Goal: Task Accomplishment & Management: Contribute content

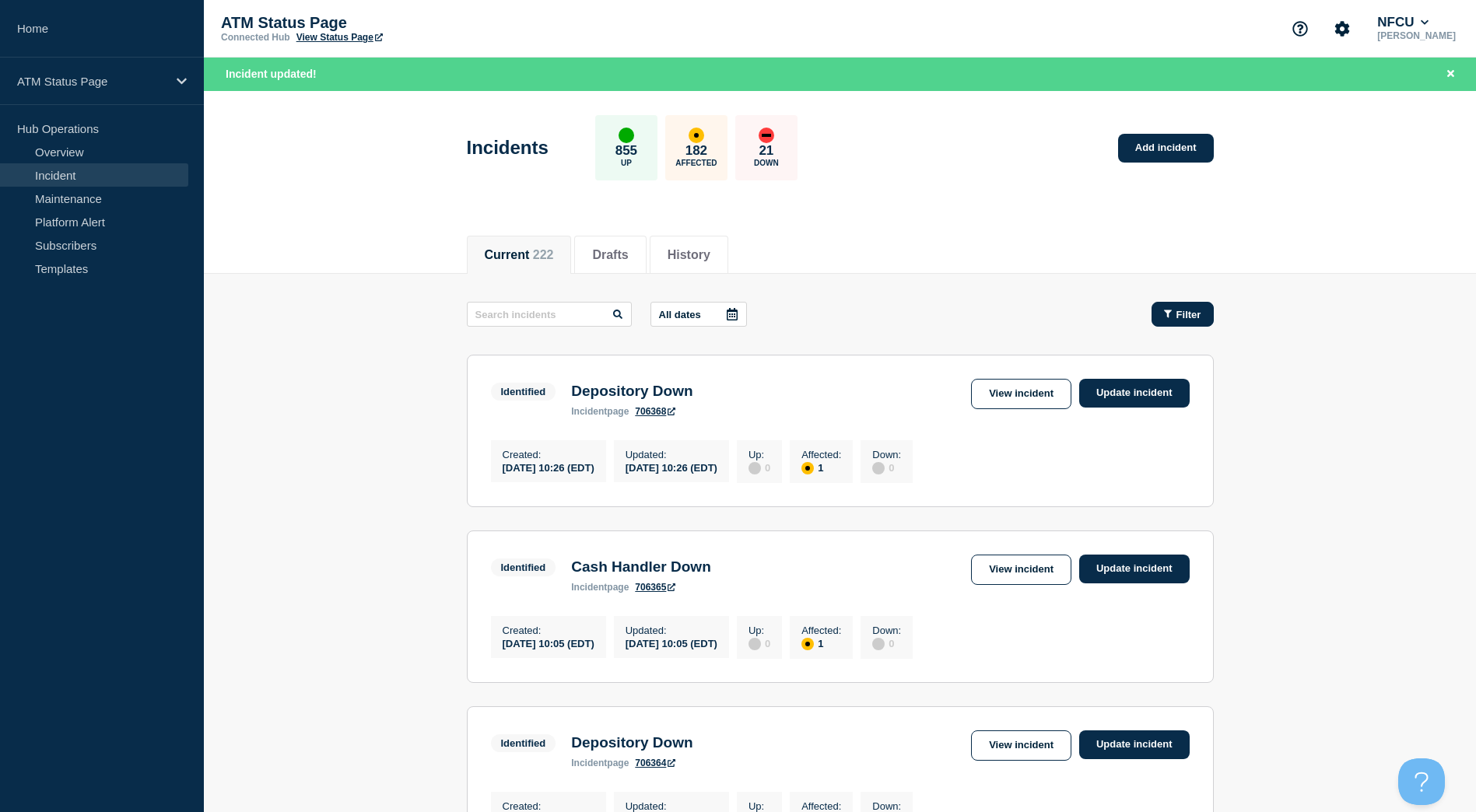
click at [1180, 316] on span "Filter" at bounding box center [1189, 315] width 25 height 11
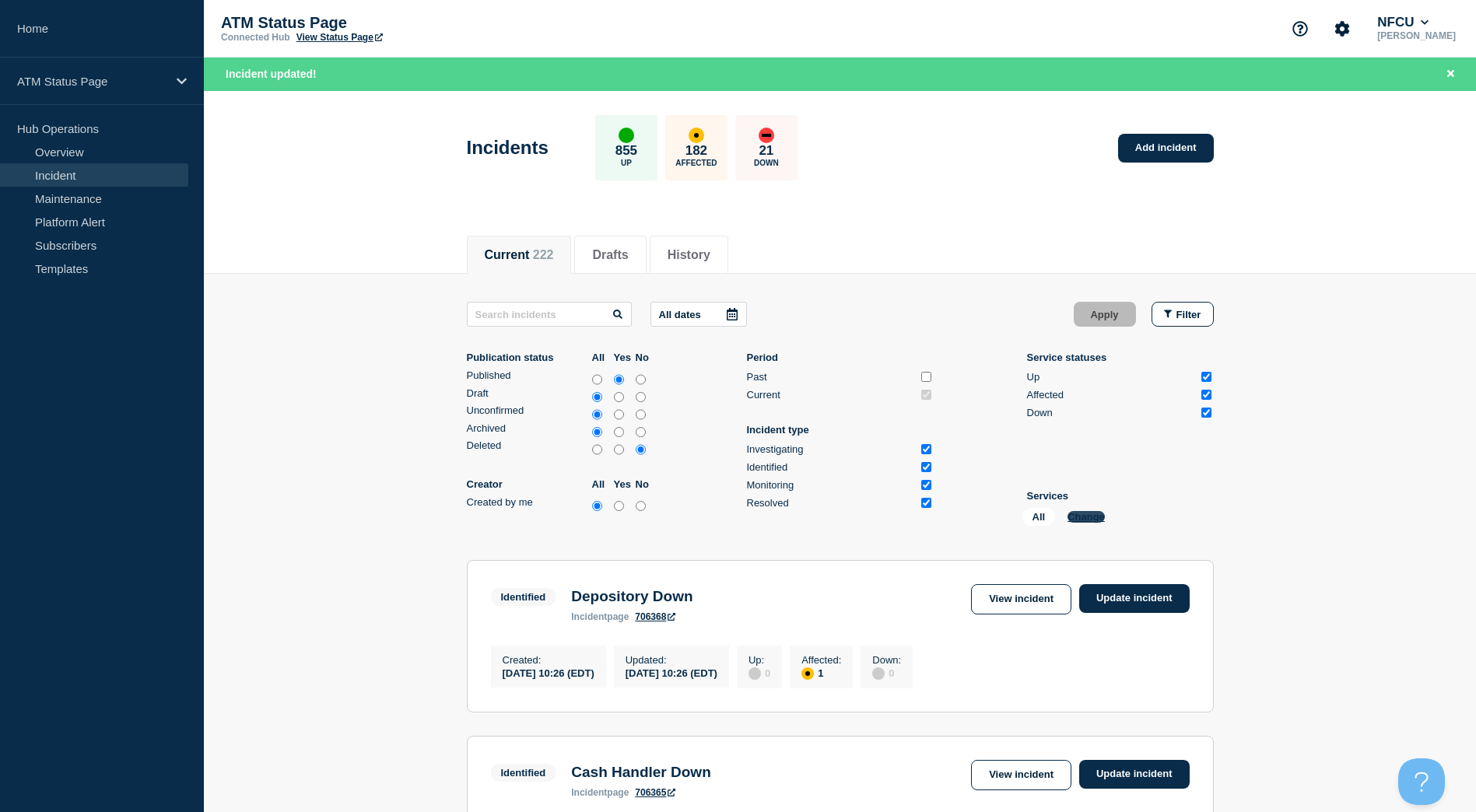
click at [1074, 521] on button "Change" at bounding box center [1086, 517] width 37 height 11
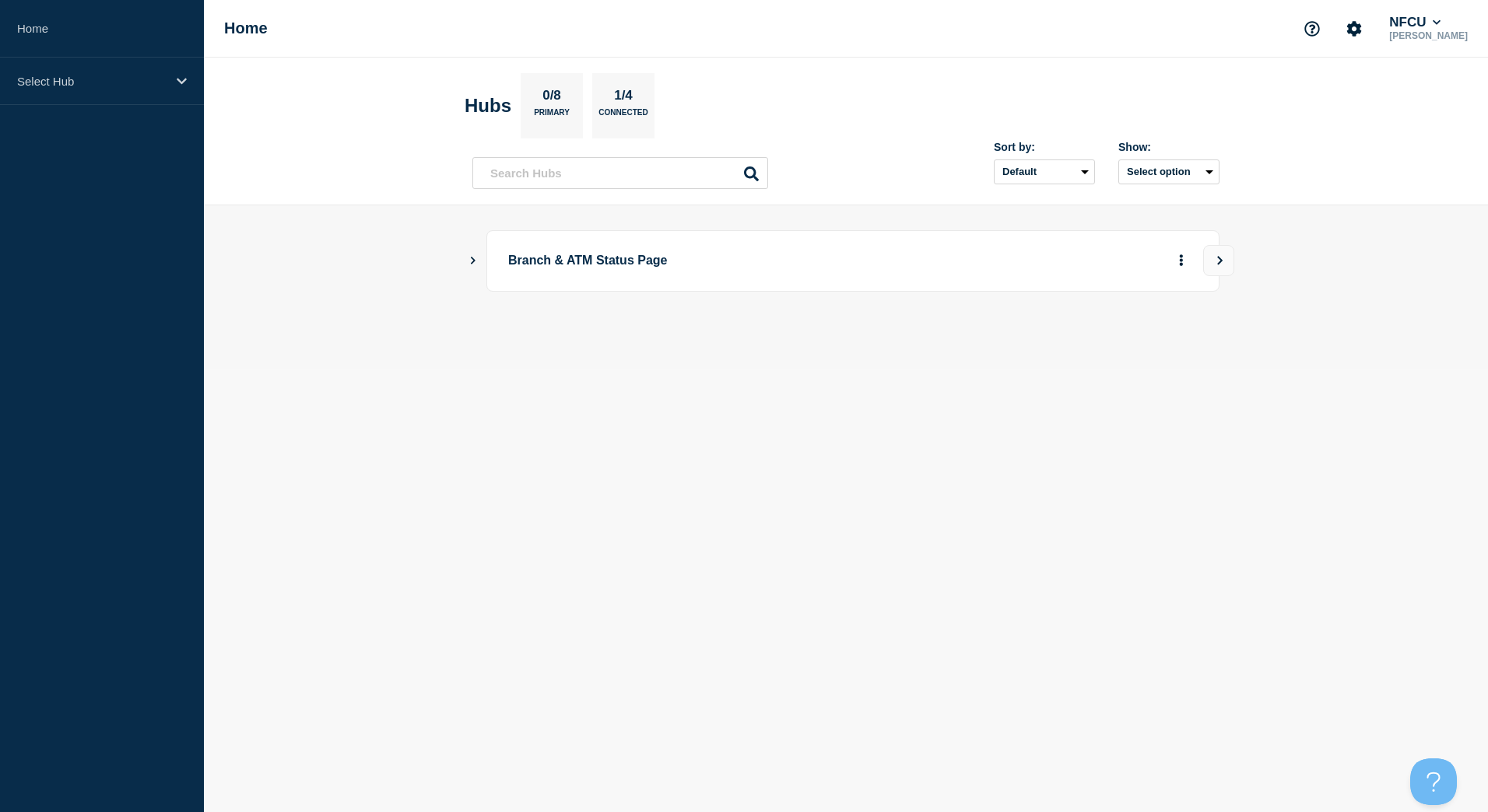
click at [470, 260] on icon "Show Connected Hubs" at bounding box center [473, 260] width 10 height 8
click at [1130, 346] on button "See overview" at bounding box center [1127, 339] width 82 height 31
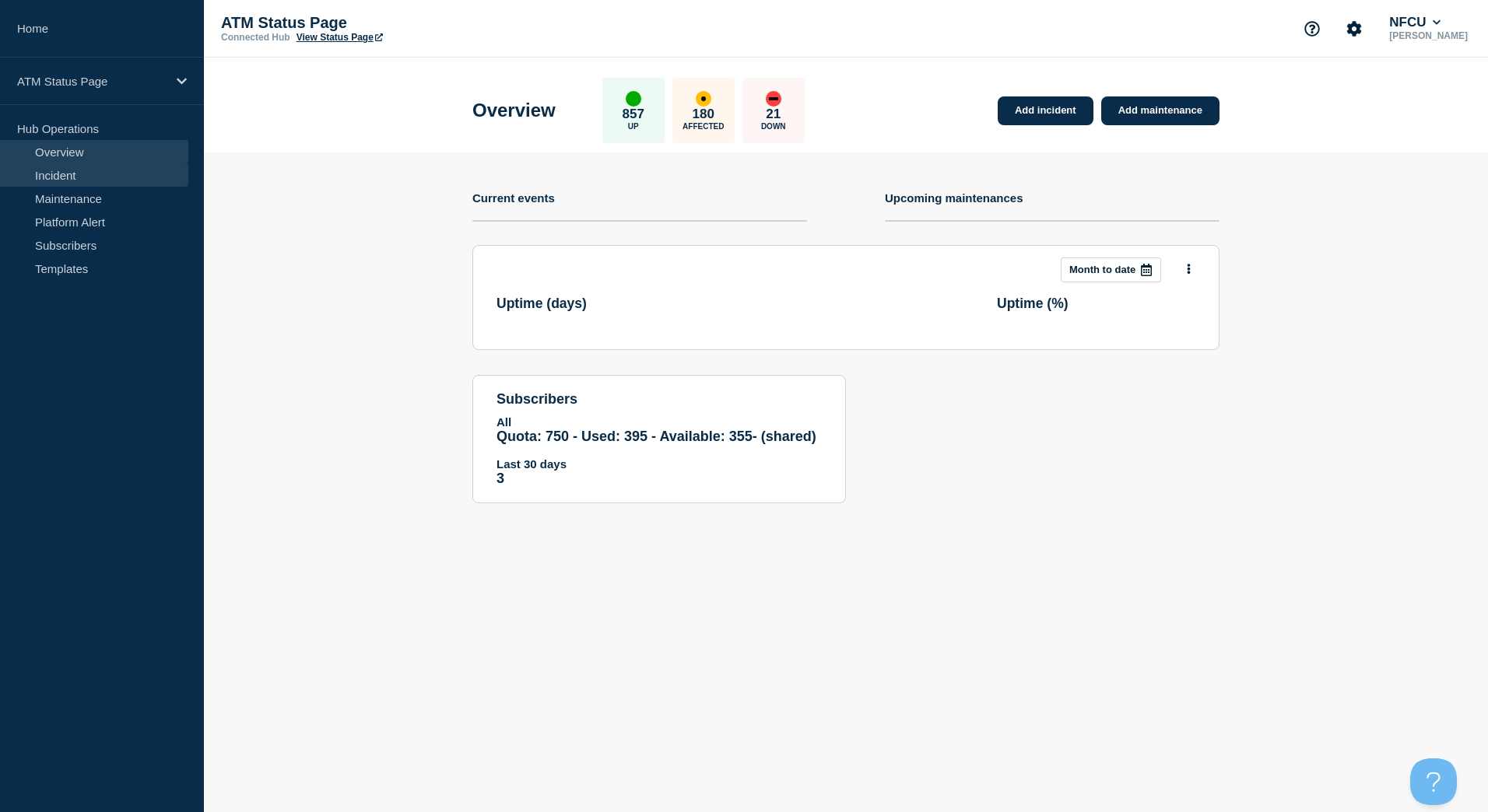
click at [98, 174] on link "Incident" at bounding box center [94, 175] width 188 height 24
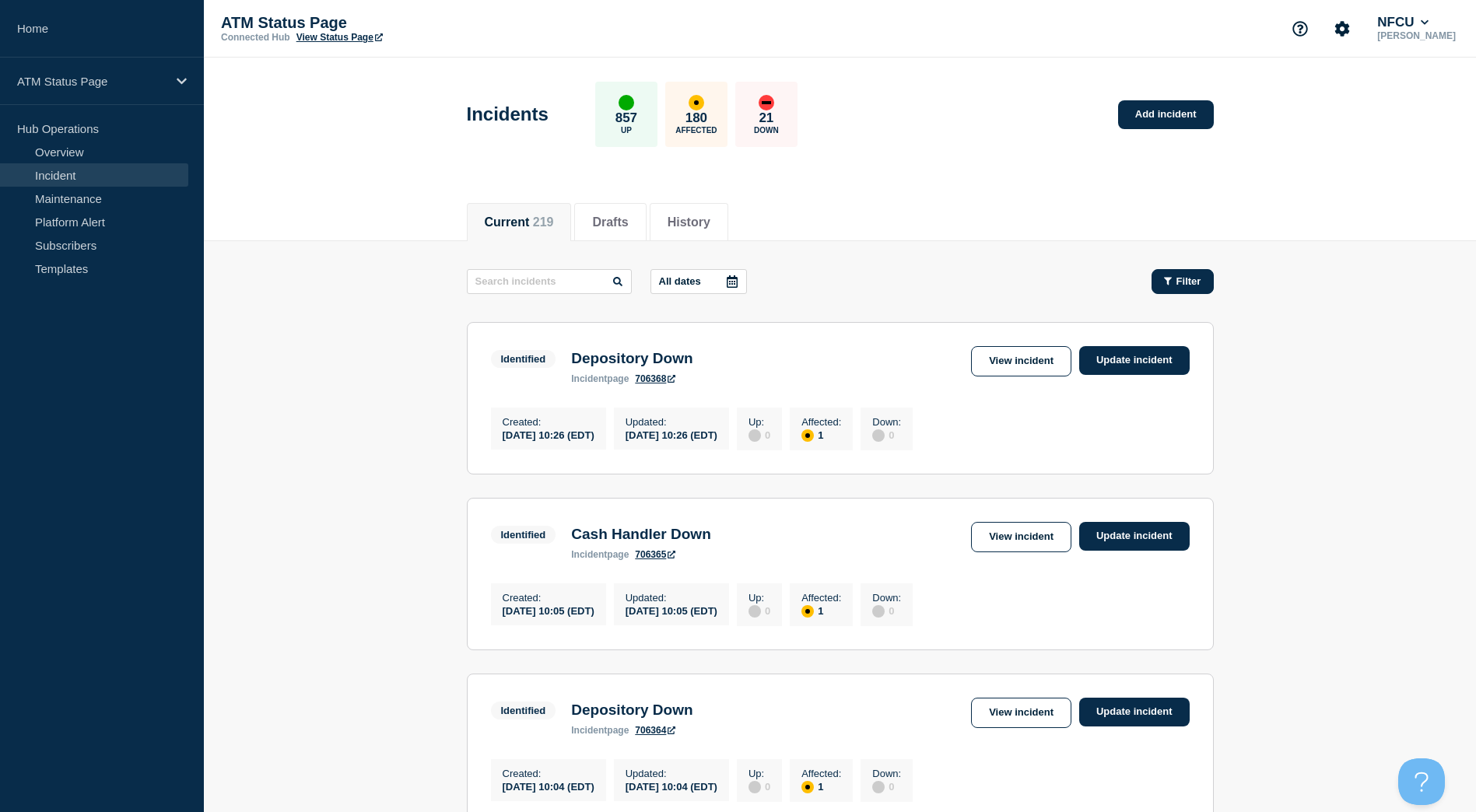
click at [1173, 287] on button "Filter" at bounding box center [1182, 282] width 62 height 25
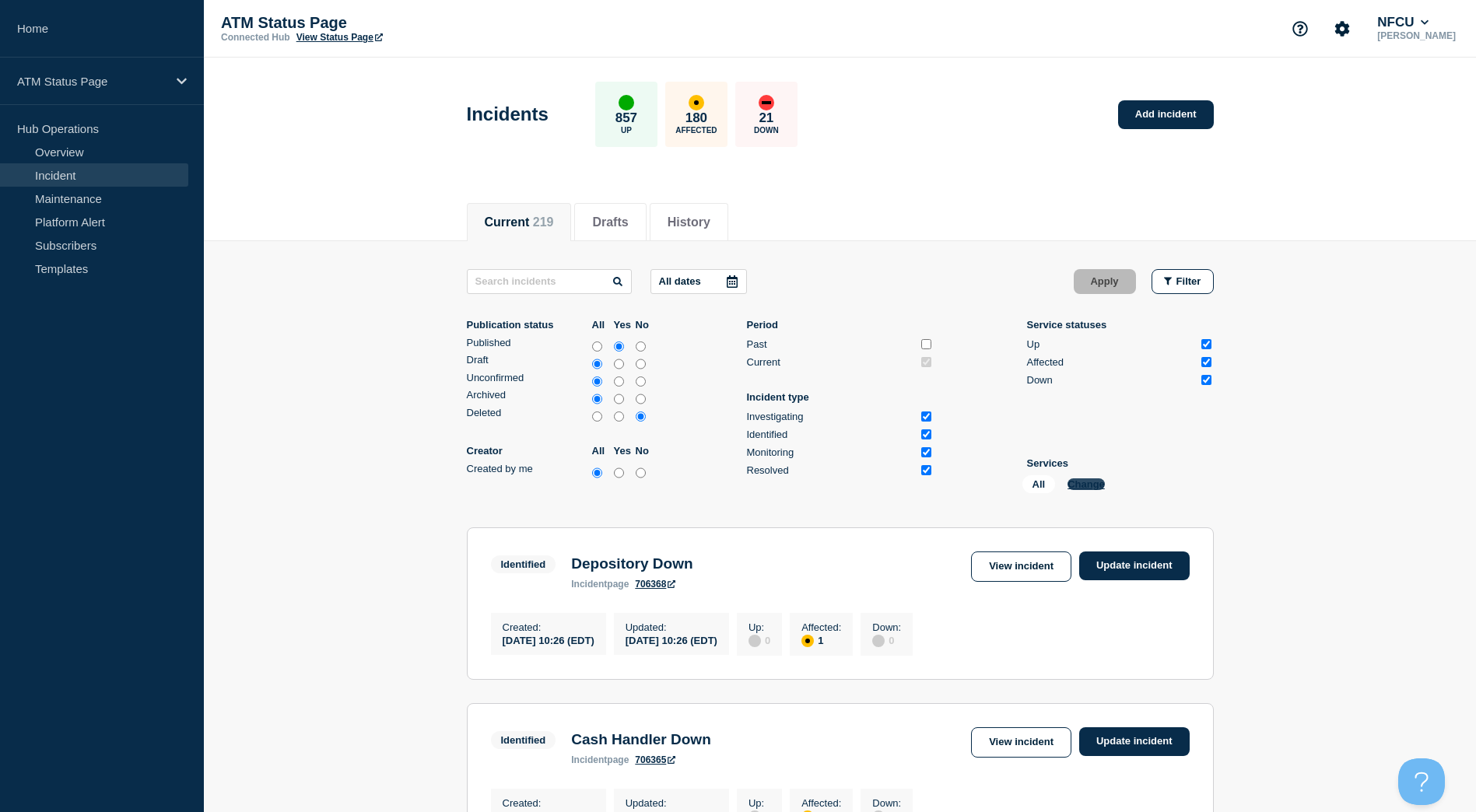
click at [1087, 478] on button "Change" at bounding box center [1086, 484] width 37 height 11
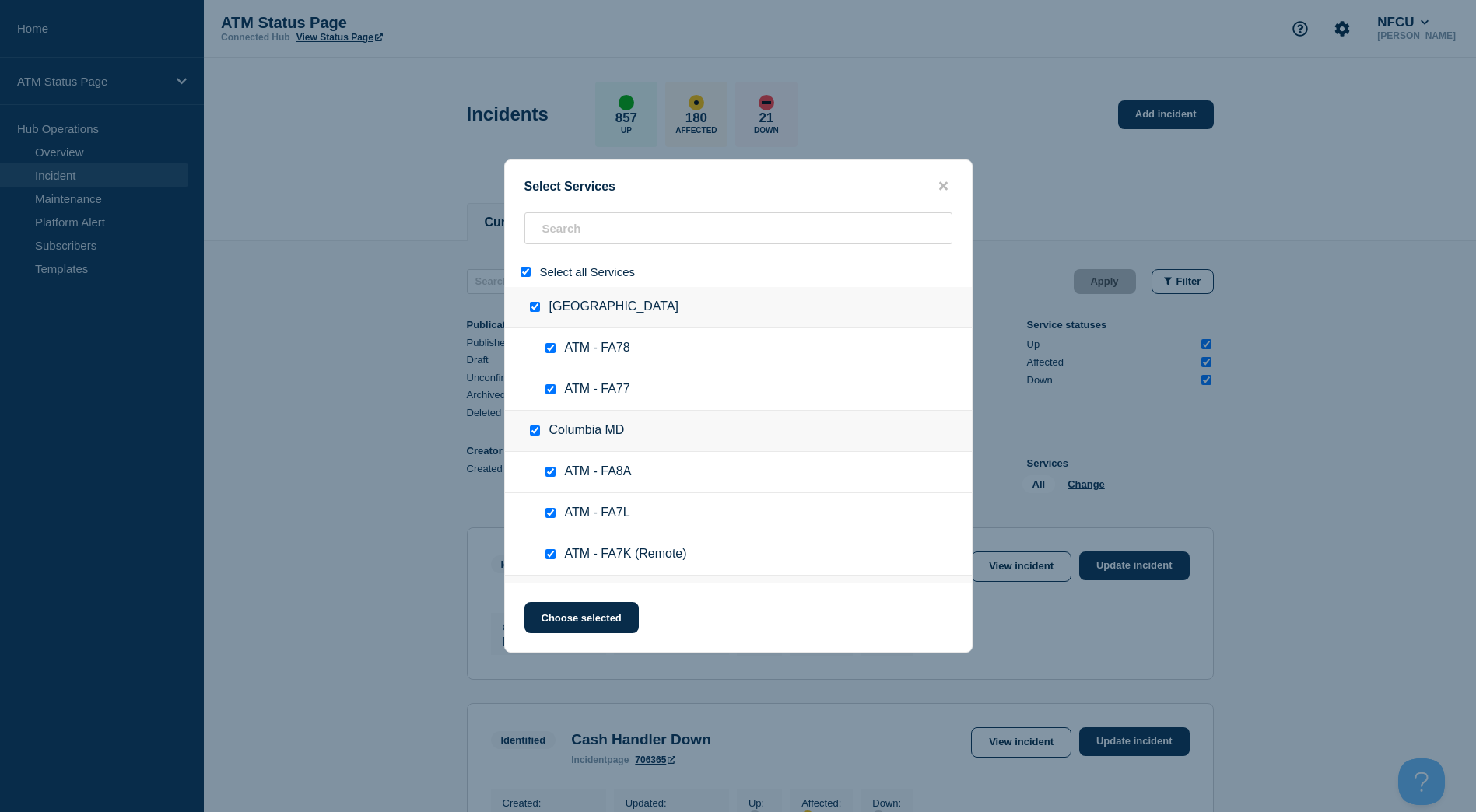
click at [526, 275] on input "select all" at bounding box center [526, 272] width 10 height 10
checkbox input "false"
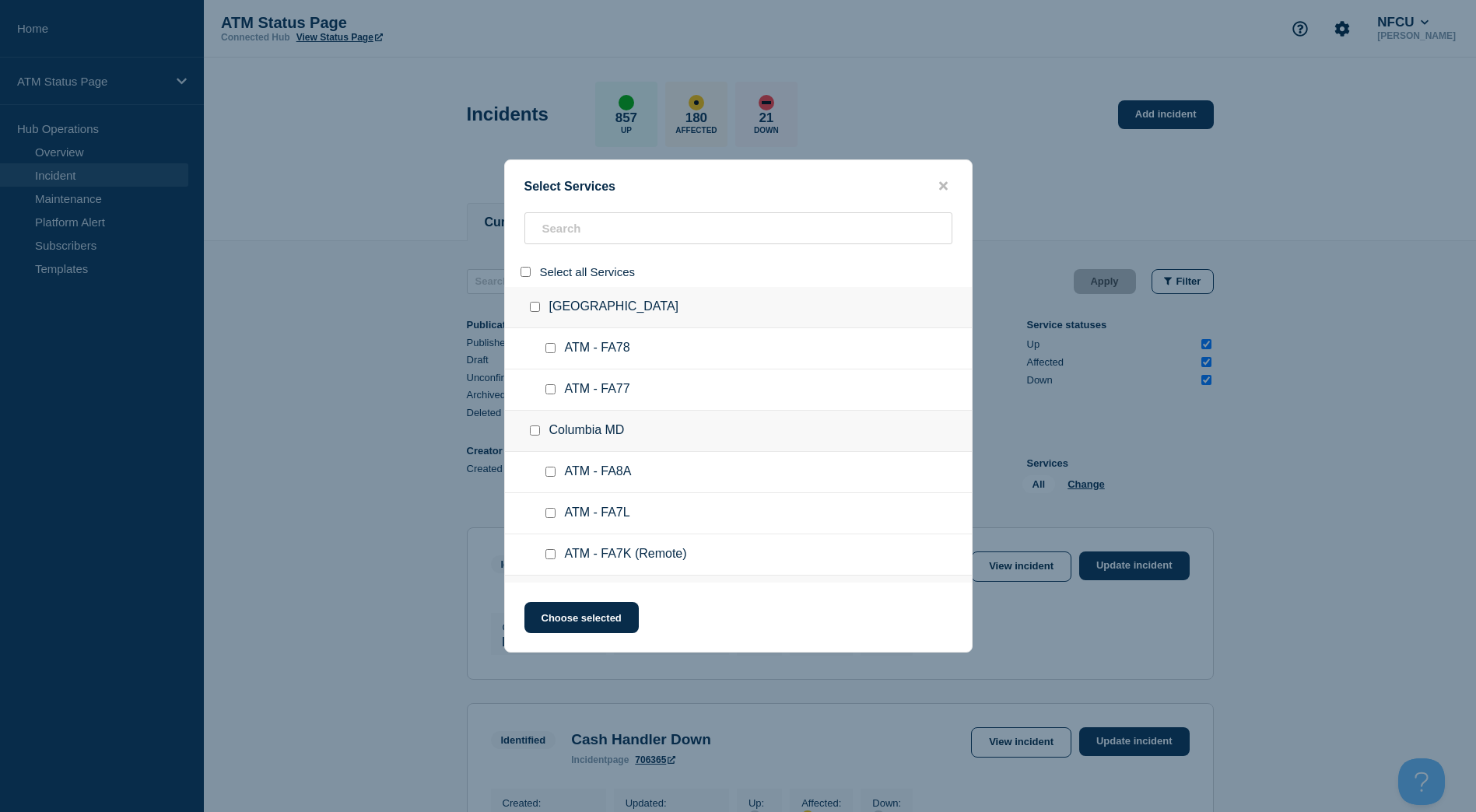
checkbox input "false"
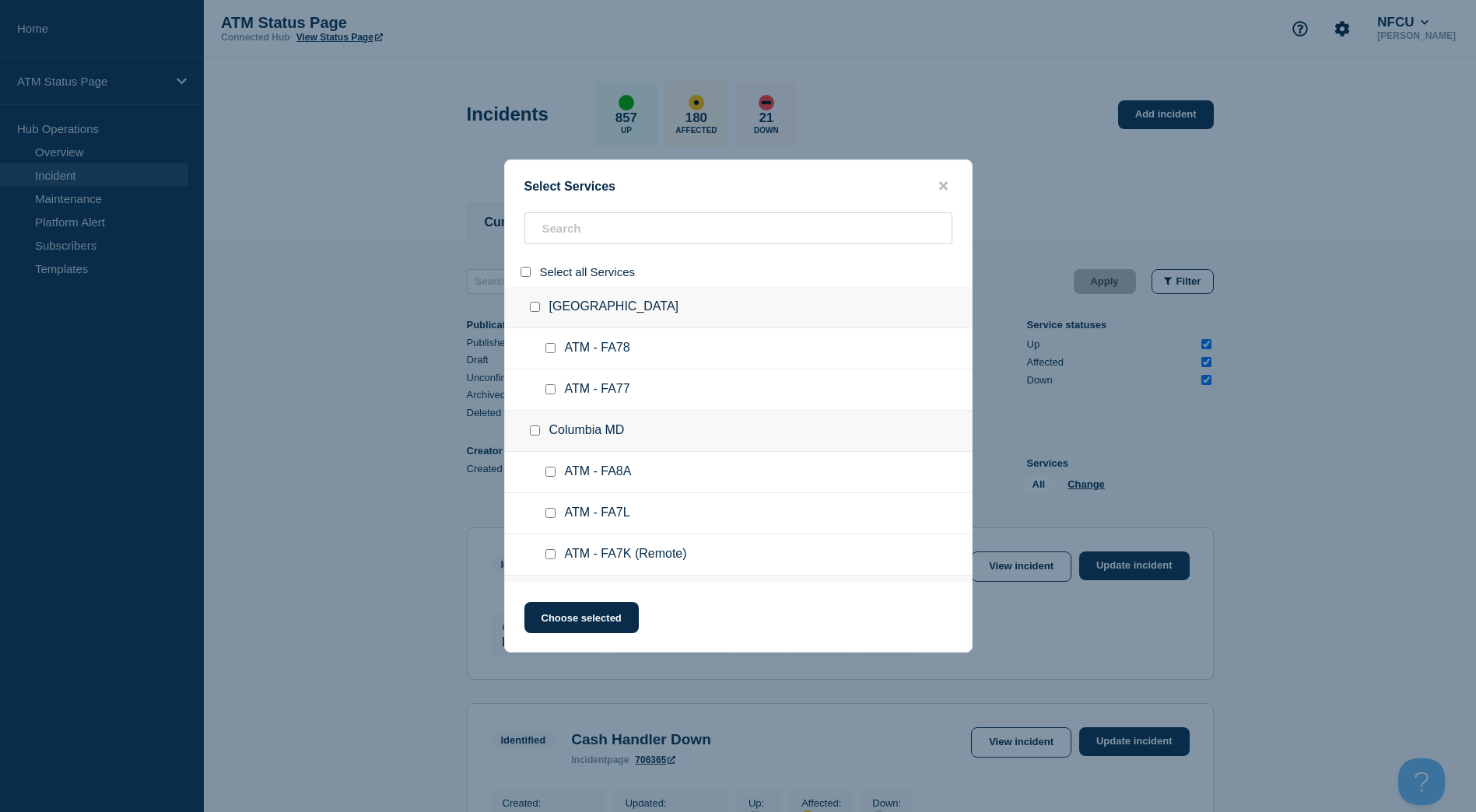
checkbox input "false"
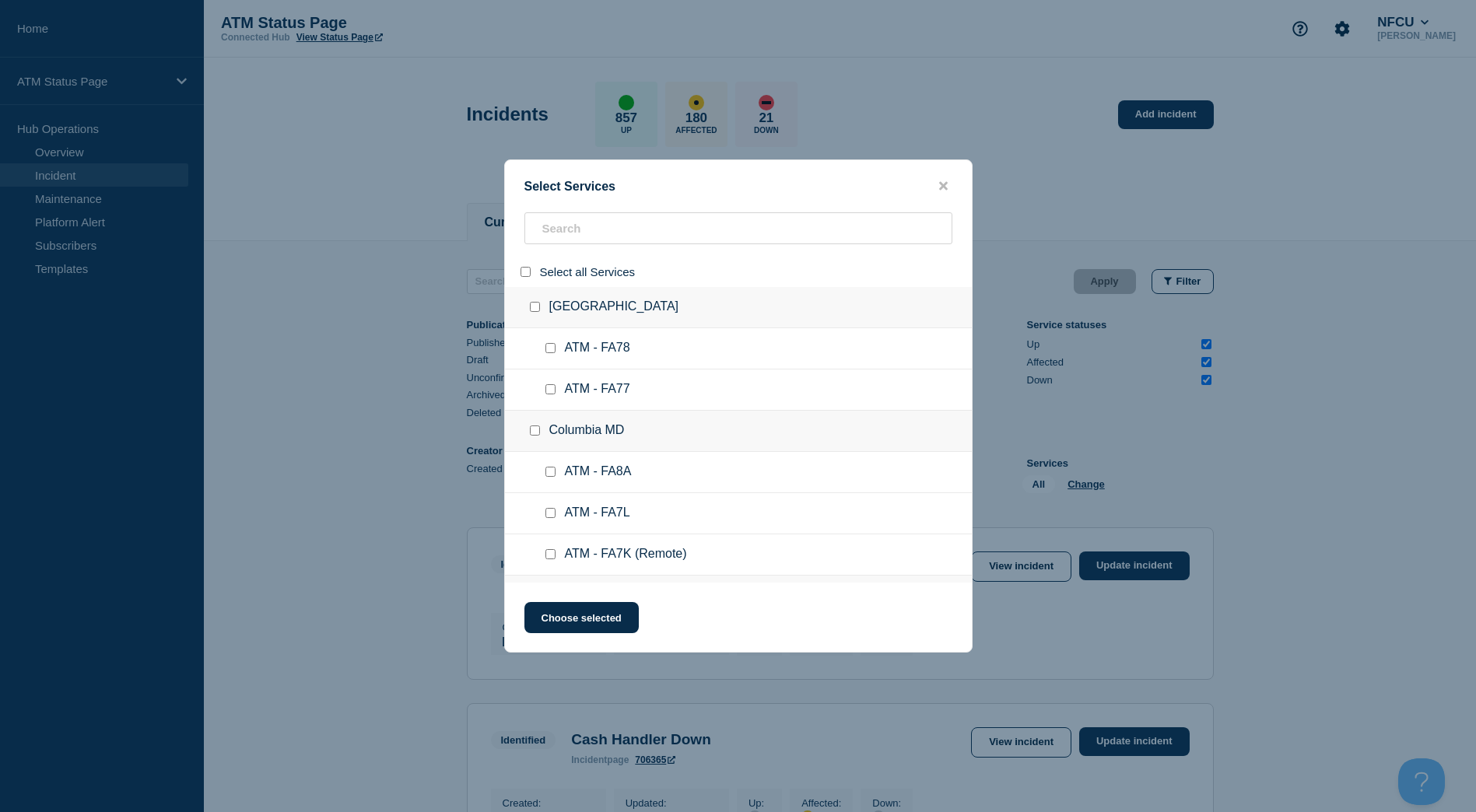
checkbox input "false"
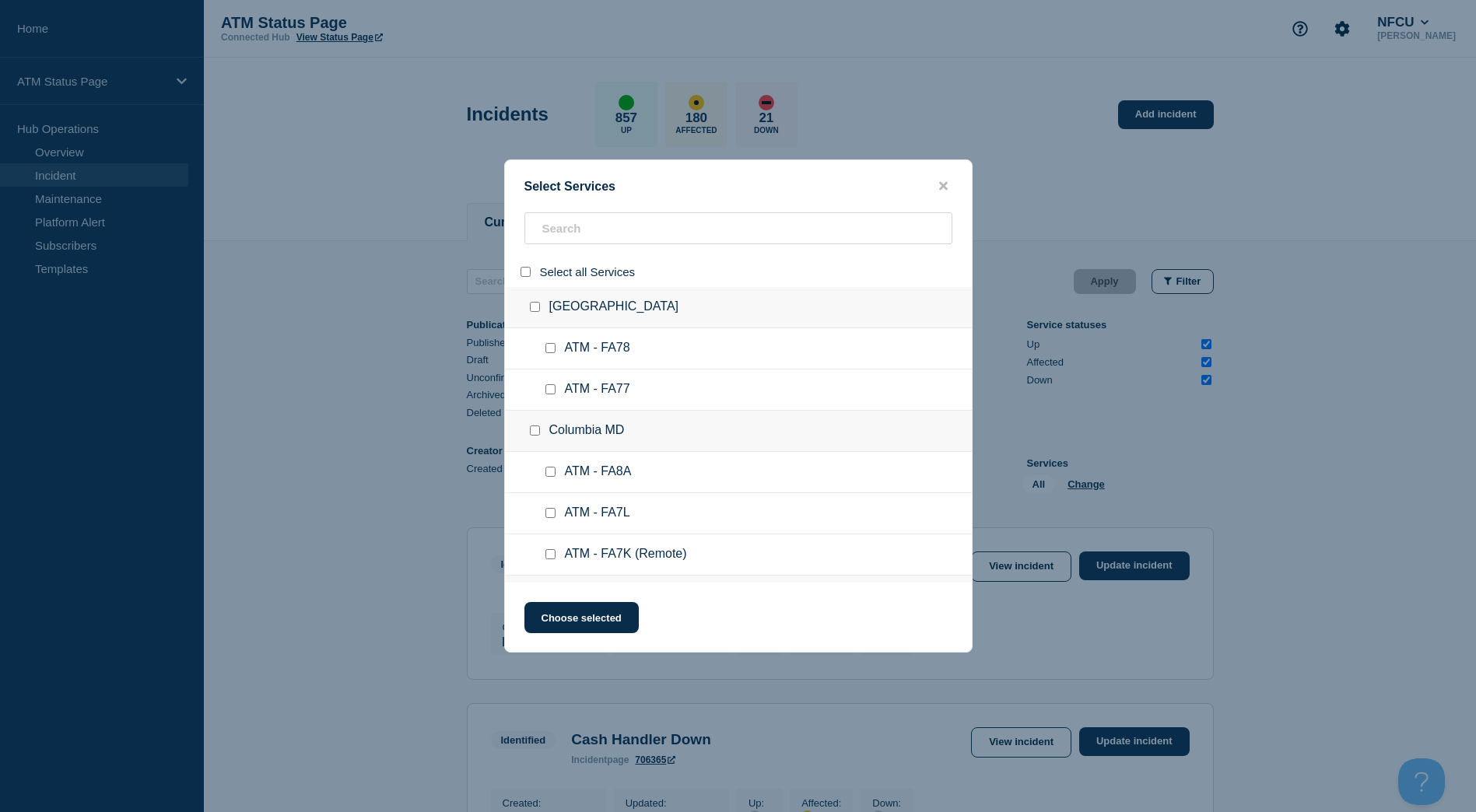
checkbox input "false"
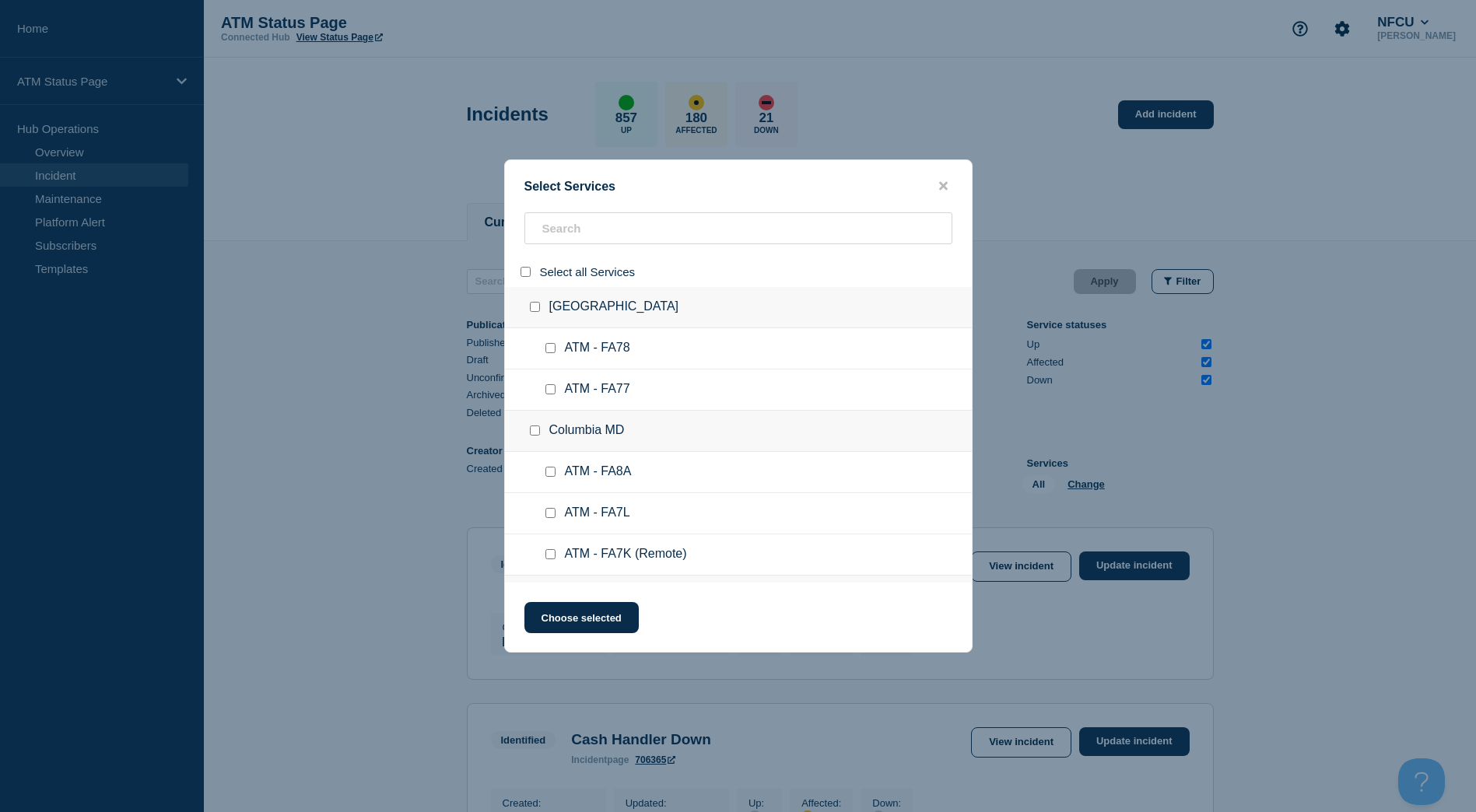
checkbox input "false"
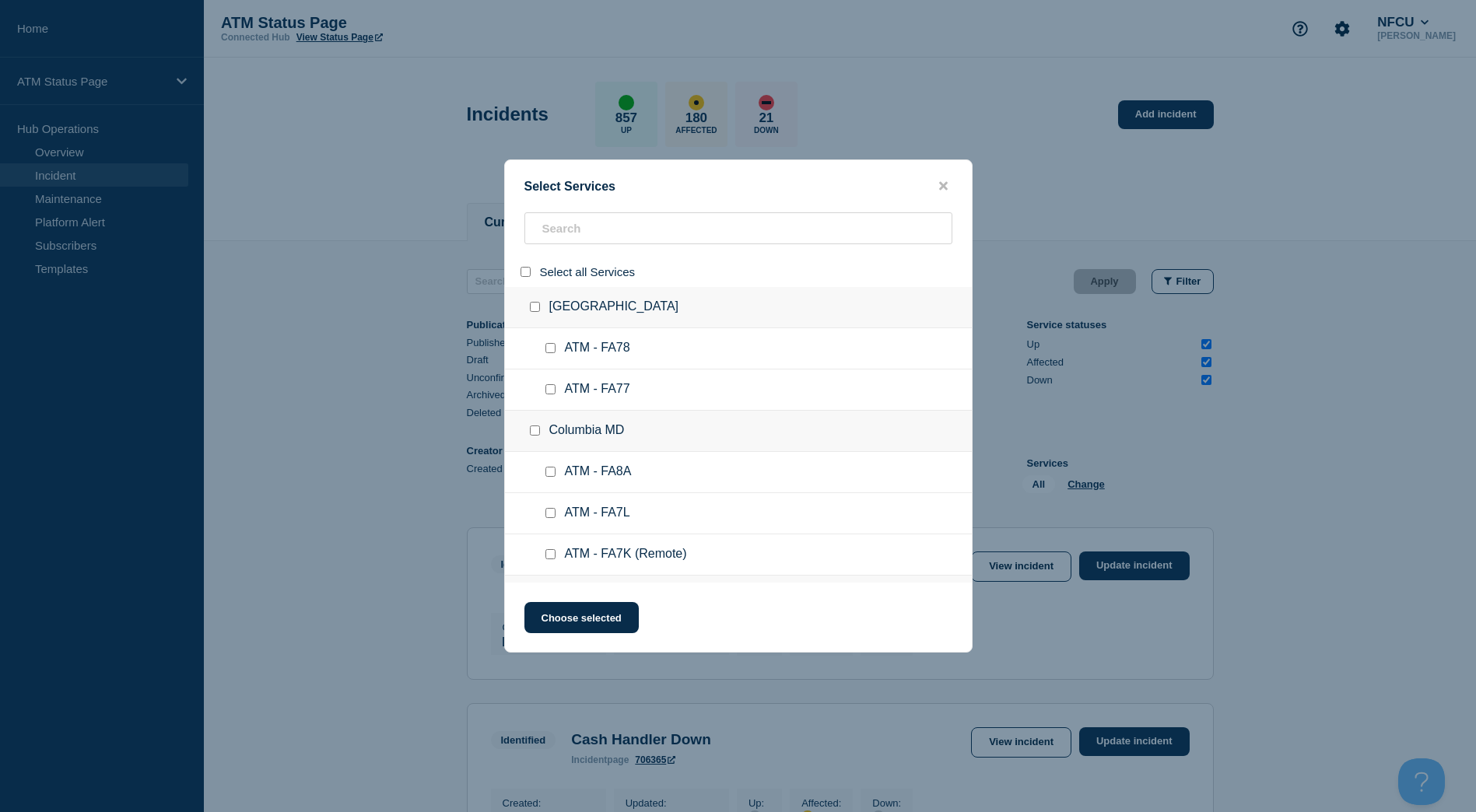
checkbox input "false"
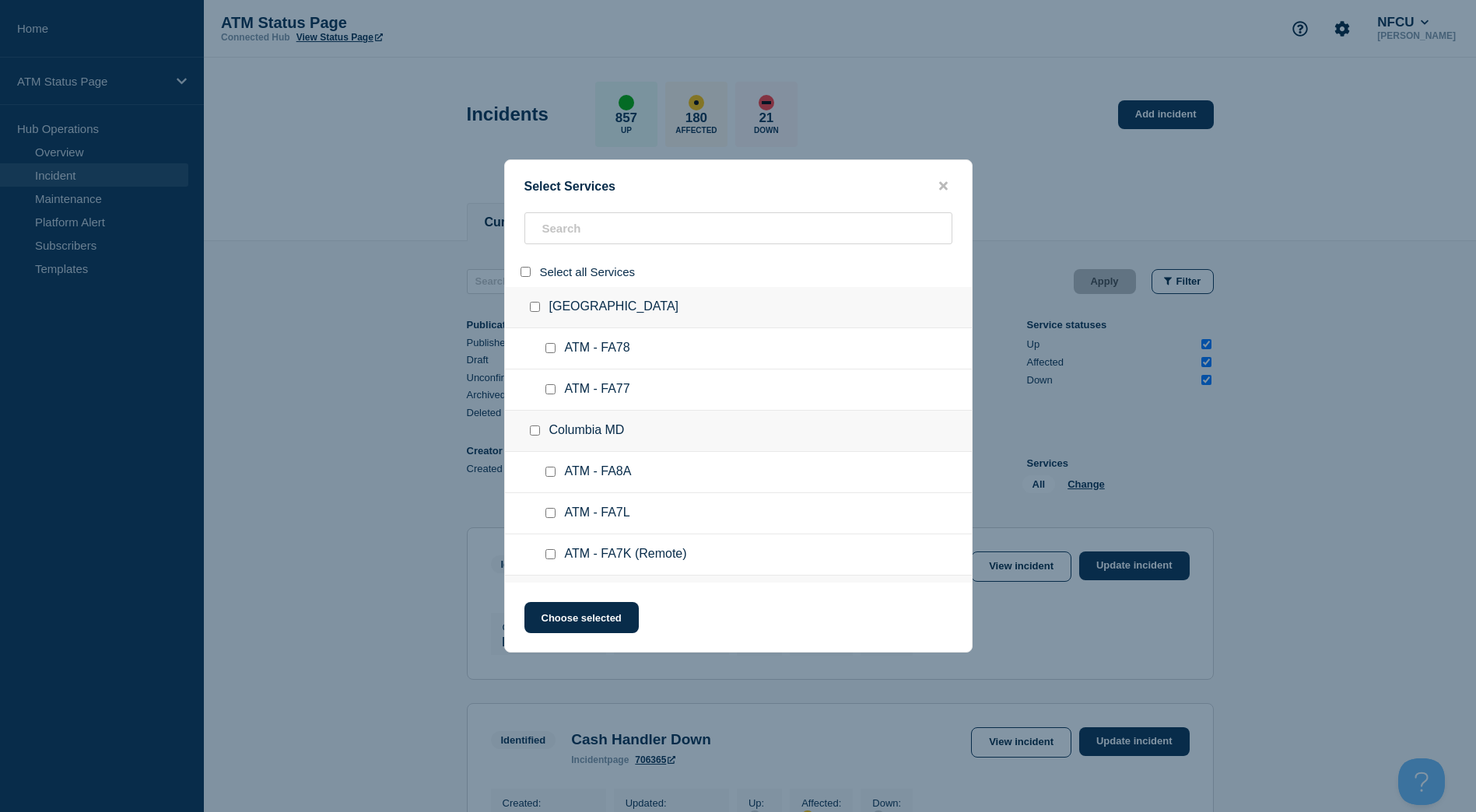
checkbox input "false"
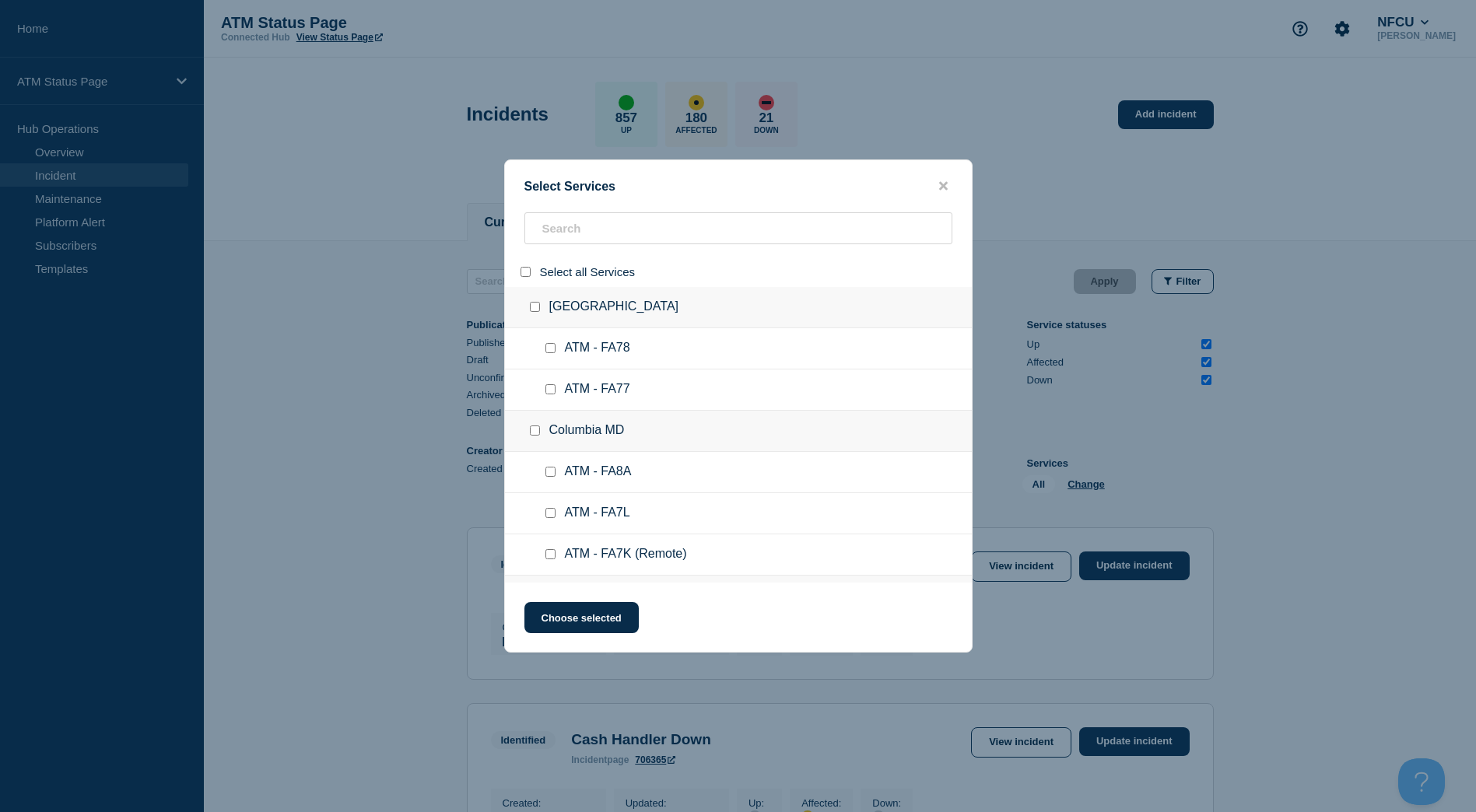
checkbox input "false"
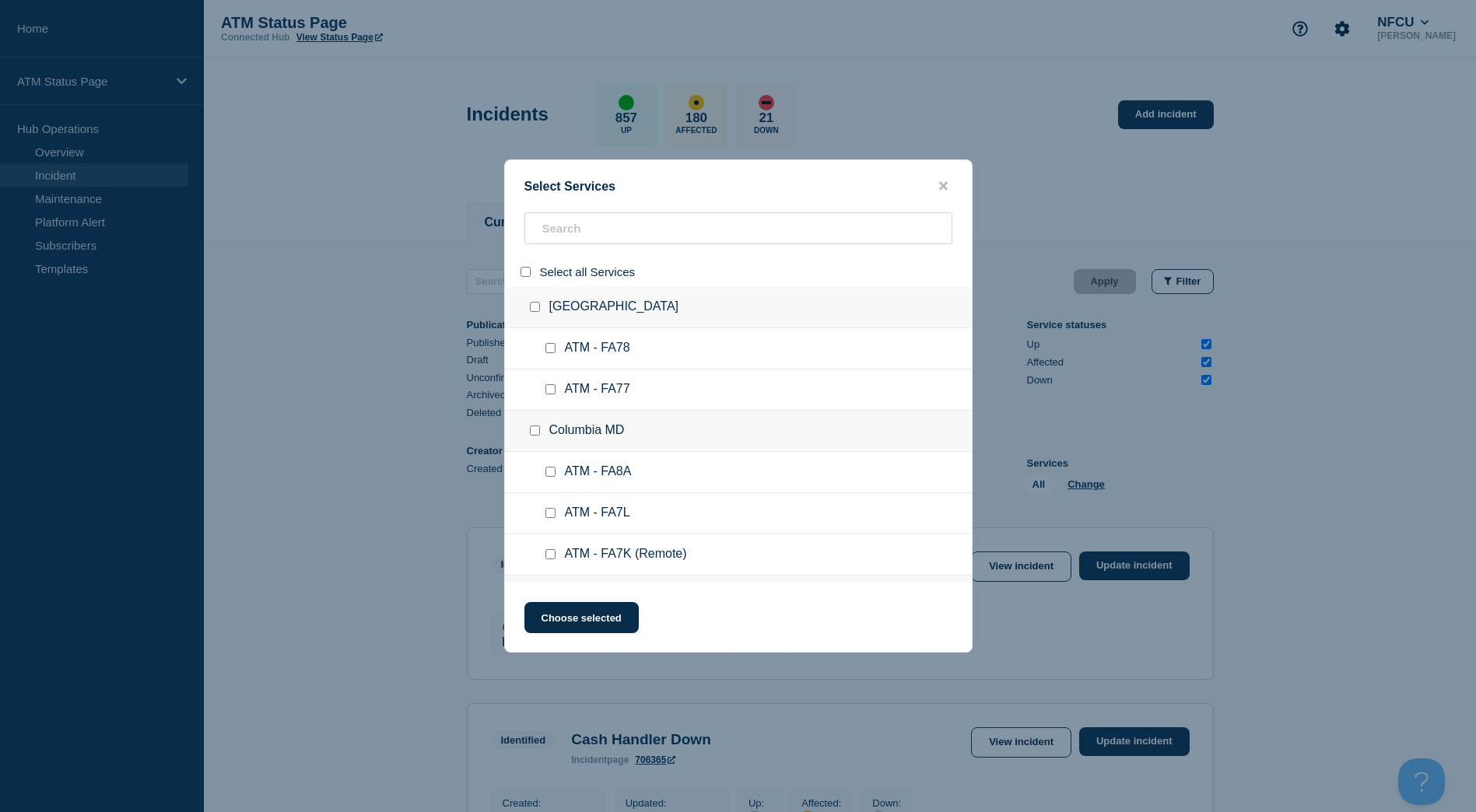
checkbox input "false"
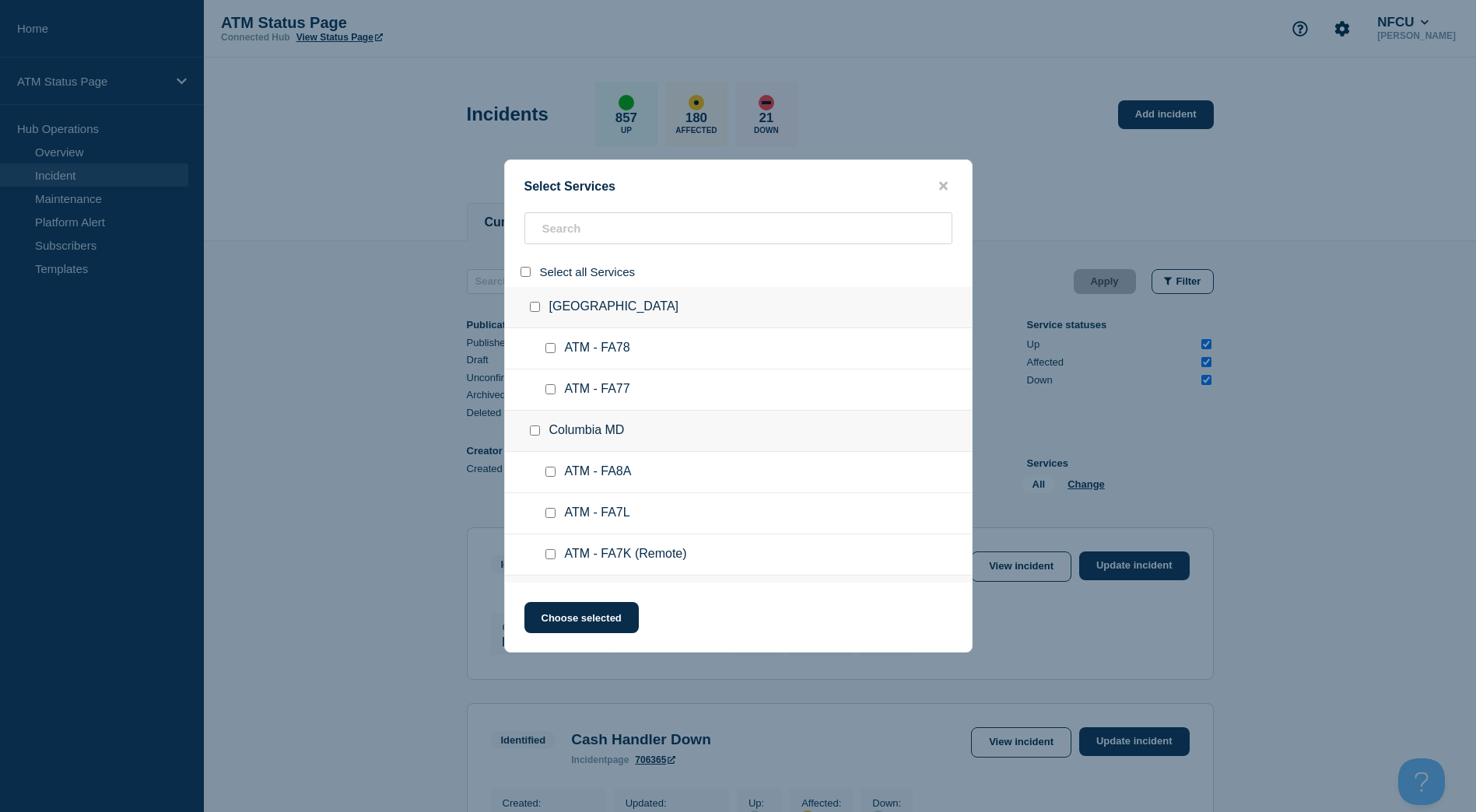
checkbox input "false"
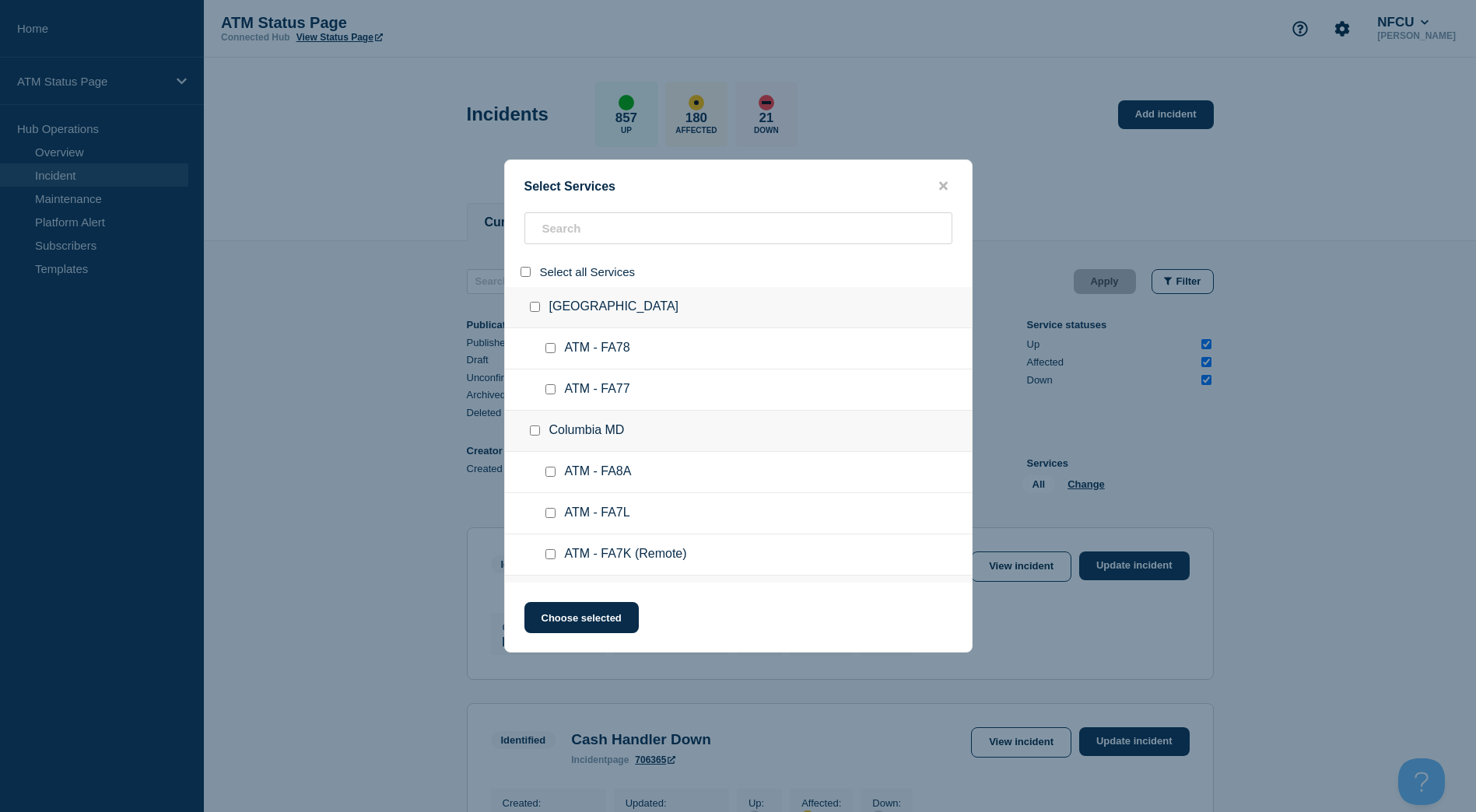
checkbox input "false"
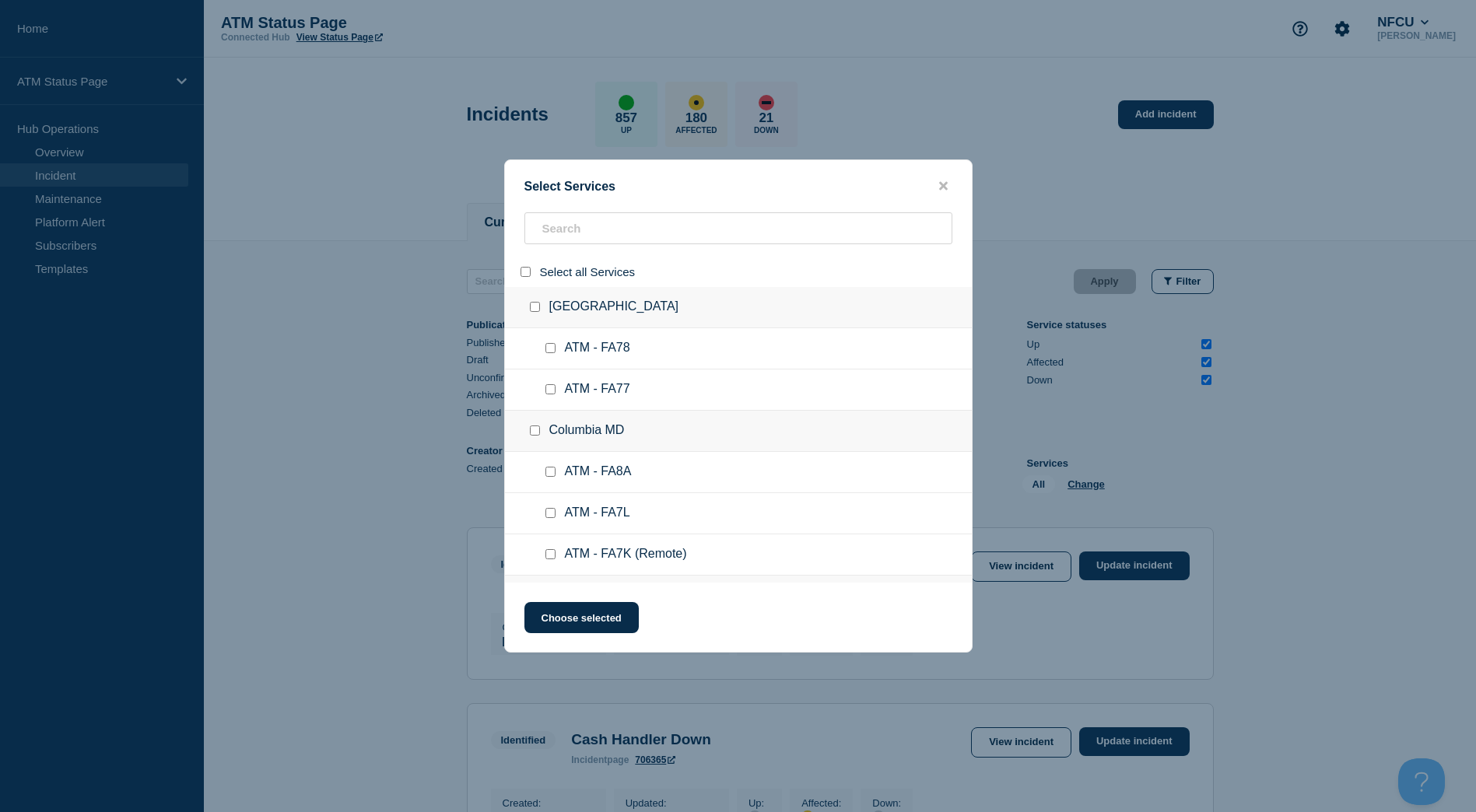
checkbox input "false"
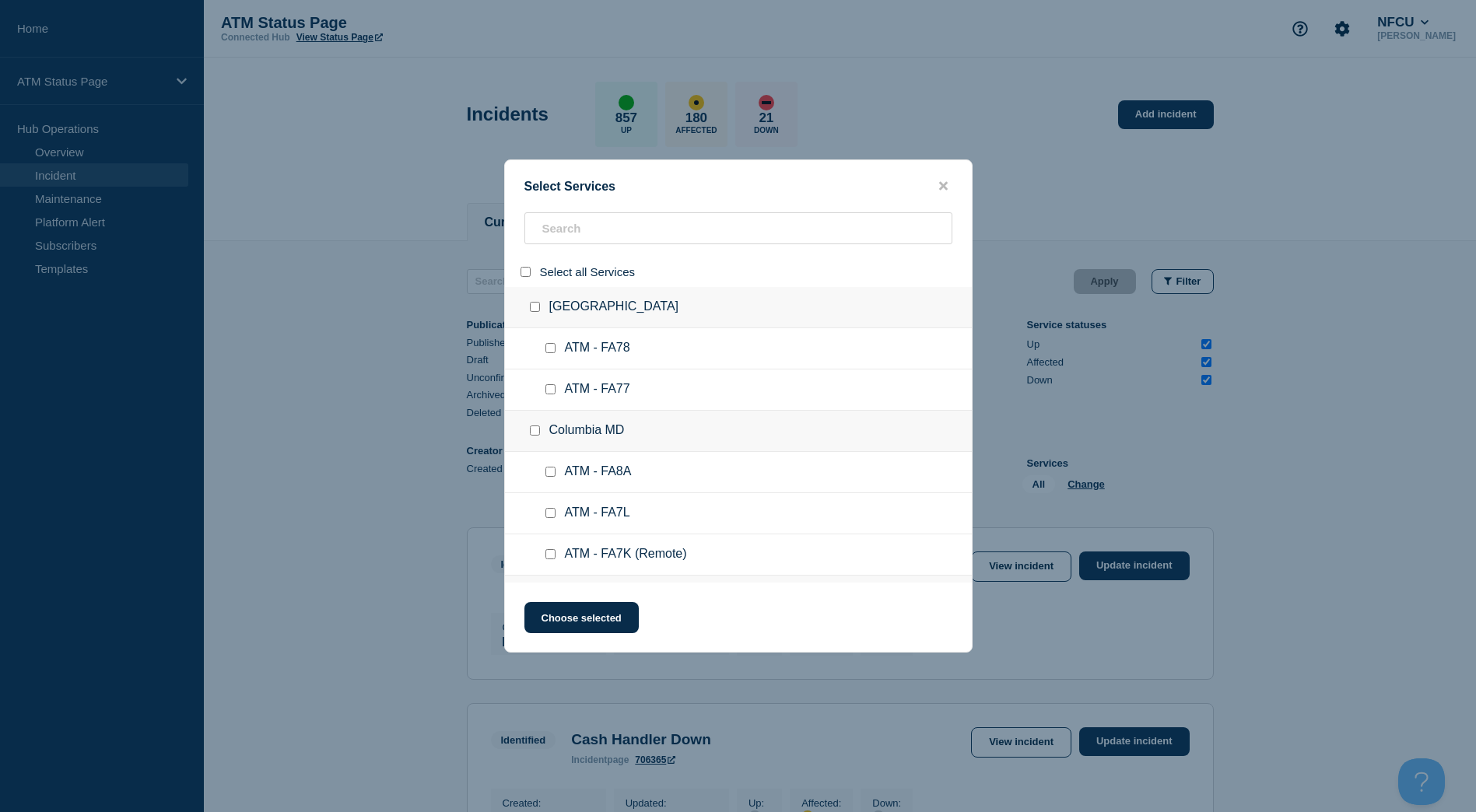
checkbox input "false"
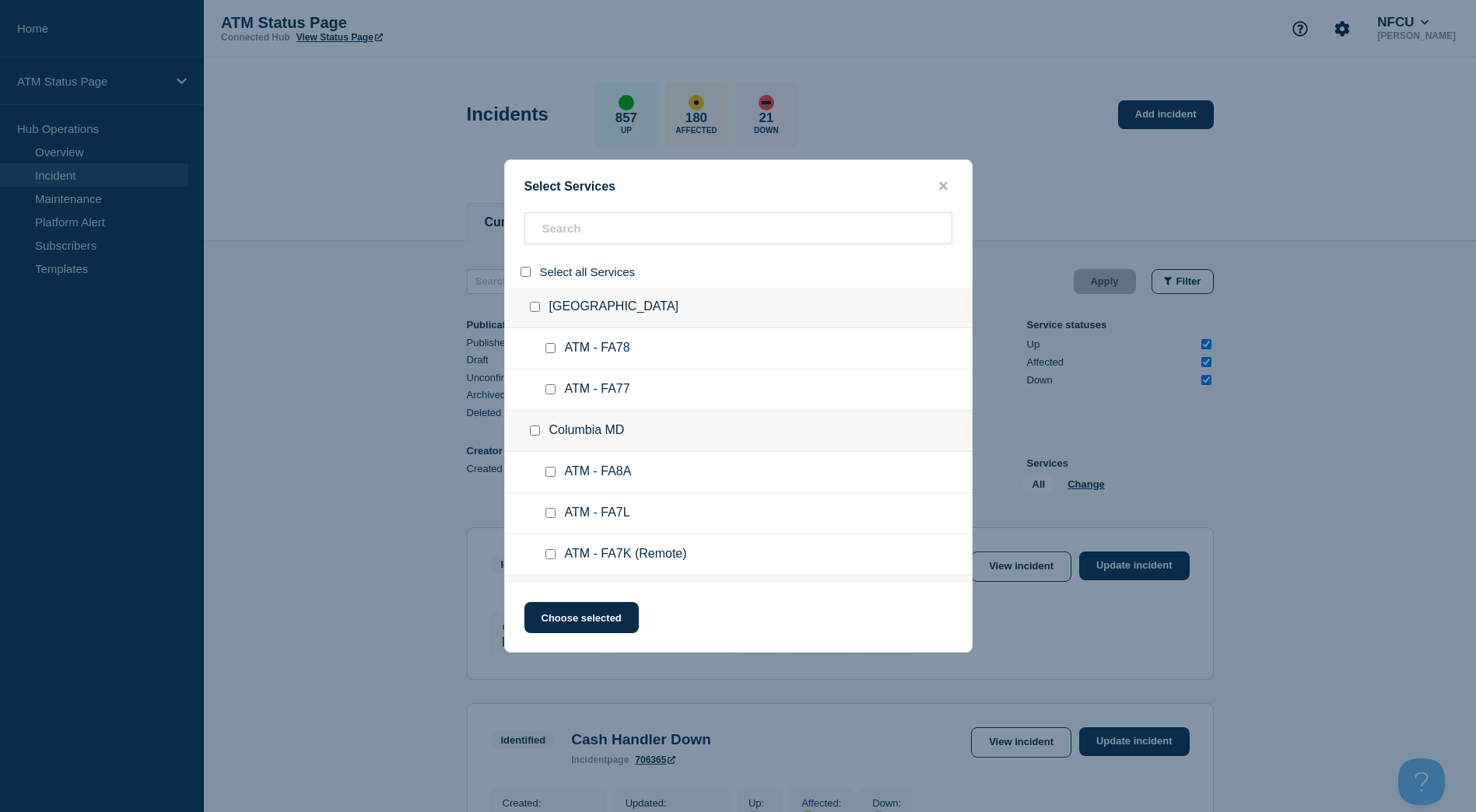
checkbox input "false"
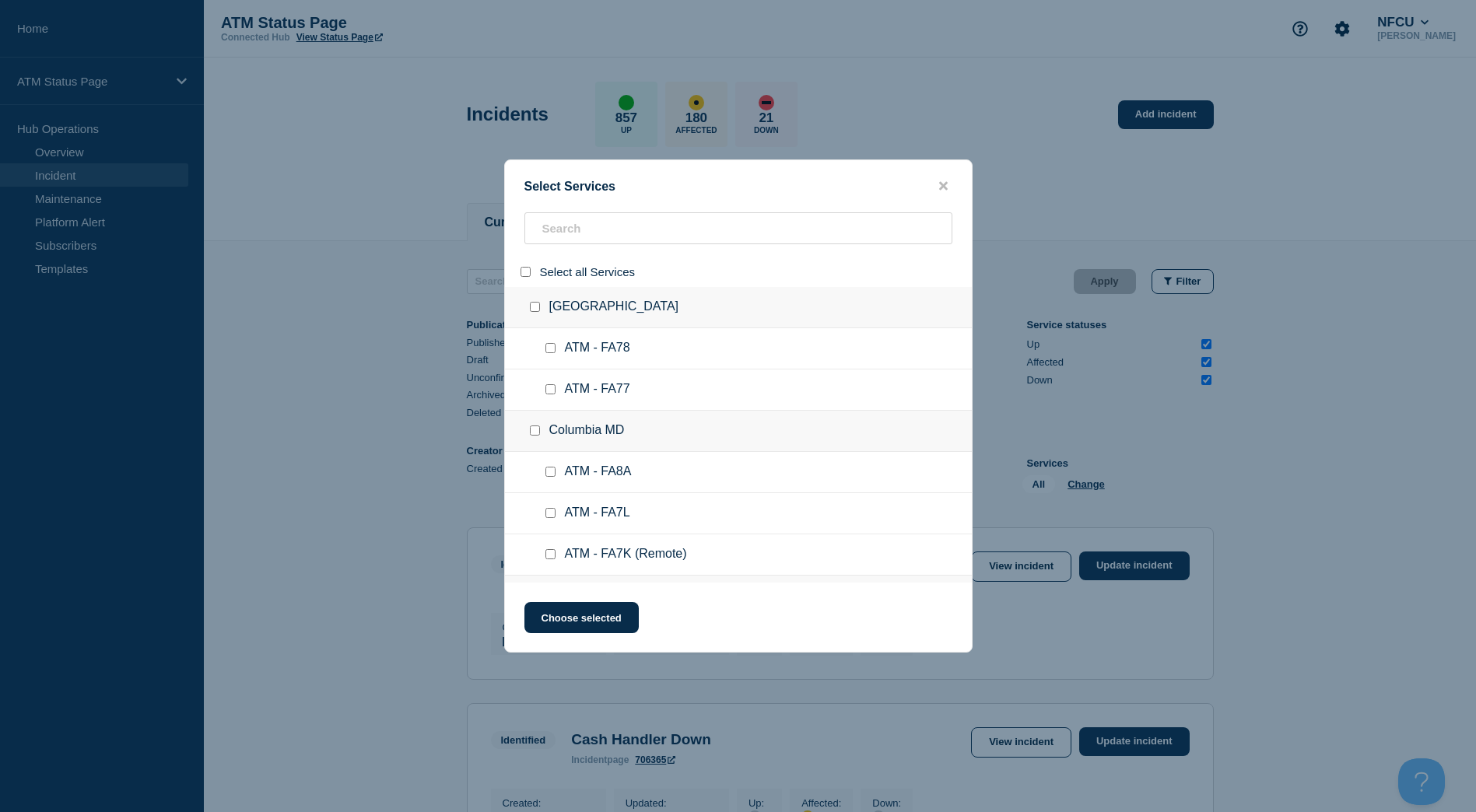
checkbox input "false"
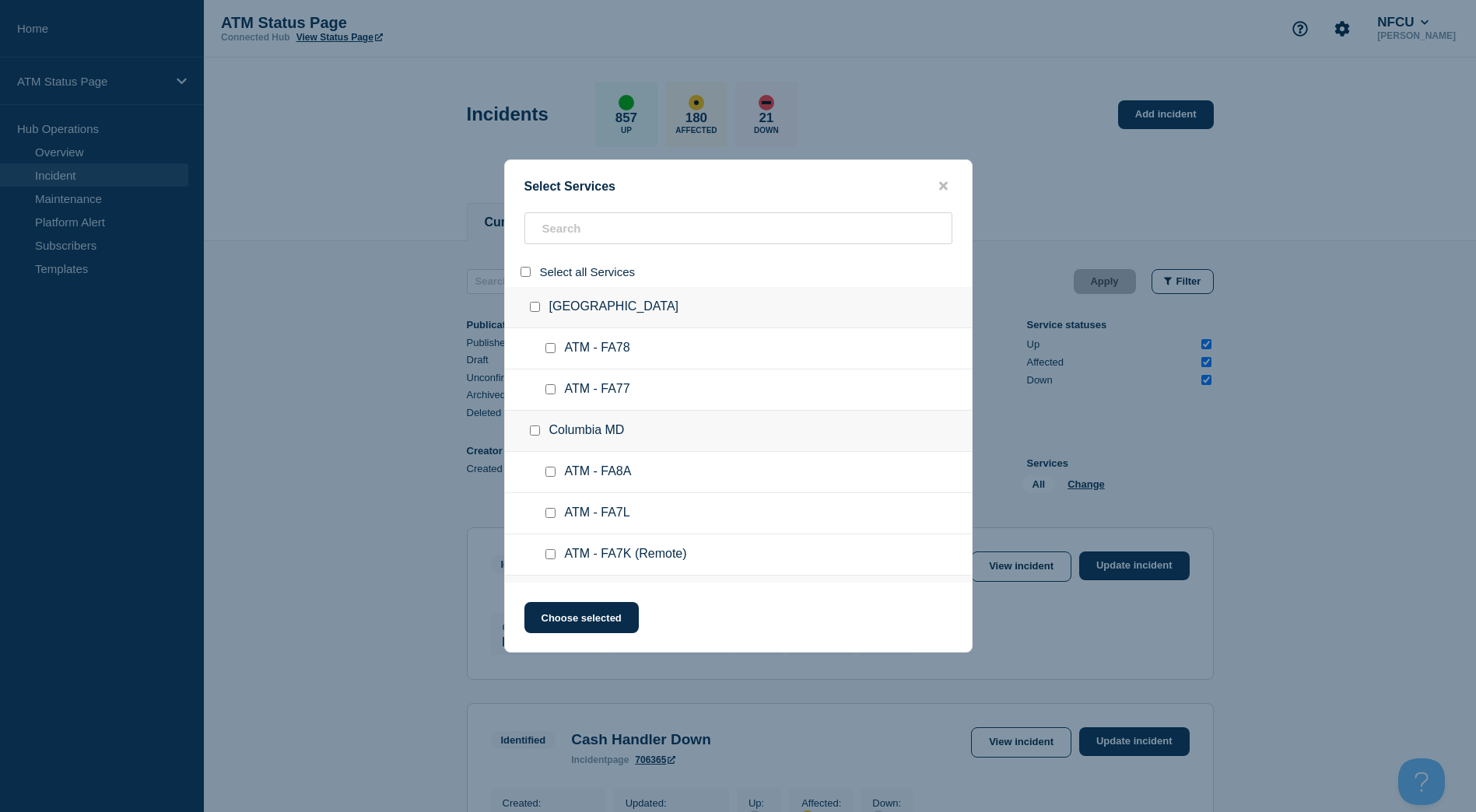
checkbox input "false"
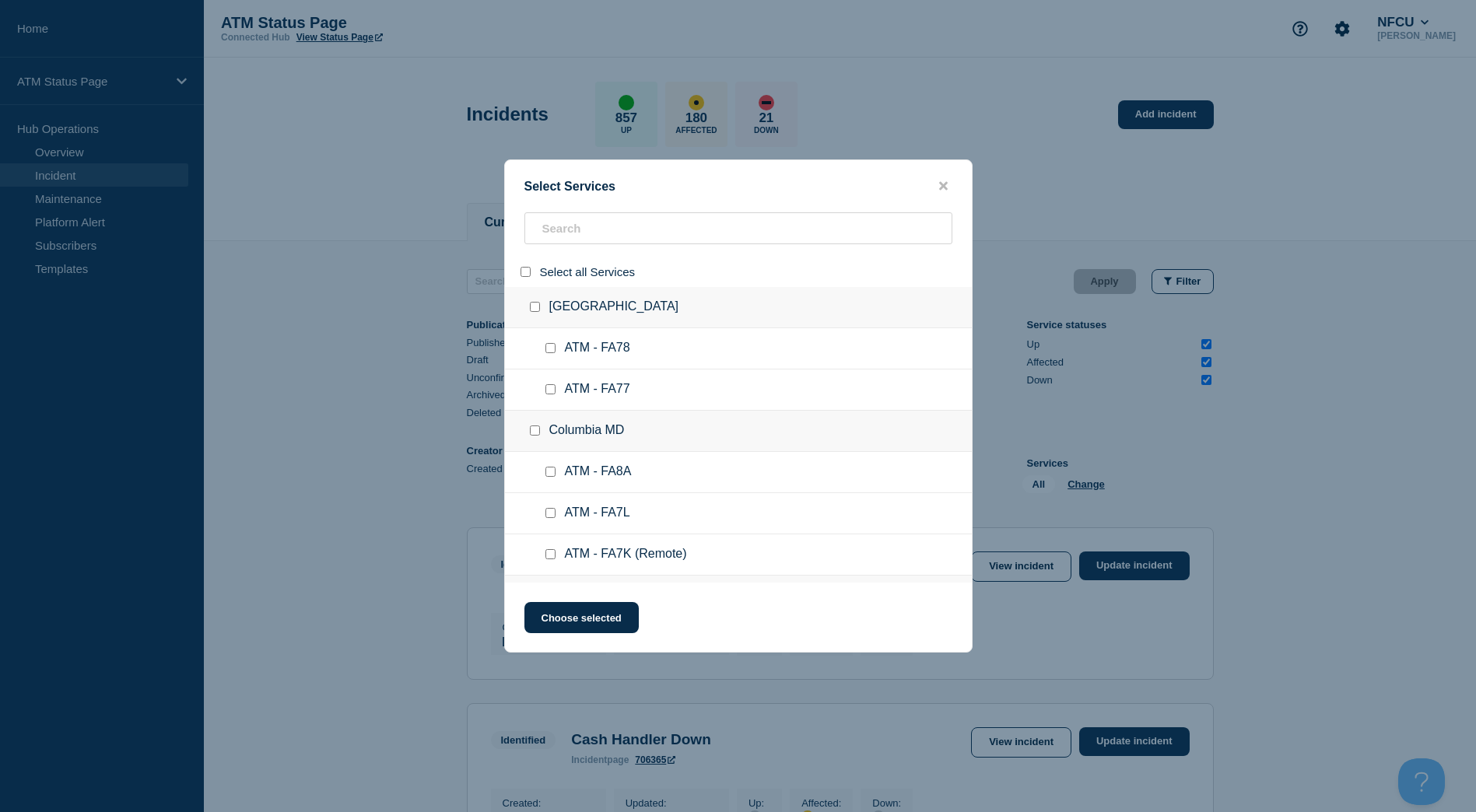
checkbox input "false"
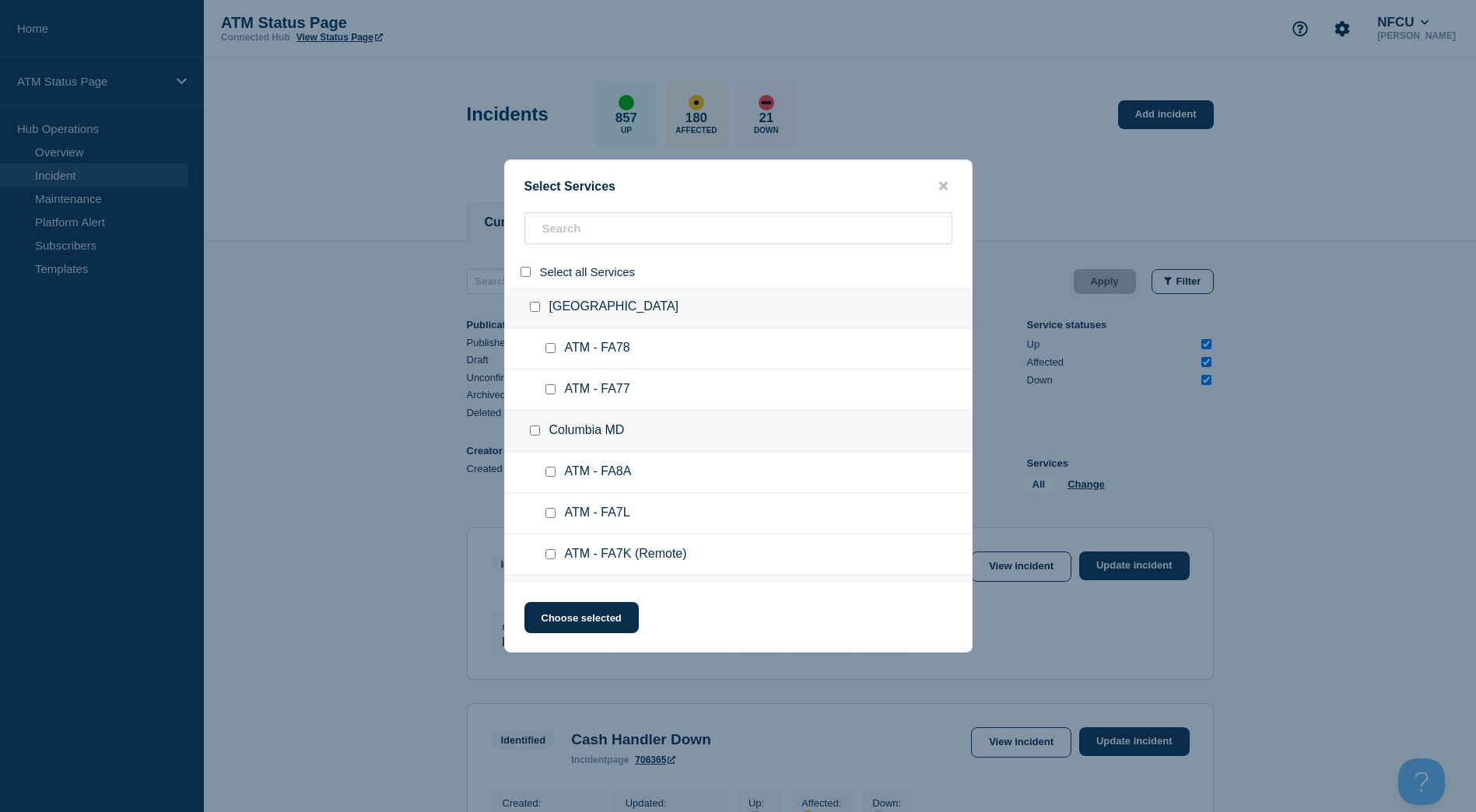
checkbox input "false"
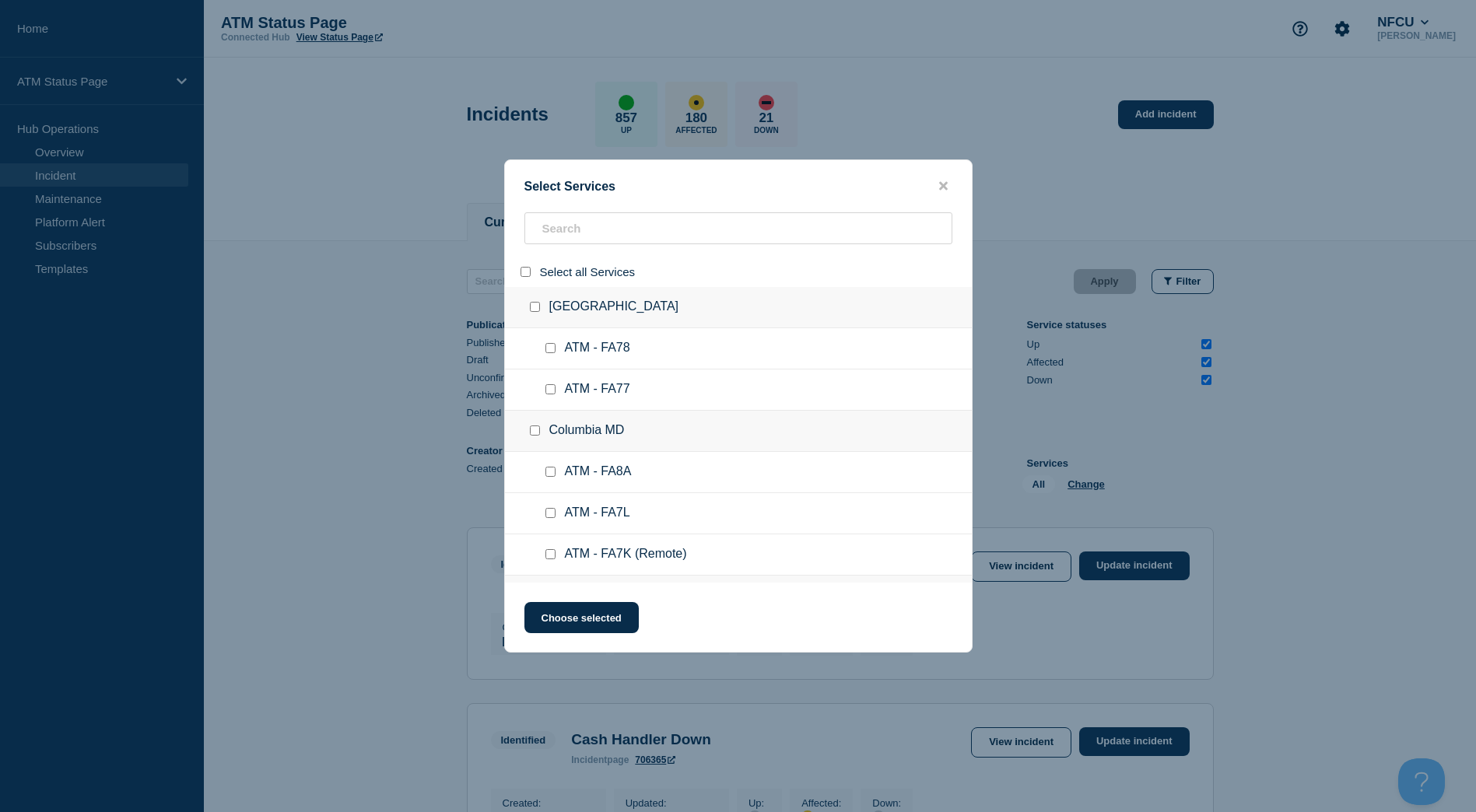
checkbox input "false"
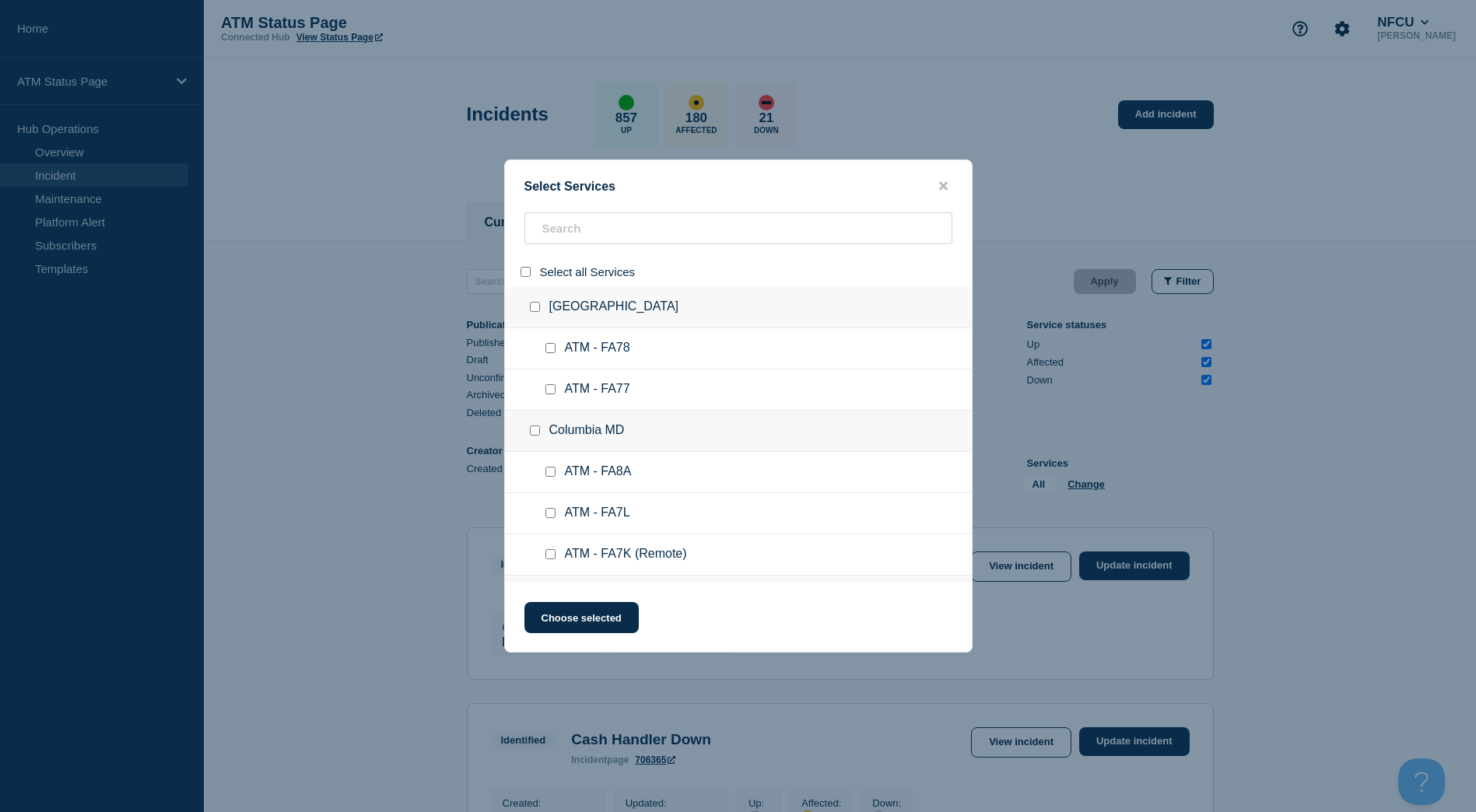
checkbox input "false"
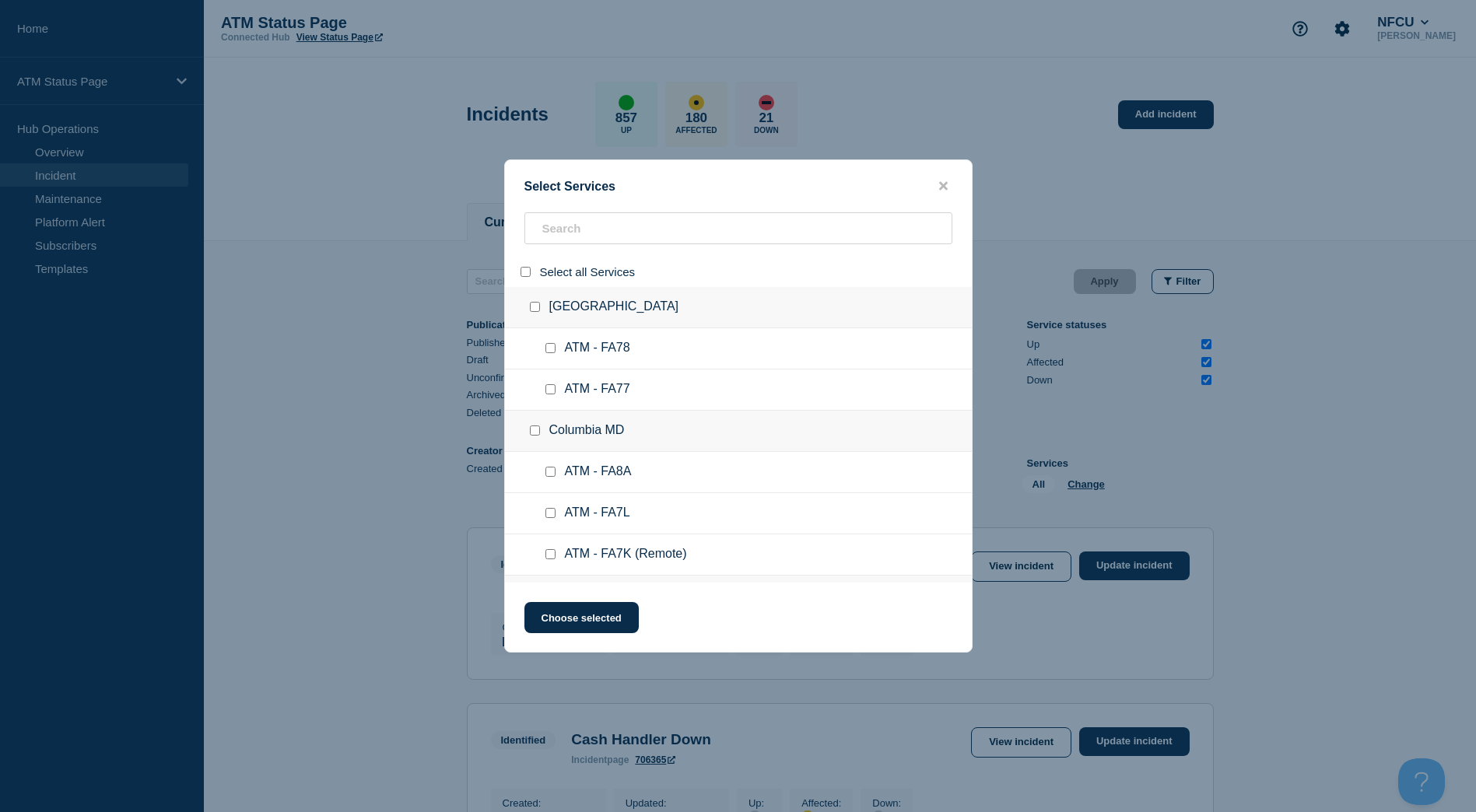
checkbox input "false"
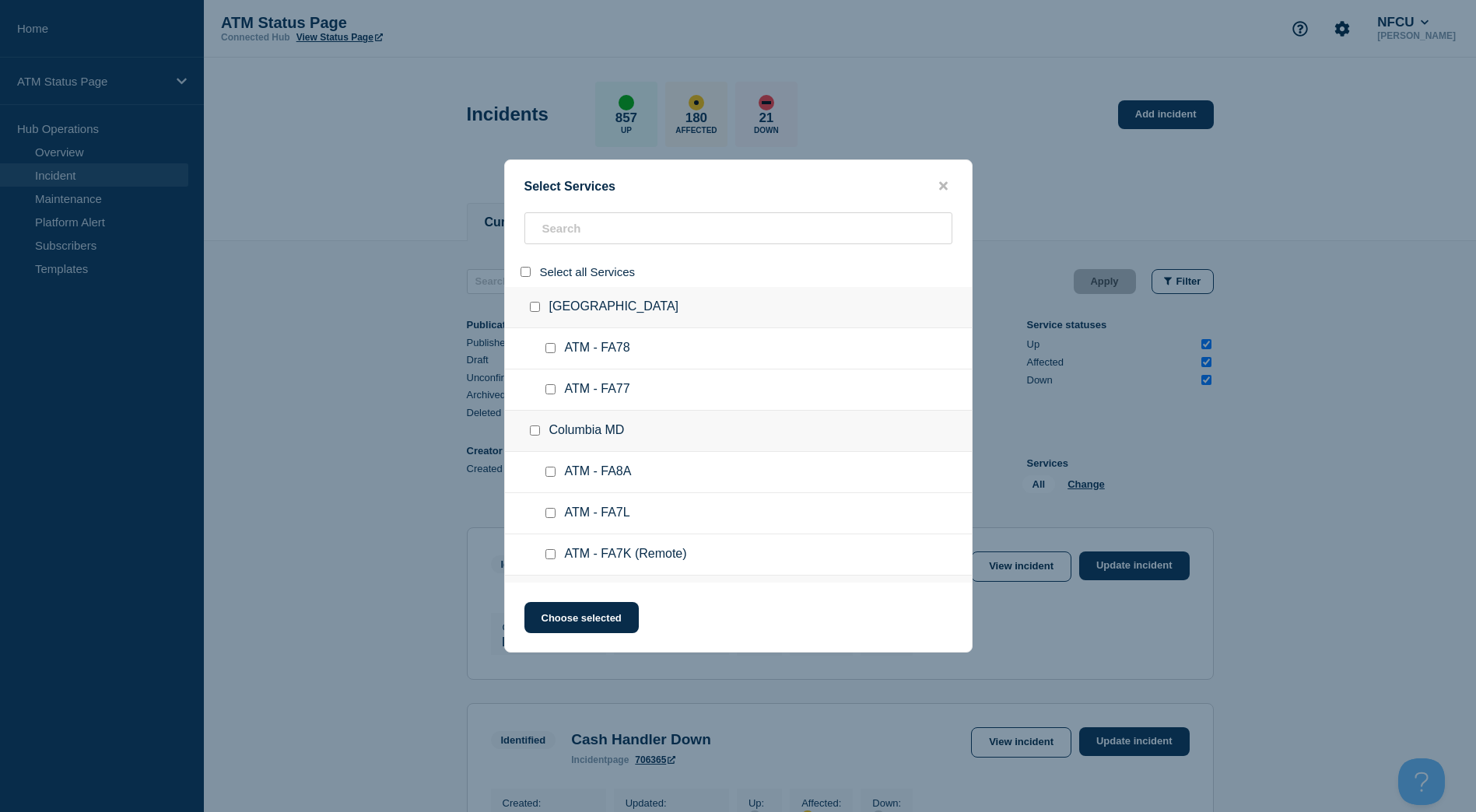
checkbox input "false"
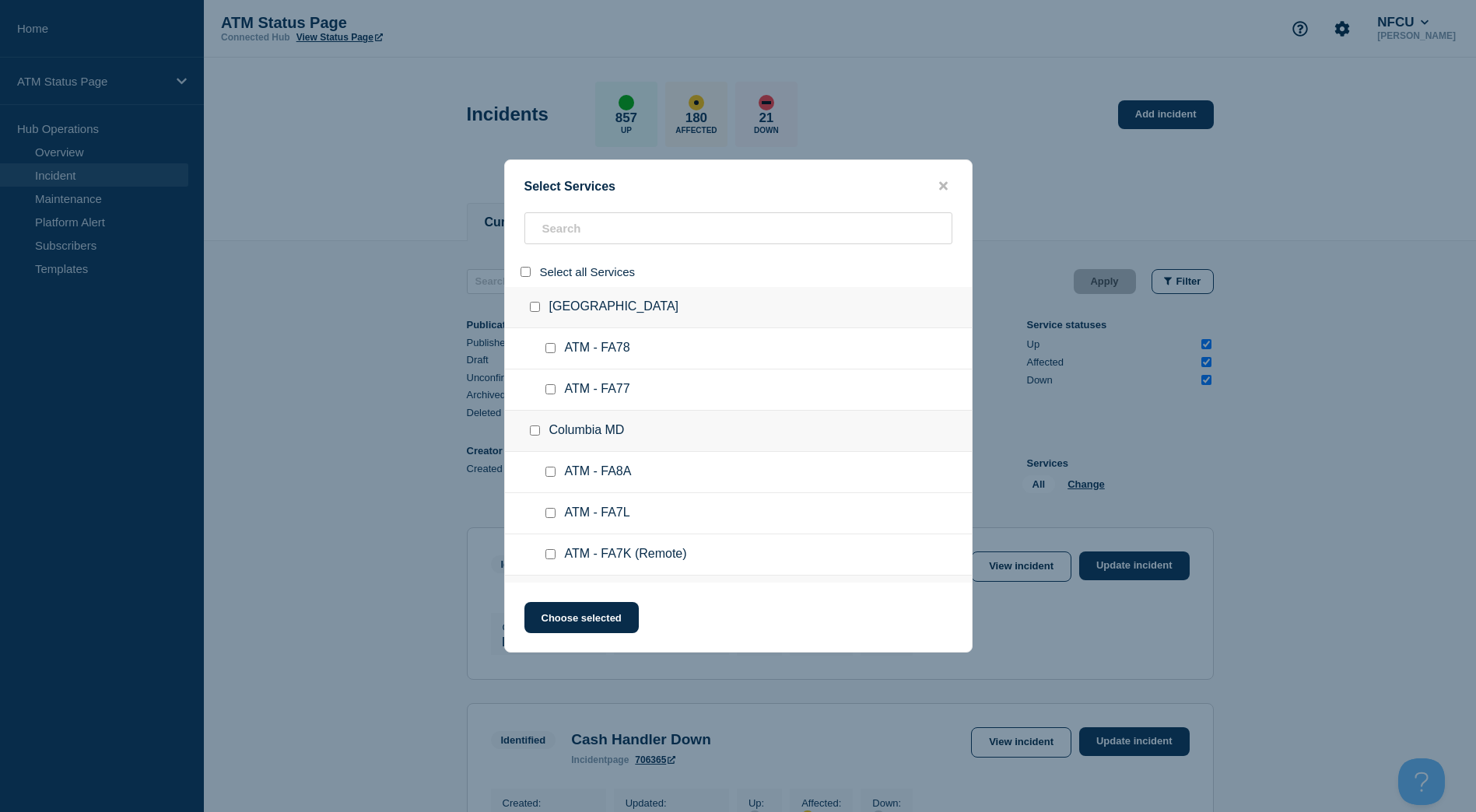
checkbox input "false"
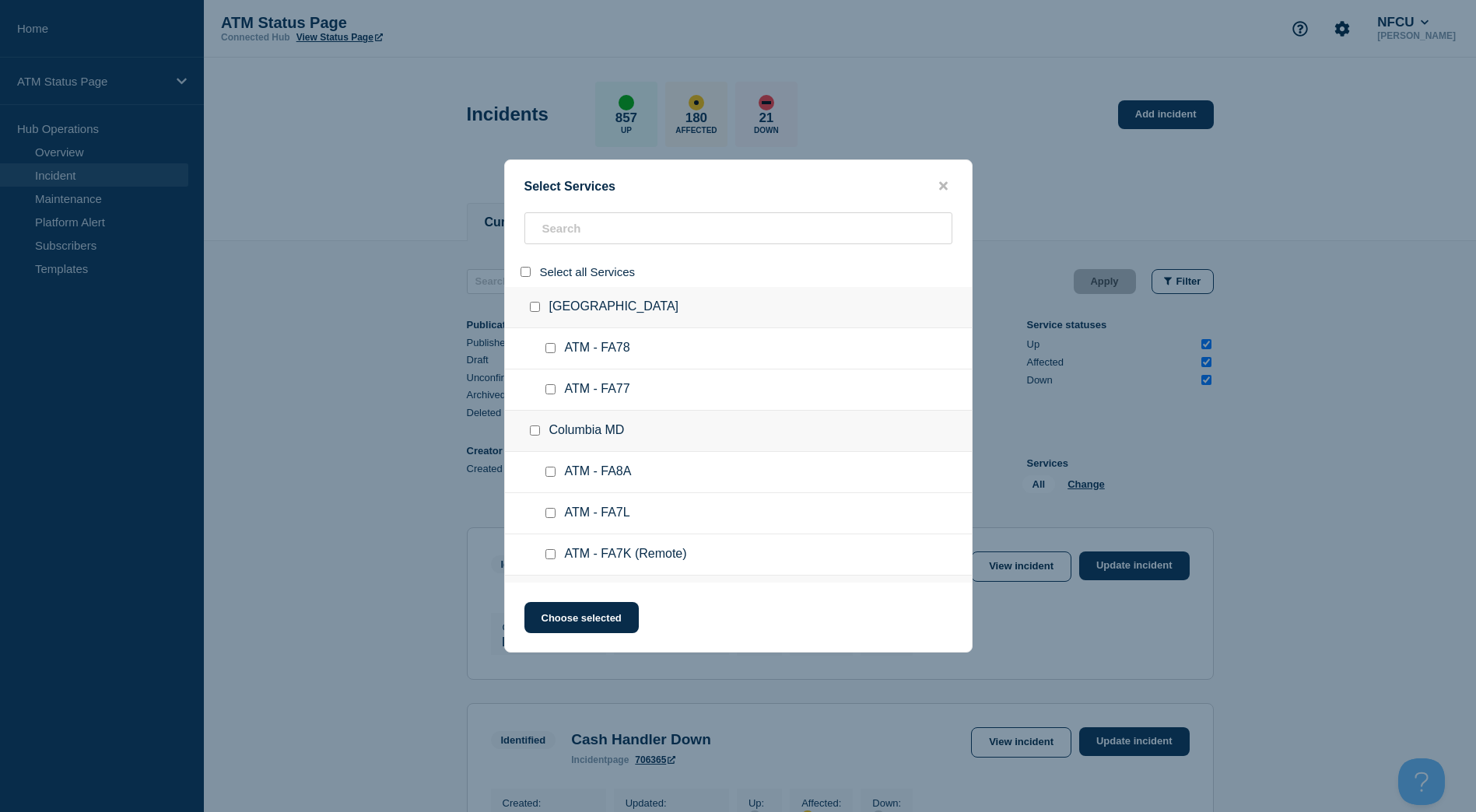
checkbox input "false"
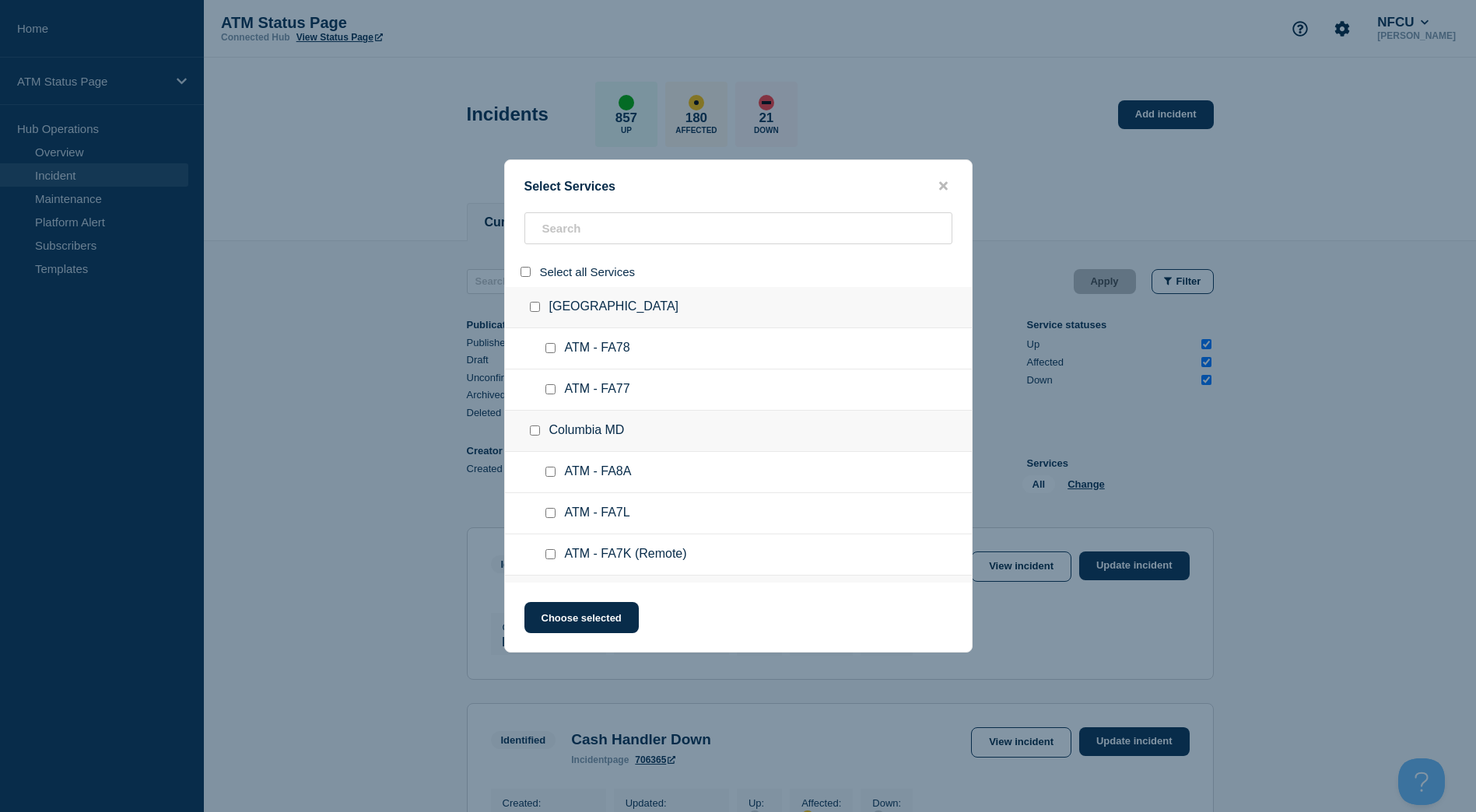
checkbox input "false"
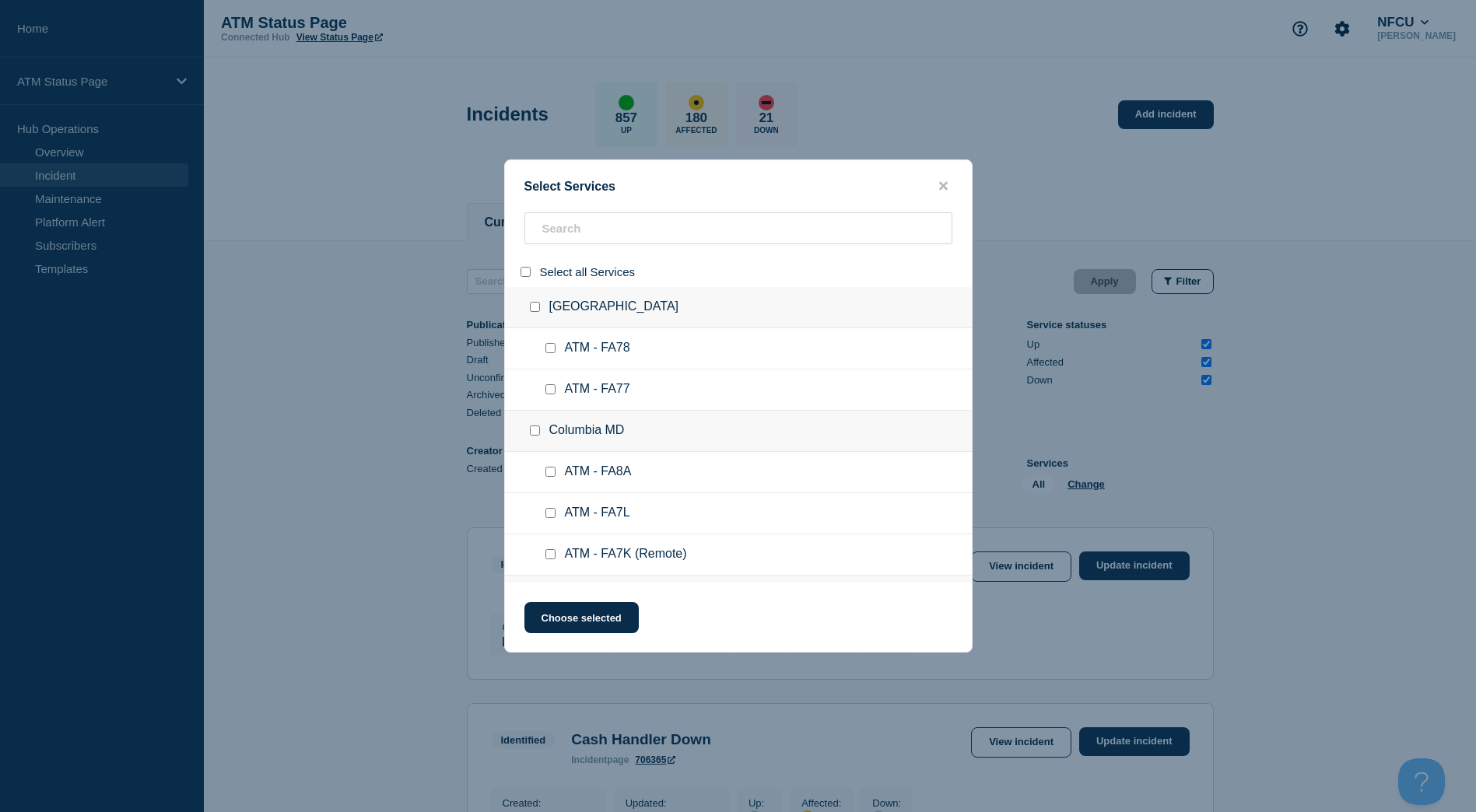
checkbox input "false"
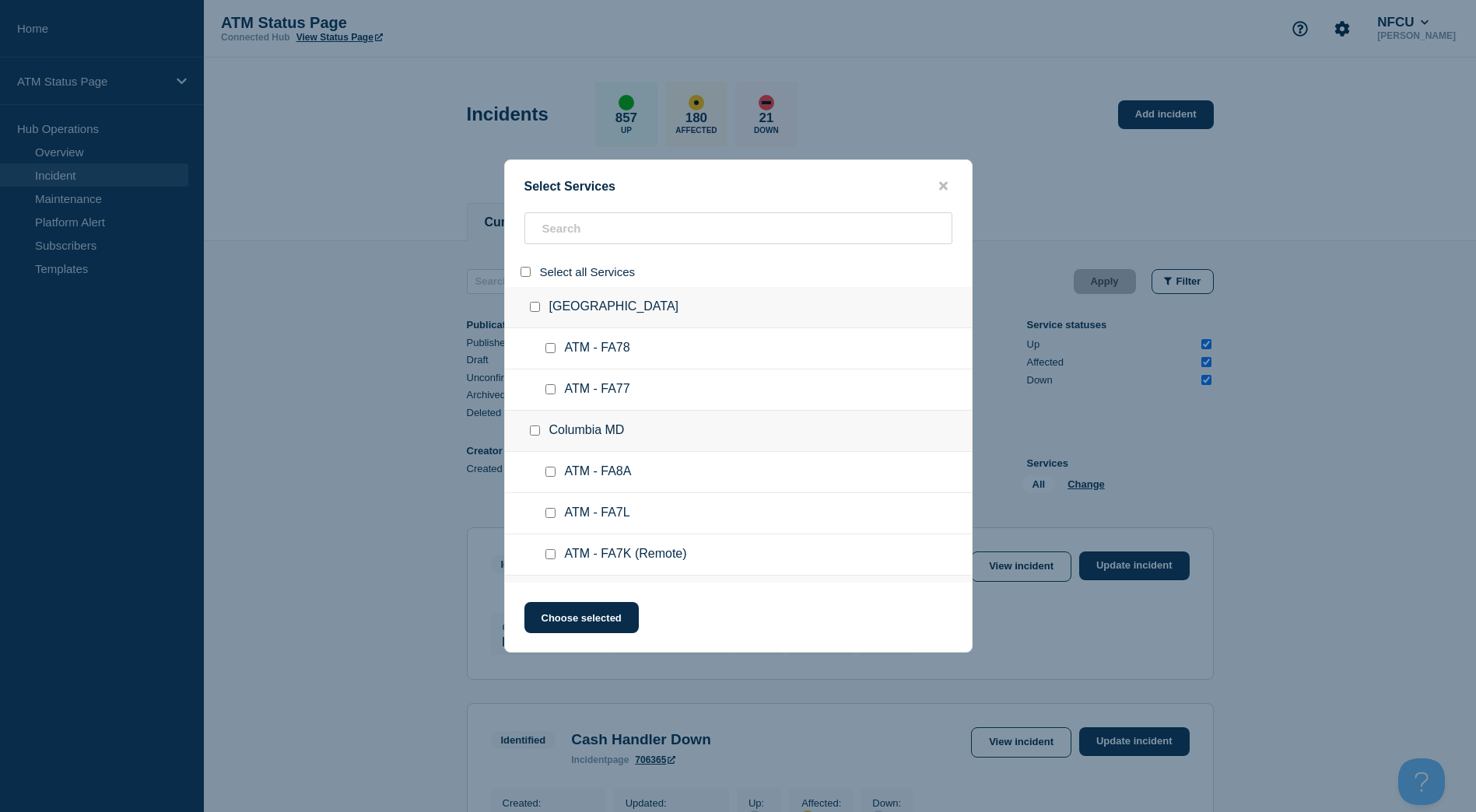
checkbox input "false"
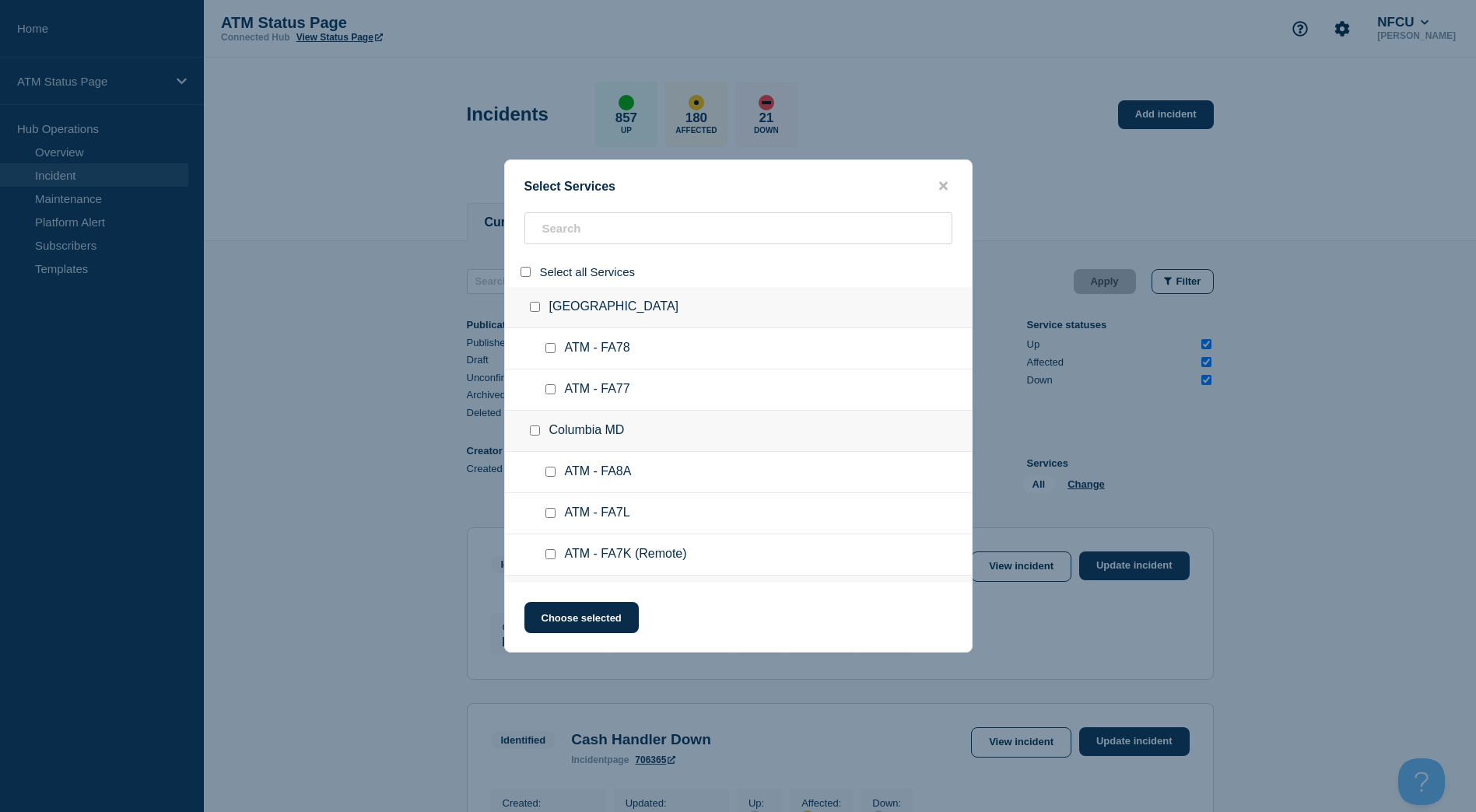
checkbox input "false"
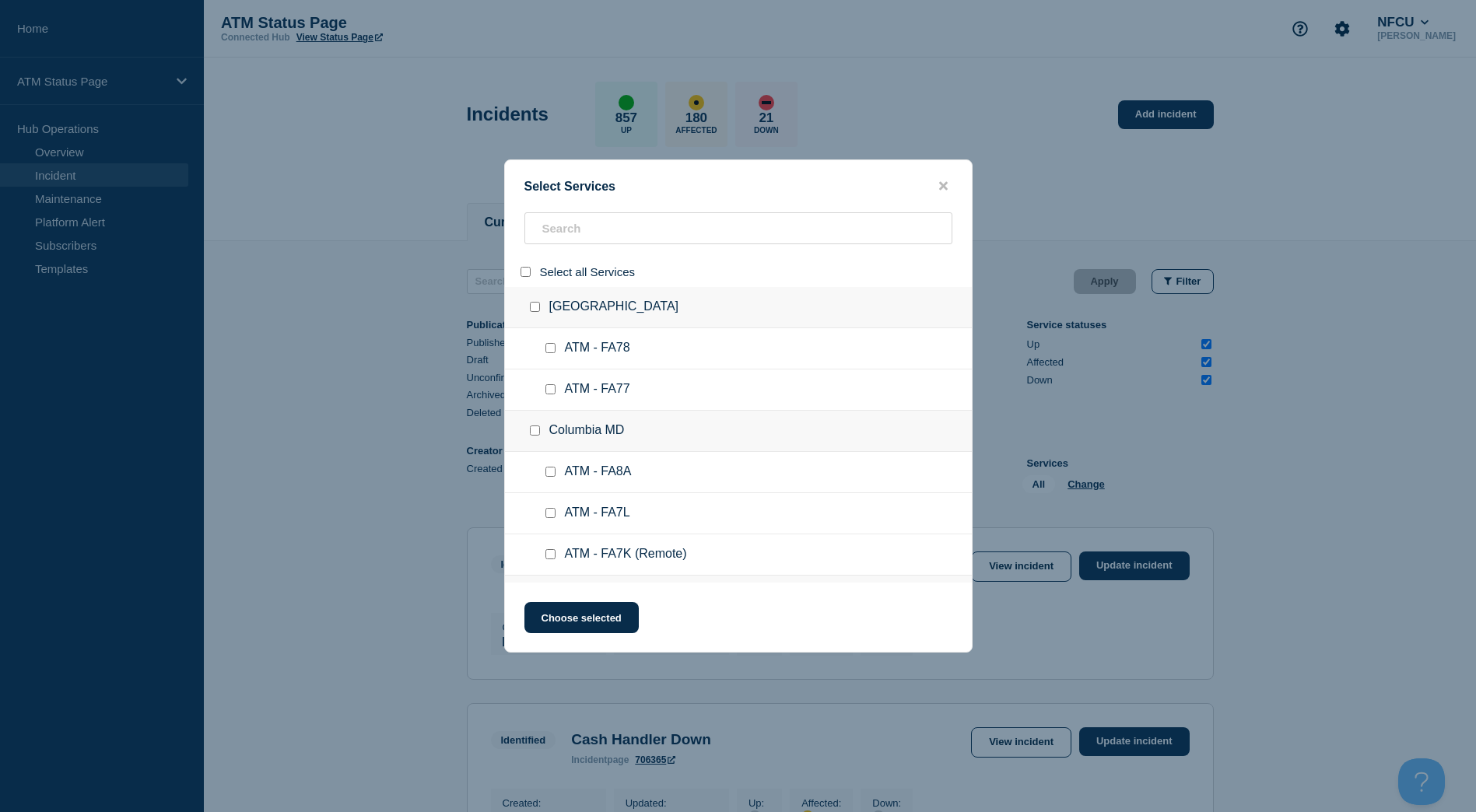
checkbox input "false"
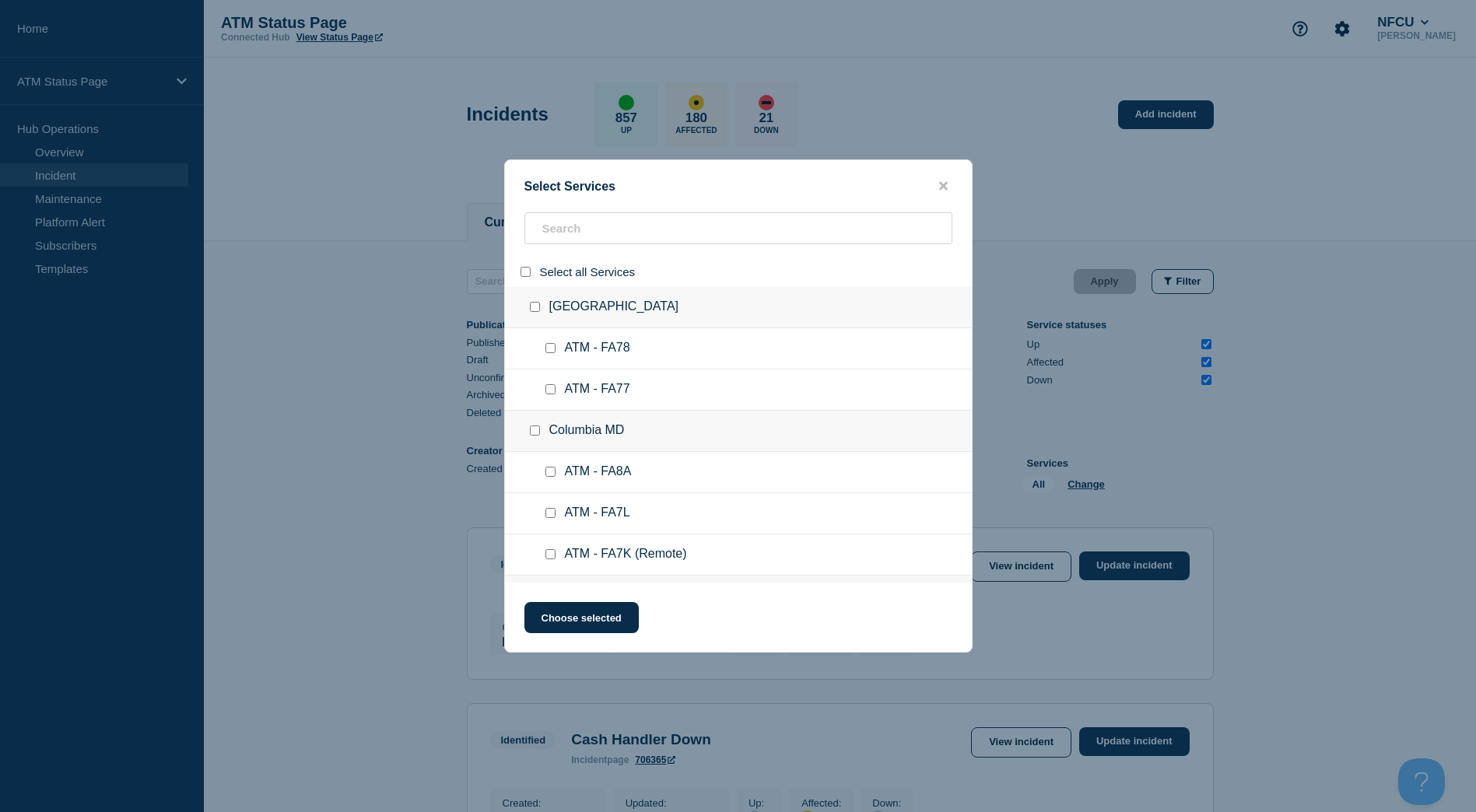
checkbox input "false"
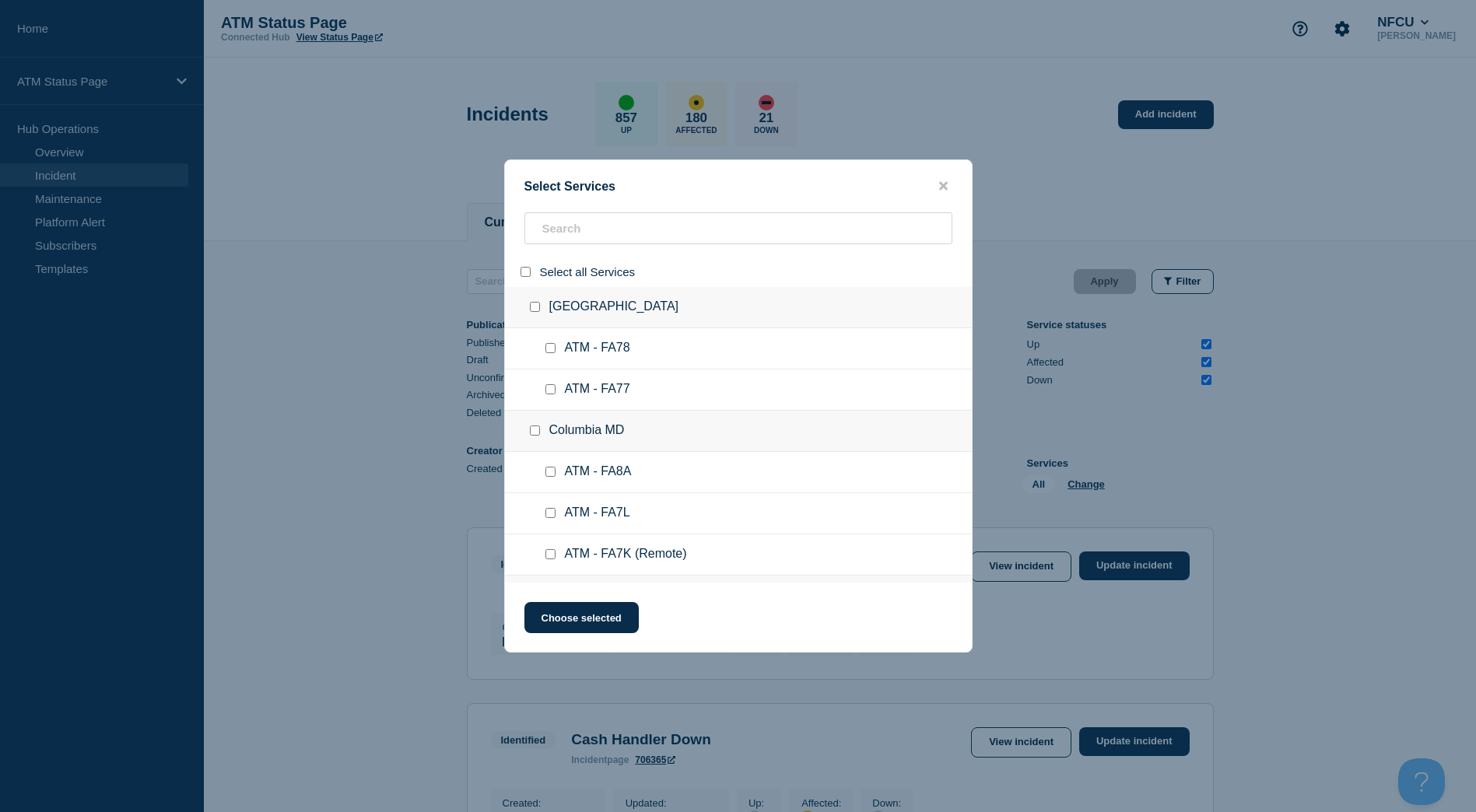
checkbox input "false"
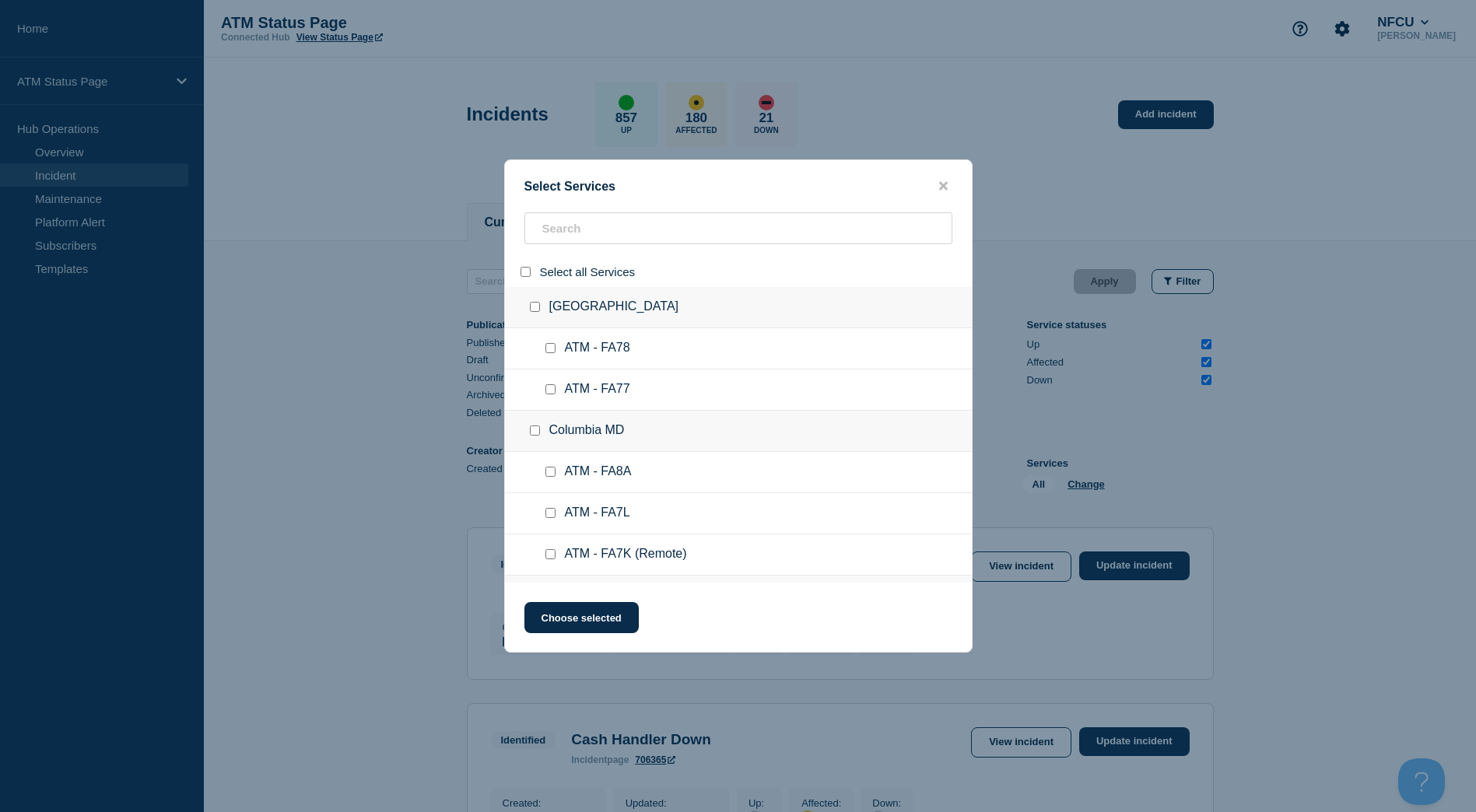
checkbox input "false"
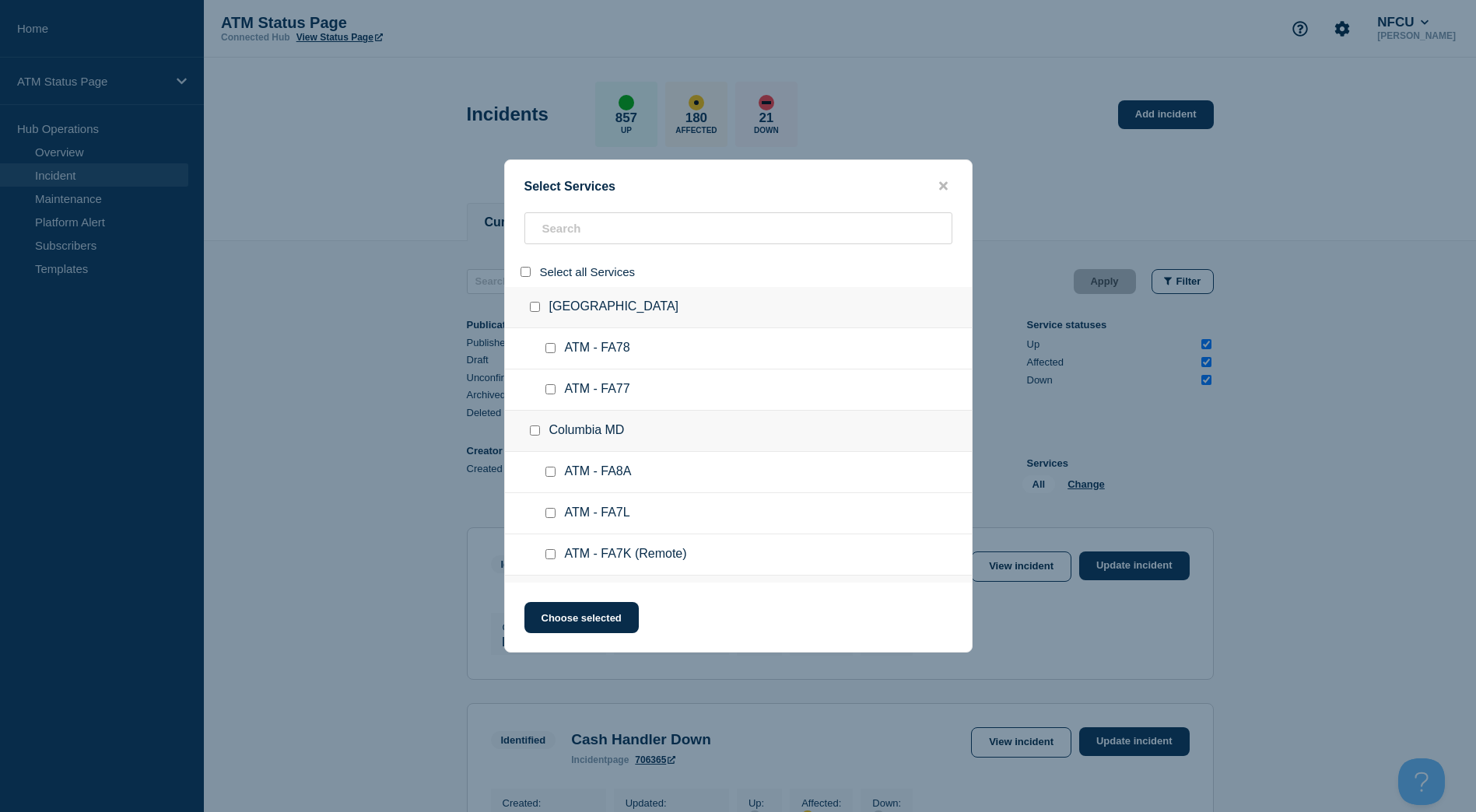
checkbox input "false"
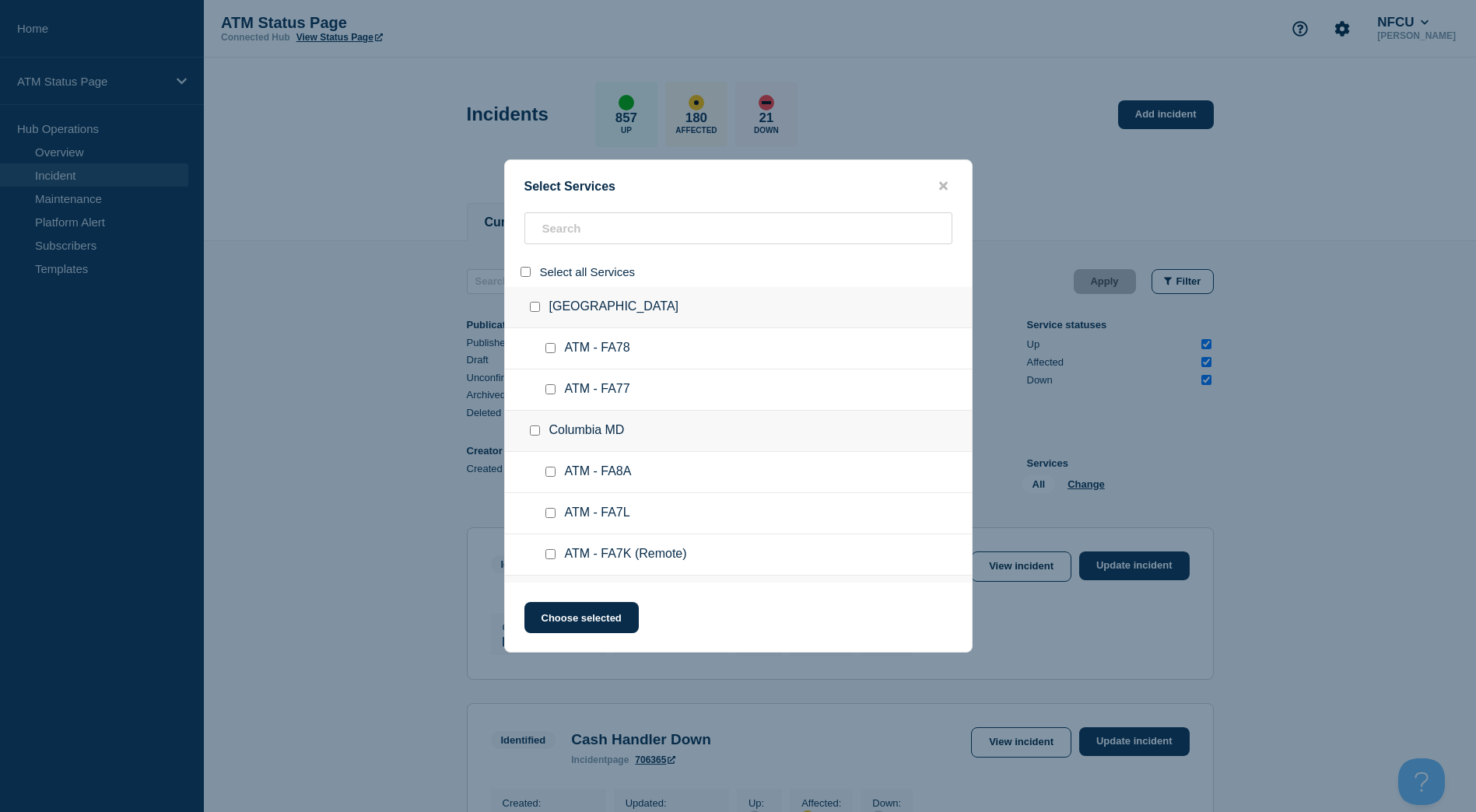
checkbox input "false"
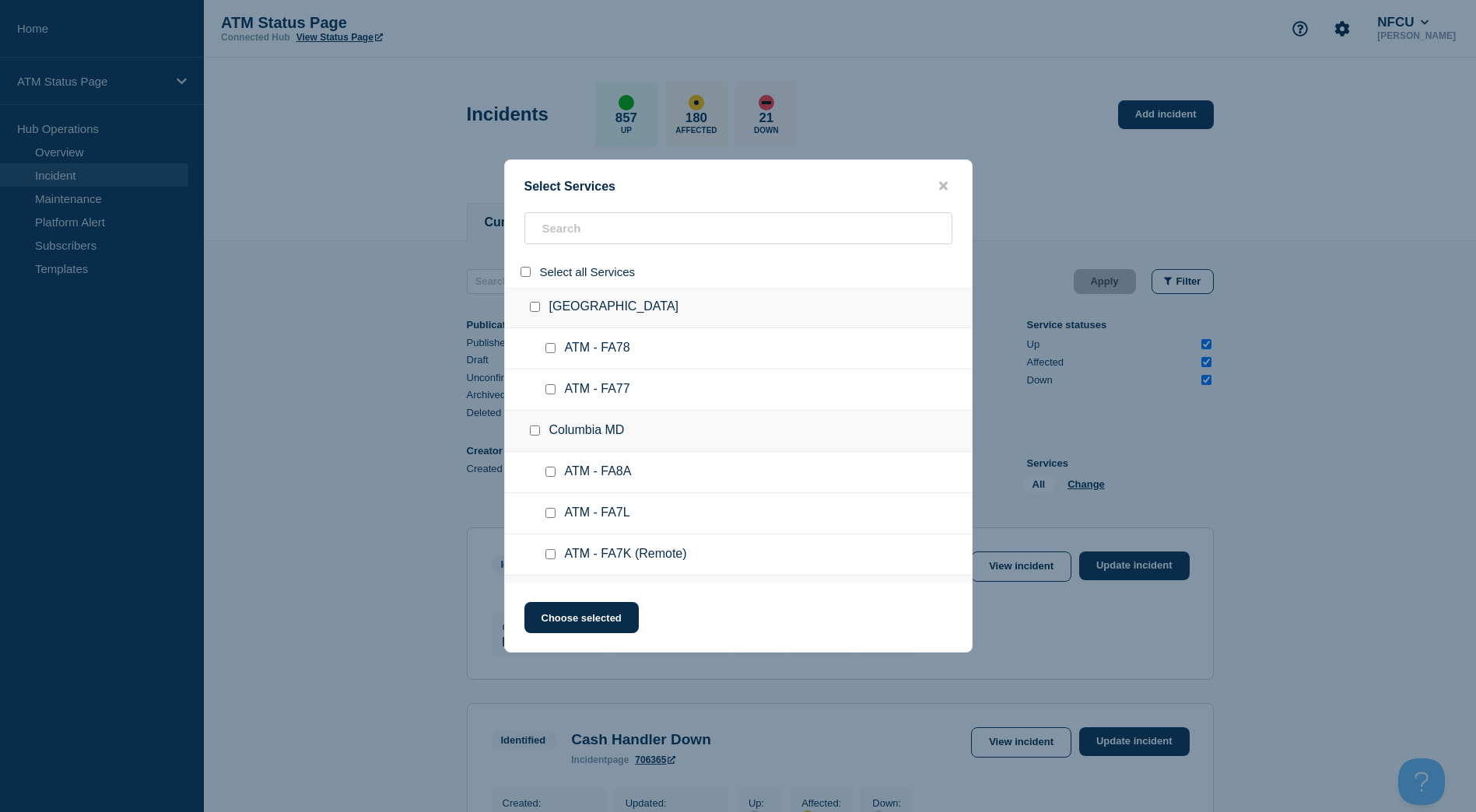
checkbox input "false"
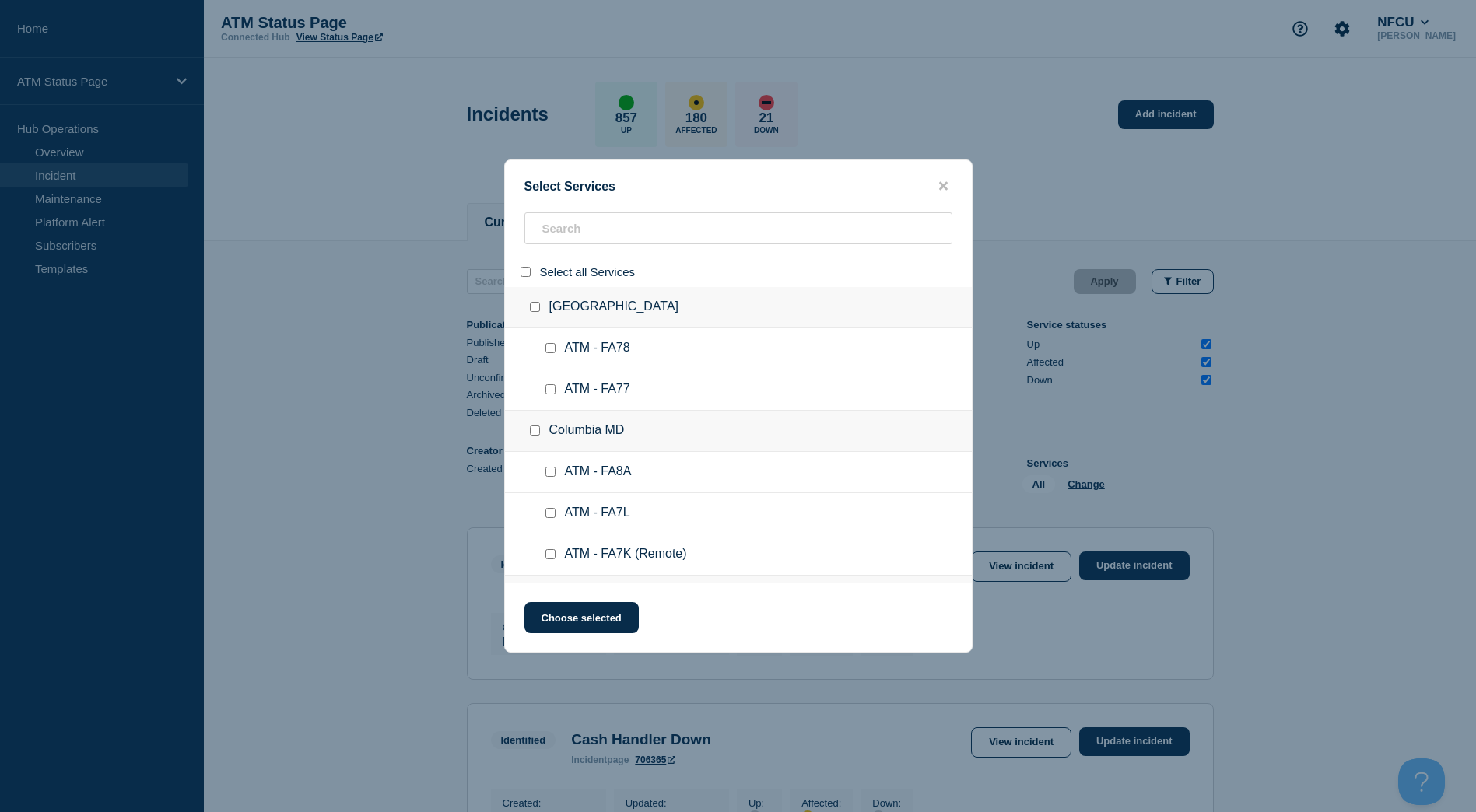
checkbox input "false"
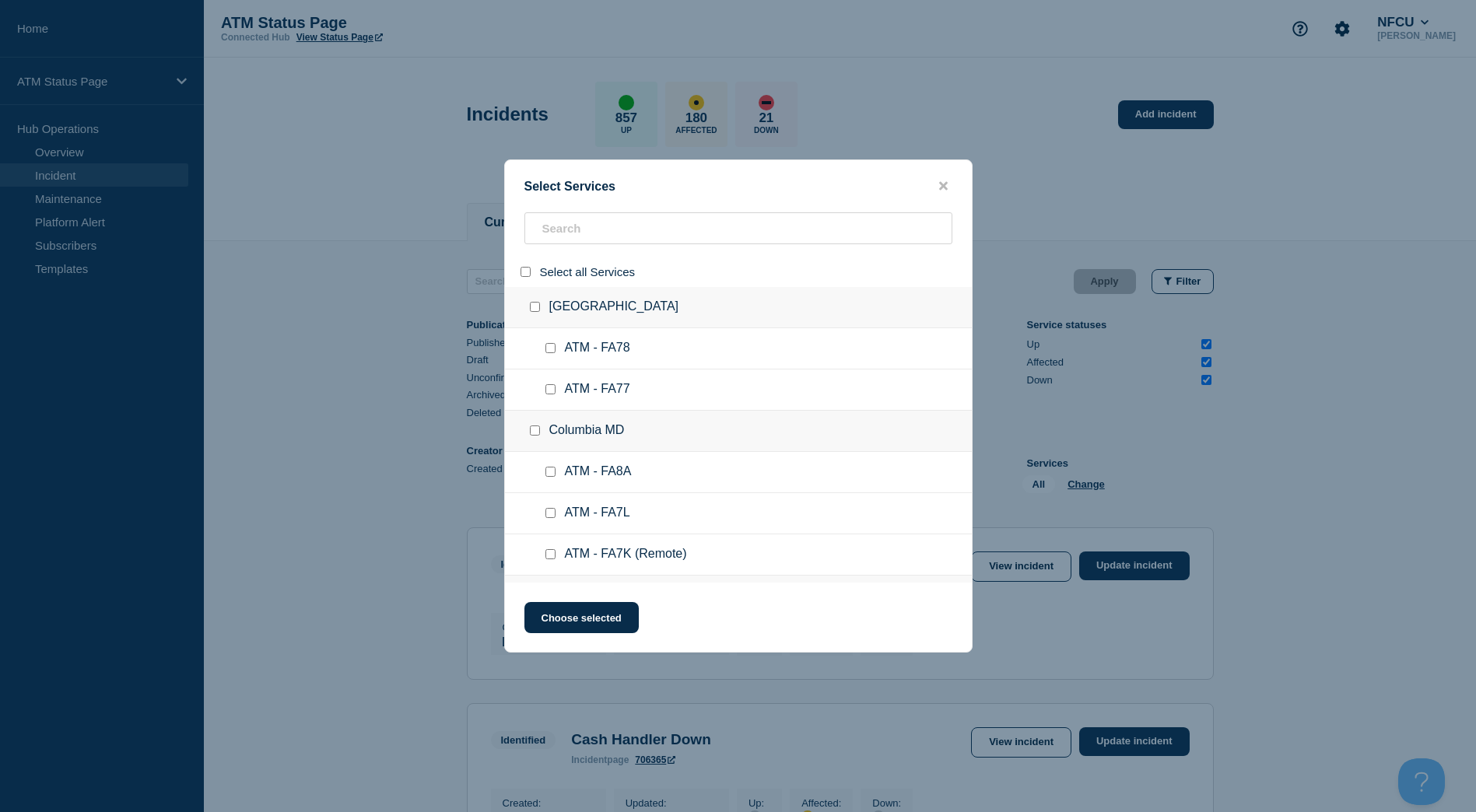
checkbox input "false"
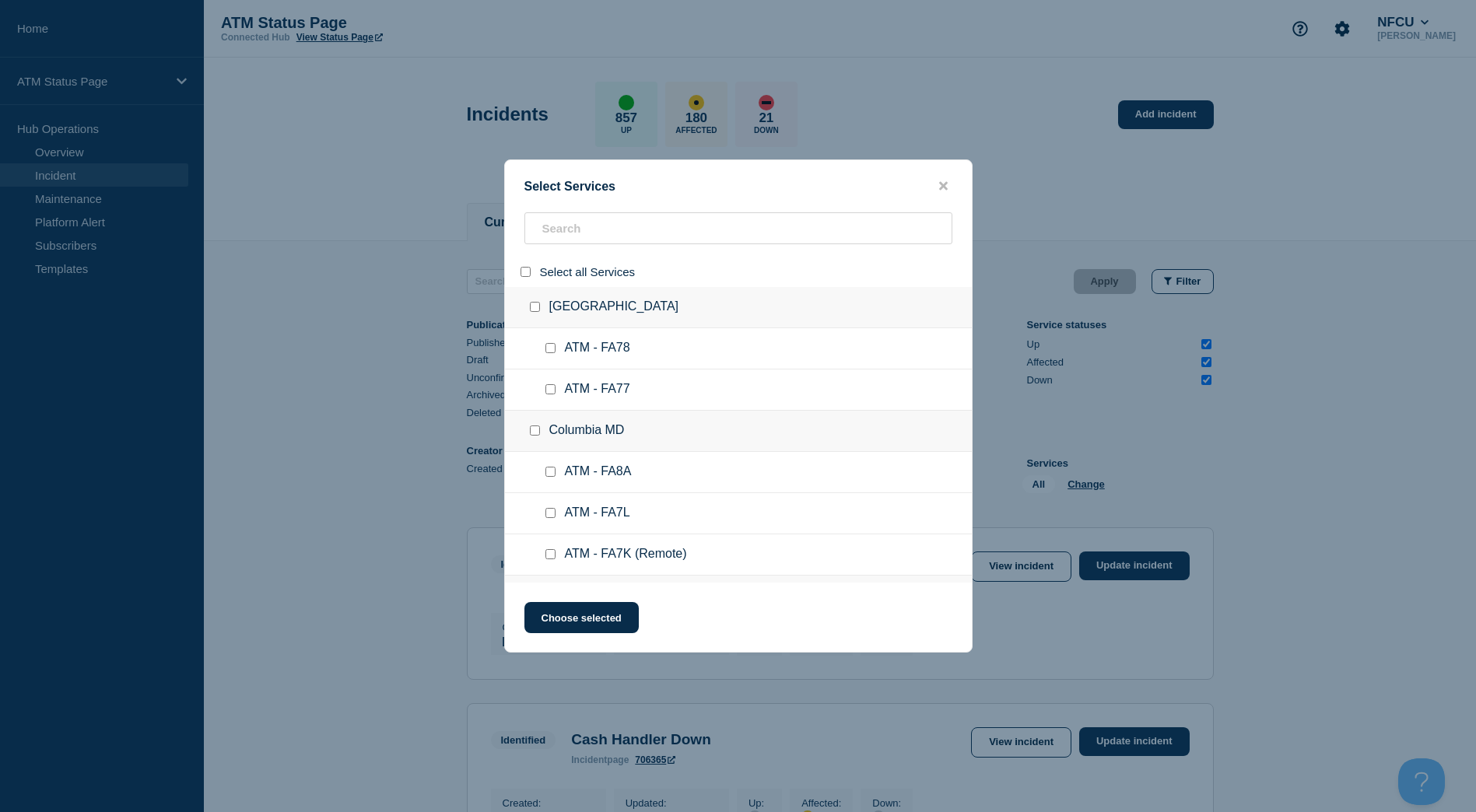
checkbox input "false"
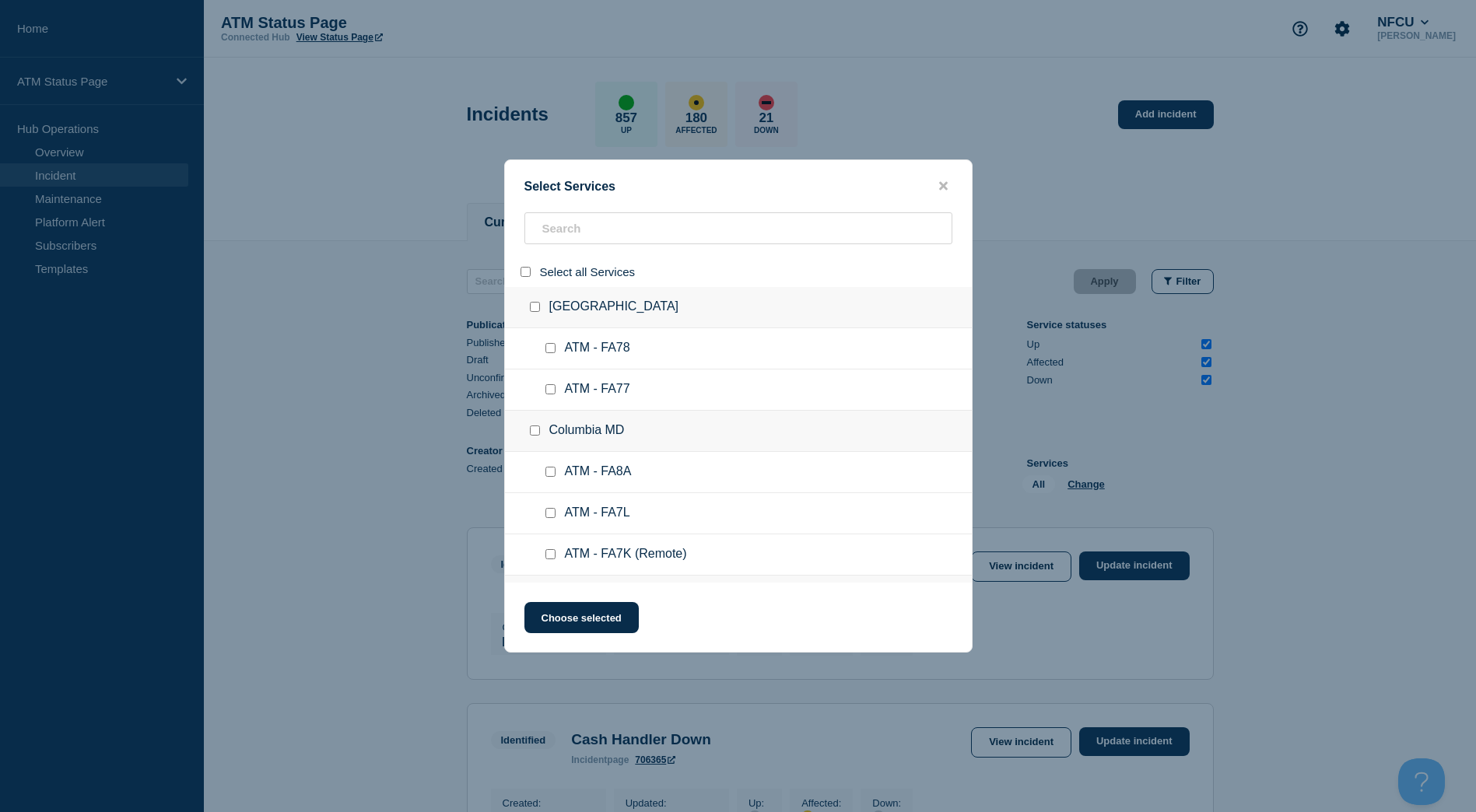
checkbox input "false"
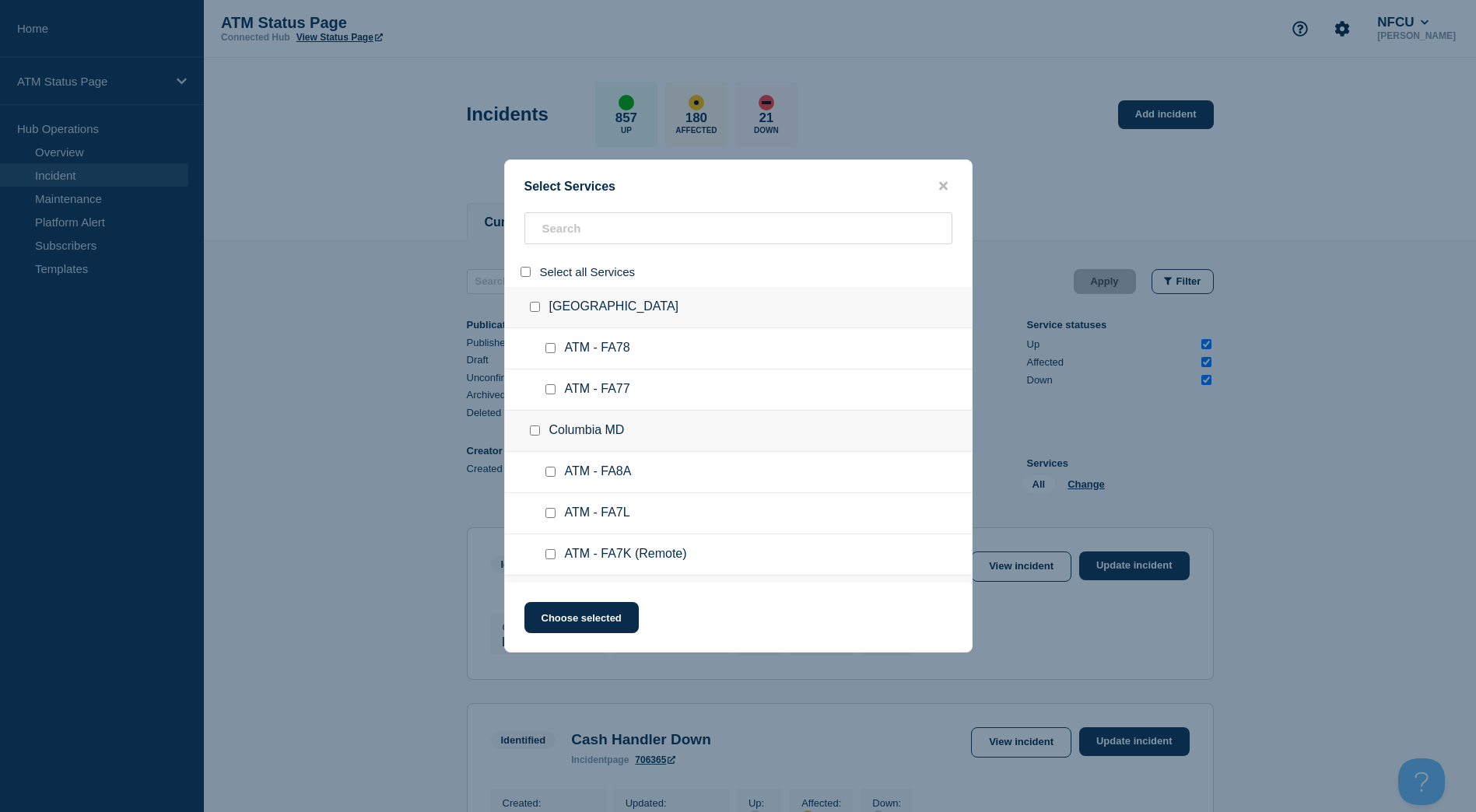
checkbox input "false"
click at [591, 219] on input "search" at bounding box center [738, 228] width 428 height 32
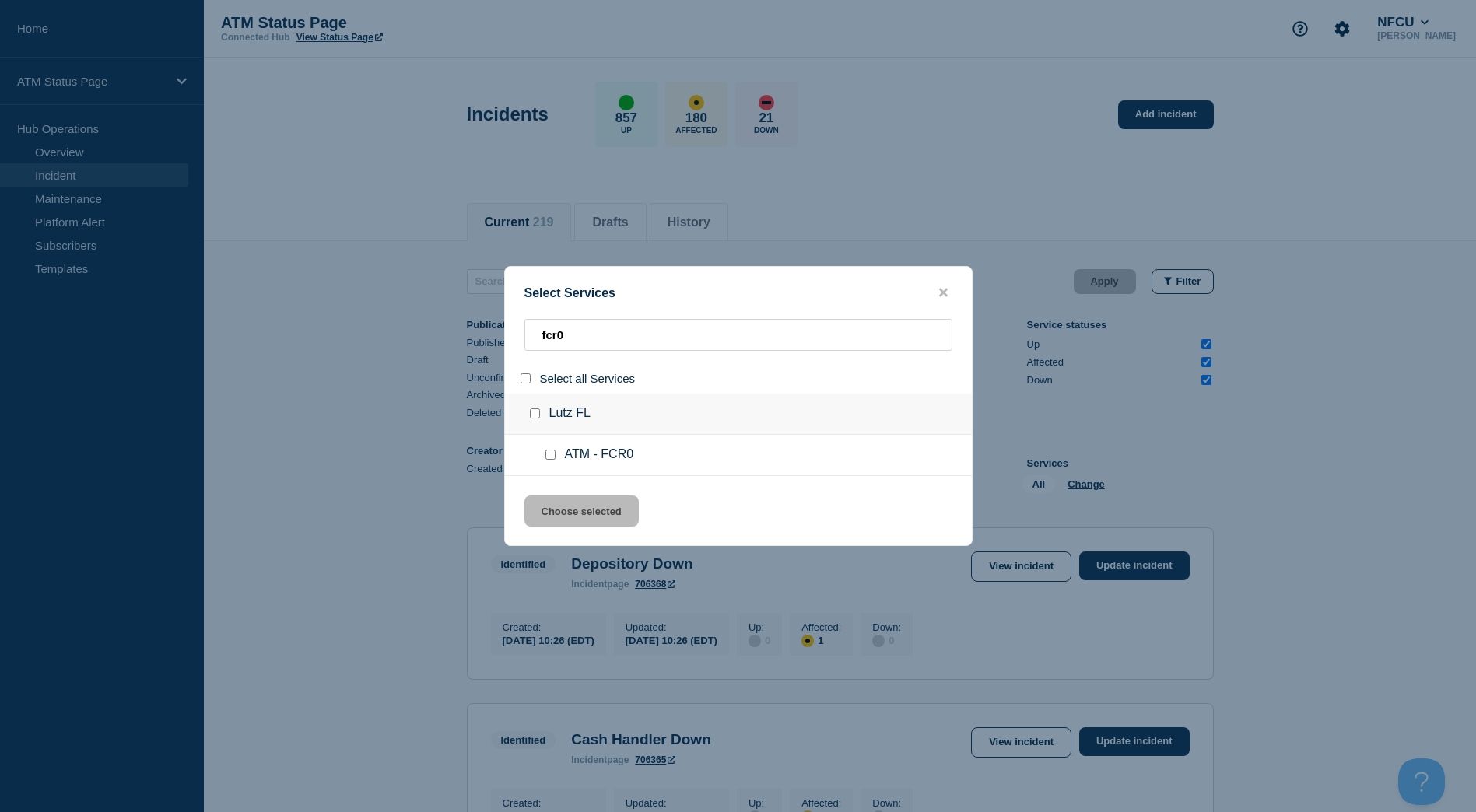
click at [533, 413] on input "group: Lutz FL" at bounding box center [535, 413] width 10 height 10
click at [578, 505] on button "Choose selected" at bounding box center [581, 511] width 115 height 31
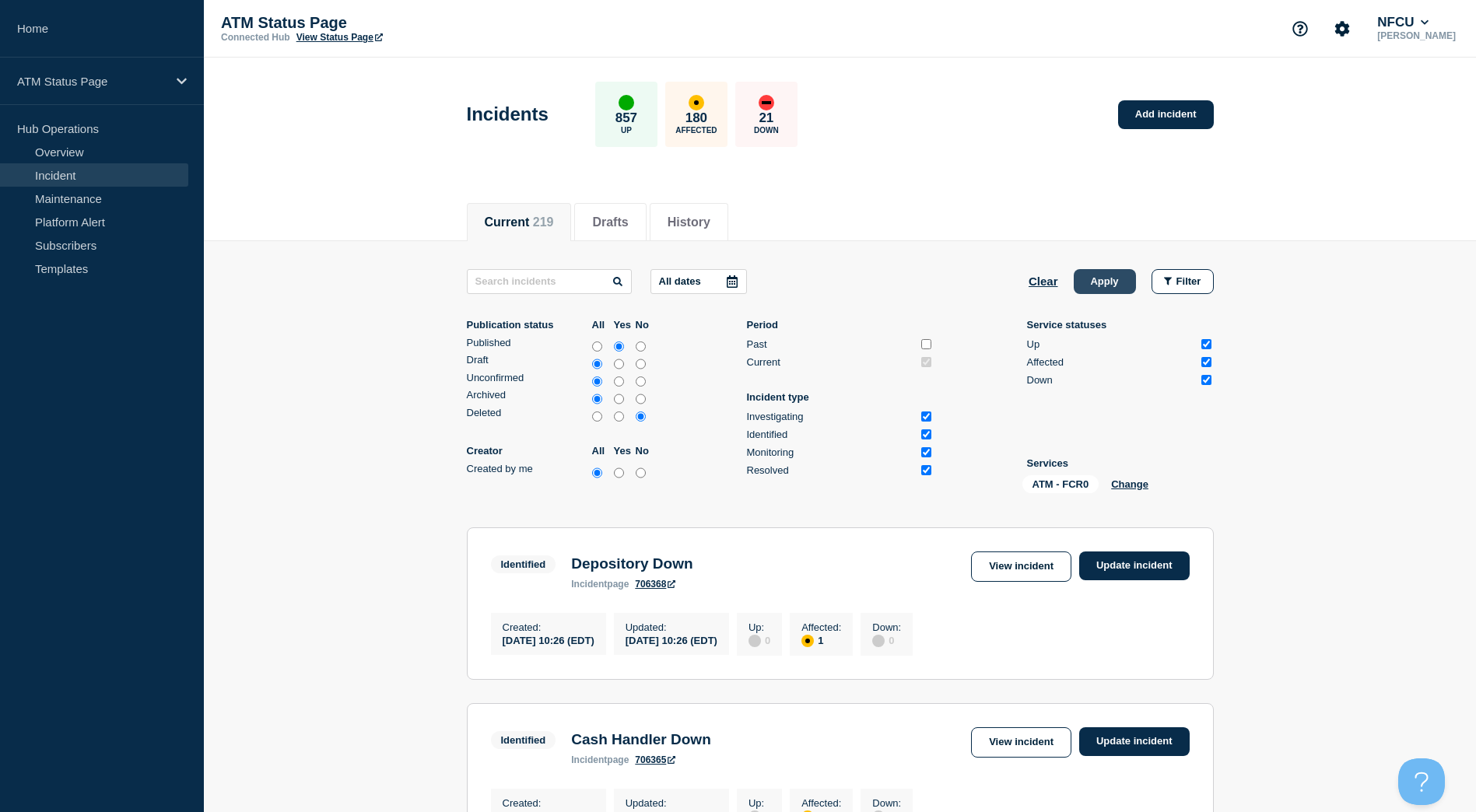
click at [1128, 285] on button "Apply" at bounding box center [1104, 282] width 62 height 25
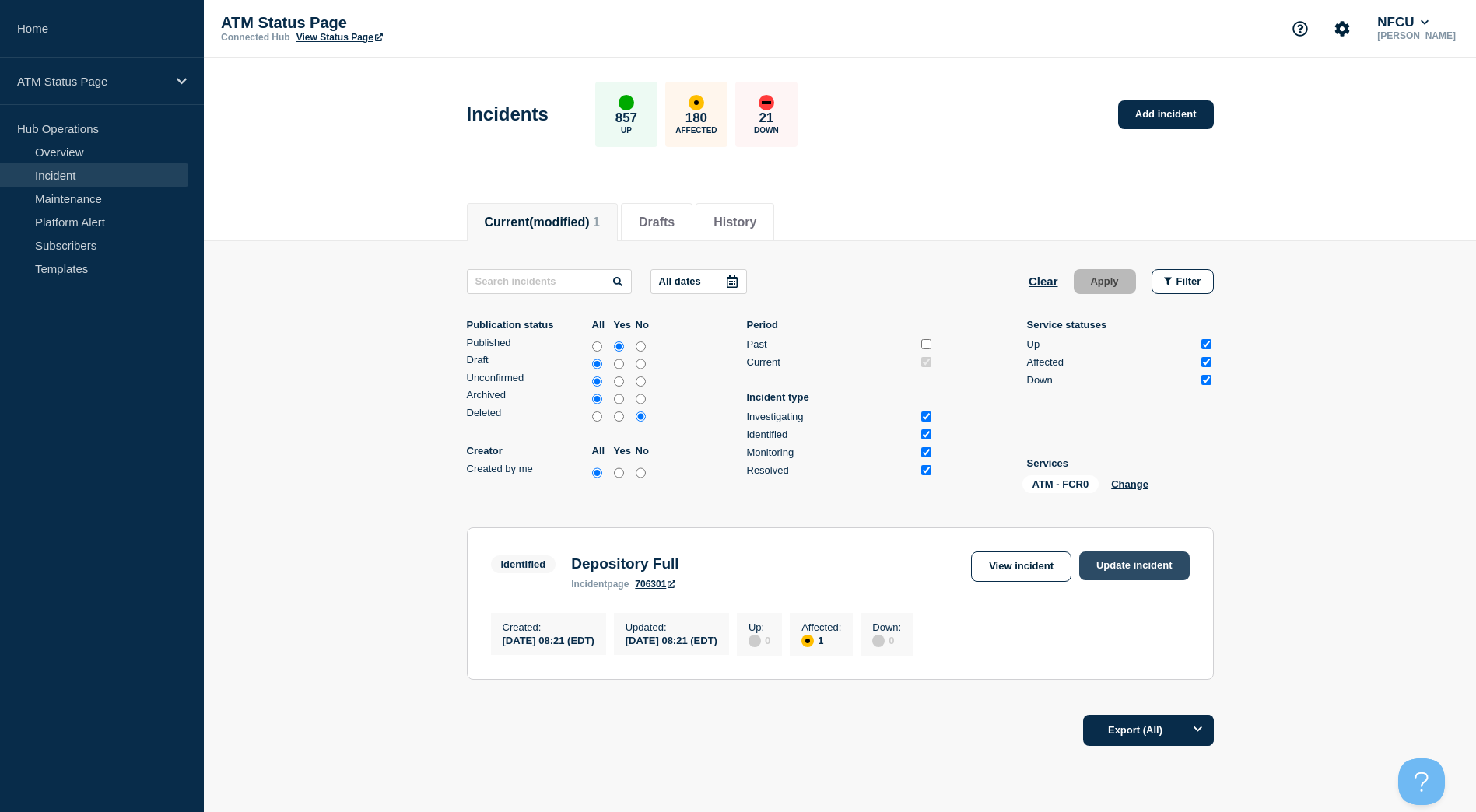
click at [1142, 557] on link "Update incident" at bounding box center [1134, 565] width 111 height 28
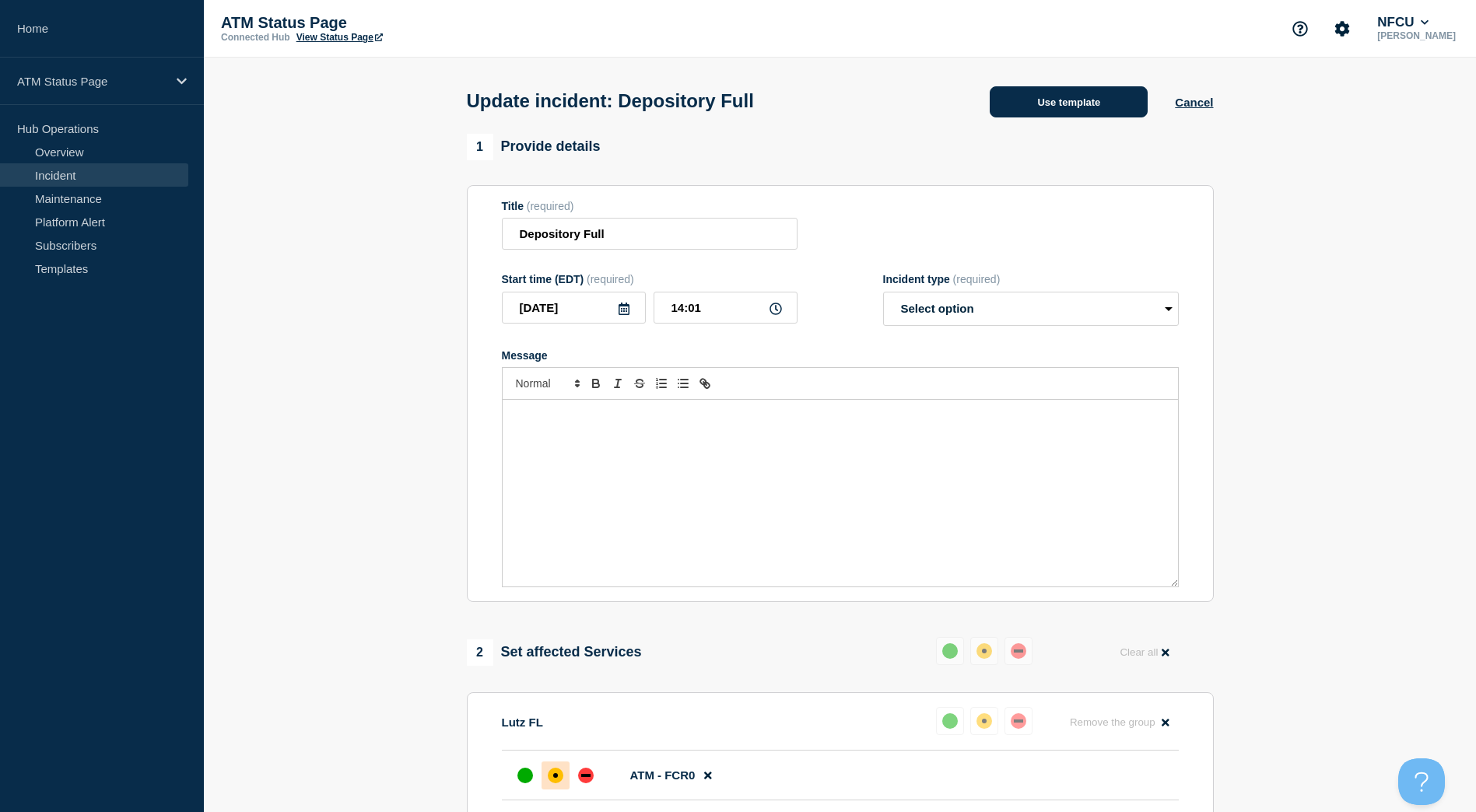
click at [1041, 116] on button "Use template" at bounding box center [1068, 102] width 158 height 31
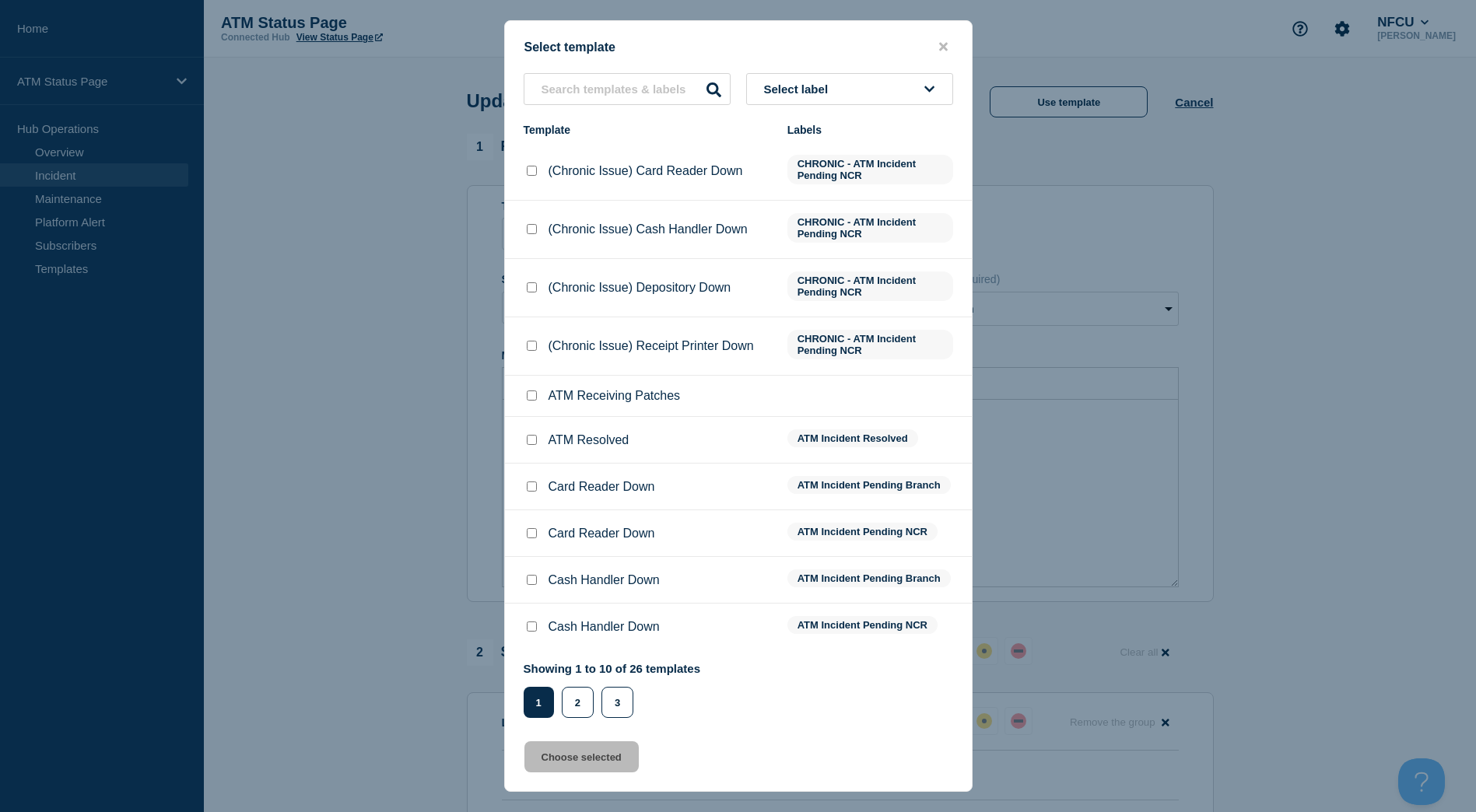
click at [536, 438] on input "ATM Resolved checkbox" at bounding box center [531, 439] width 10 height 10
click at [596, 770] on button "Choose selected" at bounding box center [581, 757] width 115 height 31
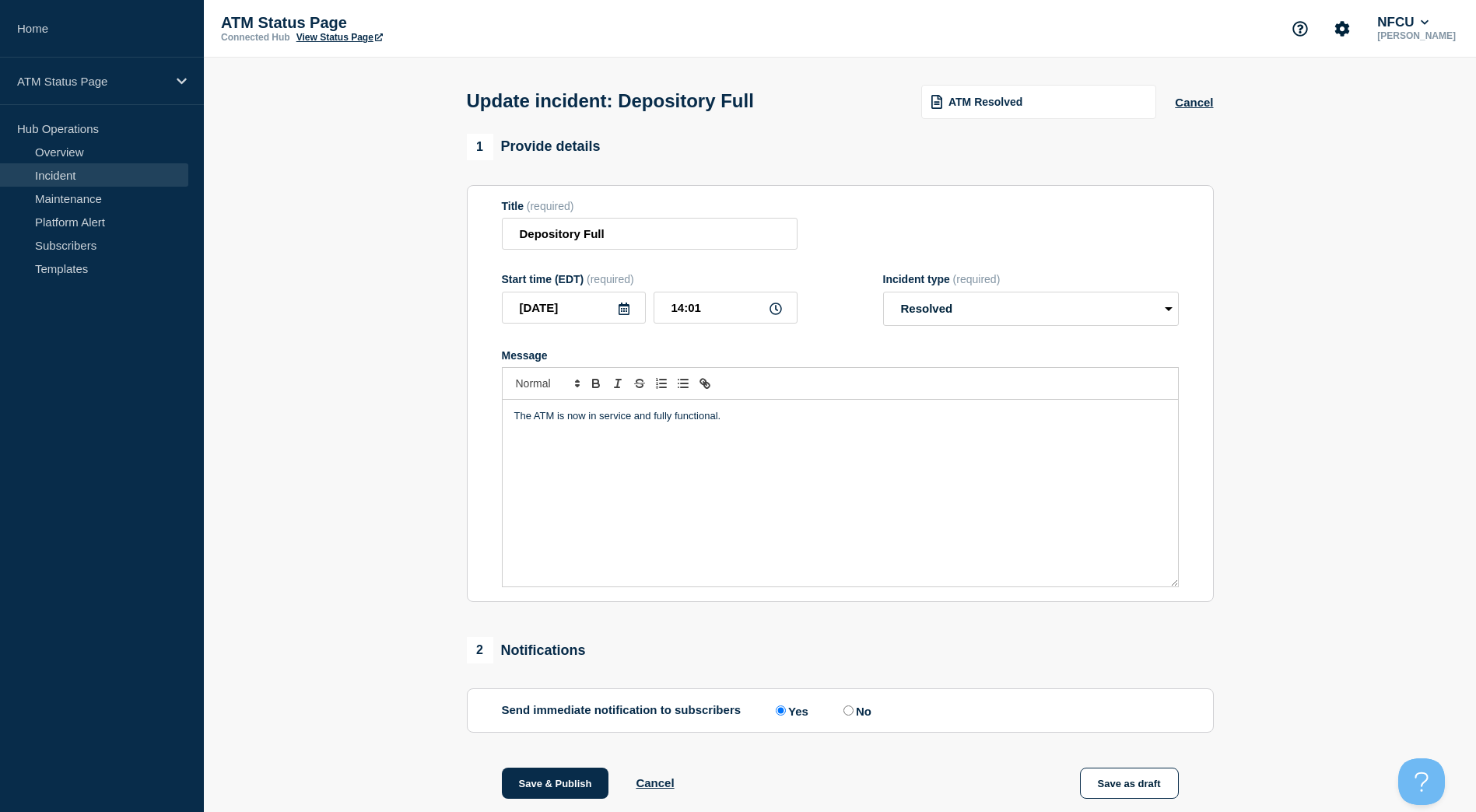
scroll to position [78, 0]
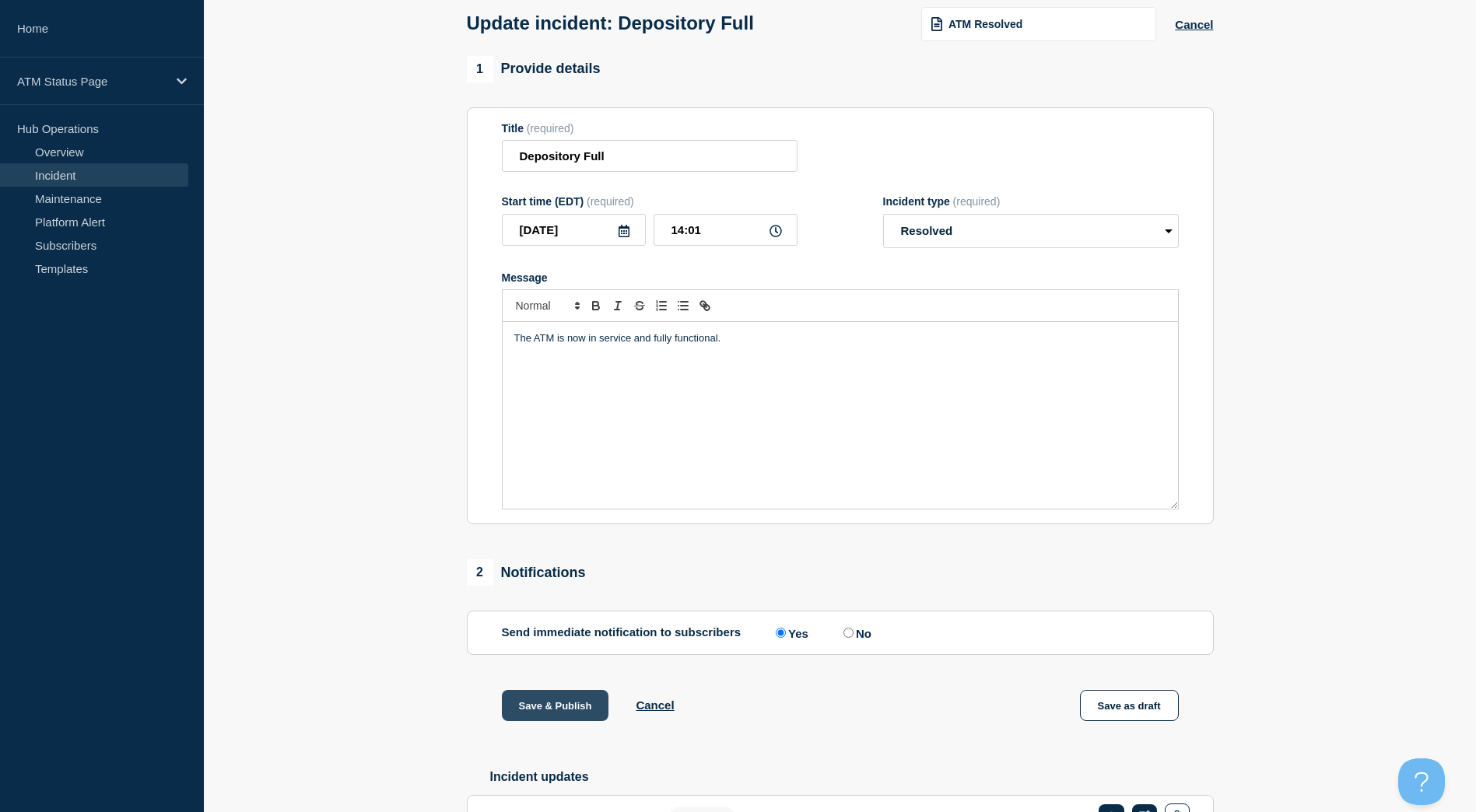
click at [579, 694] on button "Save & Publish" at bounding box center [556, 705] width 107 height 31
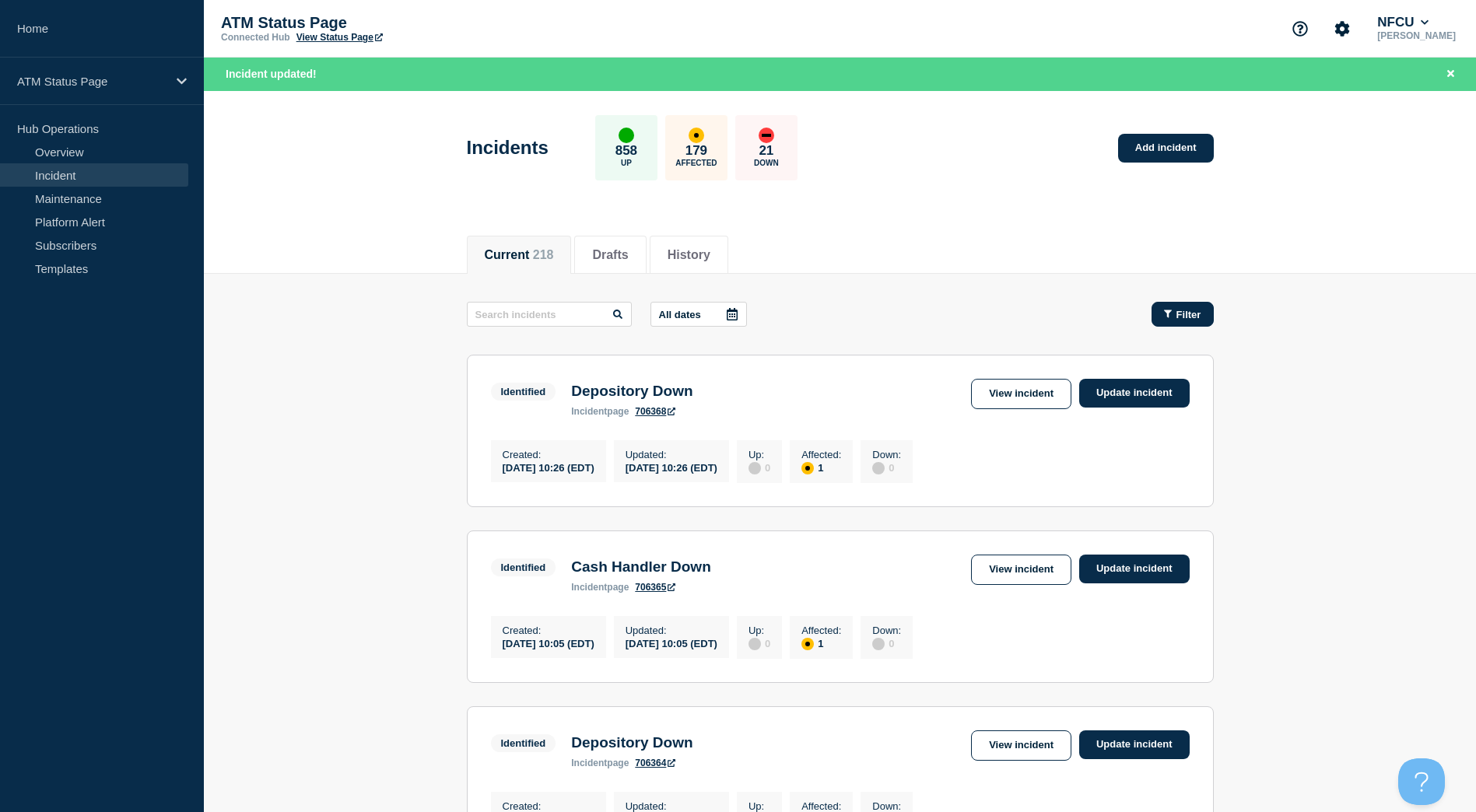
click at [1169, 317] on icon "button" at bounding box center [1168, 314] width 8 height 10
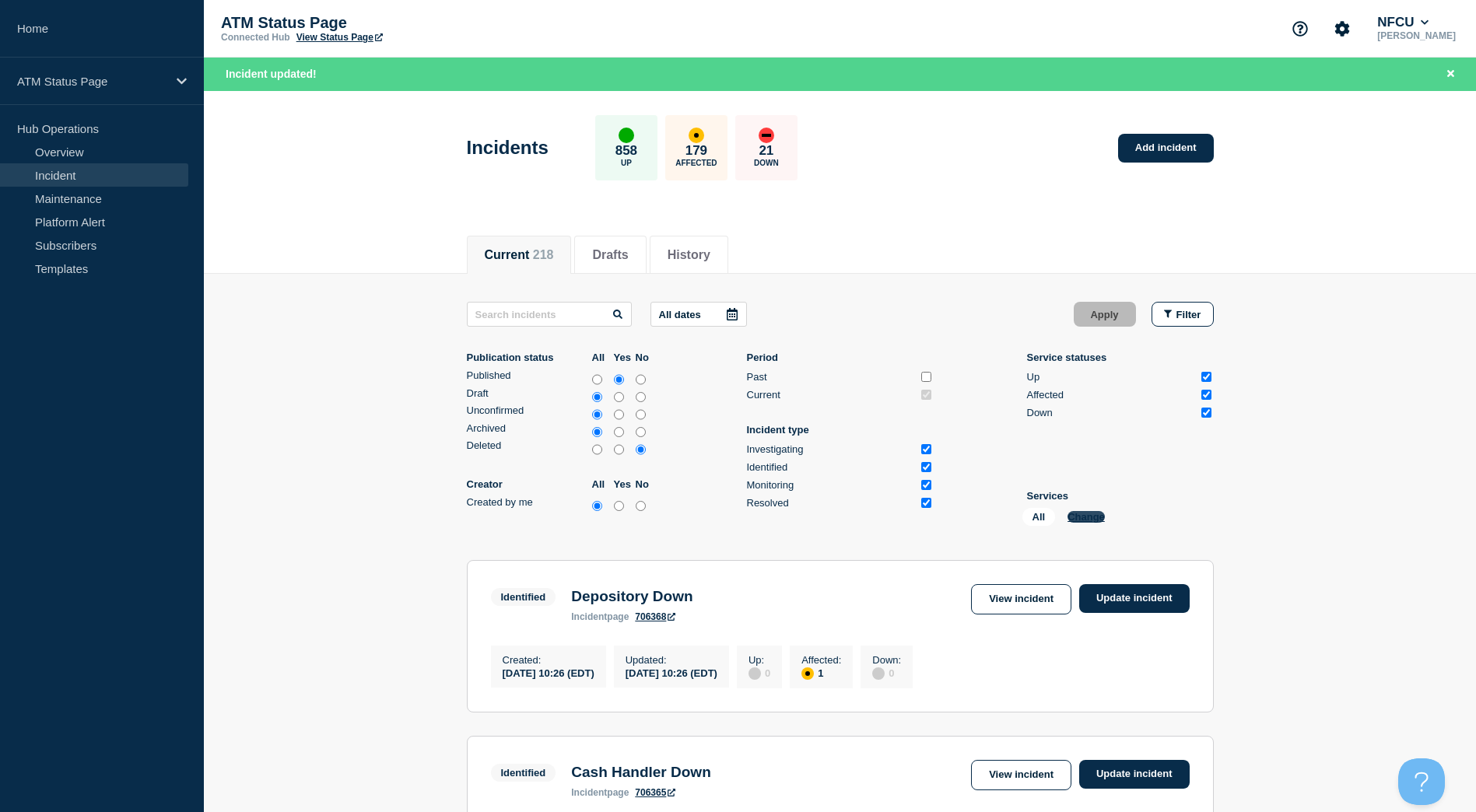
click at [1091, 513] on button "Change" at bounding box center [1086, 517] width 37 height 11
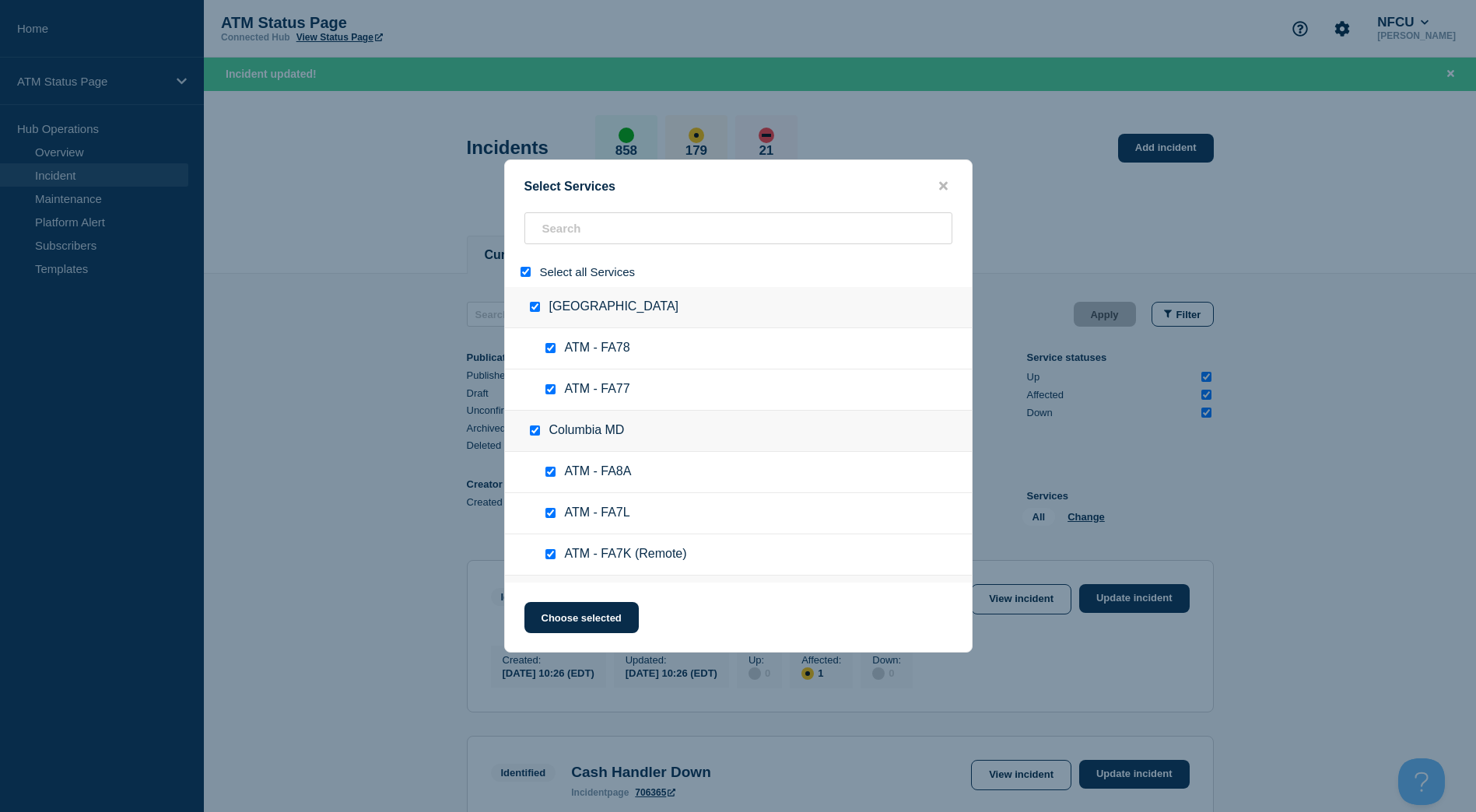
click at [524, 271] on input "select all" at bounding box center [526, 272] width 10 height 10
click at [593, 233] on input "search" at bounding box center [738, 228] width 428 height 32
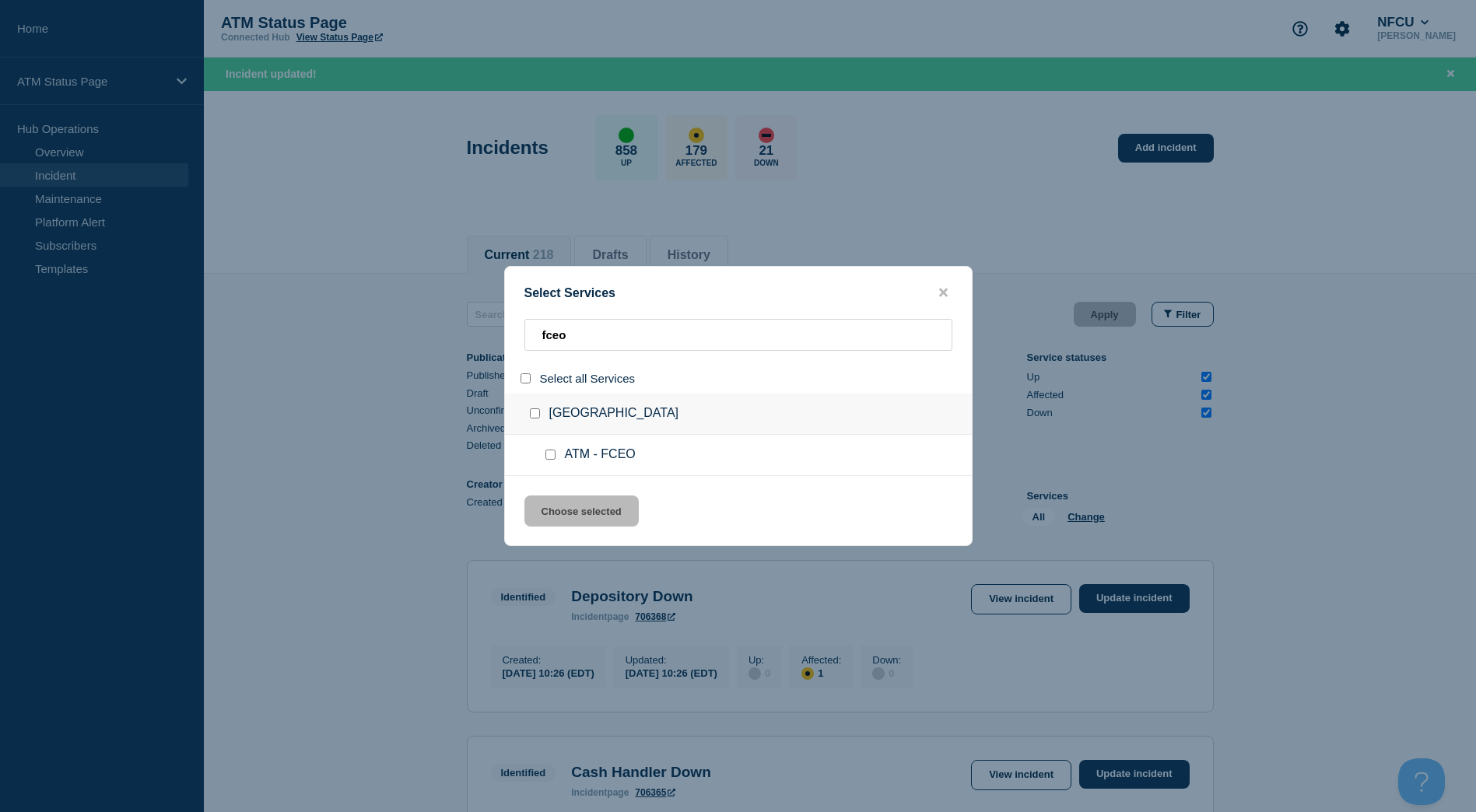
click at [534, 414] on input "group: Long Beach CA" at bounding box center [535, 413] width 10 height 10
click at [581, 510] on button "Choose selected" at bounding box center [581, 511] width 115 height 31
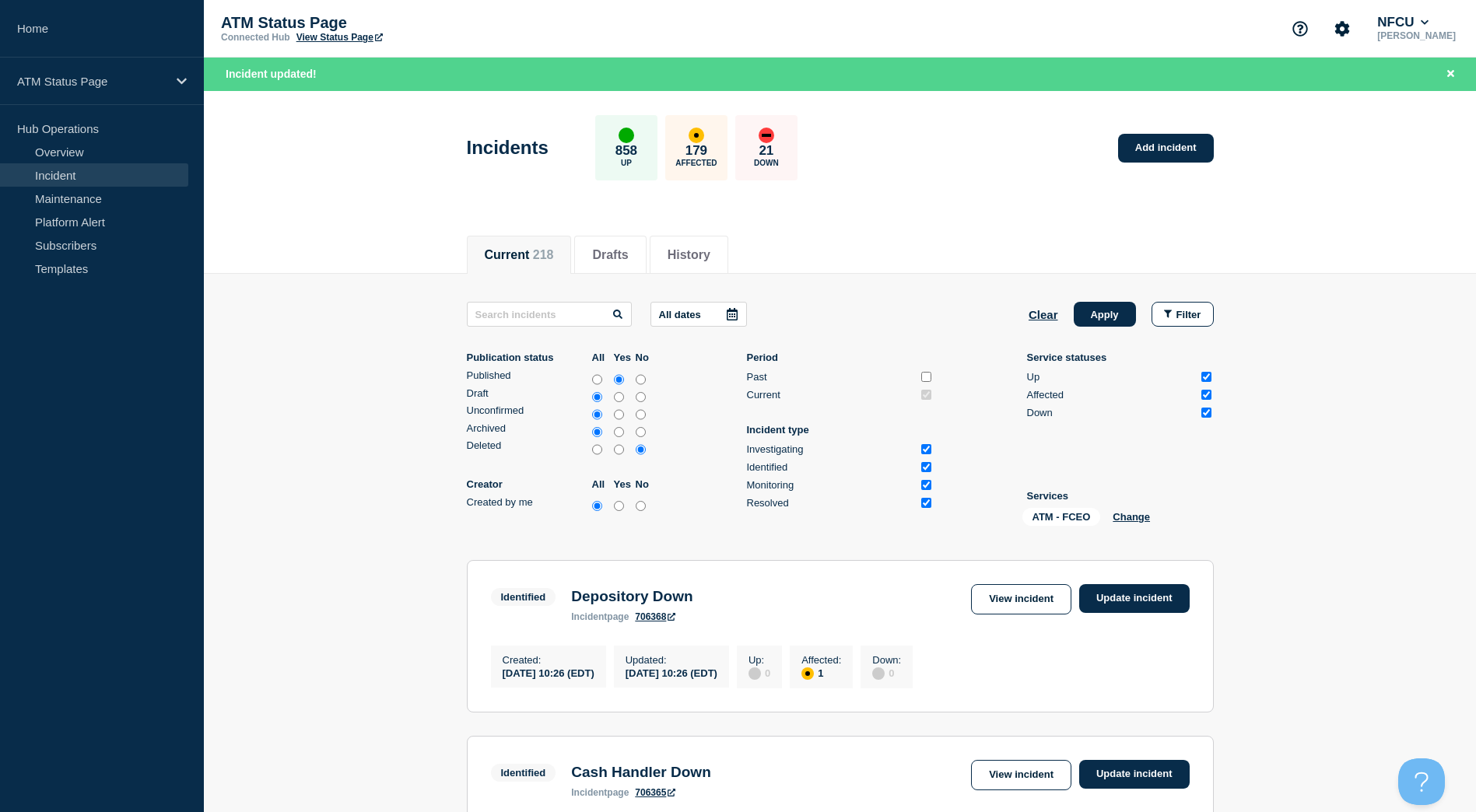
click at [1094, 322] on button "Apply" at bounding box center [1104, 314] width 62 height 25
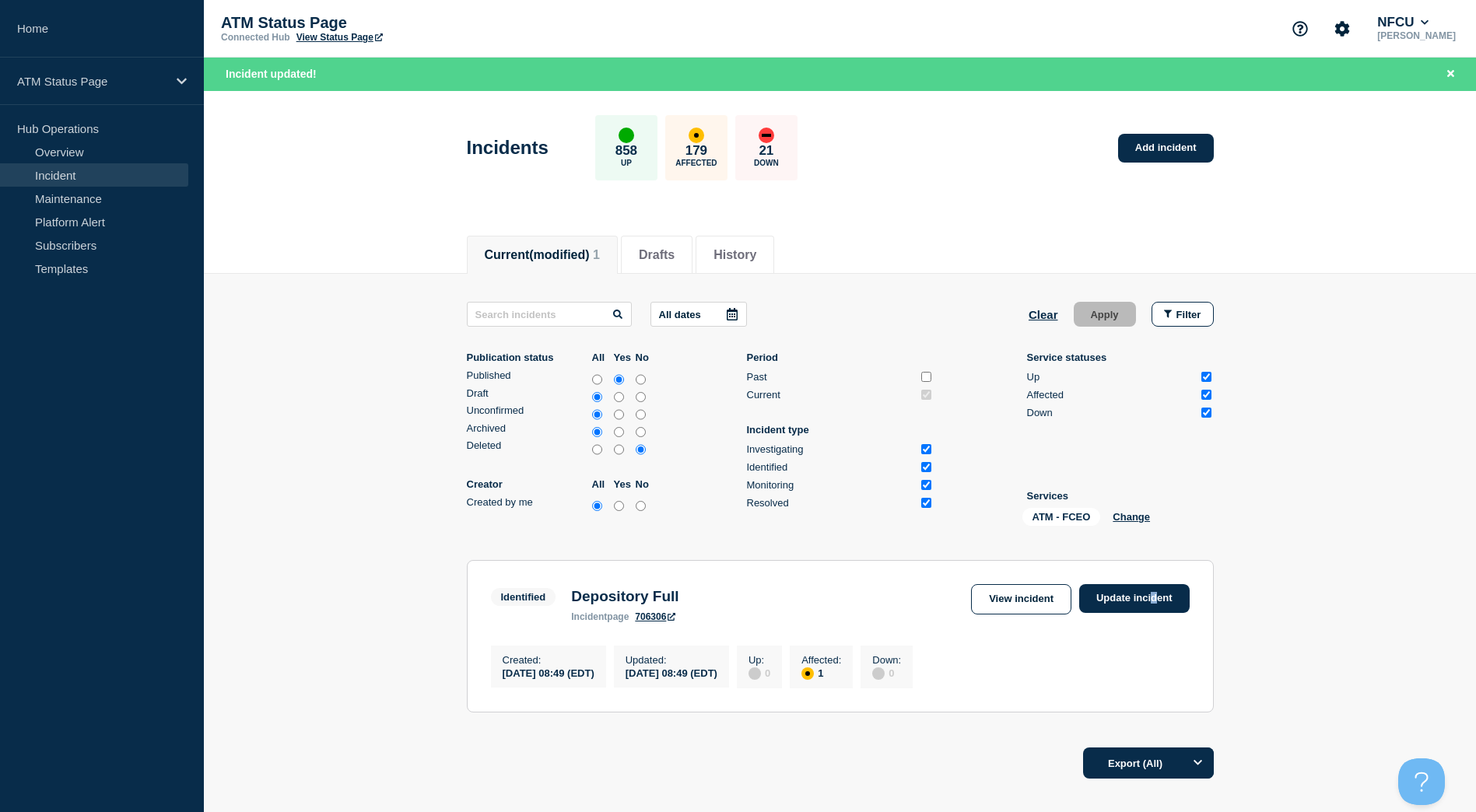
click at [1155, 582] on section "Identified Depository Full incident page 706306 View incident Update incident C…" at bounding box center [841, 635] width 747 height 152
click at [1152, 594] on link "Update incident" at bounding box center [1134, 598] width 111 height 28
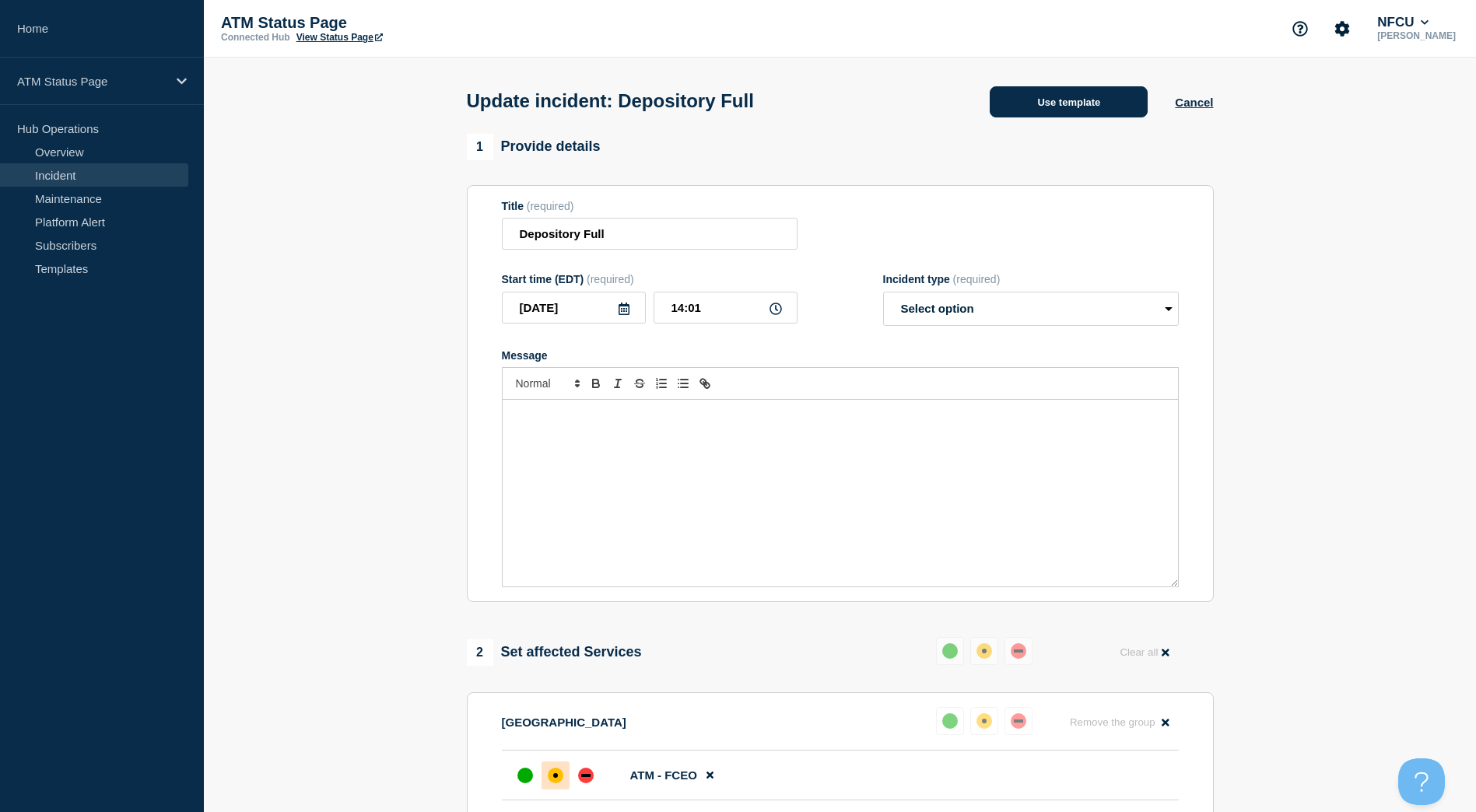
click at [1101, 109] on button "Use template" at bounding box center [1068, 102] width 158 height 31
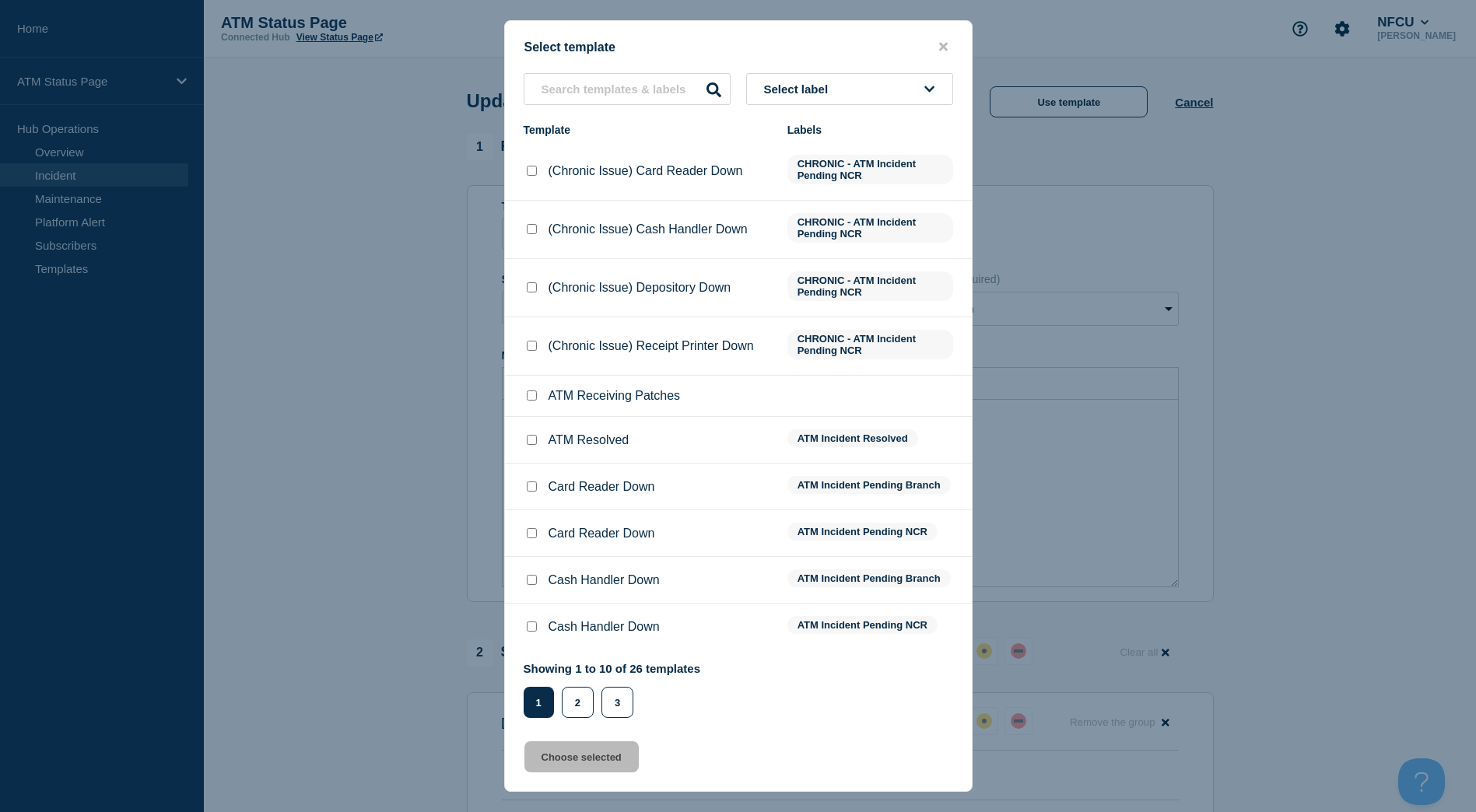
click at [531, 440] on input "ATM Resolved checkbox" at bounding box center [531, 439] width 10 height 10
click at [555, 758] on button "Choose selected" at bounding box center [581, 757] width 115 height 31
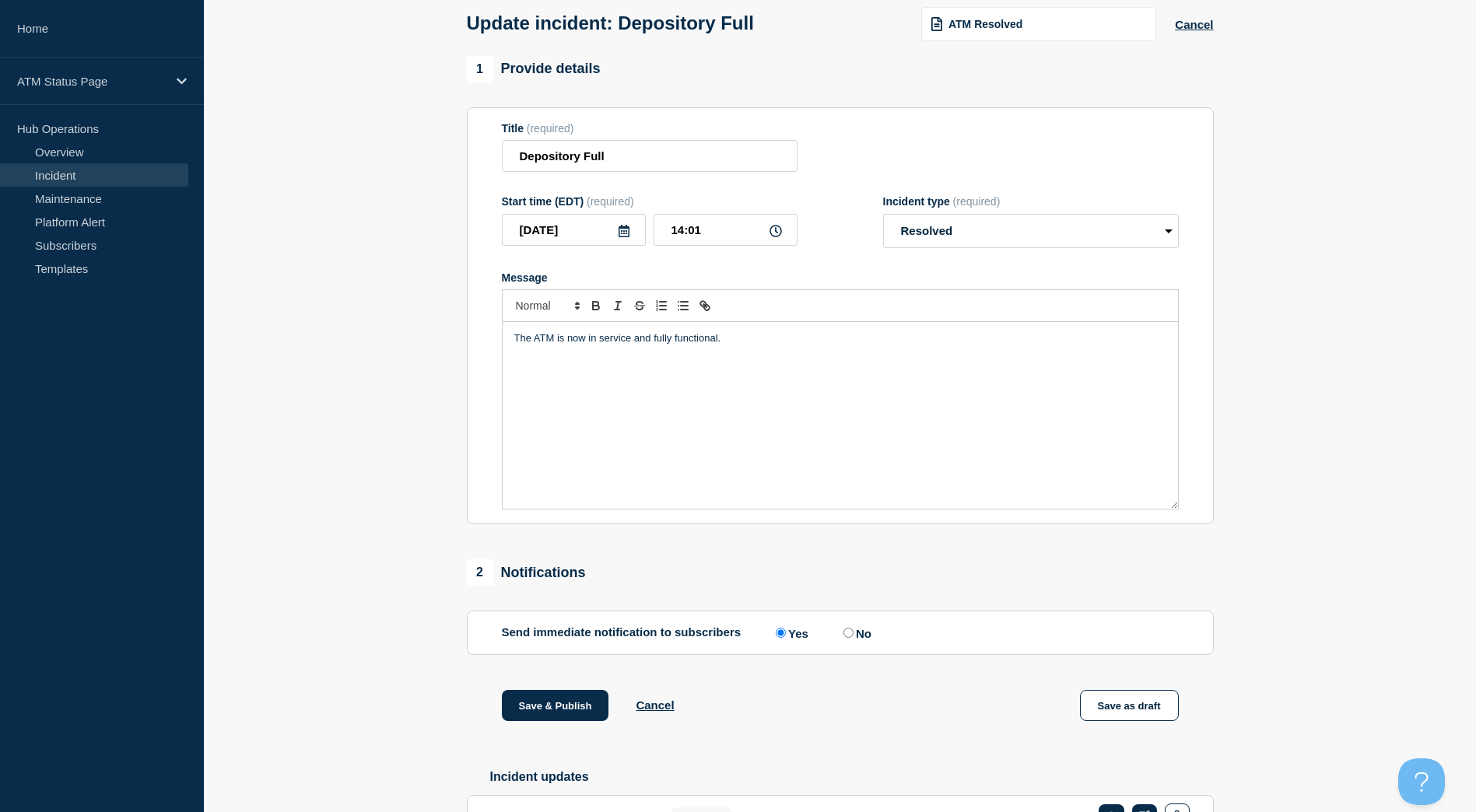
scroll to position [155, 0]
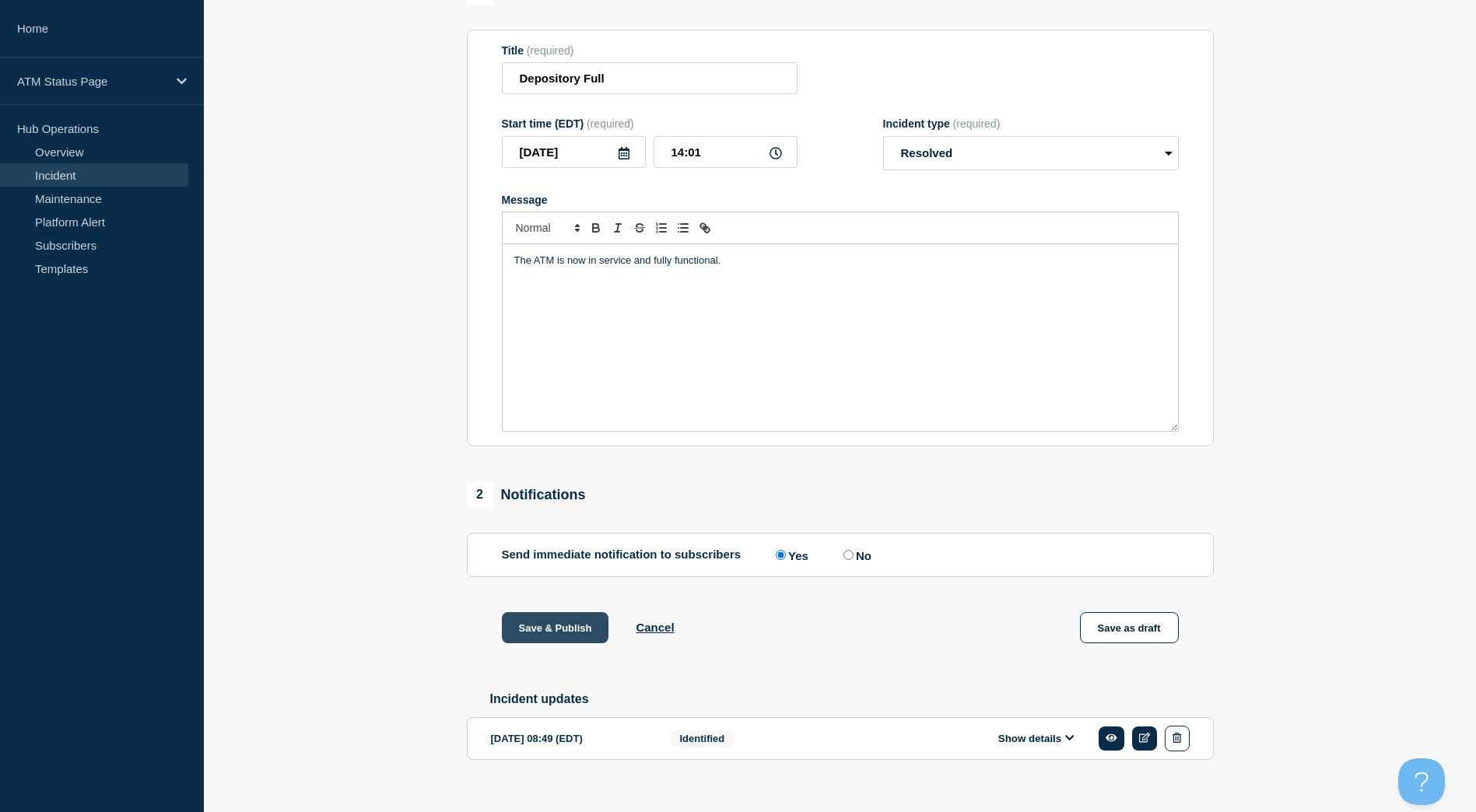
click at [530, 643] on button "Save & Publish" at bounding box center [556, 627] width 107 height 31
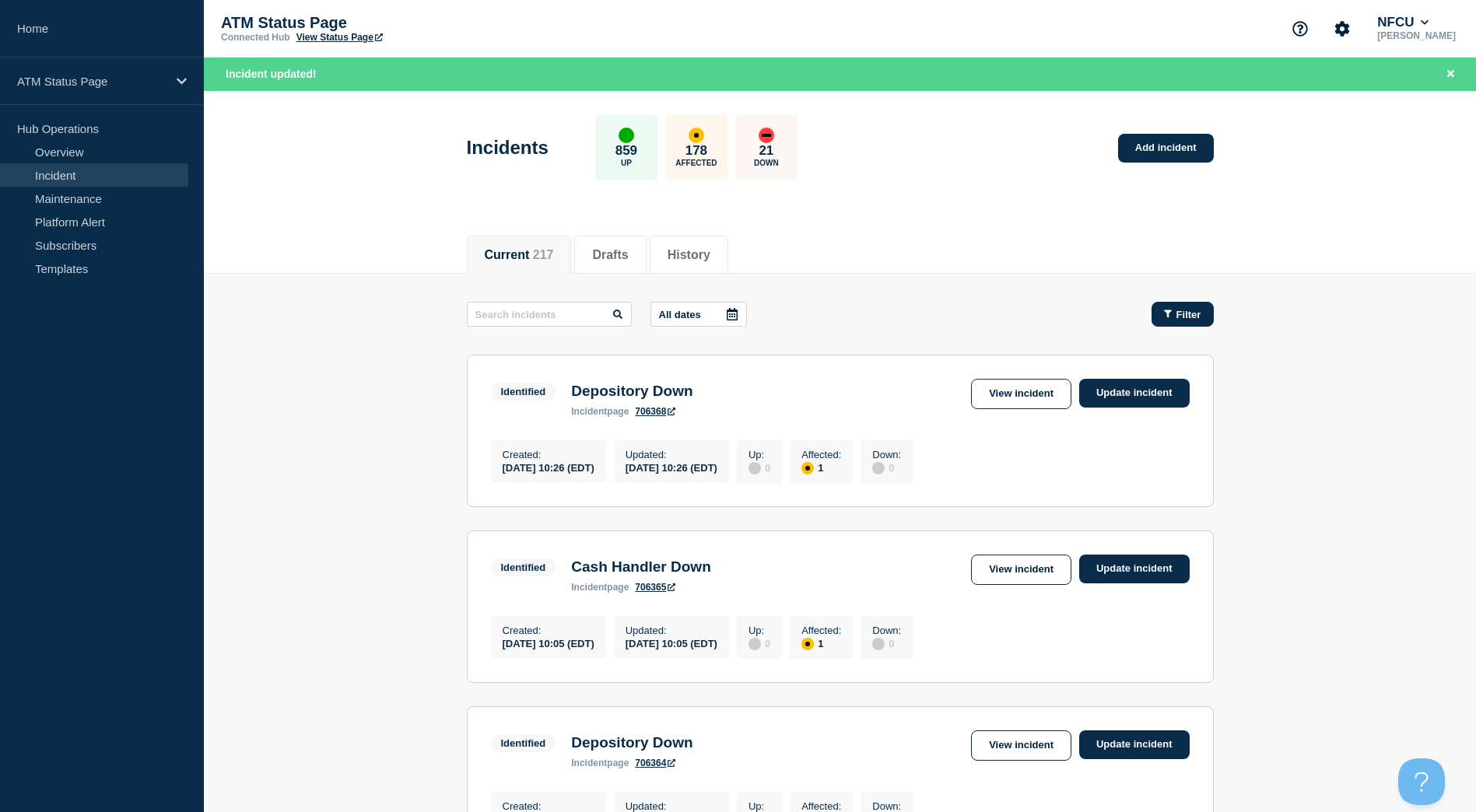
click at [1190, 317] on span "Filter" at bounding box center [1189, 315] width 25 height 11
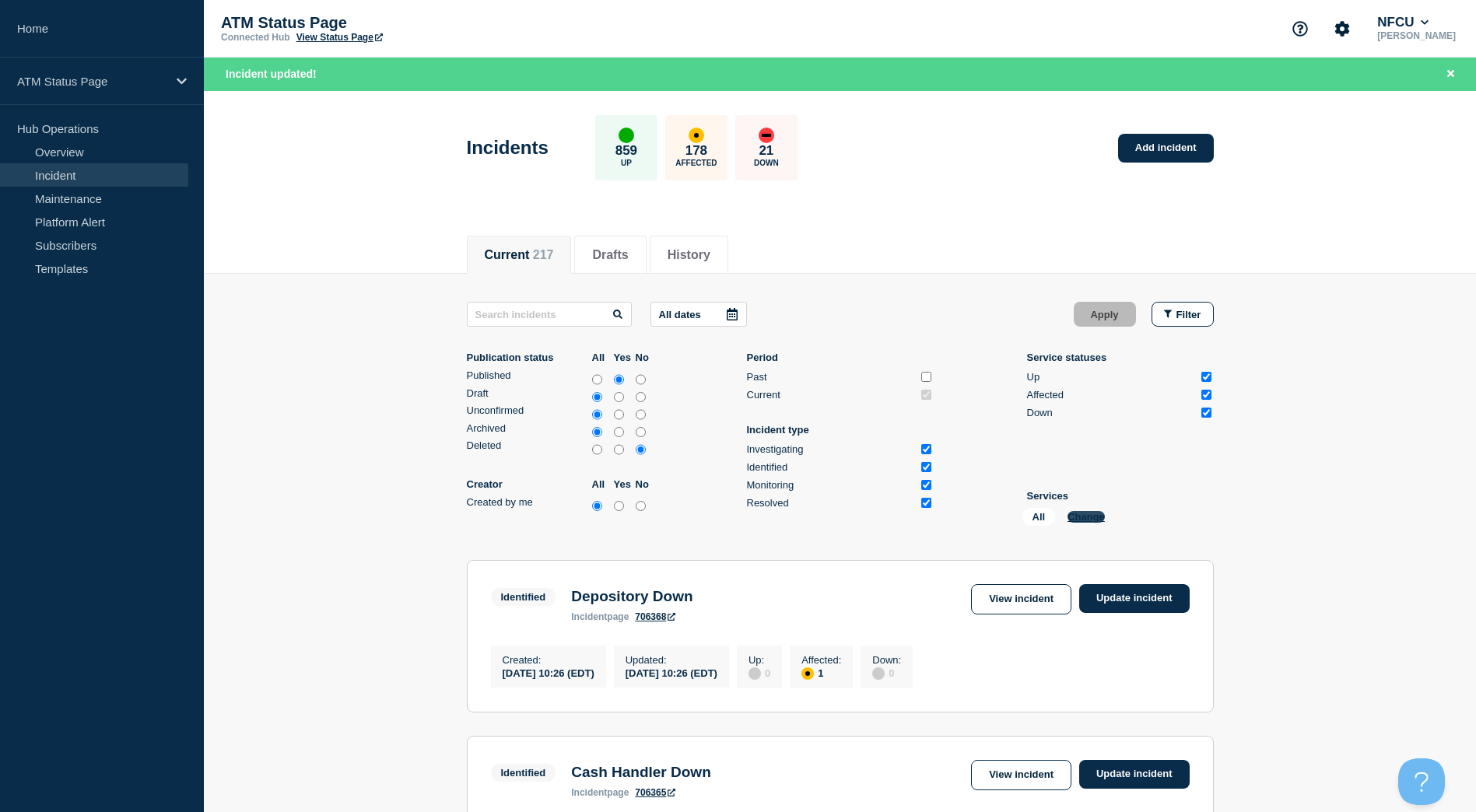
click at [1085, 512] on button "Change" at bounding box center [1086, 517] width 37 height 11
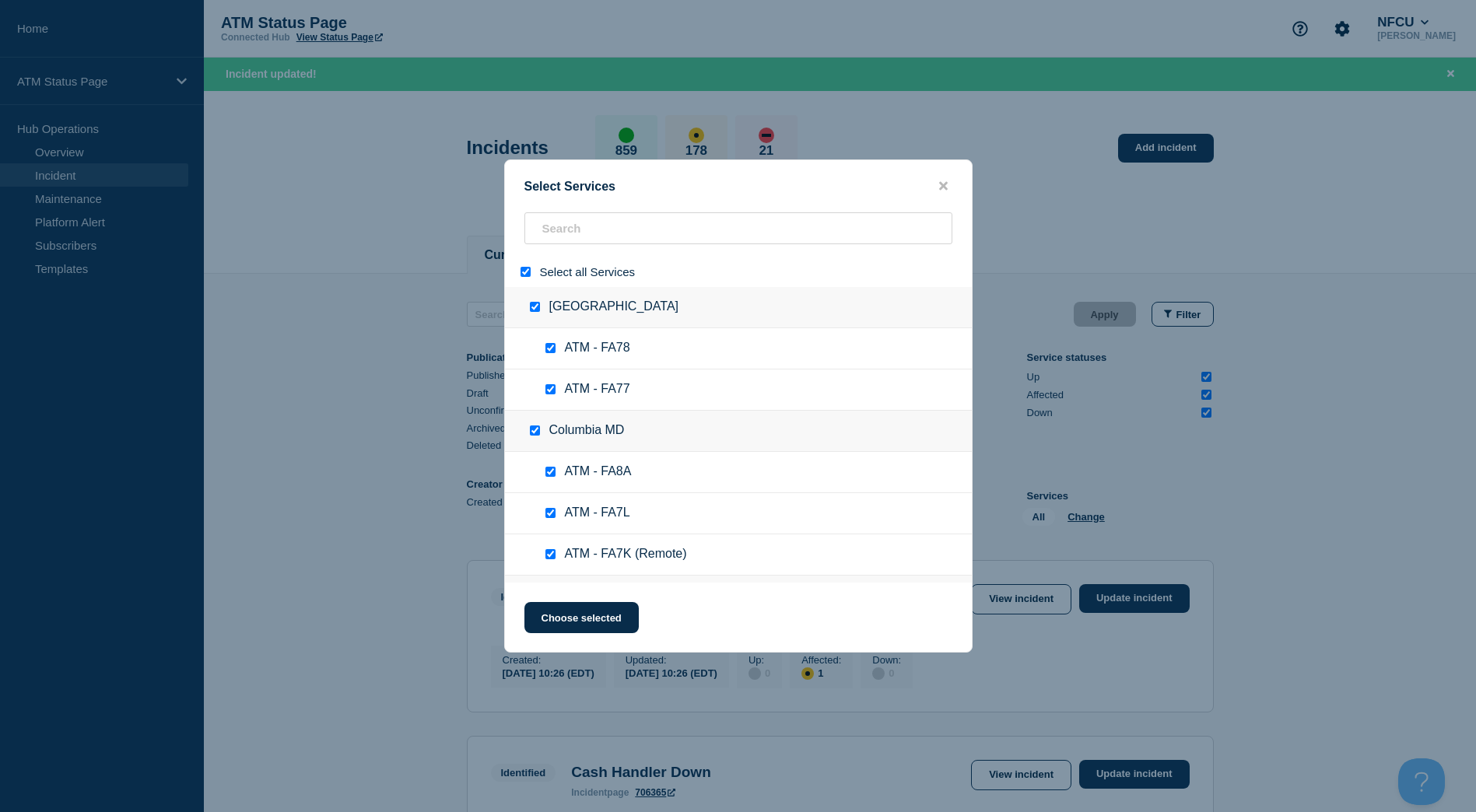
click at [521, 269] on input "select all" at bounding box center [526, 272] width 10 height 10
click at [565, 238] on input "search" at bounding box center [738, 228] width 428 height 32
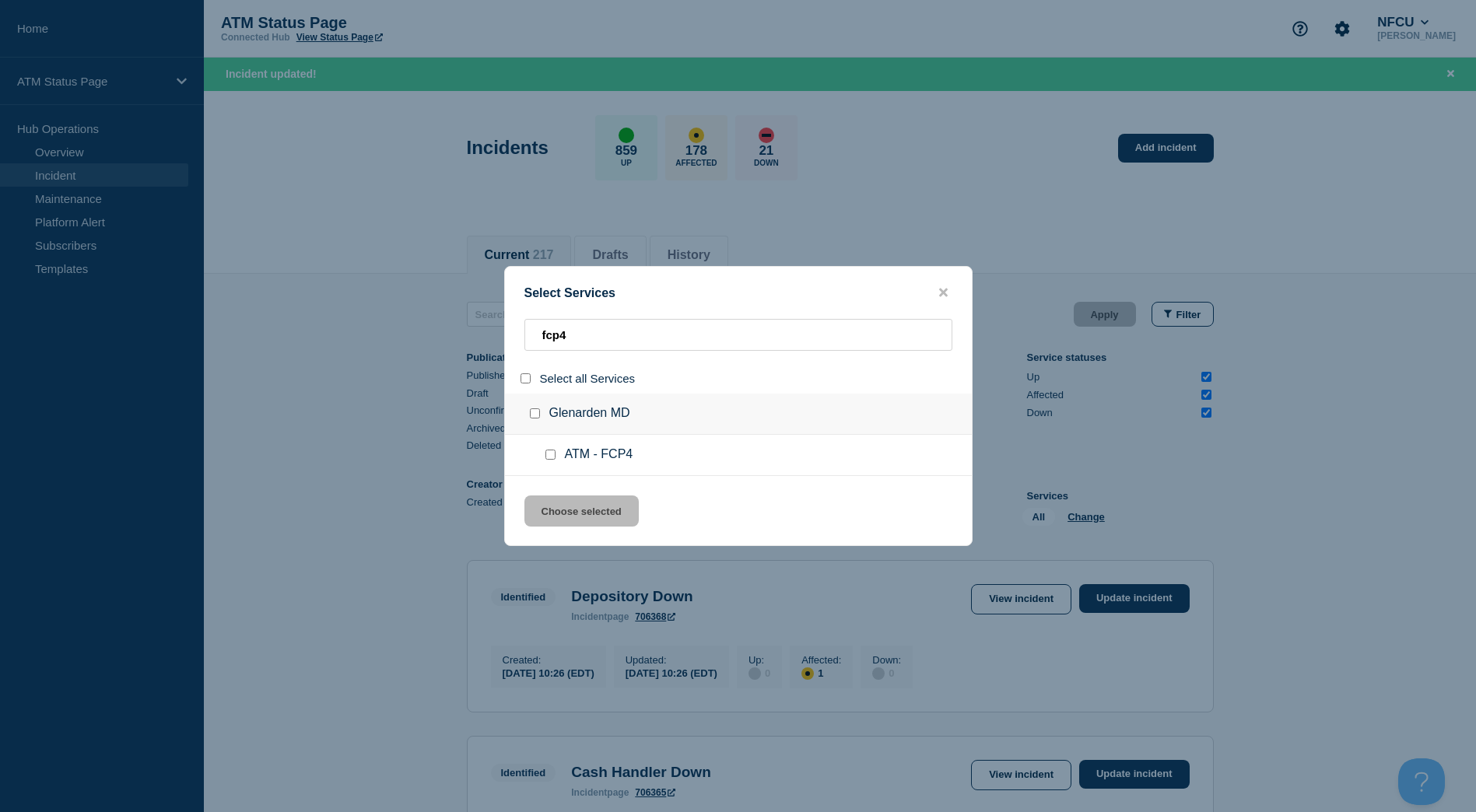
click at [532, 416] on input "group: Glenarden MD" at bounding box center [535, 413] width 10 height 10
click at [586, 510] on button "Choose selected" at bounding box center [581, 511] width 115 height 31
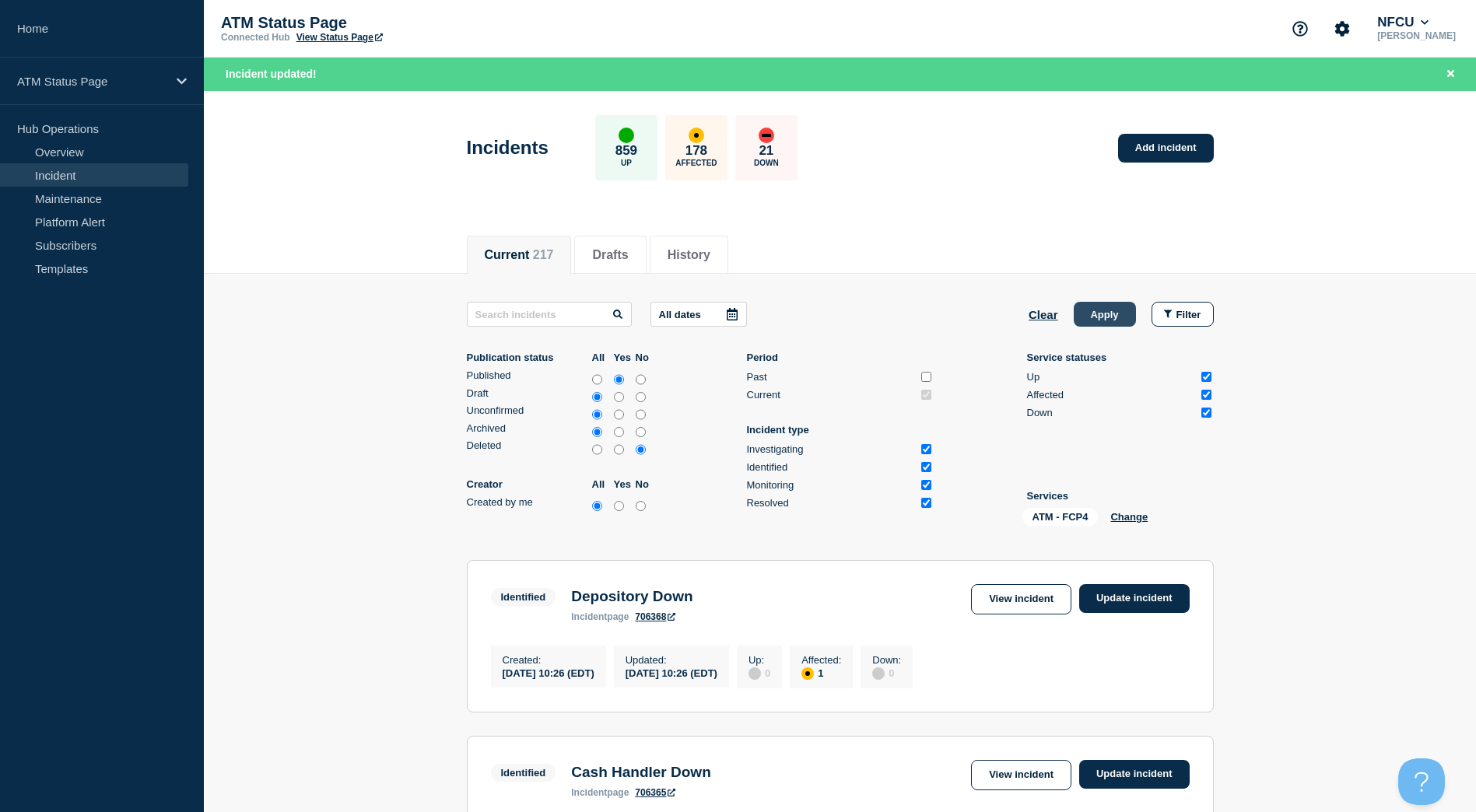
click at [1124, 304] on button "Apply" at bounding box center [1104, 314] width 62 height 25
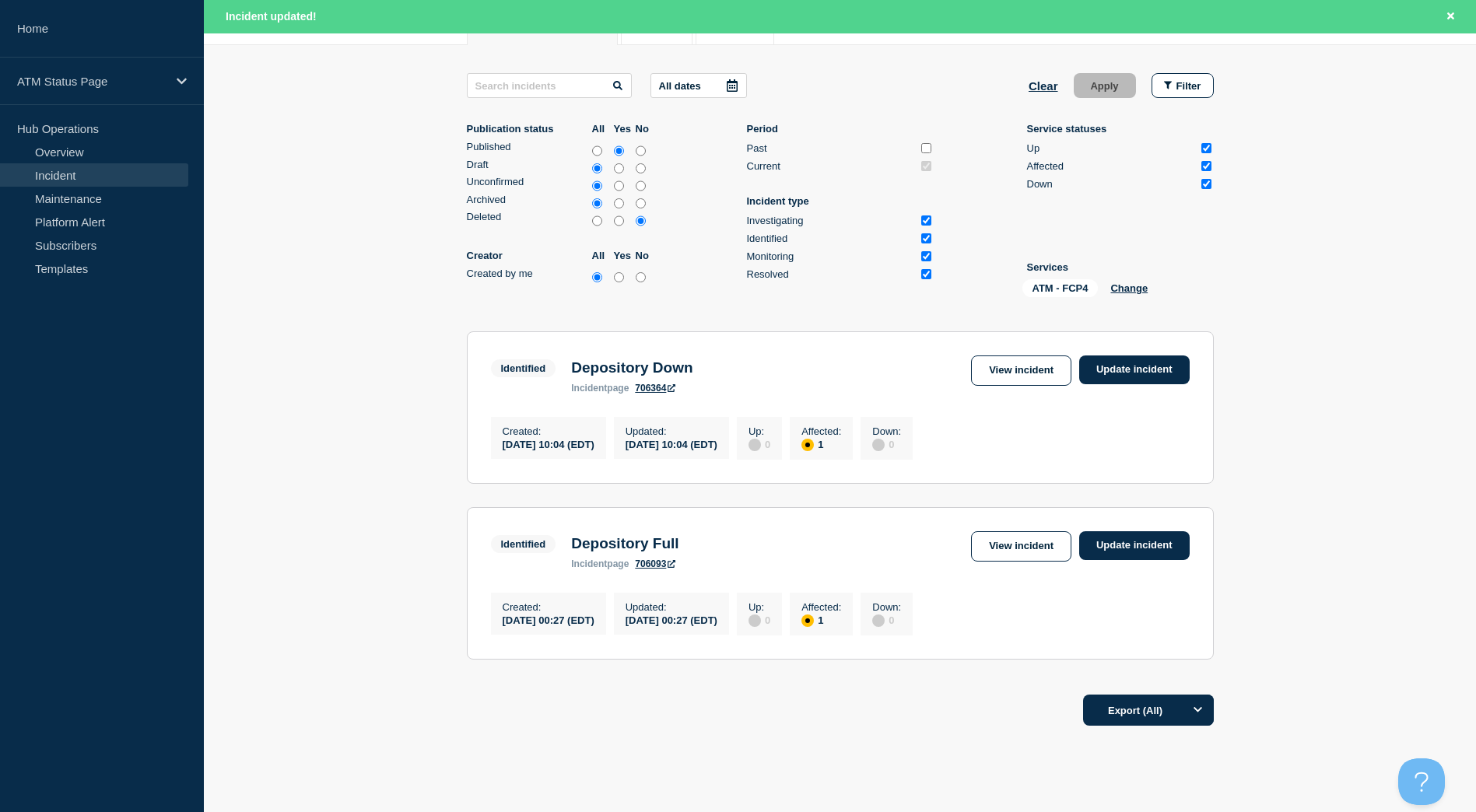
scroll to position [234, 0]
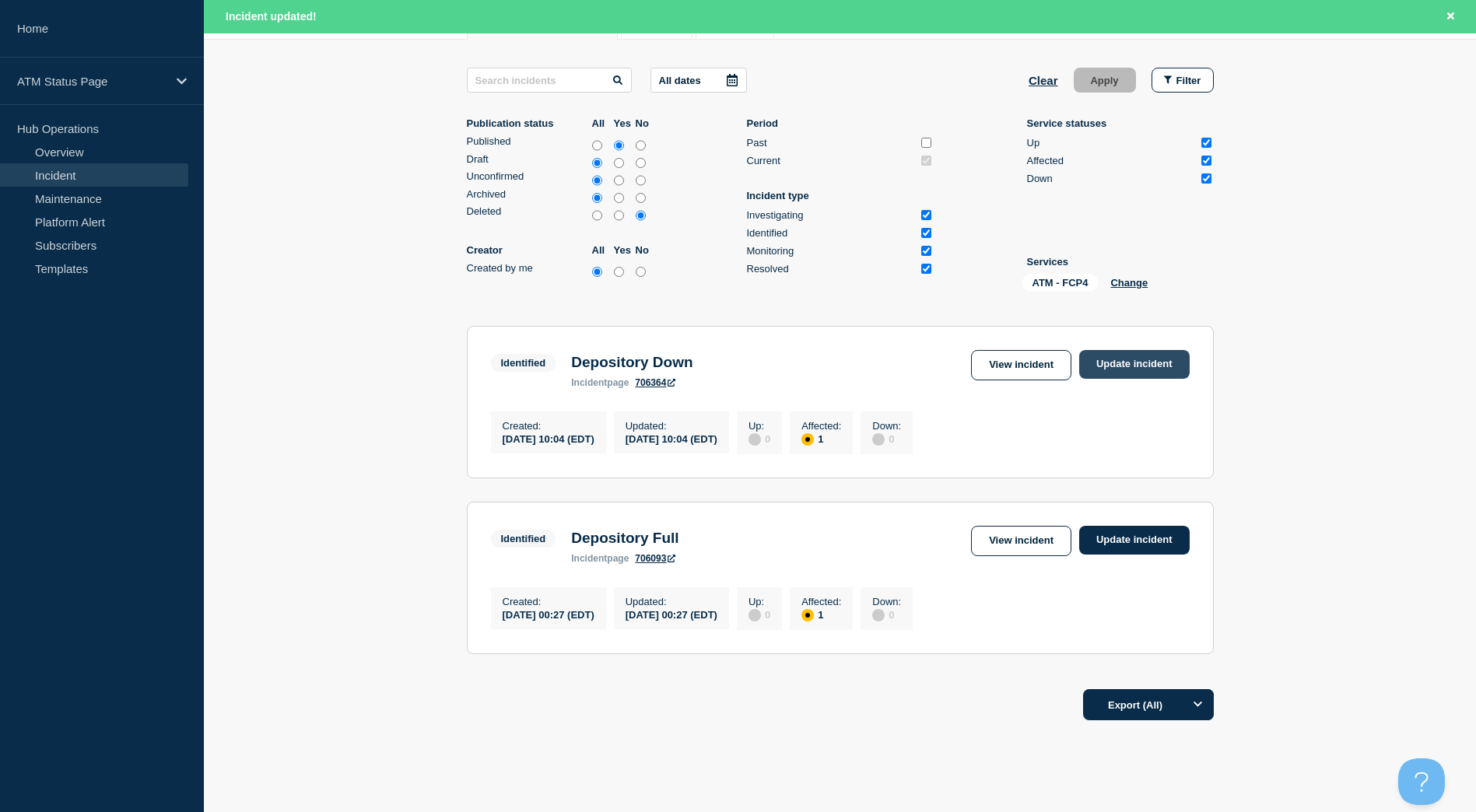
click at [1138, 362] on link "Update incident" at bounding box center [1134, 364] width 111 height 28
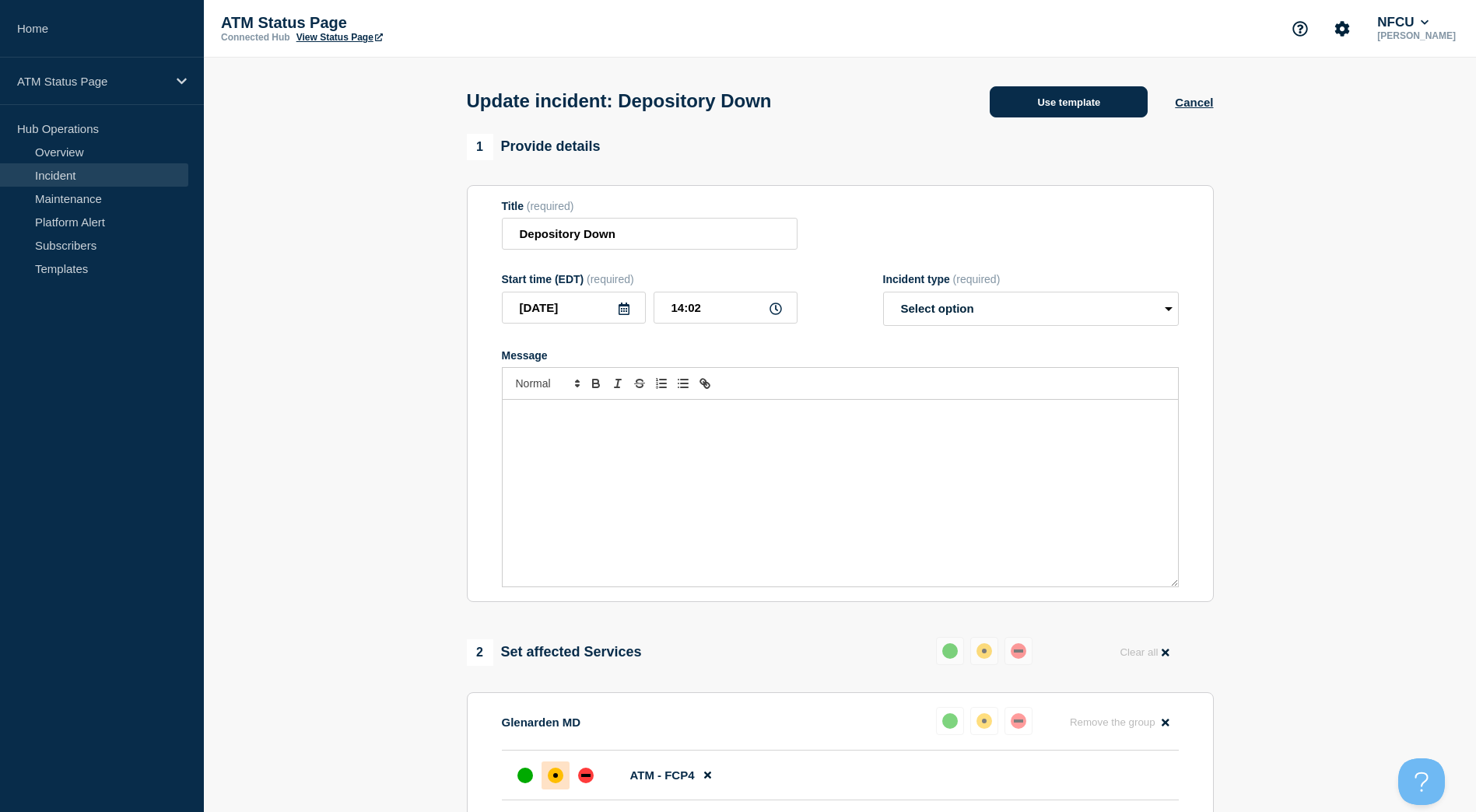
click at [1066, 108] on button "Use template" at bounding box center [1068, 102] width 158 height 31
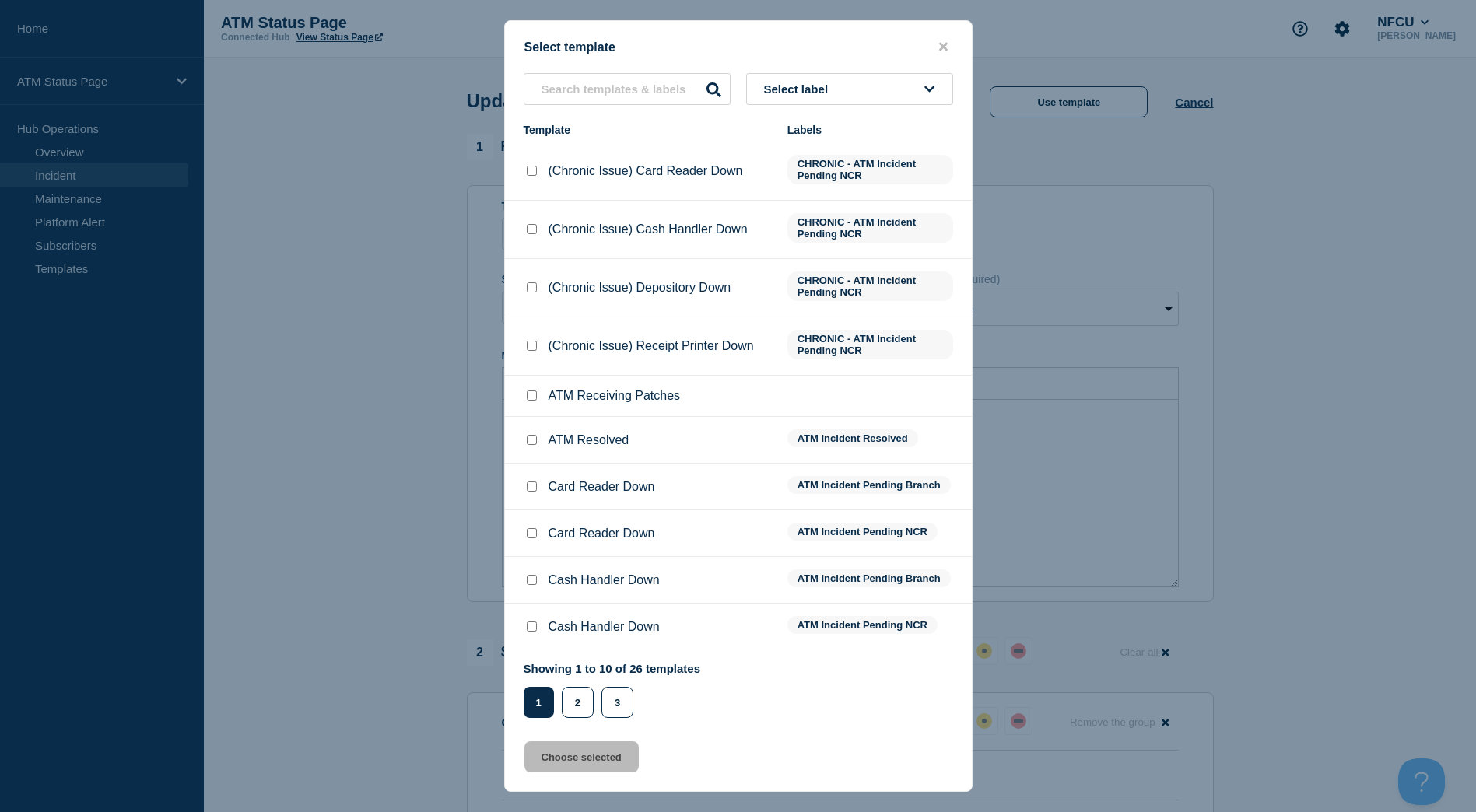
click at [530, 438] on input "ATM Resolved checkbox" at bounding box center [531, 439] width 10 height 10
click at [611, 765] on button "Choose selected" at bounding box center [581, 757] width 115 height 31
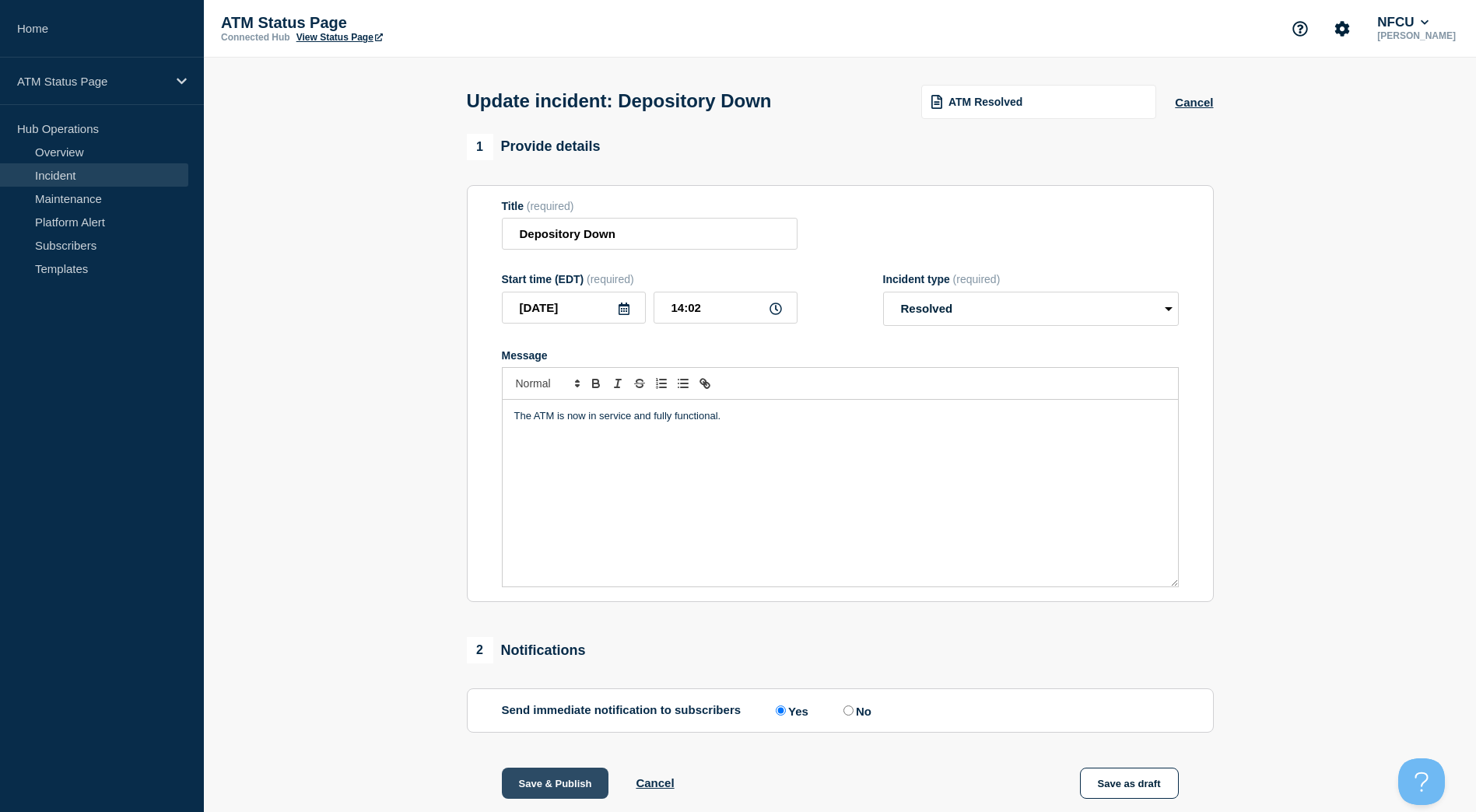
click at [570, 775] on button "Save & Publish" at bounding box center [556, 784] width 107 height 31
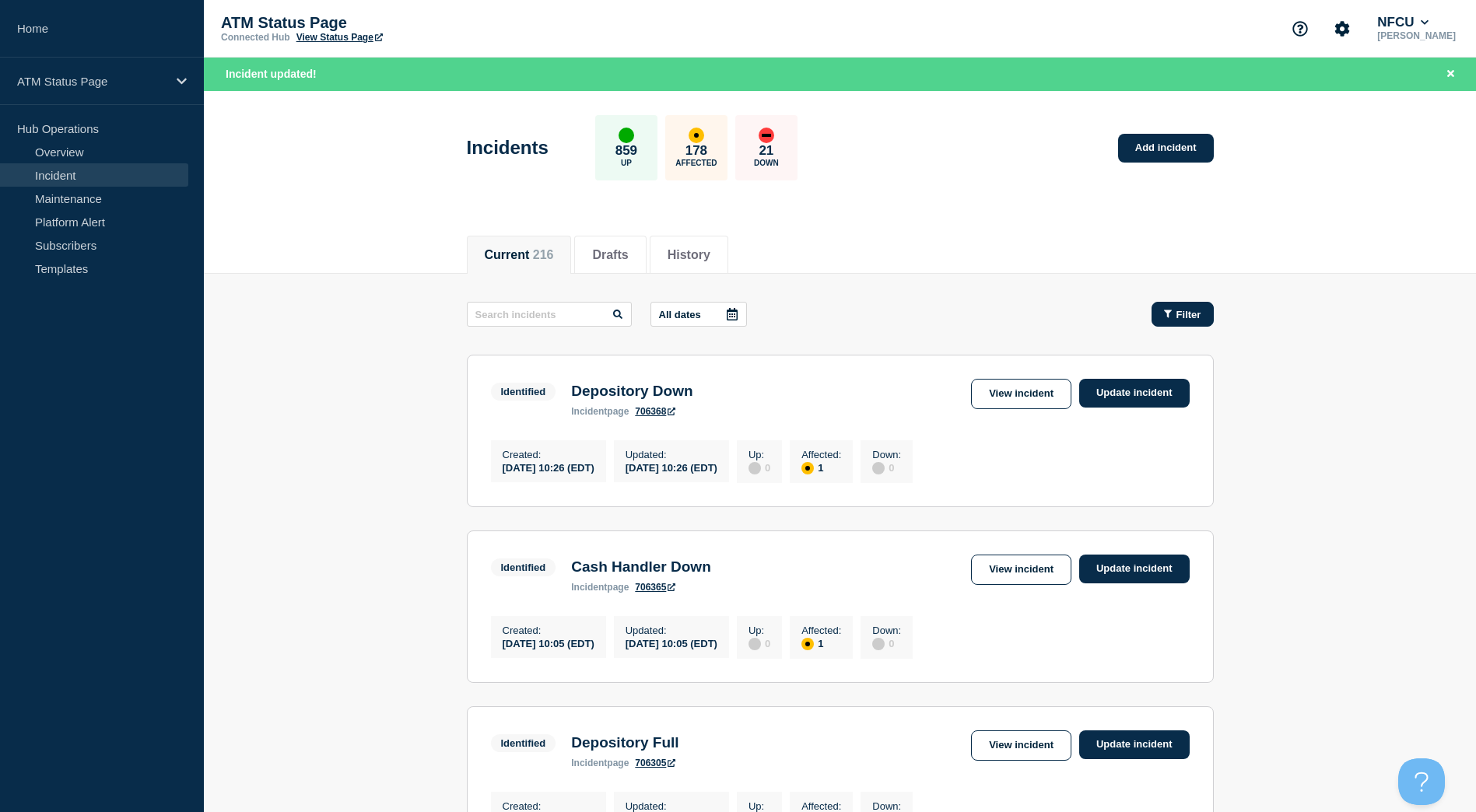
click at [1167, 311] on icon "button" at bounding box center [1168, 315] width 8 height 8
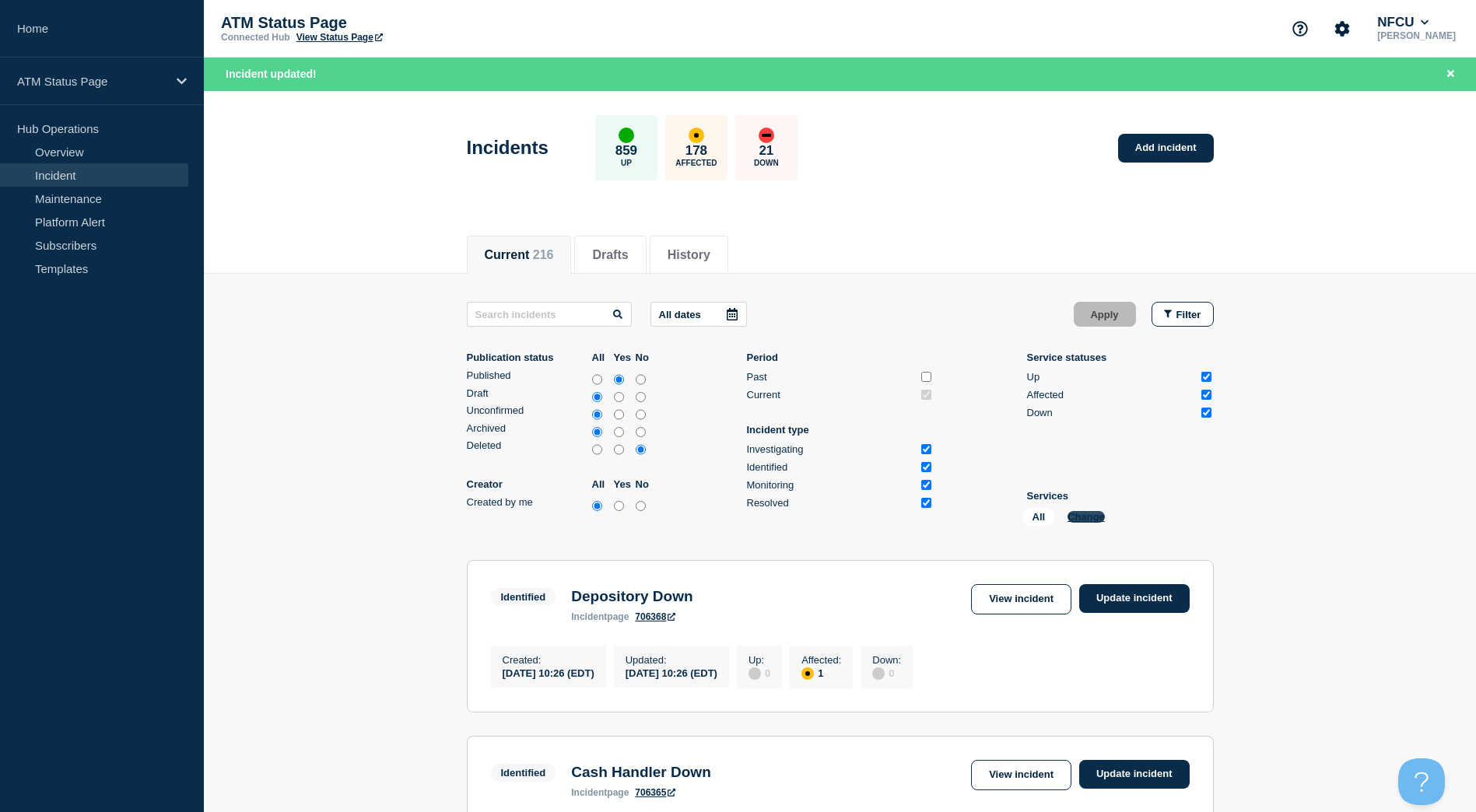
click at [1082, 513] on button "Change" at bounding box center [1086, 517] width 37 height 11
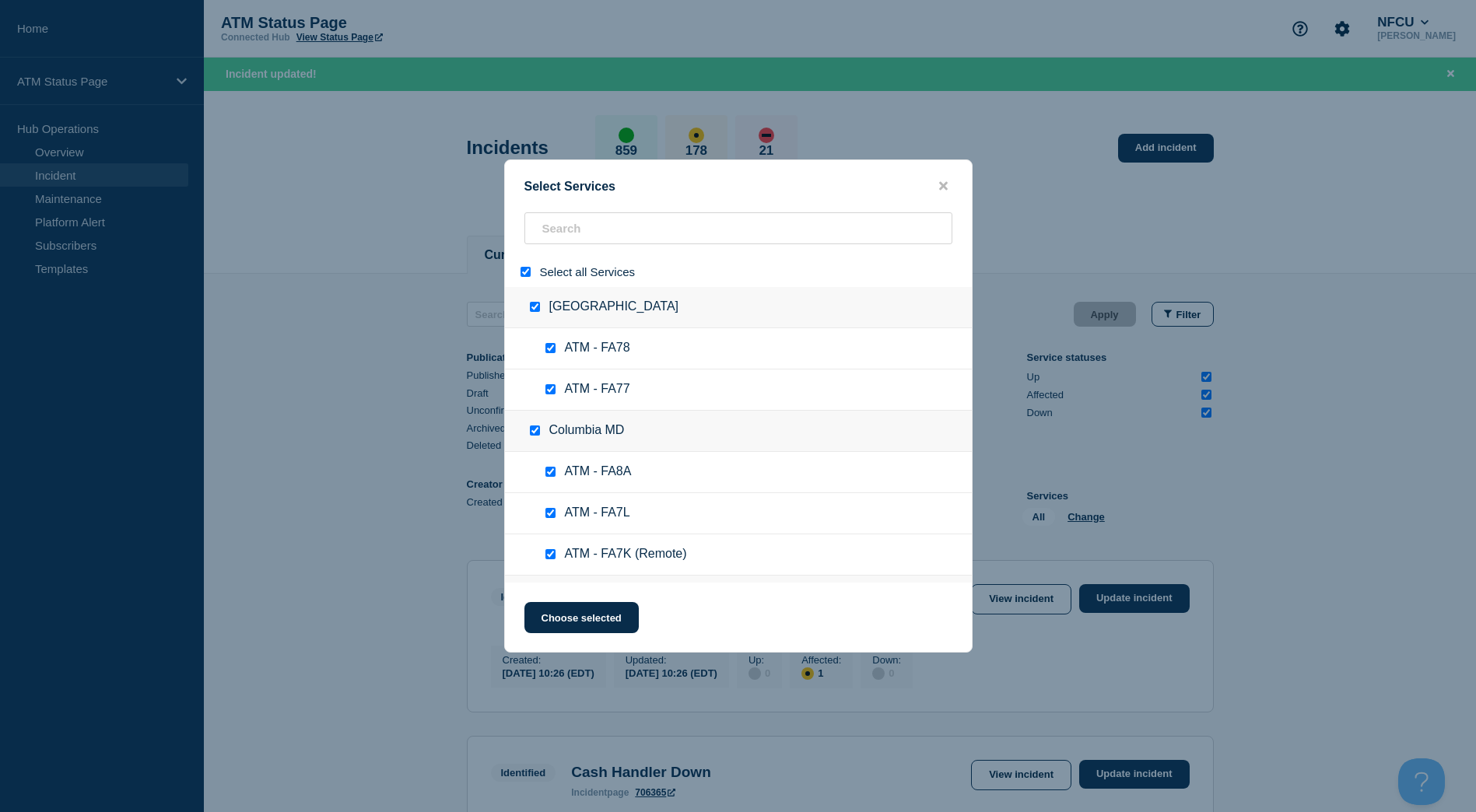
click at [513, 273] on div "Select all Services" at bounding box center [739, 272] width 467 height 30
click at [531, 273] on div at bounding box center [529, 272] width 23 height 15
drag, startPoint x: 530, startPoint y: 273, endPoint x: 539, endPoint y: 272, distance: 9.1
click at [528, 273] on input "select all" at bounding box center [526, 272] width 10 height 10
click at [586, 242] on input "search" at bounding box center [738, 228] width 428 height 32
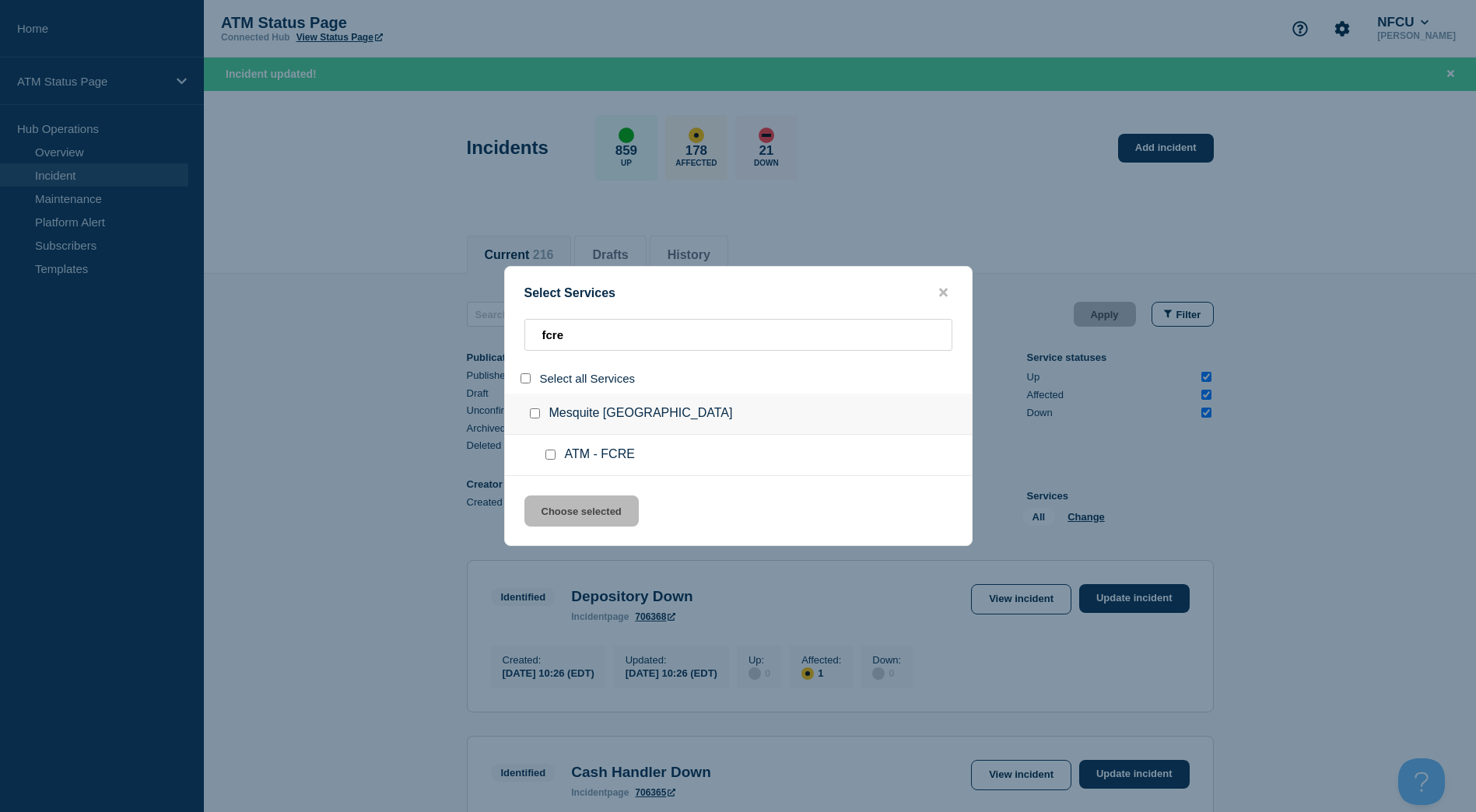
click at [535, 413] on input "group: Mesquite TX" at bounding box center [535, 413] width 10 height 10
click at [564, 500] on button "Choose selected" at bounding box center [581, 511] width 115 height 31
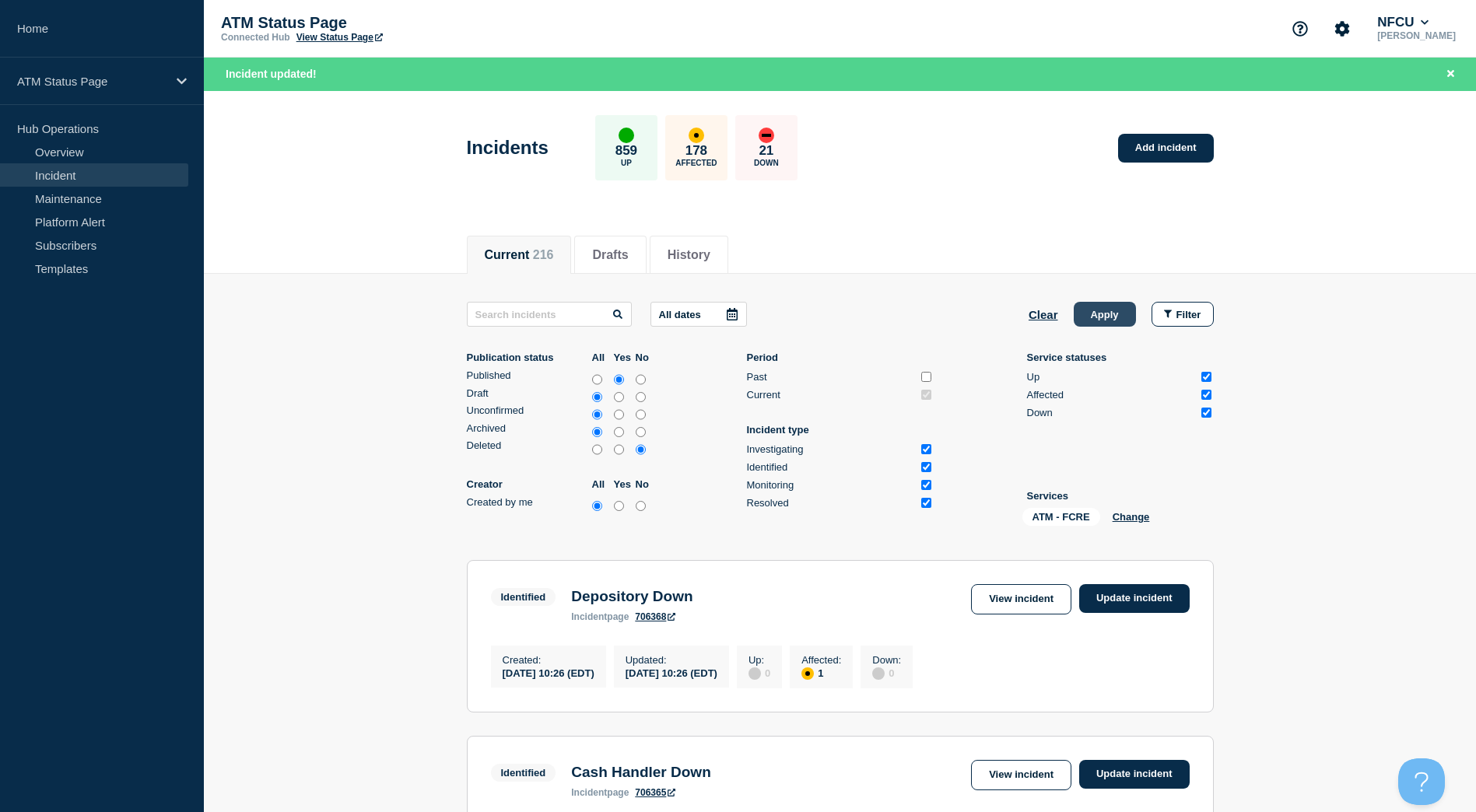
click at [1104, 305] on button "Apply" at bounding box center [1104, 314] width 62 height 25
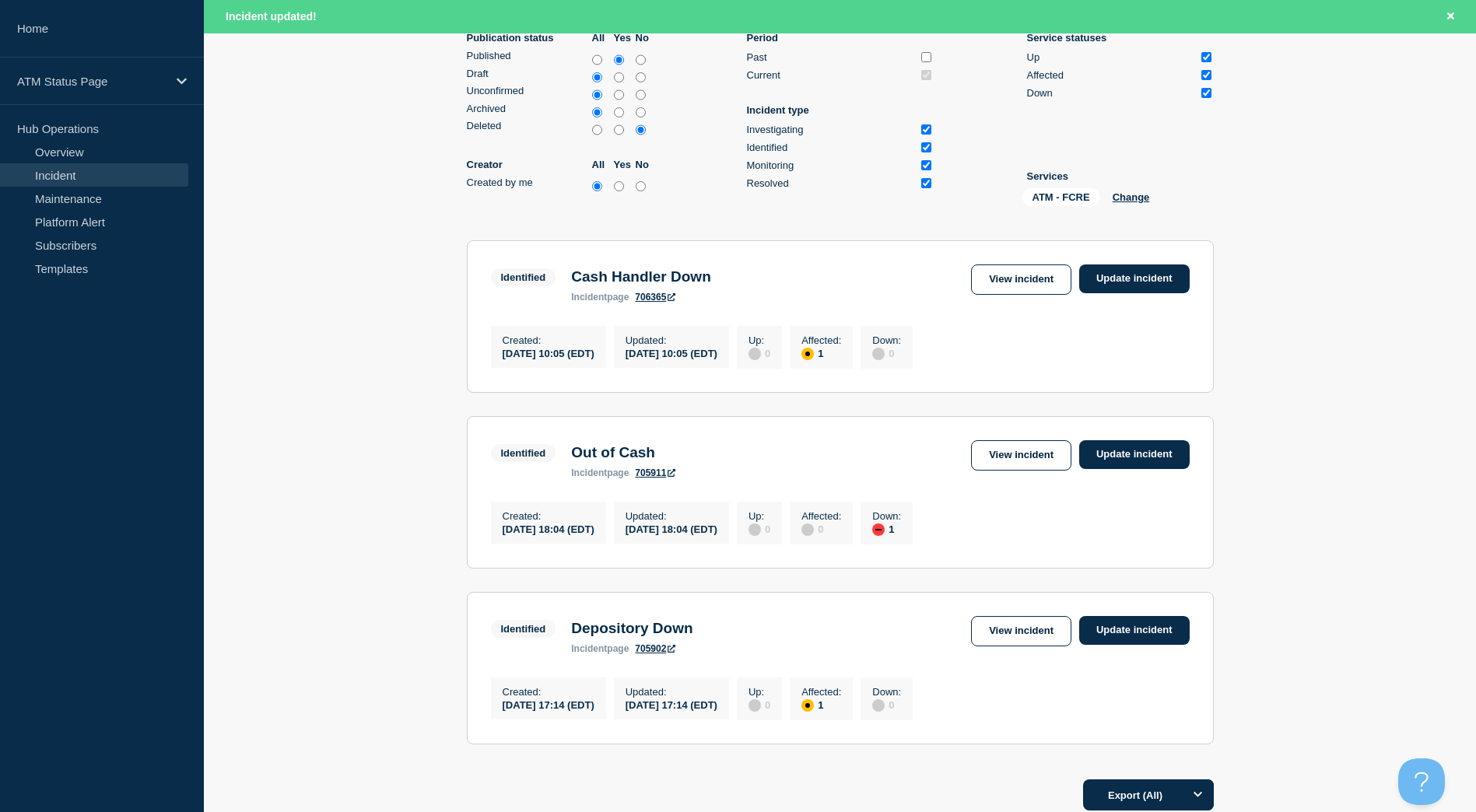
scroll to position [331, 0]
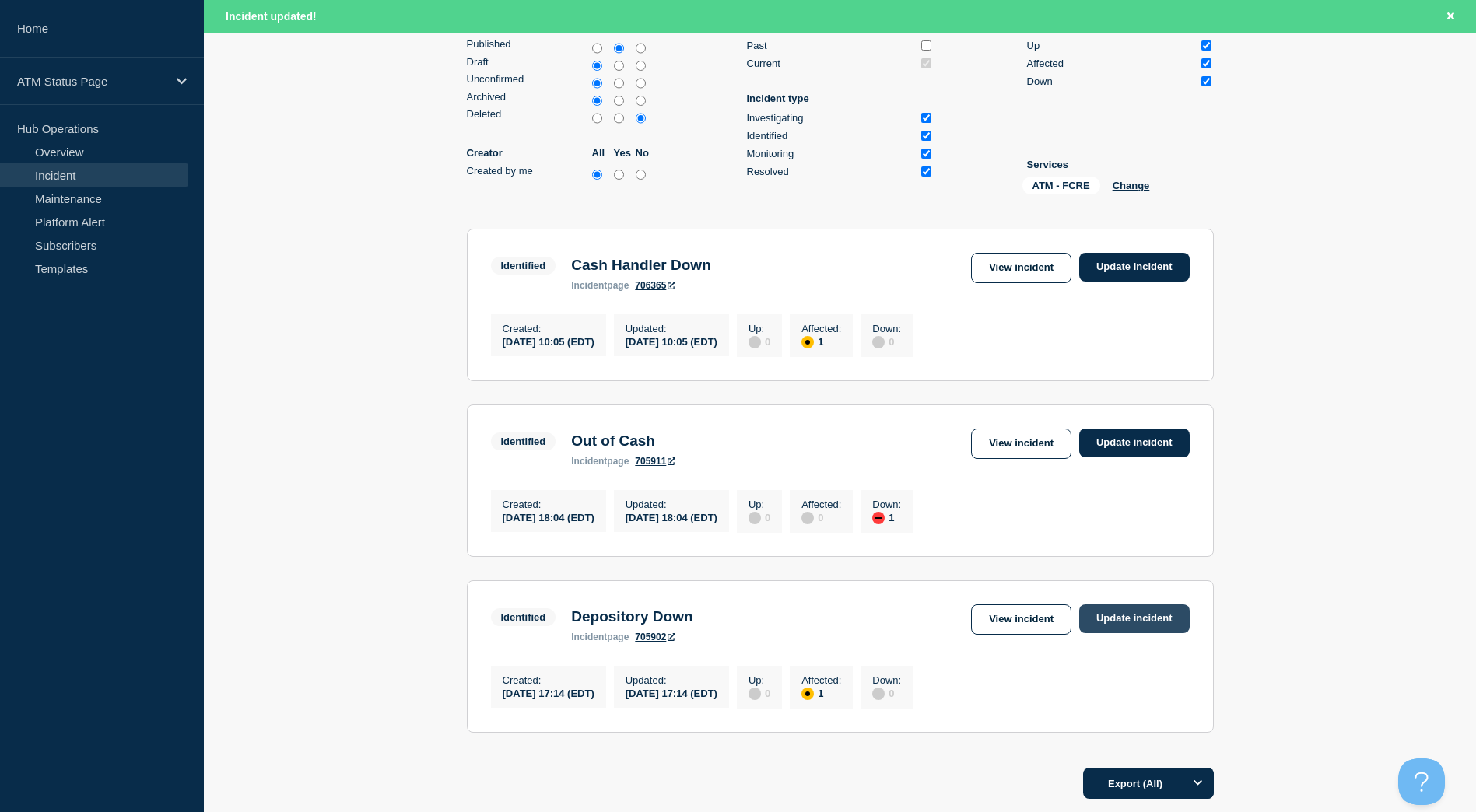
click at [1113, 633] on link "Update incident" at bounding box center [1134, 618] width 111 height 28
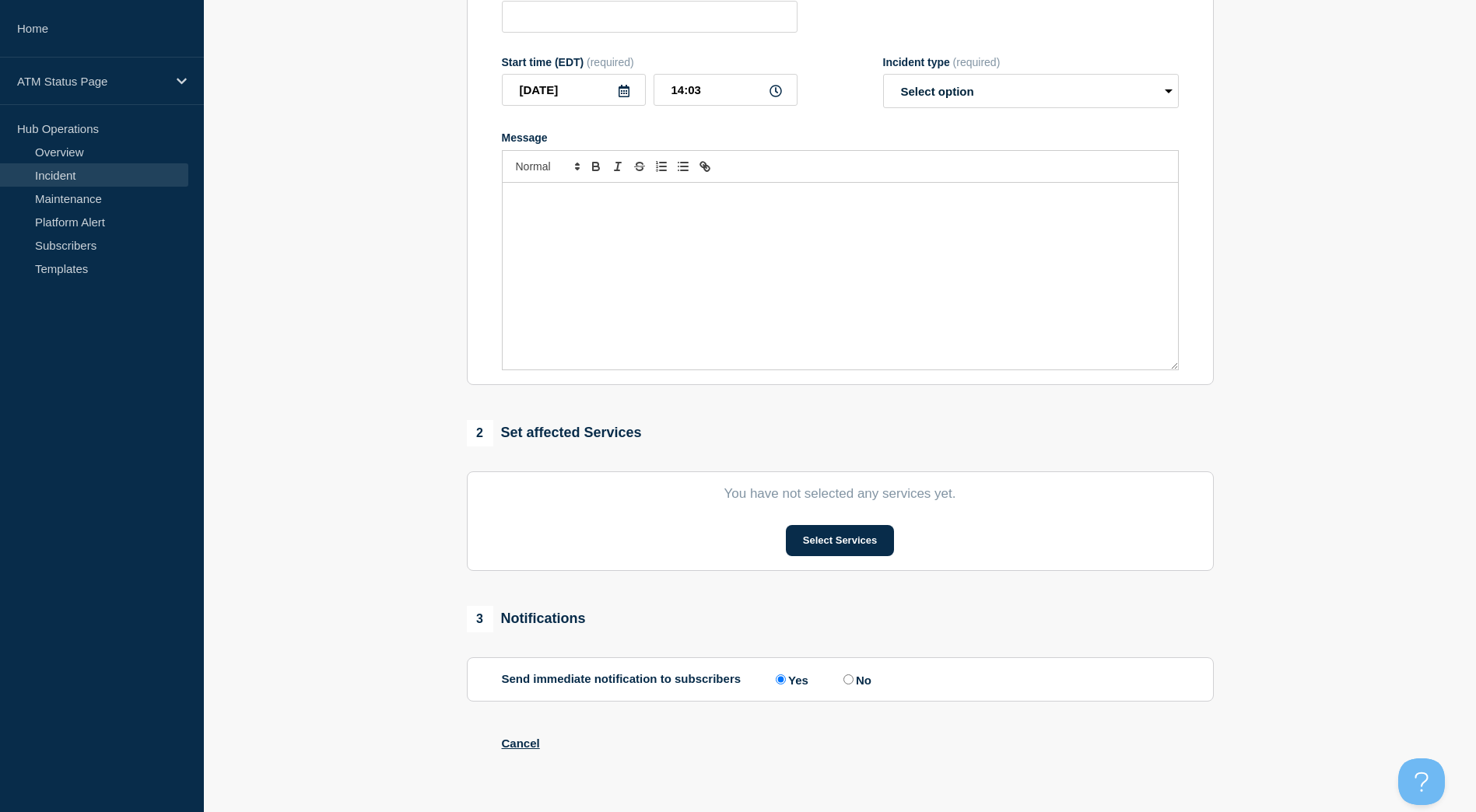
scroll to position [331, 0]
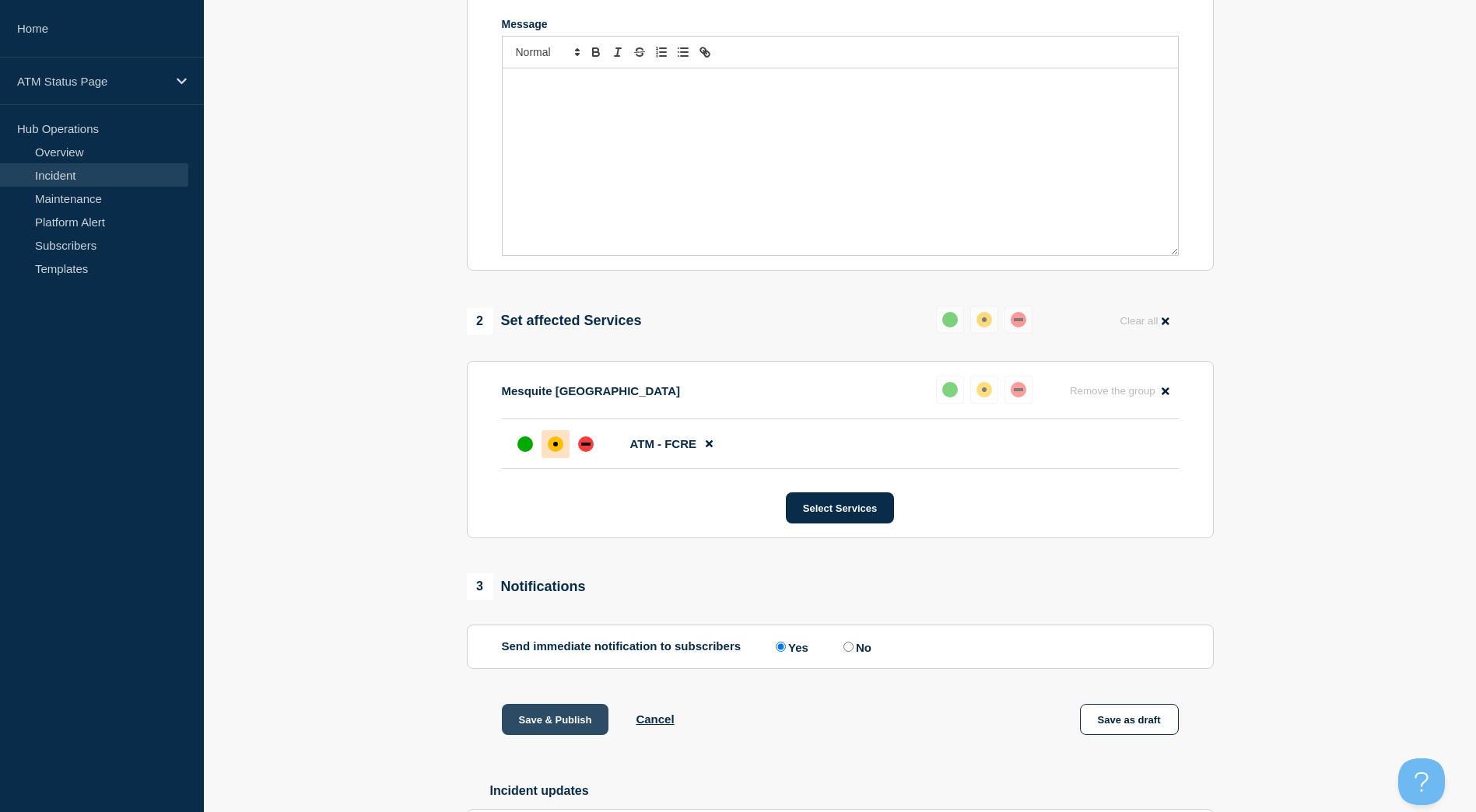
click at [557, 719] on button "Save & Publish" at bounding box center [556, 719] width 107 height 31
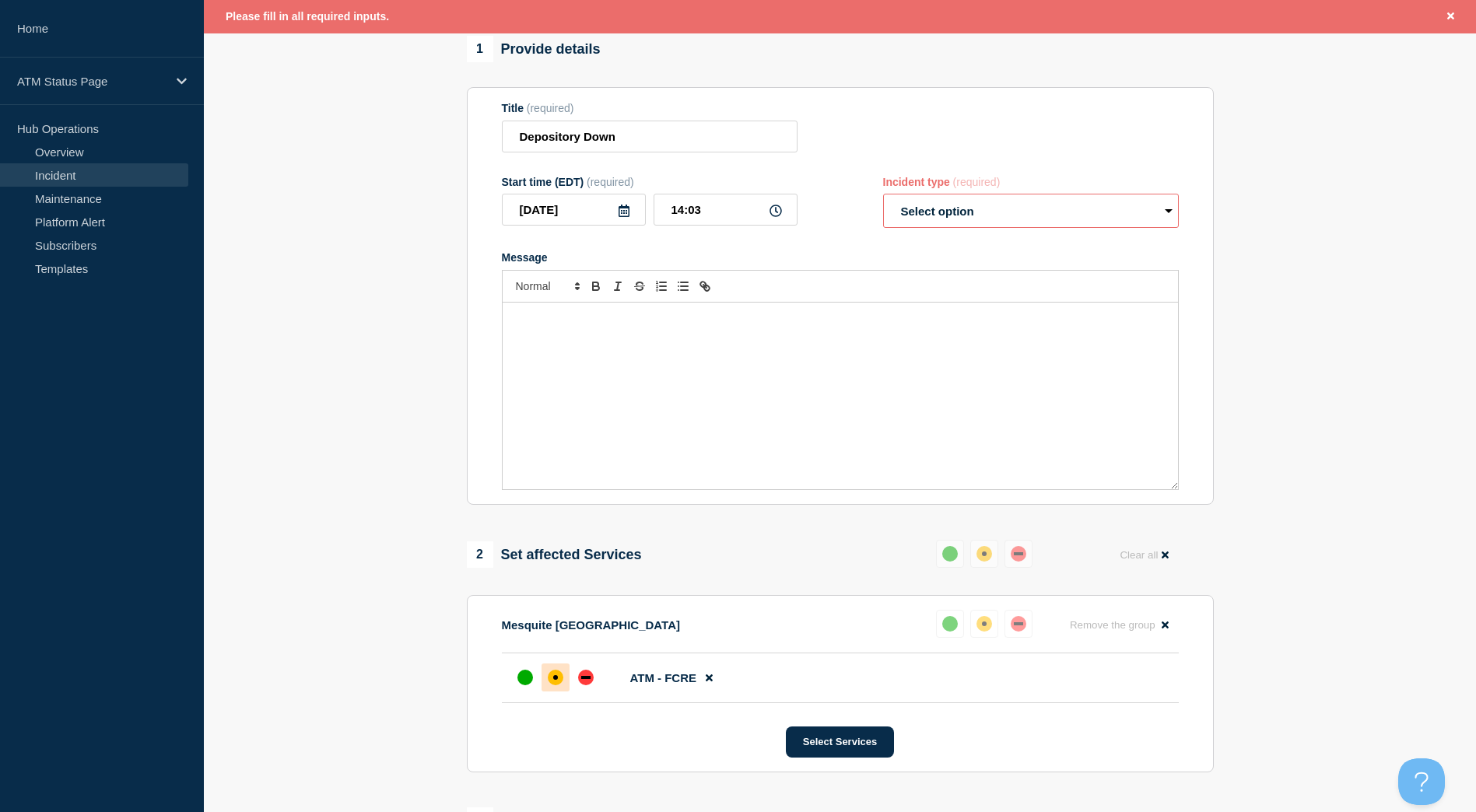
scroll to position [0, 0]
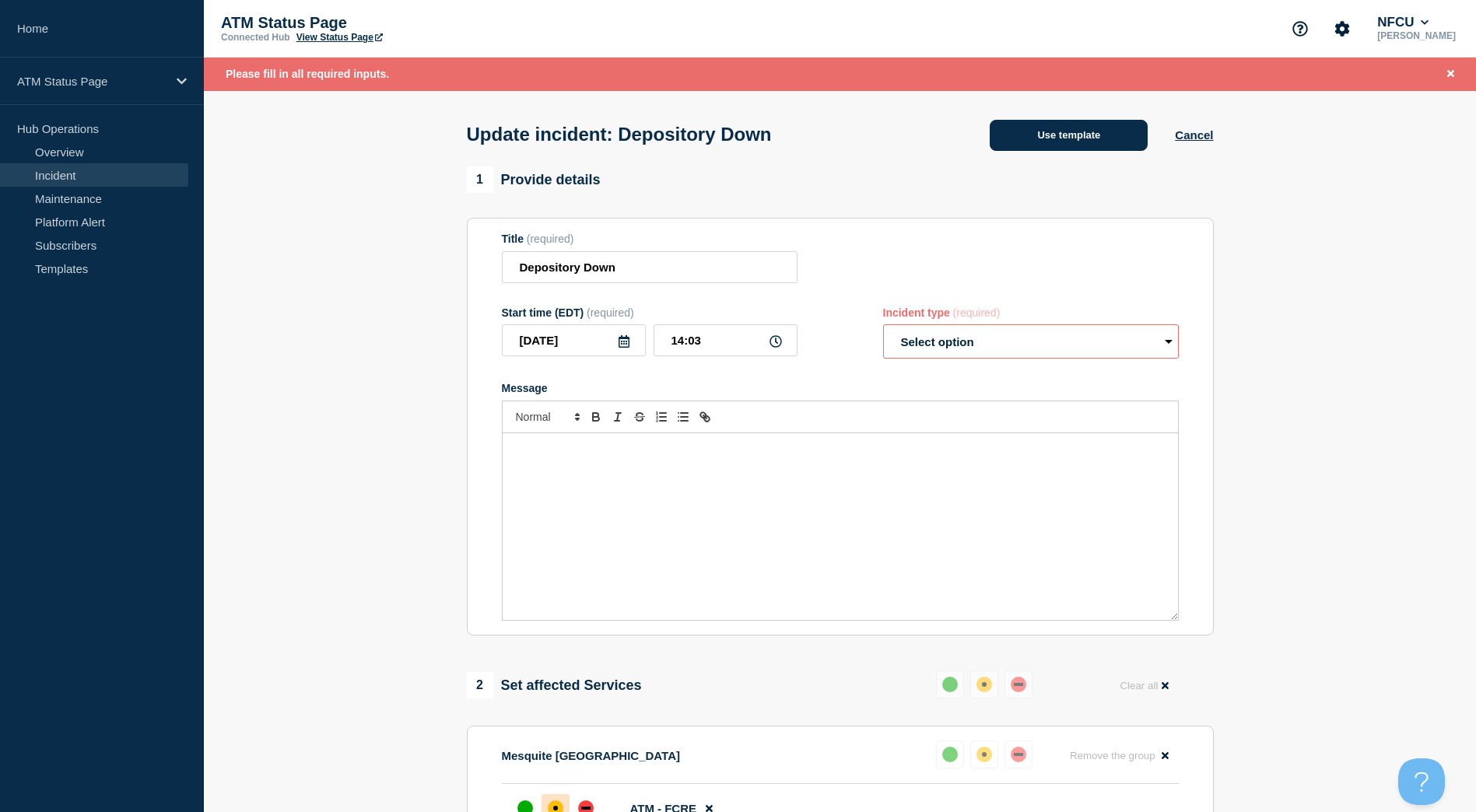
click at [1103, 133] on button "Use template" at bounding box center [1068, 135] width 158 height 31
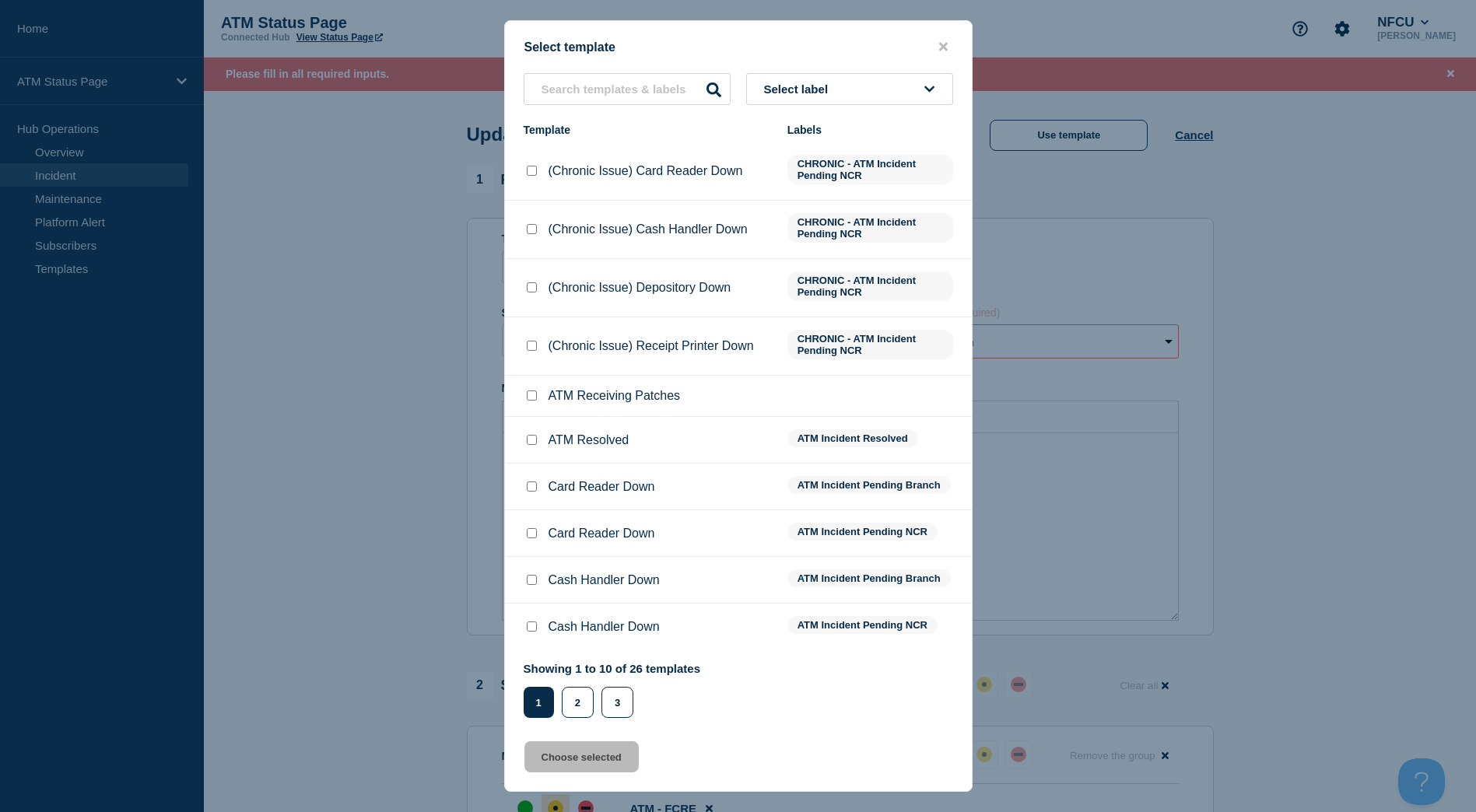
click at [533, 439] on input "ATM Resolved checkbox" at bounding box center [531, 439] width 10 height 10
click at [577, 751] on button "Choose selected" at bounding box center [581, 757] width 115 height 31
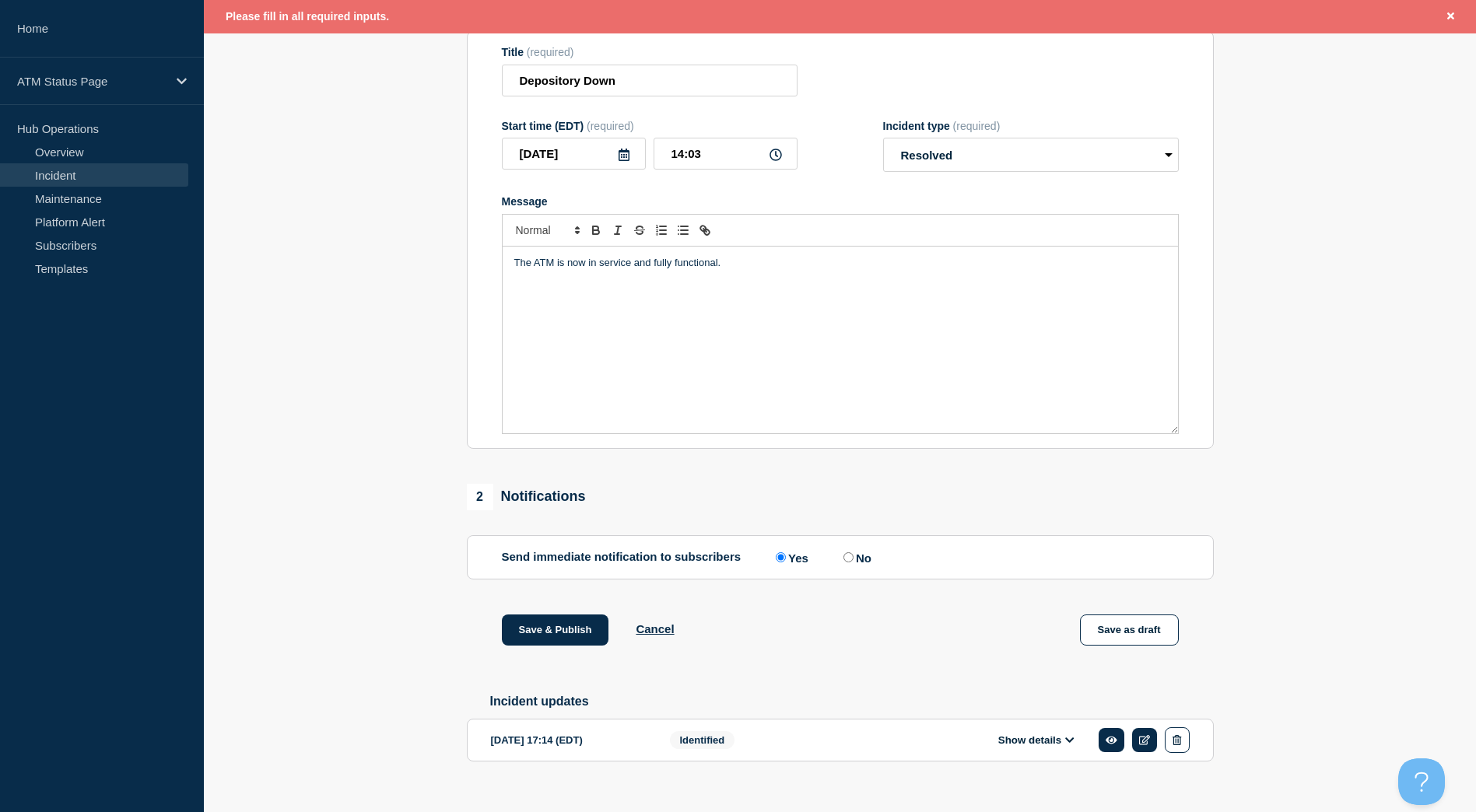
scroll to position [216, 0]
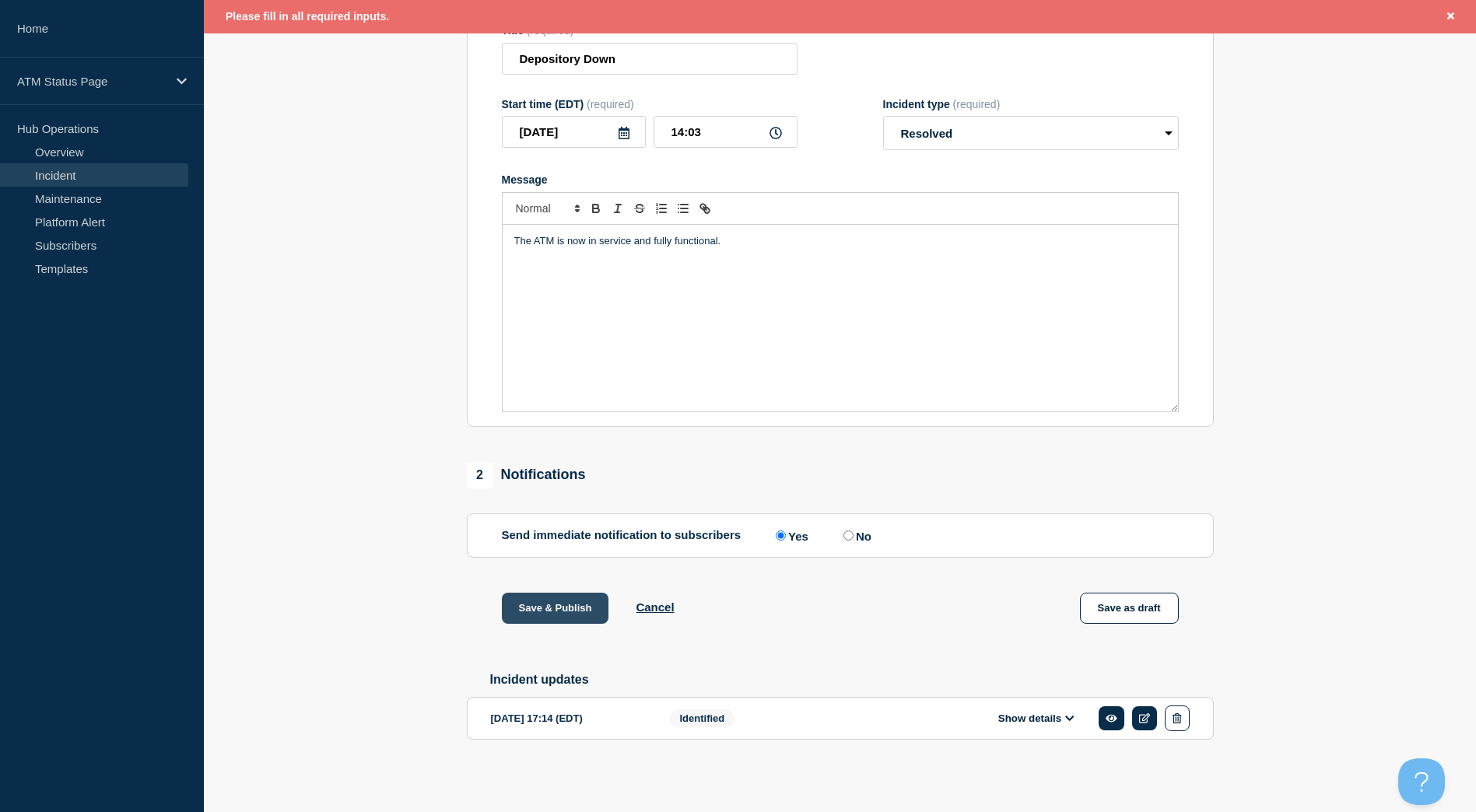
click at [581, 611] on button "Save & Publish" at bounding box center [556, 609] width 107 height 31
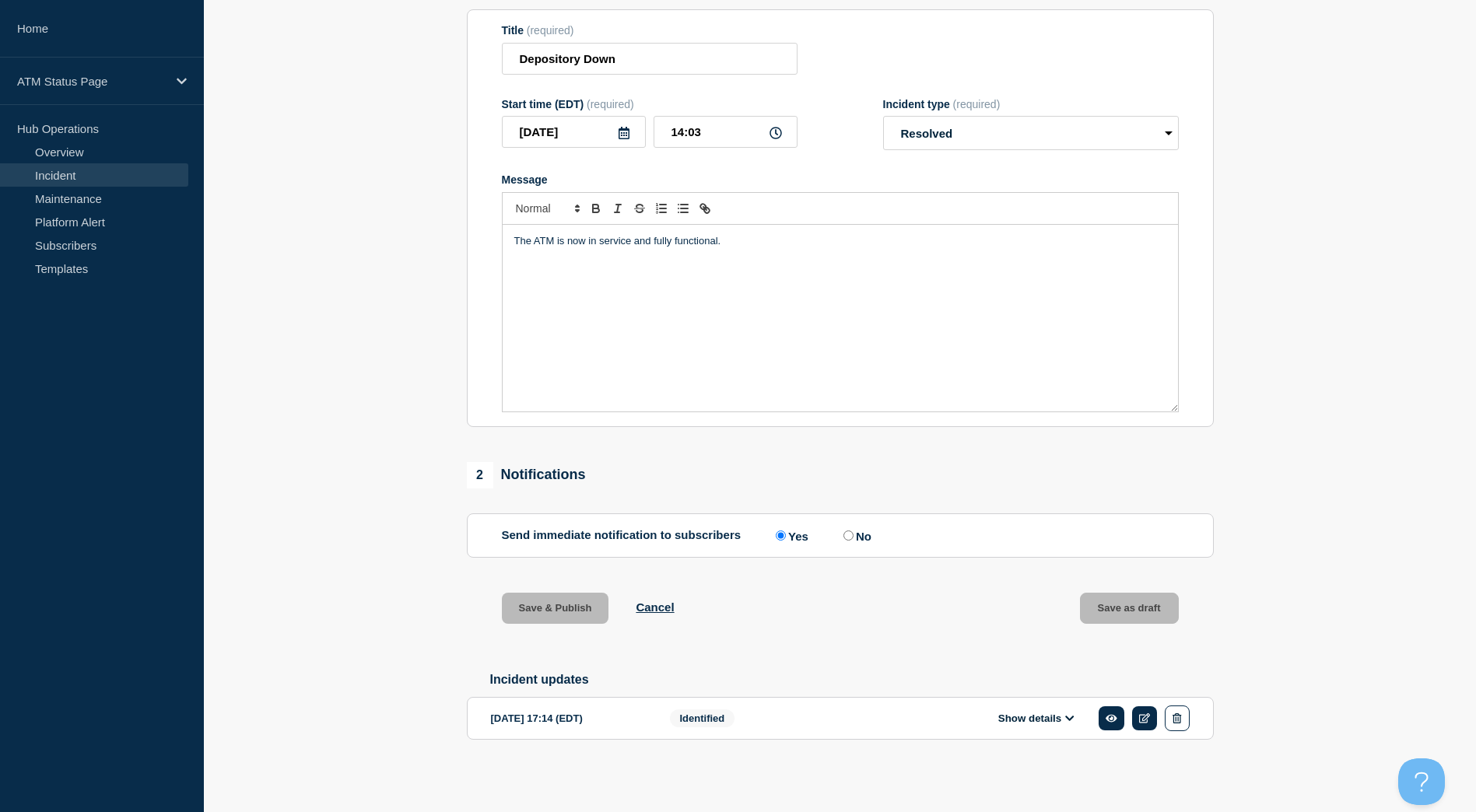
scroll to position [184, 0]
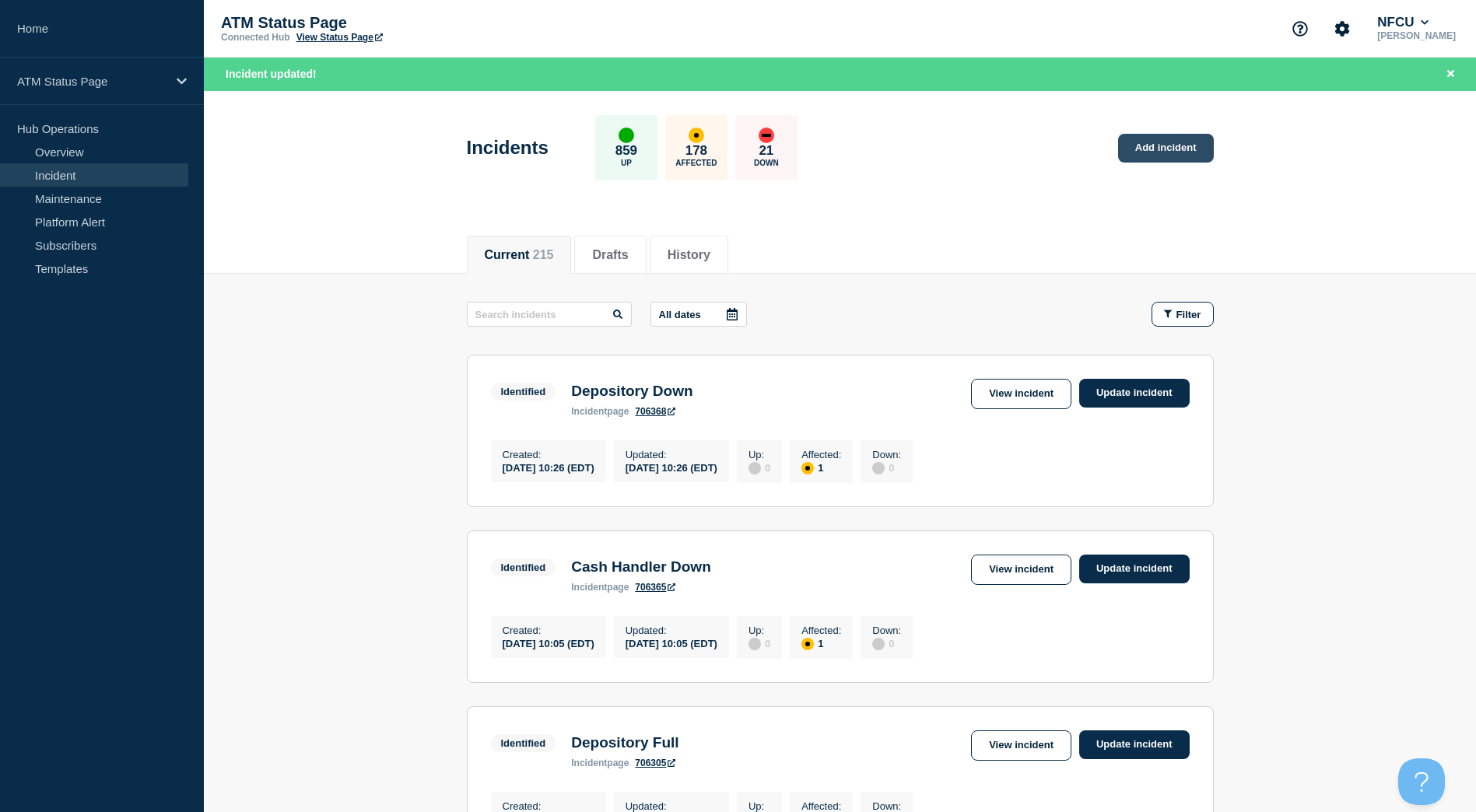
click at [1159, 155] on link "Add incident" at bounding box center [1166, 147] width 96 height 28
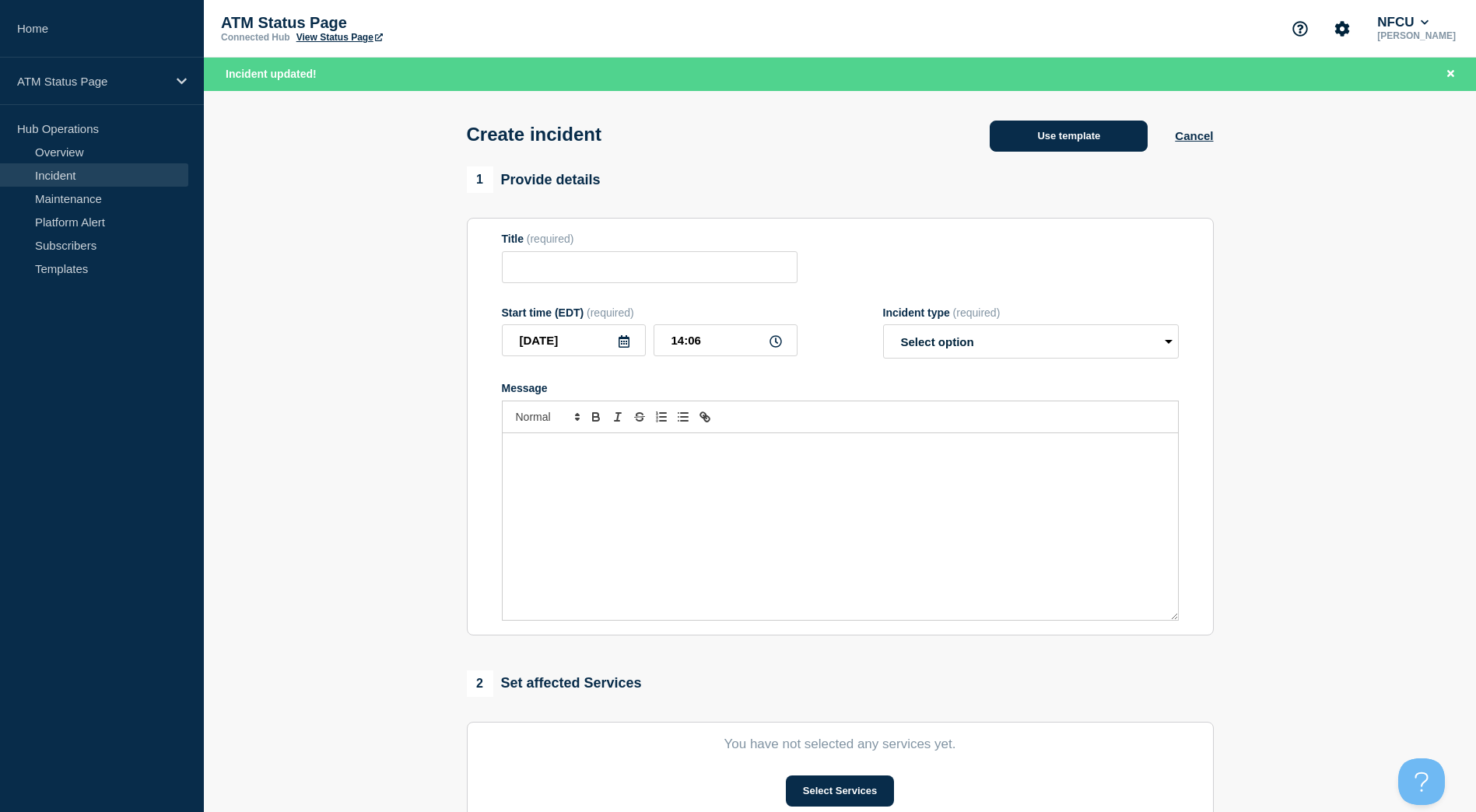
click at [1028, 149] on button "Use template" at bounding box center [1068, 136] width 158 height 31
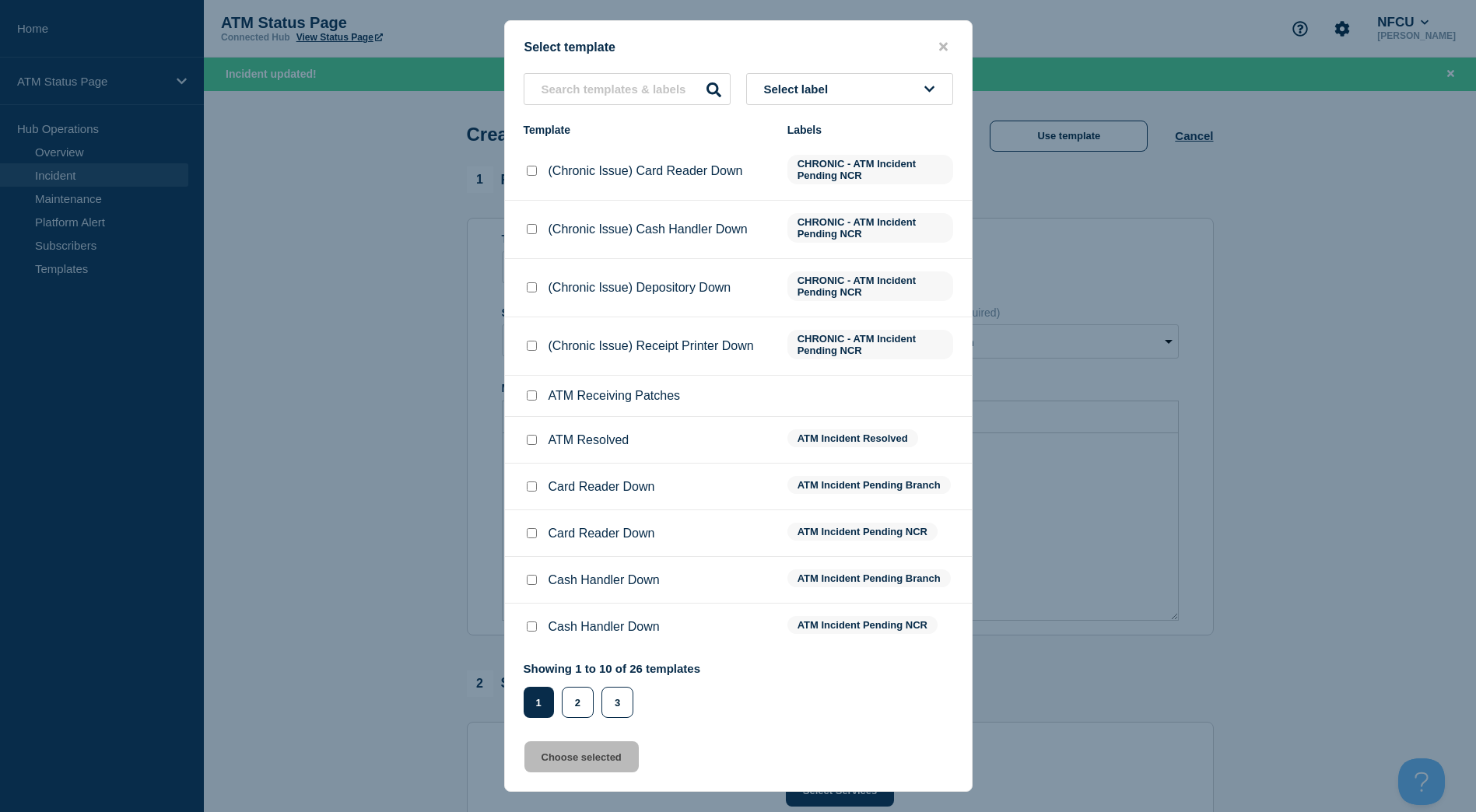
click at [897, 67] on div "Select template Select label Template Labels (Chronic Issue) Card Reader Down C…" at bounding box center [739, 406] width 469 height 772
click at [895, 81] on button "Select label" at bounding box center [849, 89] width 207 height 32
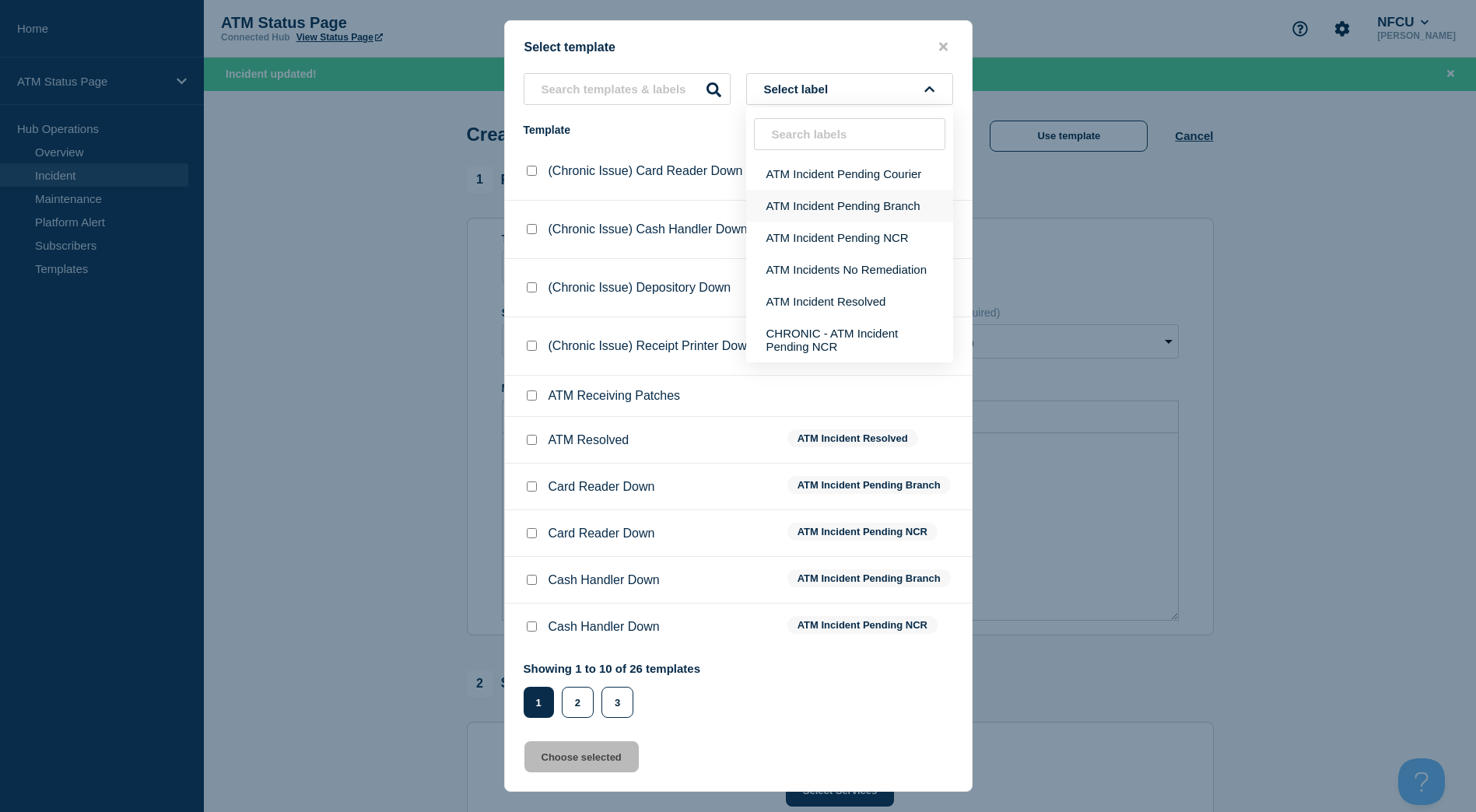
click at [840, 212] on button "ATM Incident Pending Branch" at bounding box center [849, 205] width 207 height 32
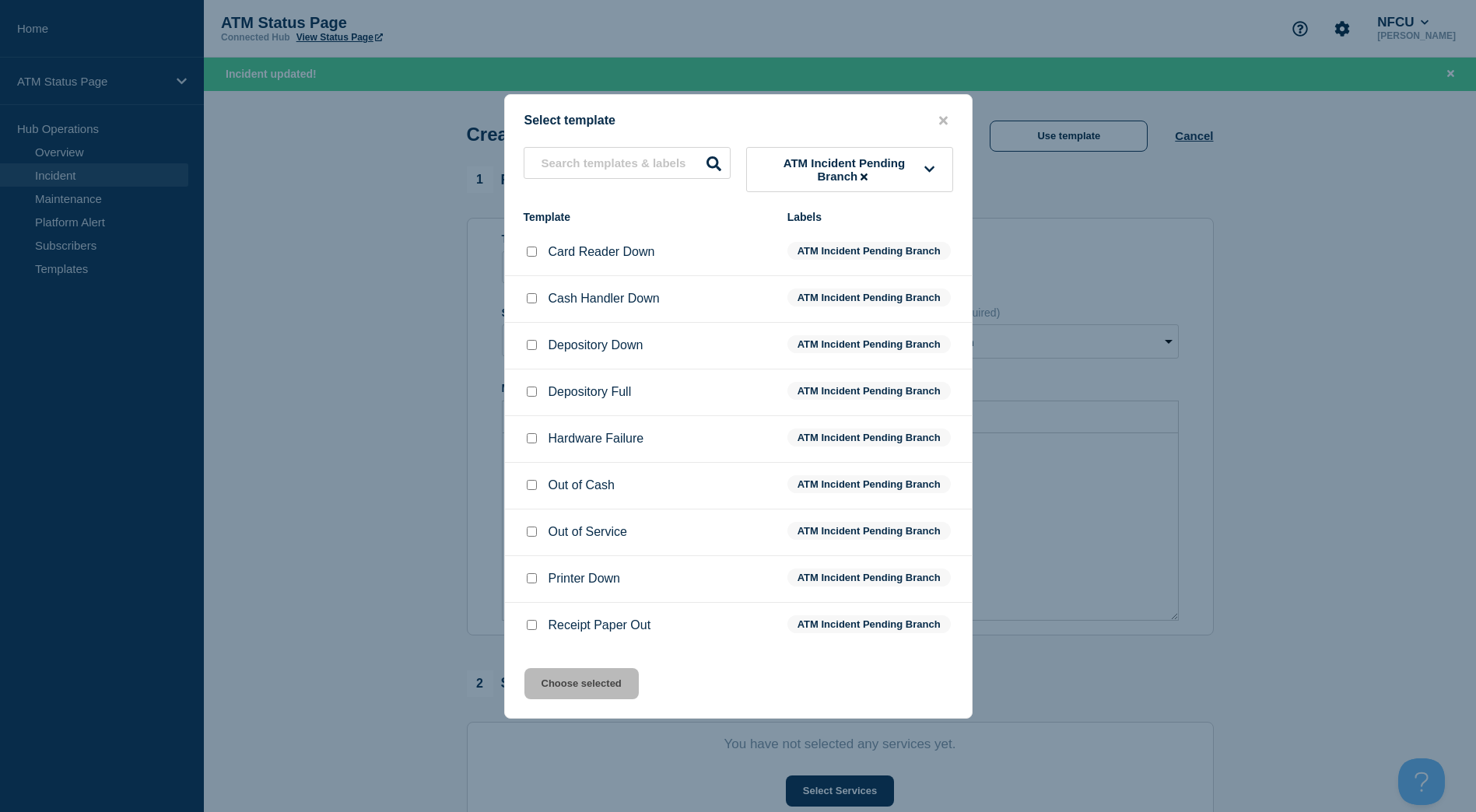
click at [529, 350] on input "Depository Down checkbox" at bounding box center [531, 345] width 10 height 10
click at [561, 694] on button "Choose selected" at bounding box center [581, 683] width 115 height 31
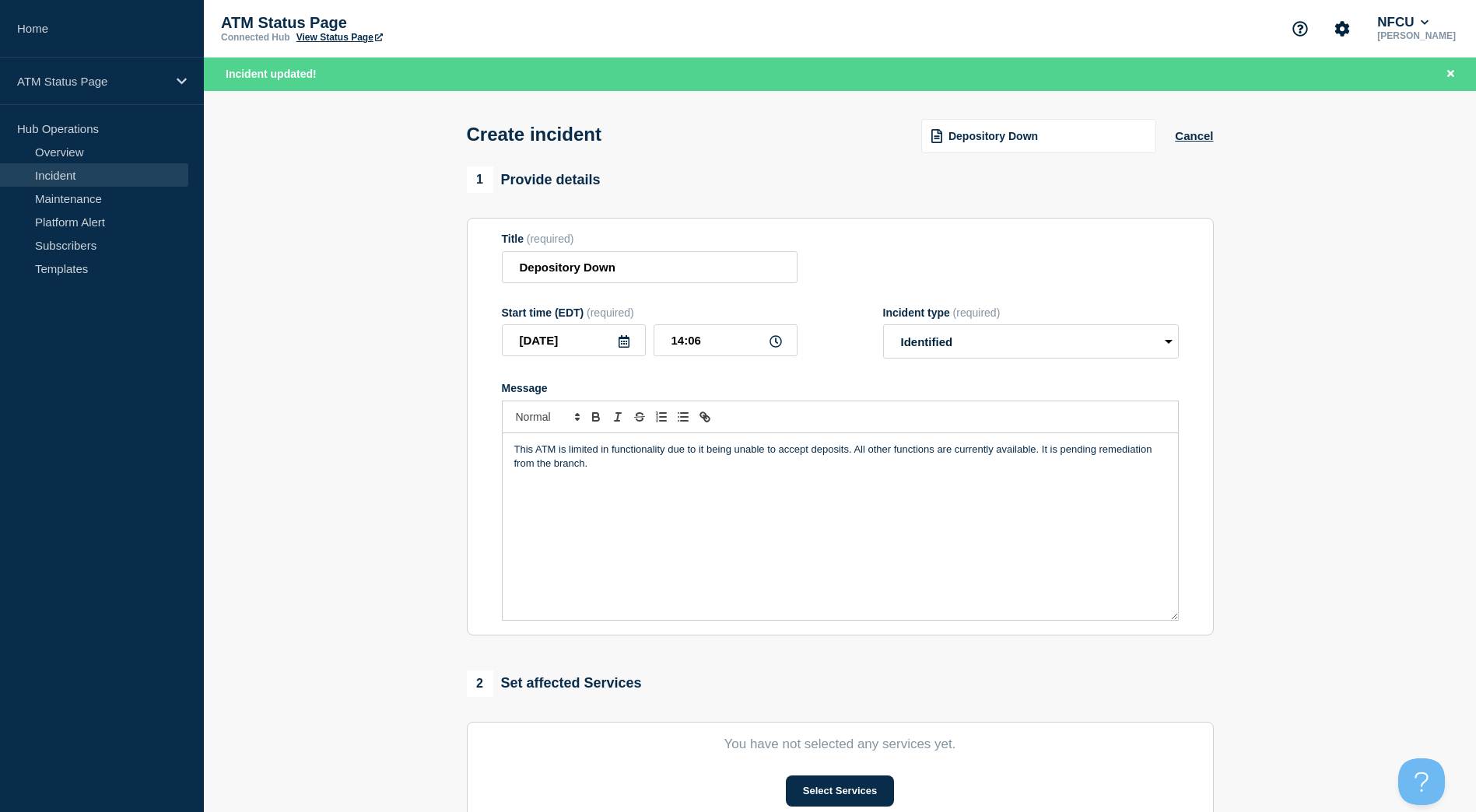
scroll to position [78, 0]
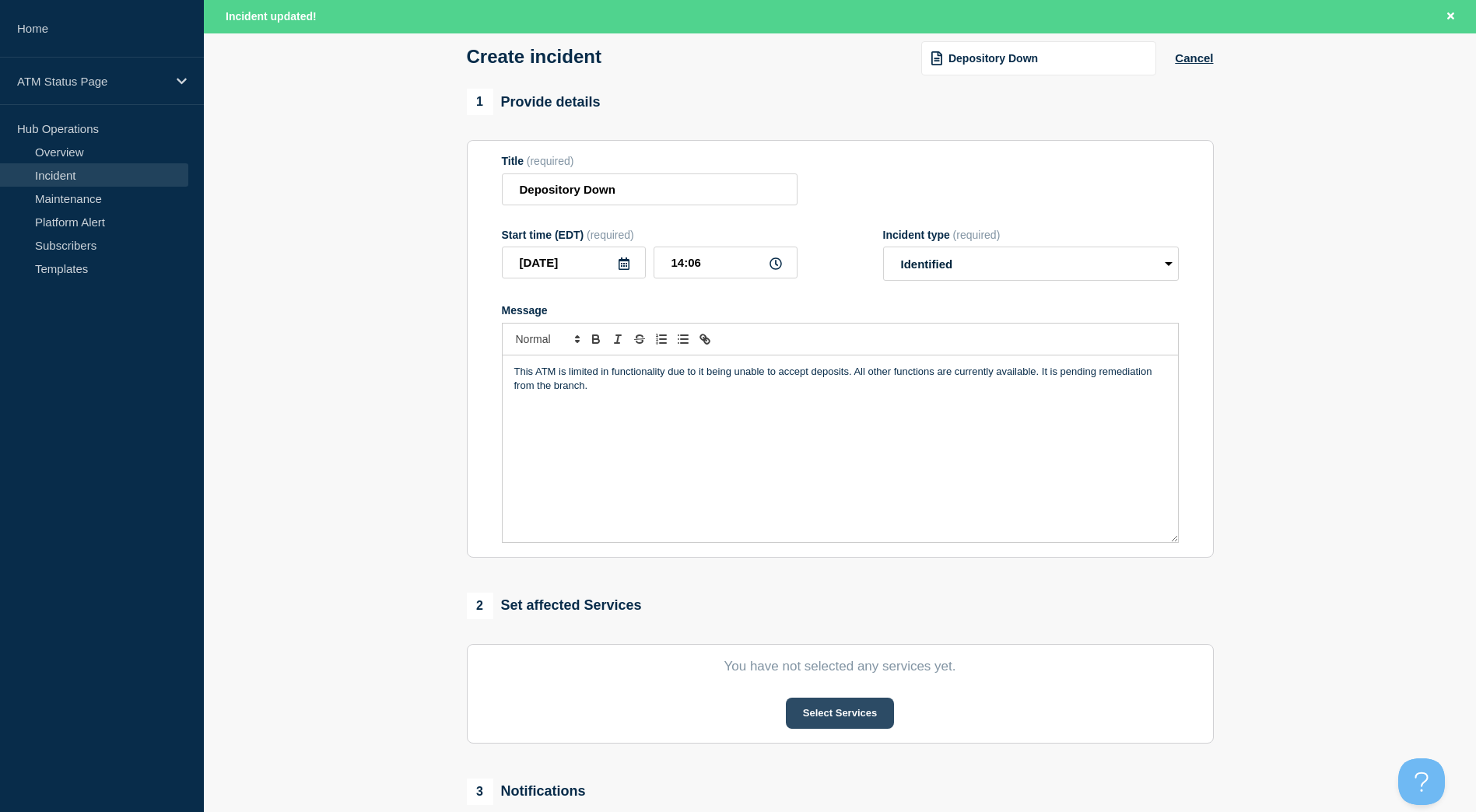
click at [841, 729] on button "Select Services" at bounding box center [840, 714] width 108 height 31
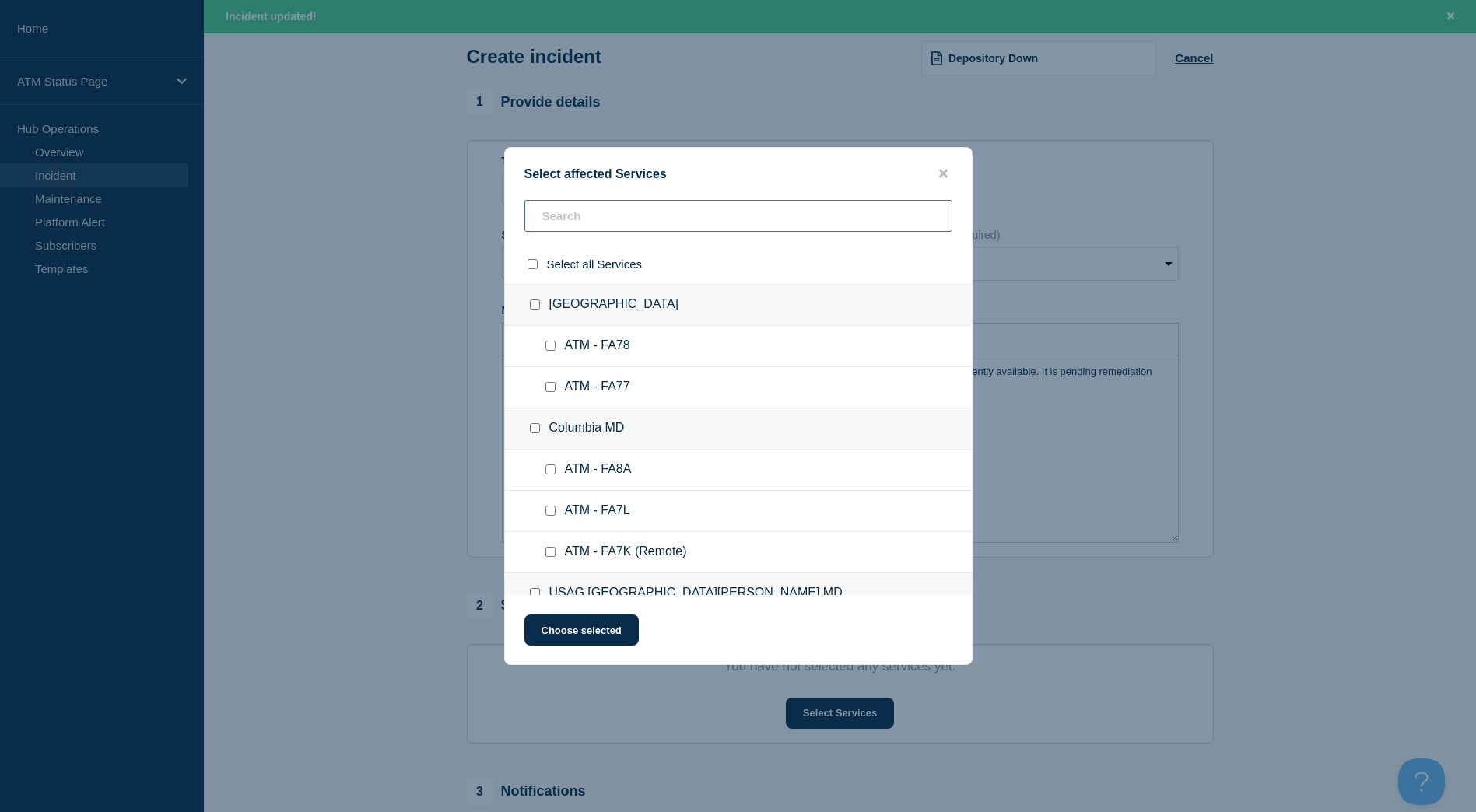
click at [665, 220] on input "text" at bounding box center [738, 216] width 428 height 32
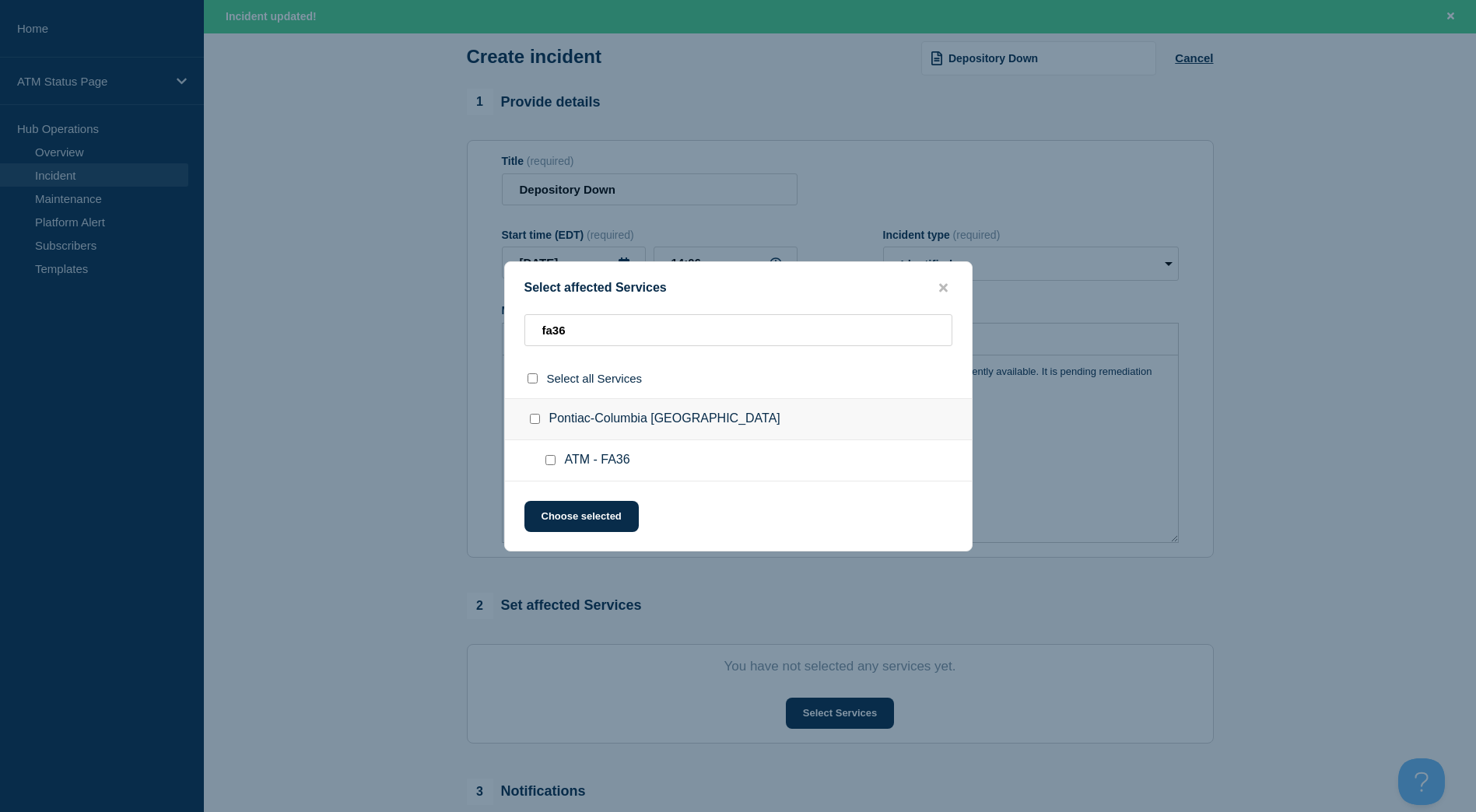
click at [527, 426] on div at bounding box center [538, 419] width 23 height 15
click at [531, 424] on input "Pontiac-Columbia SC checkbox" at bounding box center [535, 419] width 10 height 10
click at [548, 506] on button "Choose selected" at bounding box center [581, 517] width 115 height 31
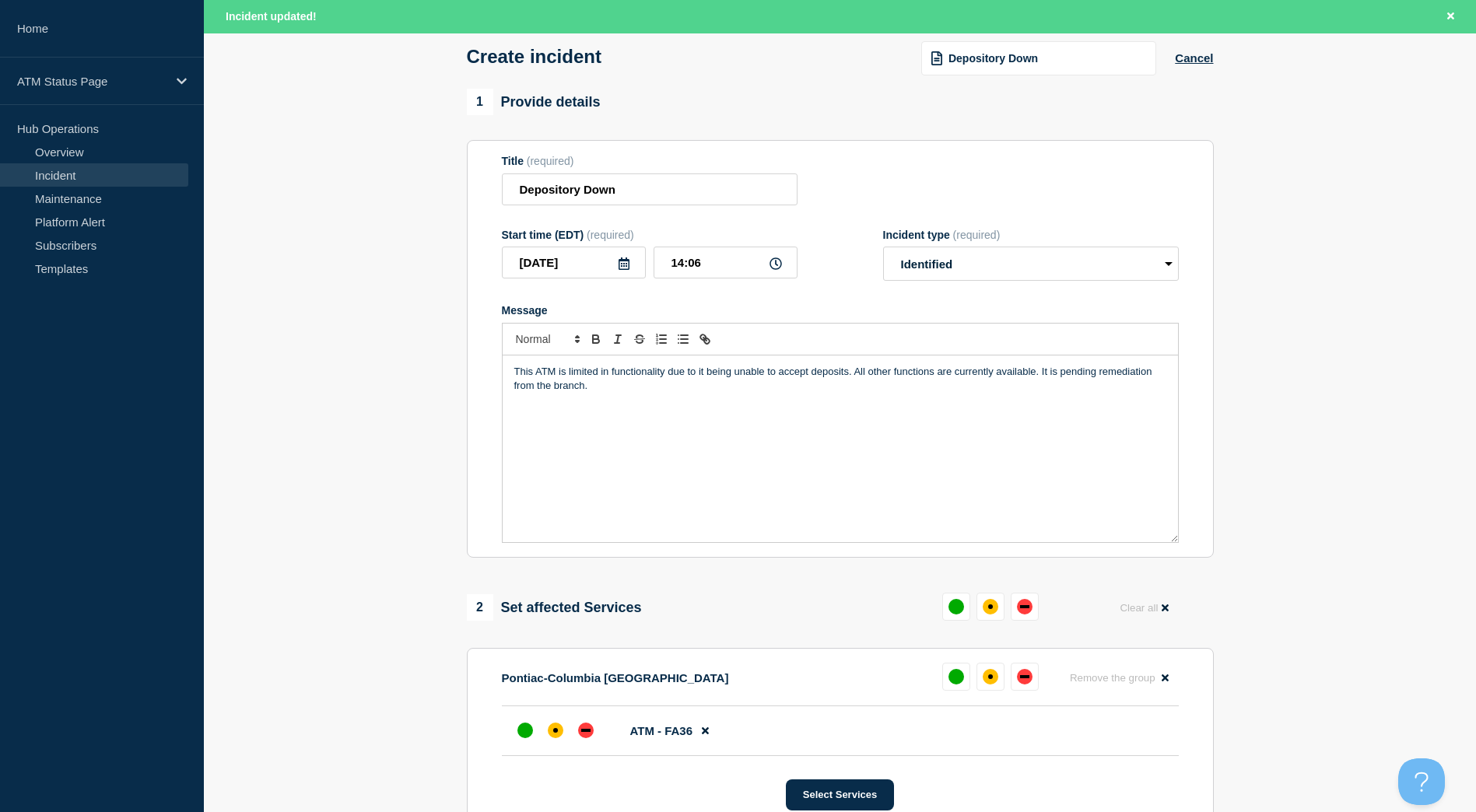
click at [541, 754] on li "ATM - FA36" at bounding box center [841, 731] width 677 height 50
click at [555, 729] on div "affected" at bounding box center [555, 730] width 15 height 15
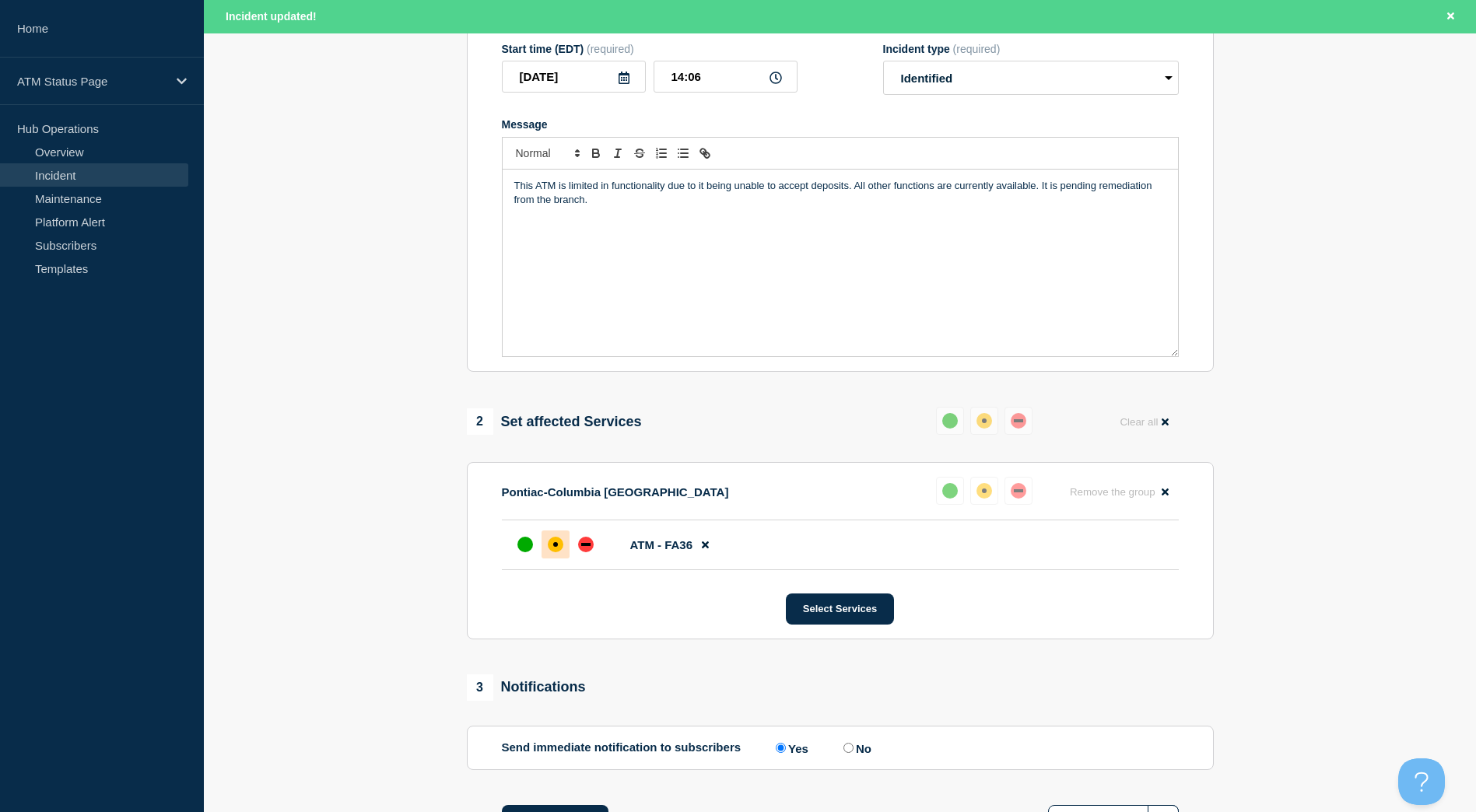
scroll to position [393, 0]
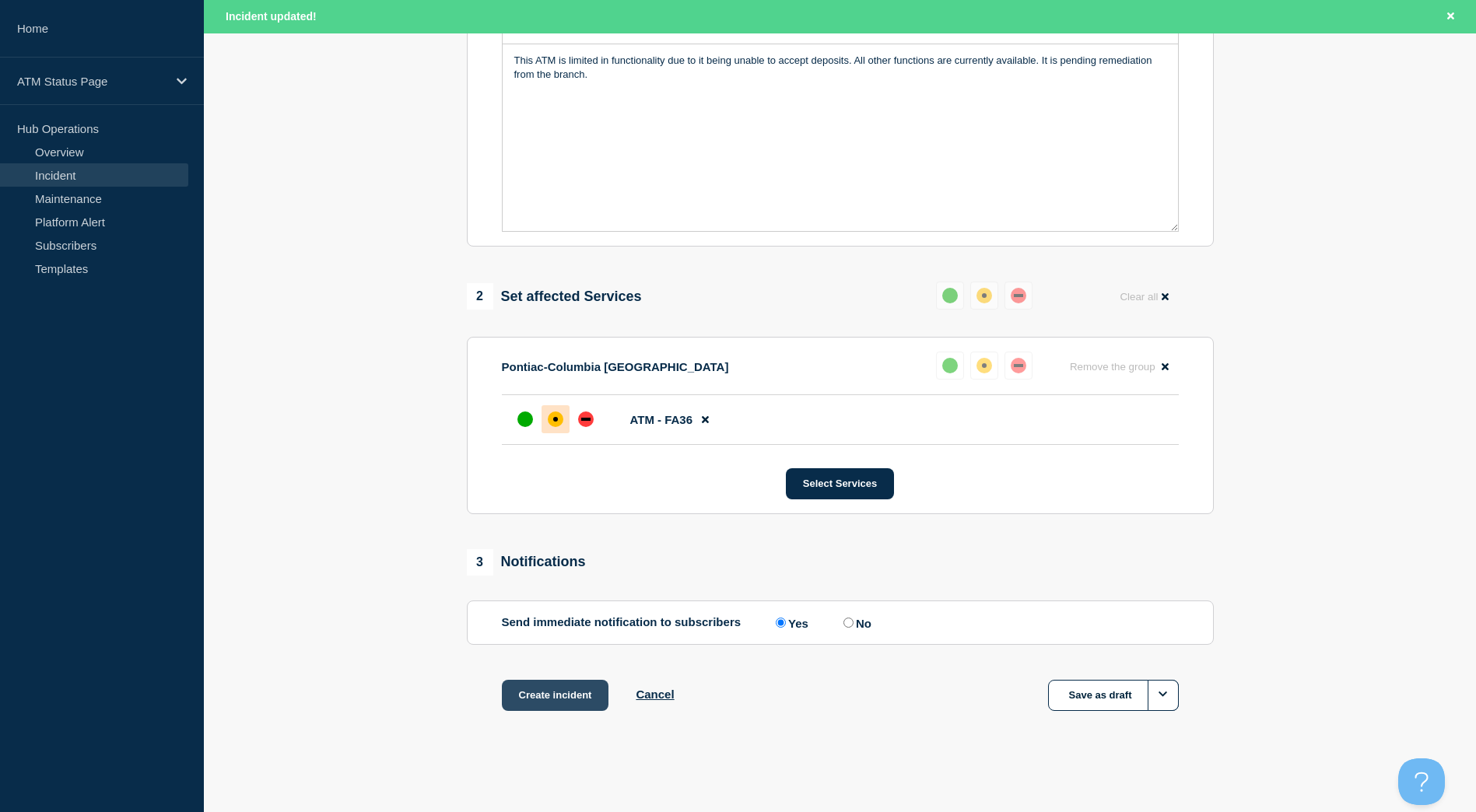
click at [558, 687] on button "Create incident" at bounding box center [556, 696] width 107 height 31
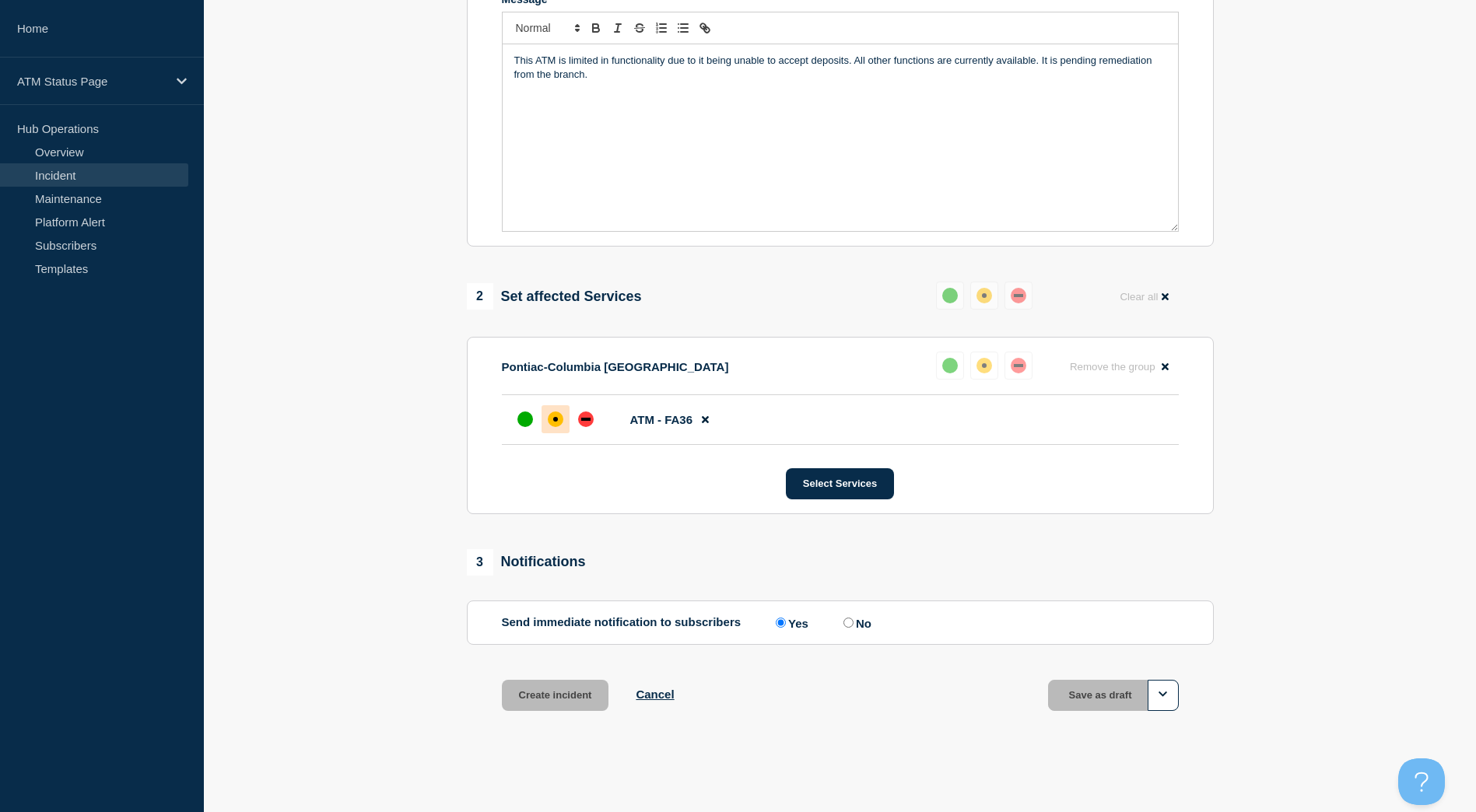
scroll to position [360, 0]
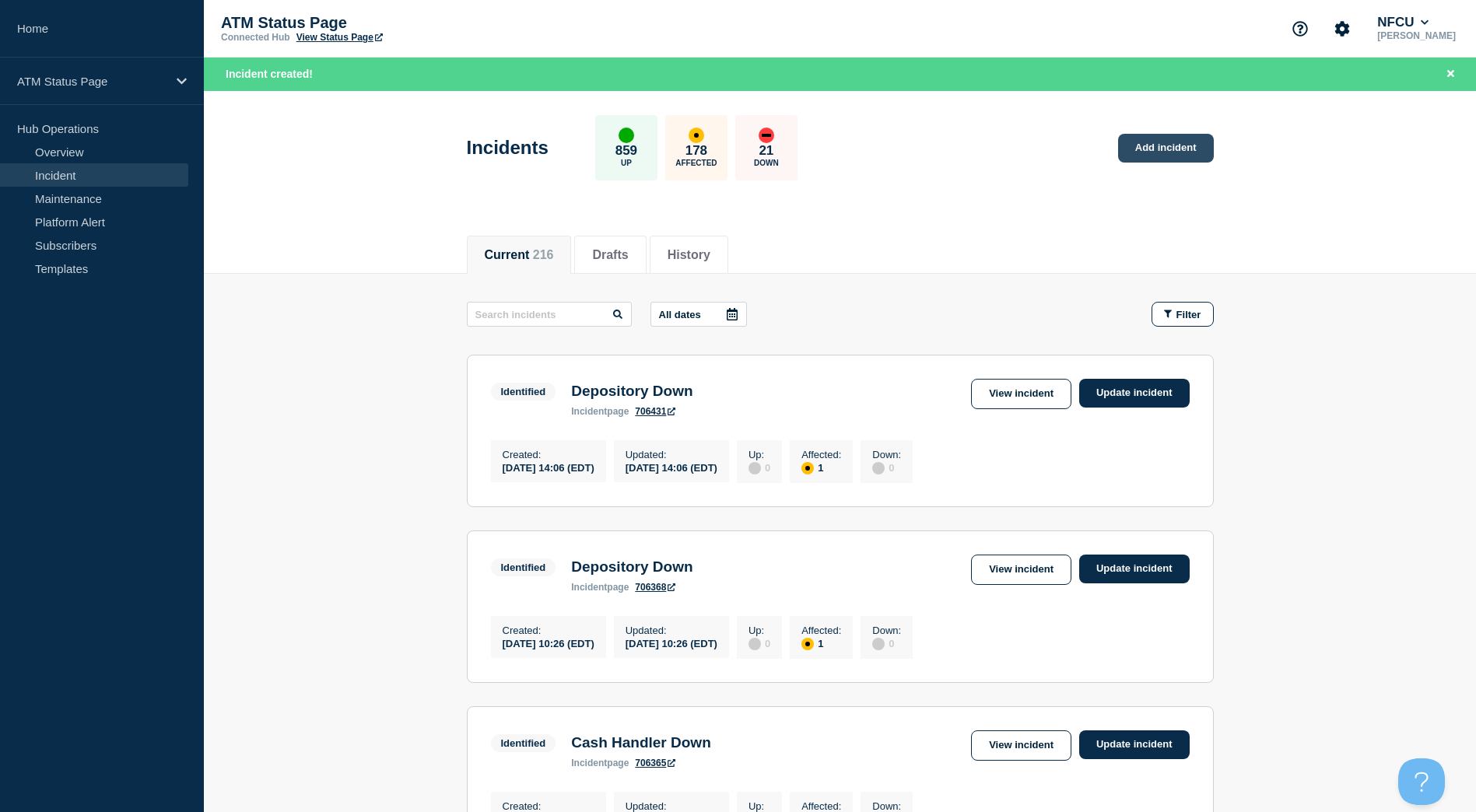
click at [1165, 133] on link "Add incident" at bounding box center [1166, 147] width 96 height 28
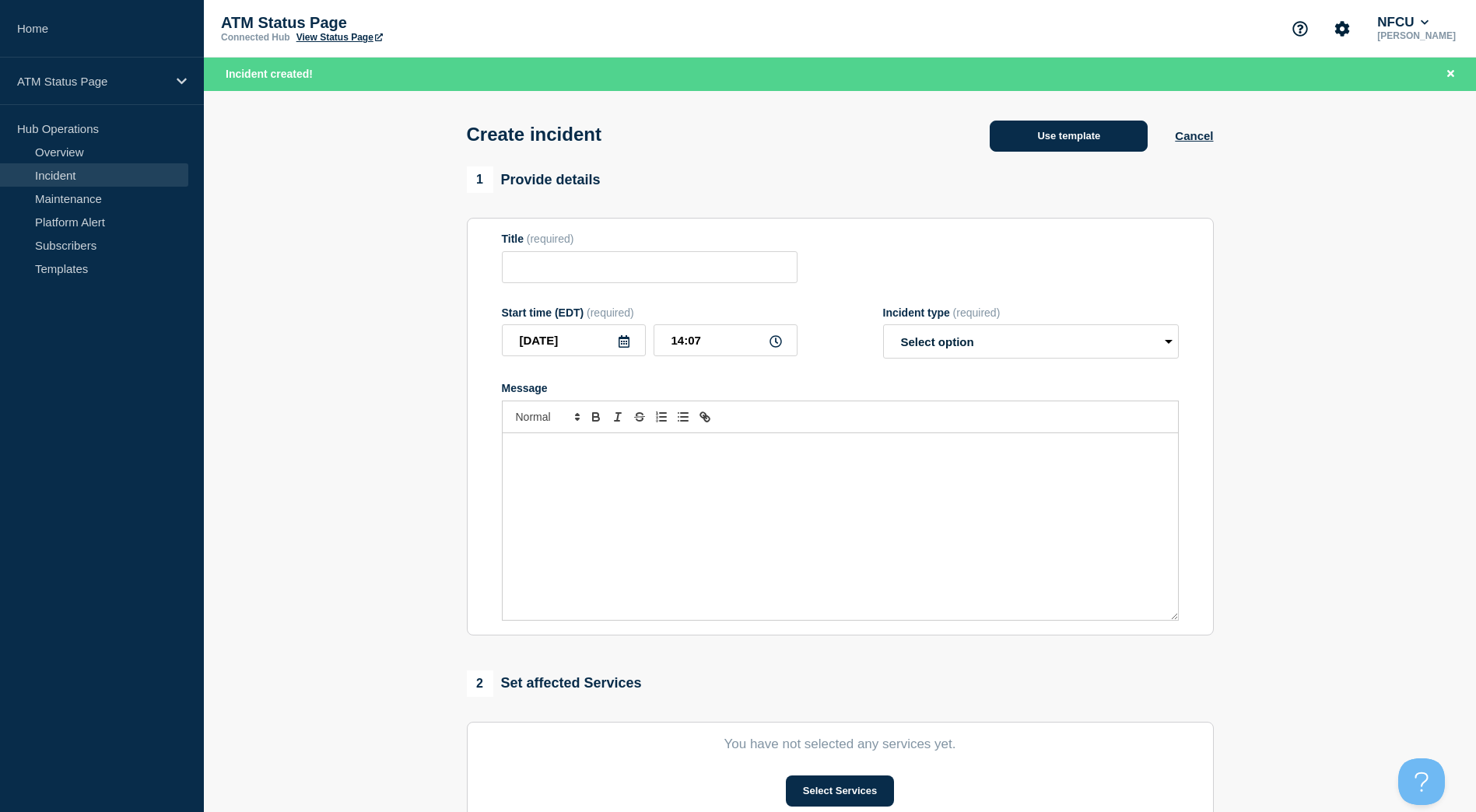
click at [1051, 141] on button "Use template" at bounding box center [1068, 136] width 158 height 31
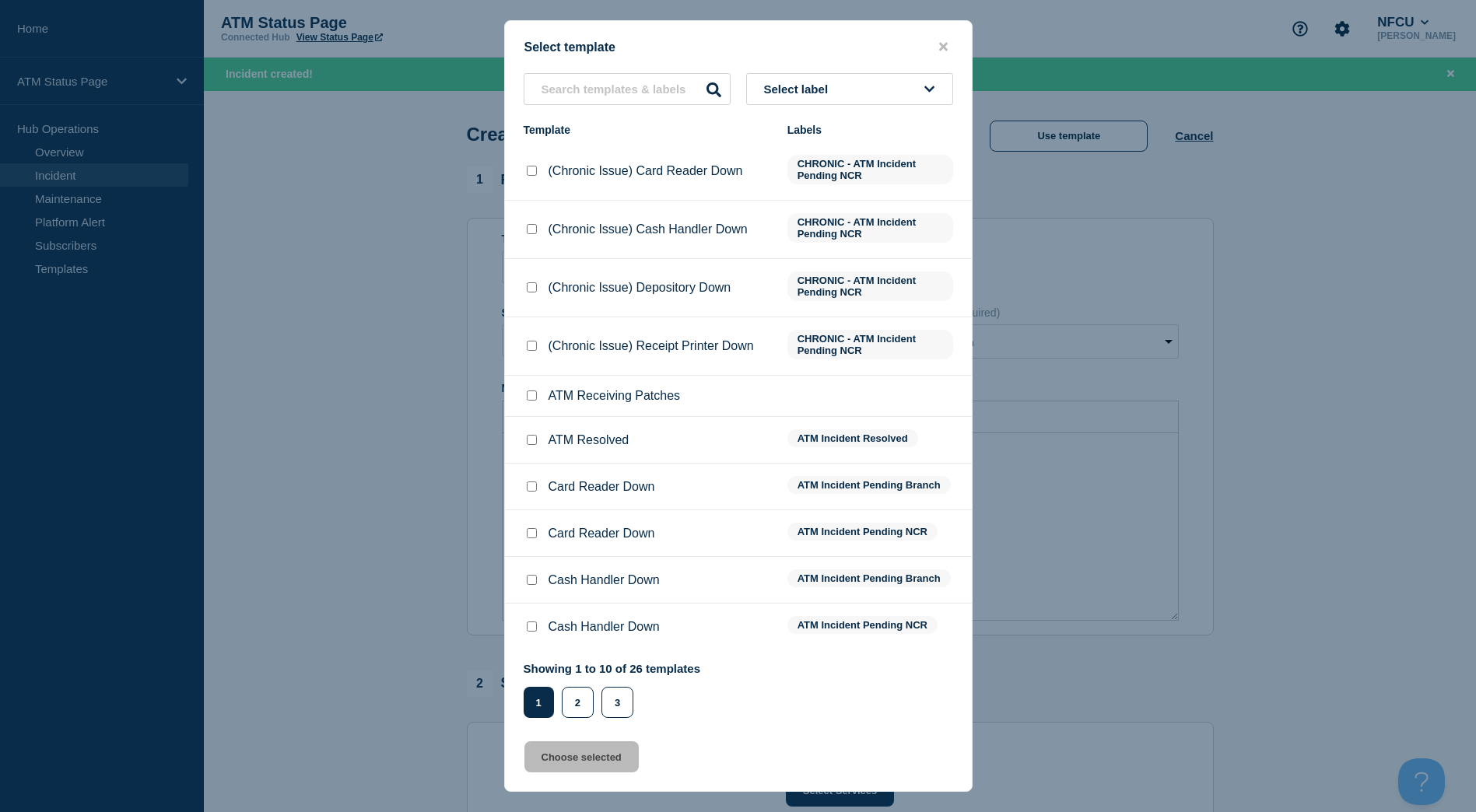
click at [894, 75] on button "Select label" at bounding box center [849, 89] width 207 height 32
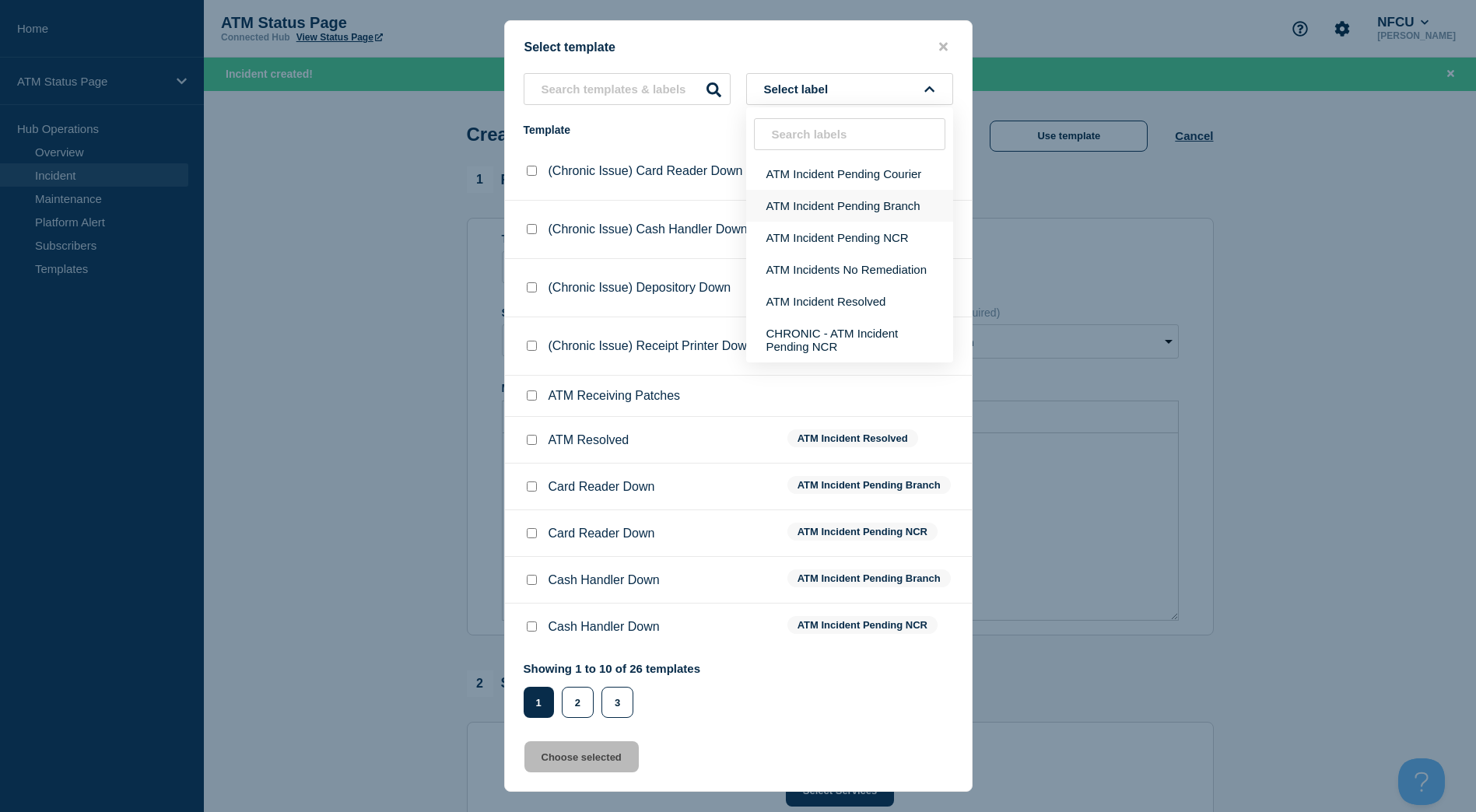
click at [871, 220] on button "ATM Incident Pending Branch" at bounding box center [849, 205] width 207 height 32
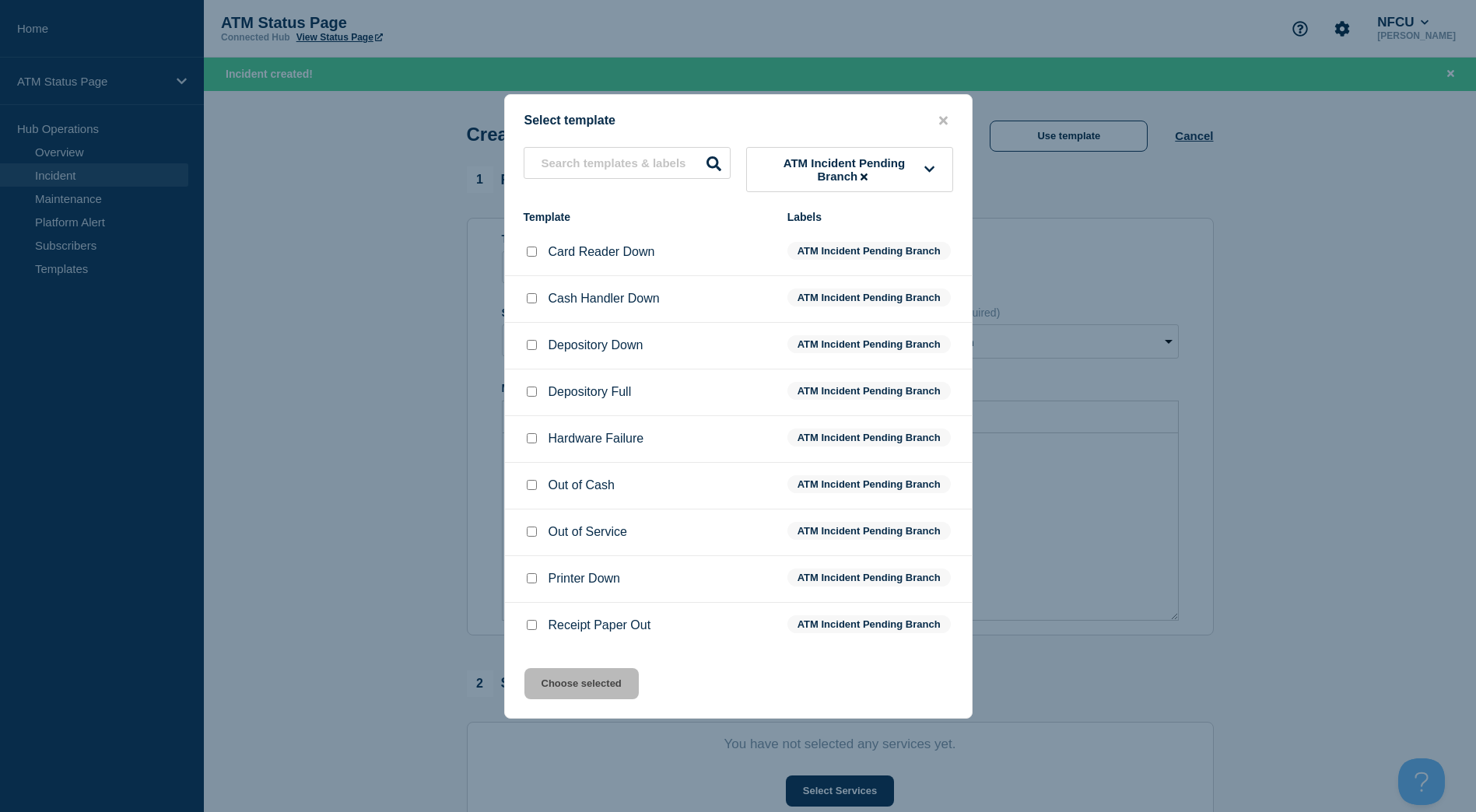
click at [523, 346] on div at bounding box center [531, 345] width 15 height 15
click at [533, 346] on input "Depository Down checkbox" at bounding box center [531, 345] width 10 height 10
click at [594, 683] on button "Choose selected" at bounding box center [581, 683] width 115 height 31
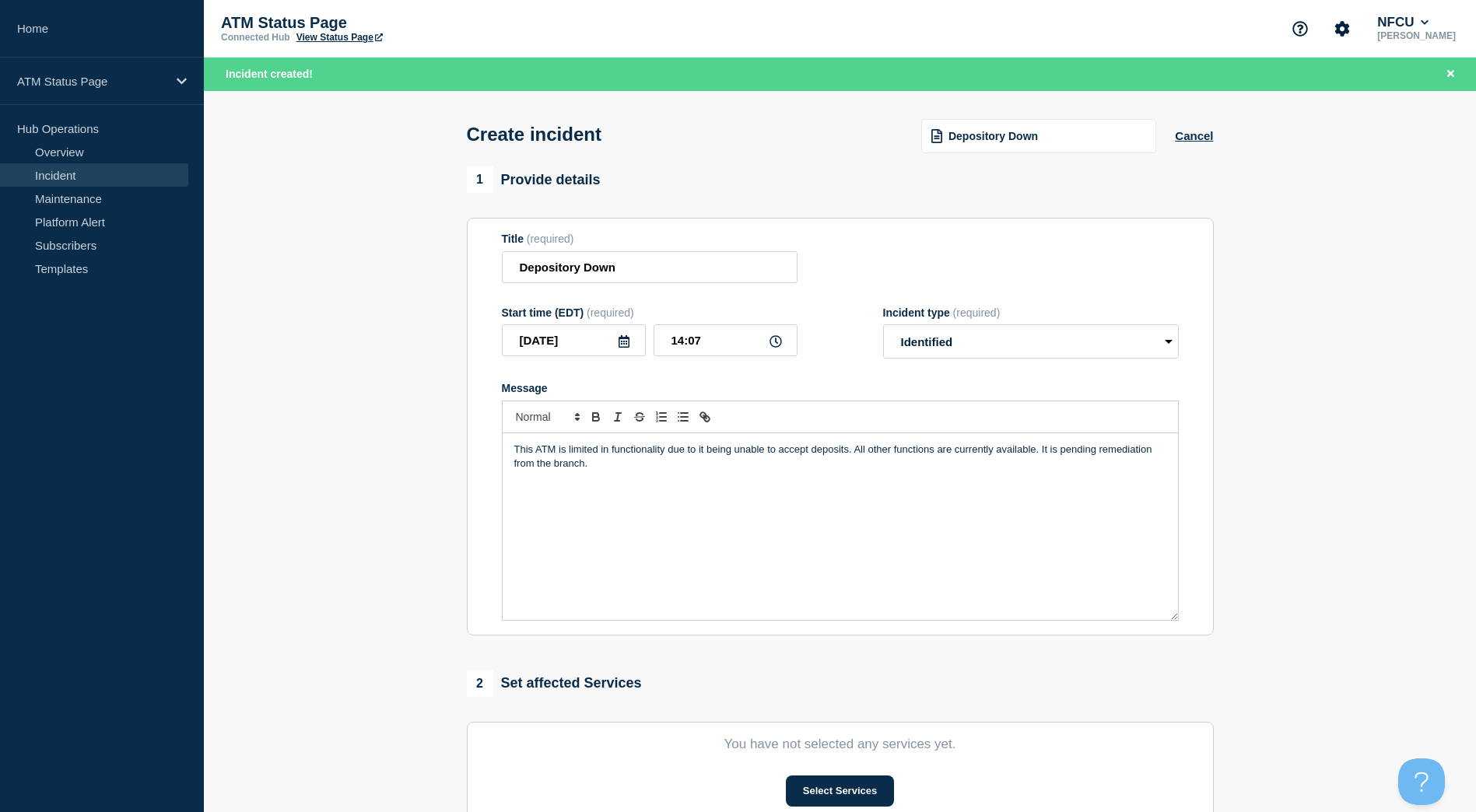
scroll to position [78, 0]
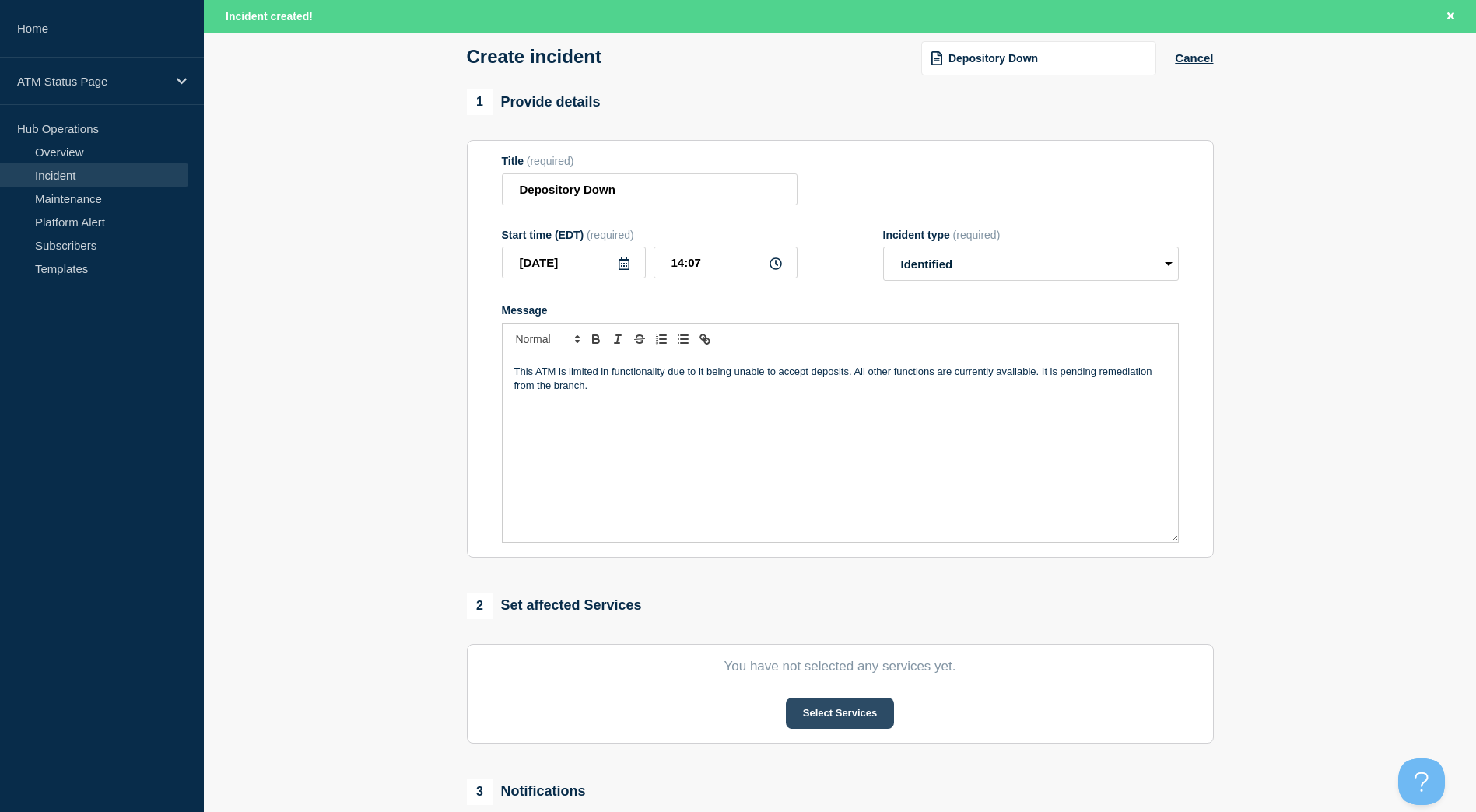
click at [867, 702] on button "Select Services" at bounding box center [840, 714] width 108 height 31
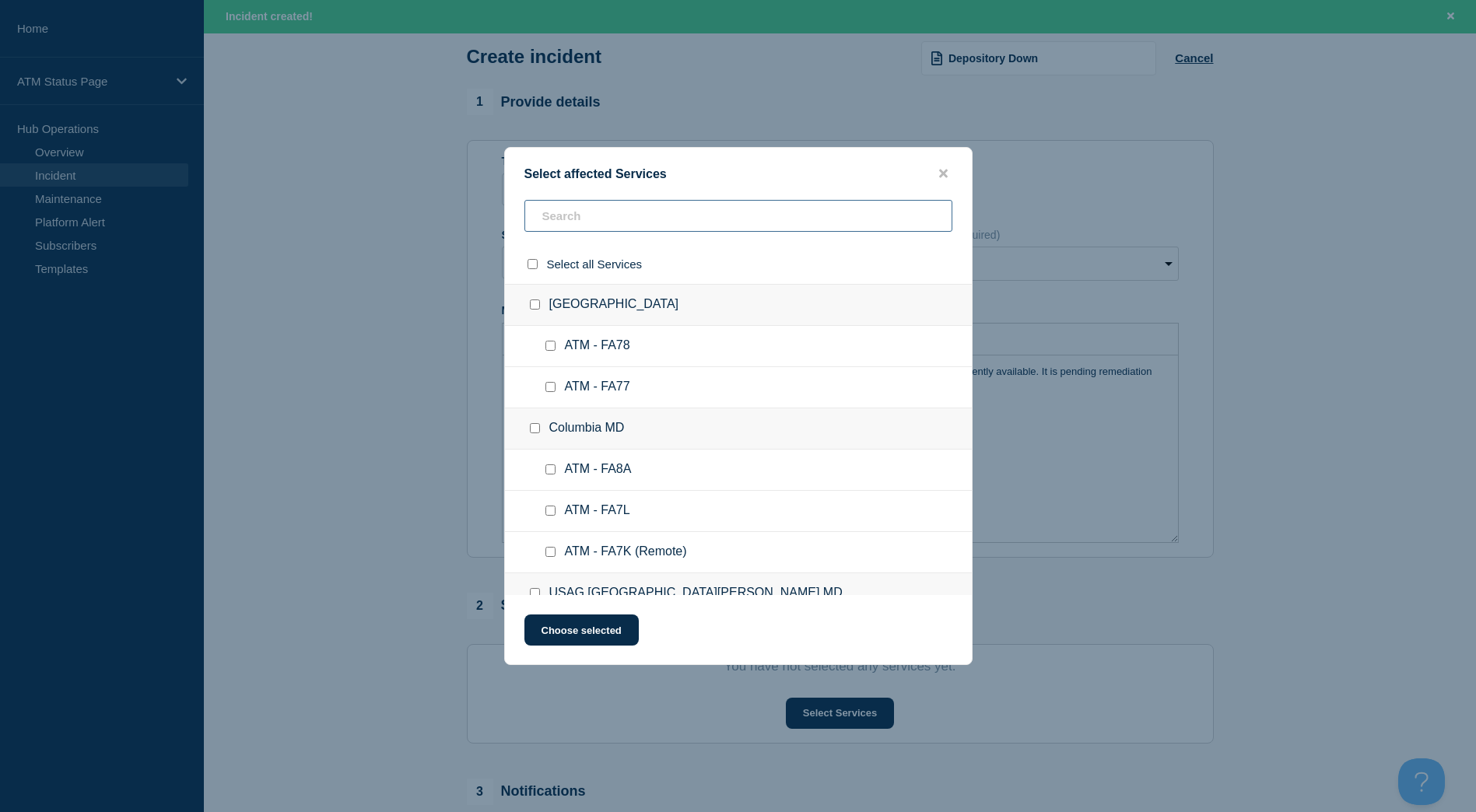
click at [615, 224] on input "text" at bounding box center [738, 216] width 428 height 32
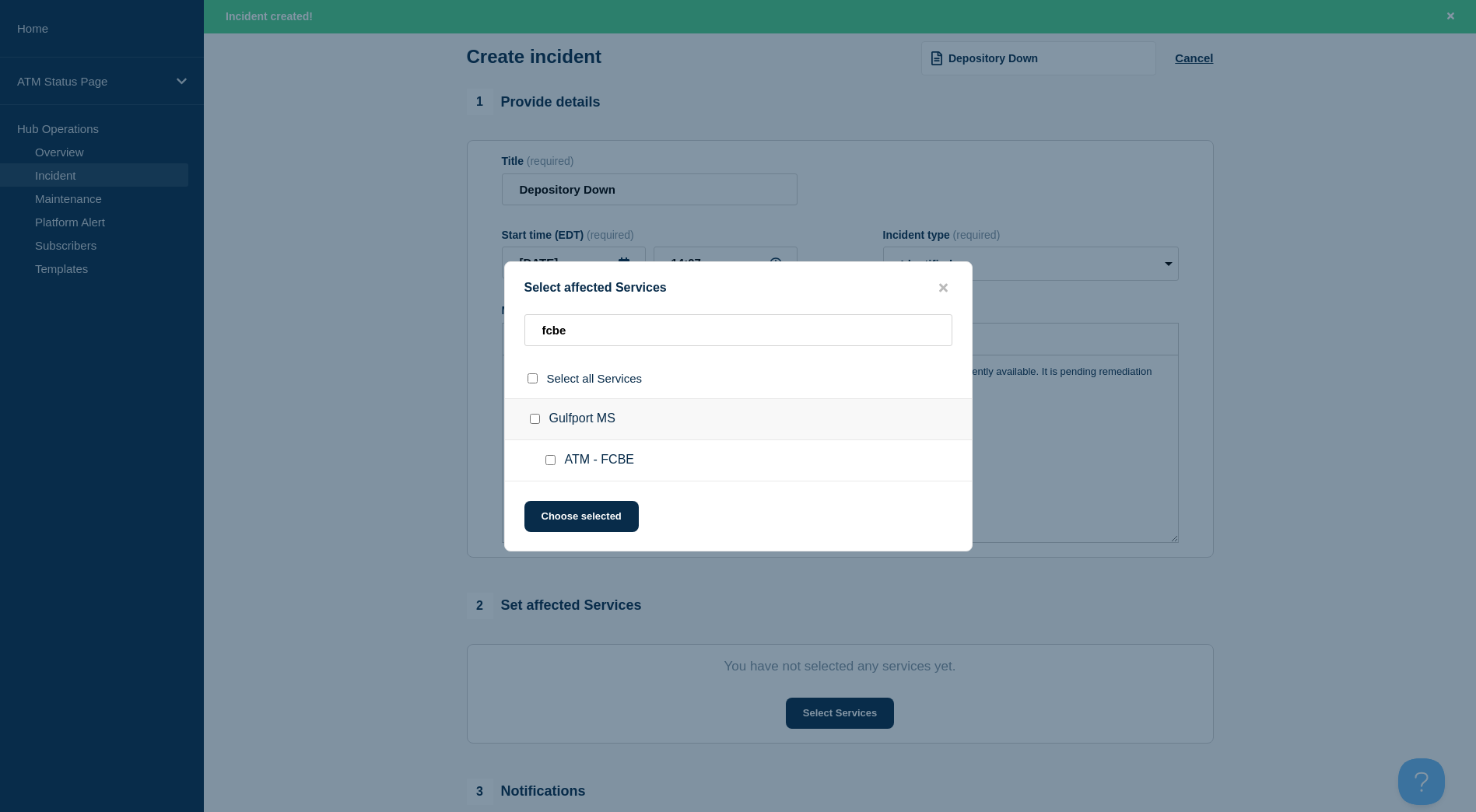
click at [532, 427] on div at bounding box center [538, 419] width 23 height 15
click at [535, 418] on input "Gulfport MS checkbox" at bounding box center [535, 419] width 10 height 10
click at [609, 511] on button "Choose selected" at bounding box center [581, 517] width 115 height 31
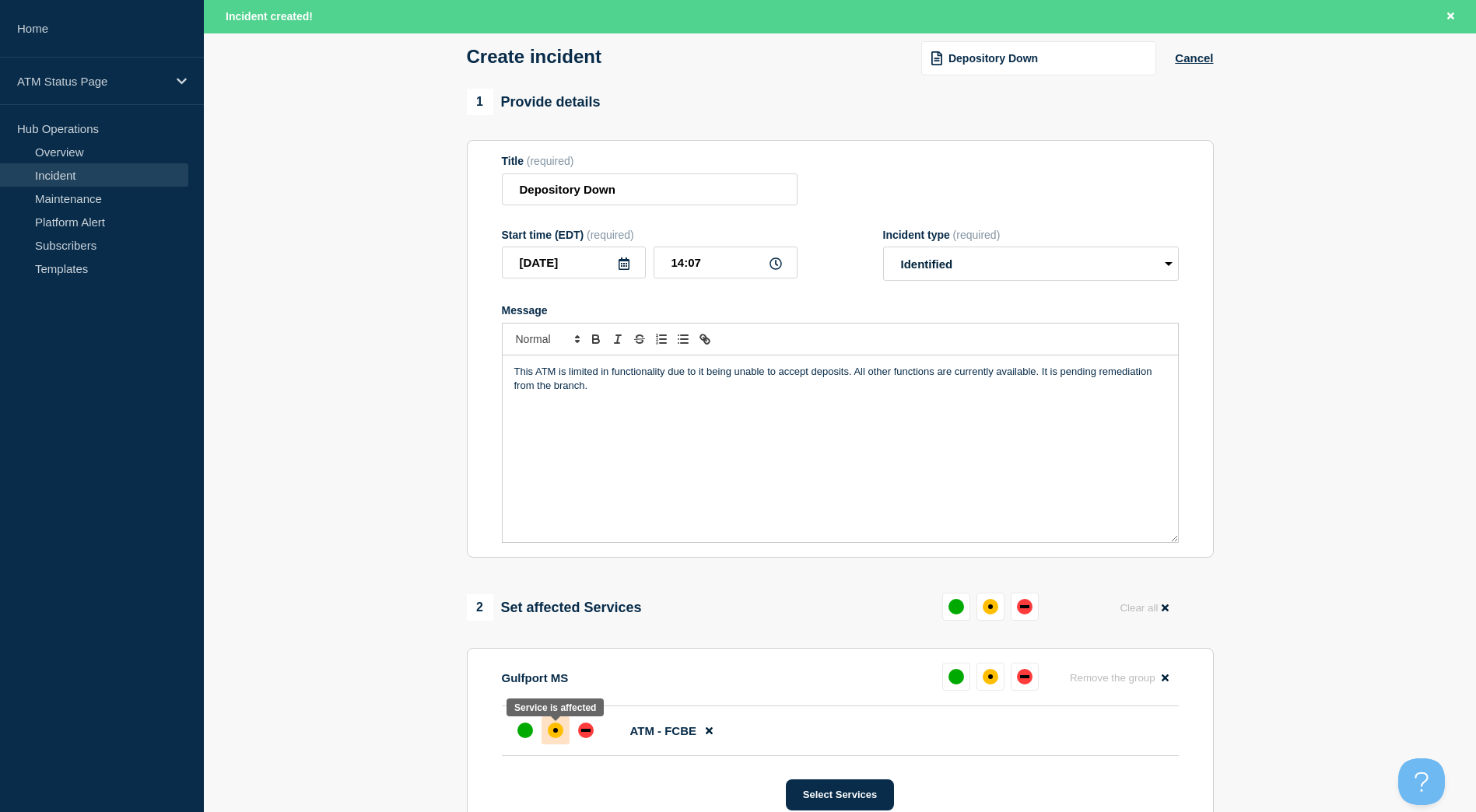
click at [568, 742] on div at bounding box center [555, 731] width 28 height 28
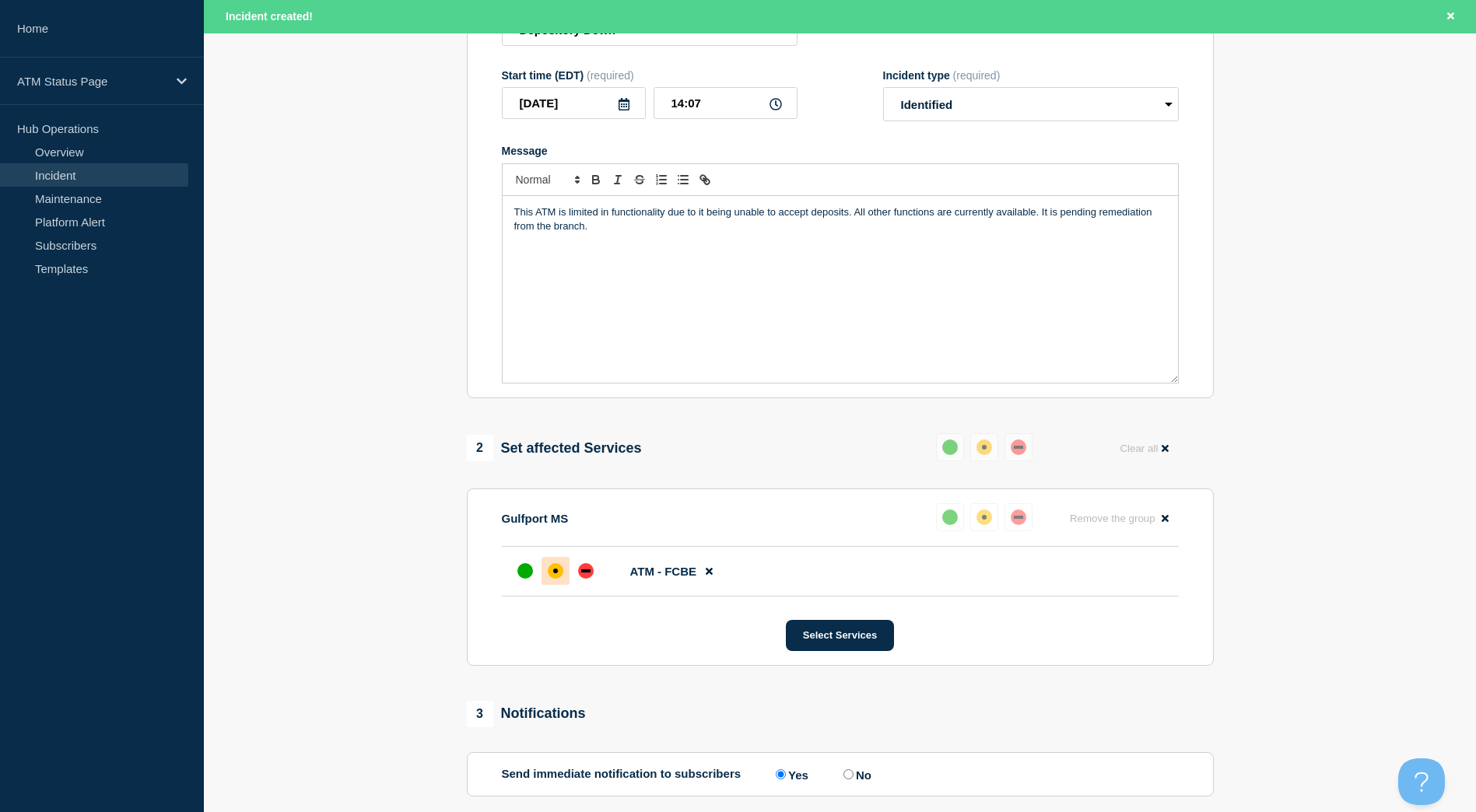
scroll to position [278, 0]
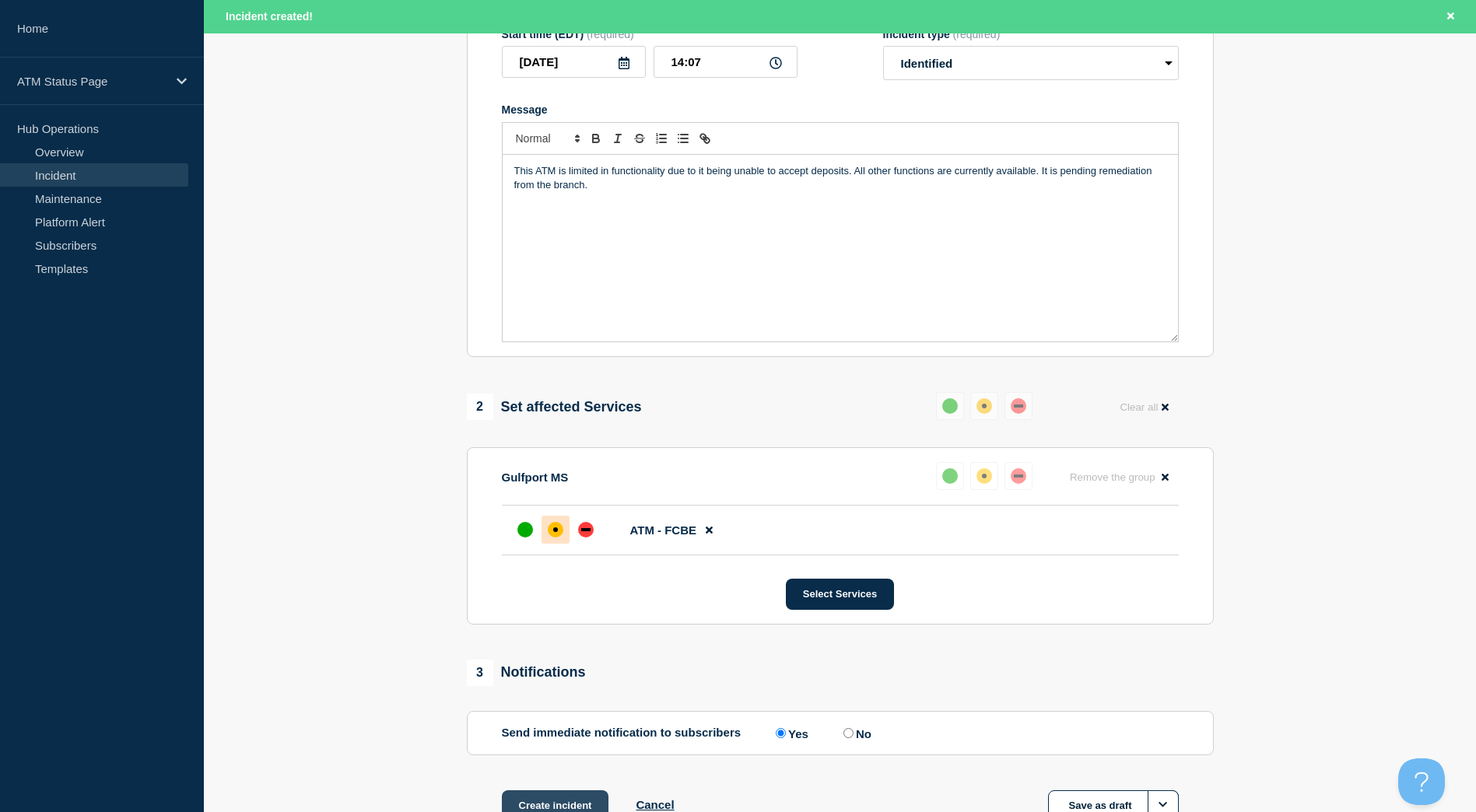
click at [592, 805] on button "Create incident" at bounding box center [556, 805] width 107 height 31
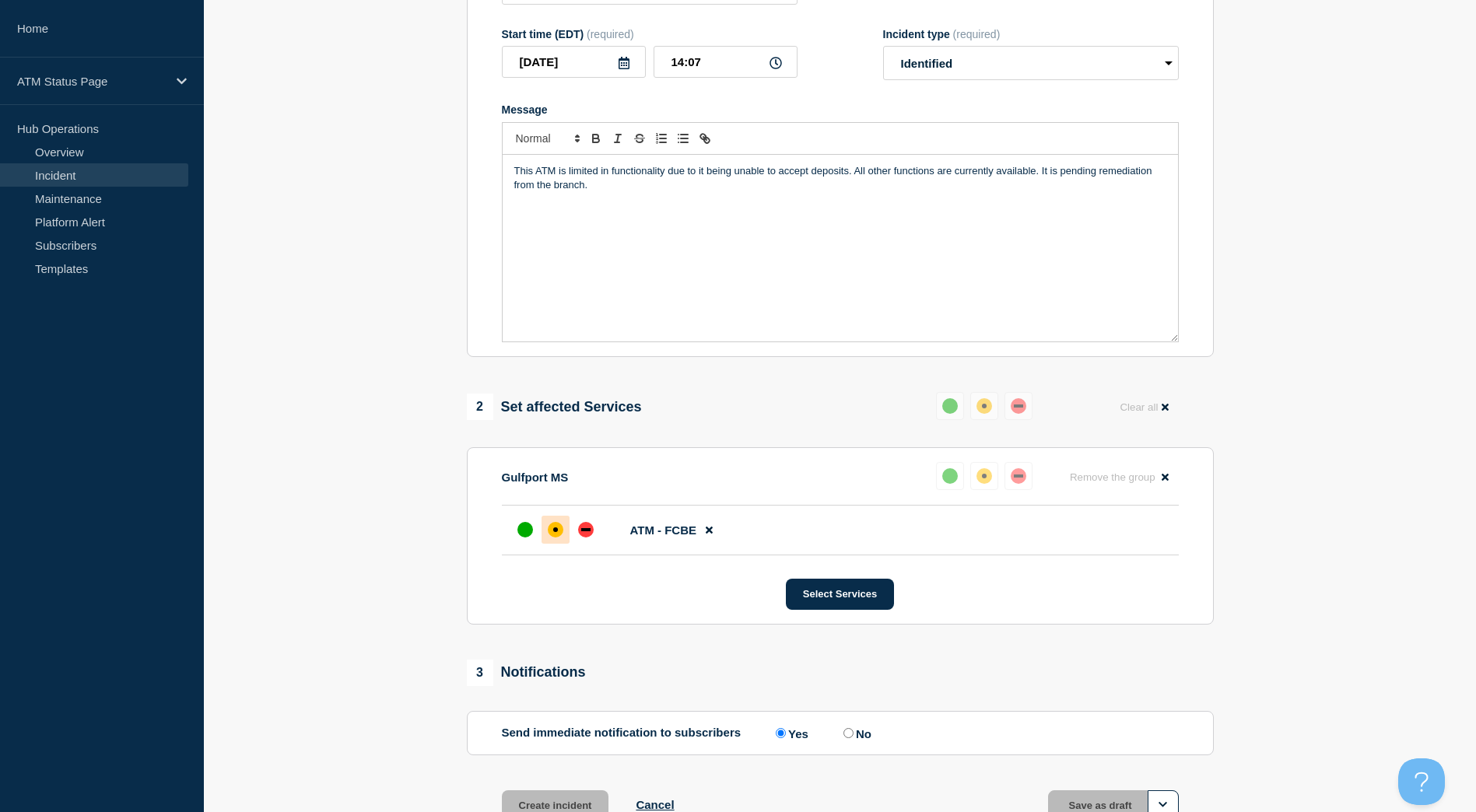
scroll to position [245, 0]
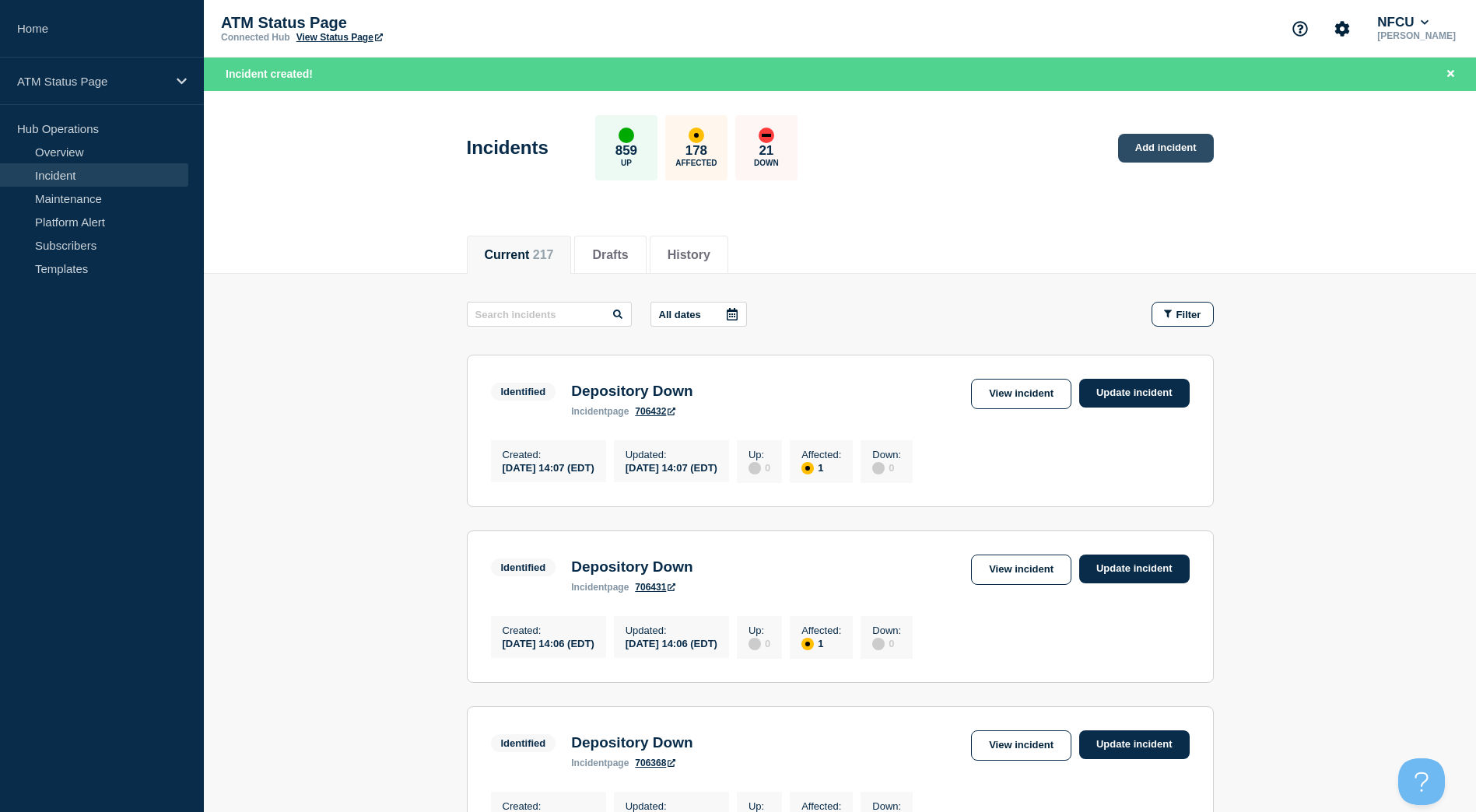
click at [1195, 133] on link "Add incident" at bounding box center [1166, 147] width 96 height 28
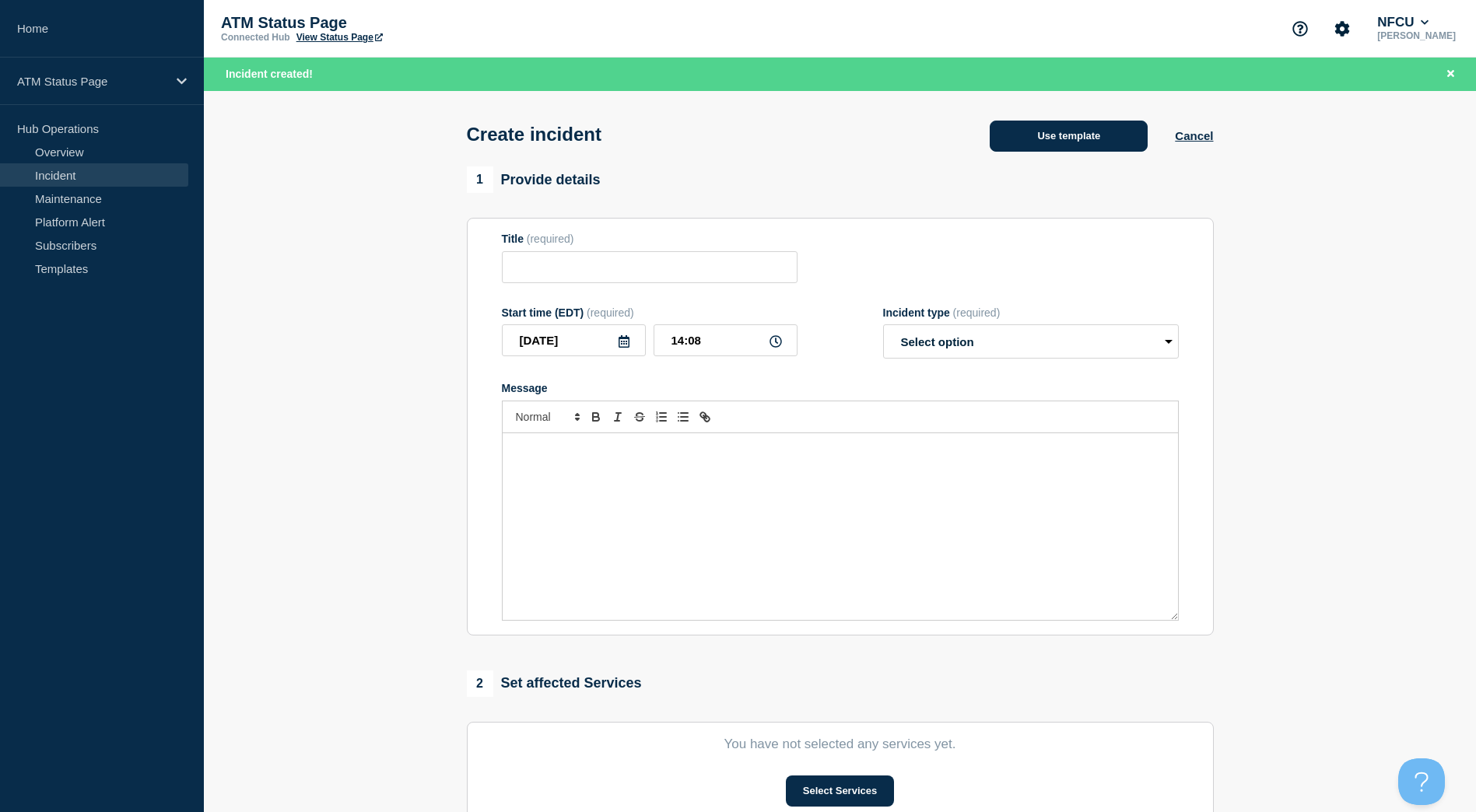
click at [1072, 132] on button "Use template" at bounding box center [1068, 136] width 158 height 31
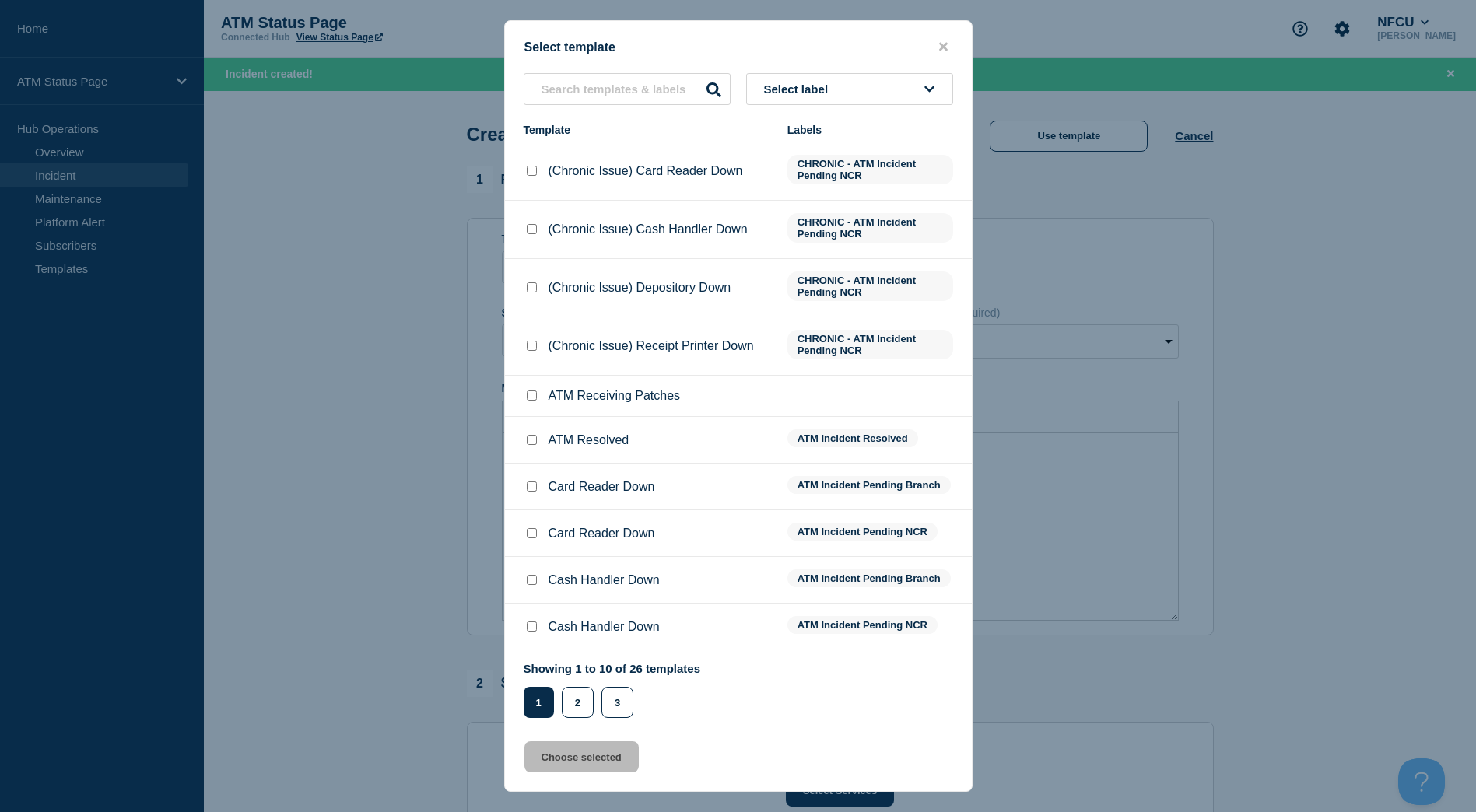
click at [893, 73] on button "Select label" at bounding box center [849, 89] width 207 height 32
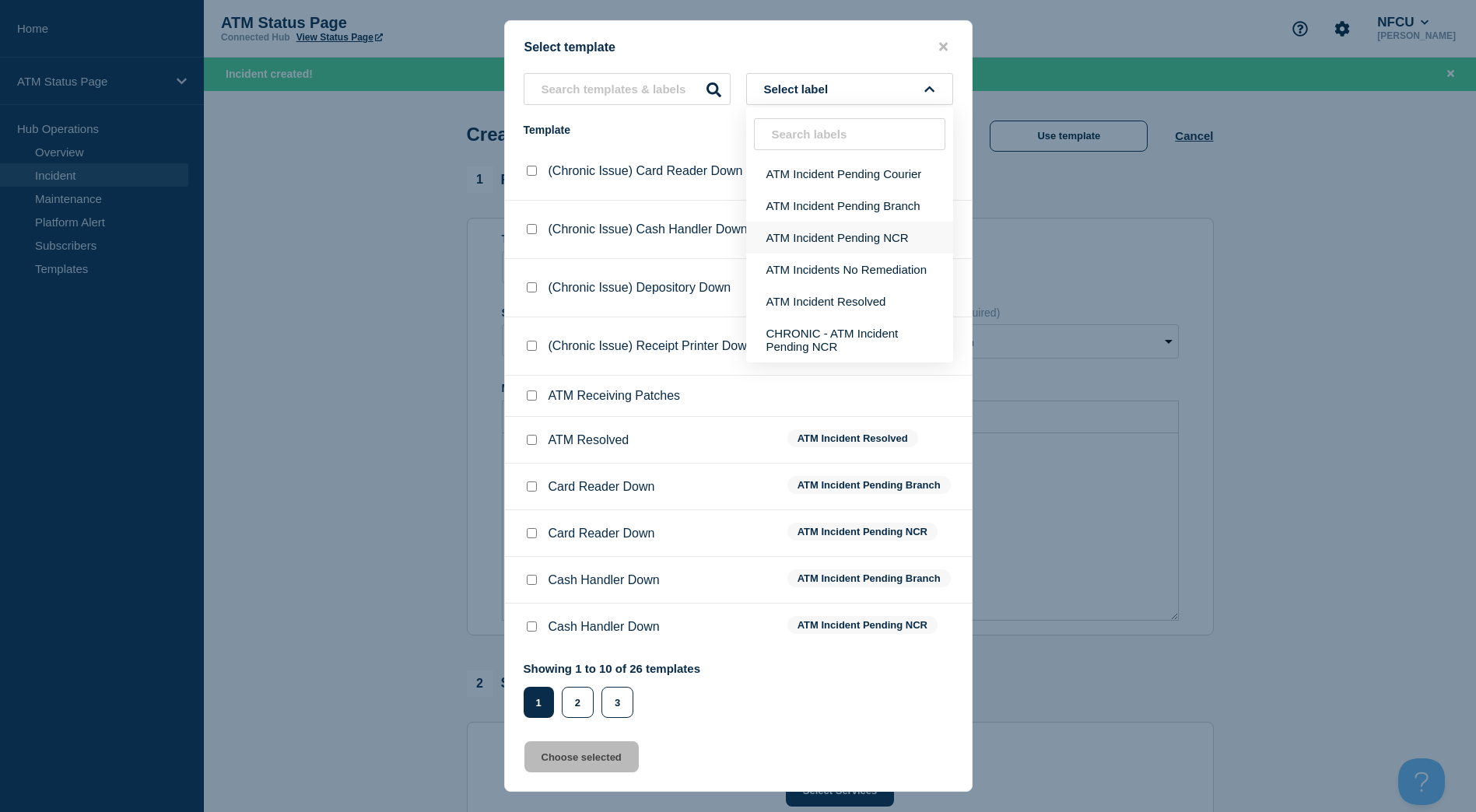
click at [849, 238] on button "ATM Incident Pending NCR" at bounding box center [849, 238] width 207 height 32
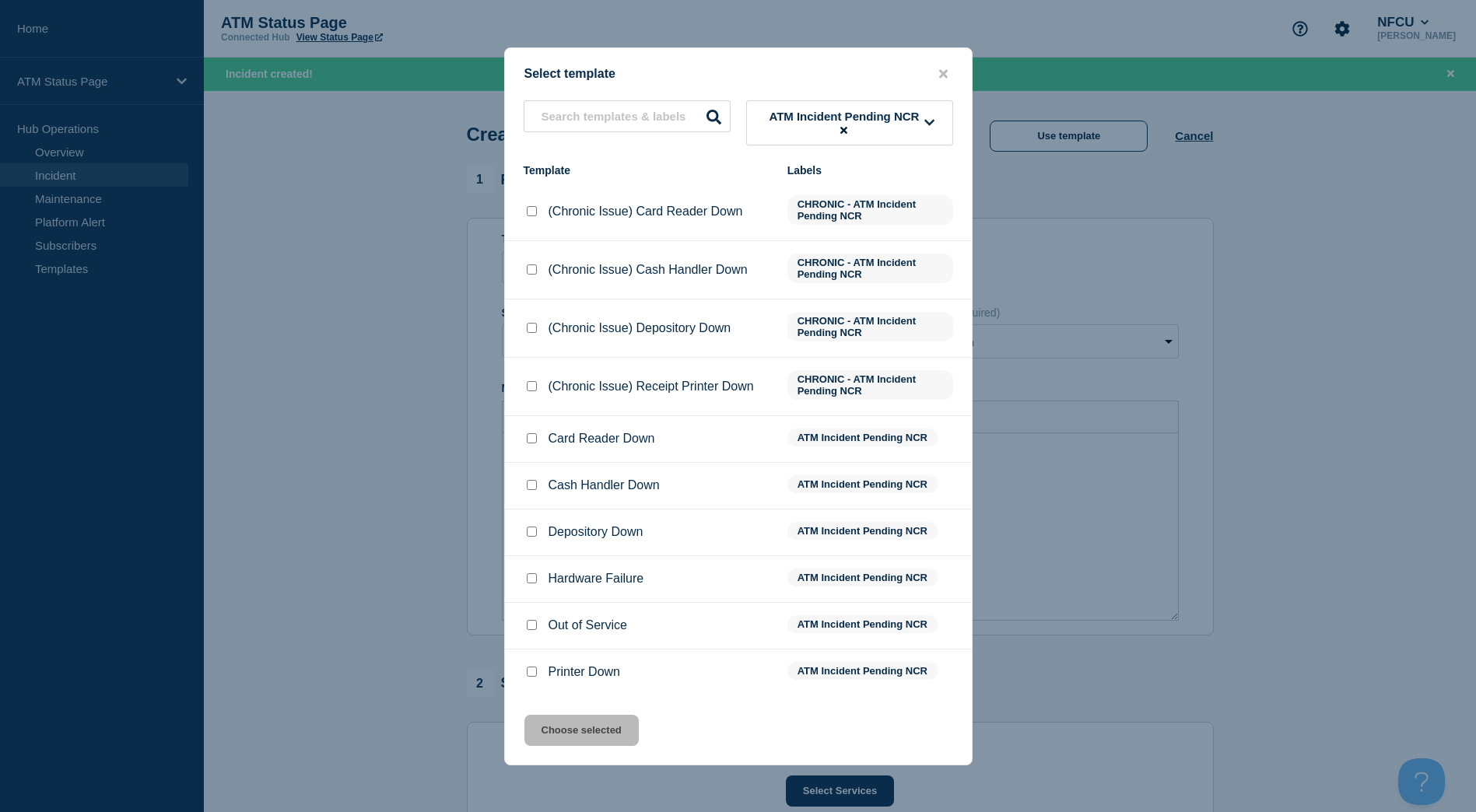
click at [532, 535] on input "Depository Down checkbox" at bounding box center [531, 531] width 10 height 10
click at [565, 728] on button "Choose selected" at bounding box center [581, 731] width 115 height 31
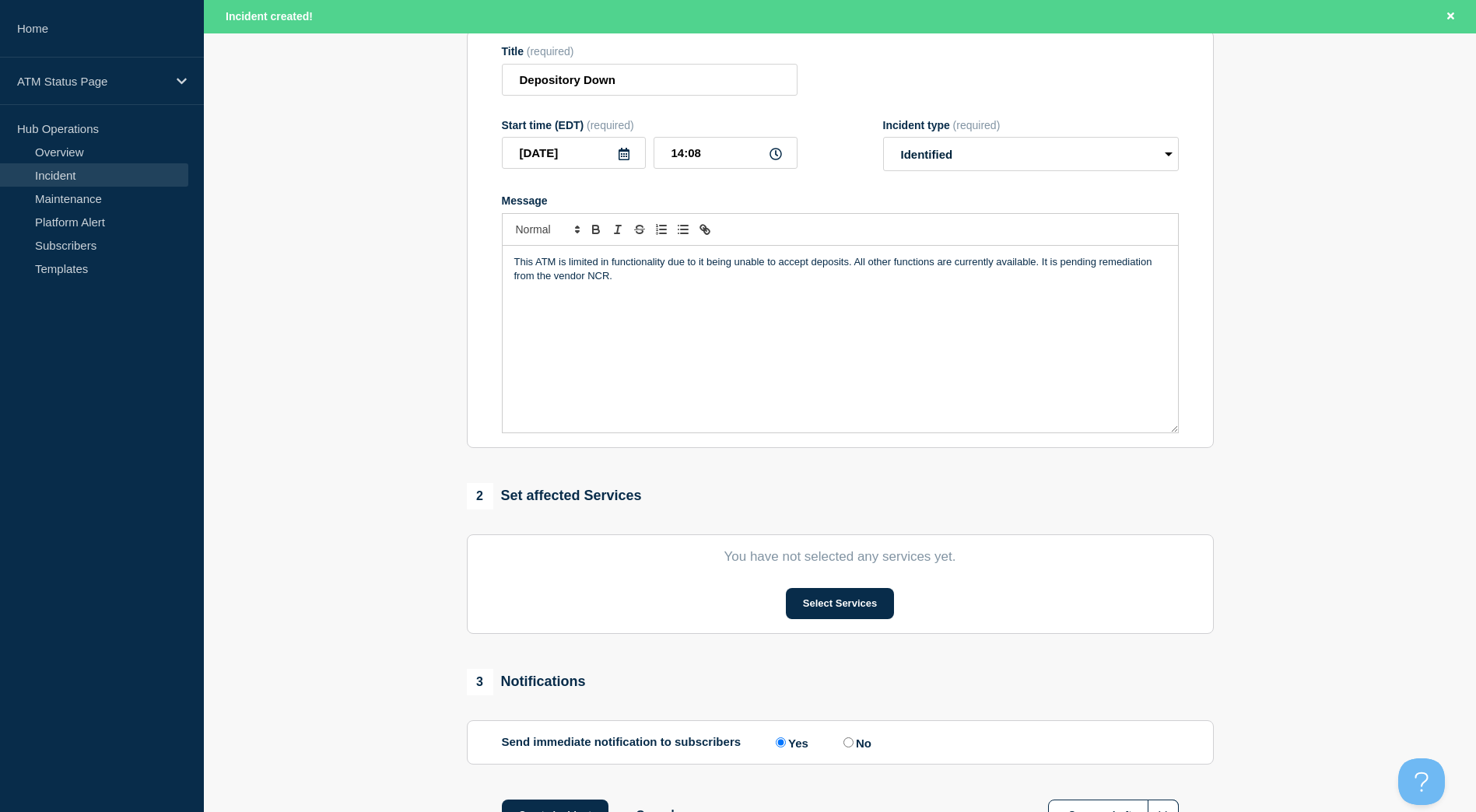
scroll to position [196, 0]
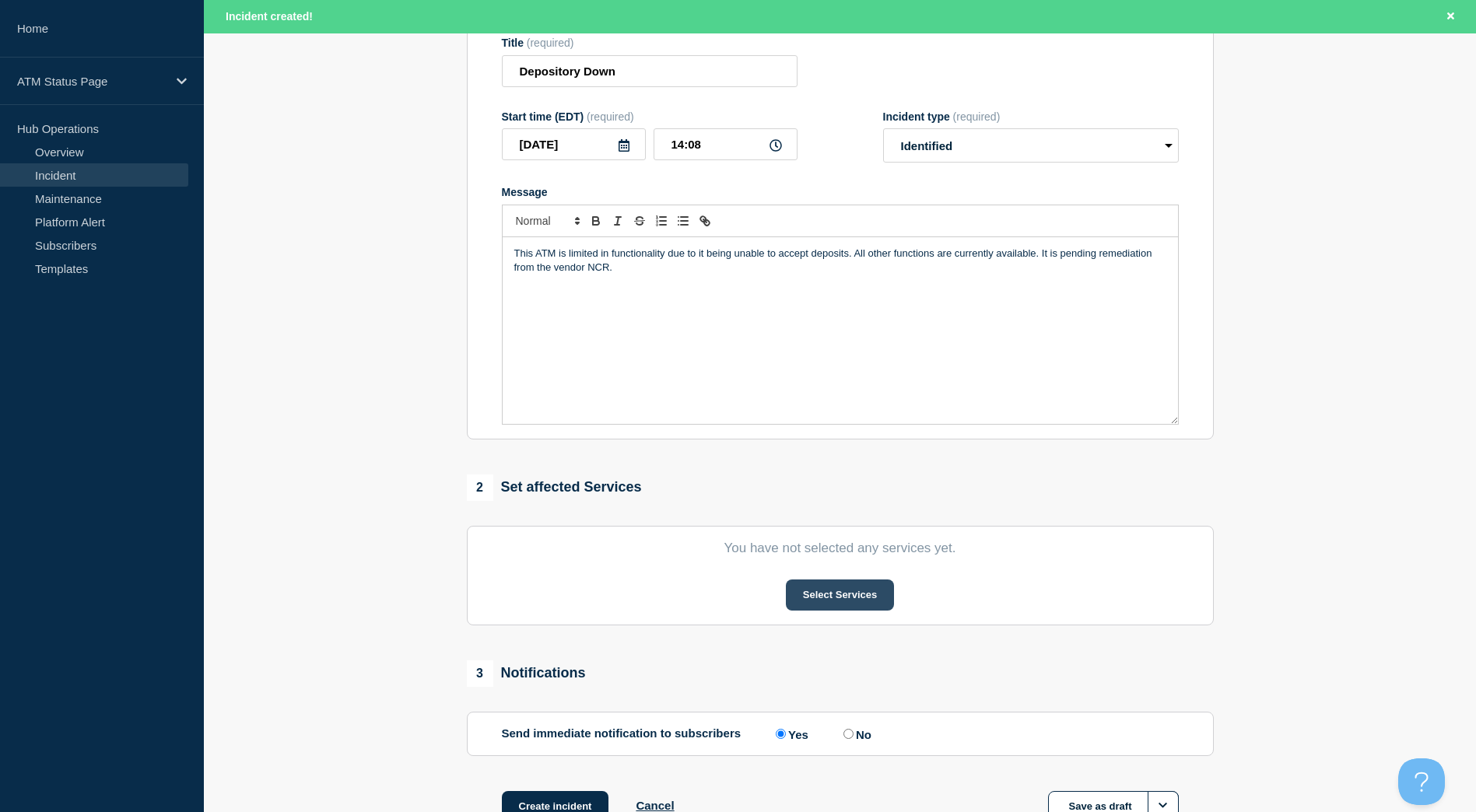
click at [833, 609] on button "Select Services" at bounding box center [840, 595] width 108 height 31
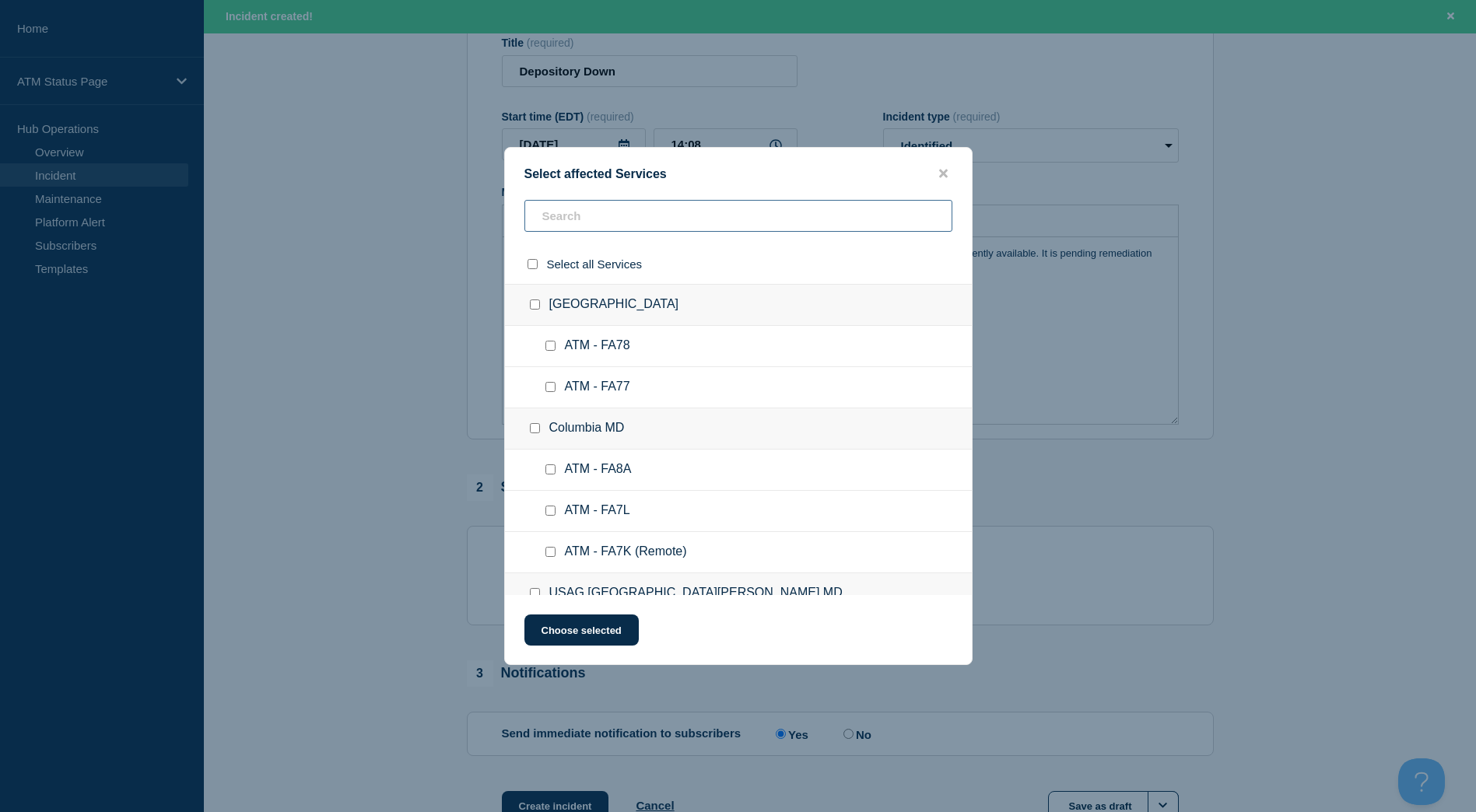
click at [617, 205] on input "text" at bounding box center [738, 216] width 428 height 32
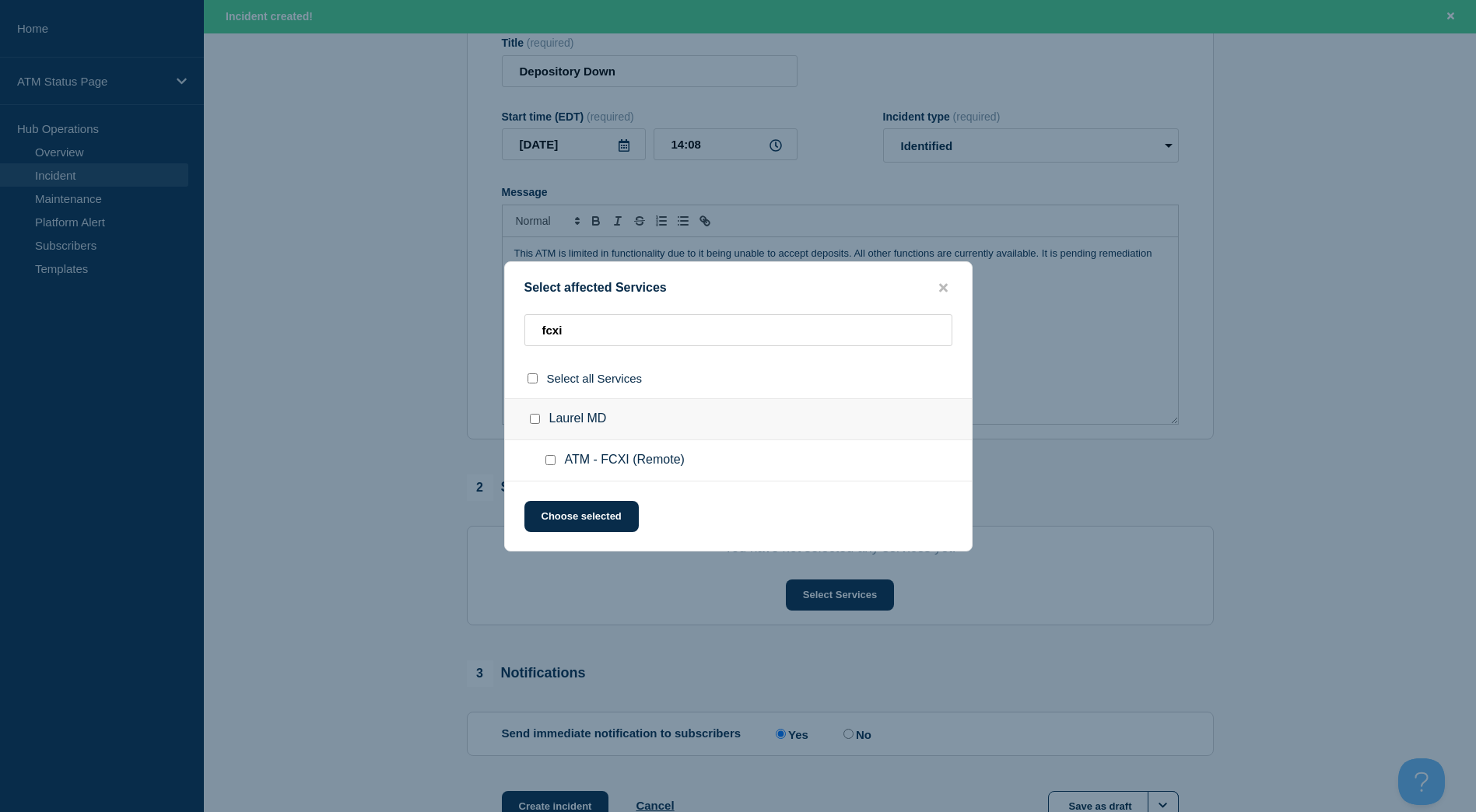
click at [533, 417] on input "Laurel MD checkbox" at bounding box center [535, 419] width 10 height 10
click at [570, 526] on button "Choose selected" at bounding box center [581, 517] width 115 height 31
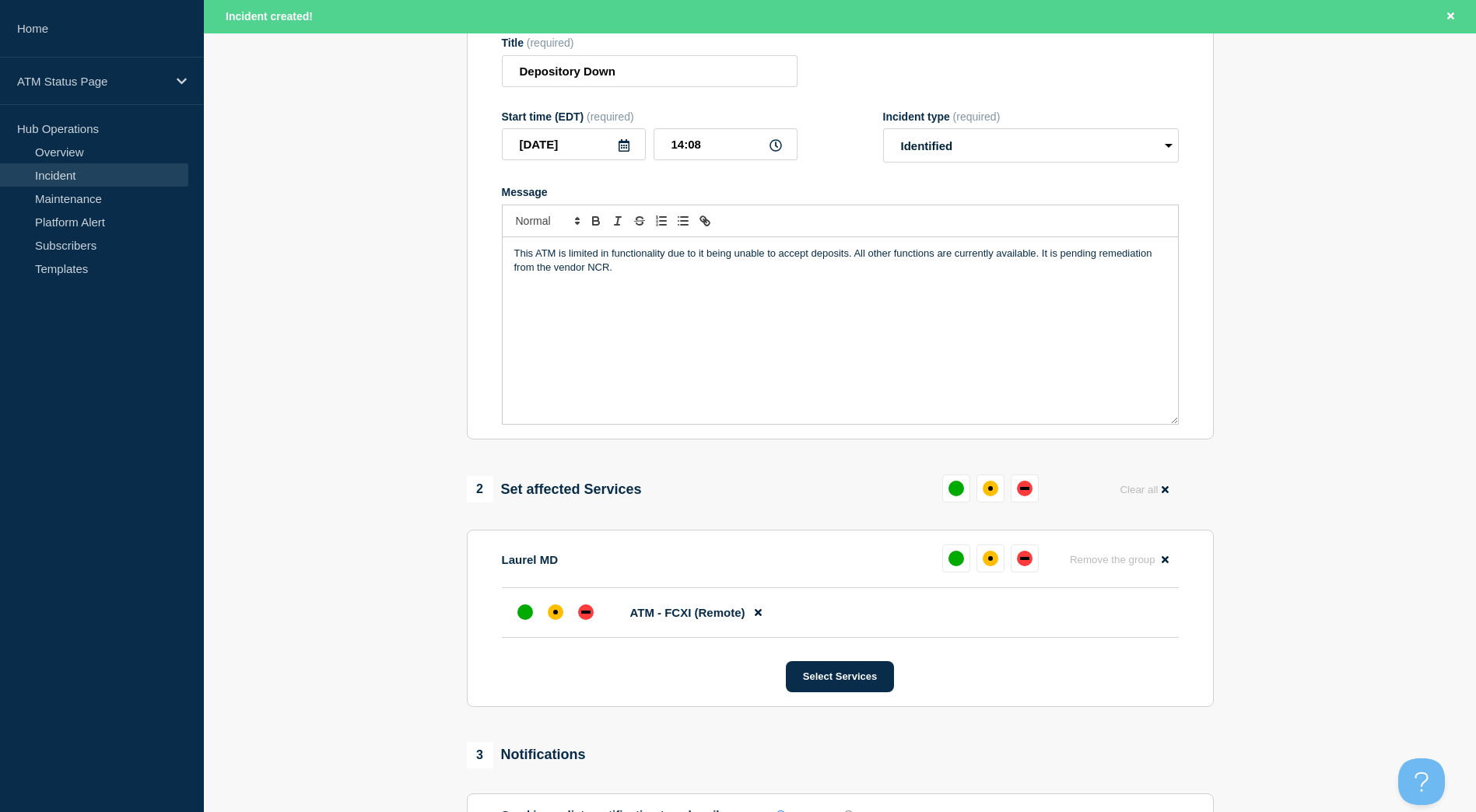
scroll to position [393, 0]
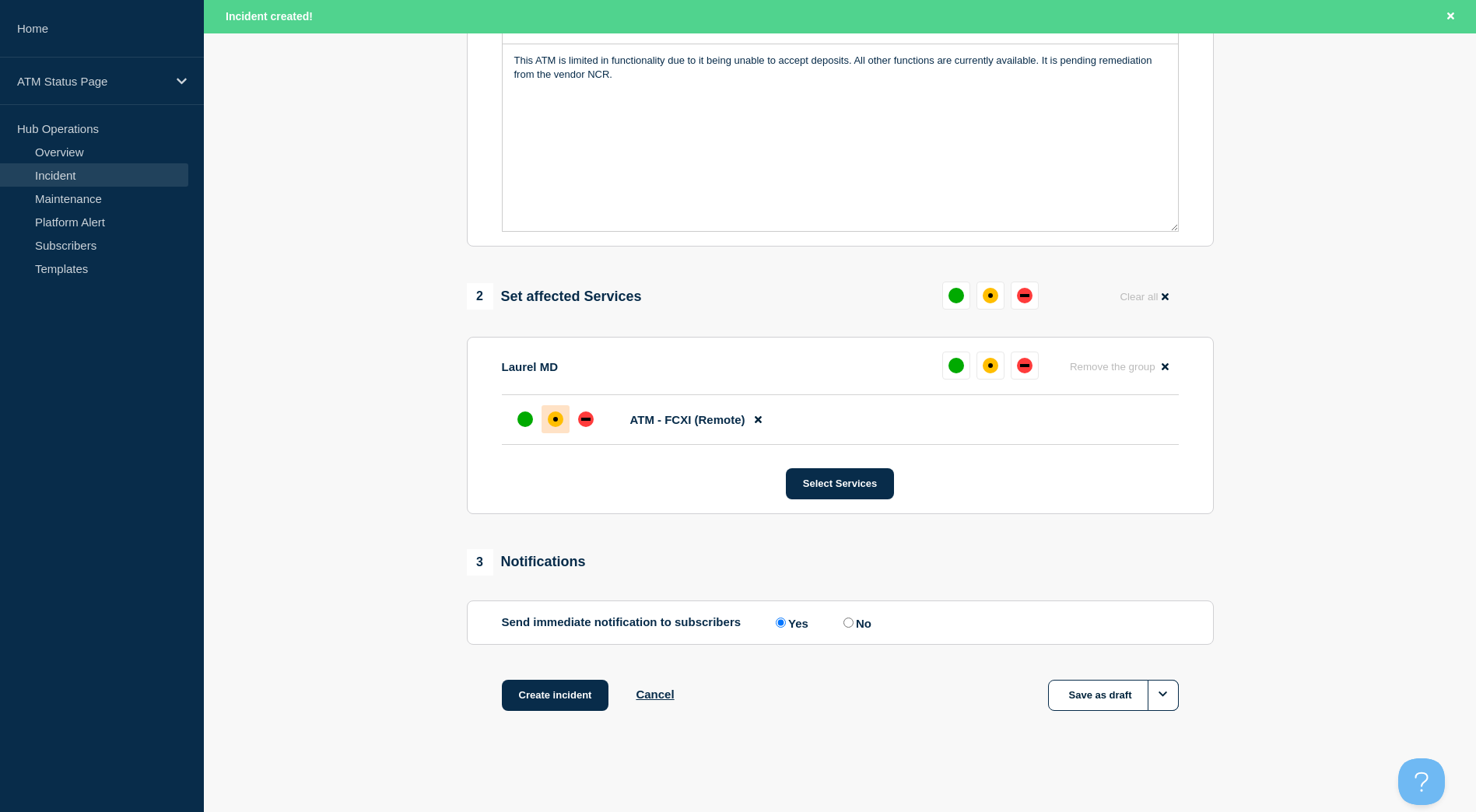
click at [544, 407] on div at bounding box center [555, 419] width 28 height 28
click at [524, 678] on div "1 Provide details Title (required) Depository Down Start time (EDT) (required) …" at bounding box center [840, 264] width 765 height 972
click at [524, 690] on button "Create incident" at bounding box center [556, 696] width 107 height 31
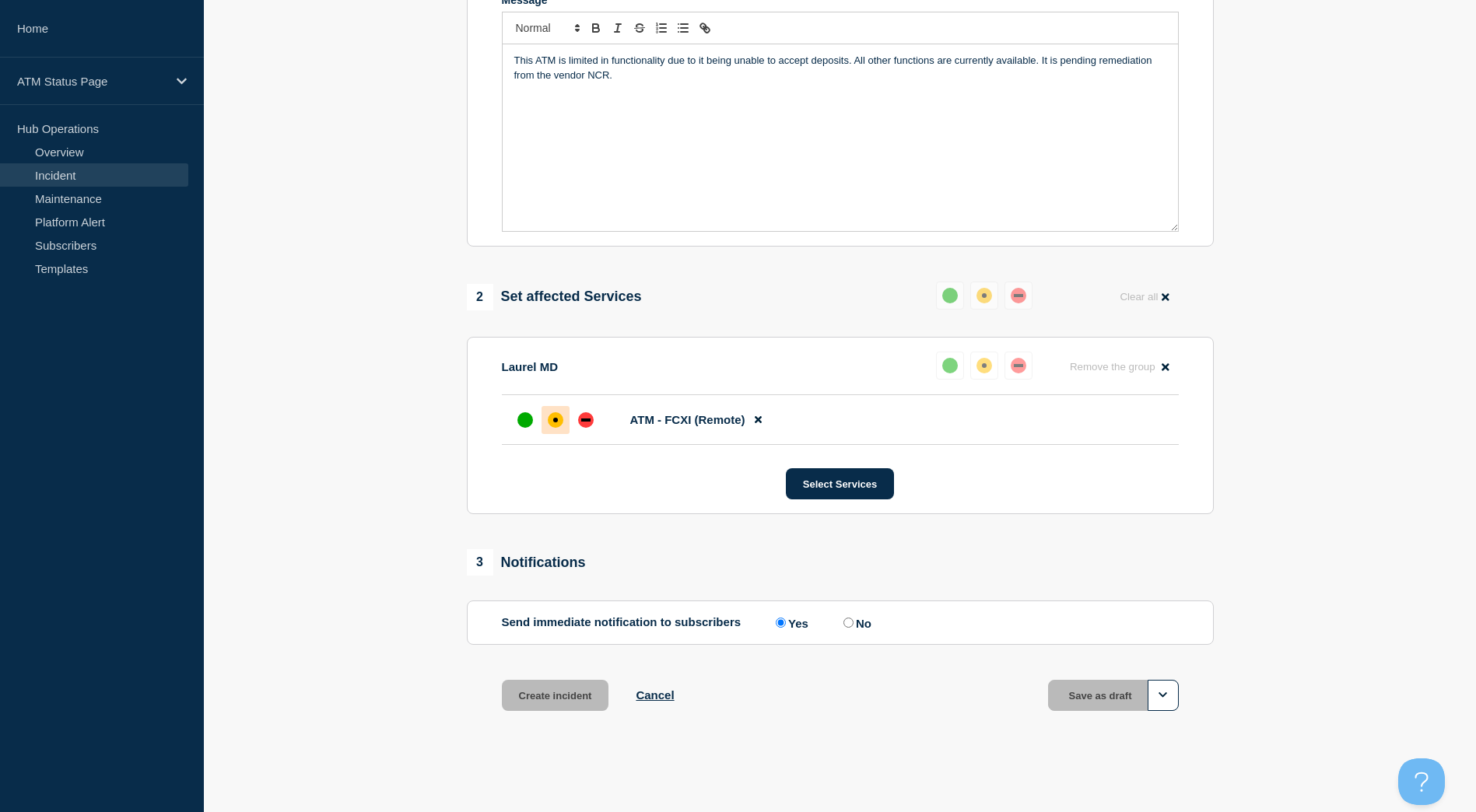
scroll to position [360, 0]
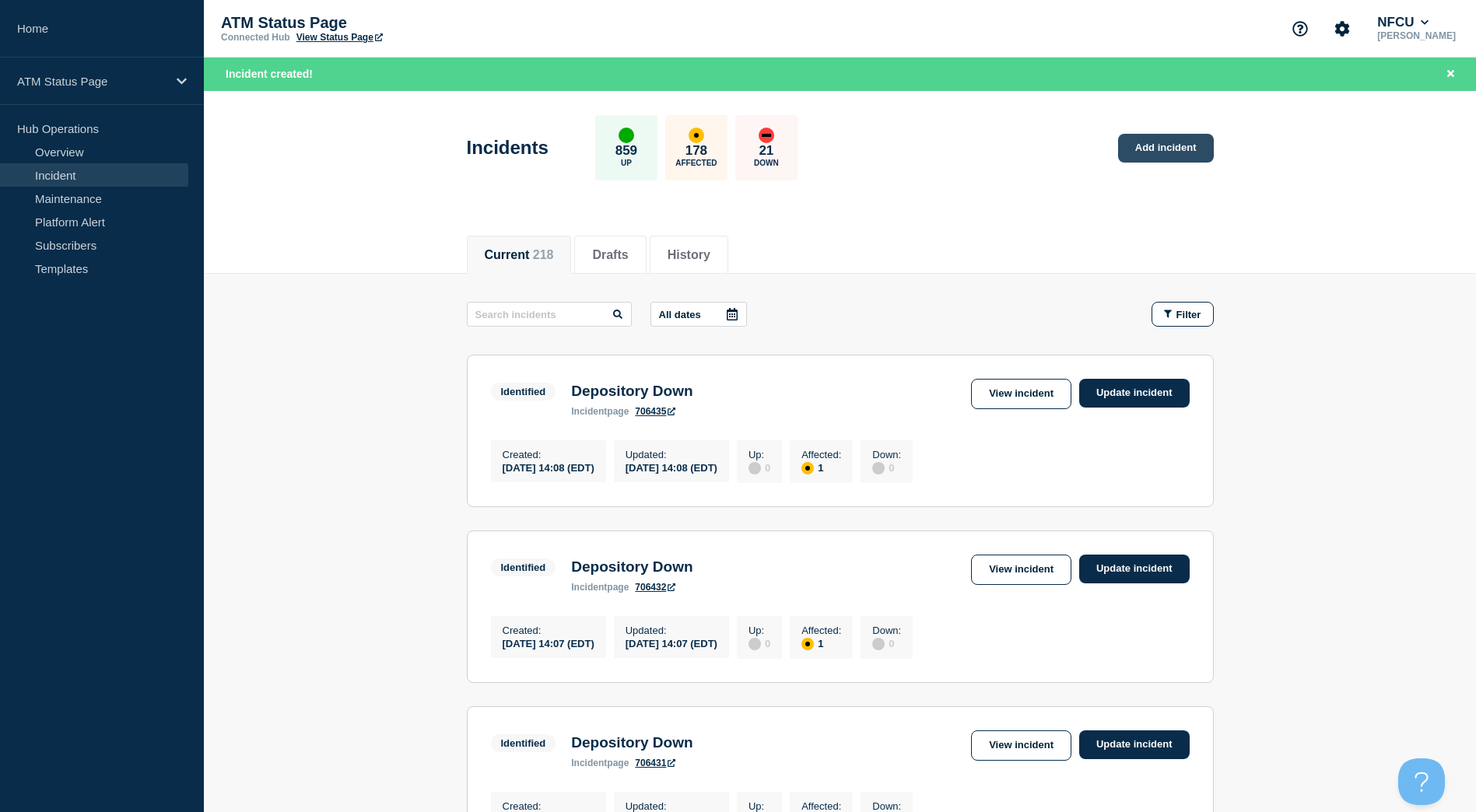
click at [1177, 135] on link "Add incident" at bounding box center [1166, 147] width 96 height 28
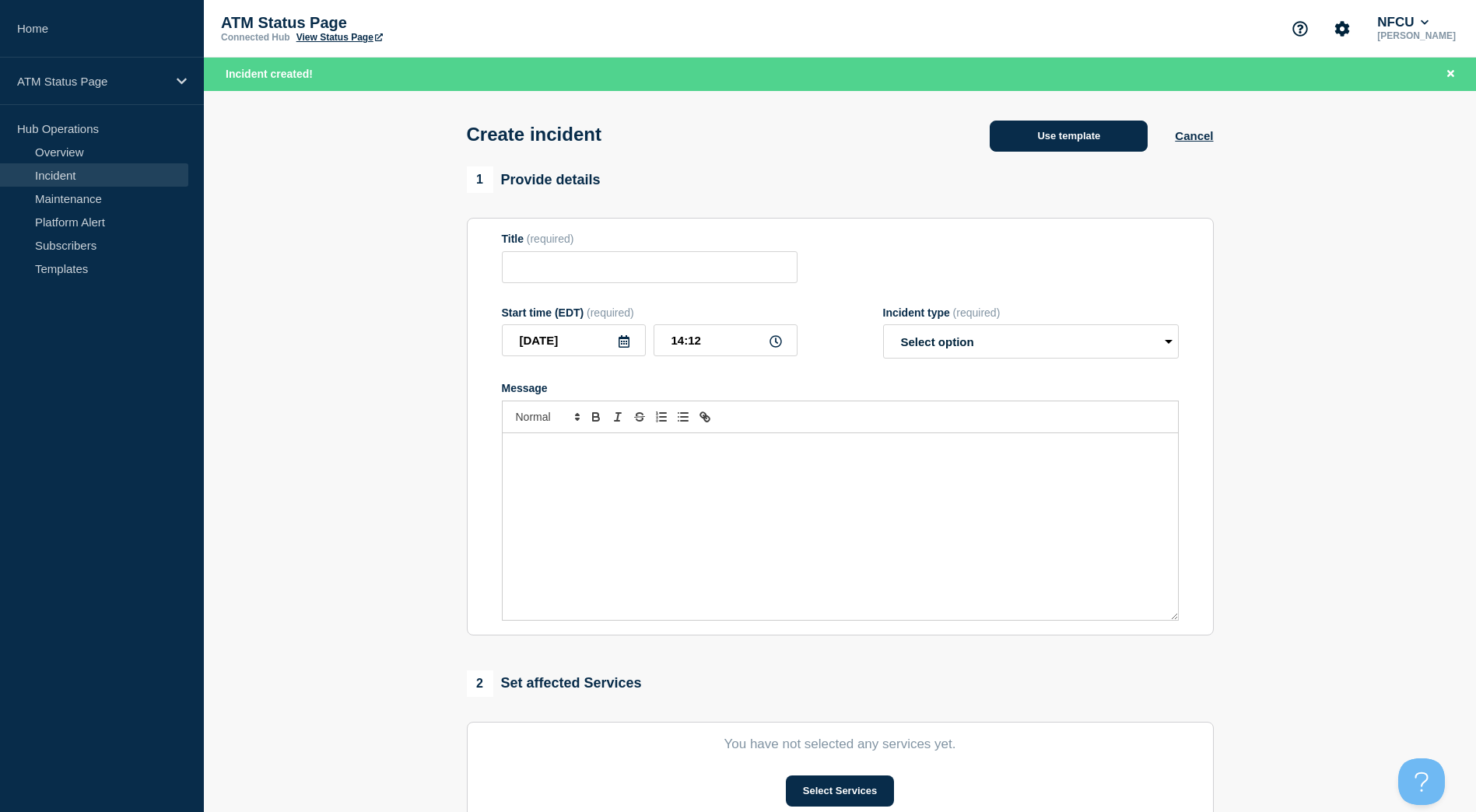
click at [1032, 138] on button "Use template" at bounding box center [1068, 136] width 158 height 31
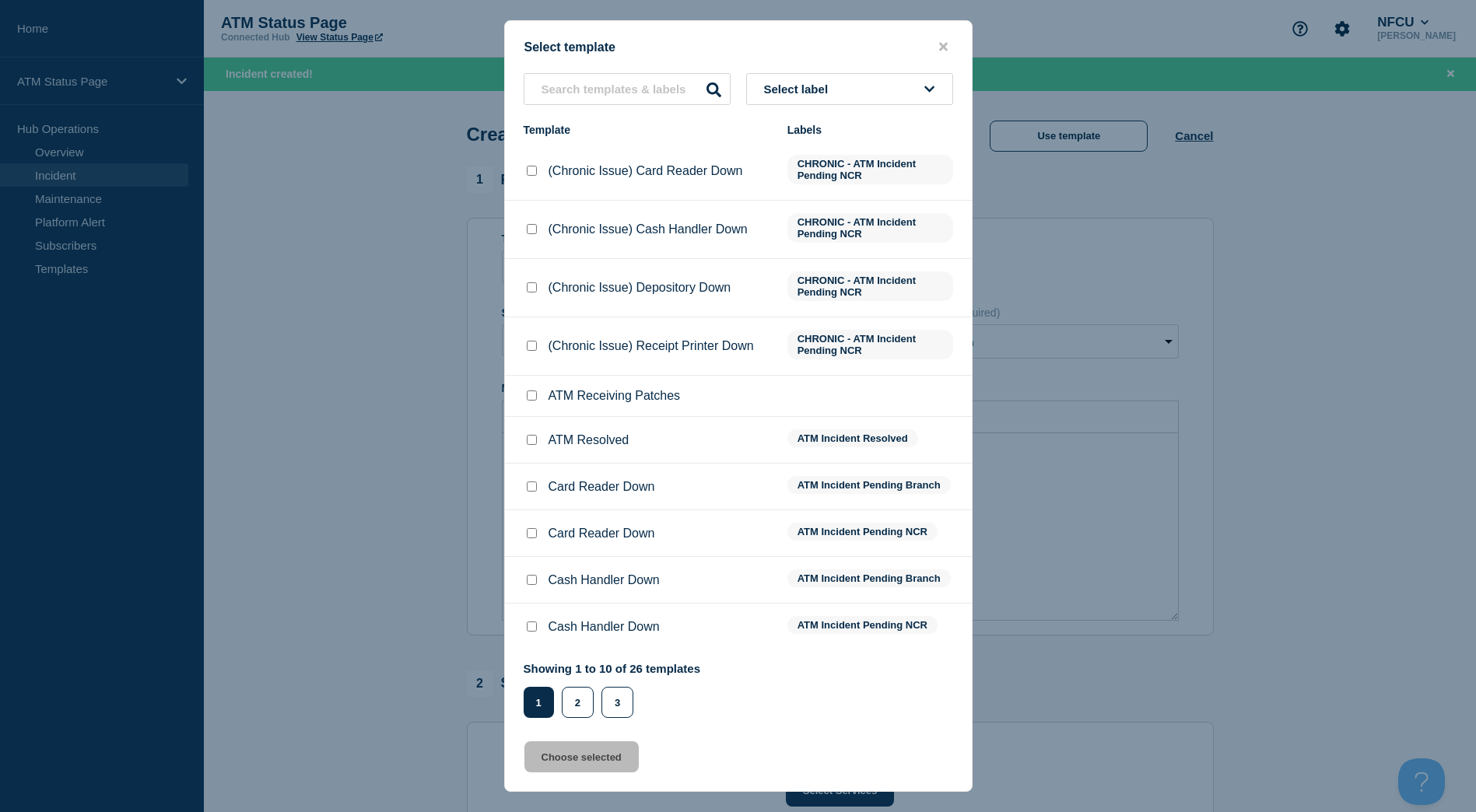
click at [889, 94] on button "Select label" at bounding box center [849, 89] width 207 height 32
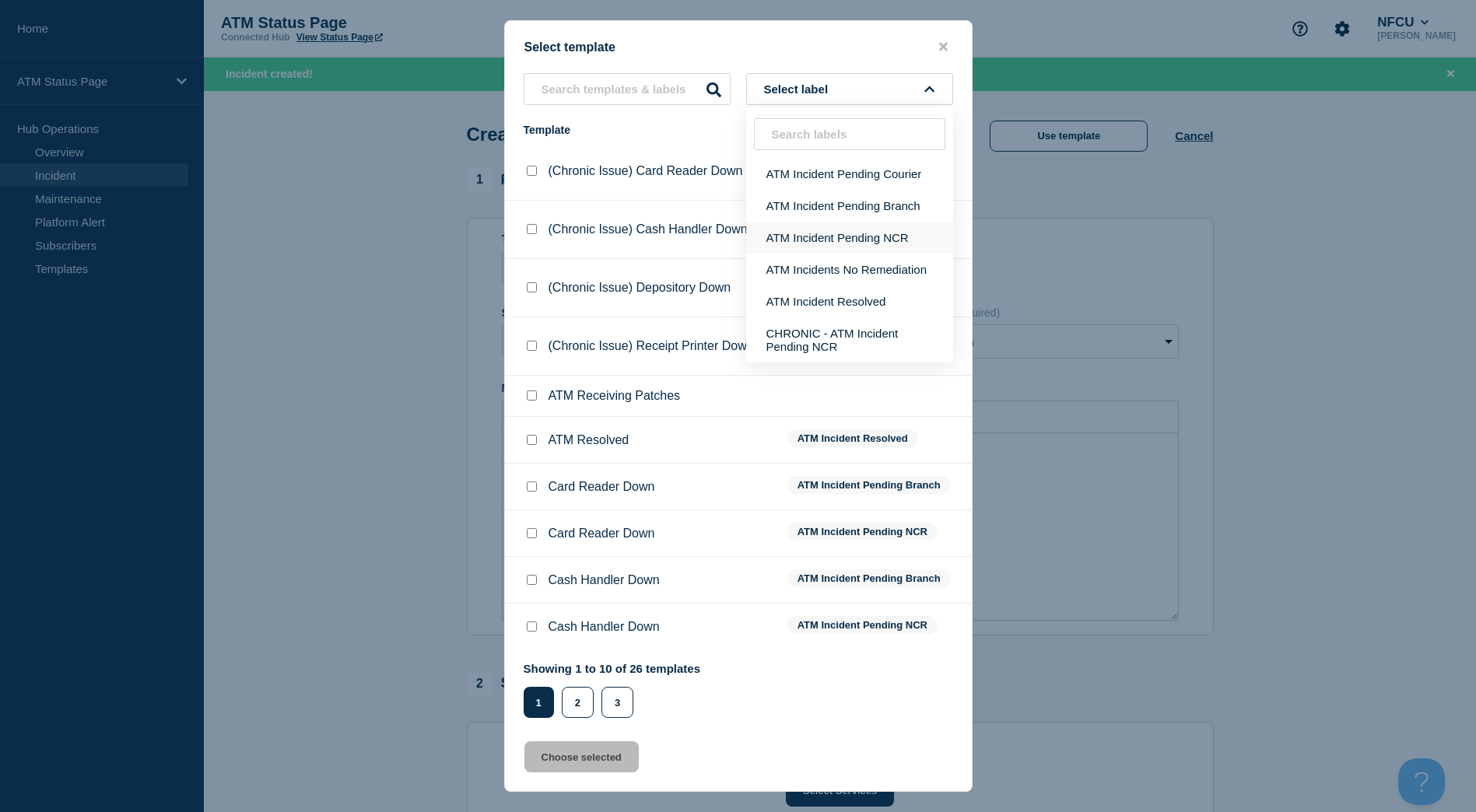
click at [887, 241] on button "ATM Incident Pending NCR" at bounding box center [849, 238] width 207 height 32
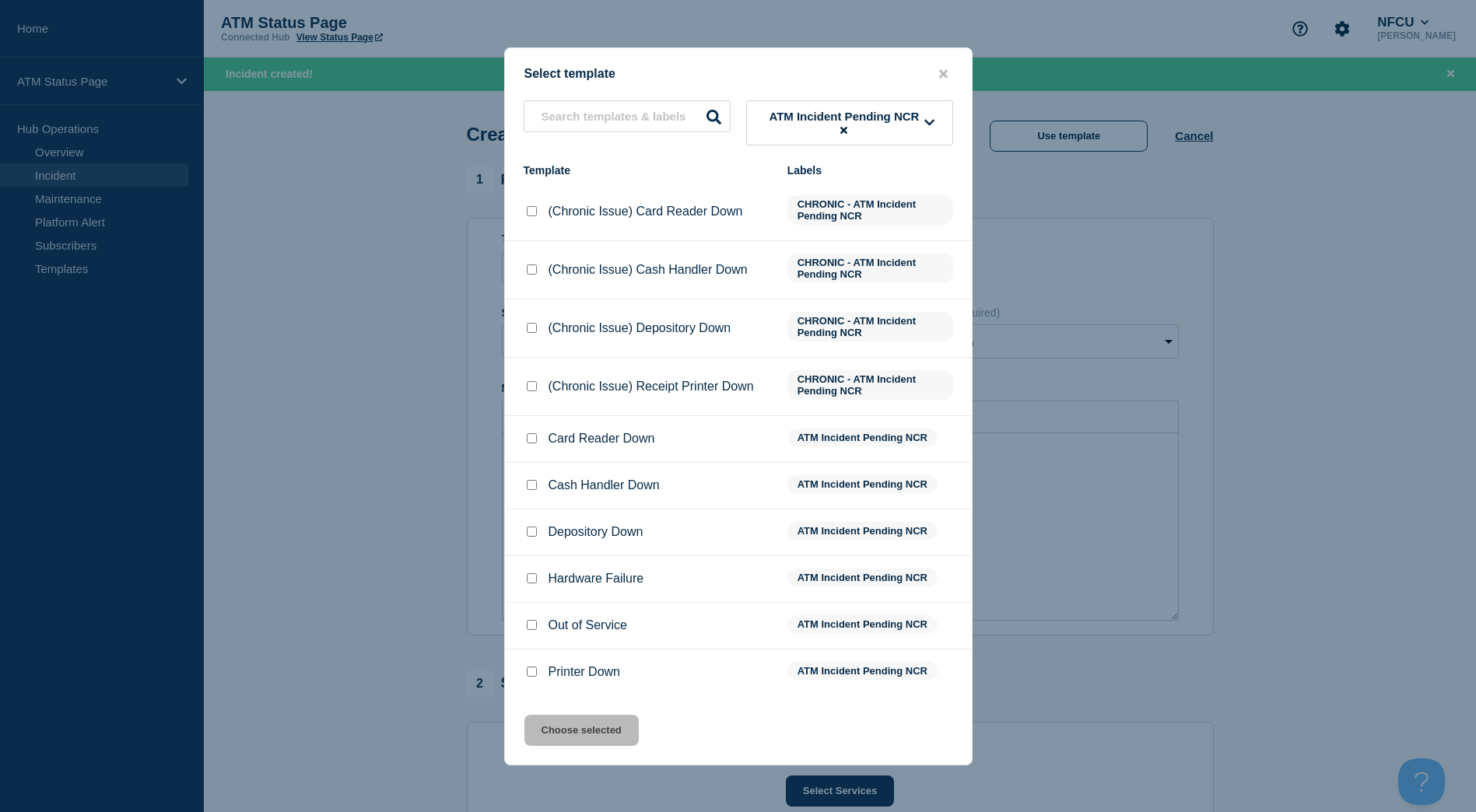
click at [532, 536] on input "Depository Down checkbox" at bounding box center [531, 531] width 10 height 10
click at [560, 740] on button "Choose selected" at bounding box center [581, 731] width 115 height 31
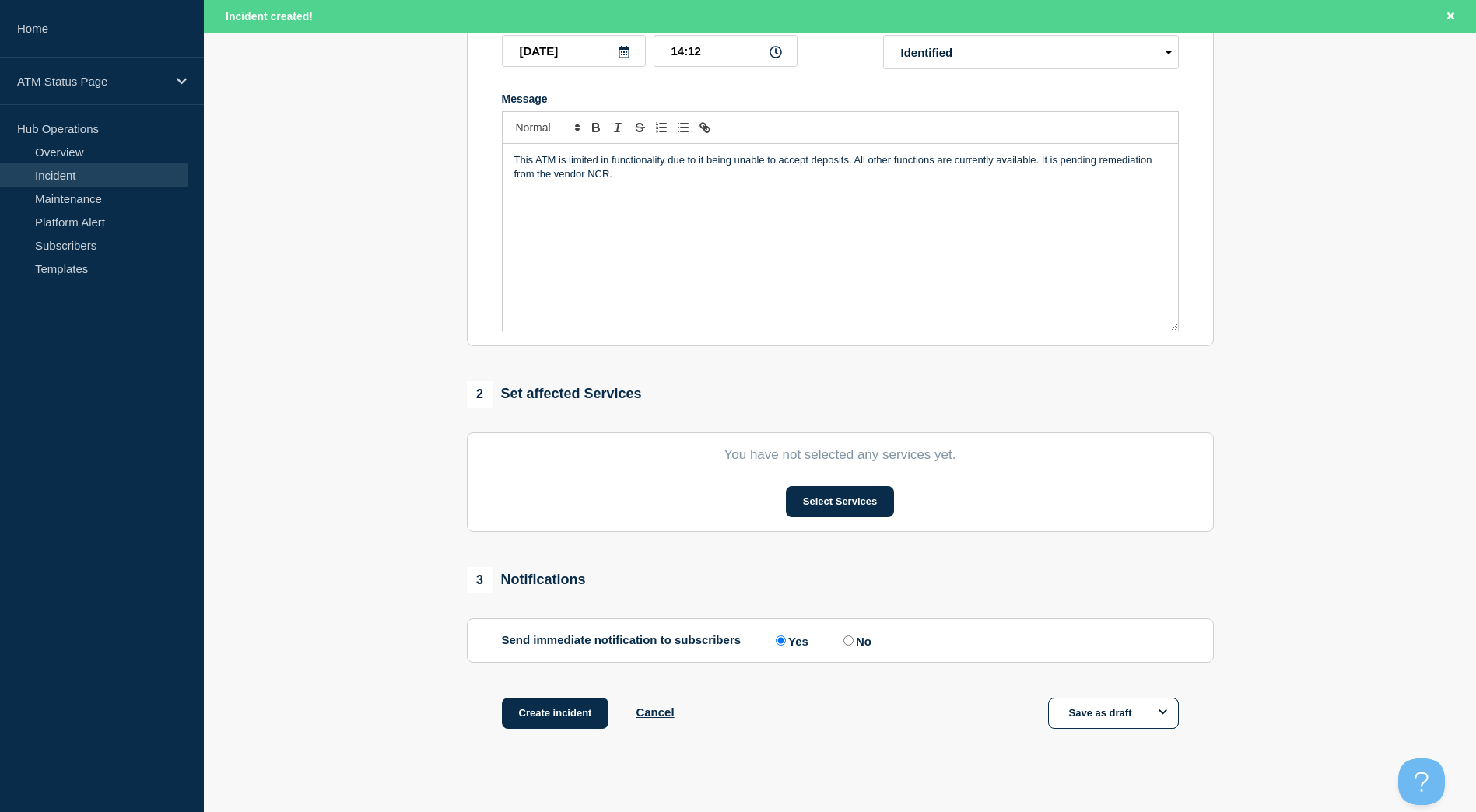
scroll to position [311, 0]
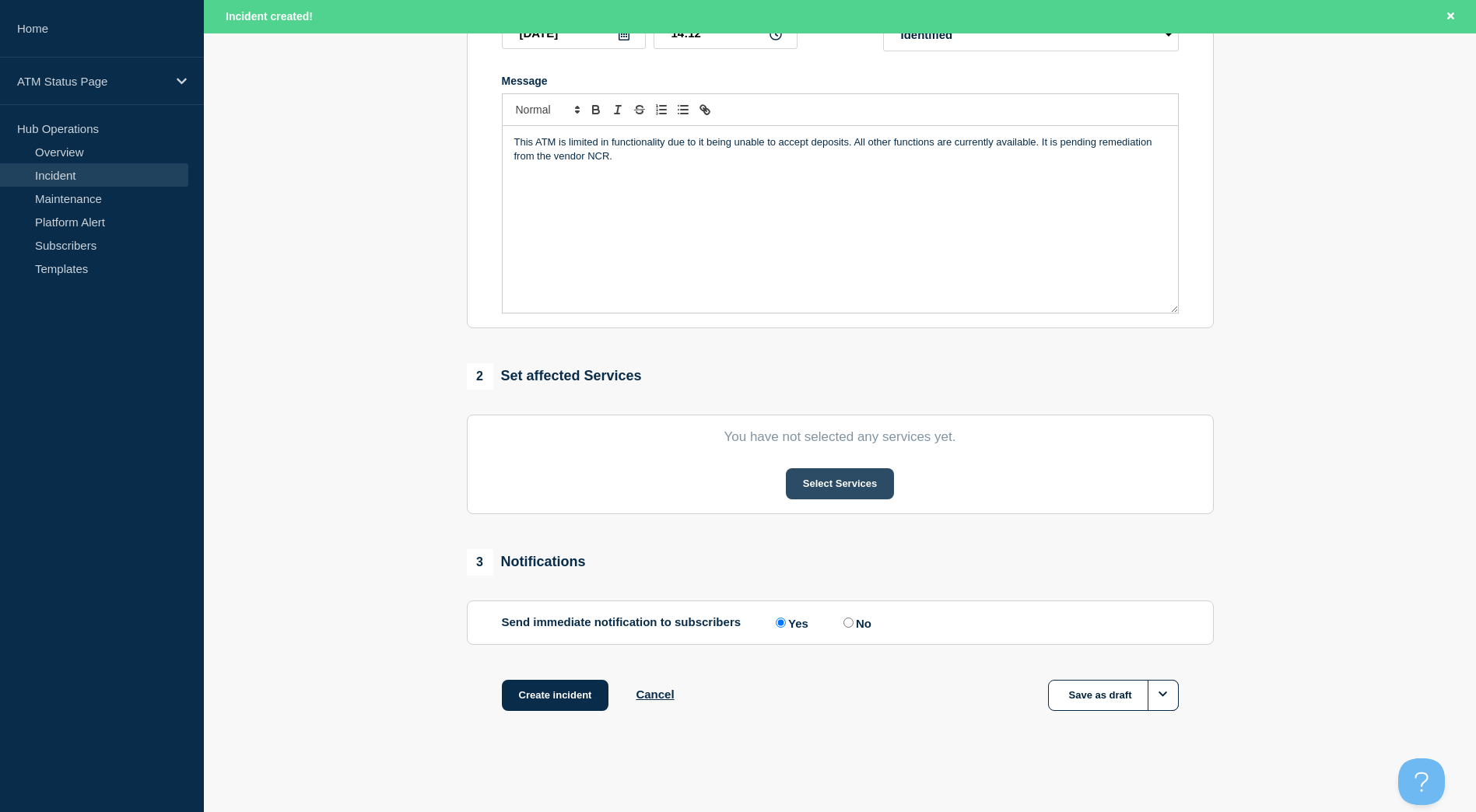
click at [829, 491] on button "Select Services" at bounding box center [840, 484] width 108 height 31
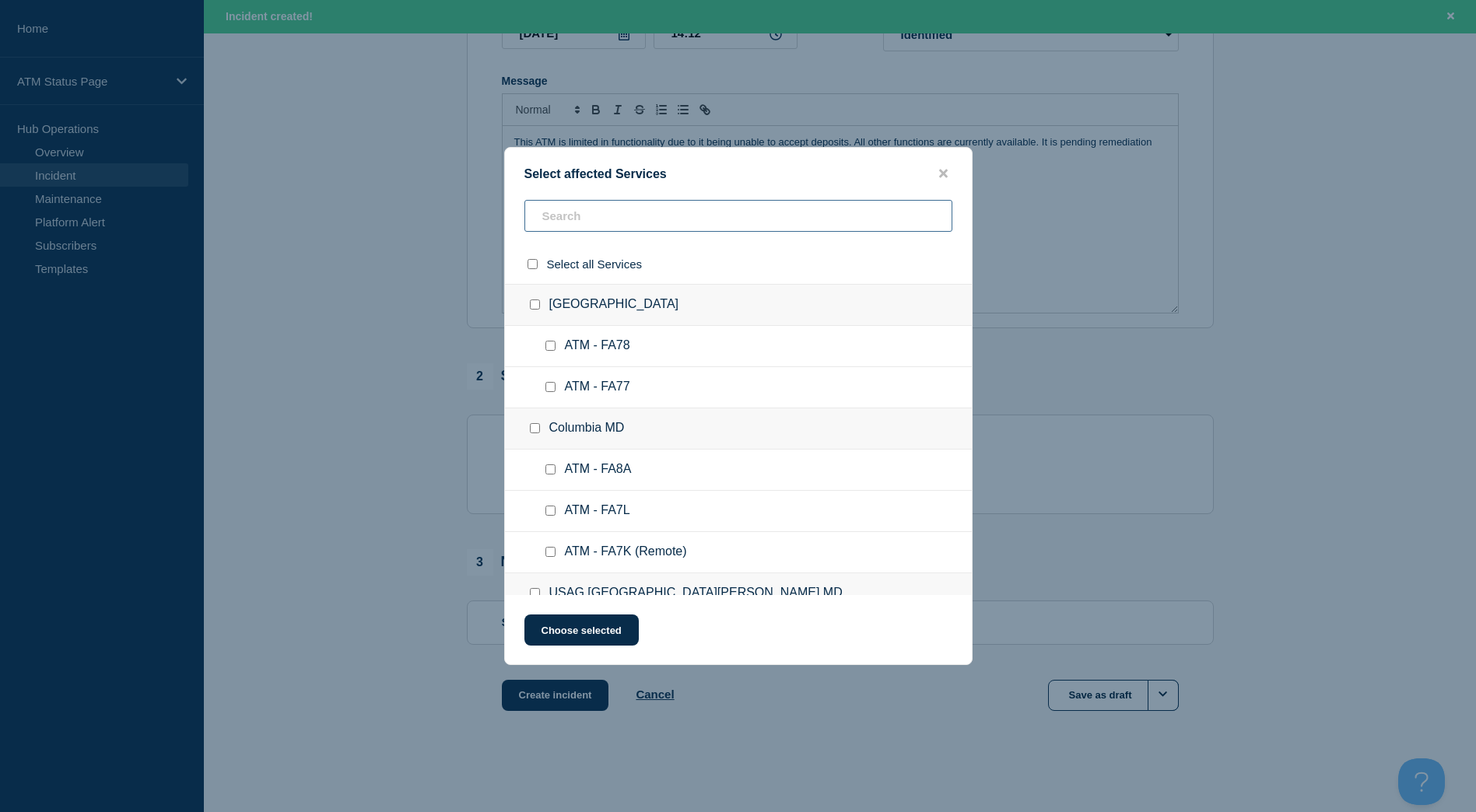
click at [612, 214] on input "text" at bounding box center [738, 216] width 428 height 32
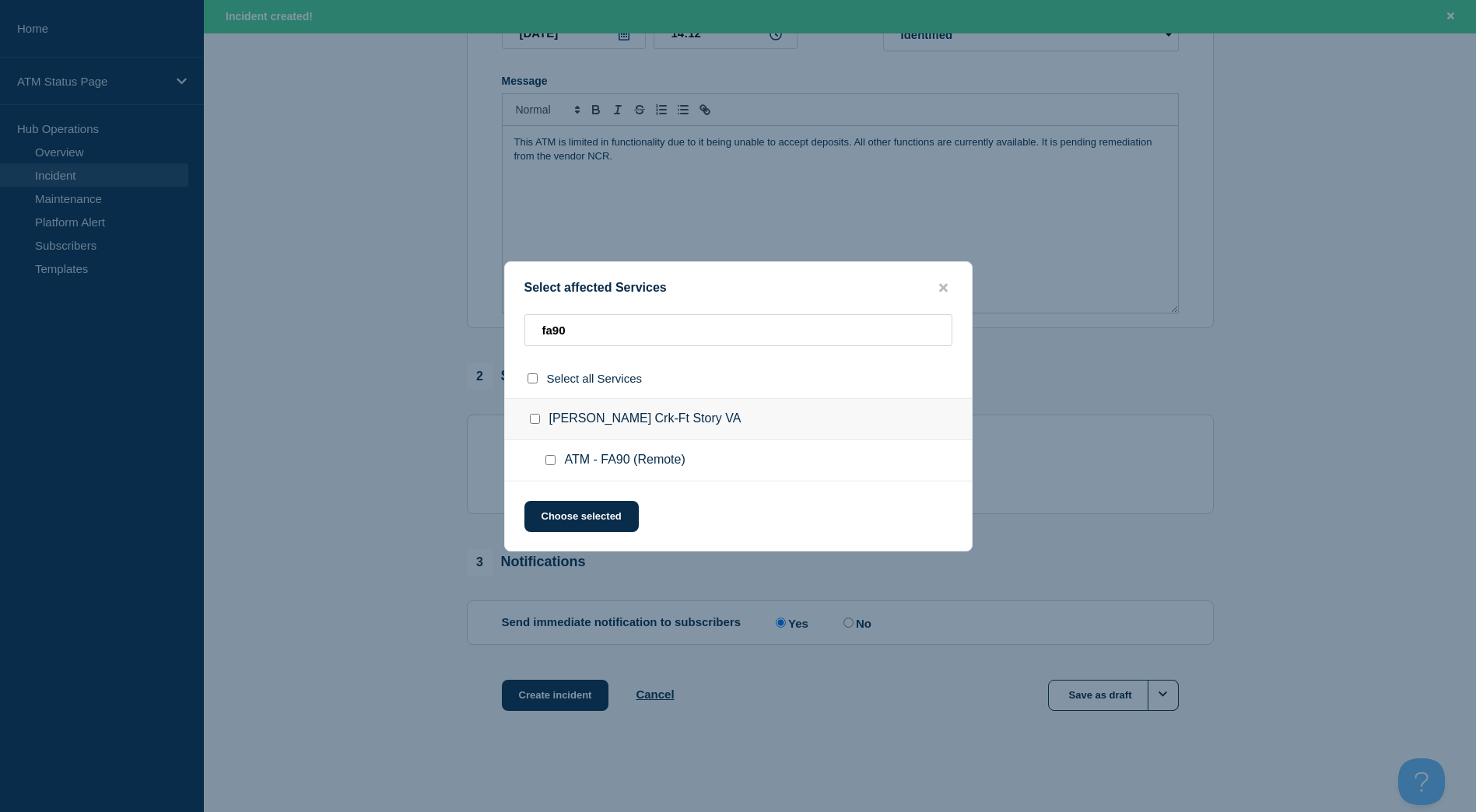
click at [539, 424] on input "JEB Little Crk-Ft Story VA checkbox" at bounding box center [535, 419] width 10 height 10
click at [570, 517] on button "Choose selected" at bounding box center [581, 517] width 115 height 31
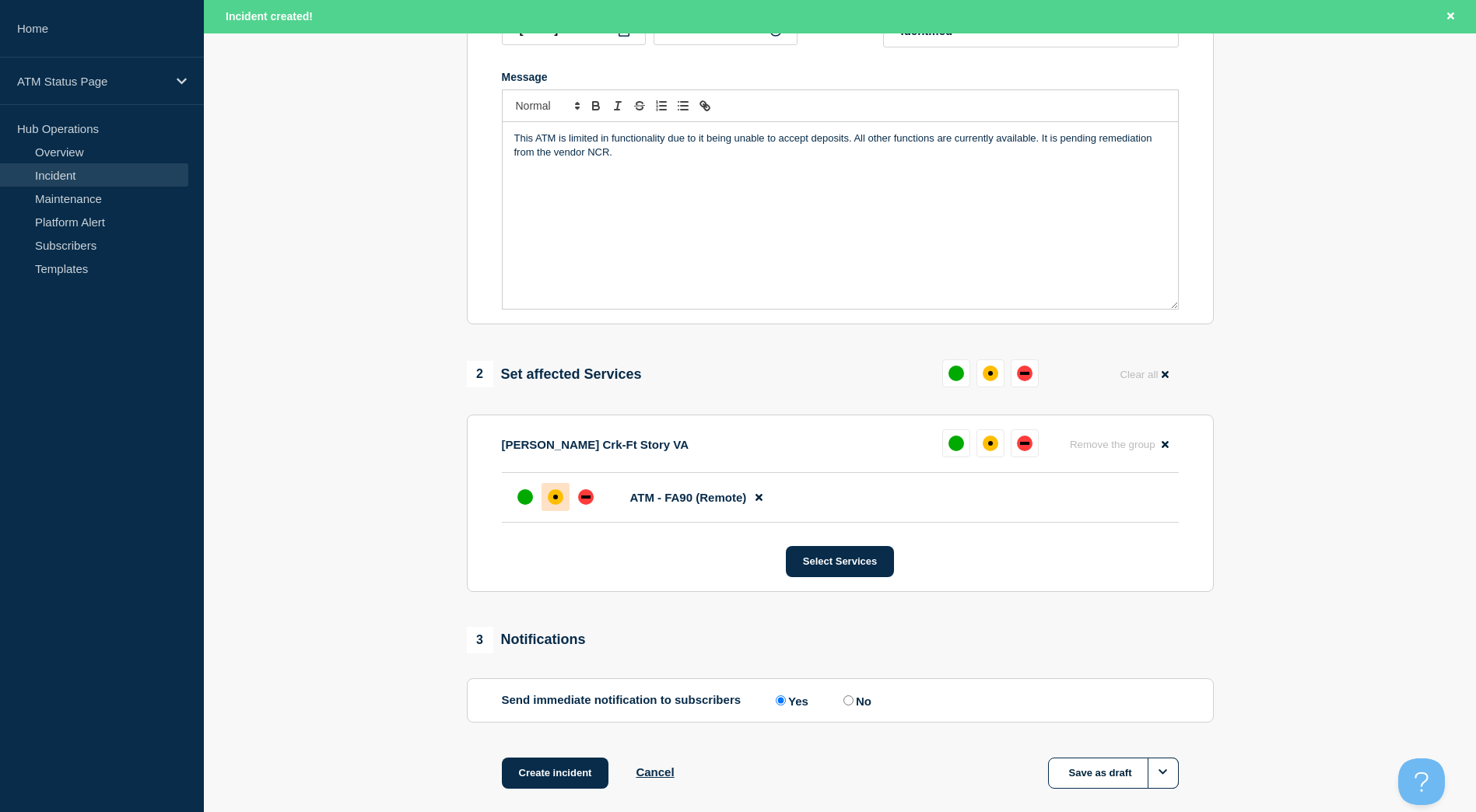
click at [561, 491] on div at bounding box center [555, 497] width 28 height 28
click at [535, 763] on button "Create incident" at bounding box center [556, 773] width 107 height 31
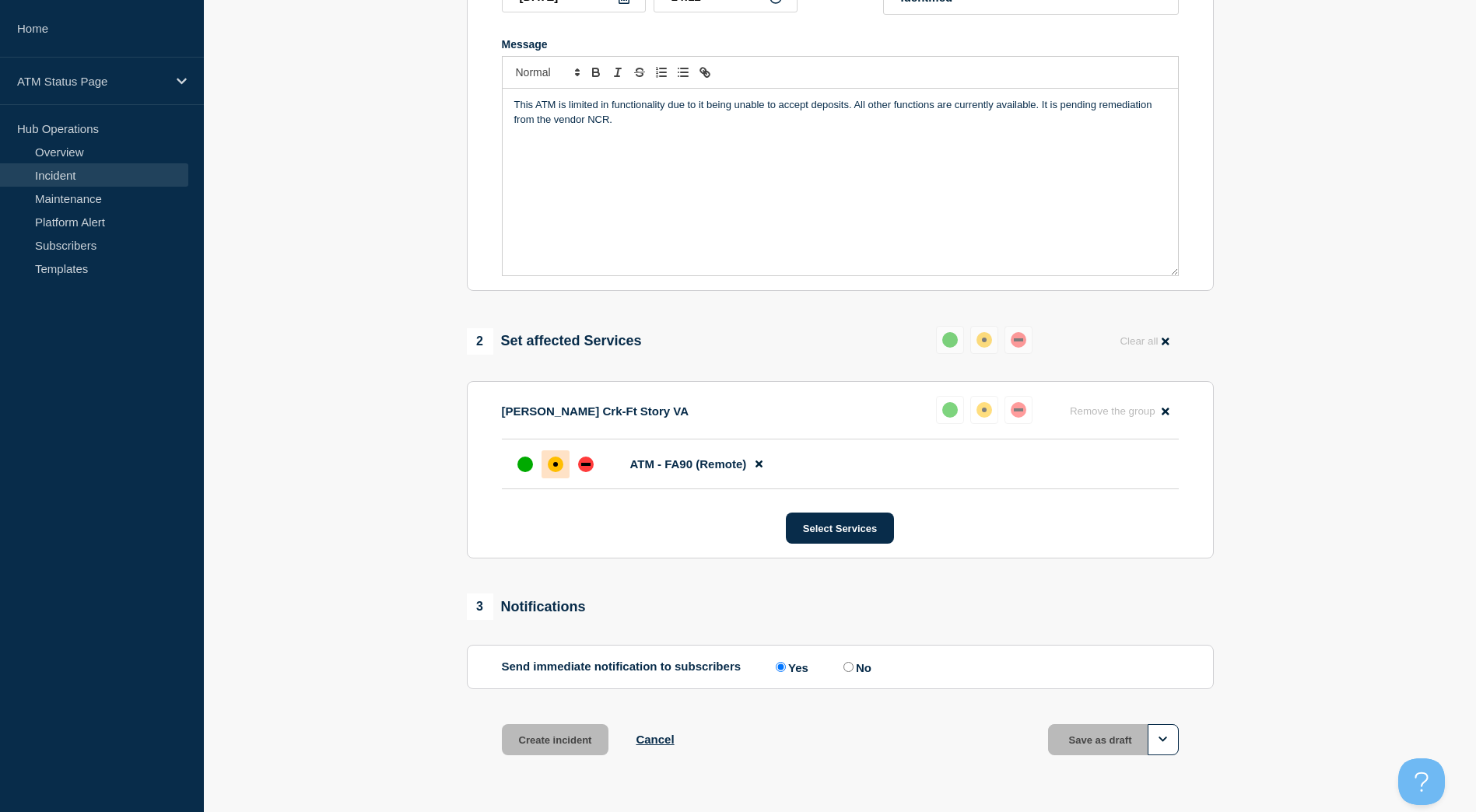
scroll to position [277, 0]
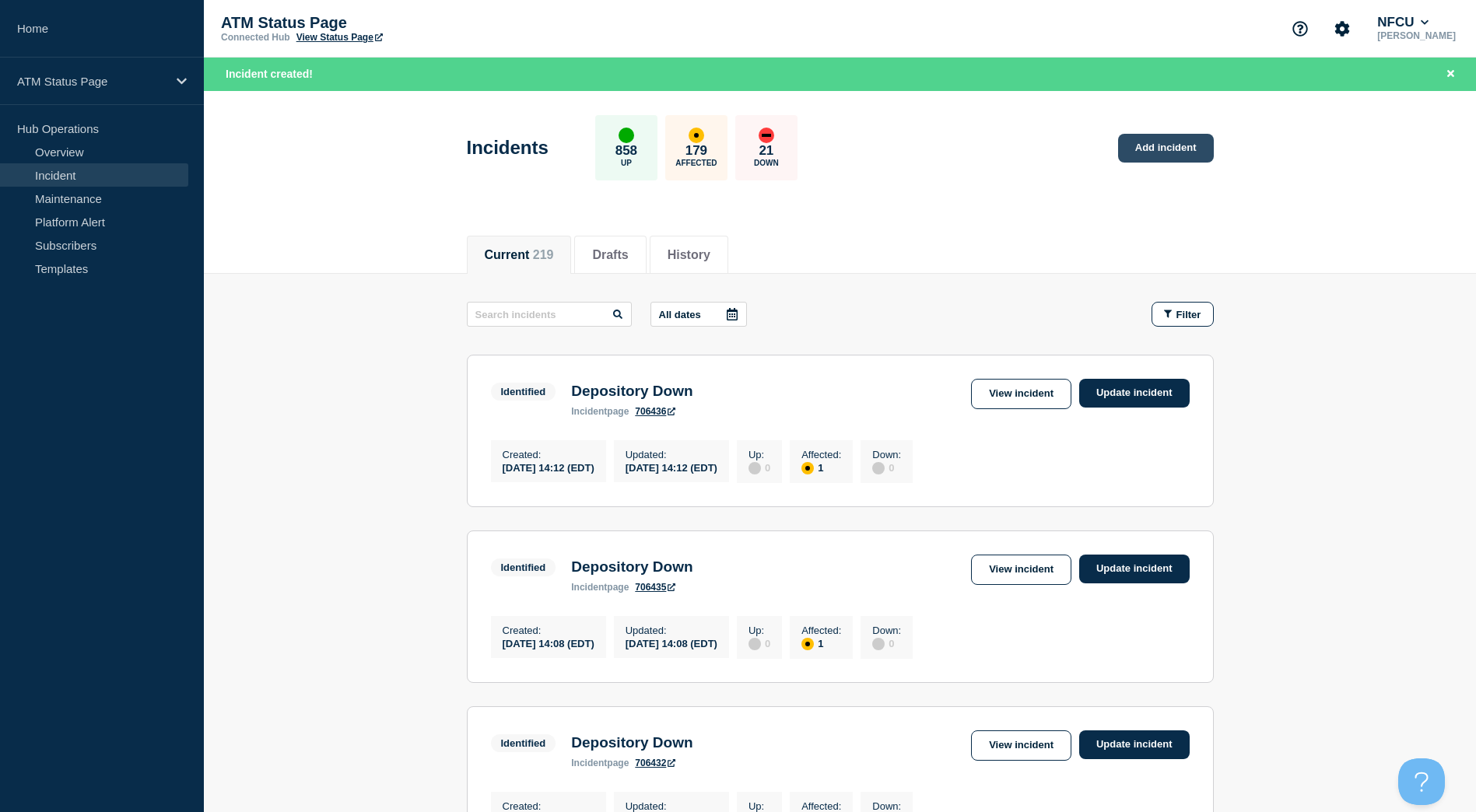
click at [1164, 151] on link "Add incident" at bounding box center [1166, 147] width 96 height 28
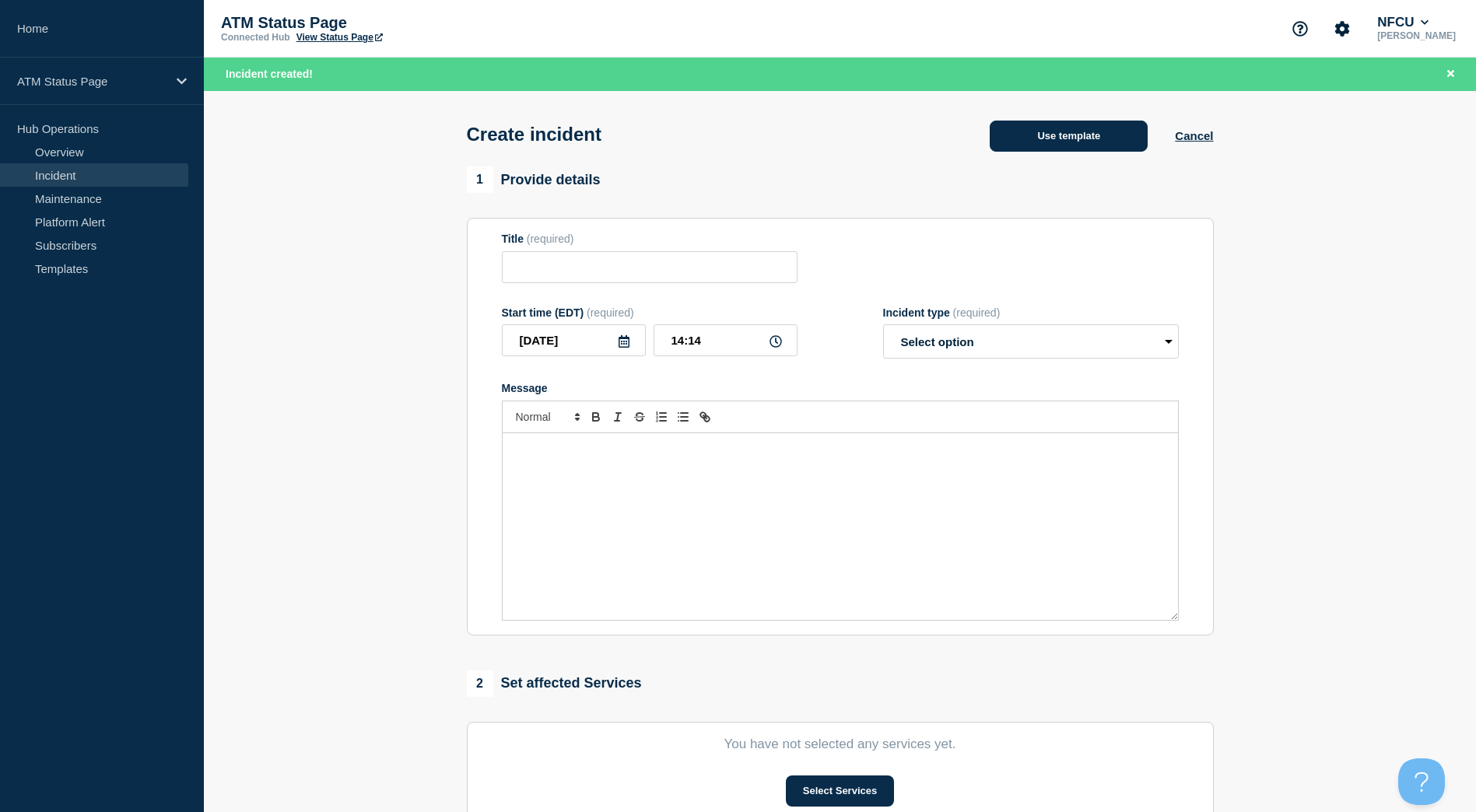
click at [1107, 144] on button "Use template" at bounding box center [1068, 136] width 158 height 31
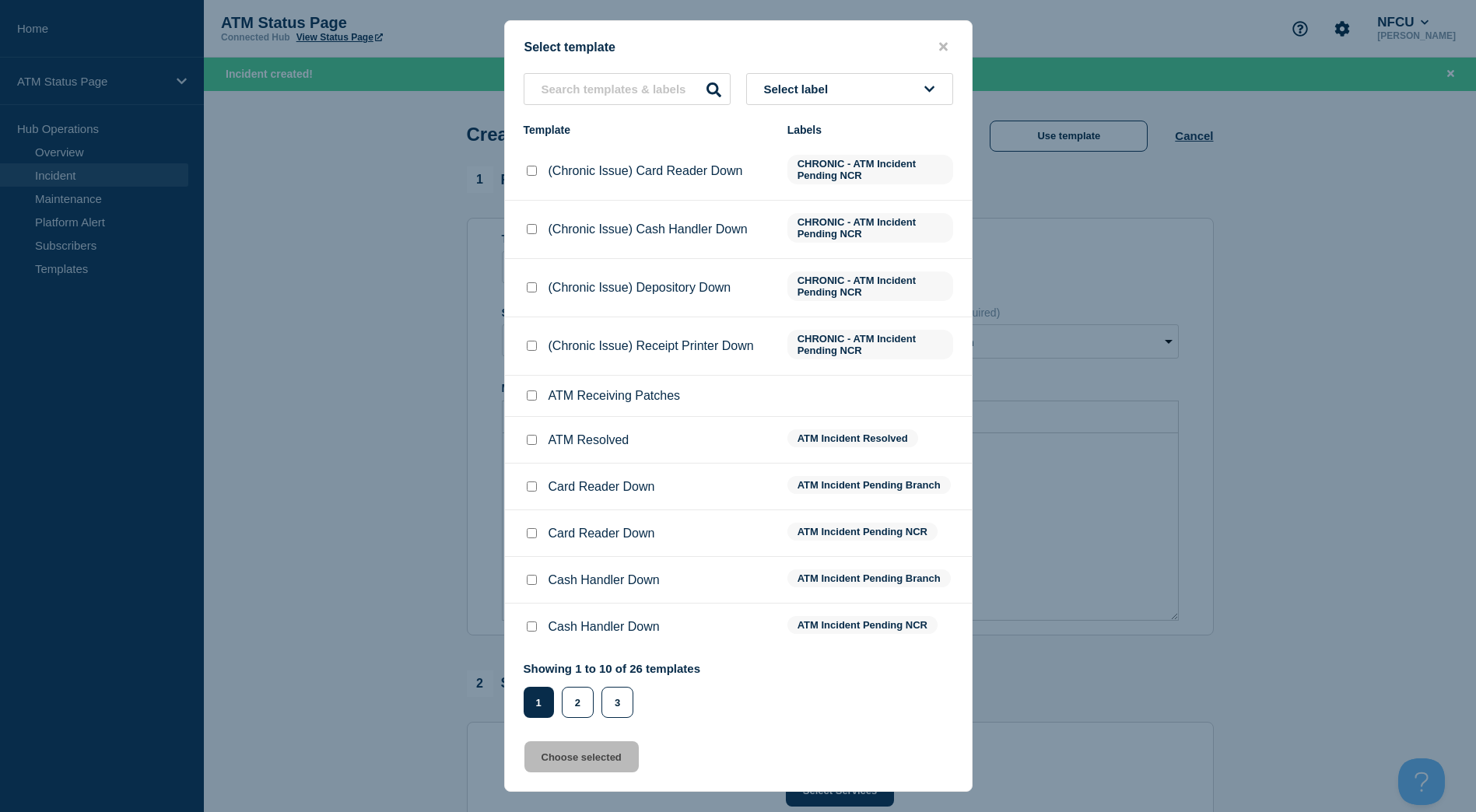
click at [877, 71] on div "Select template Select label Template Labels (Chronic Issue) Card Reader Down C…" at bounding box center [739, 406] width 469 height 772
click at [872, 90] on button "Select label" at bounding box center [849, 89] width 207 height 32
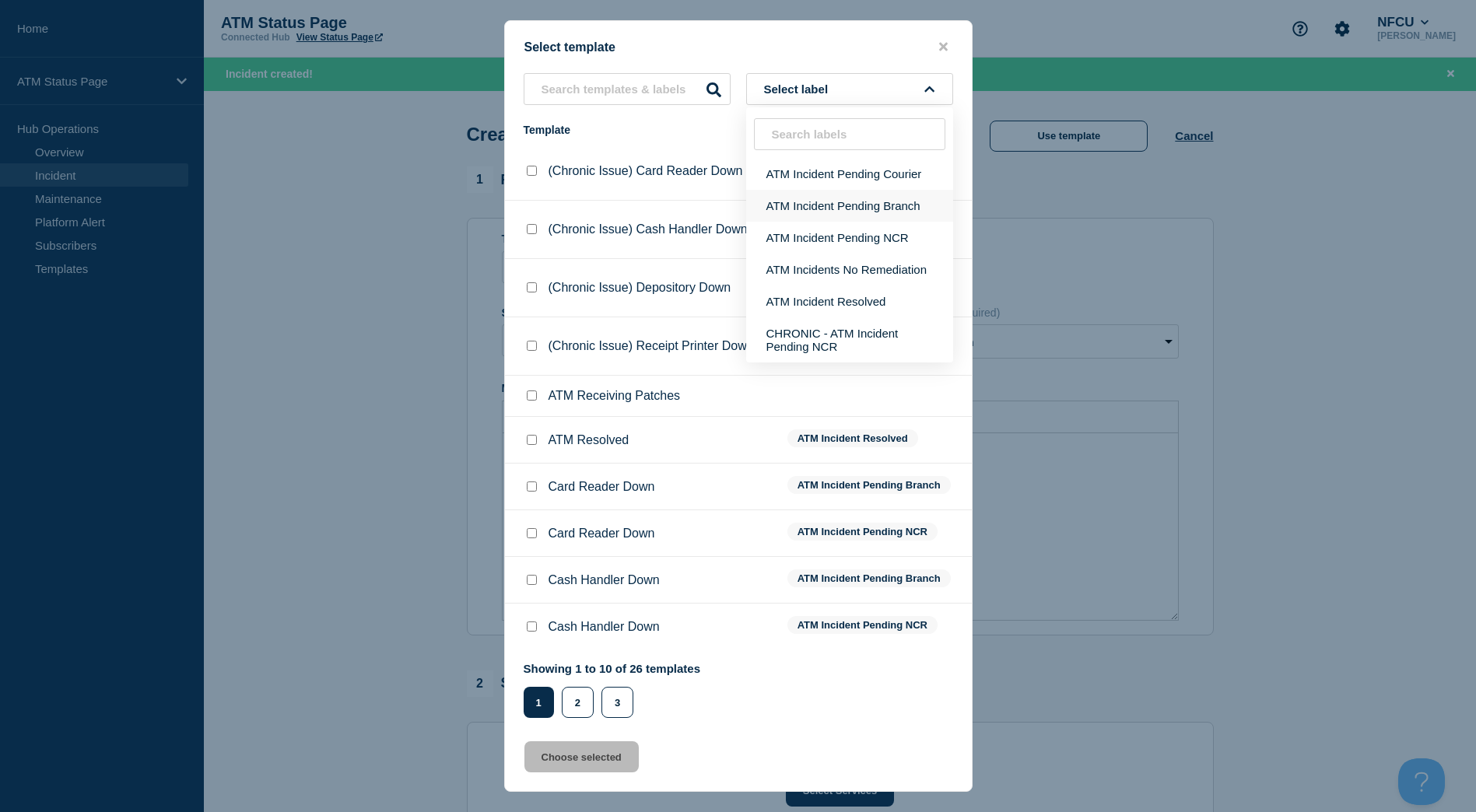
click at [845, 198] on button "ATM Incident Pending Branch" at bounding box center [849, 205] width 207 height 32
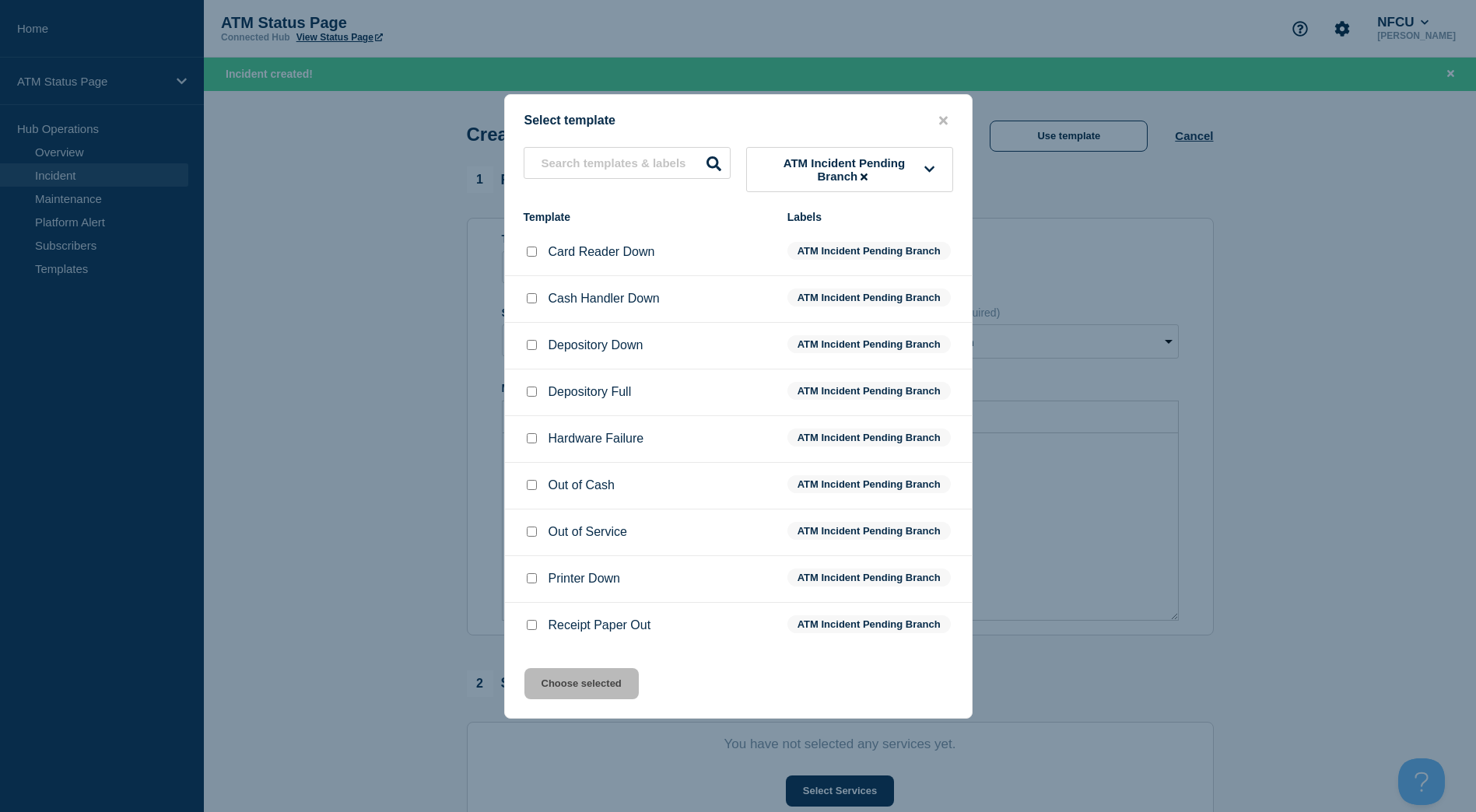
click at [535, 341] on div at bounding box center [531, 345] width 15 height 15
click at [531, 347] on input "Depository Down checkbox" at bounding box center [531, 345] width 10 height 10
click at [561, 683] on button "Choose selected" at bounding box center [581, 683] width 115 height 31
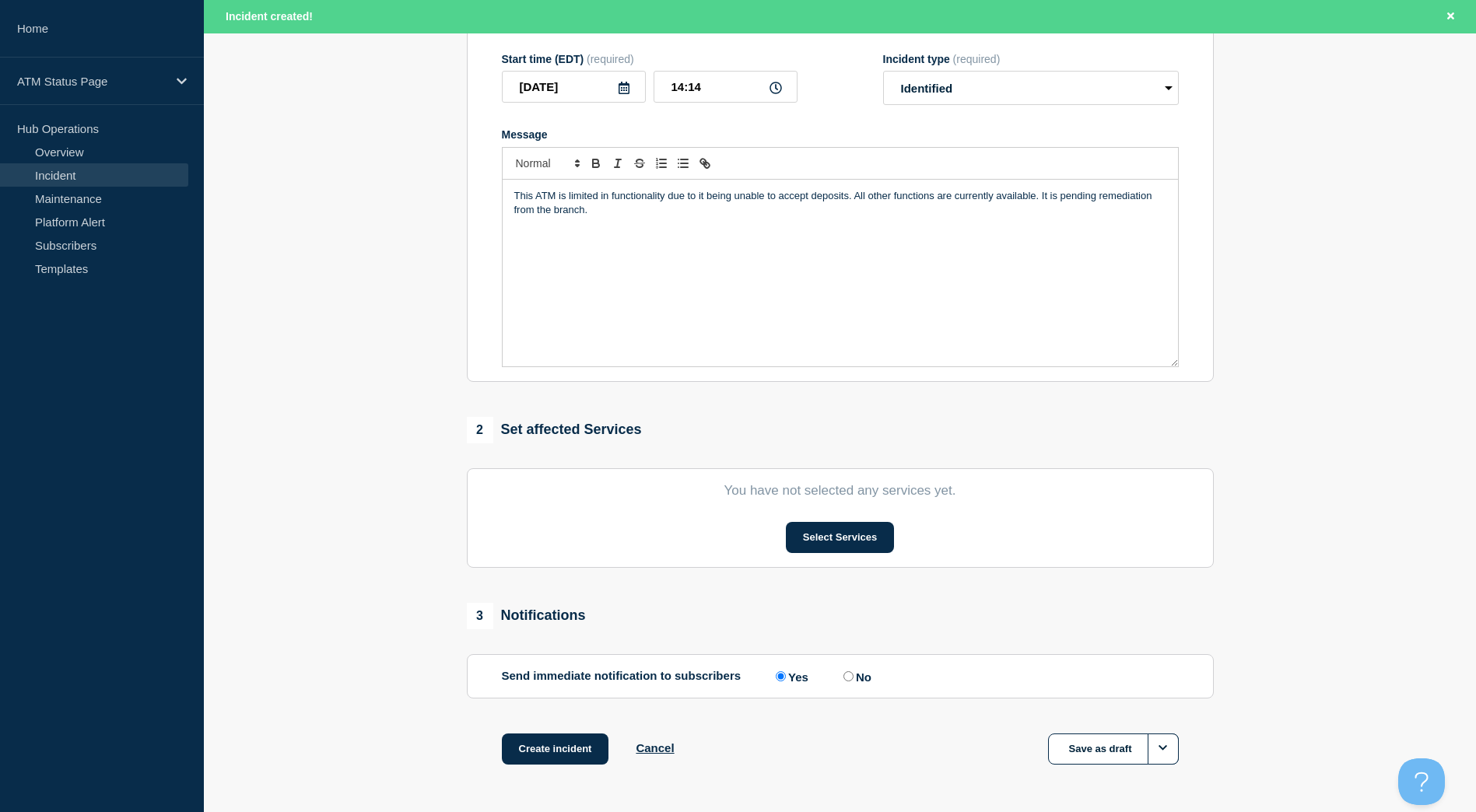
scroll to position [311, 0]
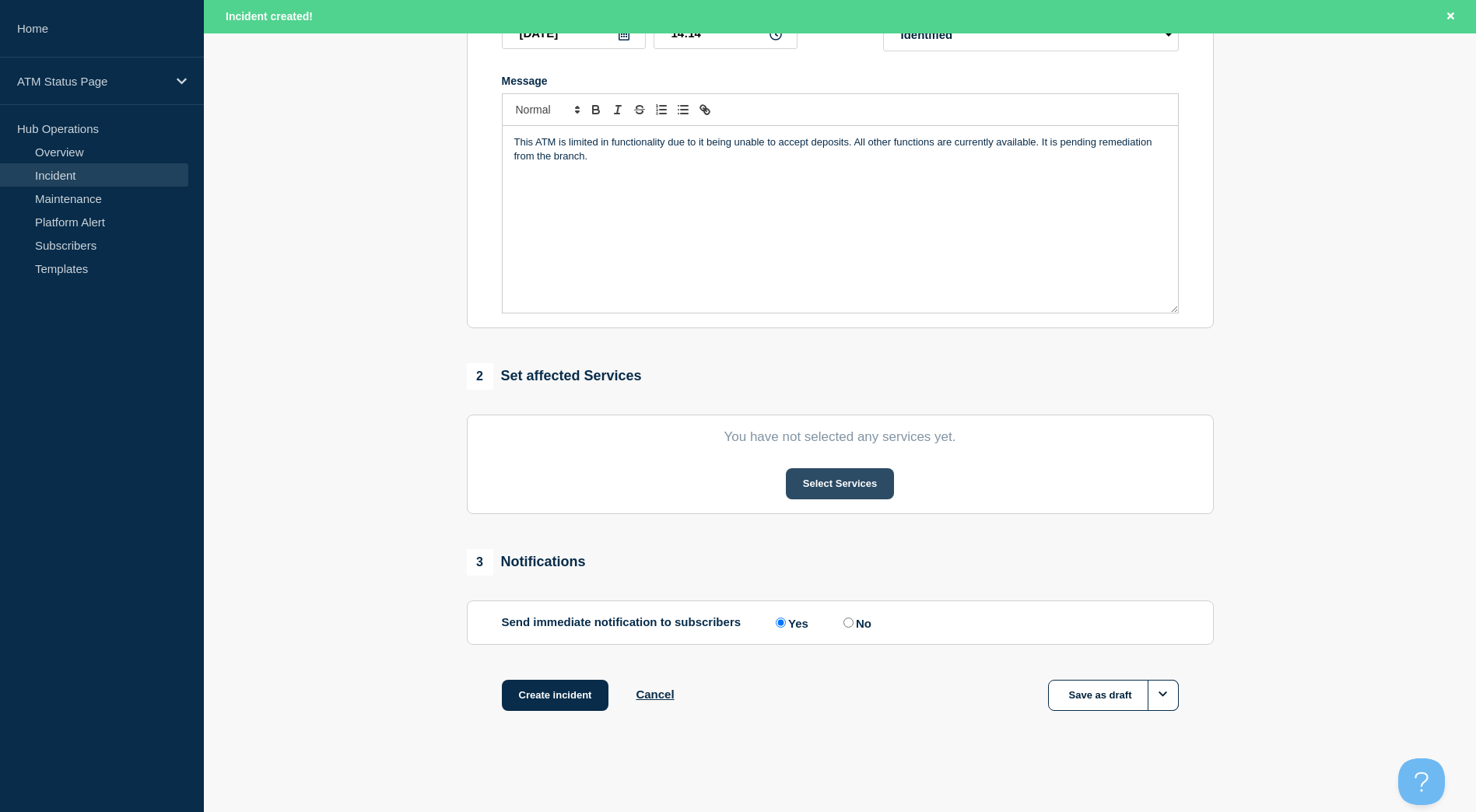
click at [823, 488] on button "Select Services" at bounding box center [840, 484] width 108 height 31
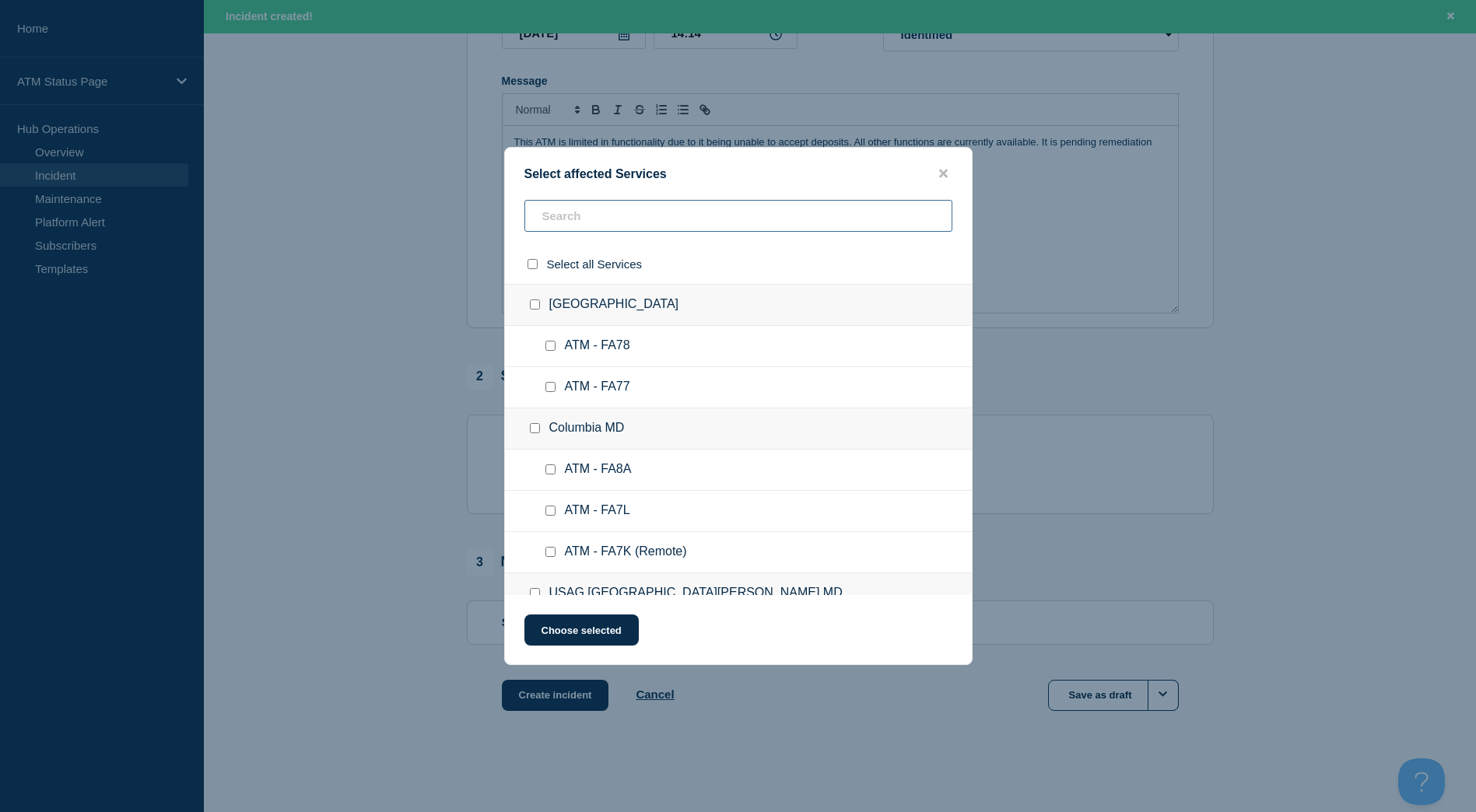
click at [618, 212] on input "text" at bounding box center [738, 216] width 428 height 32
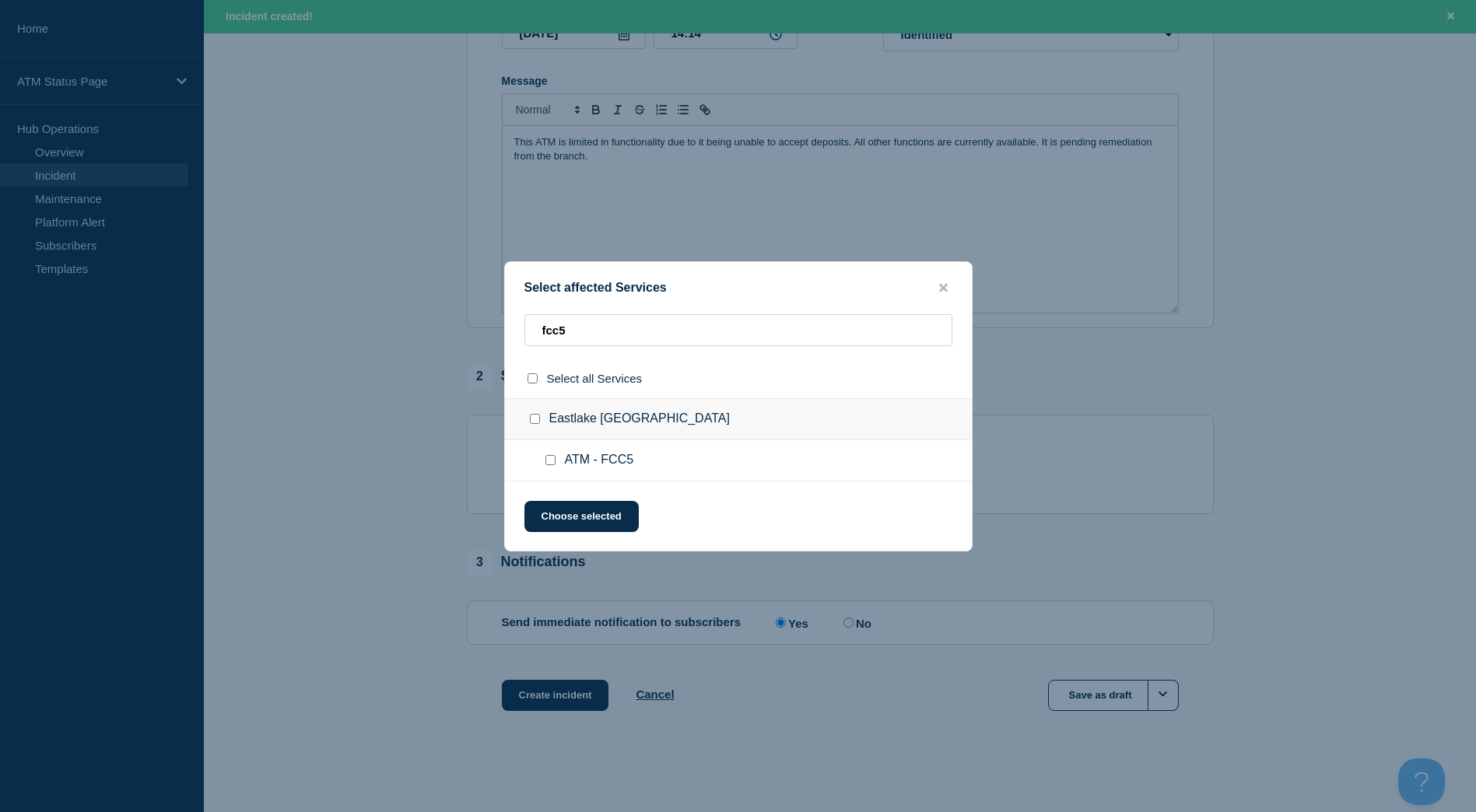
click at [534, 415] on input "Eastlake CA checkbox" at bounding box center [535, 419] width 10 height 10
click at [556, 499] on div "Select affected Services fcc5 Select all Services [GEOGRAPHIC_DATA] [GEOGRAPHIC…" at bounding box center [739, 406] width 469 height 290
click at [557, 513] on button "Choose selected" at bounding box center [581, 517] width 115 height 31
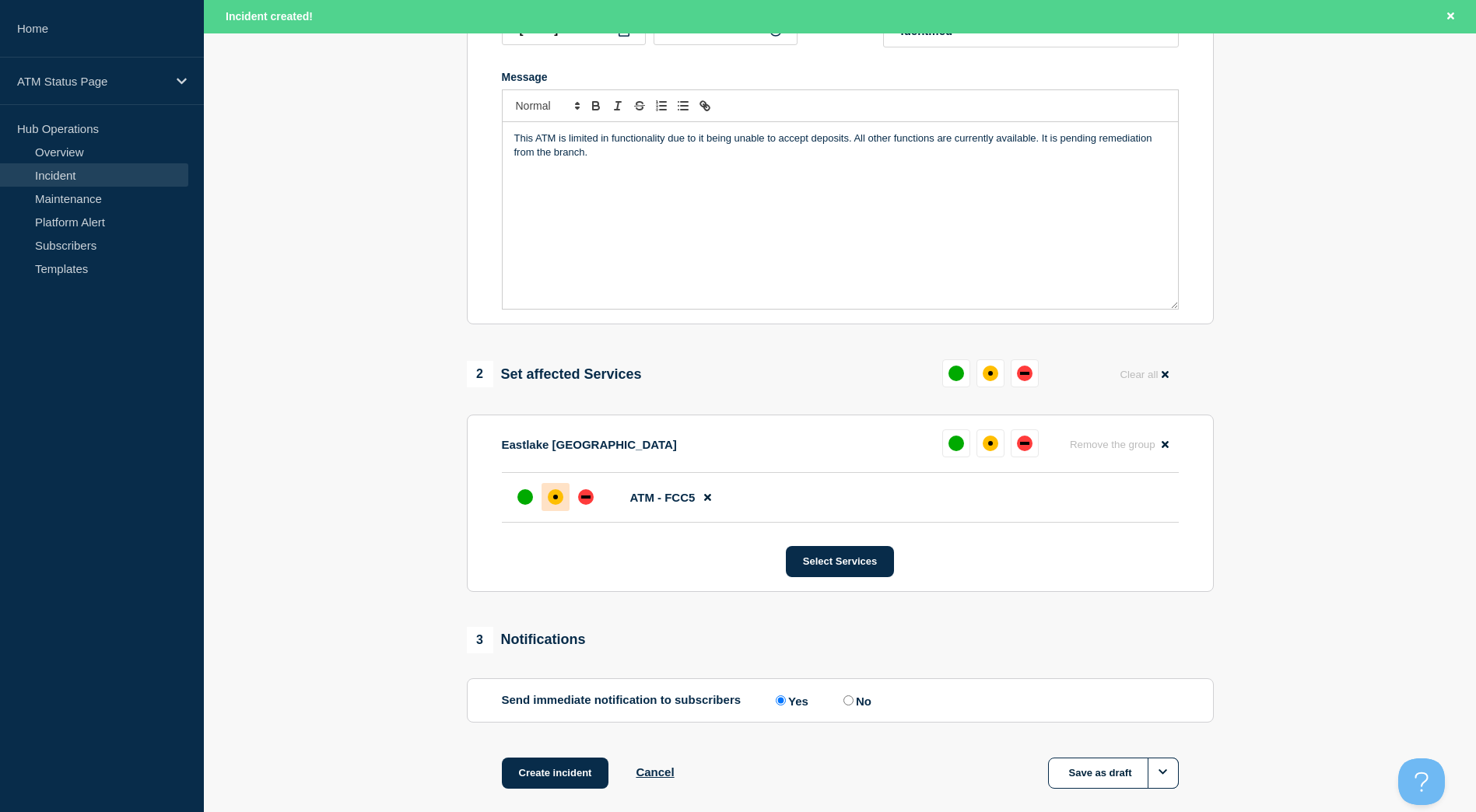
click at [550, 509] on div at bounding box center [555, 497] width 28 height 28
click at [544, 772] on button "Create incident" at bounding box center [556, 773] width 107 height 31
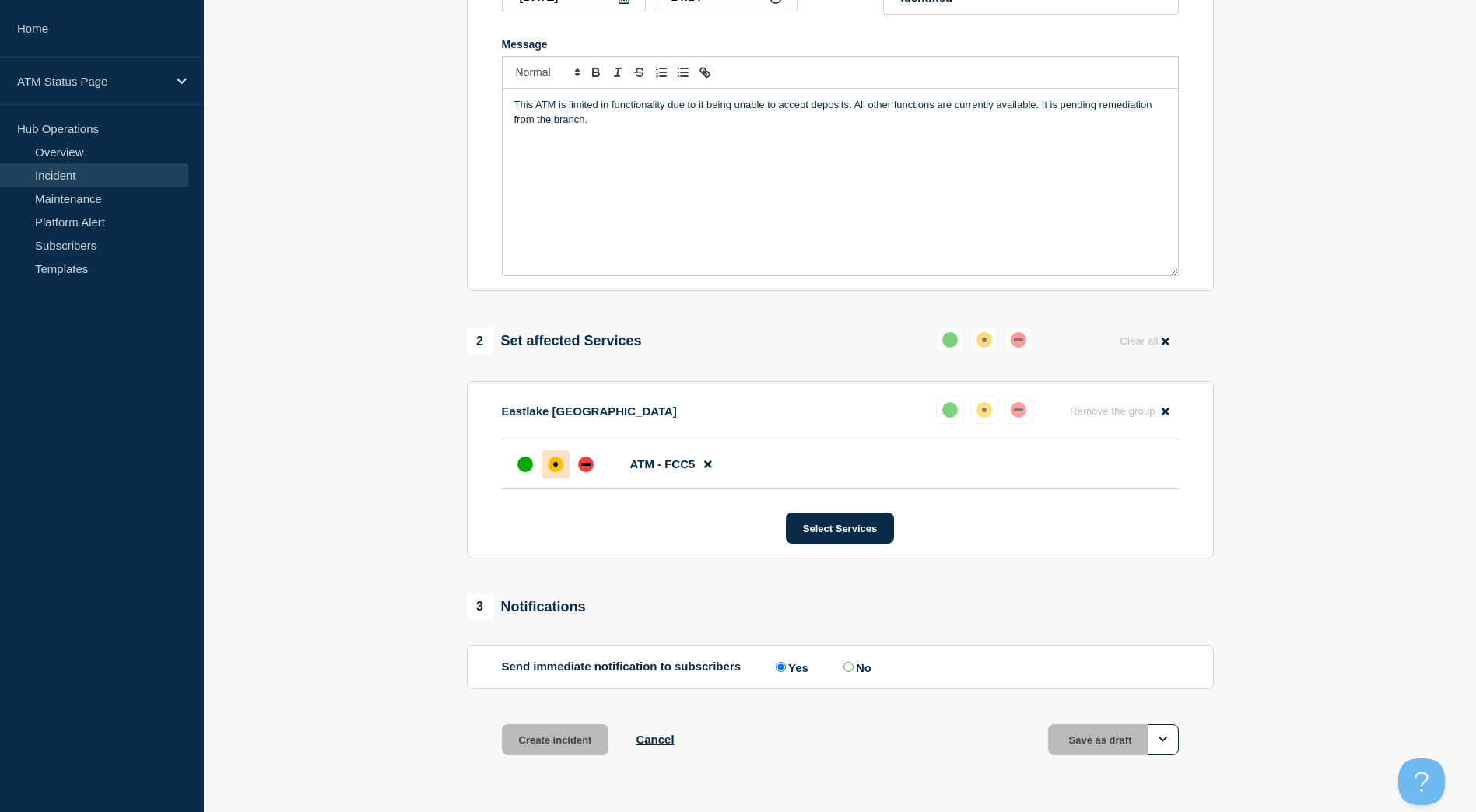
scroll to position [277, 0]
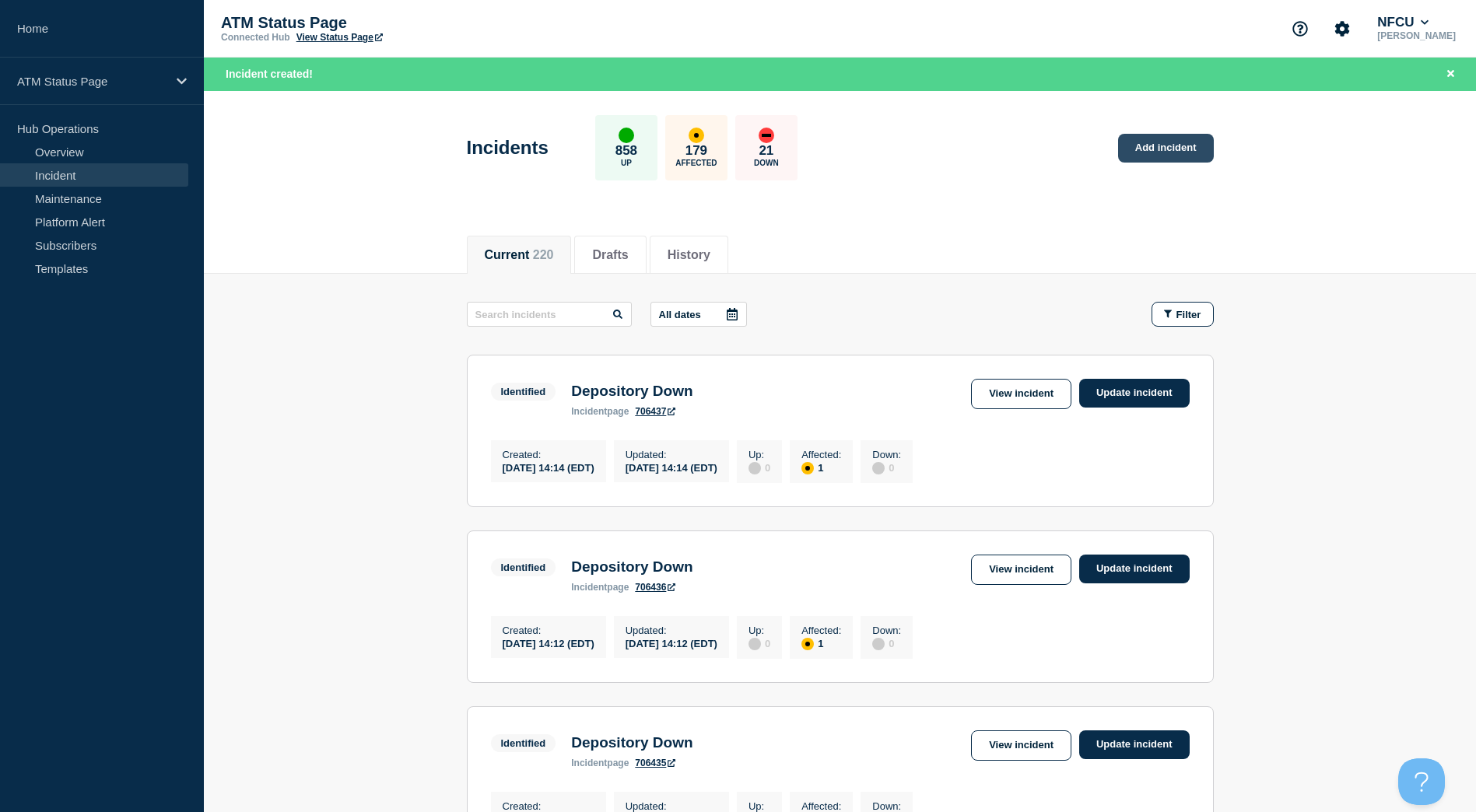
click at [1184, 145] on link "Add incident" at bounding box center [1166, 147] width 96 height 28
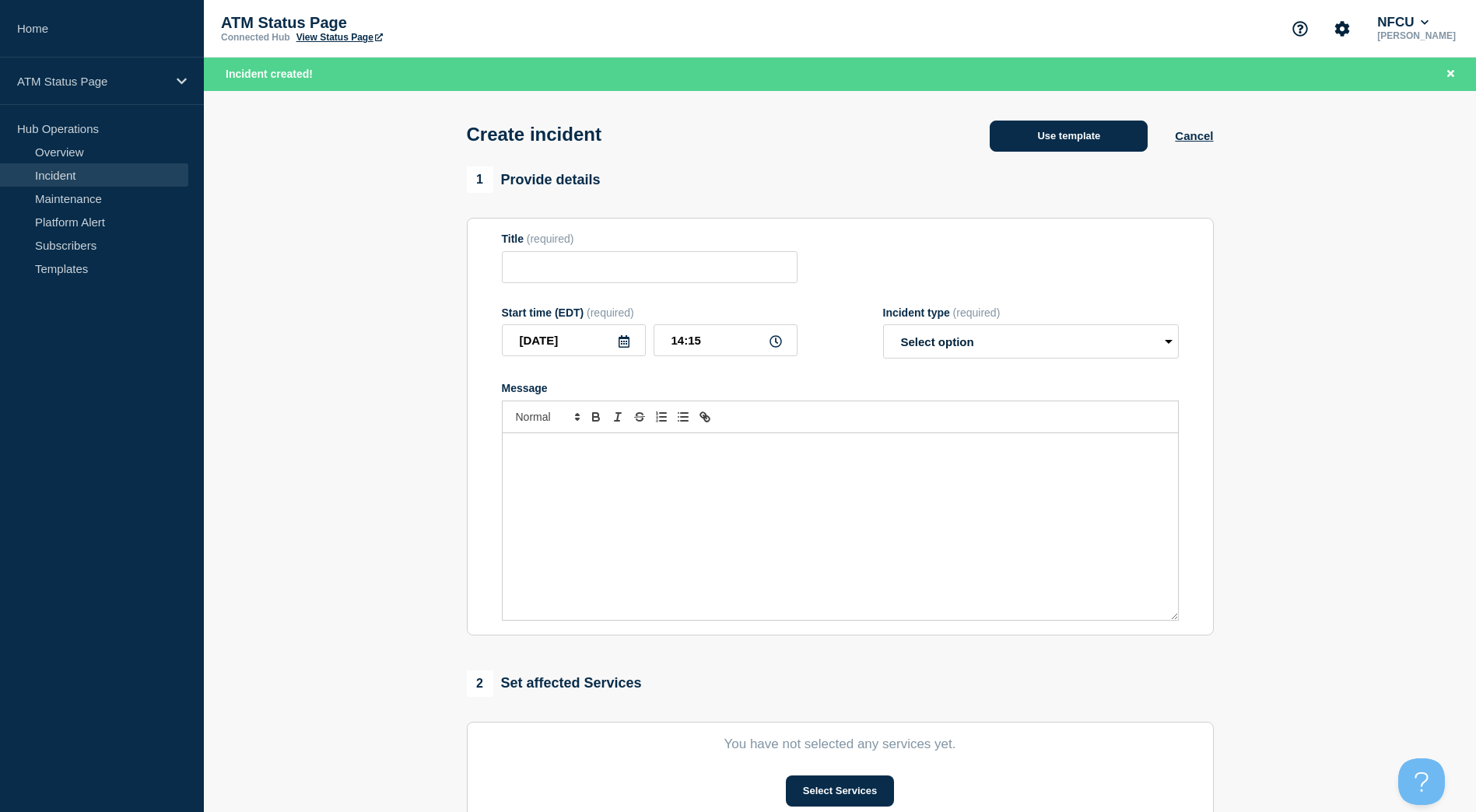
click at [1124, 151] on button "Use template" at bounding box center [1068, 136] width 158 height 31
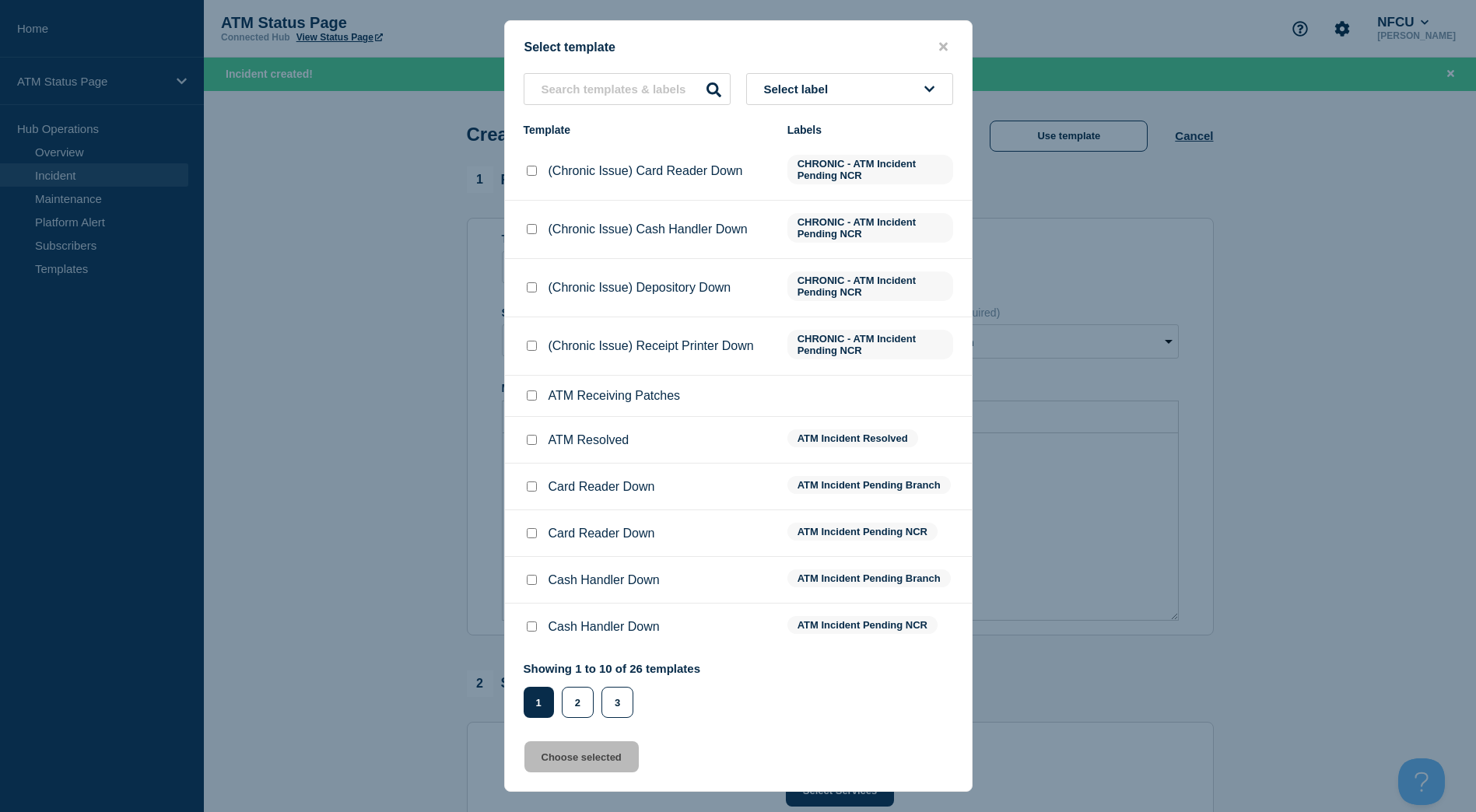
click at [911, 92] on button "Select label" at bounding box center [849, 89] width 207 height 32
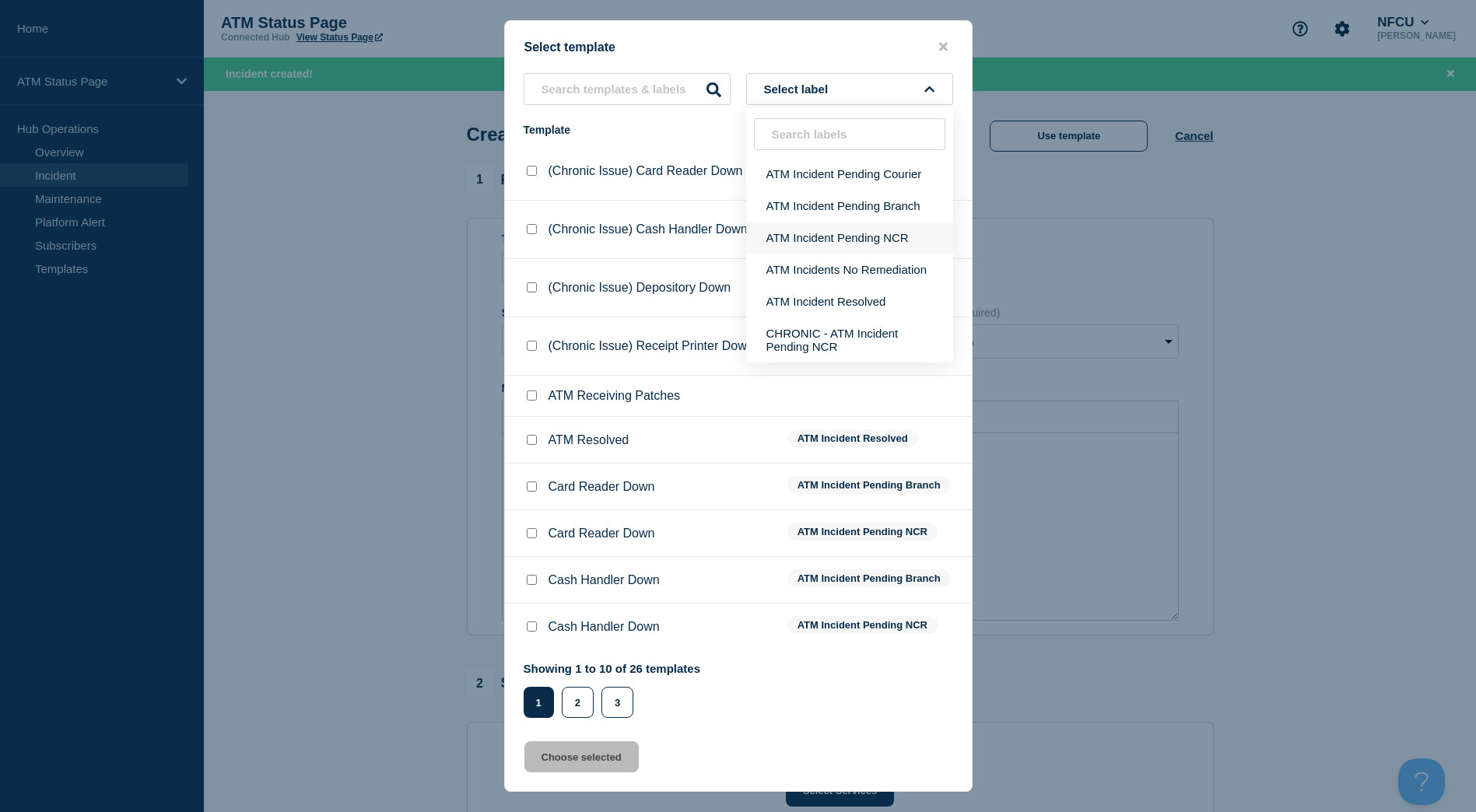
click at [881, 226] on button "ATM Incident Pending NCR" at bounding box center [849, 238] width 207 height 32
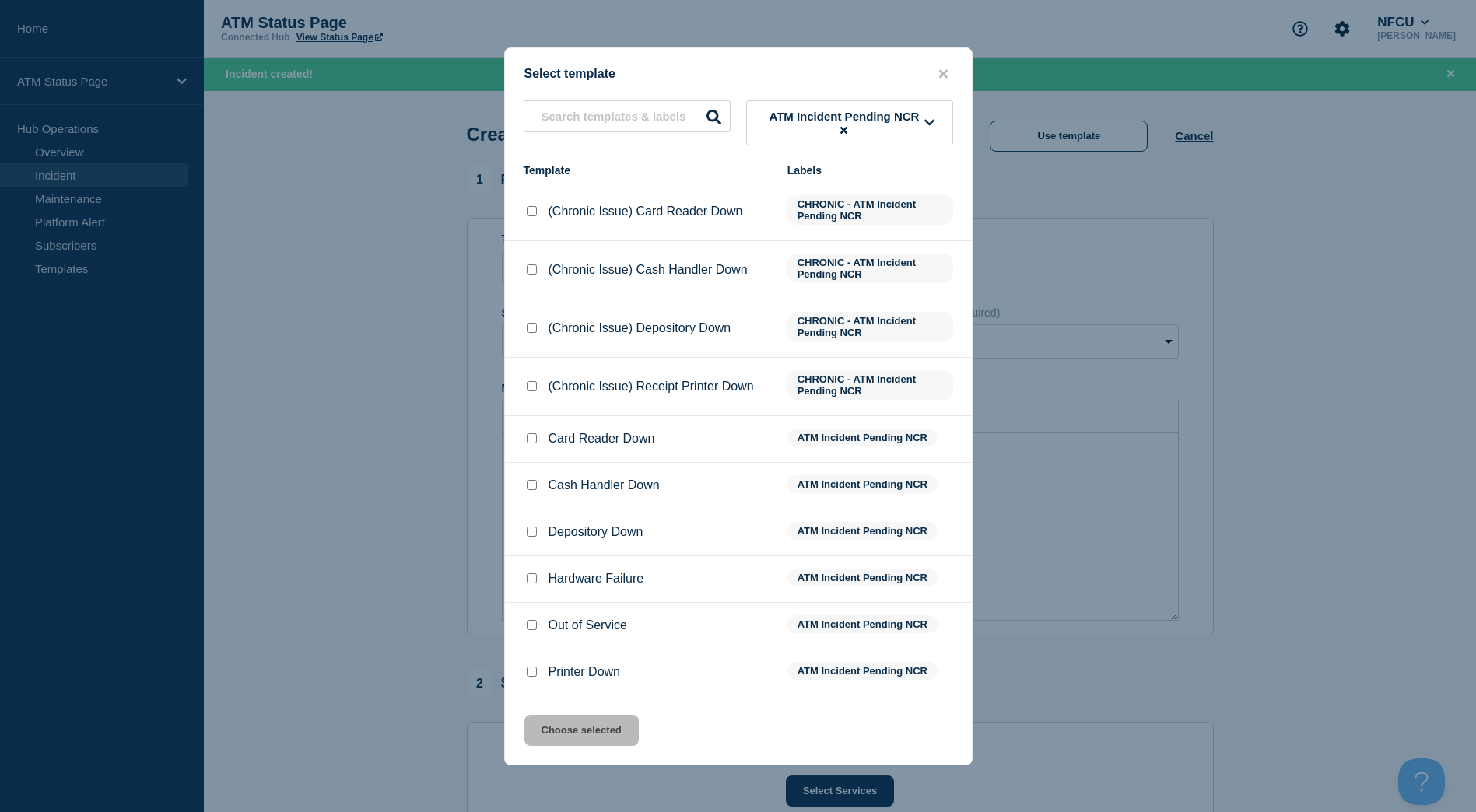
click at [532, 537] on input "Depository Down checkbox" at bounding box center [531, 531] width 10 height 10
click at [545, 725] on button "Choose selected" at bounding box center [581, 731] width 115 height 31
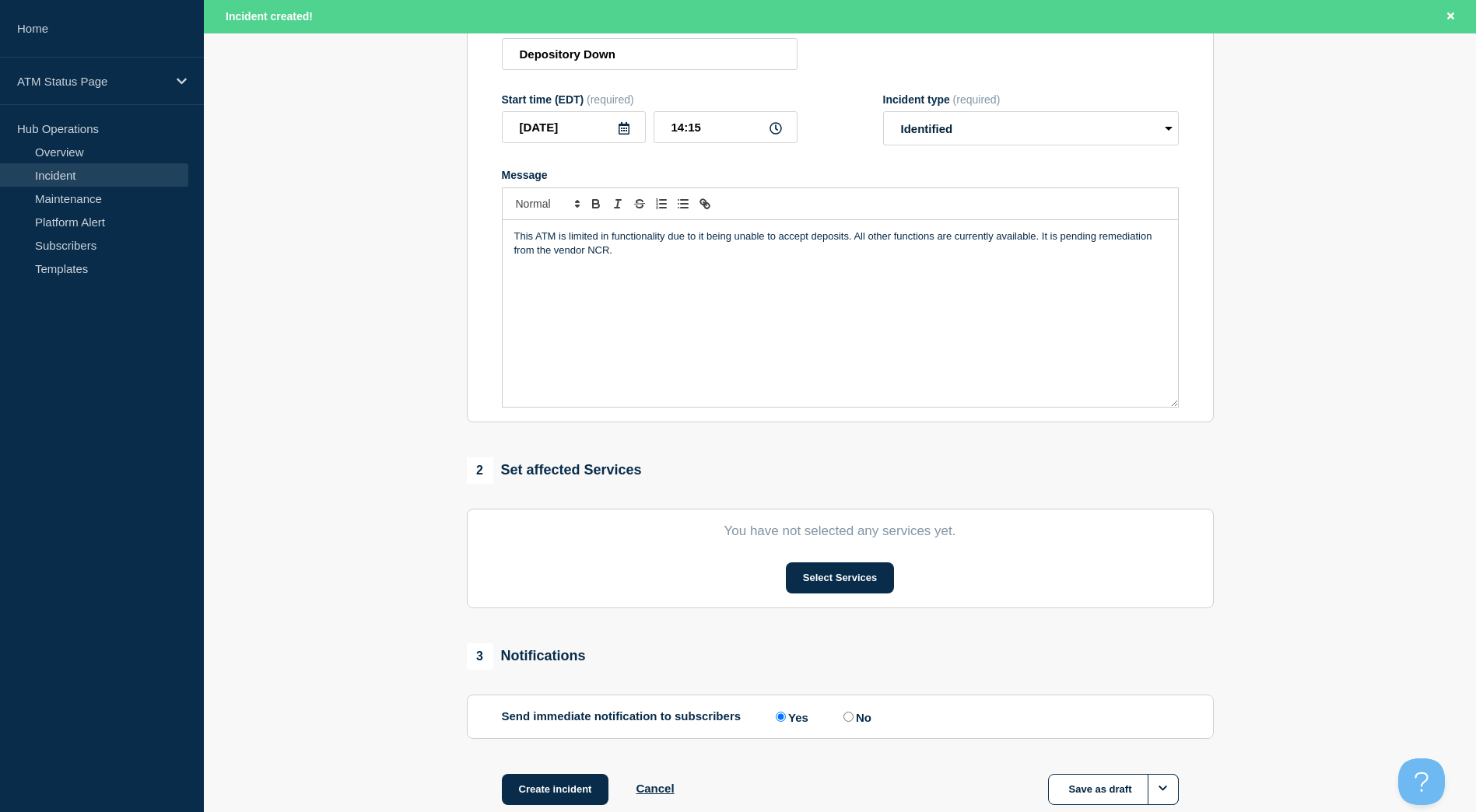
scroll to position [219, 0]
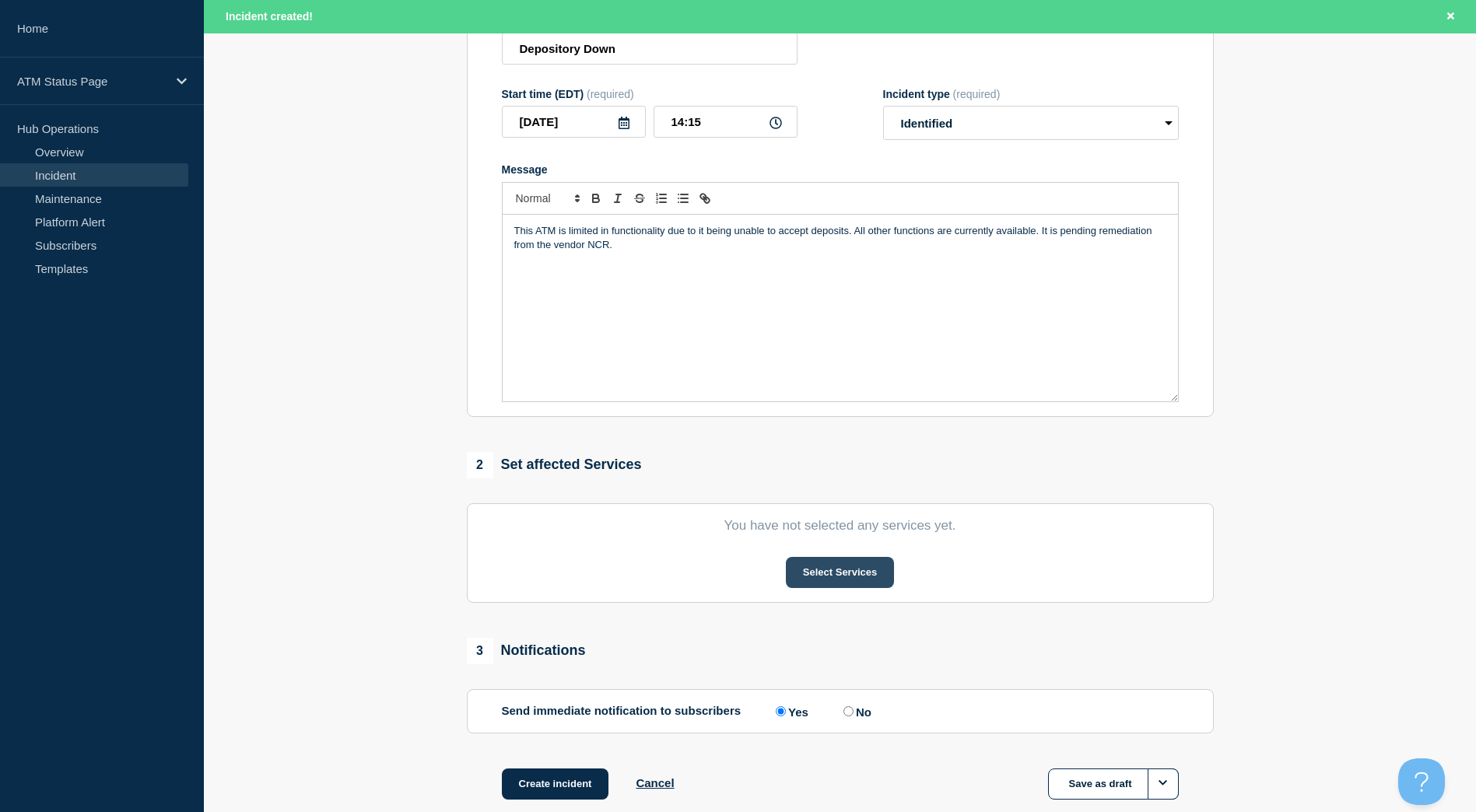
click at [814, 571] on button "Select Services" at bounding box center [840, 573] width 108 height 31
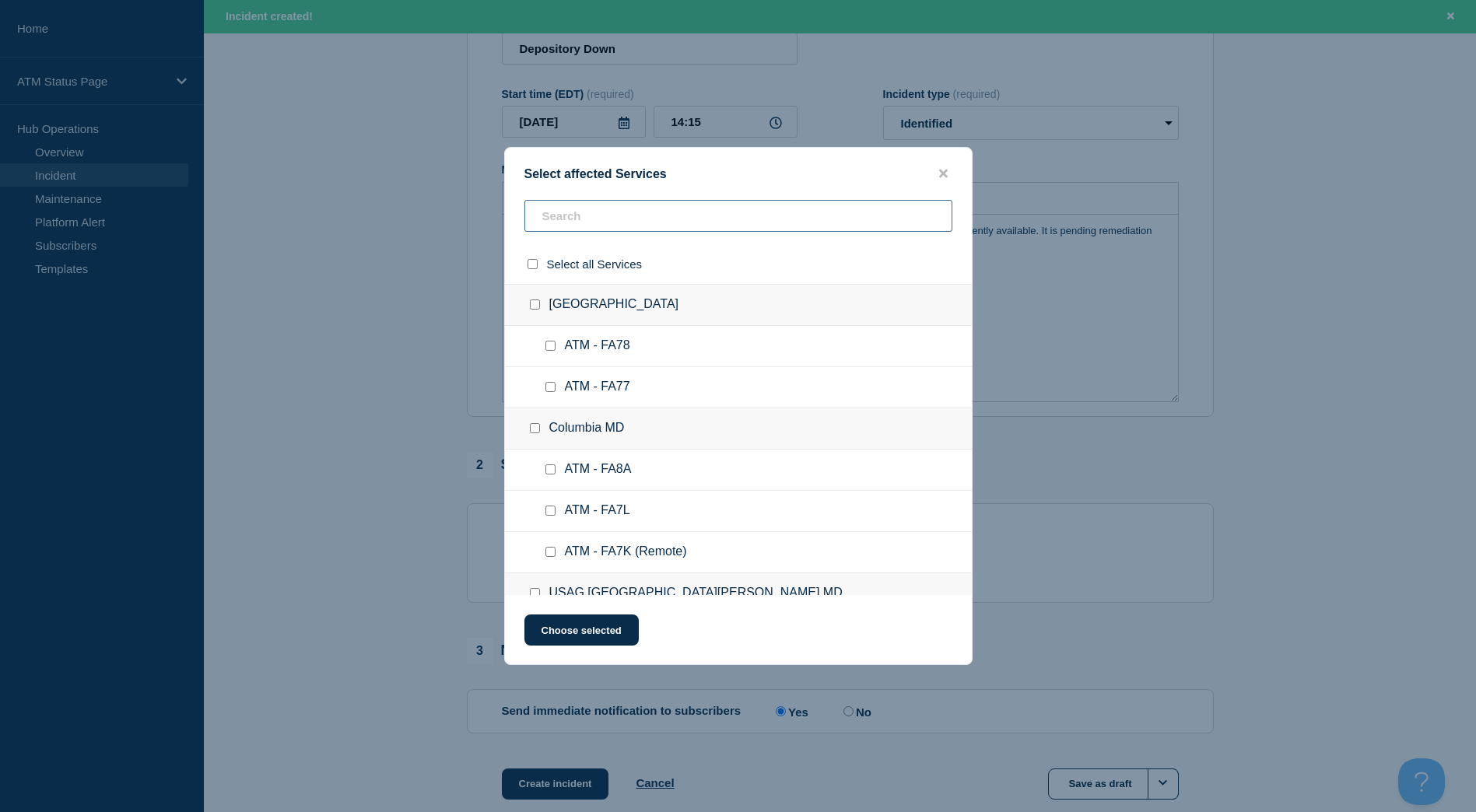
click at [692, 203] on input "text" at bounding box center [738, 216] width 428 height 32
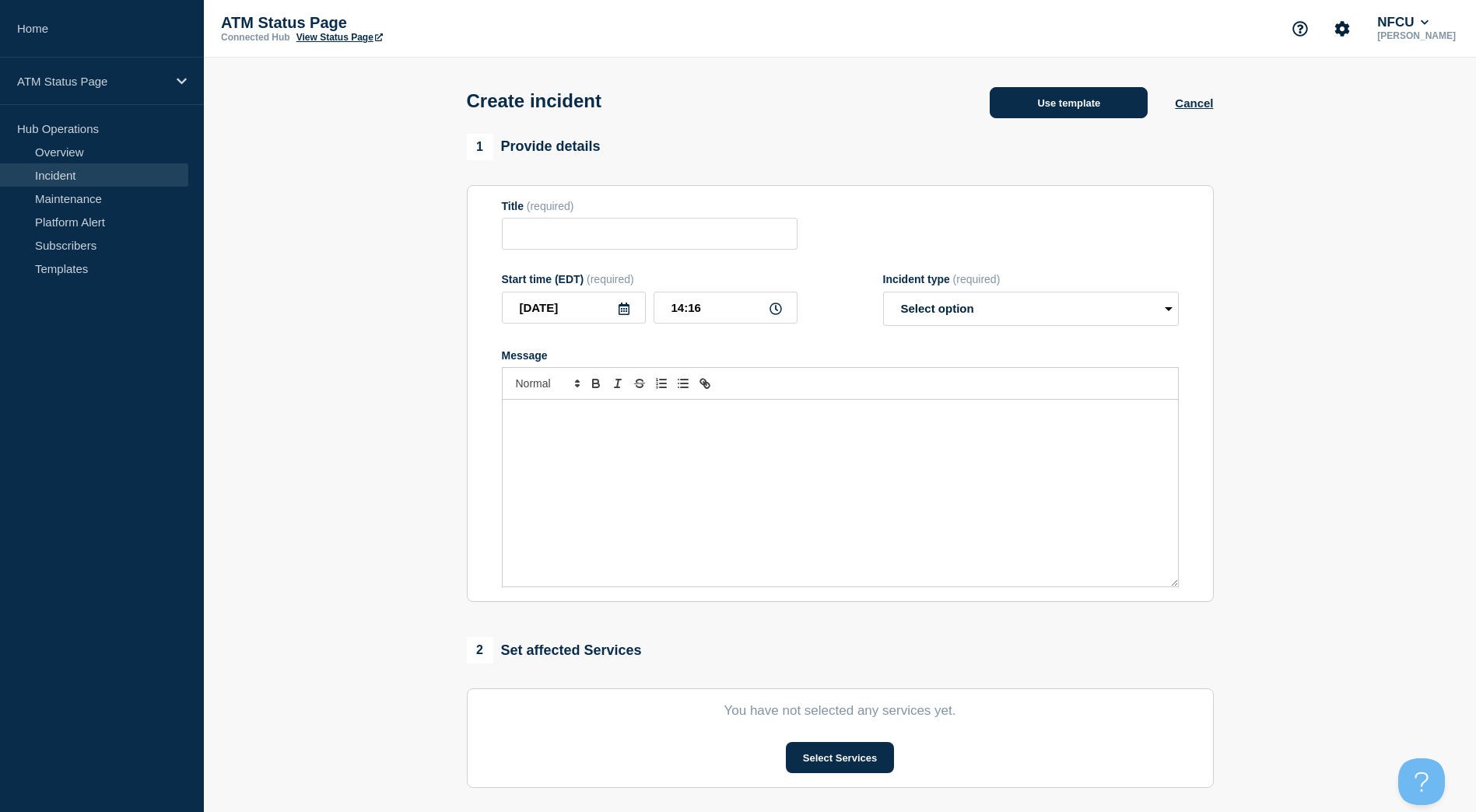
click at [1002, 107] on button "Use template" at bounding box center [1068, 103] width 158 height 31
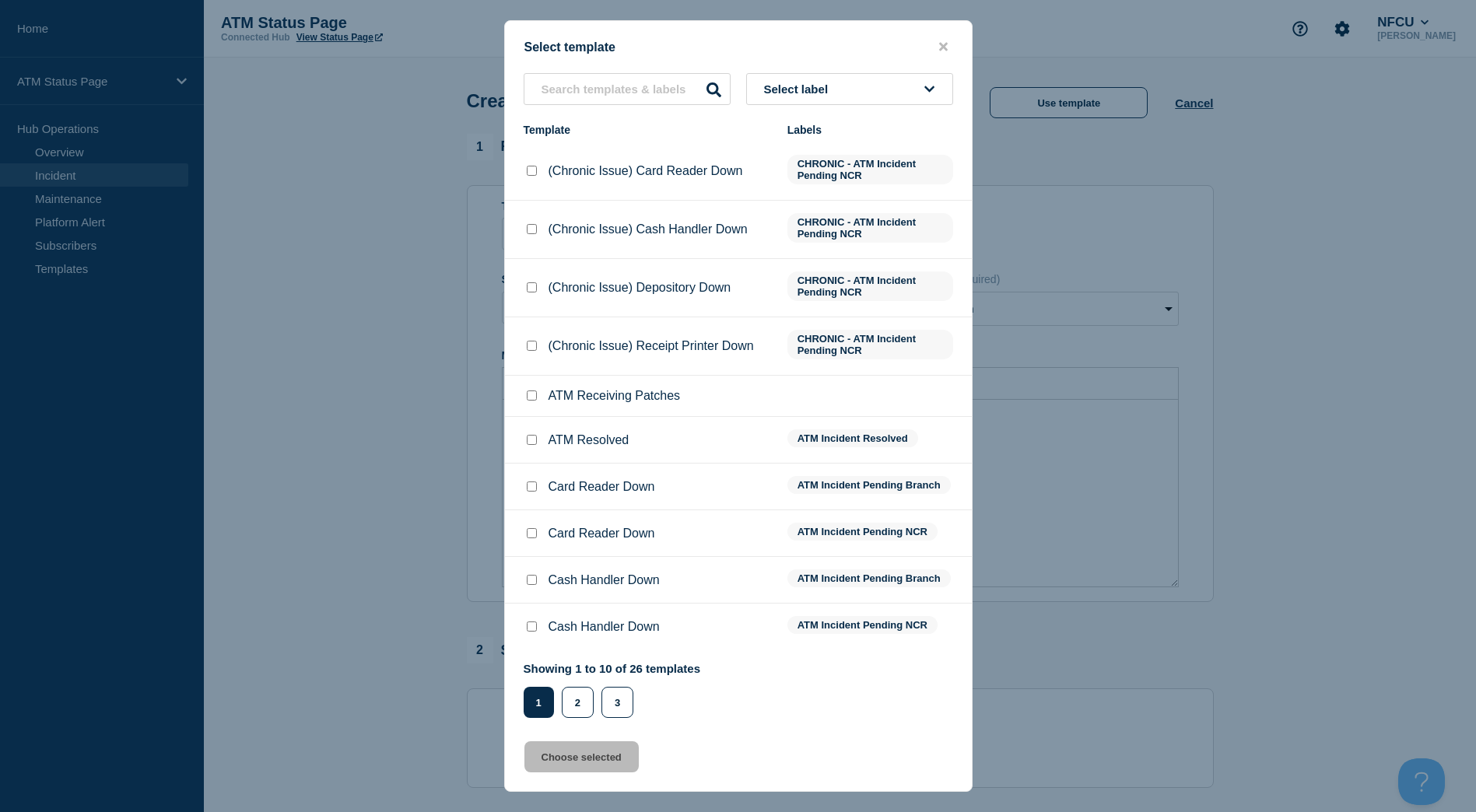
click at [928, 89] on icon at bounding box center [930, 89] width 10 height 7
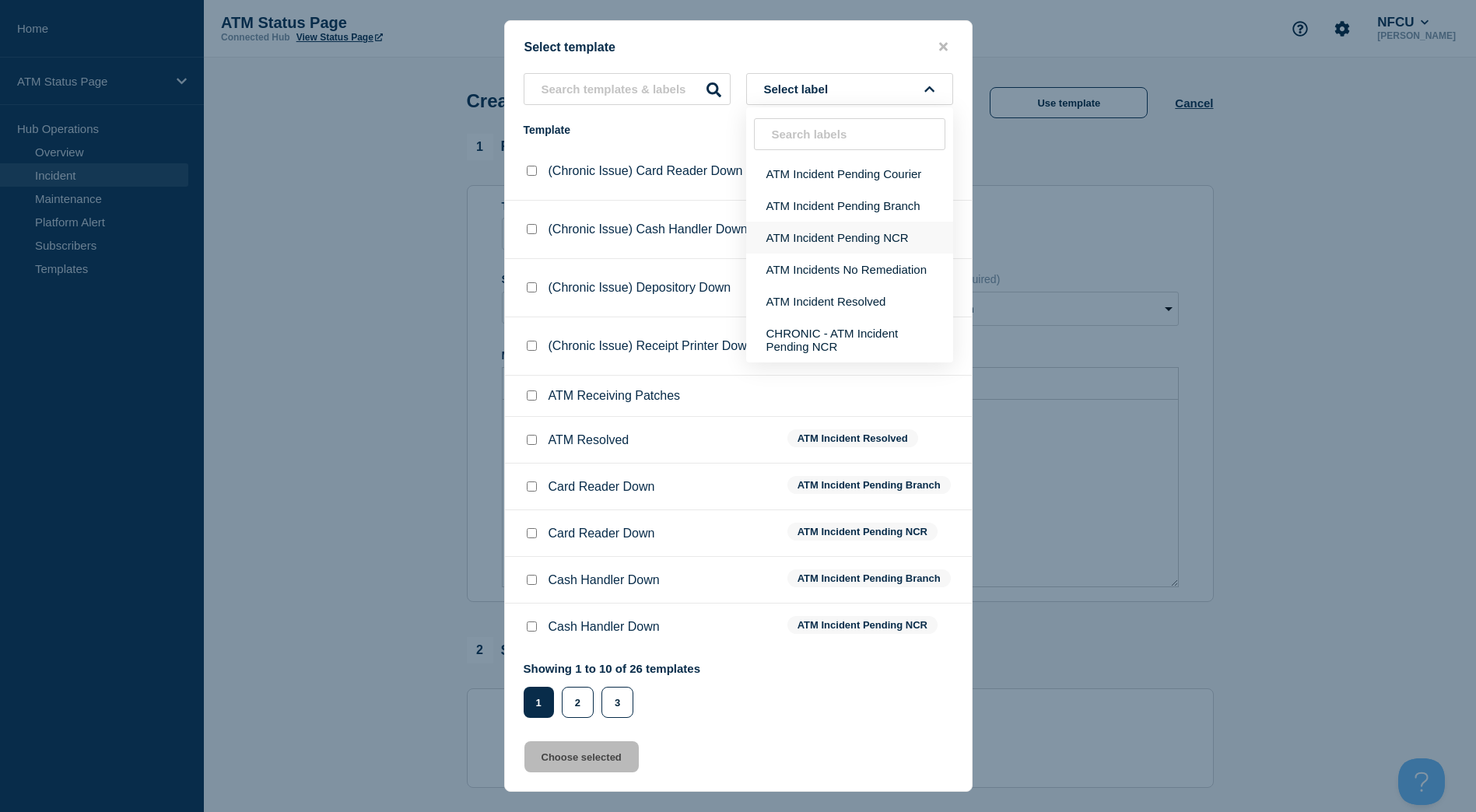
click at [870, 241] on button "ATM Incident Pending NCR" at bounding box center [849, 238] width 207 height 32
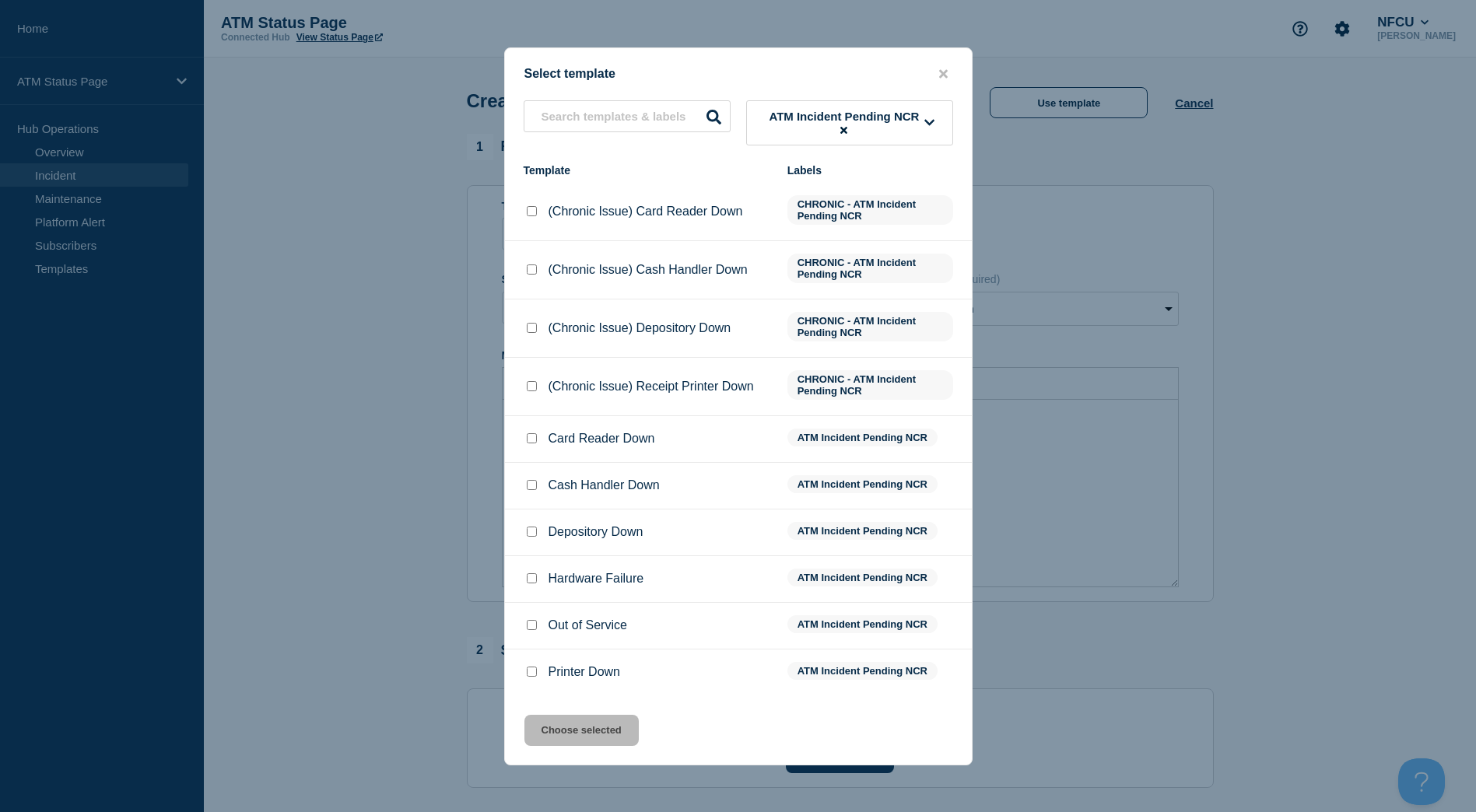
click at [531, 535] on input "Depository Down checkbox" at bounding box center [531, 531] width 10 height 10
checkbox input "true"
click at [559, 726] on button "Choose selected" at bounding box center [581, 731] width 115 height 31
type input "Depository Down"
select select "identified"
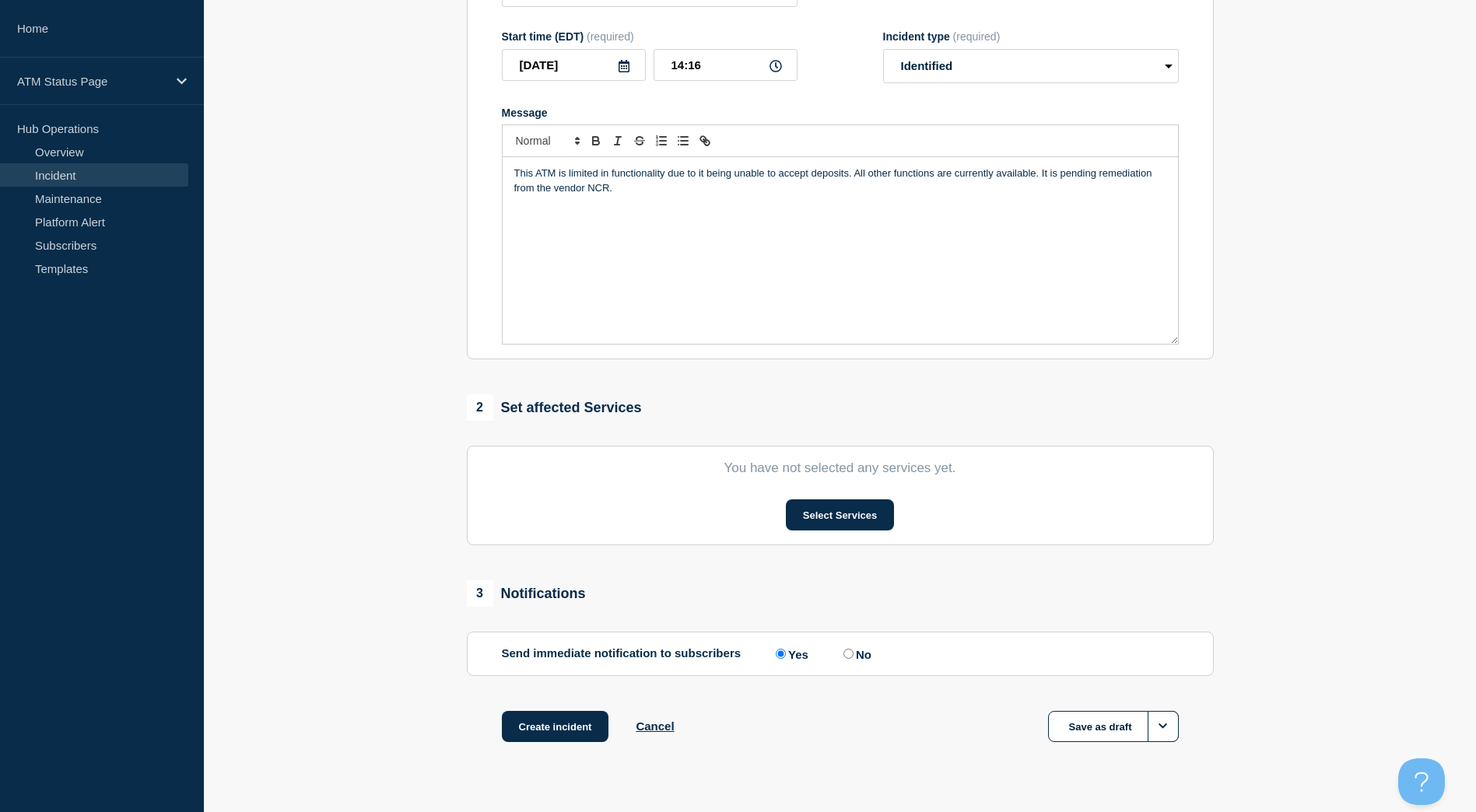
scroll to position [253, 0]
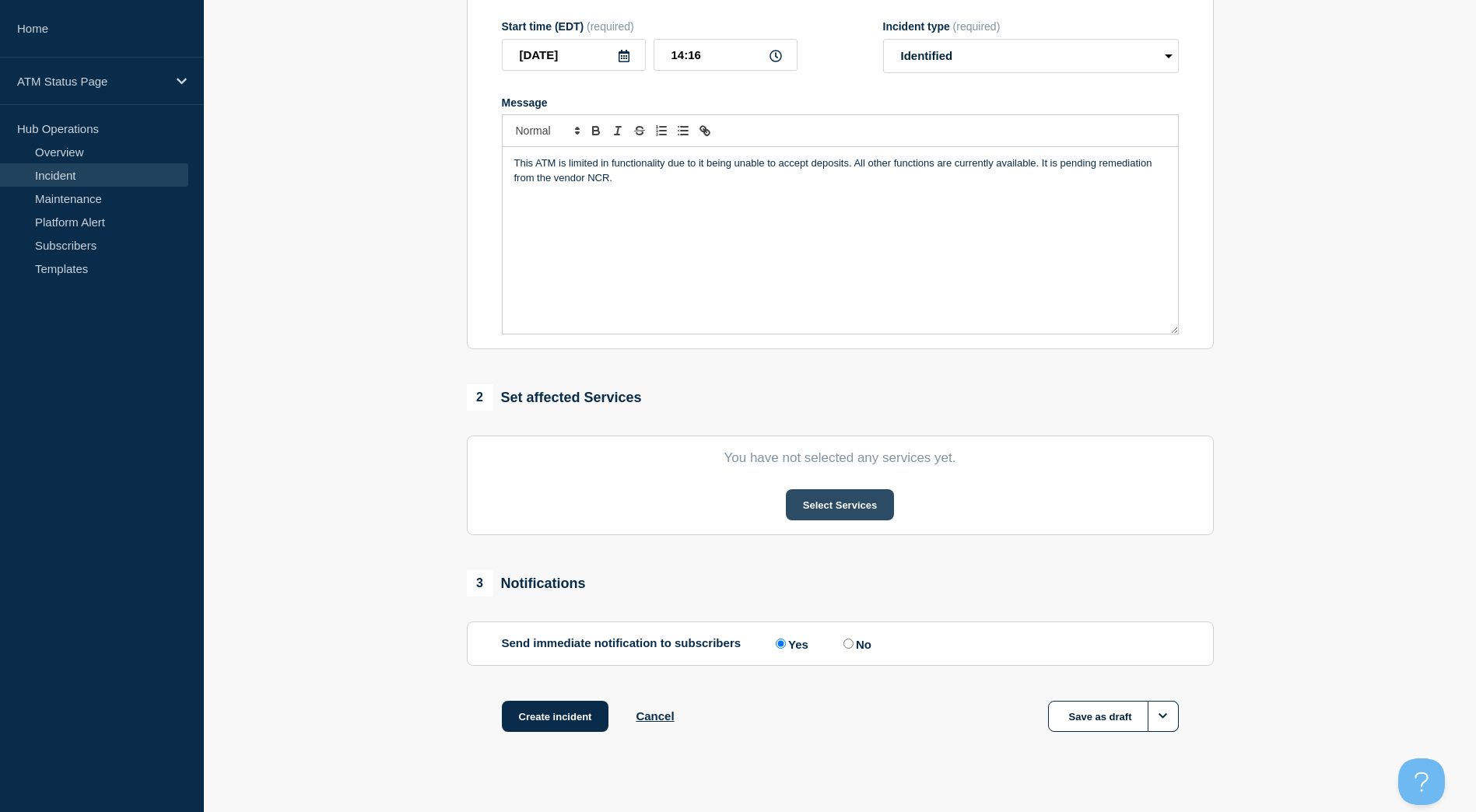
click at [814, 514] on button "Select Services" at bounding box center [840, 504] width 108 height 31
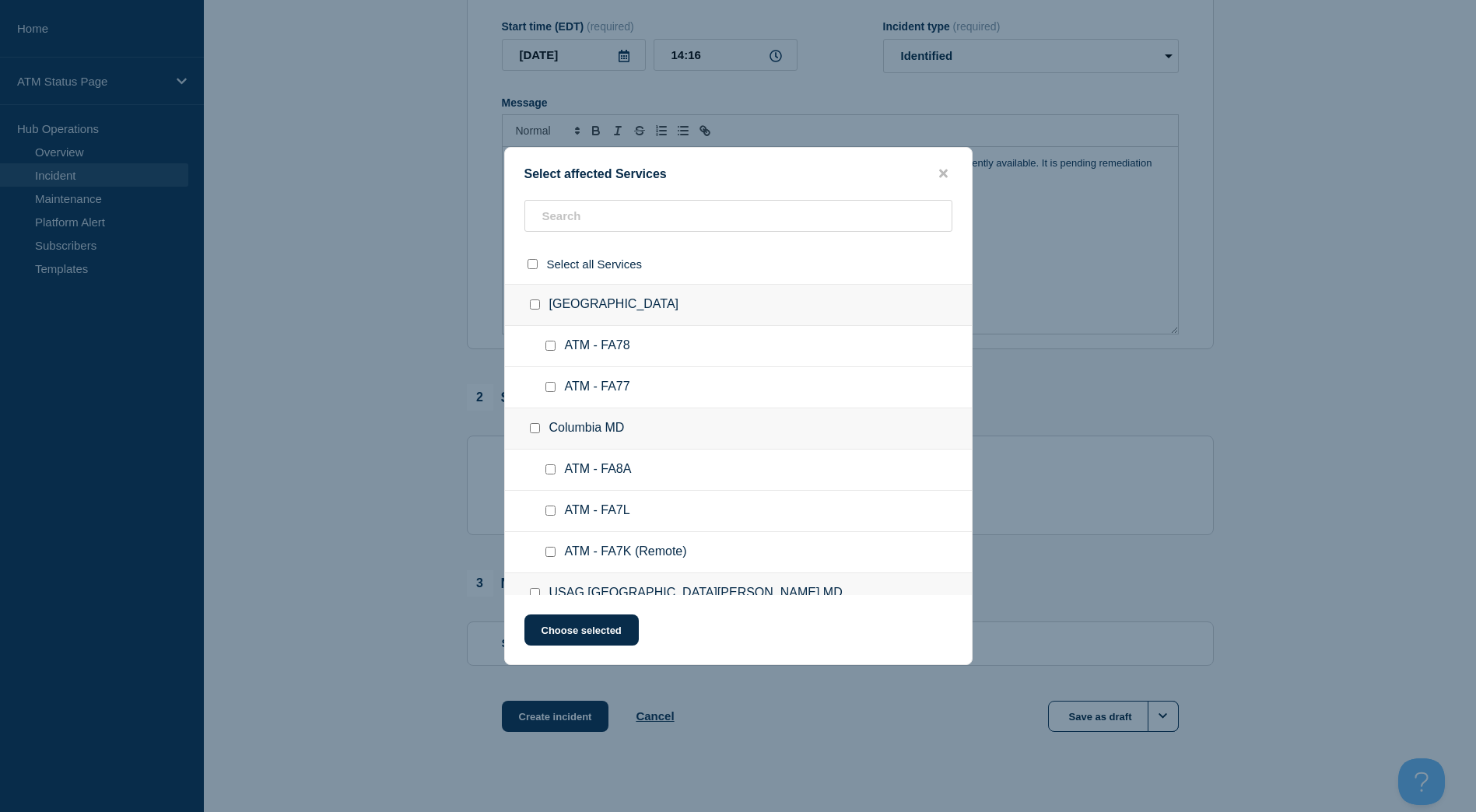
click at [671, 180] on div "Select affected Services" at bounding box center [739, 174] width 467 height 15
click at [654, 220] on input "text" at bounding box center [738, 216] width 428 height 32
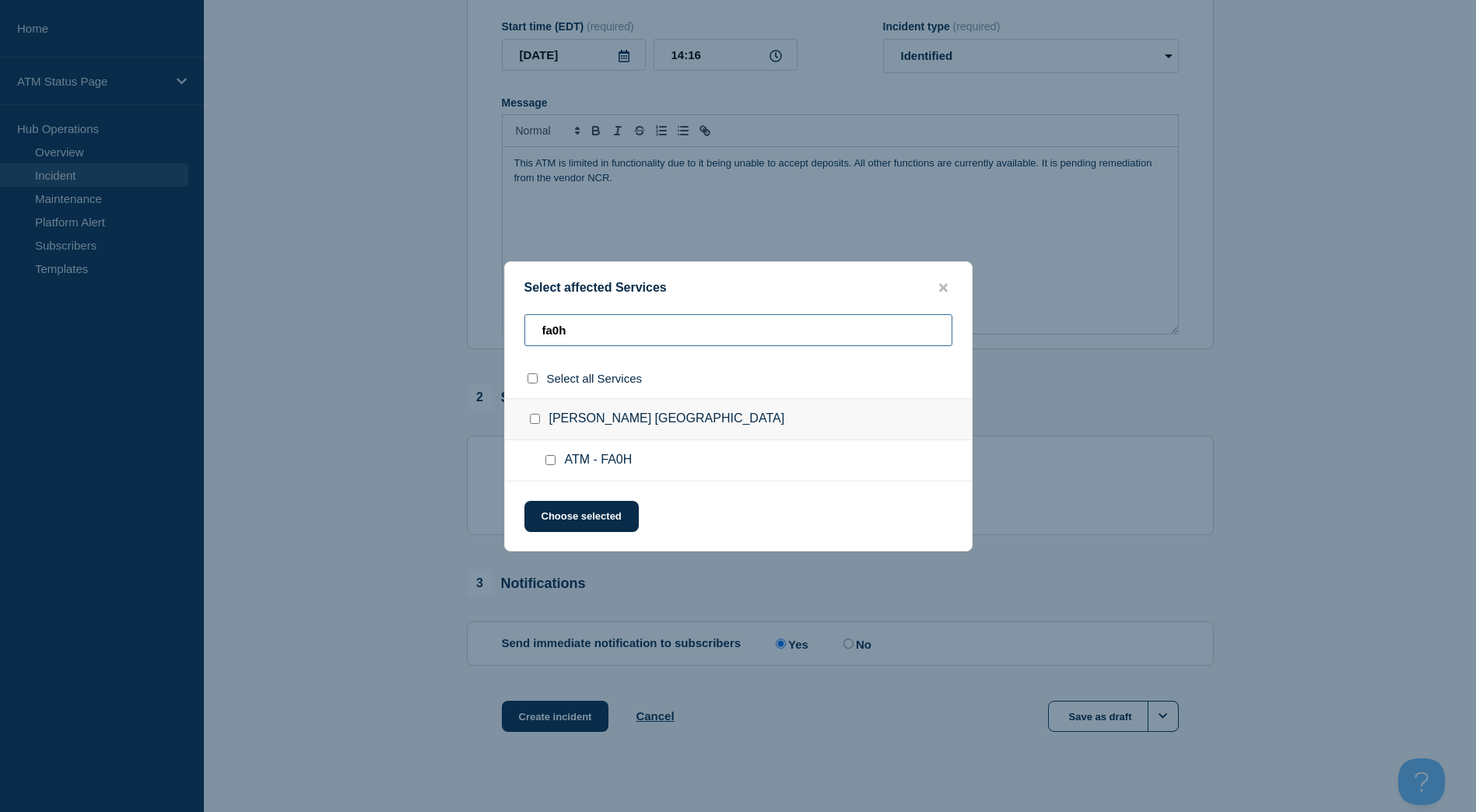
type input "fa0h"
click at [534, 423] on input "Henderson NV checkbox" at bounding box center [535, 419] width 10 height 10
checkbox input "true"
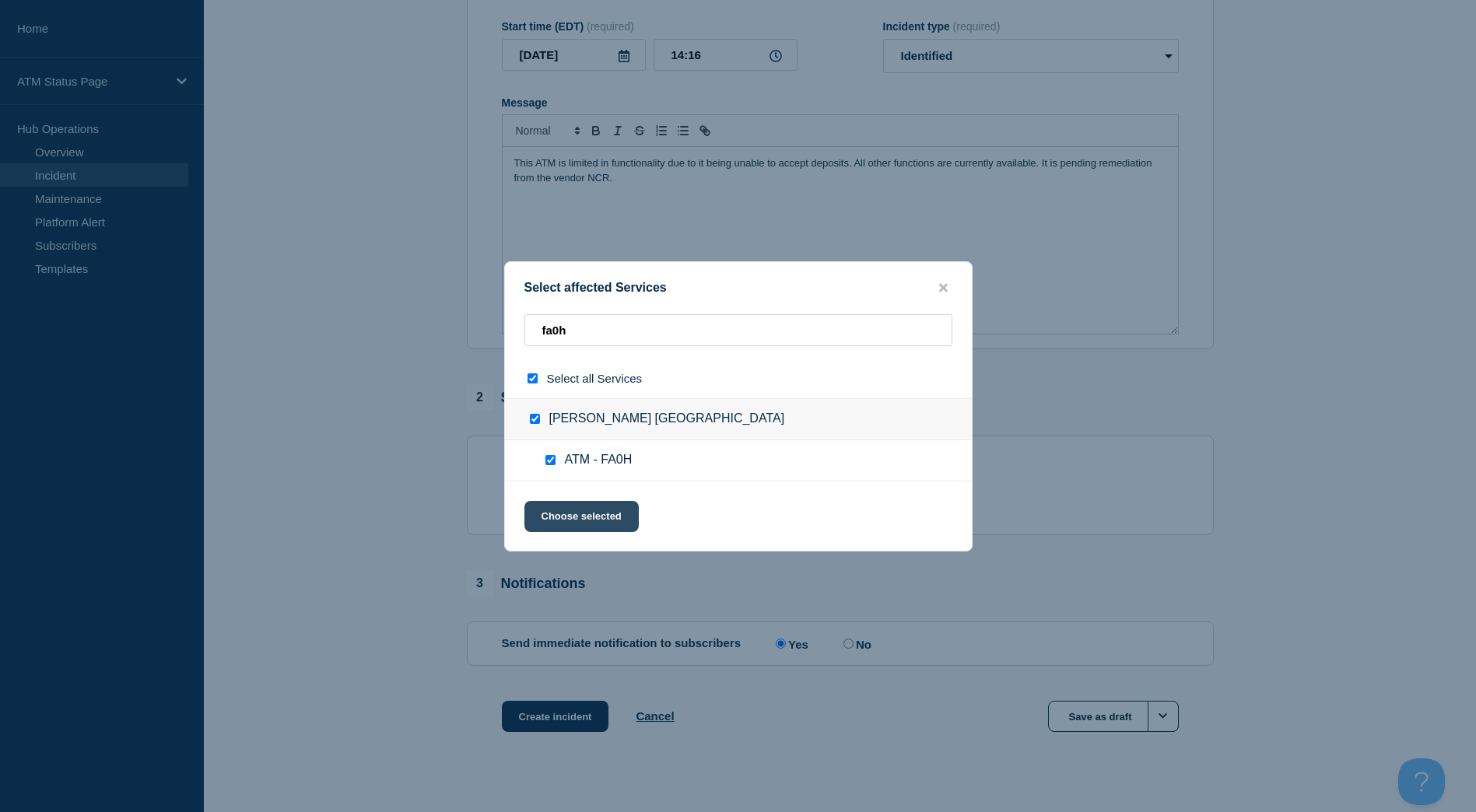
click at [572, 513] on button "Choose selected" at bounding box center [581, 517] width 115 height 31
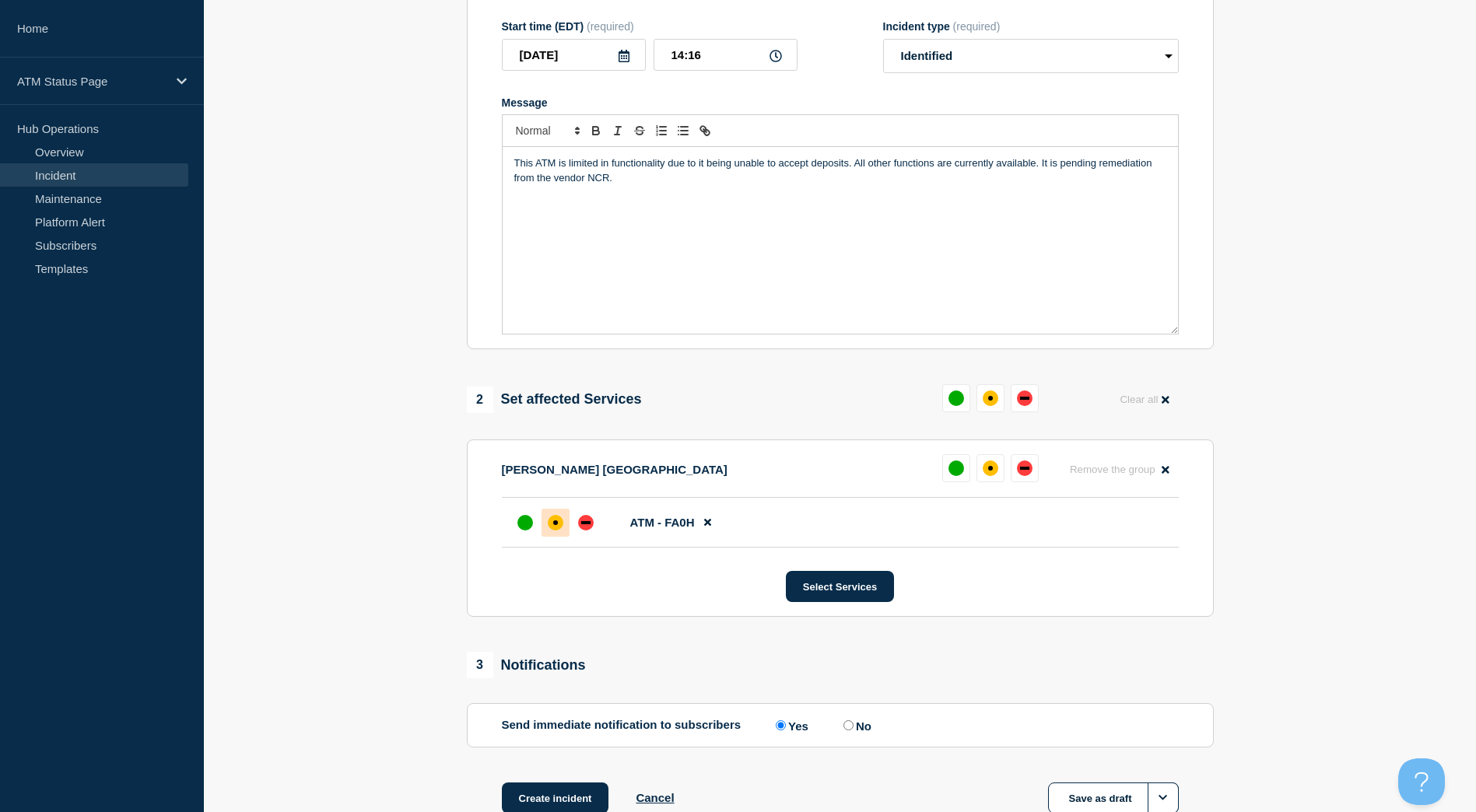
click at [548, 531] on div at bounding box center [555, 522] width 28 height 28
click at [587, 806] on button "Create incident" at bounding box center [556, 798] width 107 height 31
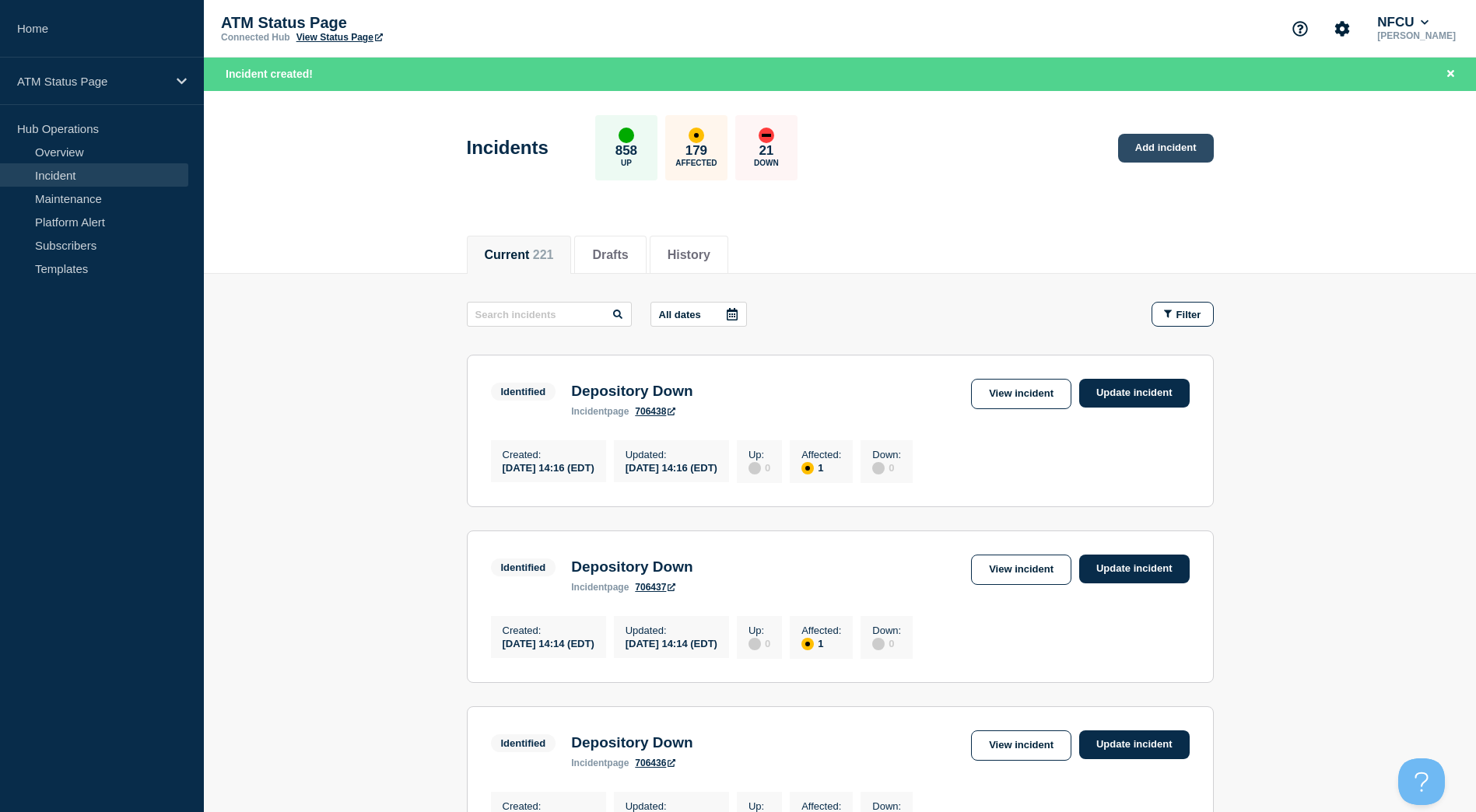
click at [1146, 149] on link "Add incident" at bounding box center [1166, 147] width 96 height 28
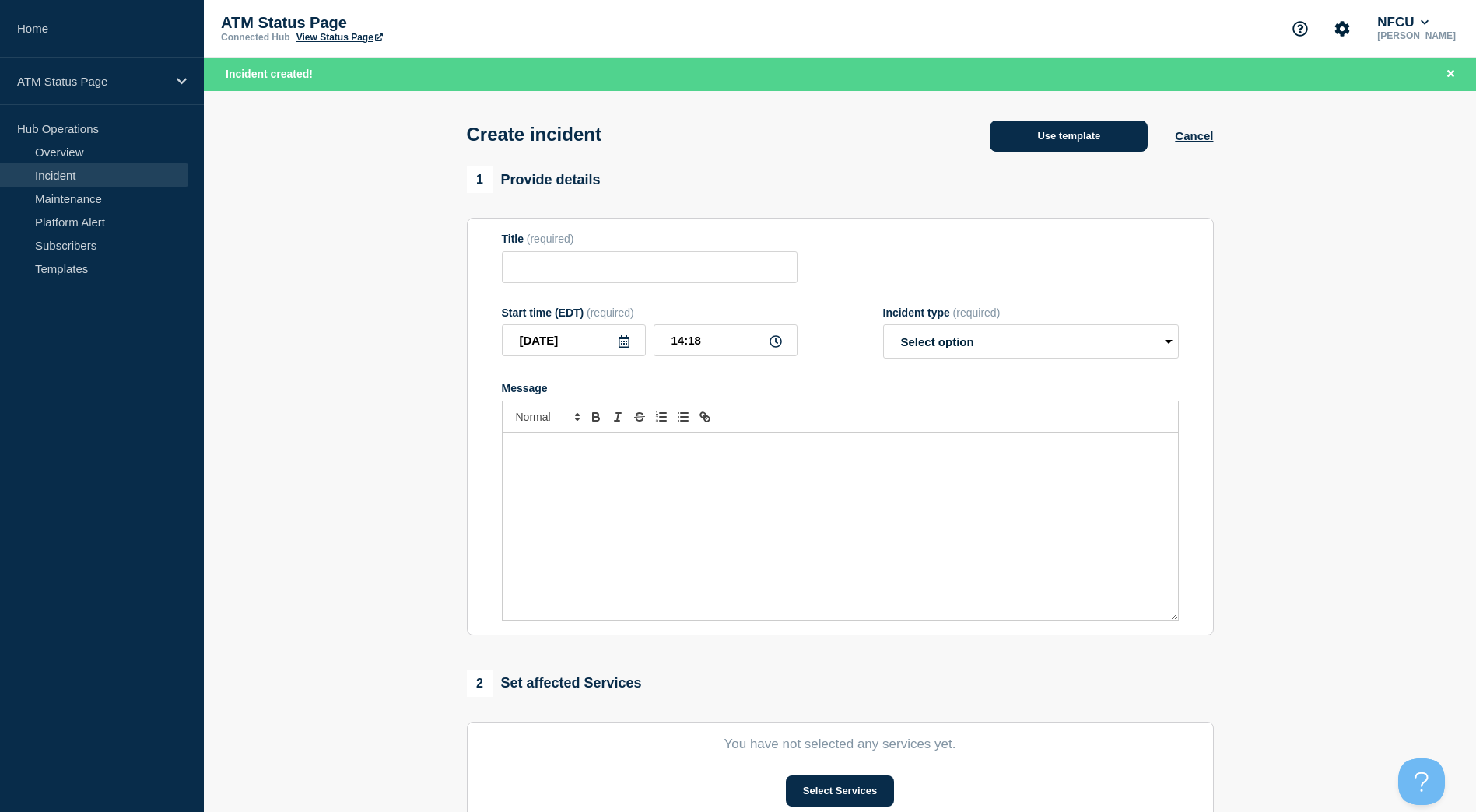
click at [1088, 139] on button "Use template" at bounding box center [1068, 136] width 158 height 31
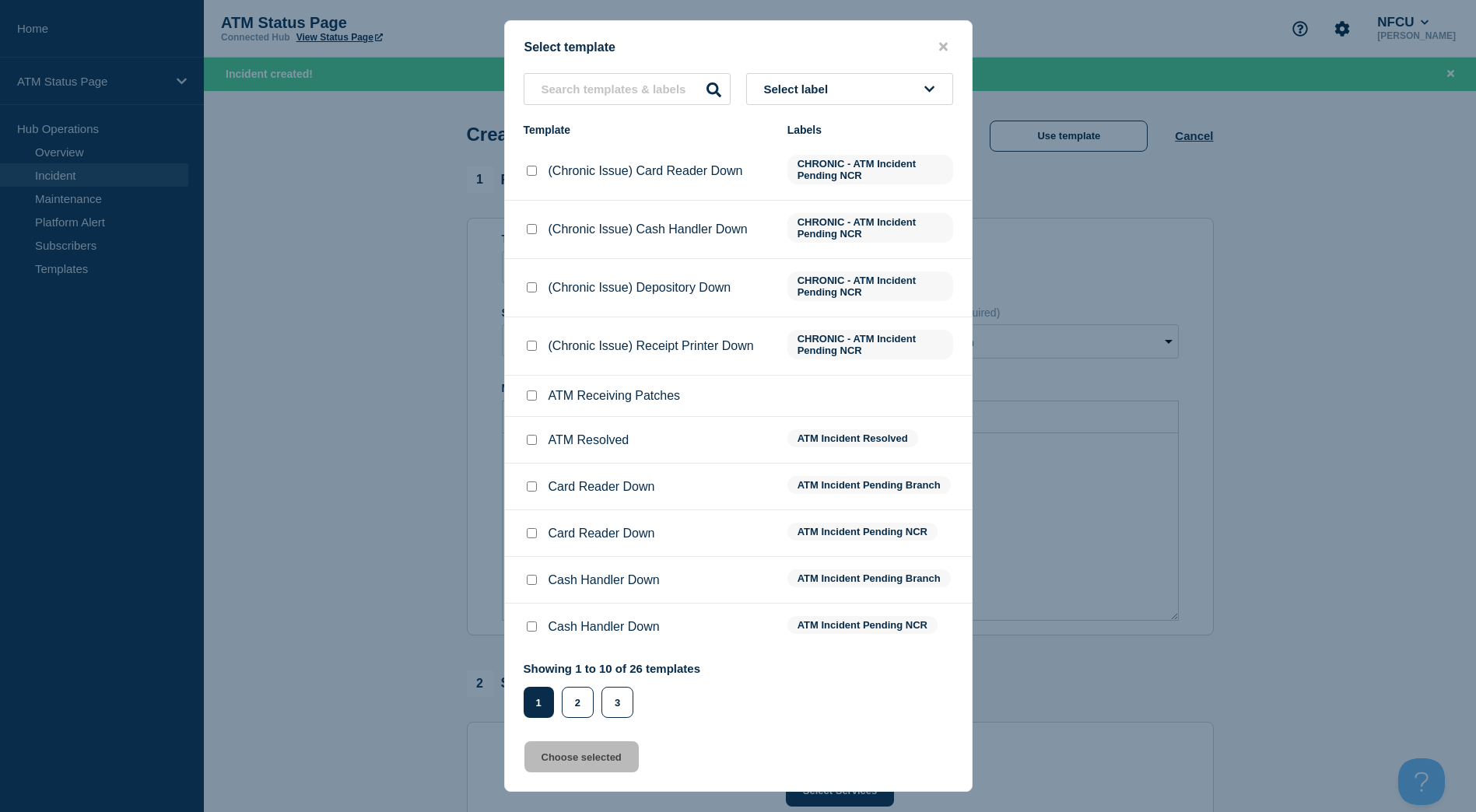
click at [923, 81] on button "Select label" at bounding box center [849, 89] width 207 height 32
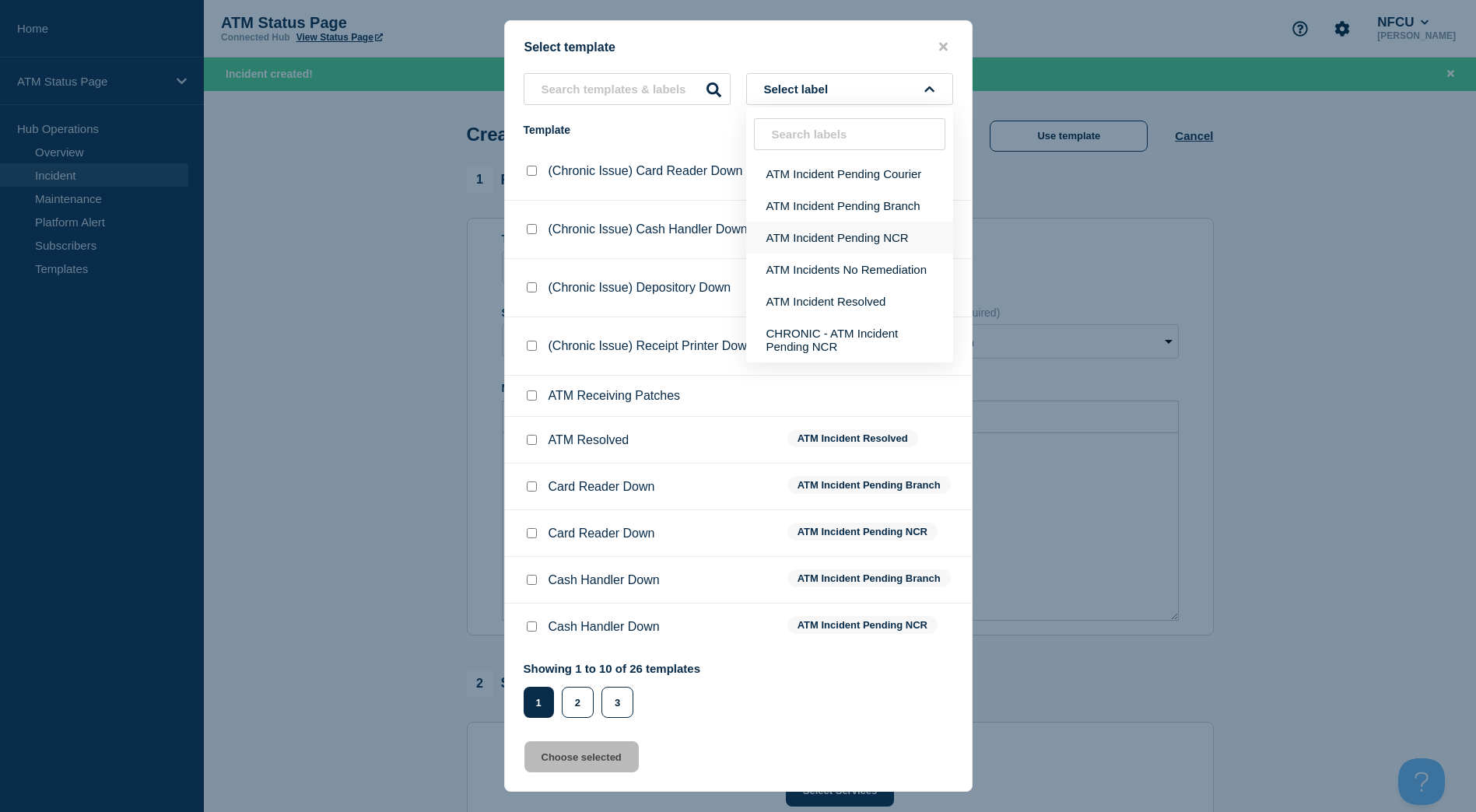
click at [891, 225] on button "ATM Incident Pending NCR" at bounding box center [849, 238] width 207 height 32
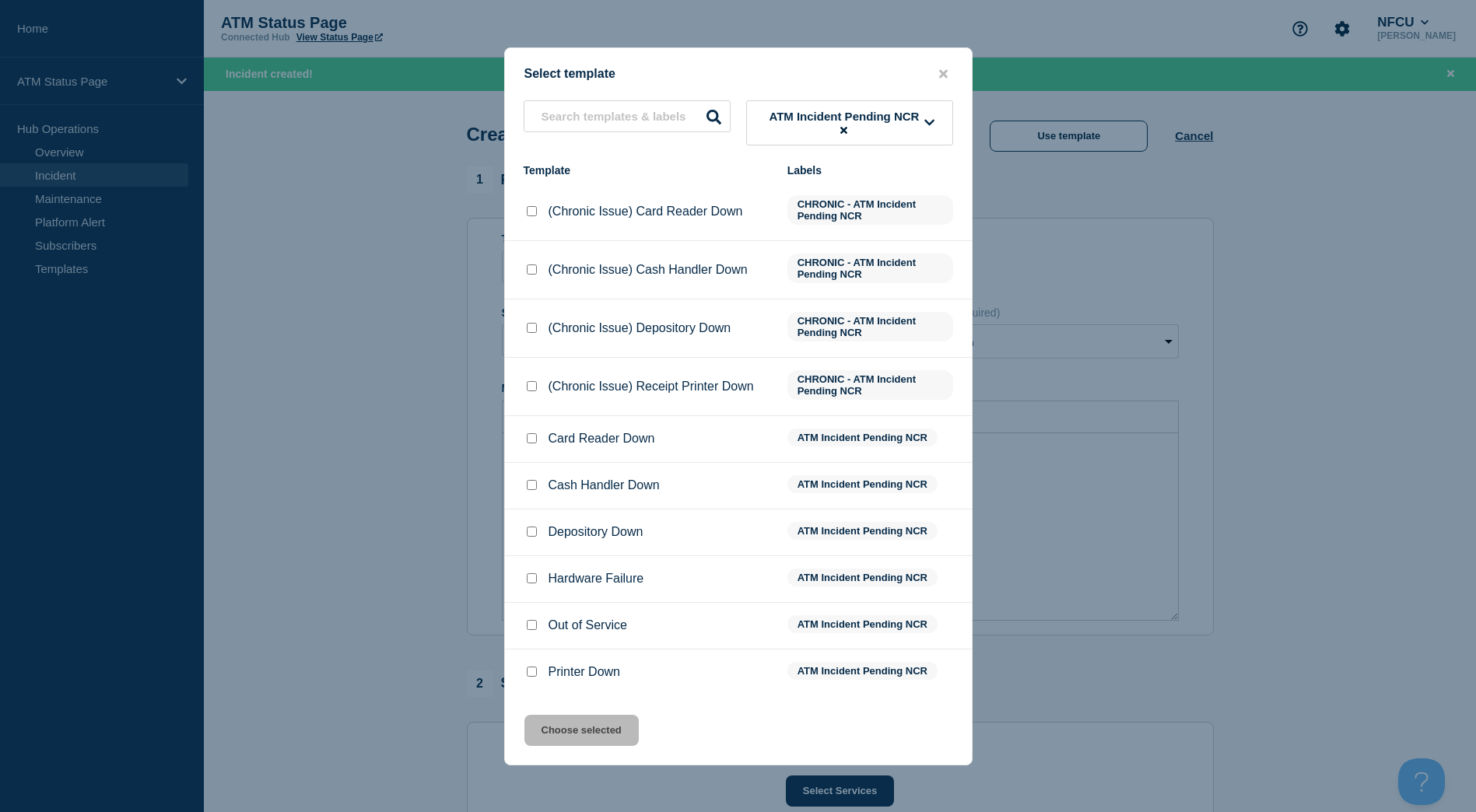
click at [845, 120] on span "ATM Incident Pending NCR" at bounding box center [845, 123] width 161 height 27
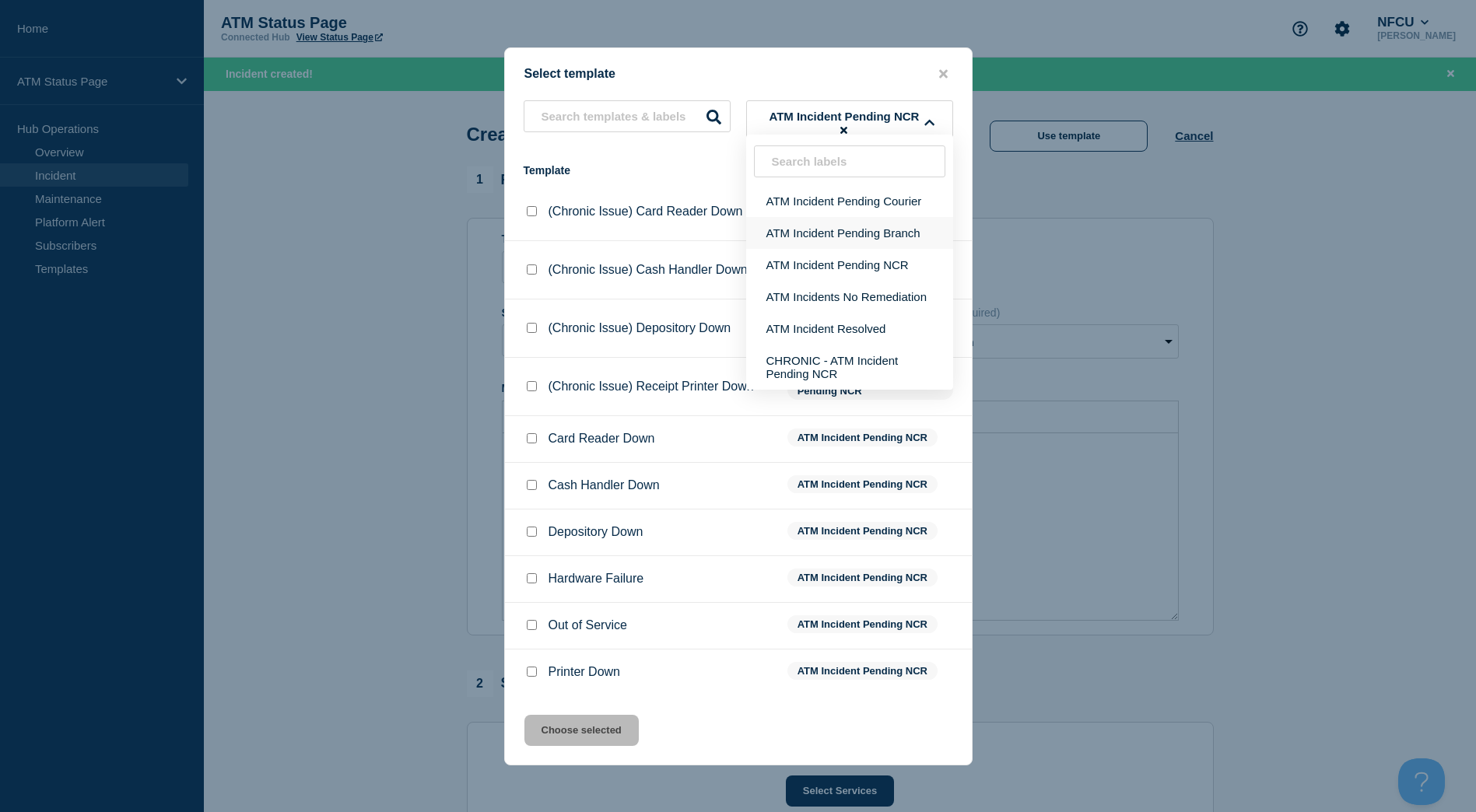
click at [834, 224] on button "ATM Incident Pending Branch" at bounding box center [849, 233] width 207 height 32
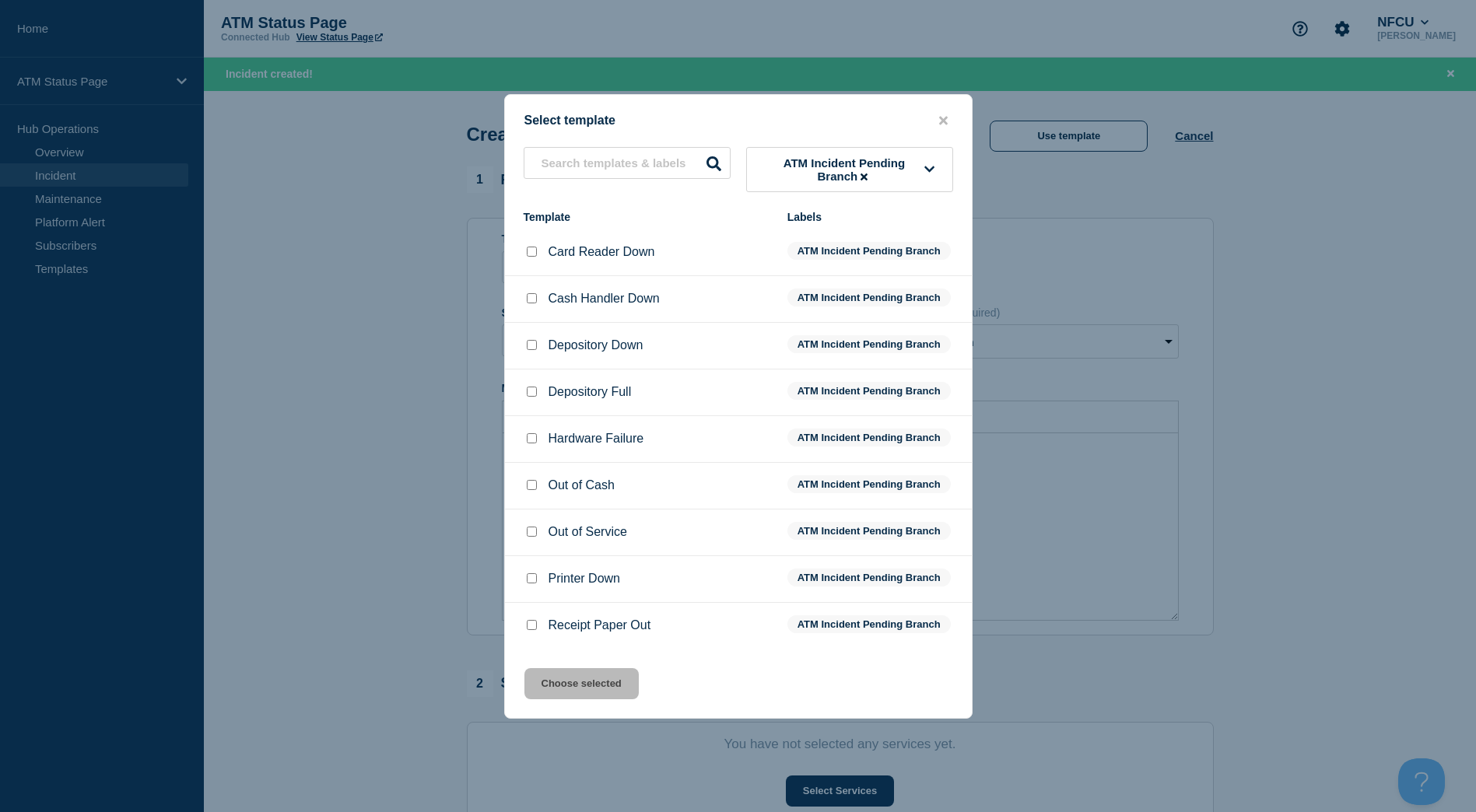
click at [530, 343] on input "Depository Down checkbox" at bounding box center [531, 345] width 10 height 10
checkbox input "true"
click at [570, 687] on button "Choose selected" at bounding box center [581, 683] width 115 height 31
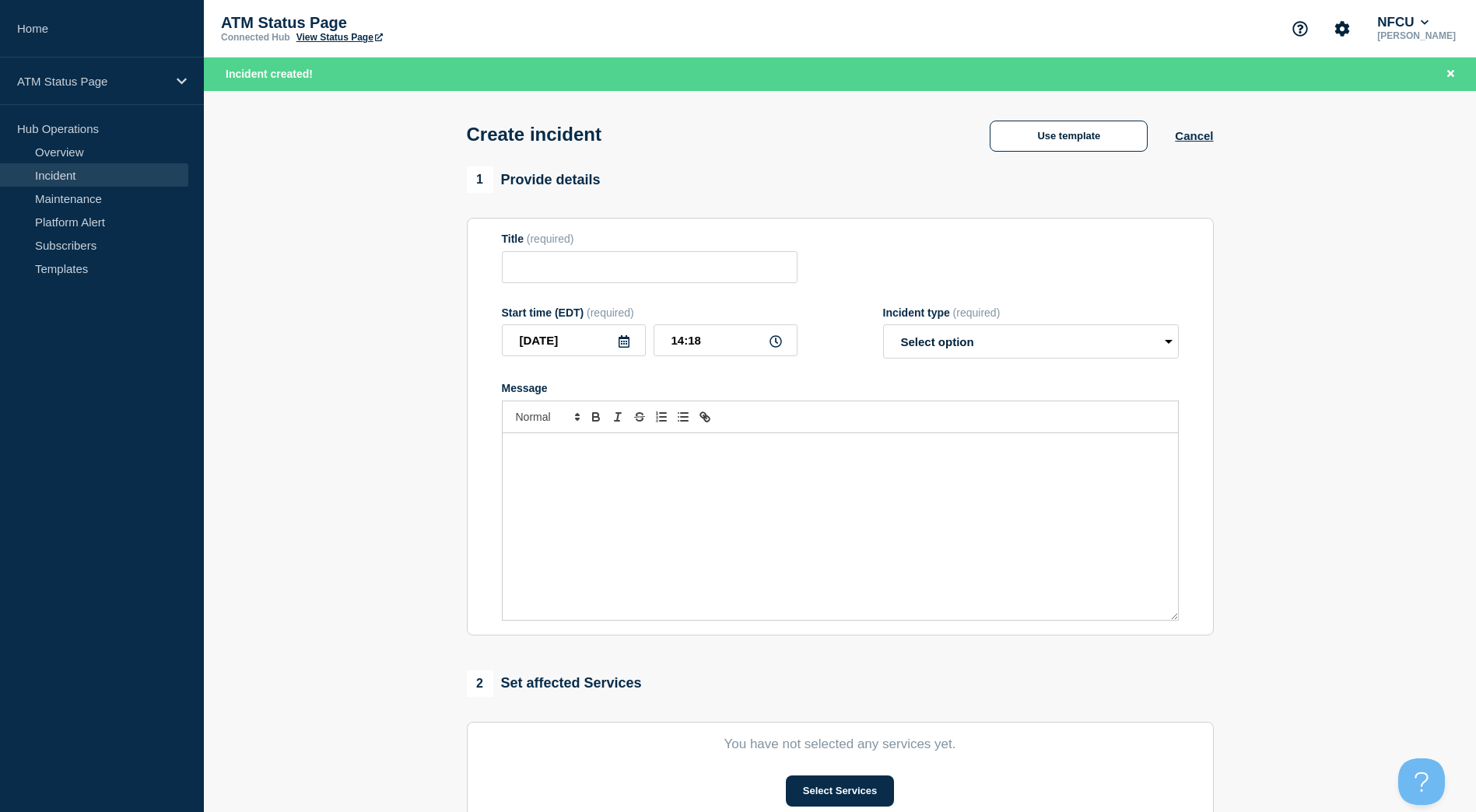
type input "Depository Down"
select select "identified"
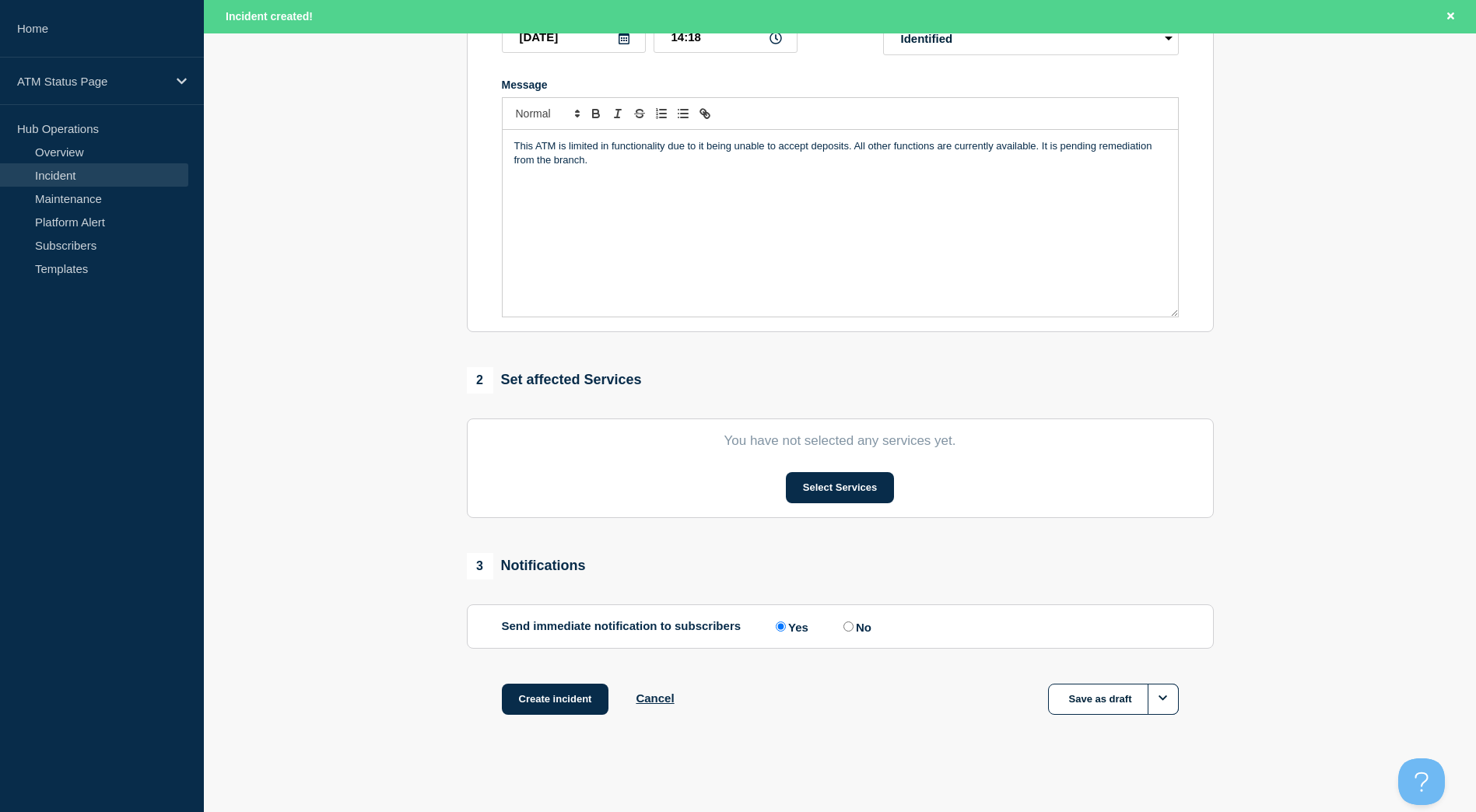
scroll to position [306, 0]
click at [847, 484] on button "Select Services" at bounding box center [840, 486] width 108 height 31
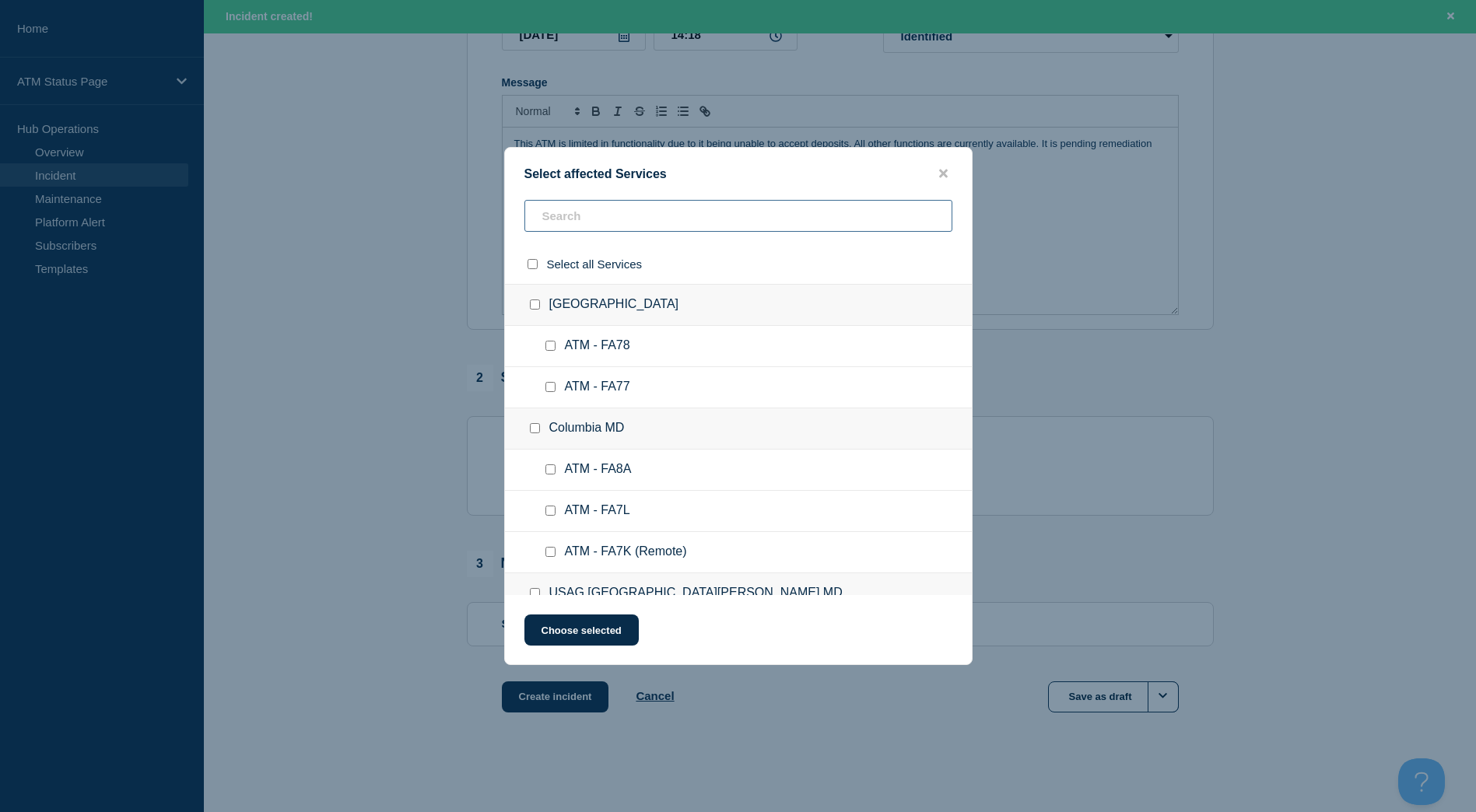
click at [699, 212] on input "text" at bounding box center [738, 216] width 428 height 32
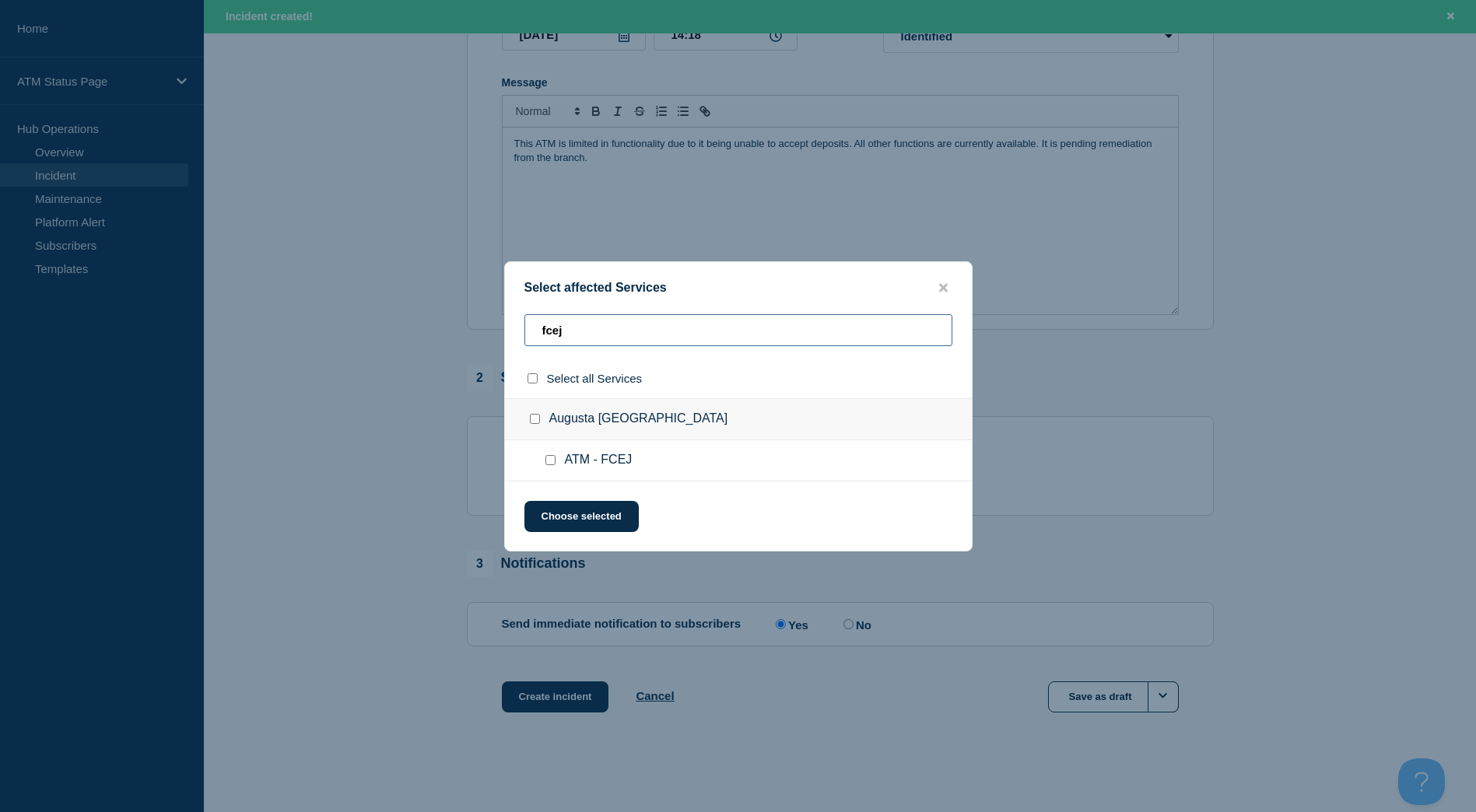
type input "fcej"
click at [535, 417] on input "Augusta GA checkbox" at bounding box center [535, 419] width 10 height 10
checkbox input "true"
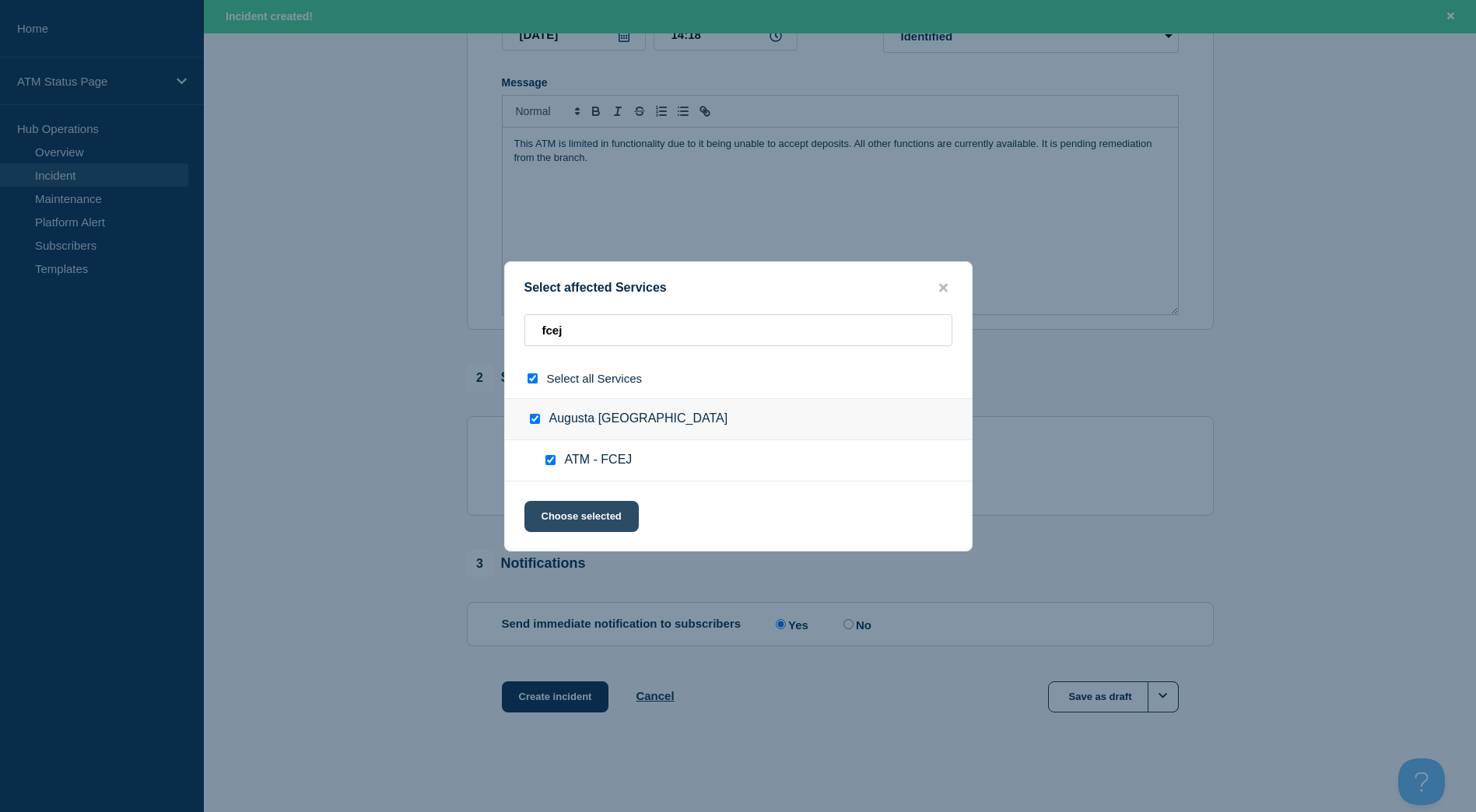
click at [589, 520] on button "Choose selected" at bounding box center [581, 517] width 115 height 31
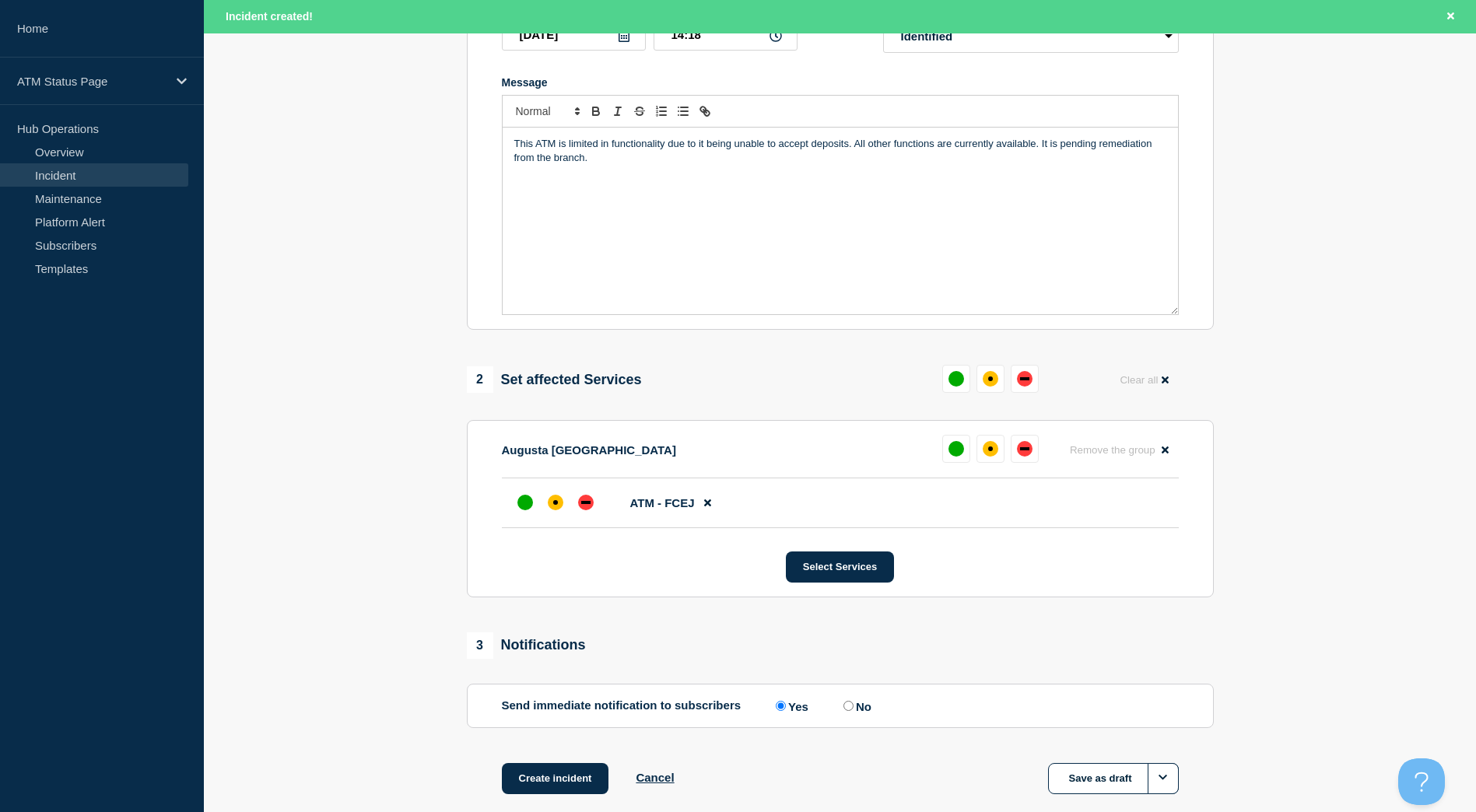
click at [589, 517] on div at bounding box center [586, 502] width 28 height 28
click at [560, 504] on div "affected" at bounding box center [555, 502] width 15 height 15
click at [557, 772] on button "Create incident" at bounding box center [556, 779] width 107 height 31
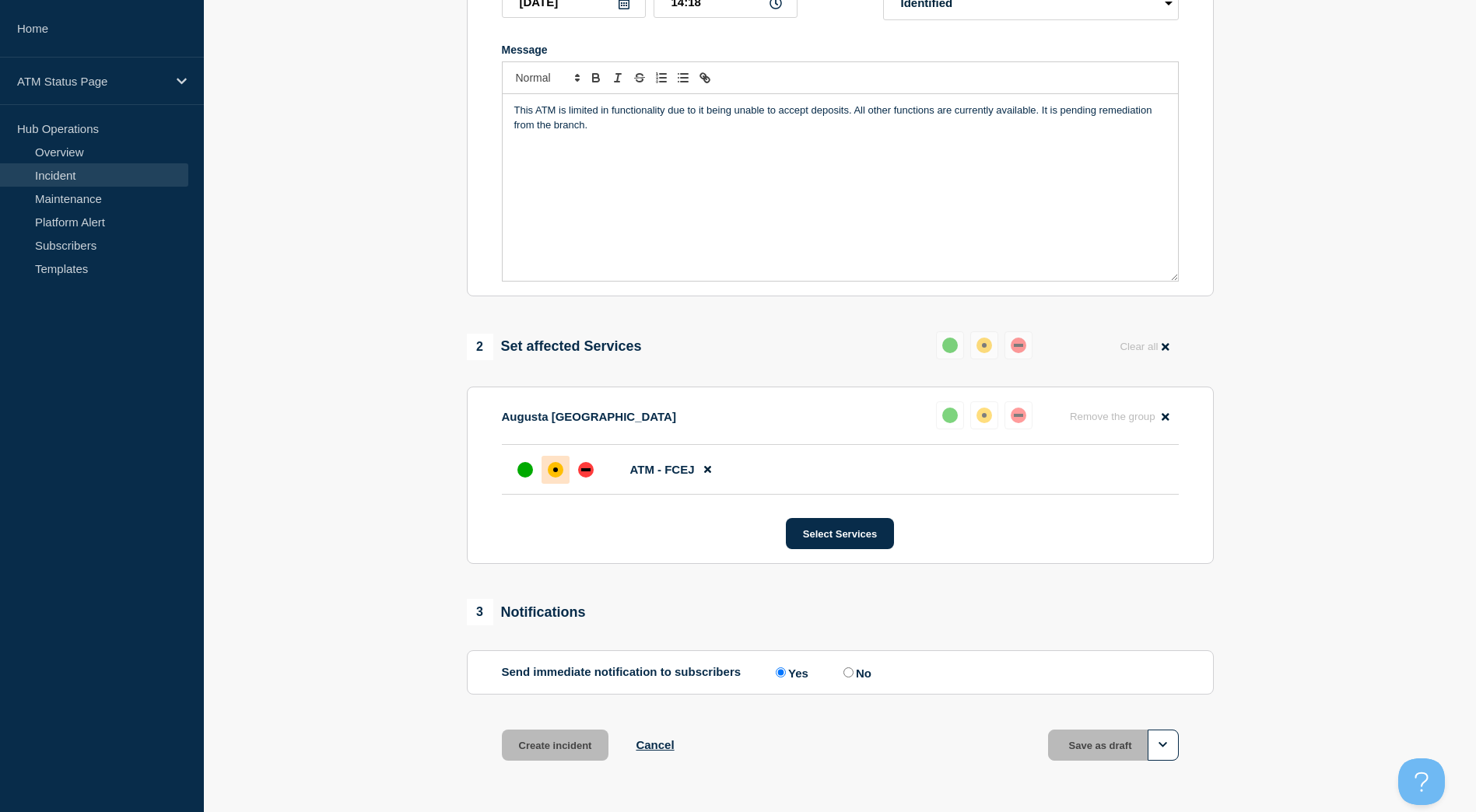
scroll to position [273, 0]
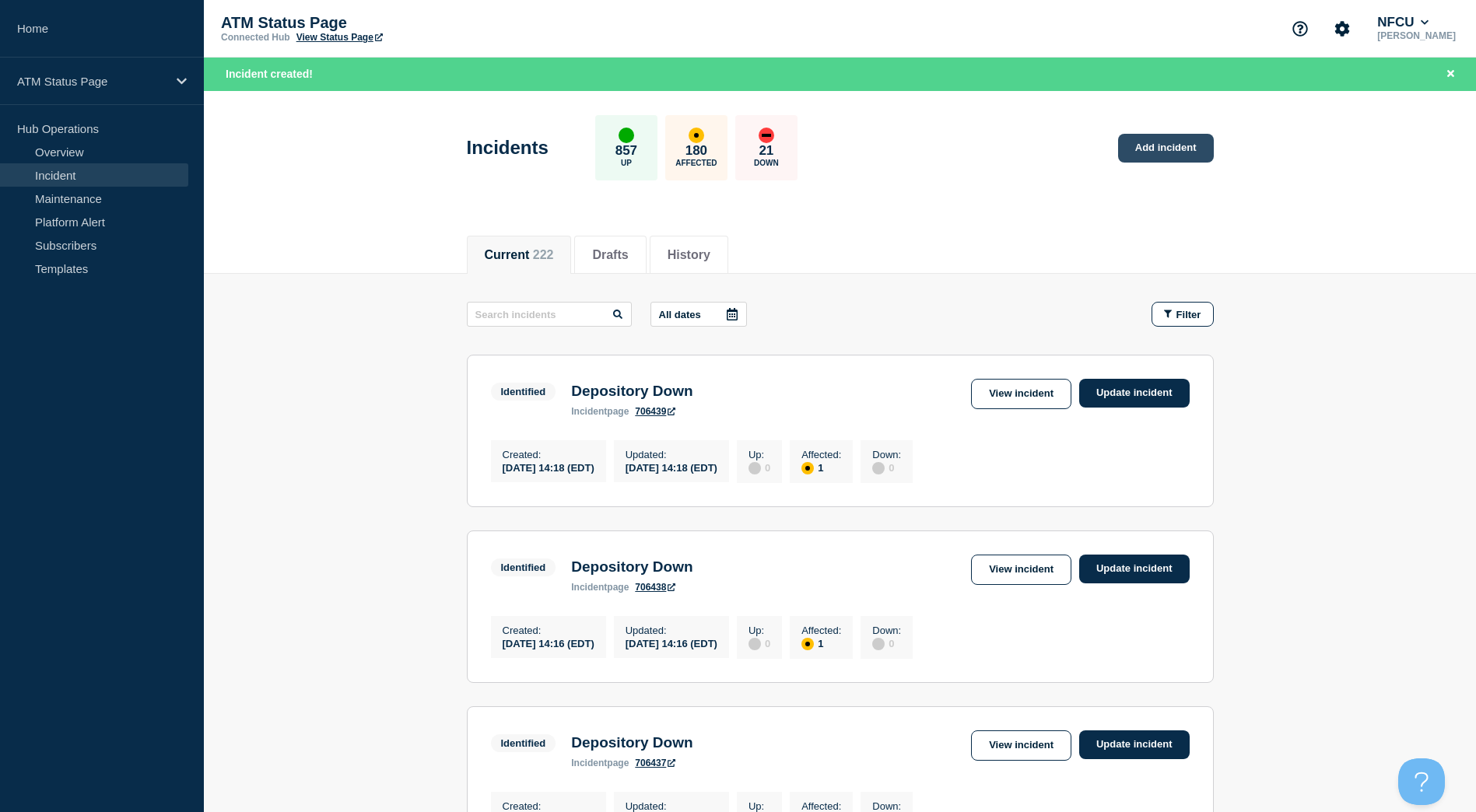
click at [1171, 136] on link "Add incident" at bounding box center [1166, 147] width 96 height 28
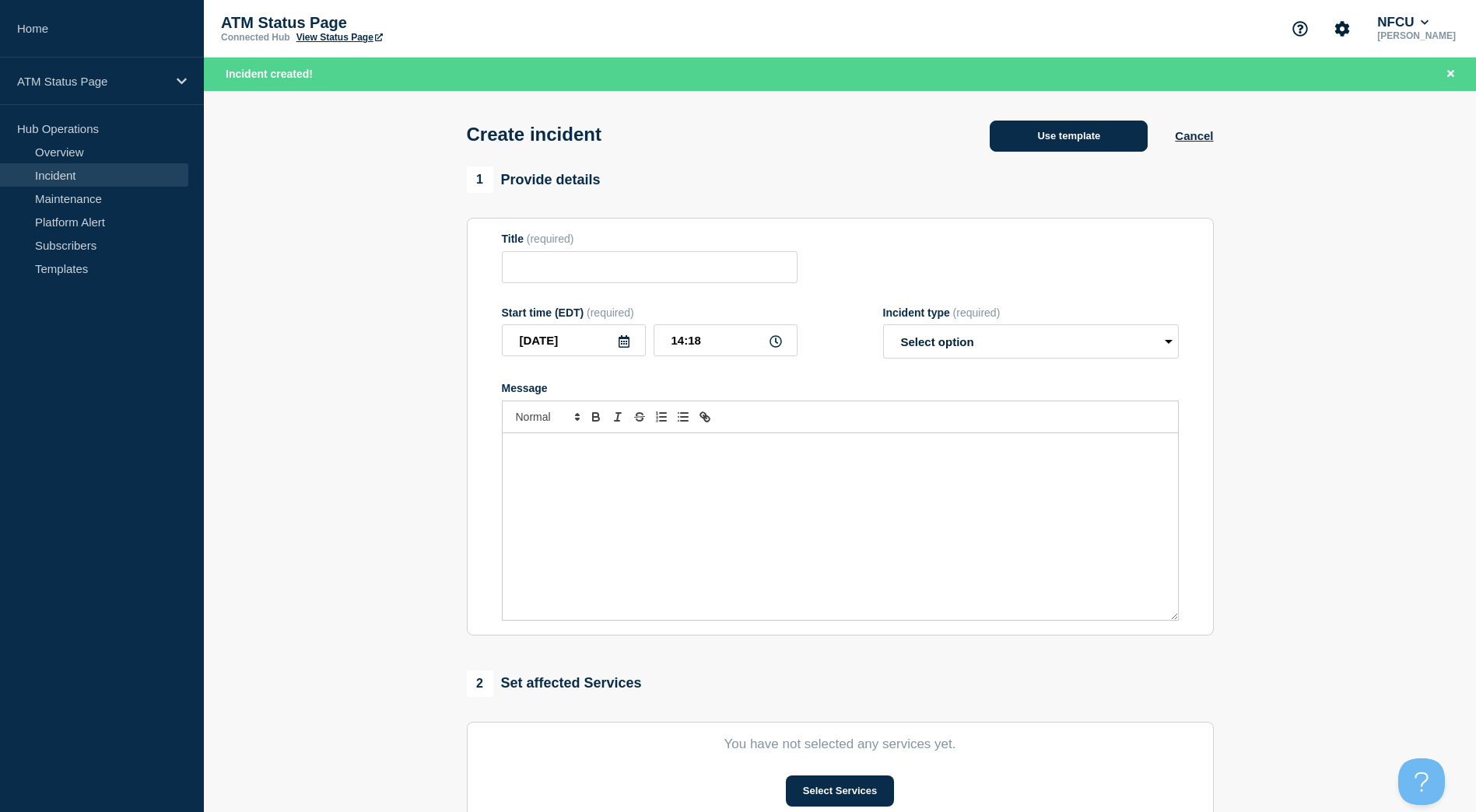
click at [1116, 126] on button "Use template" at bounding box center [1068, 136] width 158 height 31
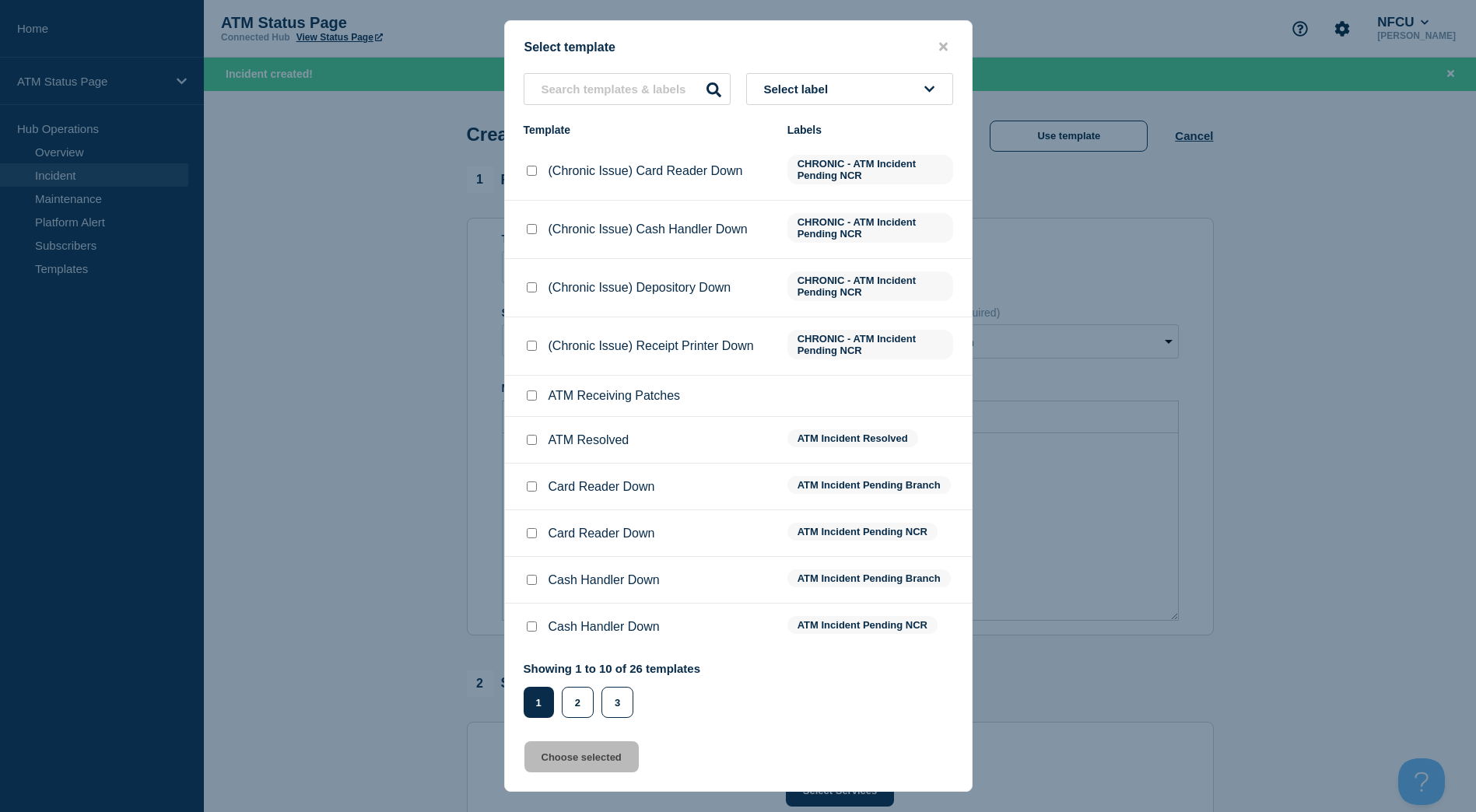
click at [854, 96] on button "Select label" at bounding box center [849, 89] width 207 height 32
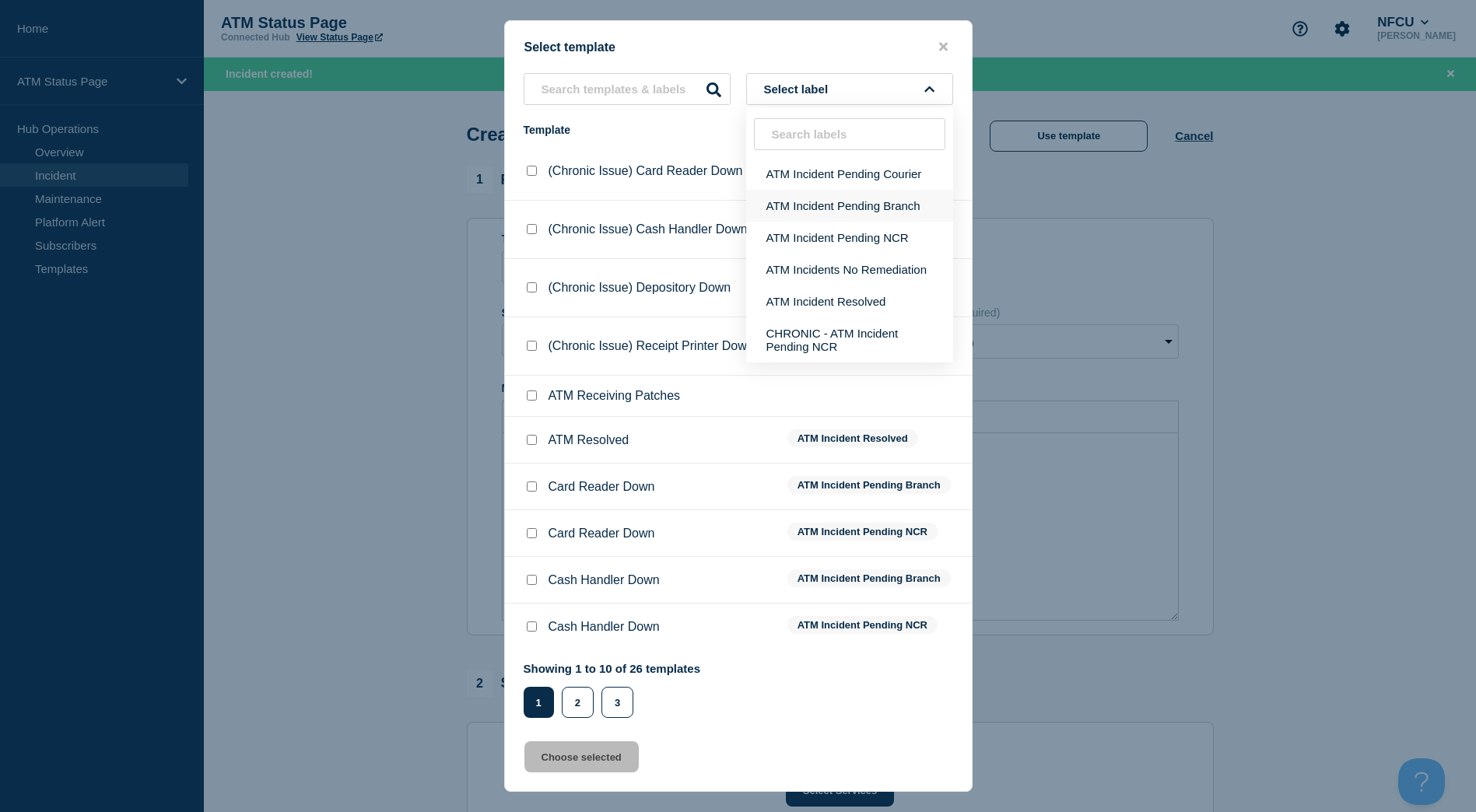
click at [890, 206] on button "ATM Incident Pending Branch" at bounding box center [849, 205] width 207 height 32
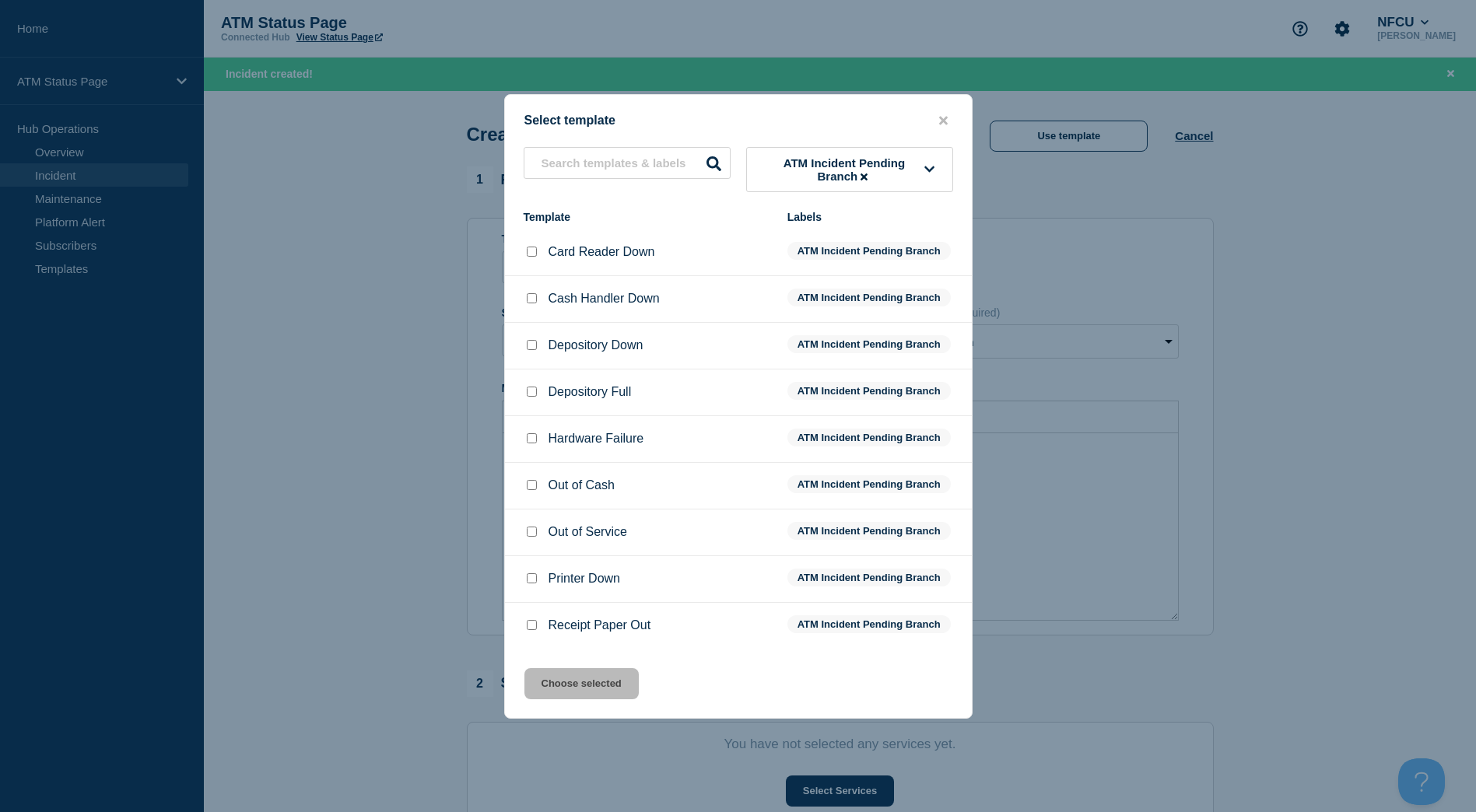
click at [529, 341] on div at bounding box center [531, 345] width 15 height 15
click at [529, 343] on input "Depository Down checkbox" at bounding box center [531, 345] width 10 height 10
checkbox input "true"
click at [563, 695] on button "Choose selected" at bounding box center [581, 683] width 115 height 31
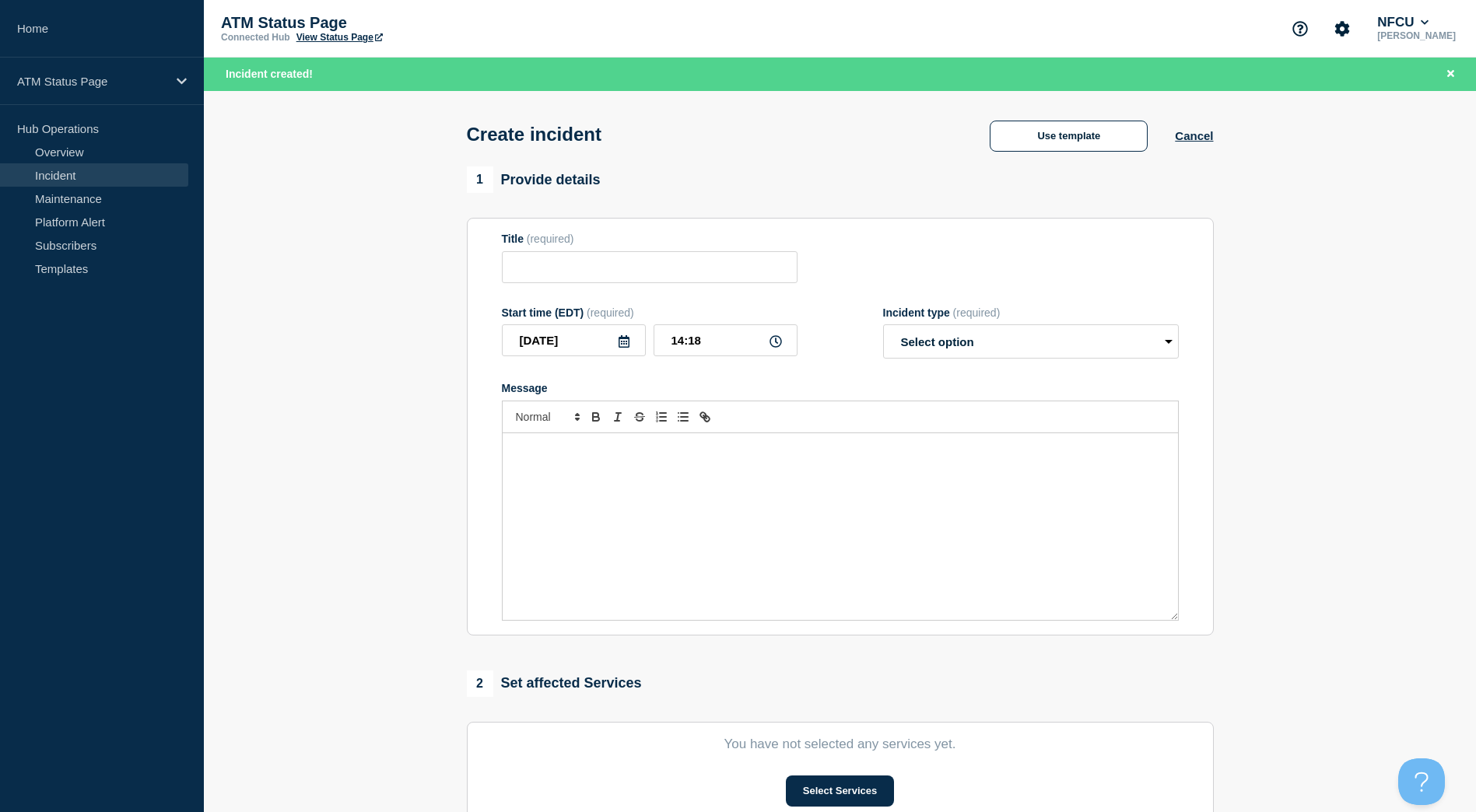
type input "Depository Down"
select select "identified"
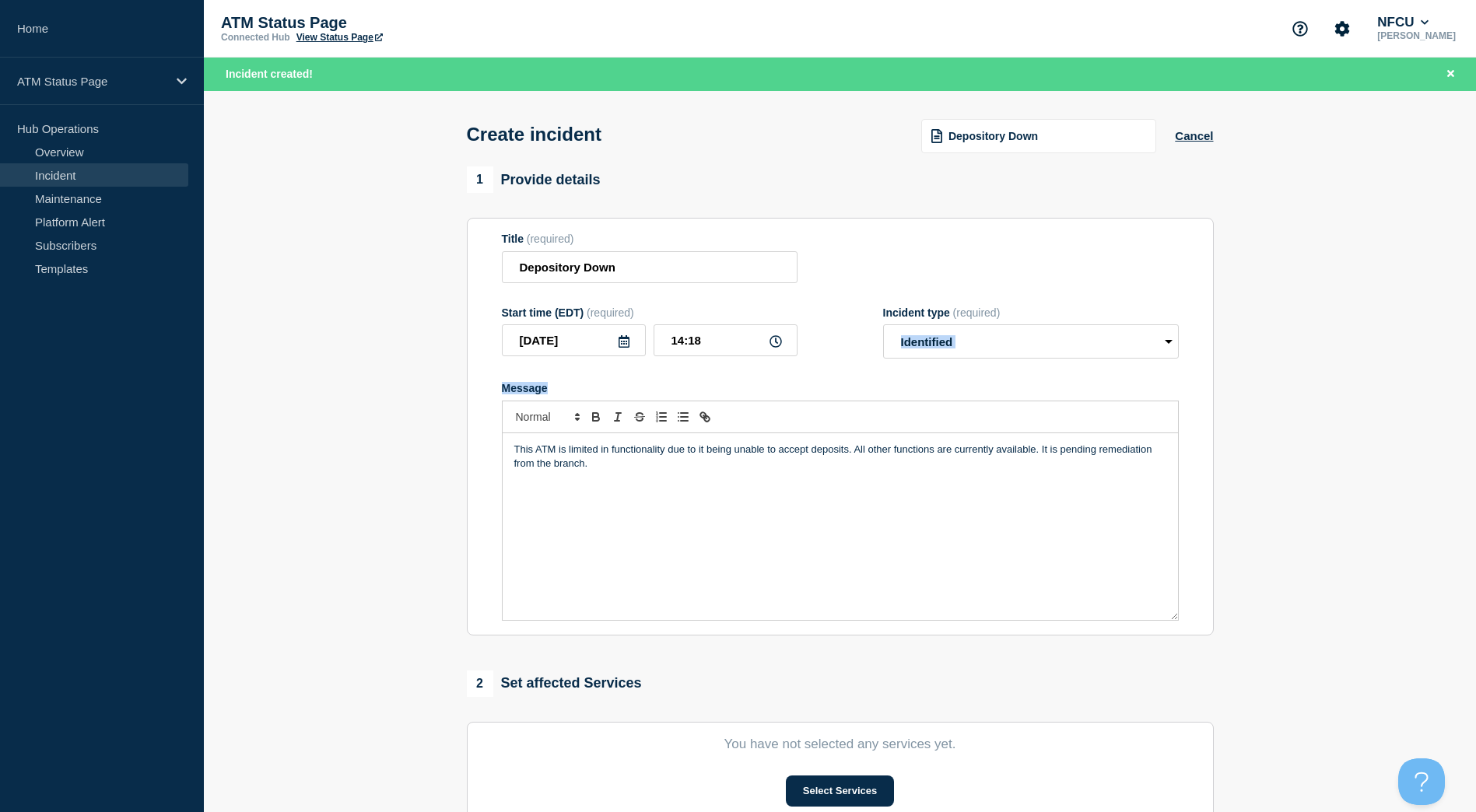
drag, startPoint x: 1473, startPoint y: 314, endPoint x: 1482, endPoint y: 373, distance: 59.7
click at [1476, 378] on html "Home ATM Status Page Hub Operations Overview Incident Maintenance Platform Aler…" at bounding box center [738, 406] width 1476 height 812
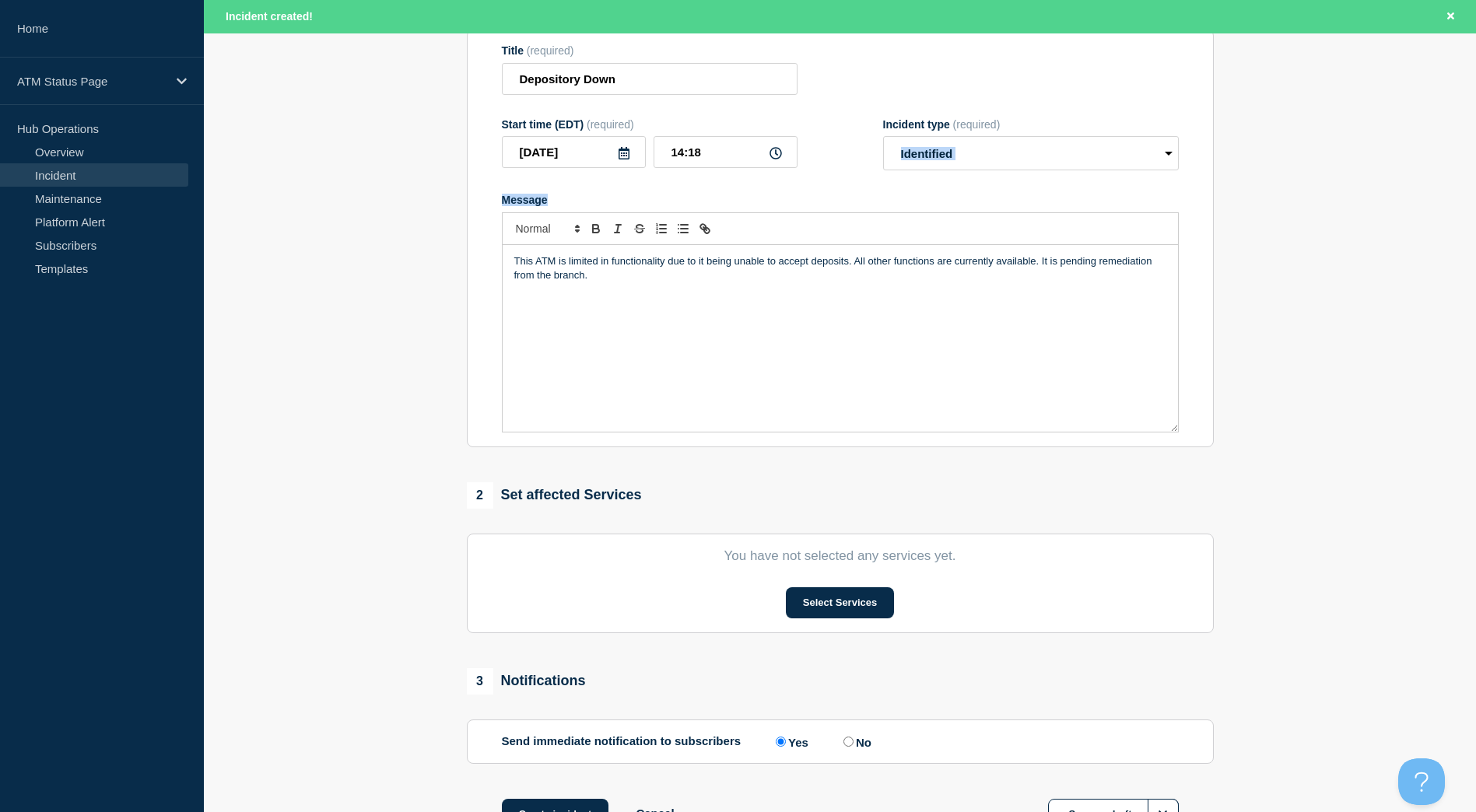
scroll to position [254, 0]
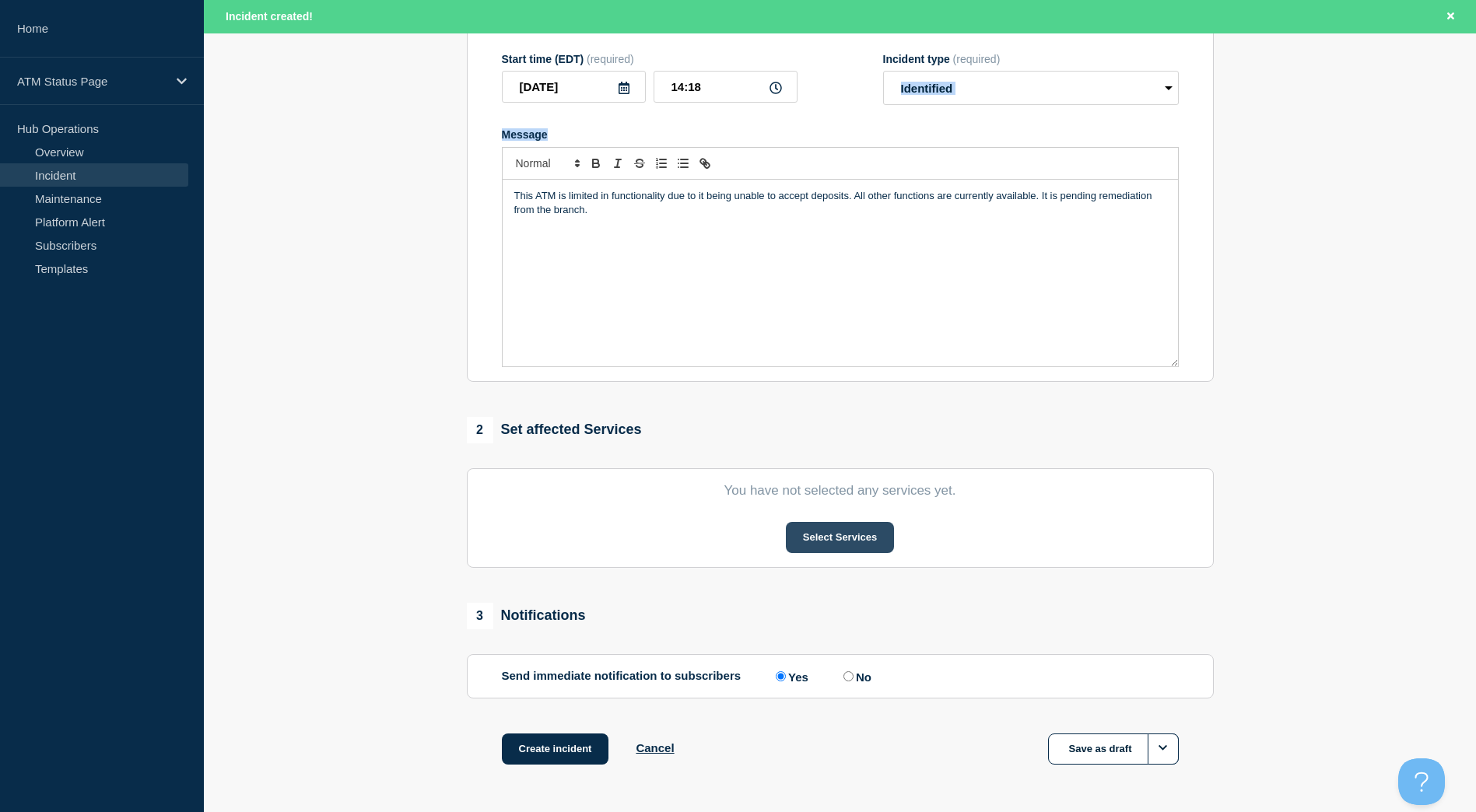
click at [829, 539] on button "Select Services" at bounding box center [840, 538] width 108 height 31
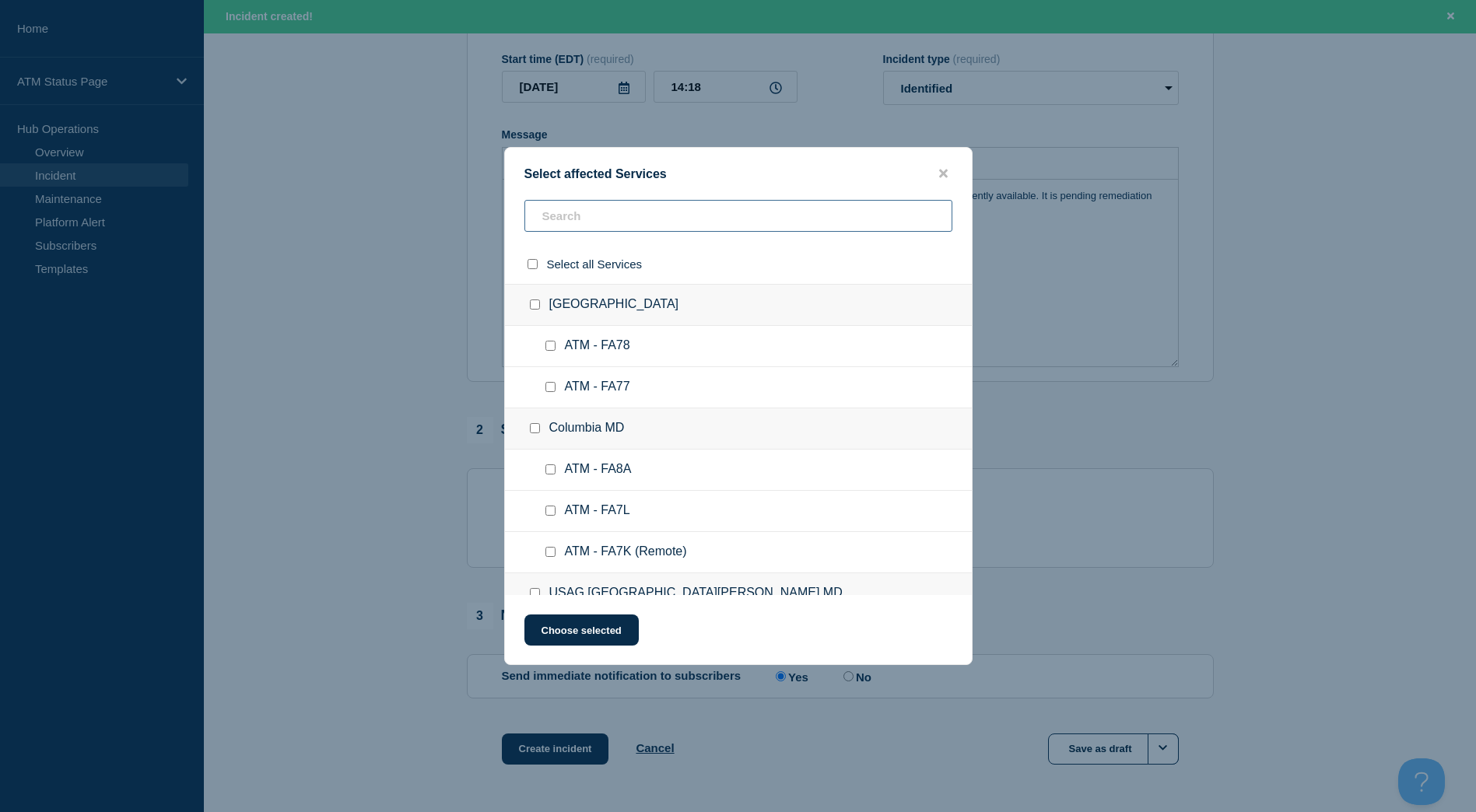
click at [604, 224] on input "text" at bounding box center [738, 216] width 428 height 32
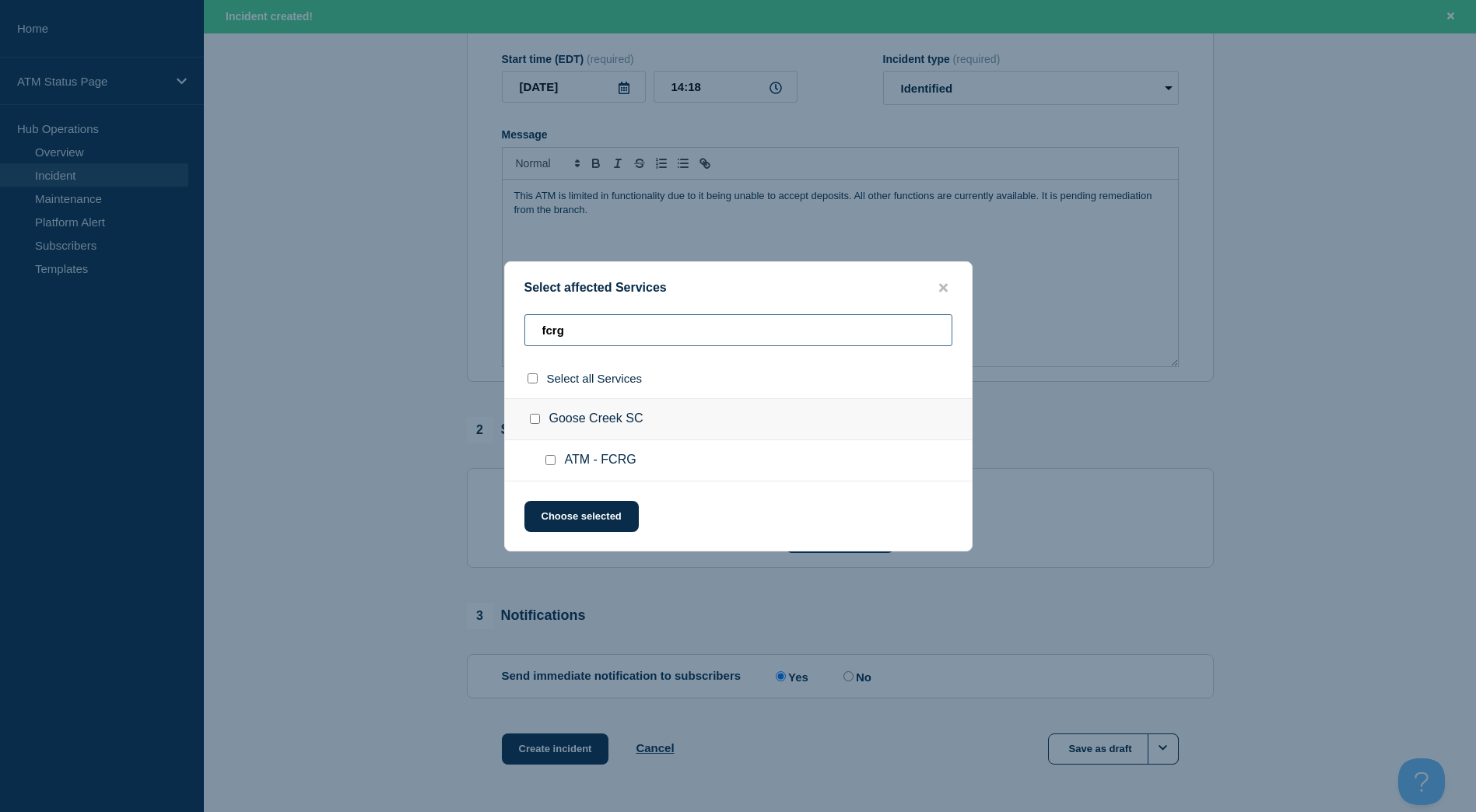
type input "fcrg"
click at [530, 421] on input "Goose Creek SC checkbox" at bounding box center [535, 419] width 10 height 10
checkbox input "true"
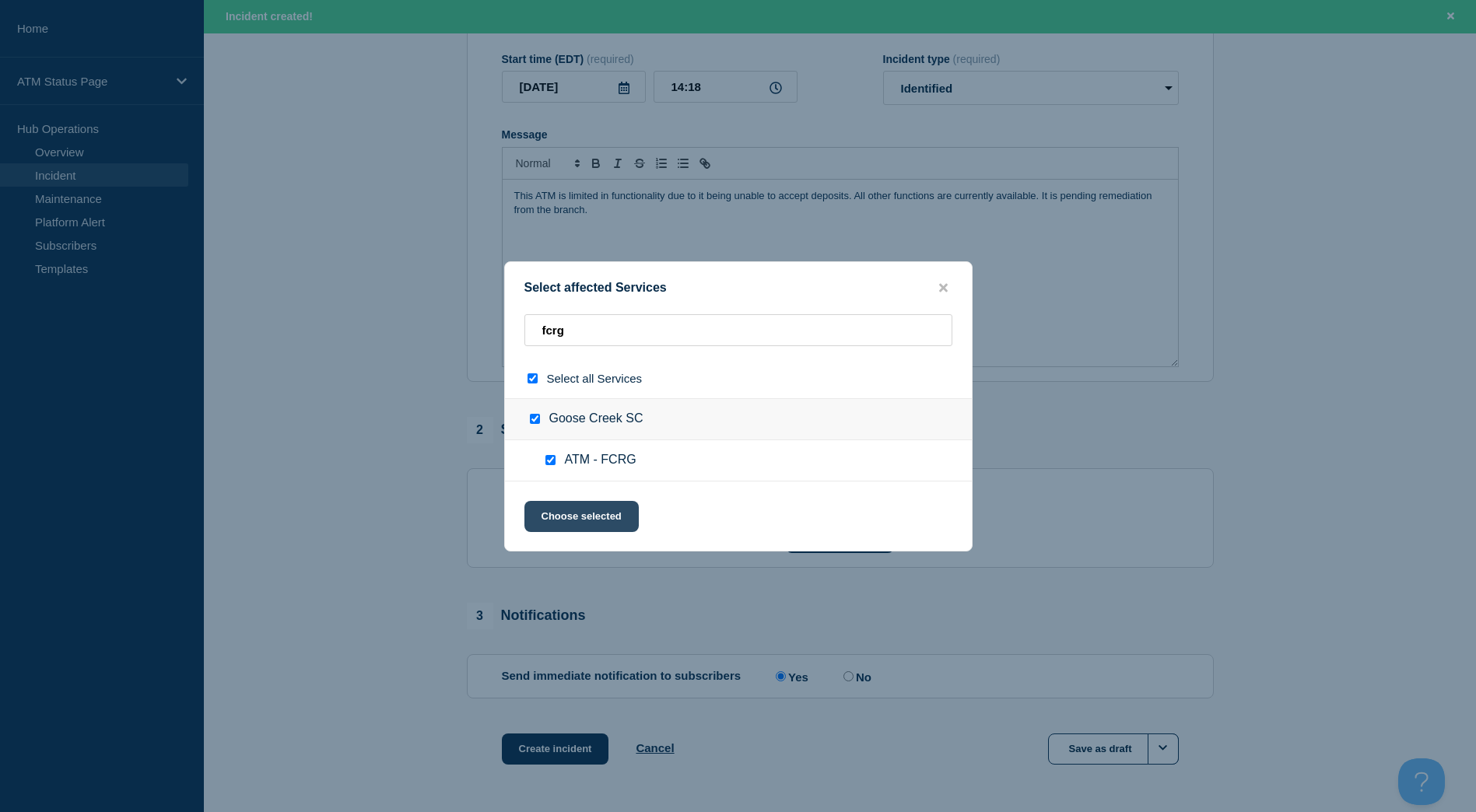
click at [574, 529] on button "Choose selected" at bounding box center [581, 517] width 115 height 31
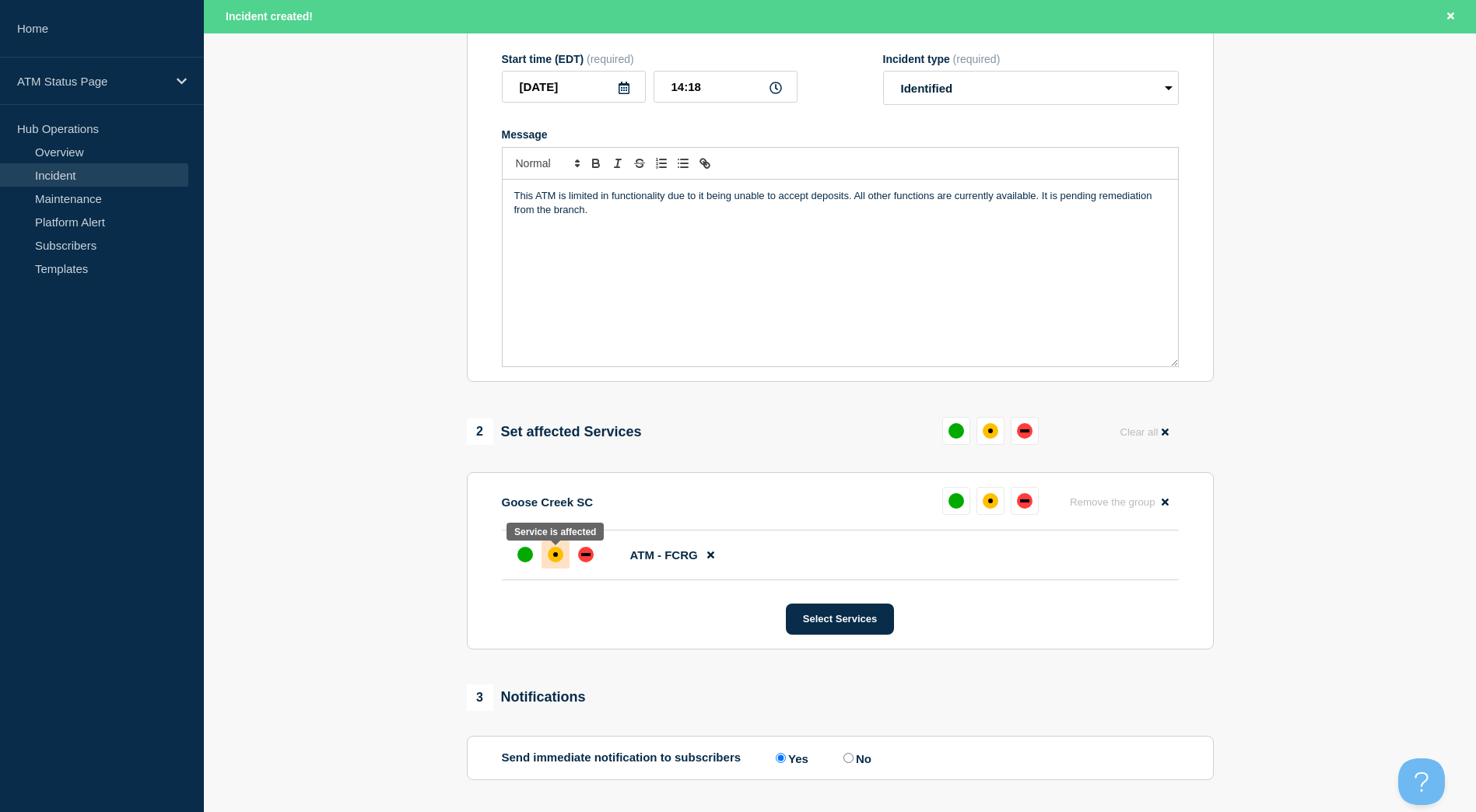
click at [552, 557] on div "affected" at bounding box center [555, 554] width 15 height 15
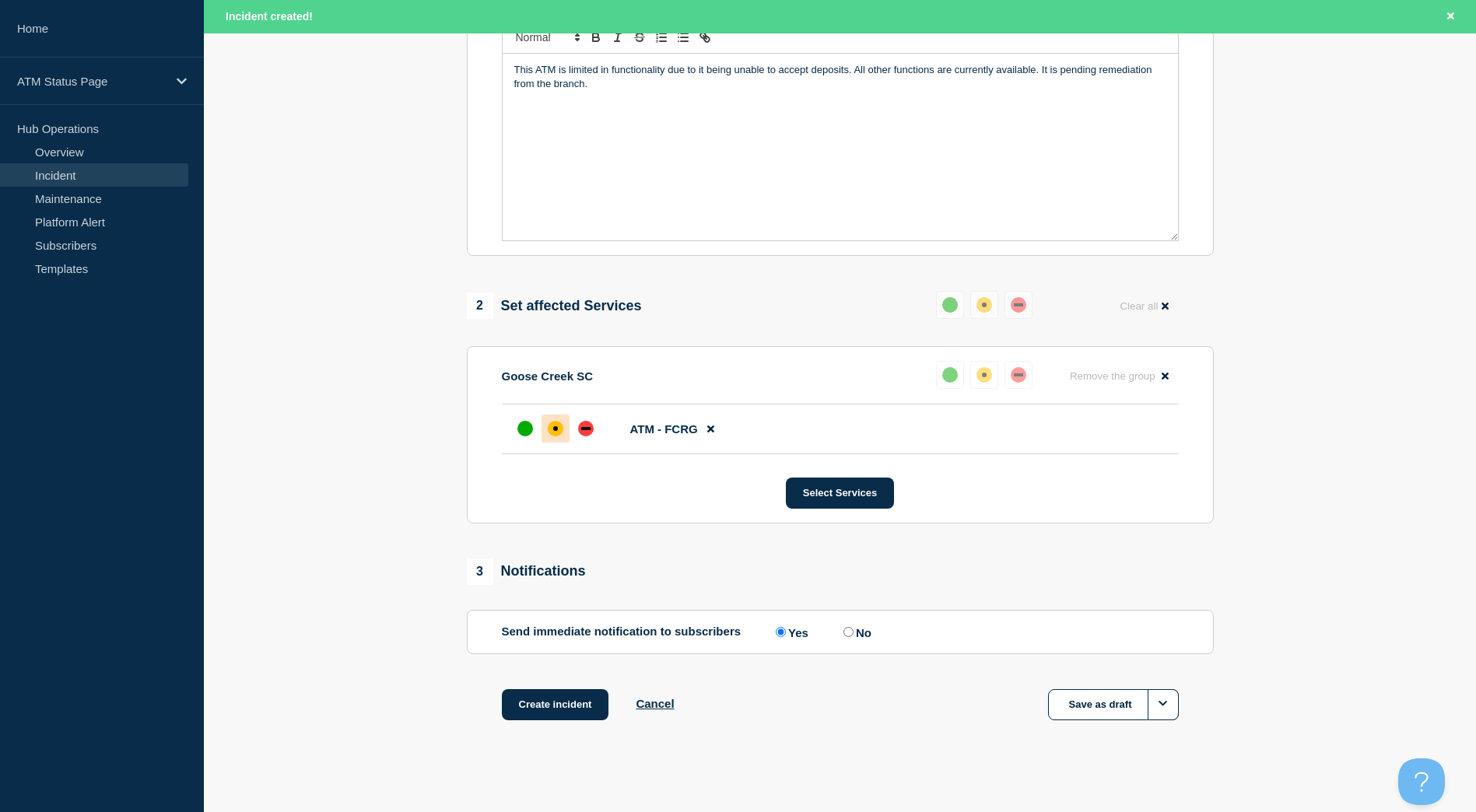
scroll to position [393, 0]
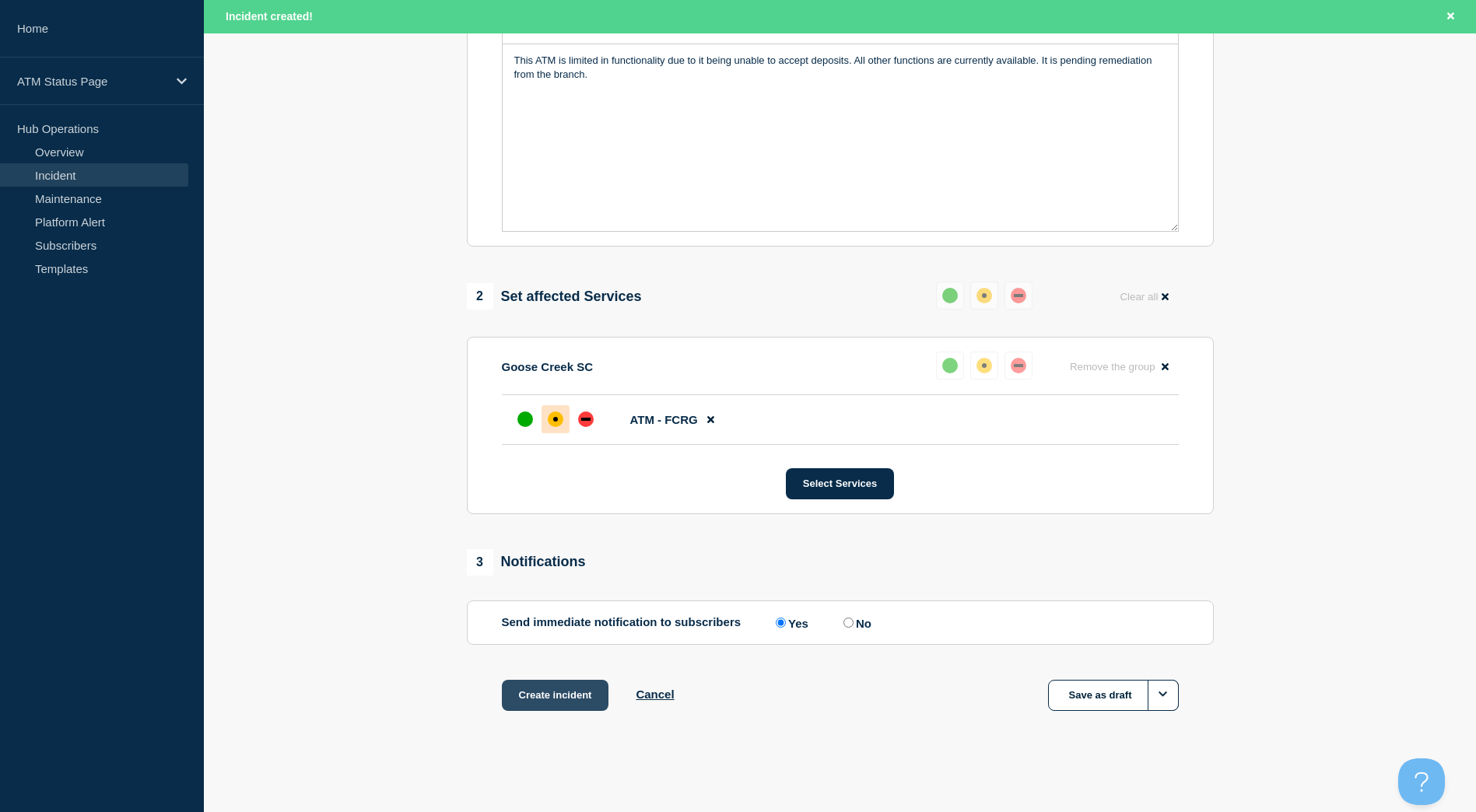
click at [584, 694] on button "Create incident" at bounding box center [556, 696] width 107 height 31
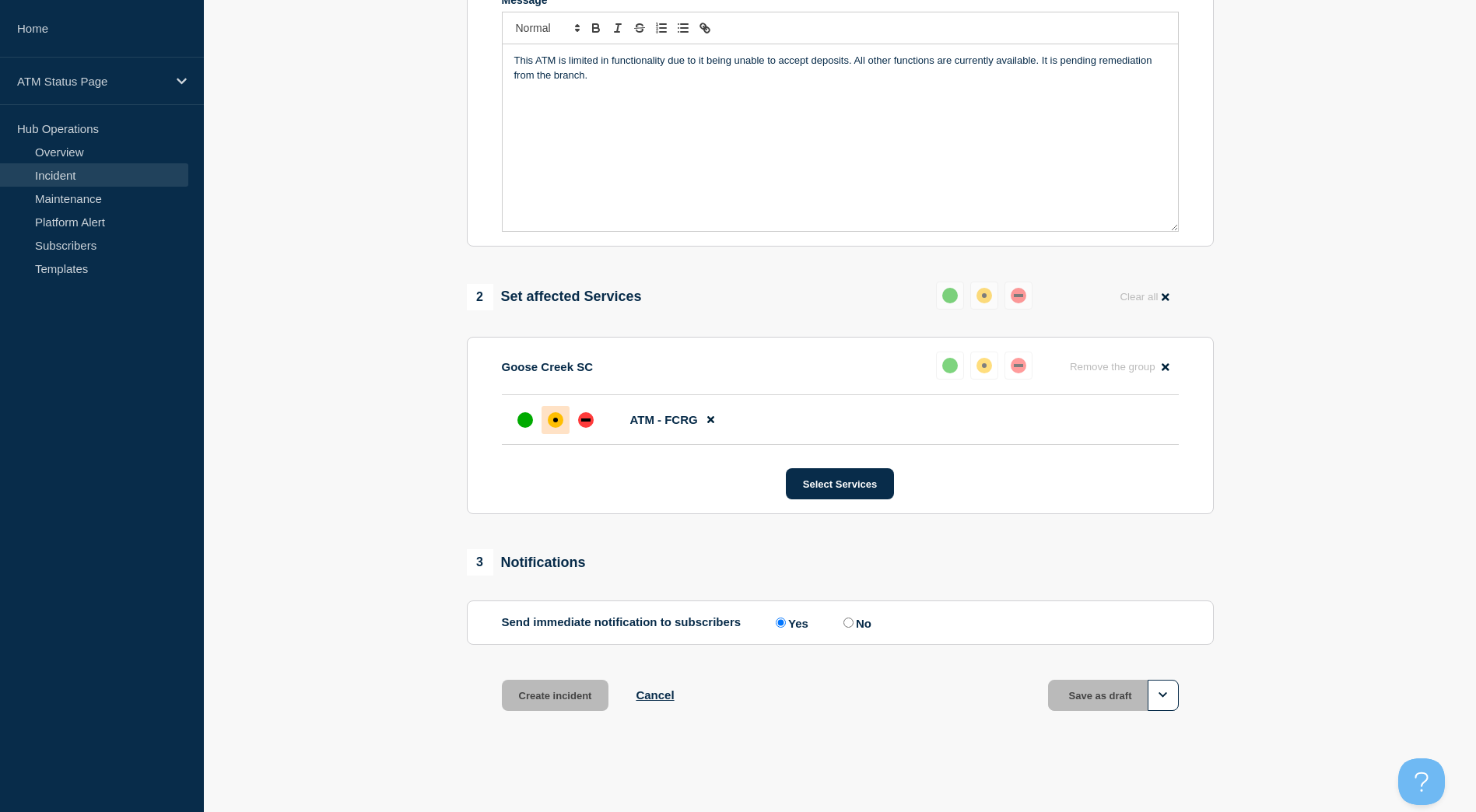
scroll to position [360, 0]
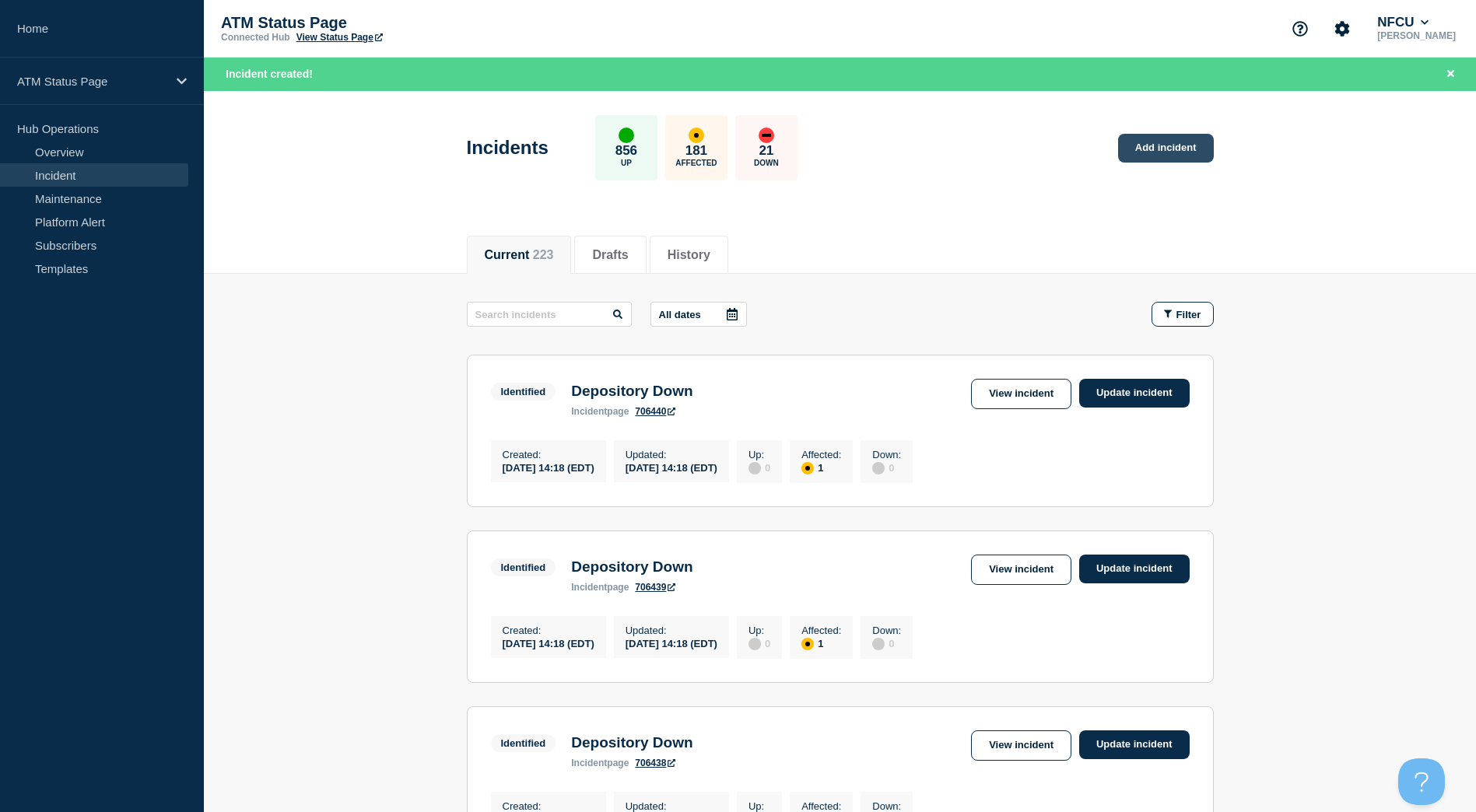
click at [1165, 146] on link "Add incident" at bounding box center [1166, 147] width 96 height 28
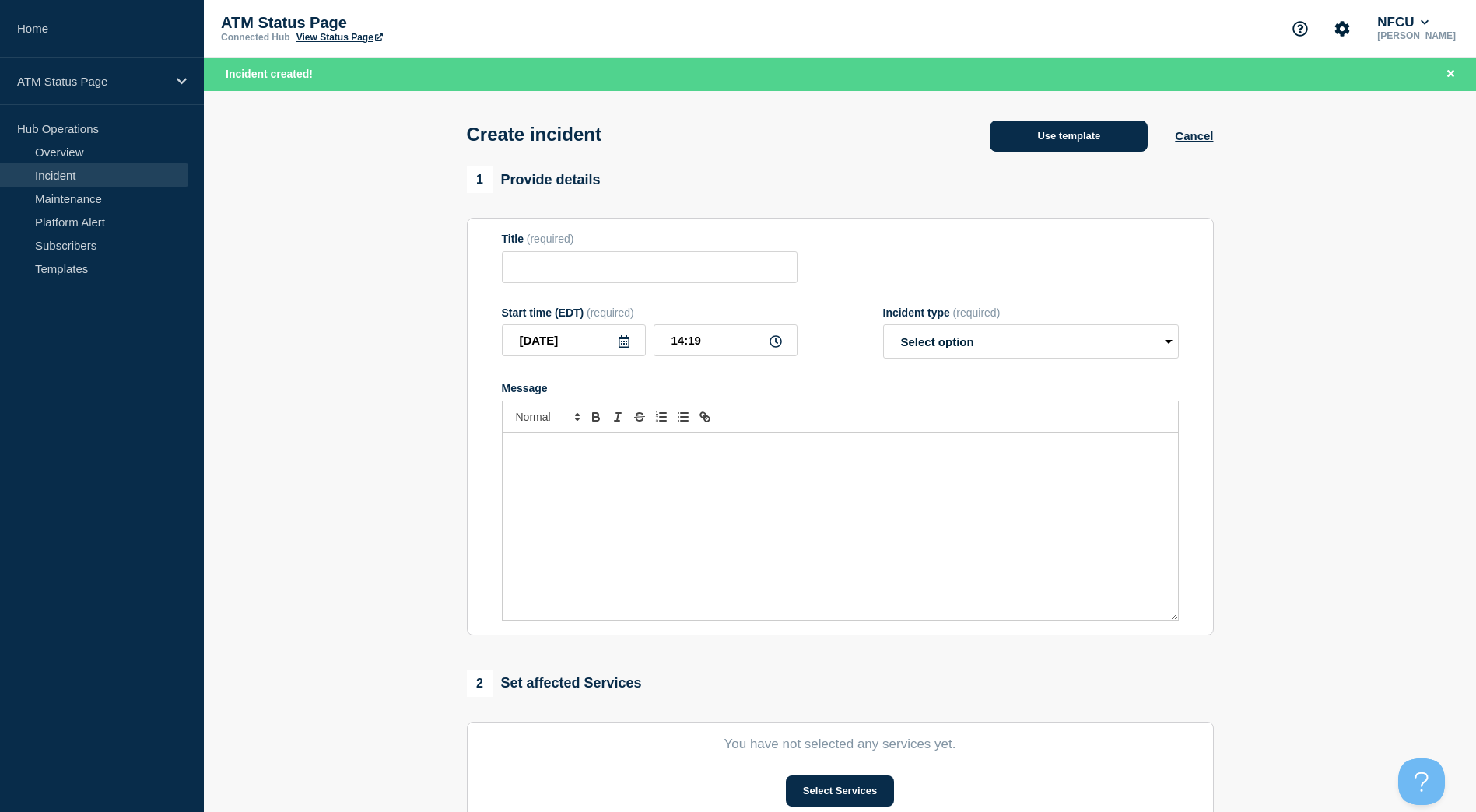
click at [1090, 138] on button "Use template" at bounding box center [1068, 136] width 158 height 31
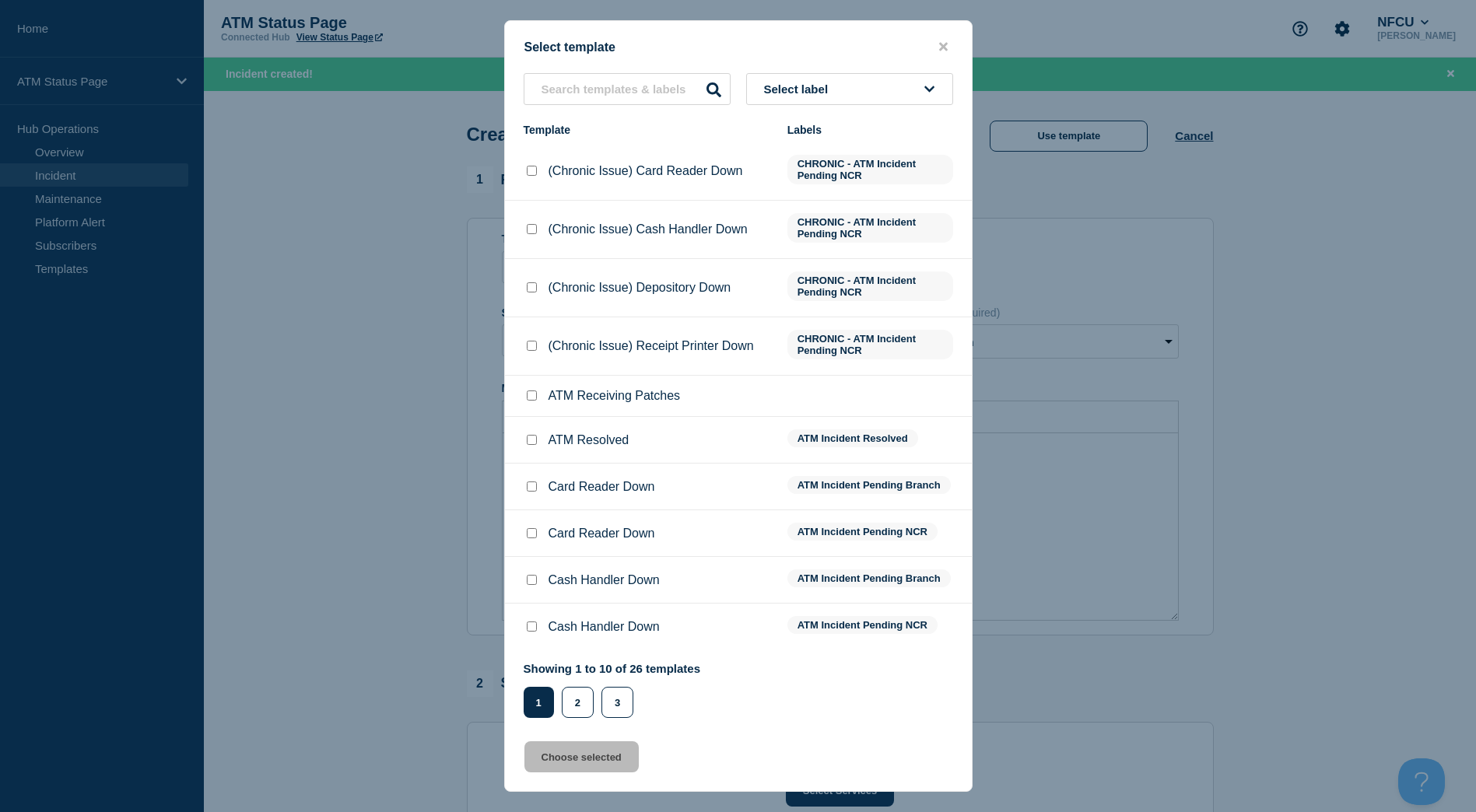
click at [894, 93] on button "Select label" at bounding box center [849, 89] width 207 height 32
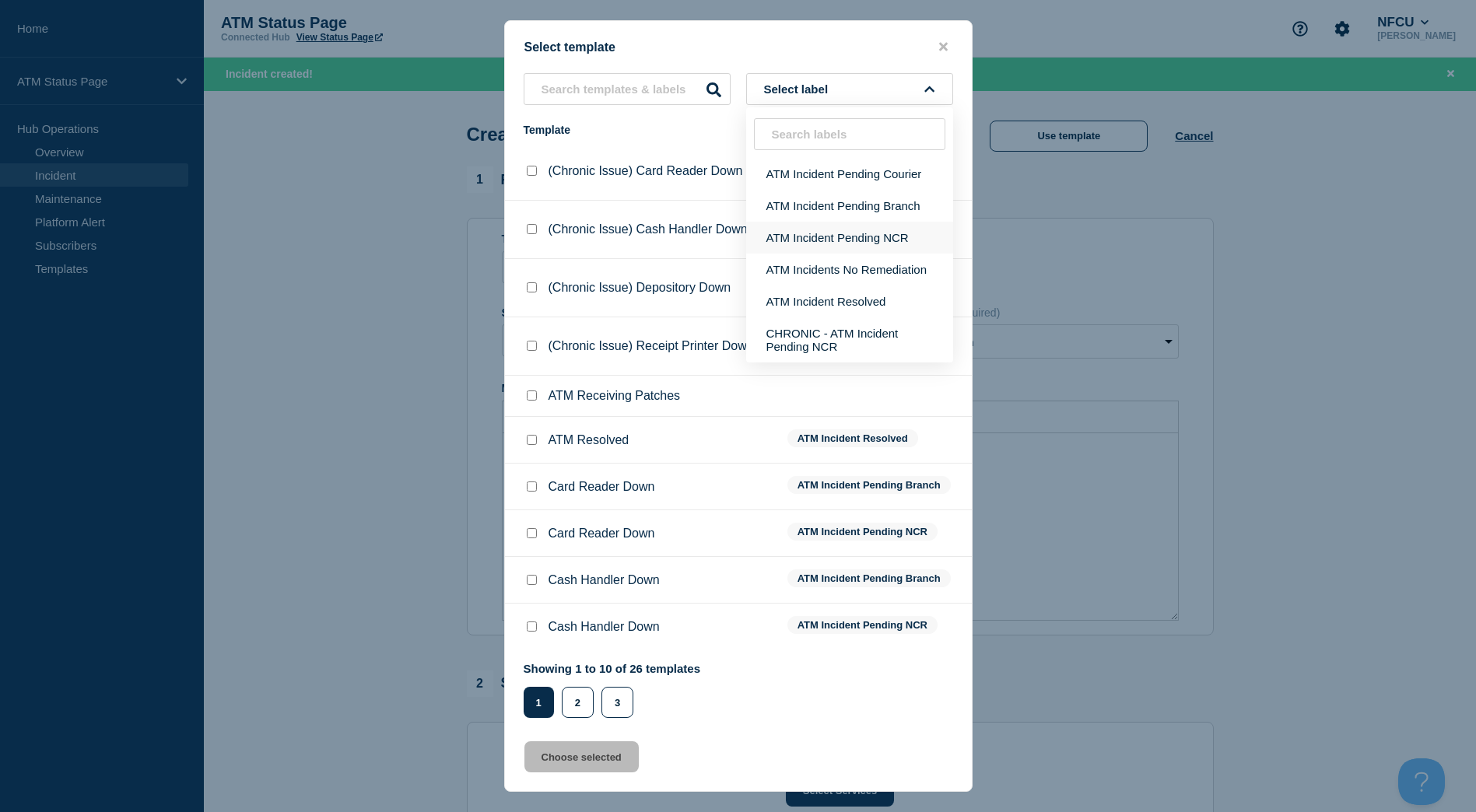
click at [853, 237] on button "ATM Incident Pending NCR" at bounding box center [849, 238] width 207 height 32
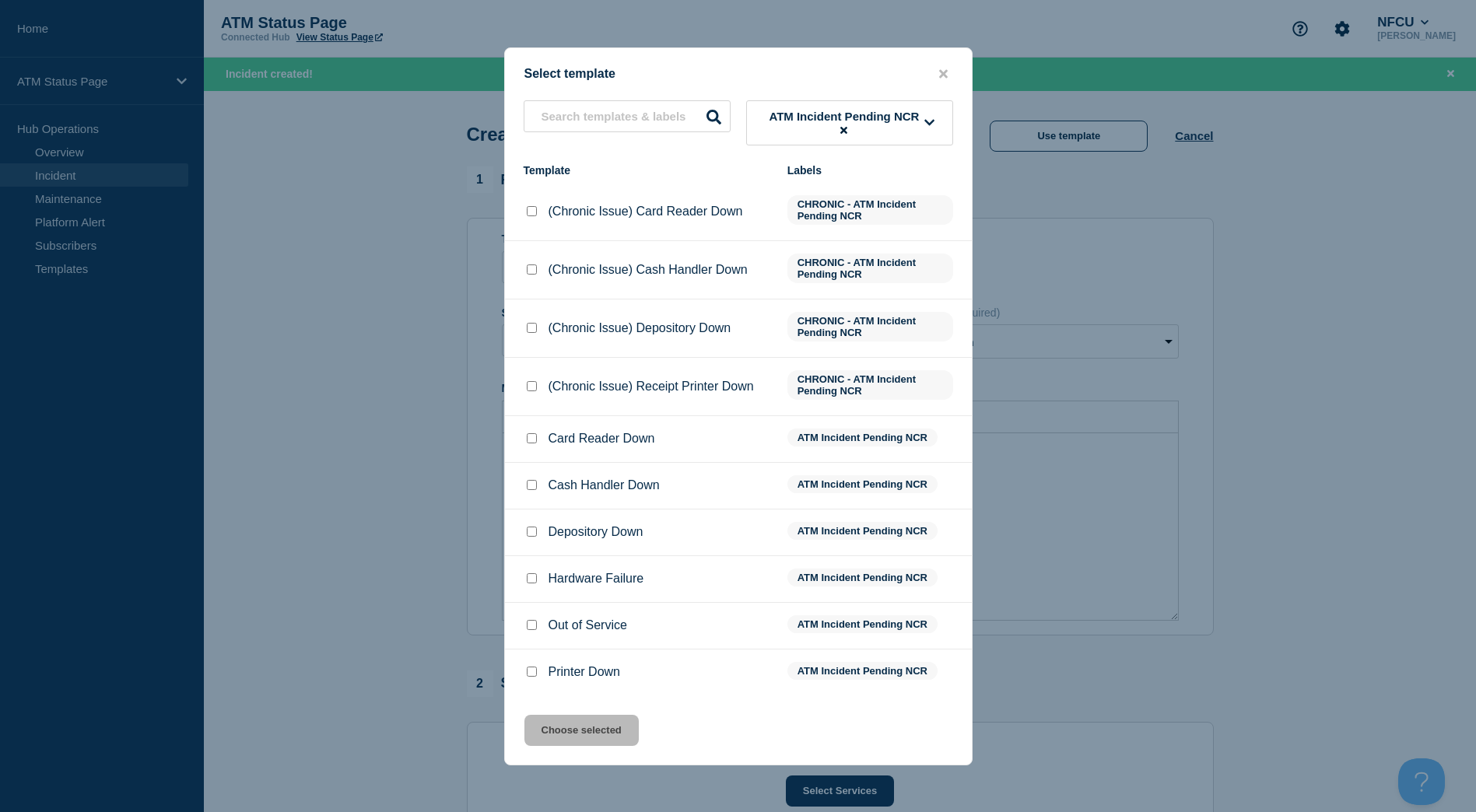
click at [526, 537] on input "Depository Down checkbox" at bounding box center [531, 531] width 10 height 10
checkbox input "true"
click at [598, 736] on button "Choose selected" at bounding box center [581, 731] width 115 height 31
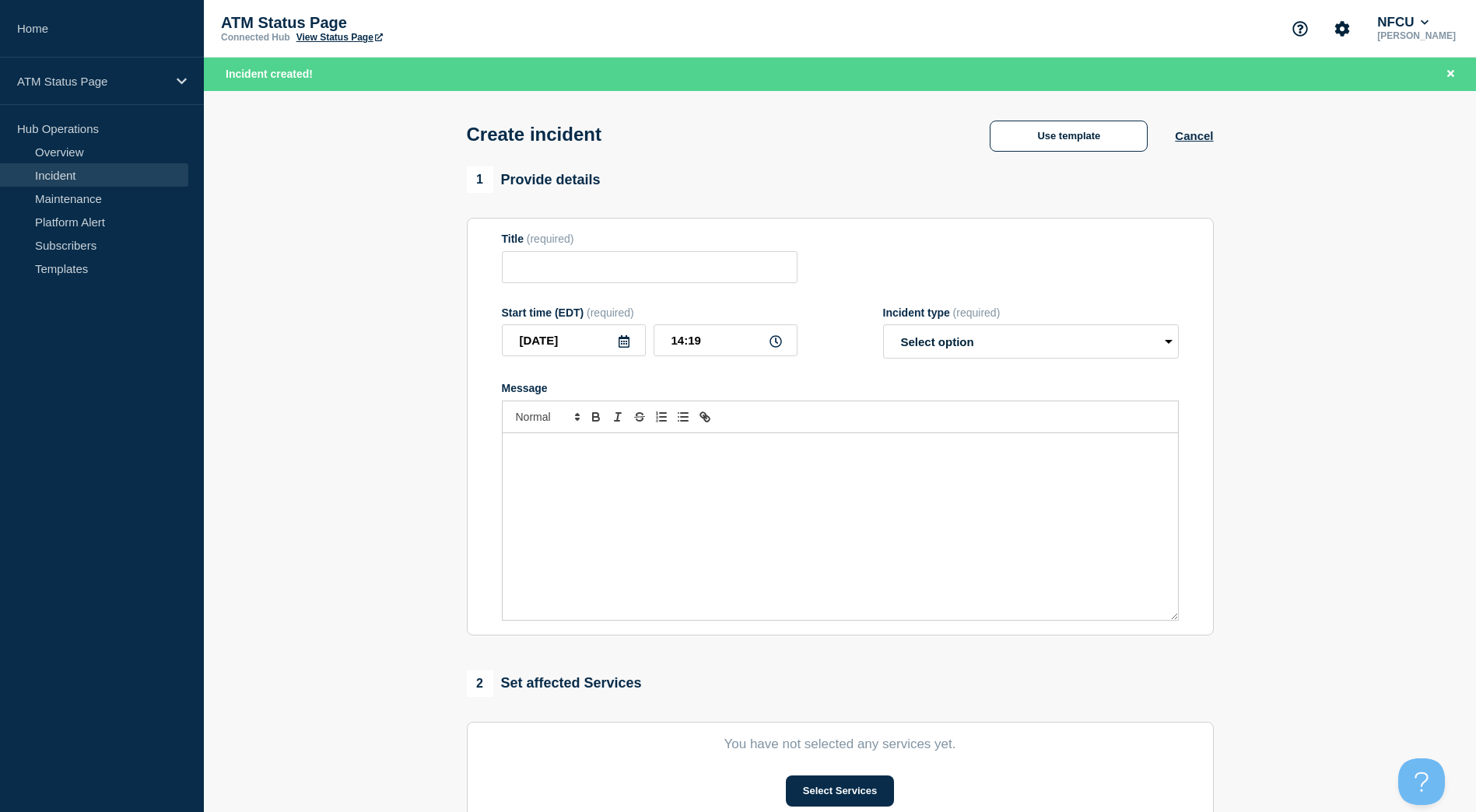
type input "Depository Down"
select select "identified"
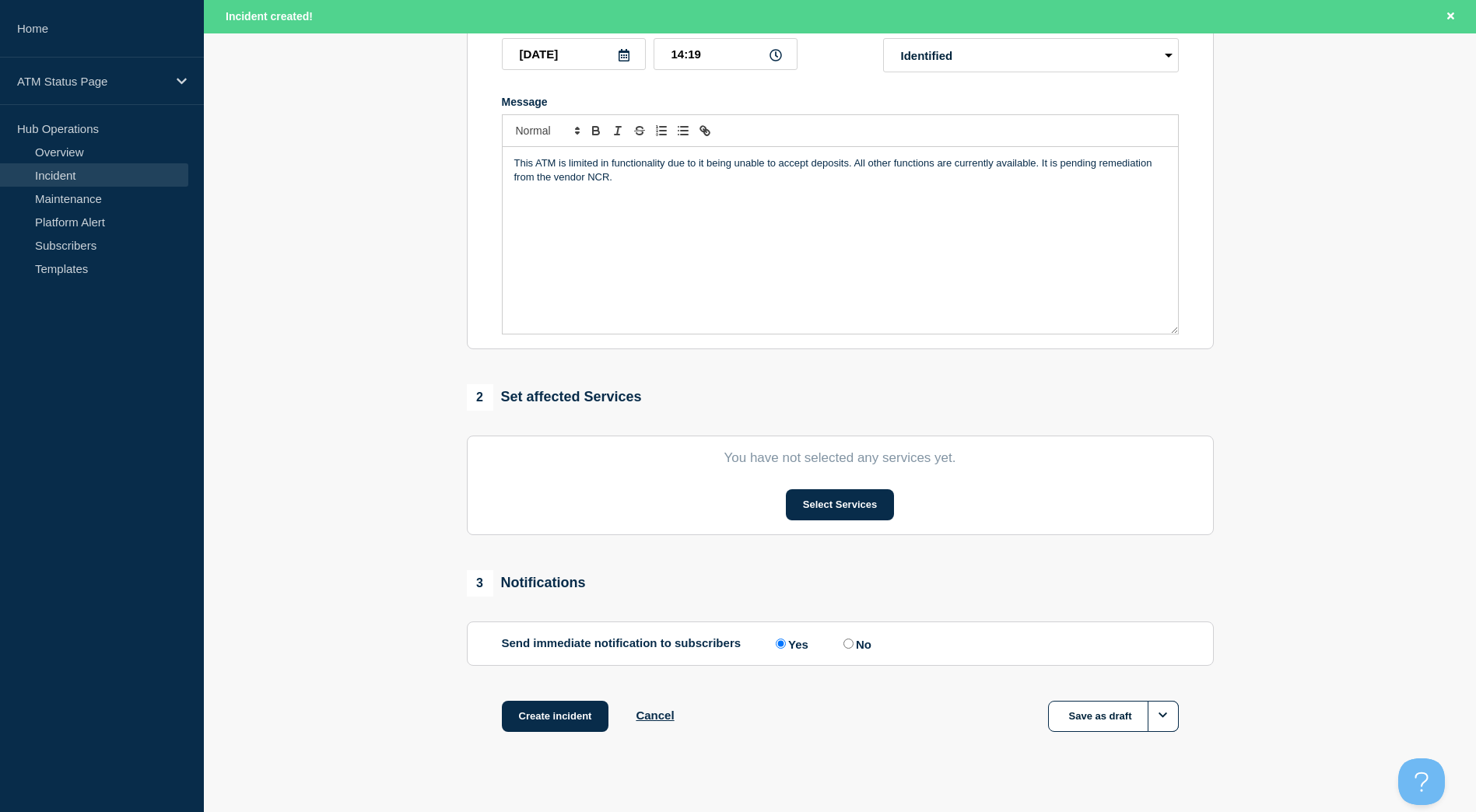
scroll to position [311, 0]
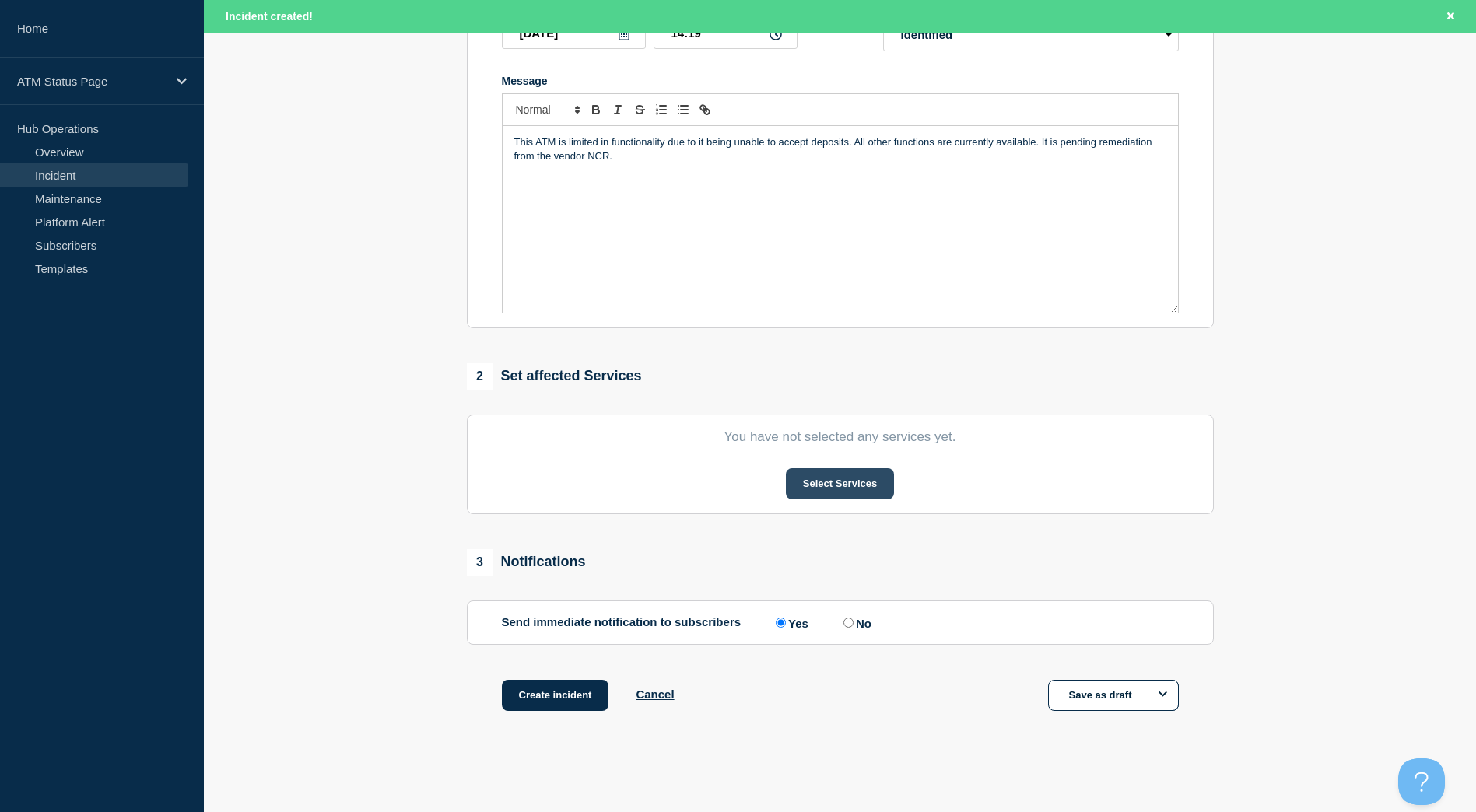
click at [834, 476] on button "Select Services" at bounding box center [840, 484] width 108 height 31
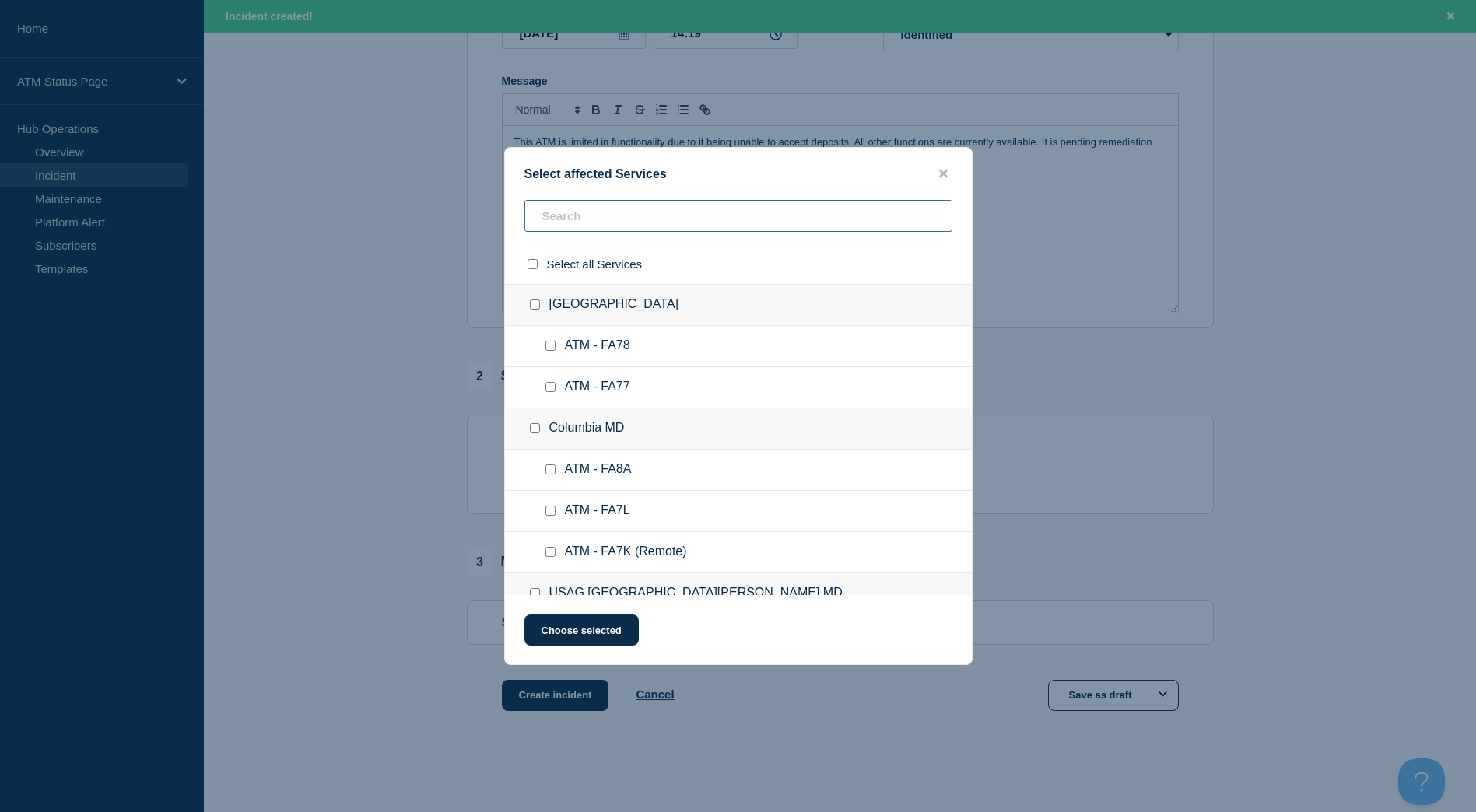
click at [599, 232] on input "text" at bounding box center [738, 216] width 428 height 32
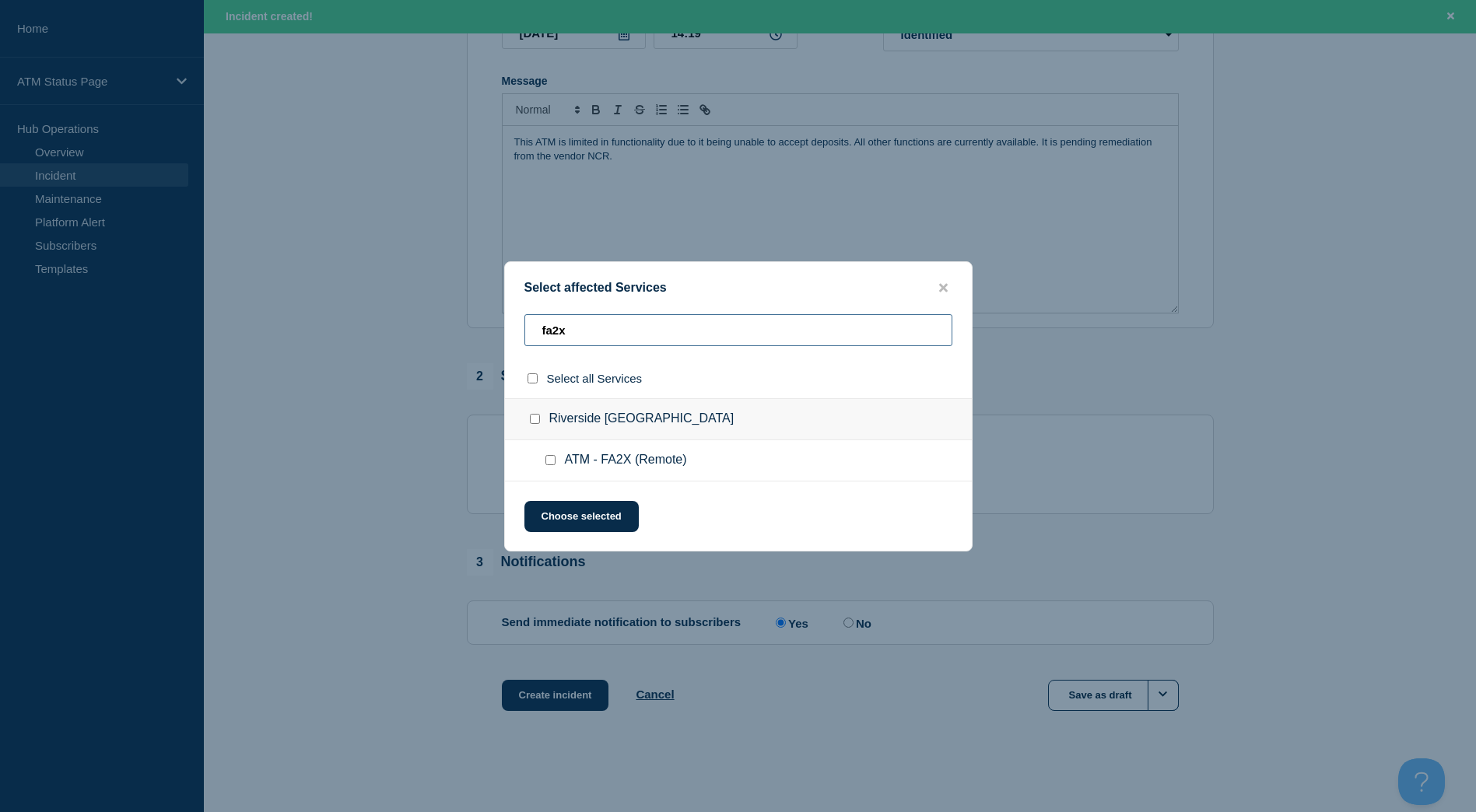
type input "fa2x"
click at [532, 417] on input "Riverside CA checkbox" at bounding box center [535, 419] width 10 height 10
checkbox input "true"
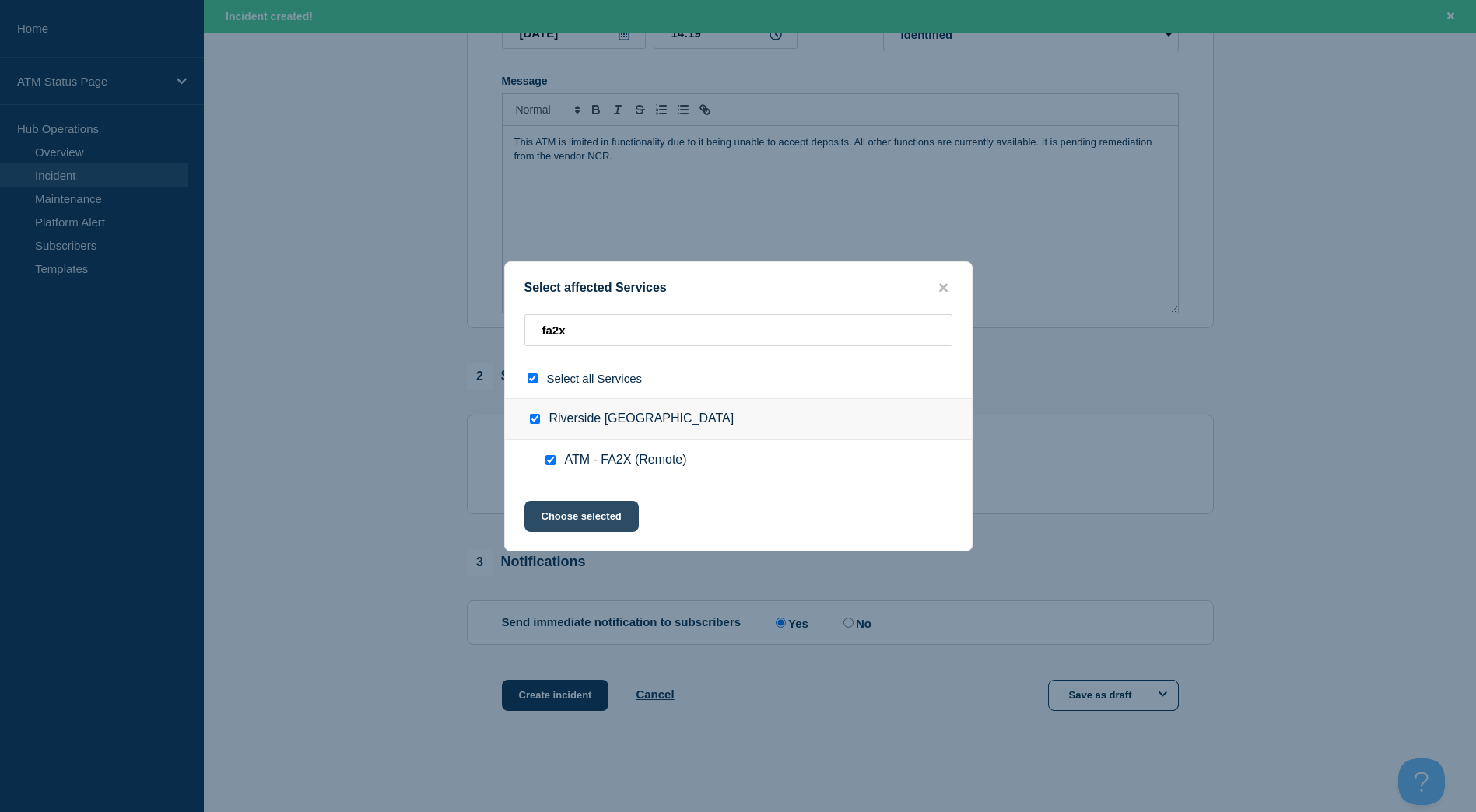
click at [582, 517] on button "Choose selected" at bounding box center [581, 517] width 115 height 31
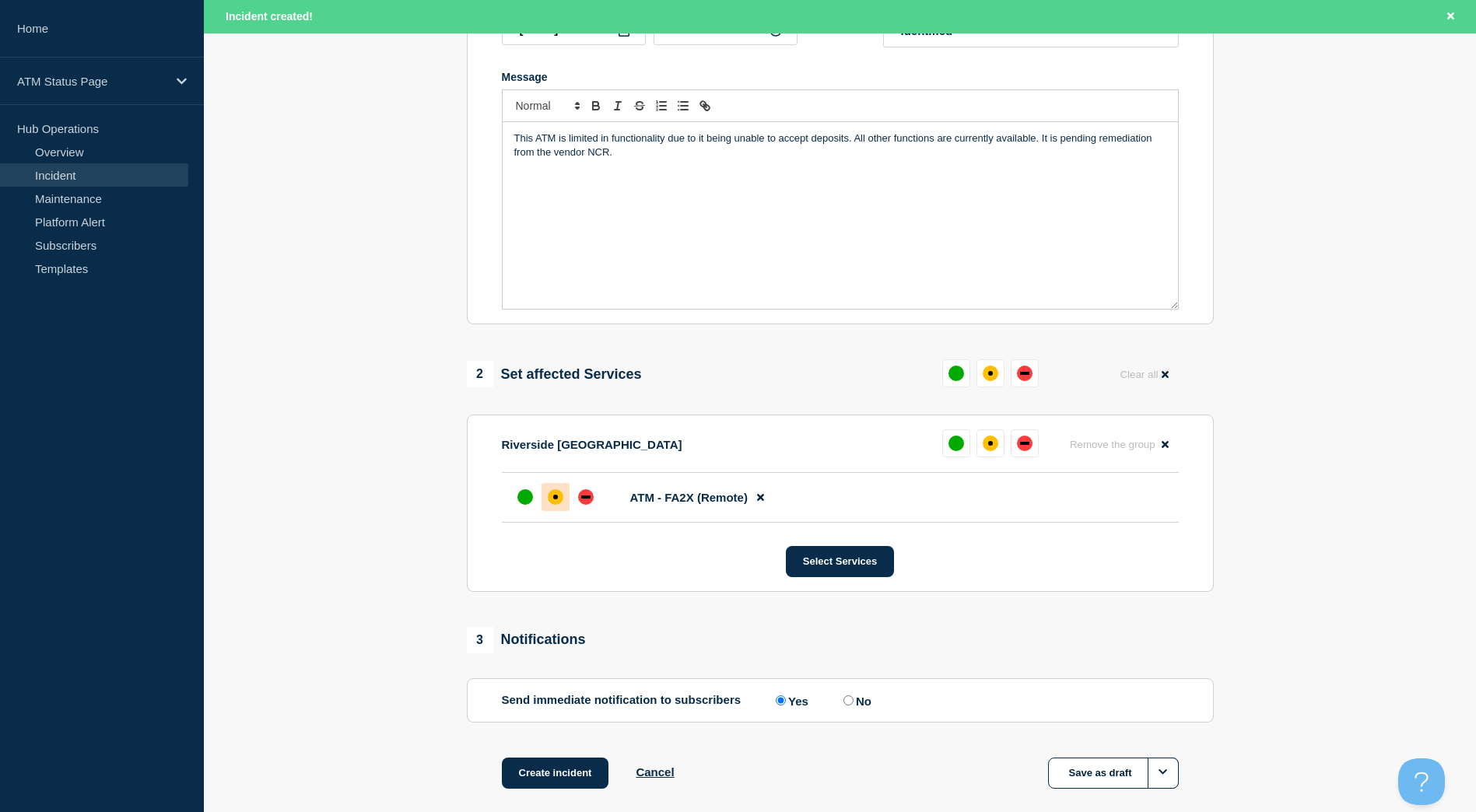
click at [547, 499] on div at bounding box center [555, 497] width 28 height 28
click at [567, 767] on button "Create incident" at bounding box center [556, 773] width 107 height 31
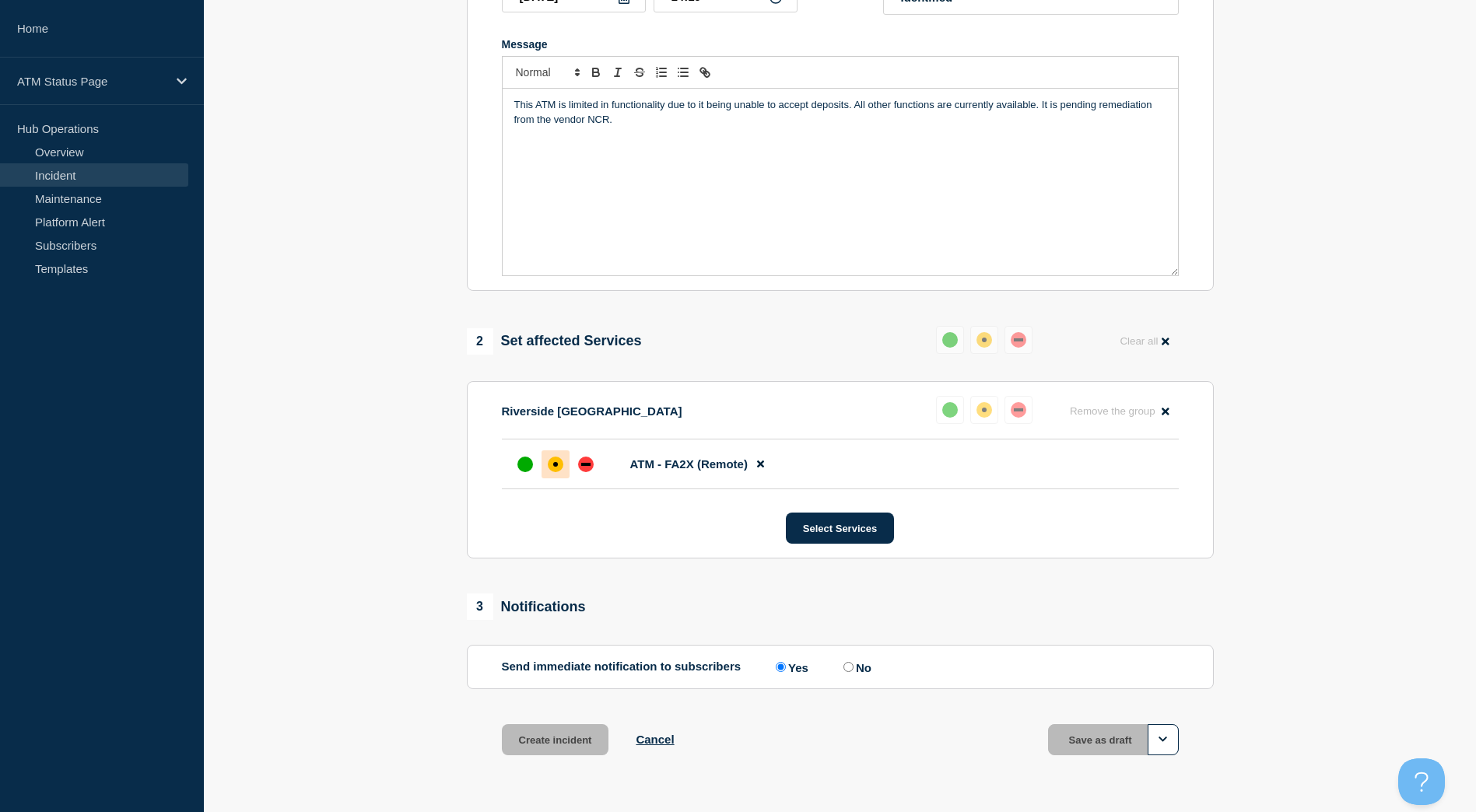
scroll to position [277, 0]
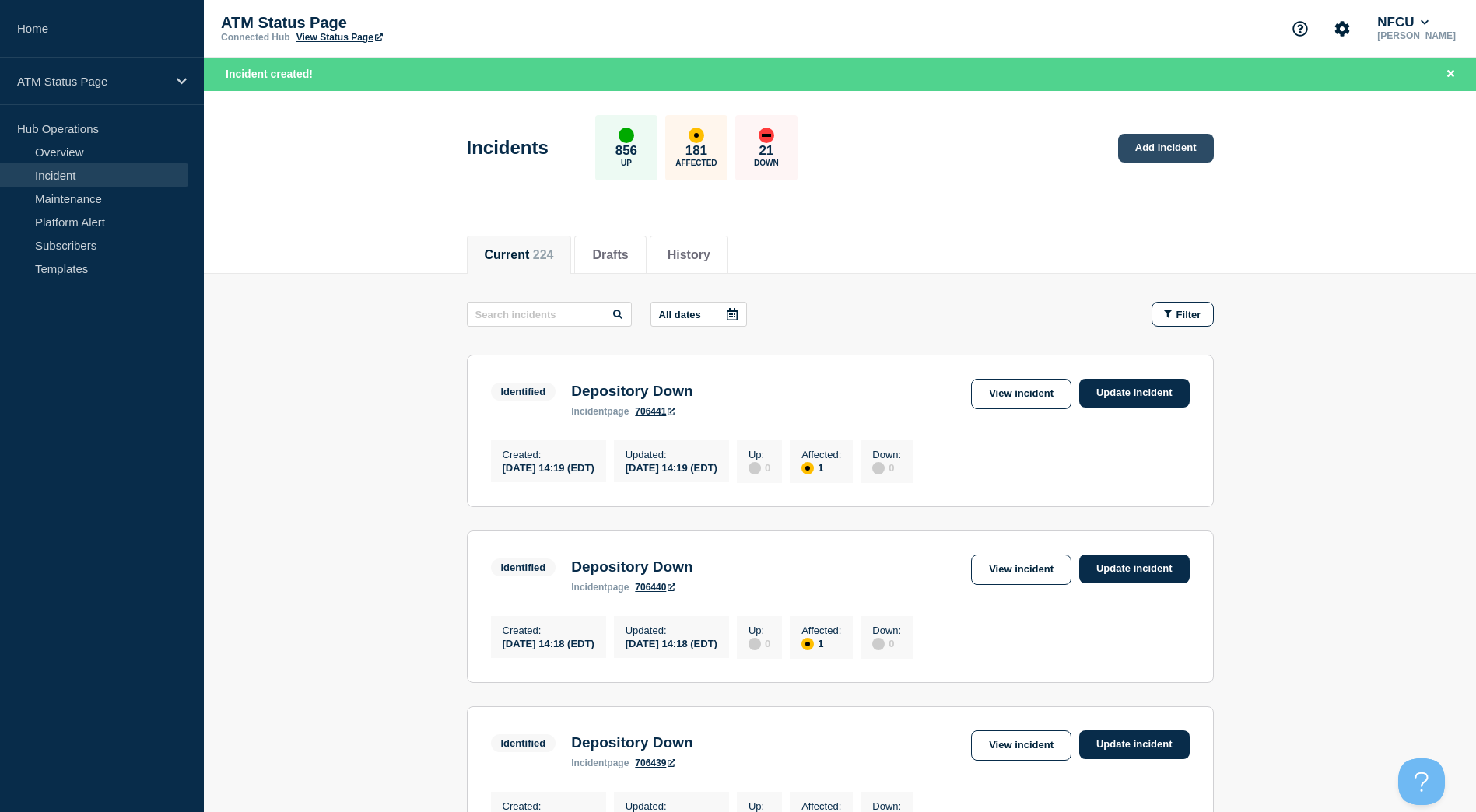
click at [1165, 151] on link "Add incident" at bounding box center [1166, 147] width 96 height 28
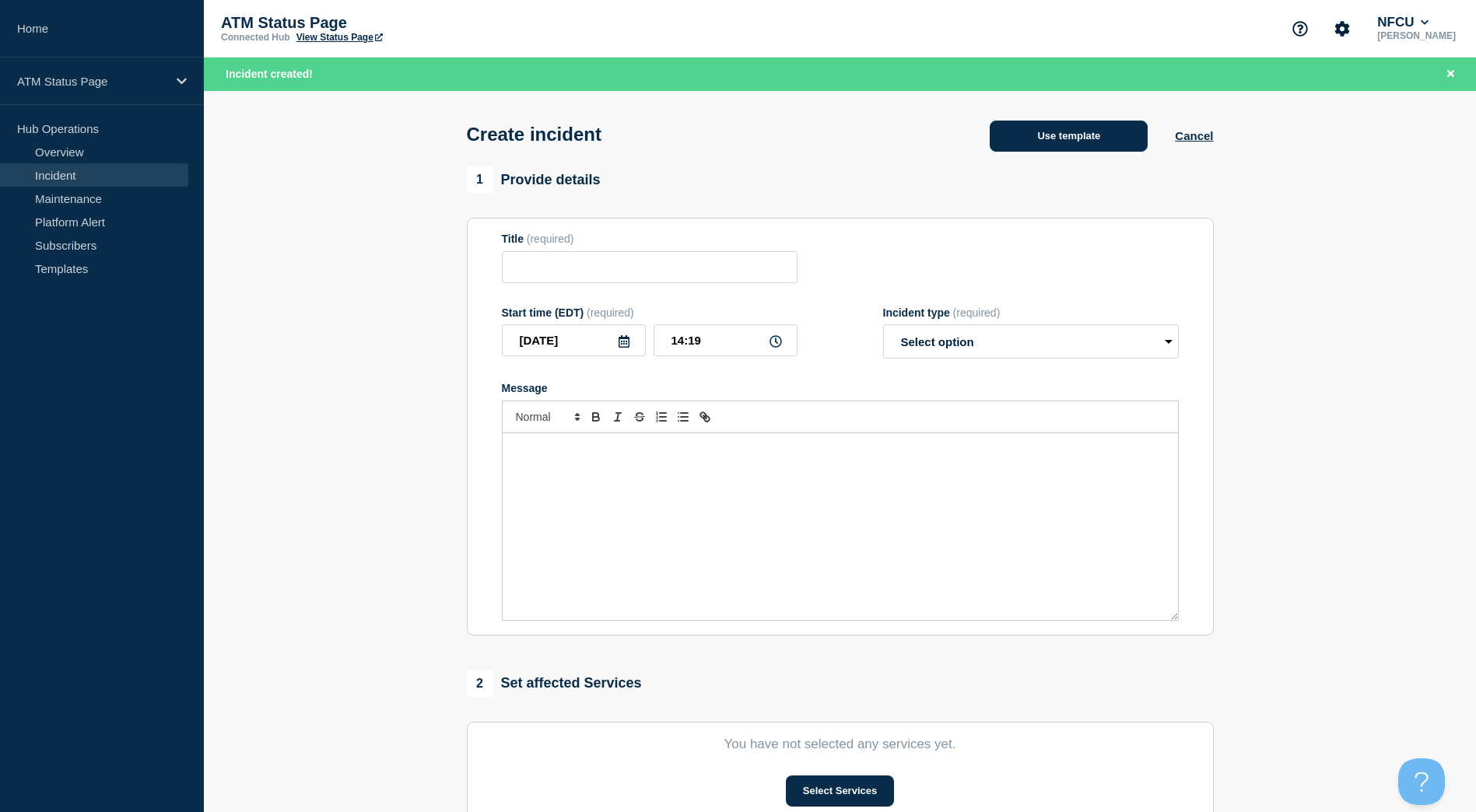
click at [1061, 136] on button "Use template" at bounding box center [1068, 136] width 158 height 31
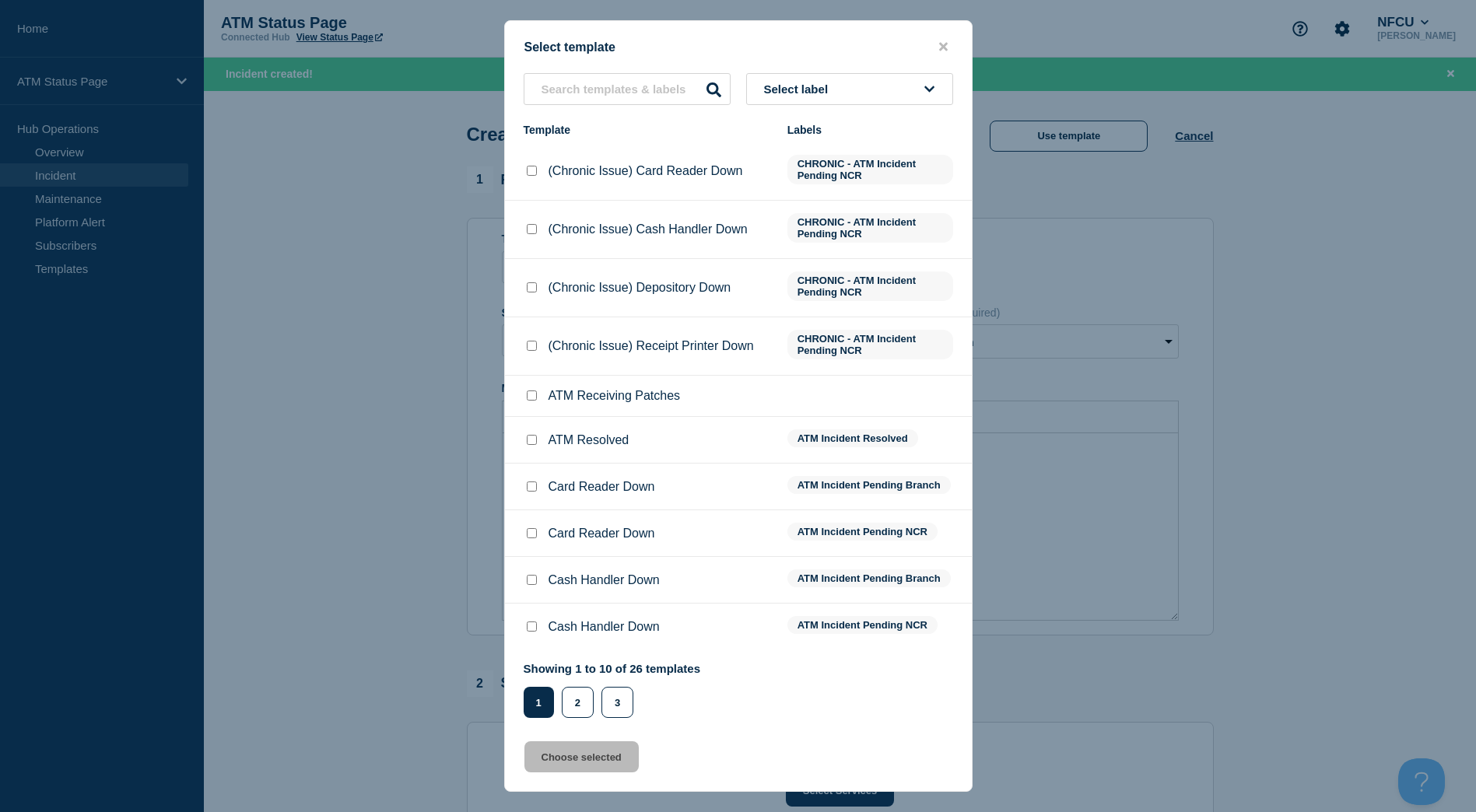
click at [865, 99] on button "Select label" at bounding box center [849, 89] width 207 height 32
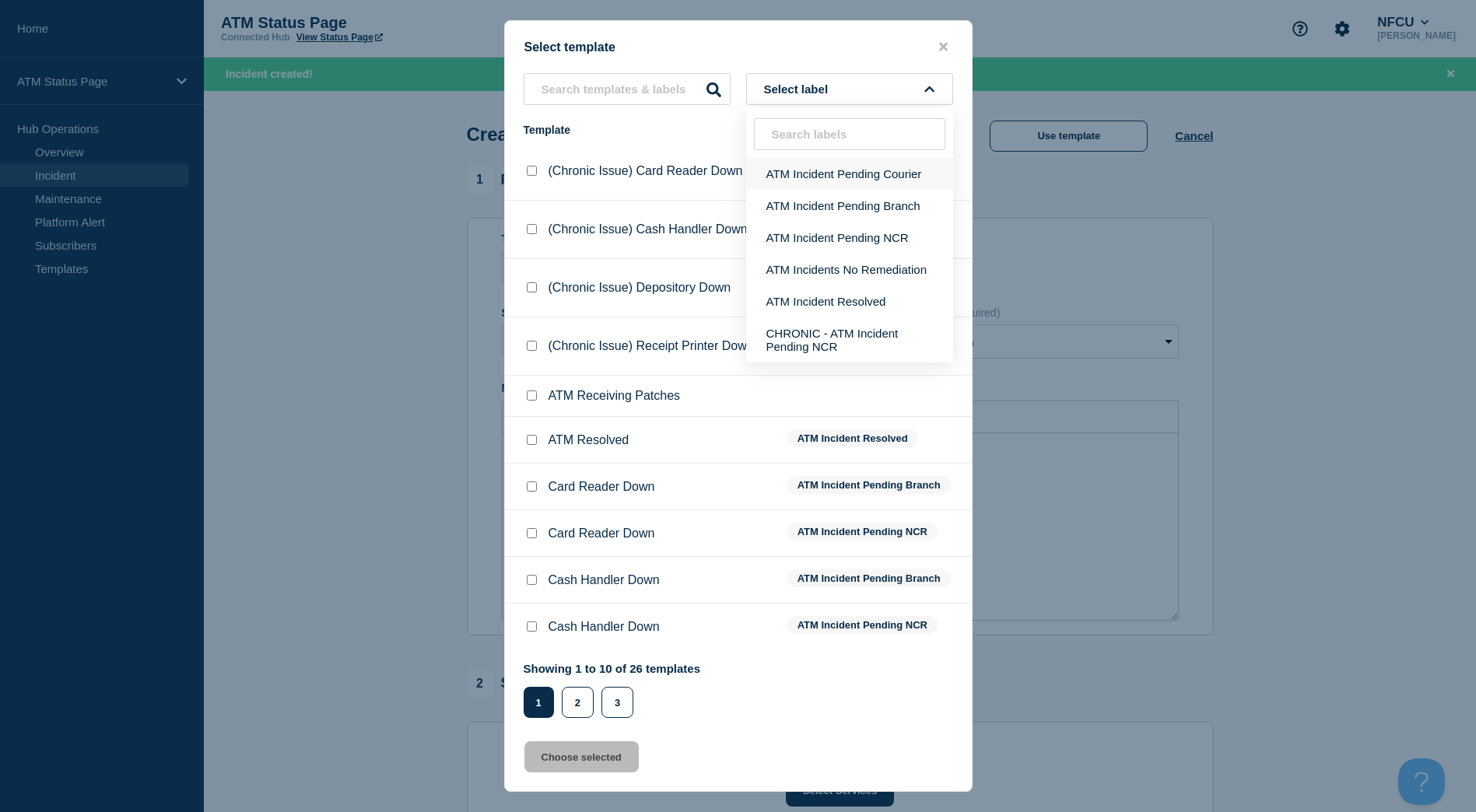
click at [866, 186] on button "ATM Incident Pending Courier" at bounding box center [849, 173] width 207 height 32
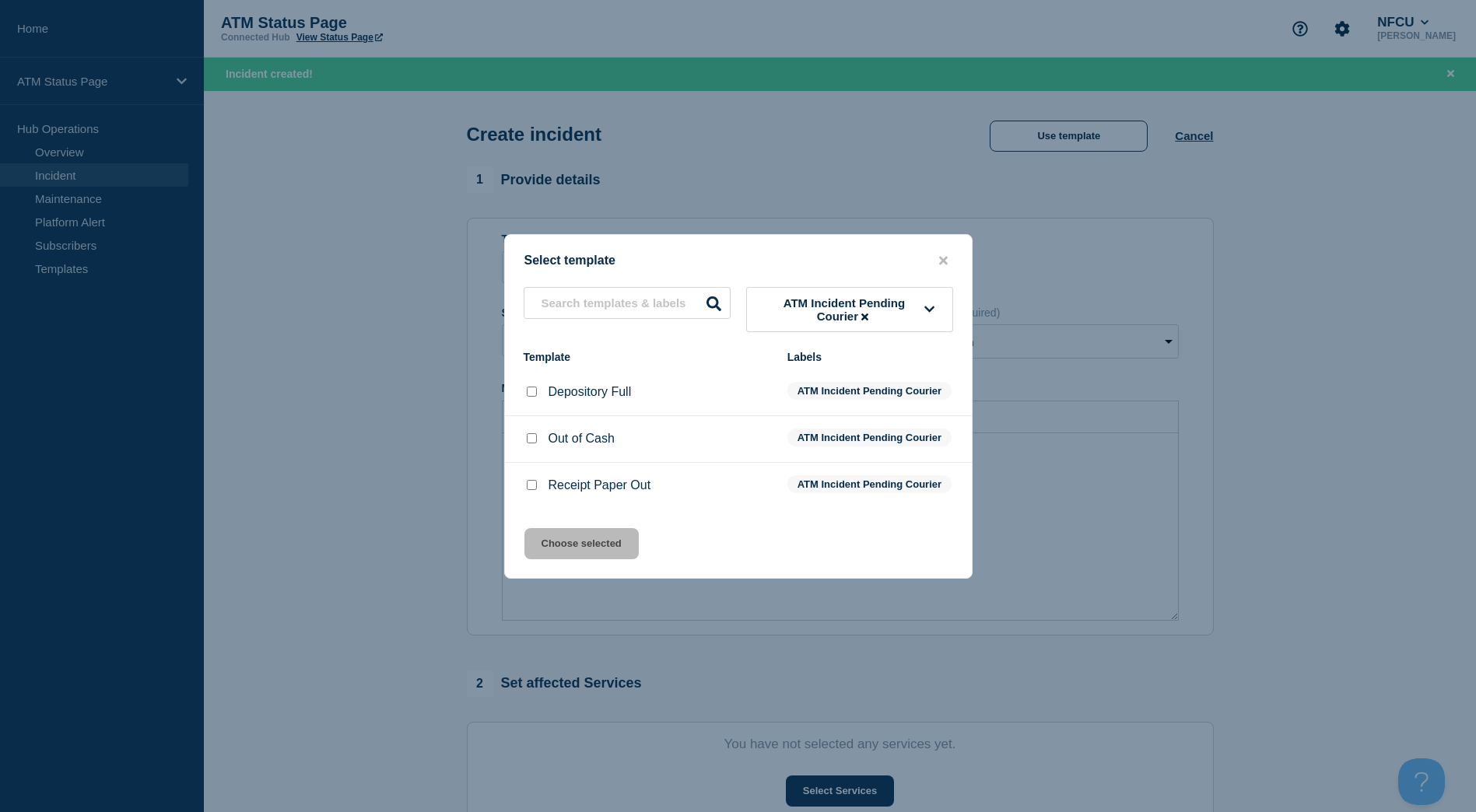
click at [889, 296] on span "ATM Incident Pending Courier" at bounding box center [845, 309] width 161 height 27
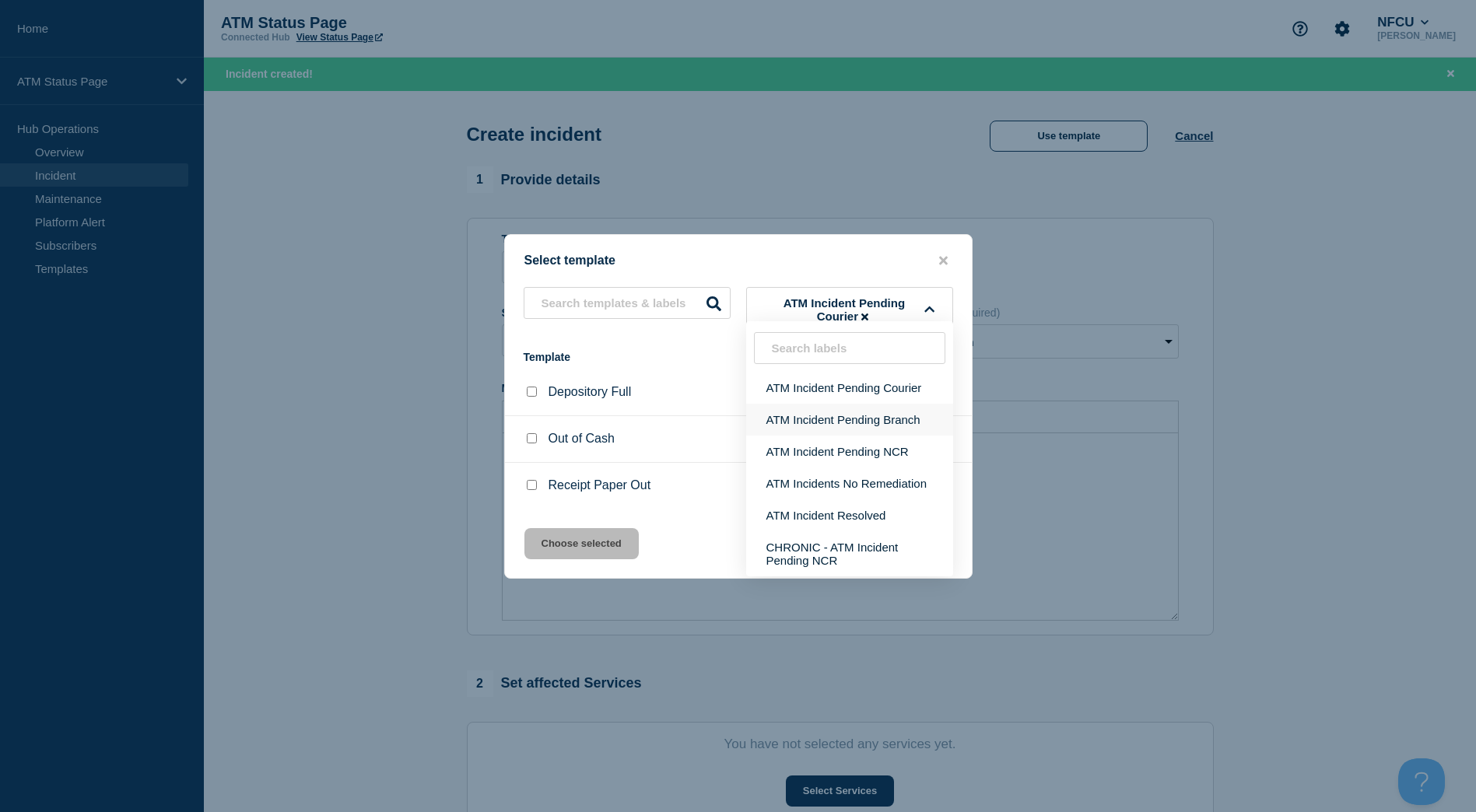
click at [837, 411] on button "ATM Incident Pending Branch" at bounding box center [849, 419] width 207 height 32
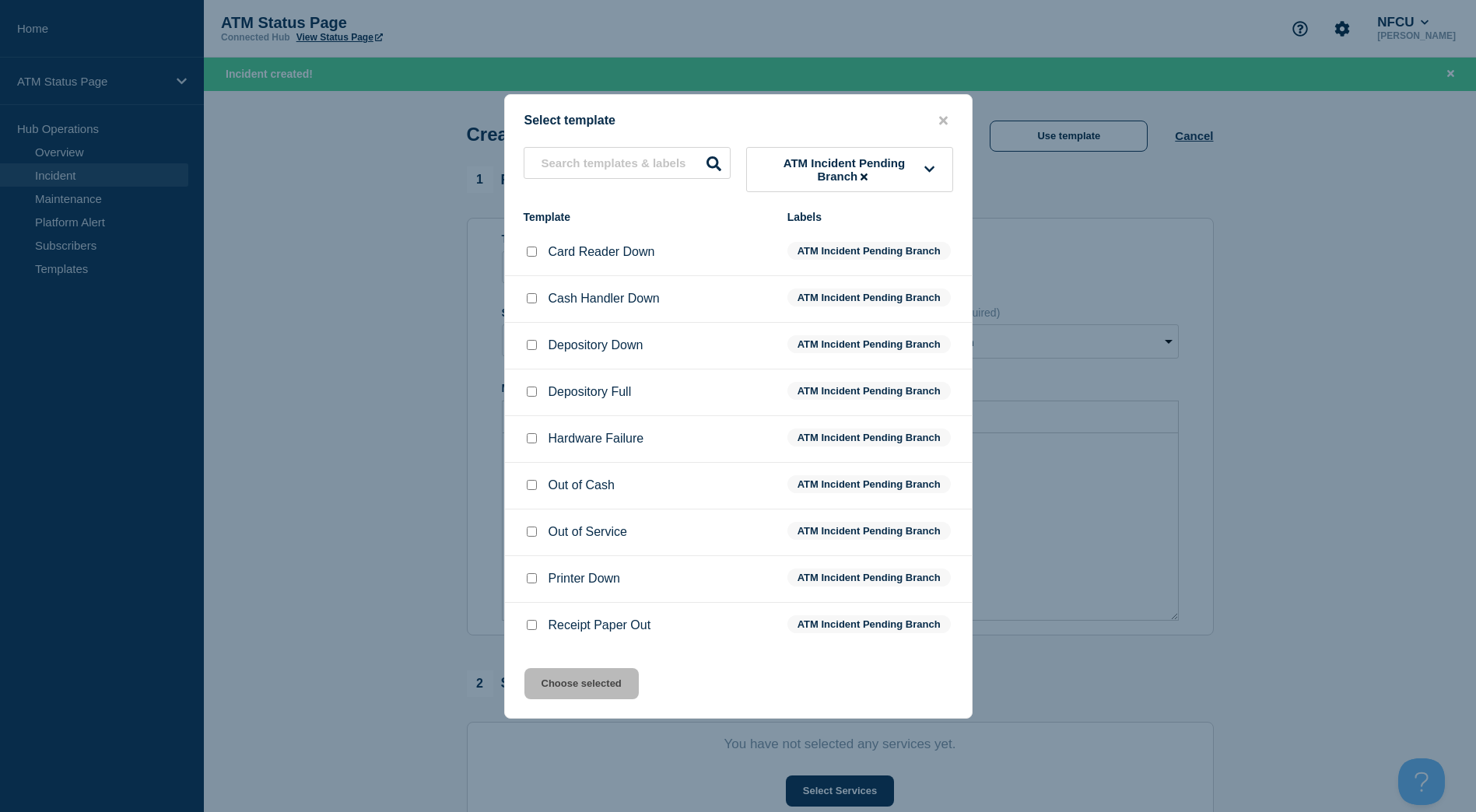
click at [529, 353] on div at bounding box center [531, 345] width 15 height 15
click at [529, 343] on input "Depository Down checkbox" at bounding box center [531, 345] width 10 height 10
checkbox input "true"
click at [574, 697] on button "Choose selected" at bounding box center [581, 683] width 115 height 31
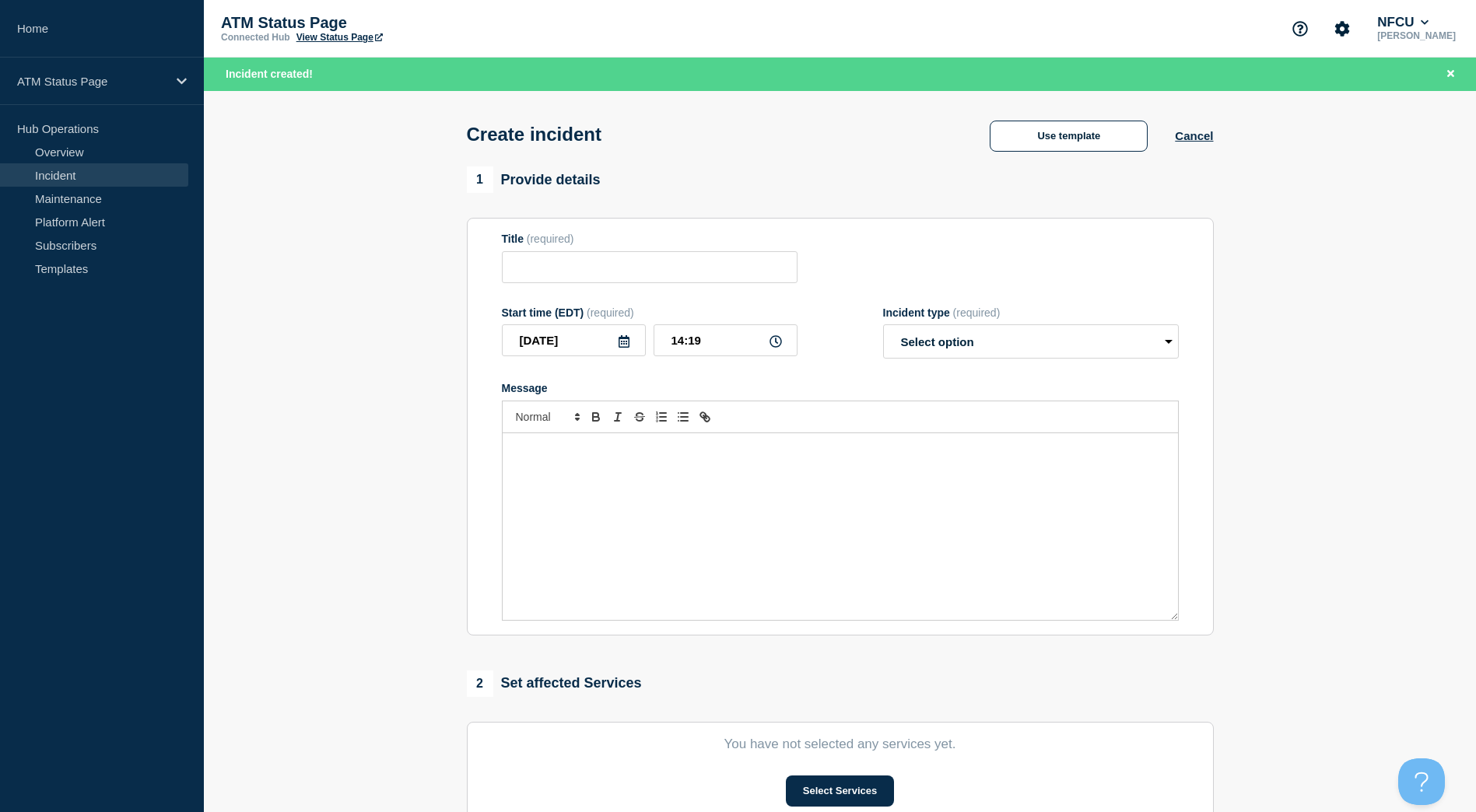
type input "Depository Down"
select select "identified"
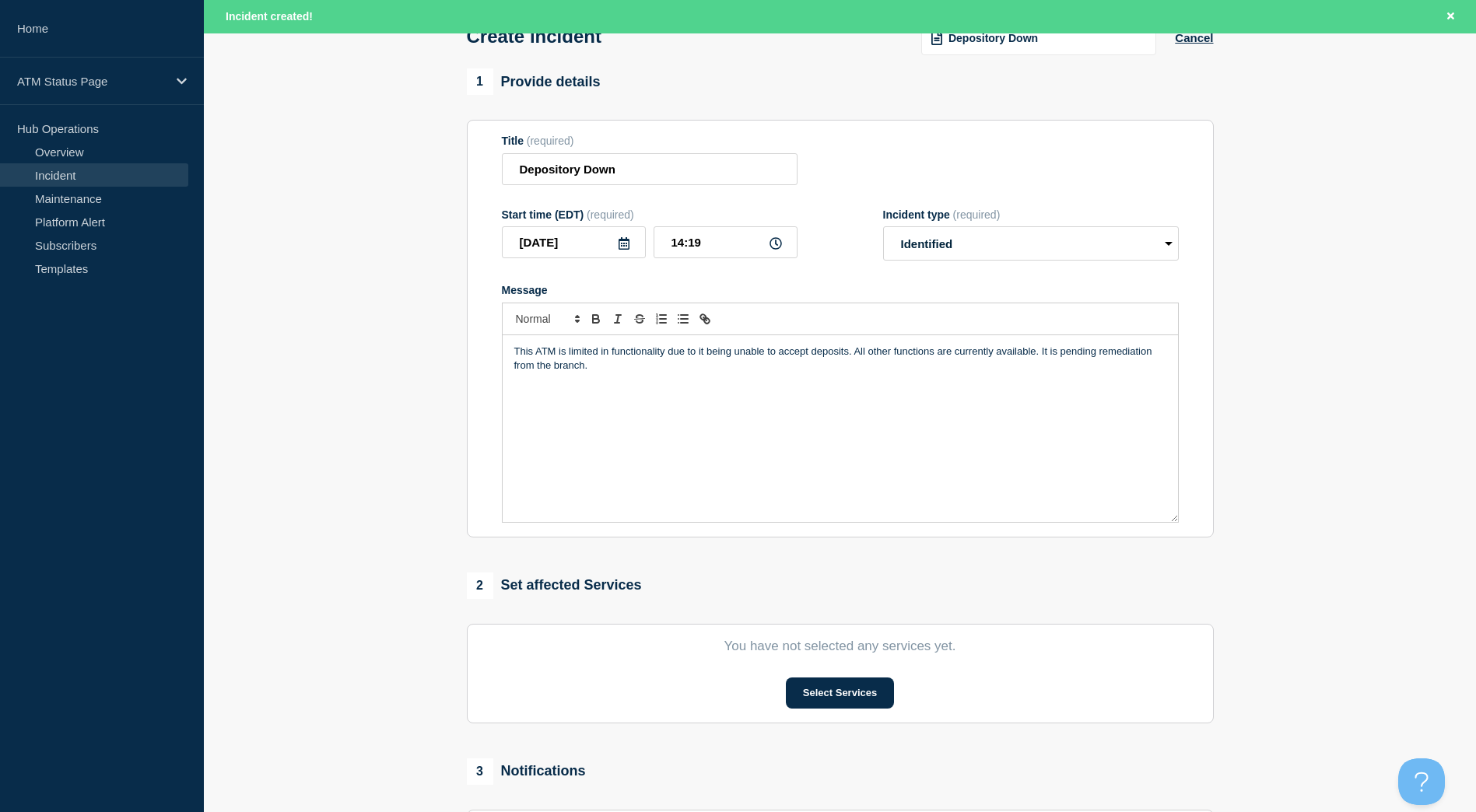
scroll to position [311, 0]
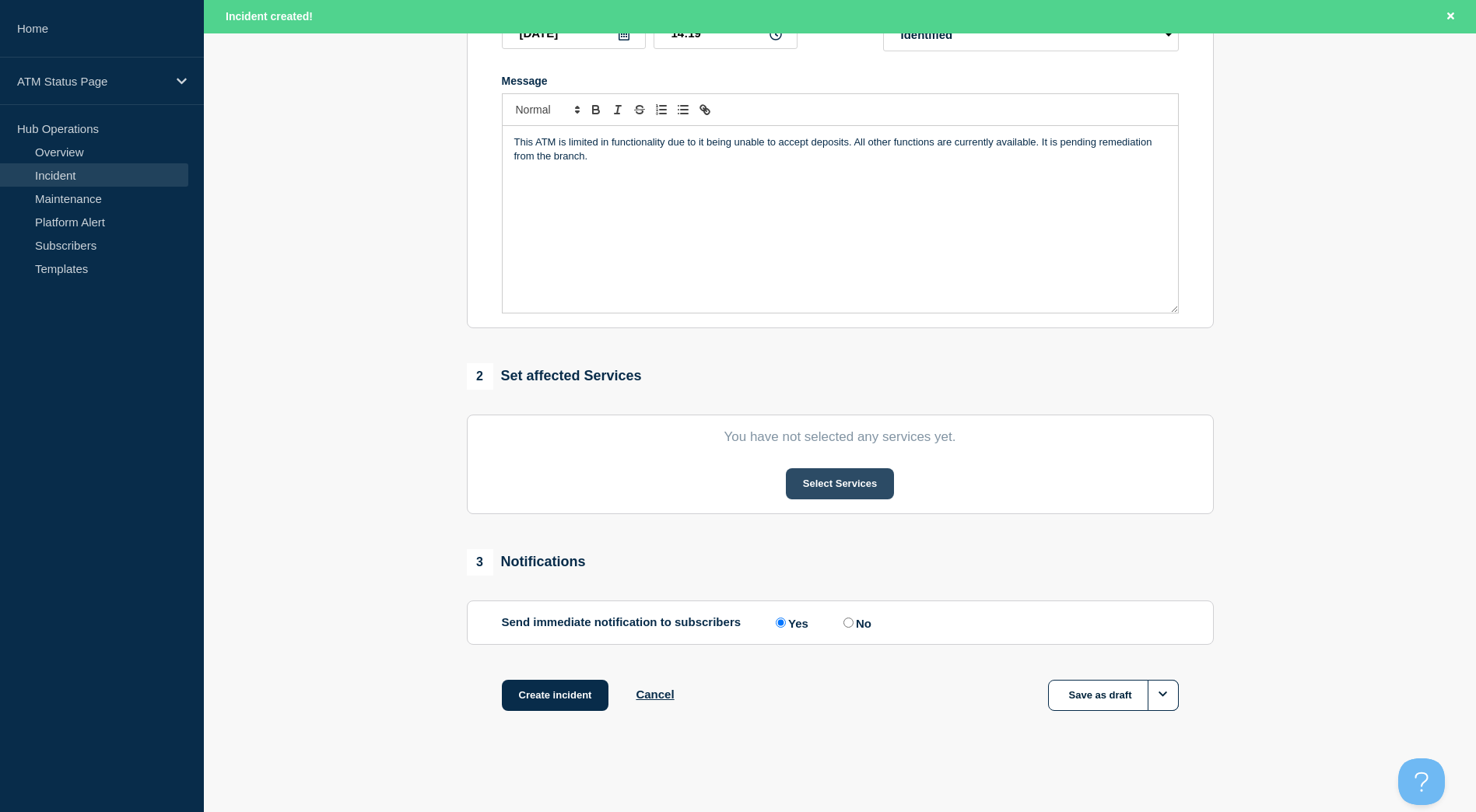
click at [823, 478] on button "Select Services" at bounding box center [840, 484] width 108 height 31
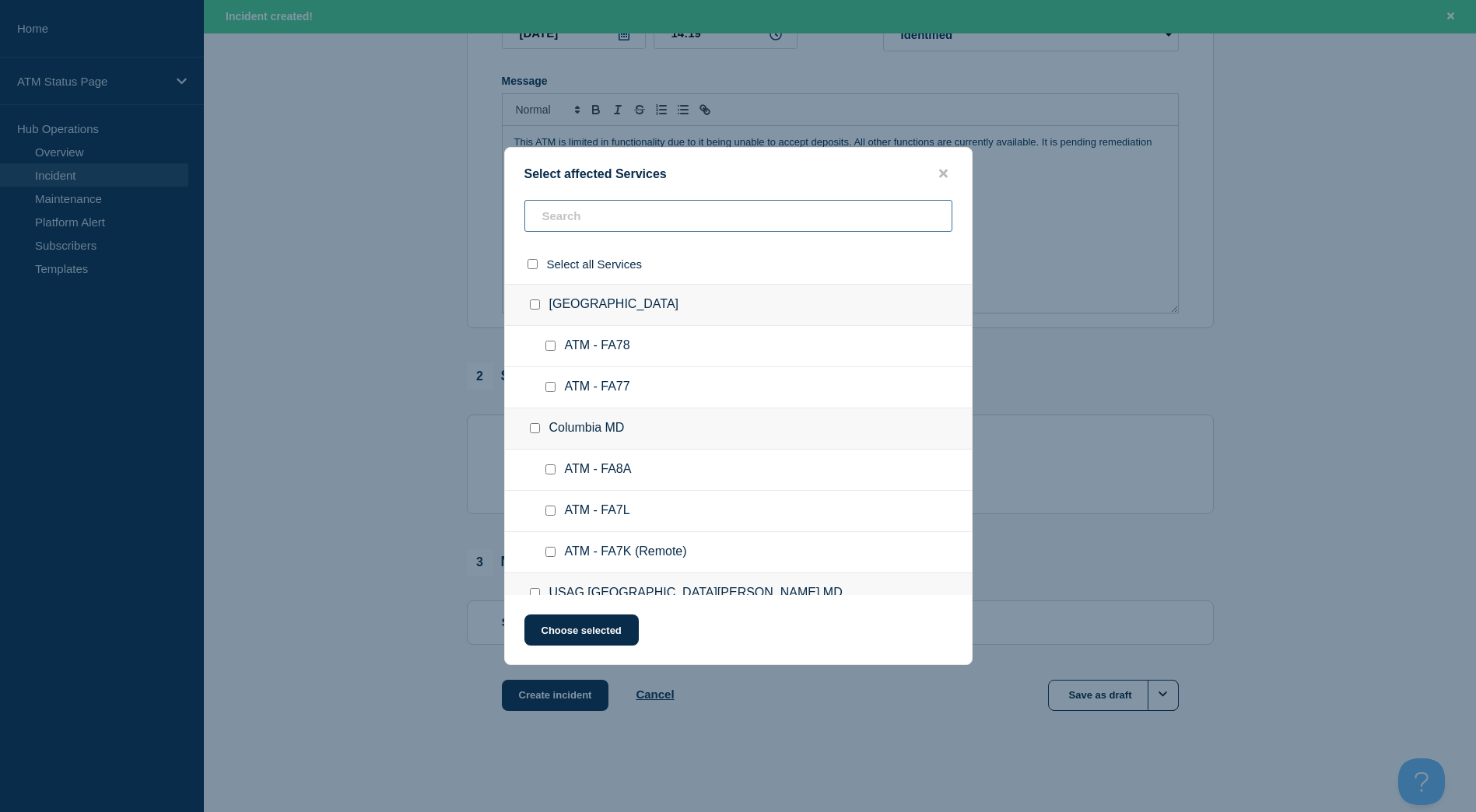
click at [626, 219] on input "text" at bounding box center [738, 216] width 428 height 32
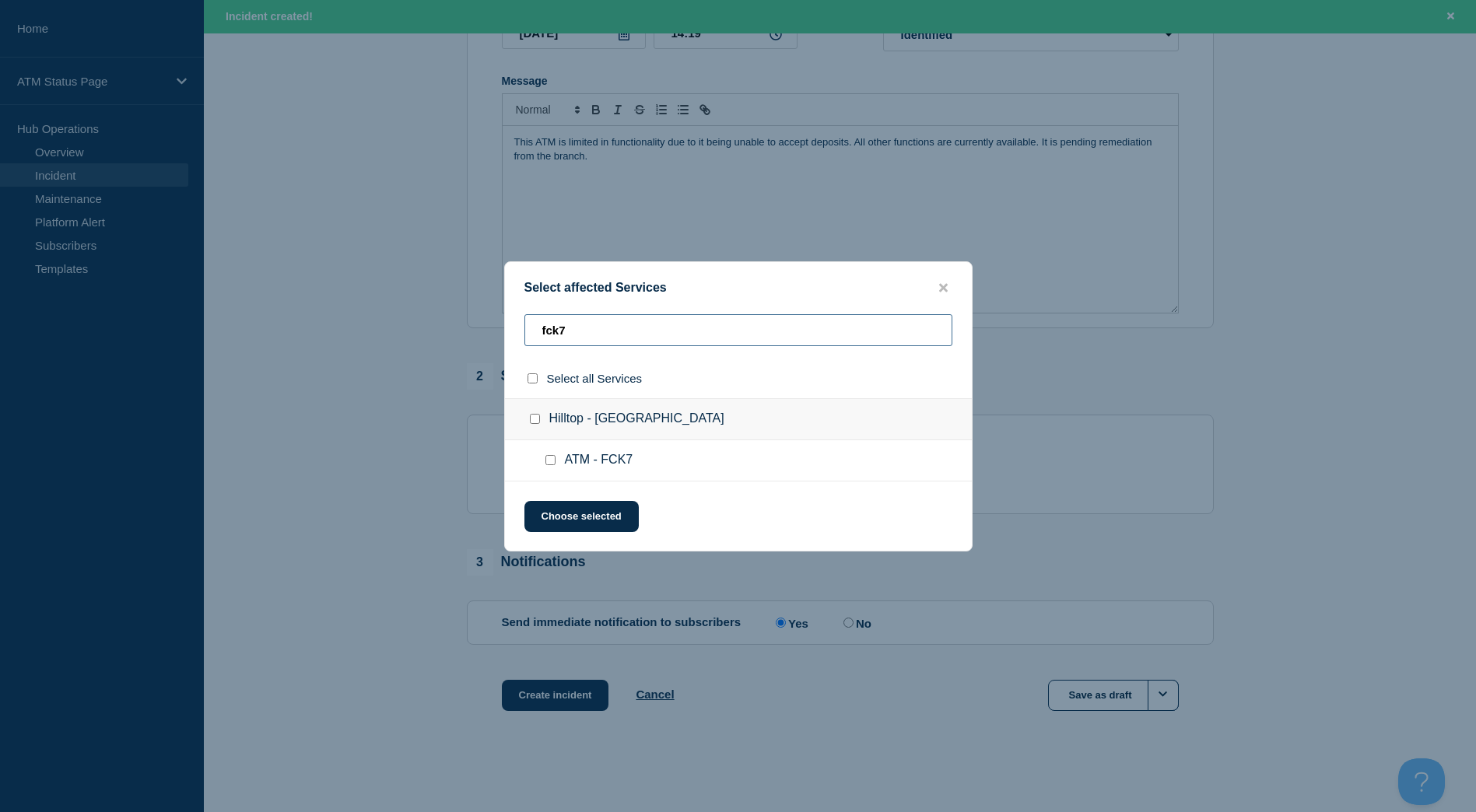
type input "fck7"
click at [541, 413] on div at bounding box center [538, 419] width 23 height 15
click at [537, 415] on input "Hilltop - VA Beach checkbox" at bounding box center [535, 419] width 10 height 10
checkbox input "true"
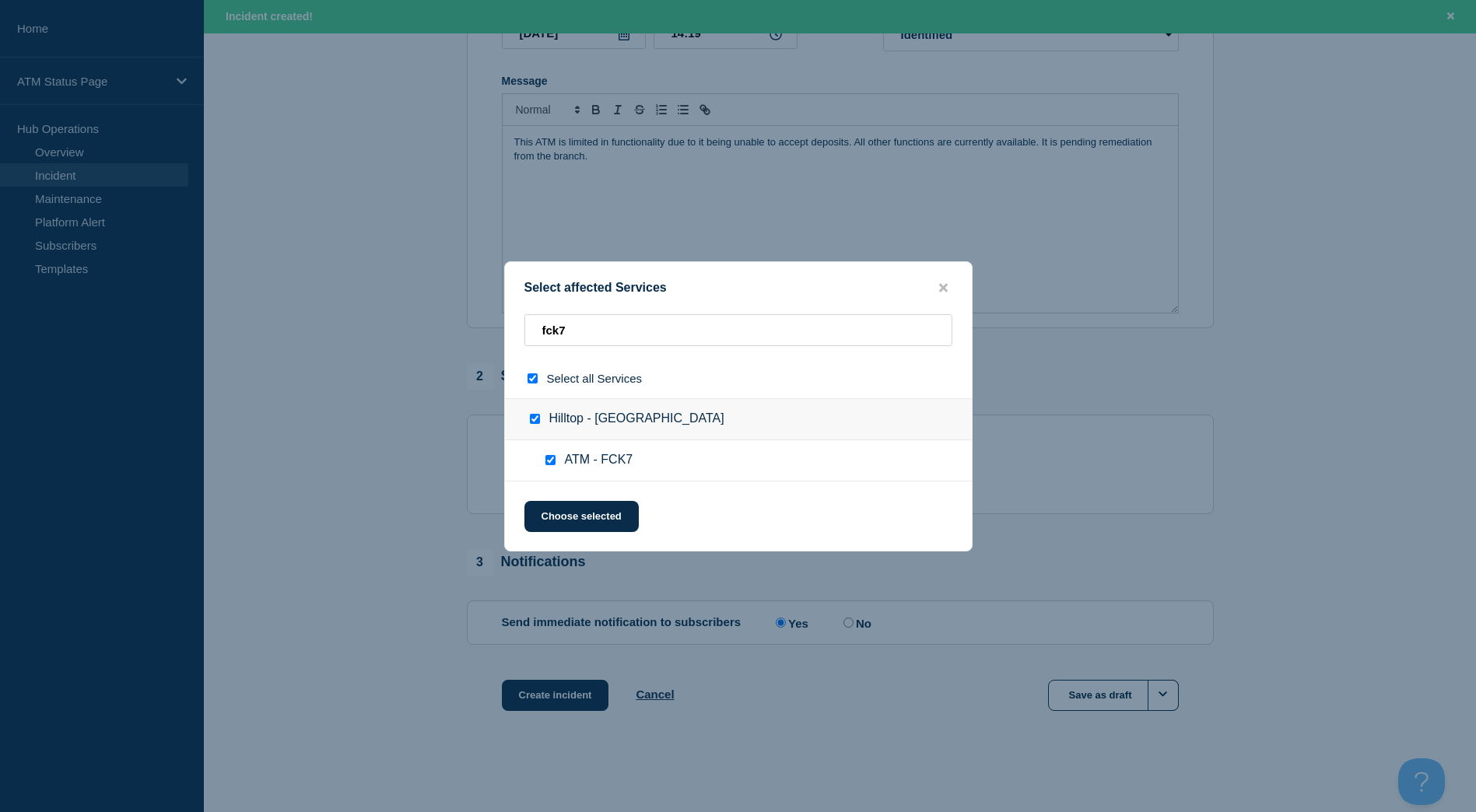
checkbox input "true"
click at [583, 512] on button "Choose selected" at bounding box center [581, 517] width 115 height 31
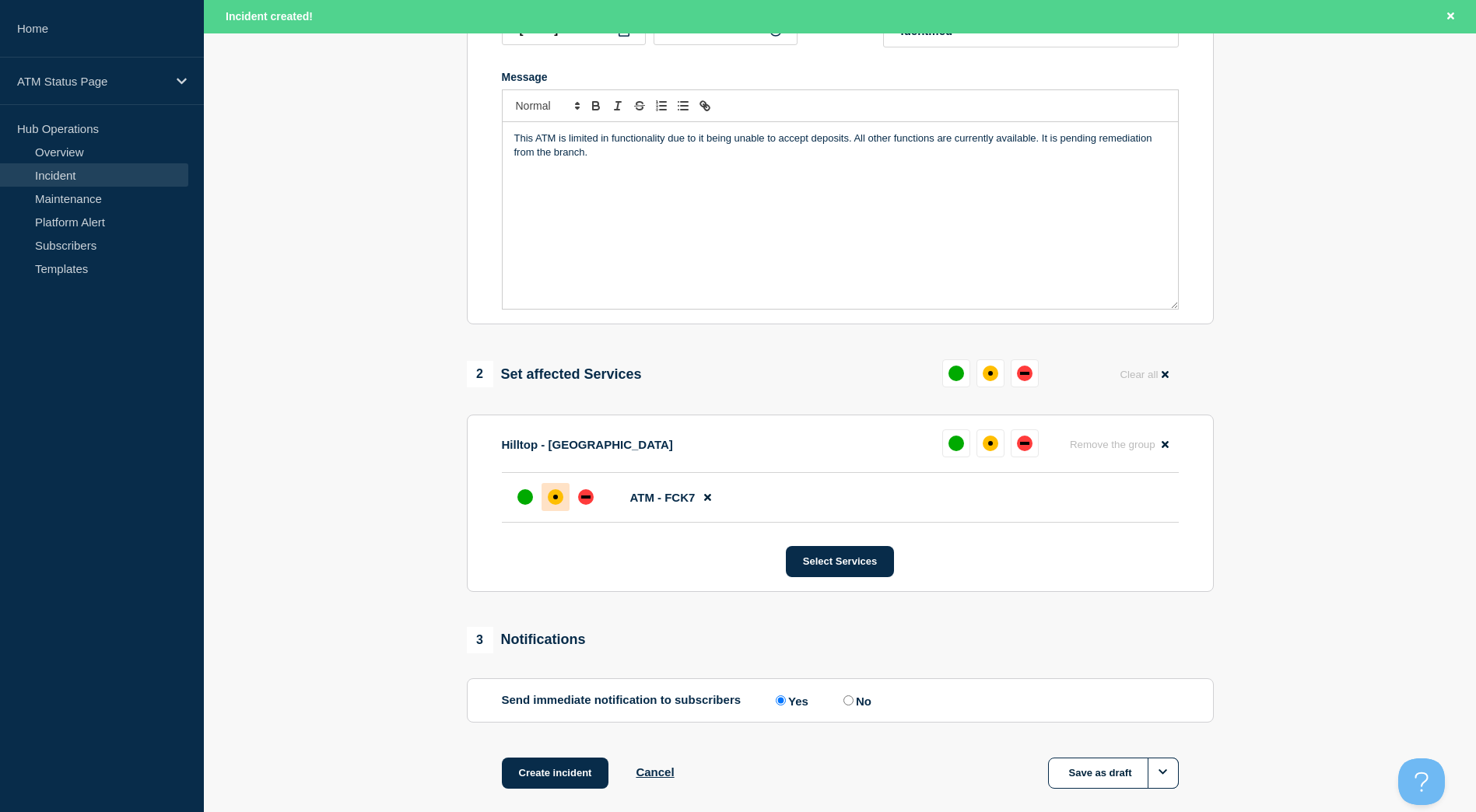
click at [552, 509] on div at bounding box center [555, 497] width 28 height 28
click at [573, 771] on button "Create incident" at bounding box center [556, 773] width 107 height 31
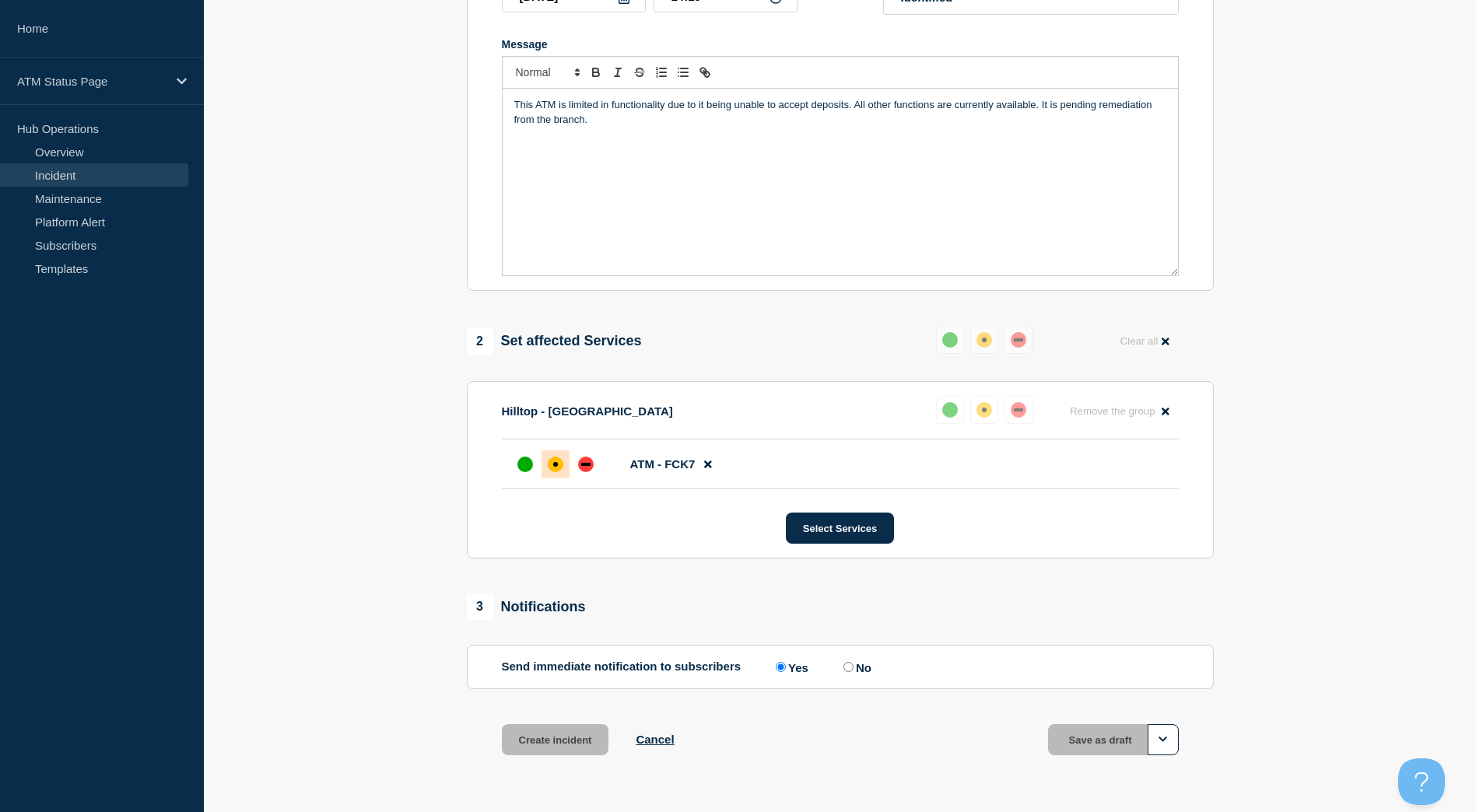
scroll to position [277, 0]
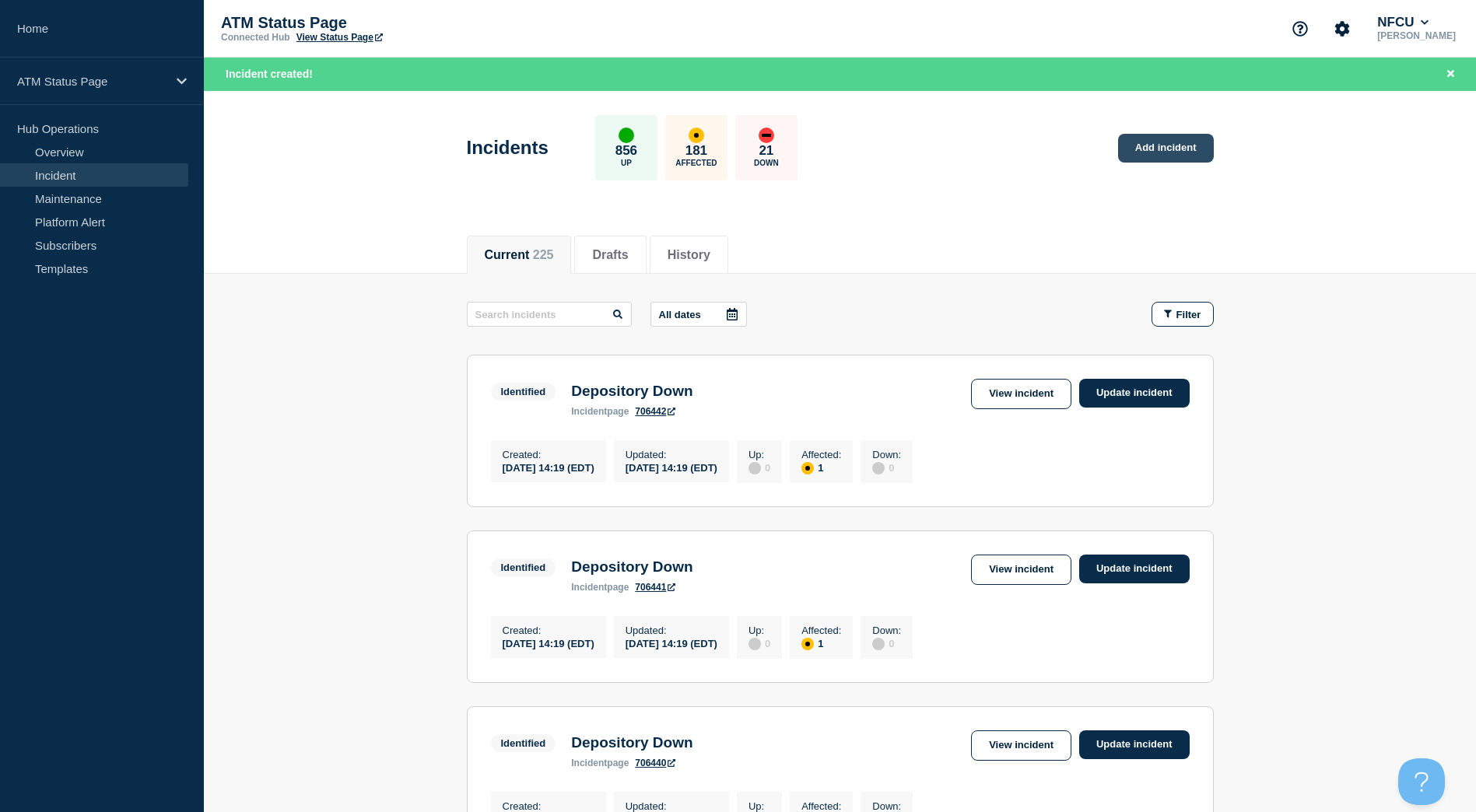
click at [1186, 142] on link "Add incident" at bounding box center [1166, 147] width 96 height 28
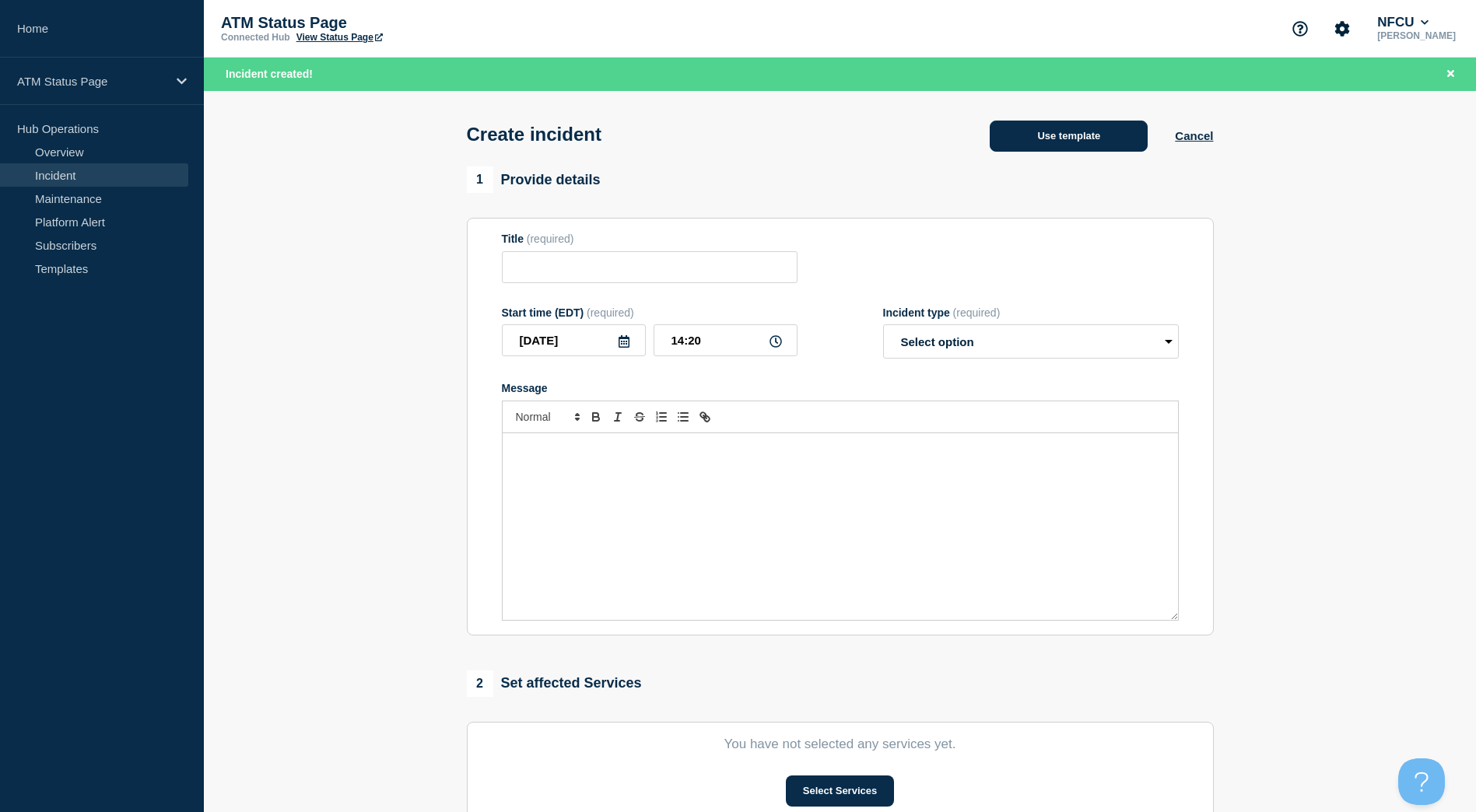
click at [1076, 133] on button "Use template" at bounding box center [1068, 136] width 158 height 31
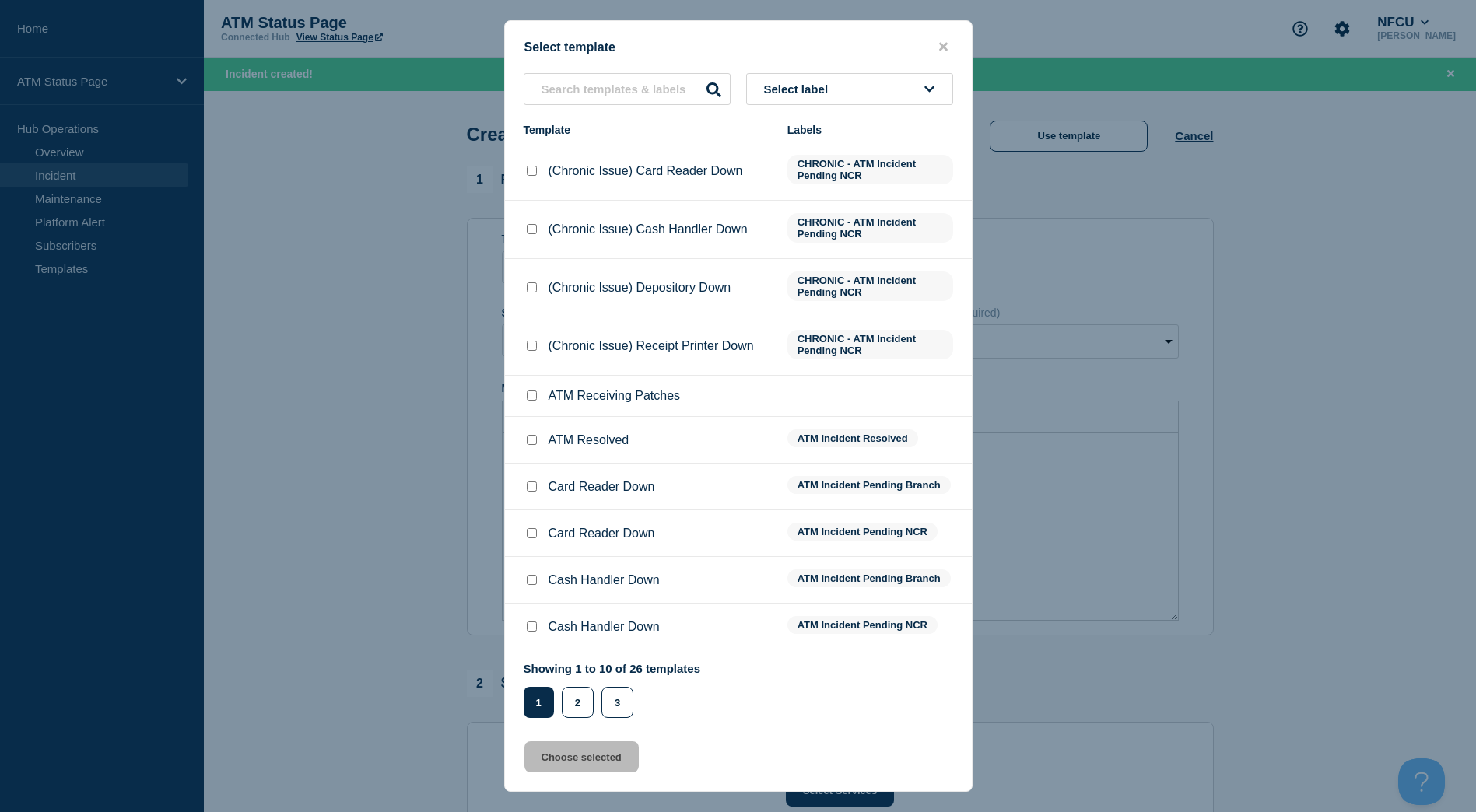
click at [861, 81] on button "Select label" at bounding box center [849, 89] width 207 height 32
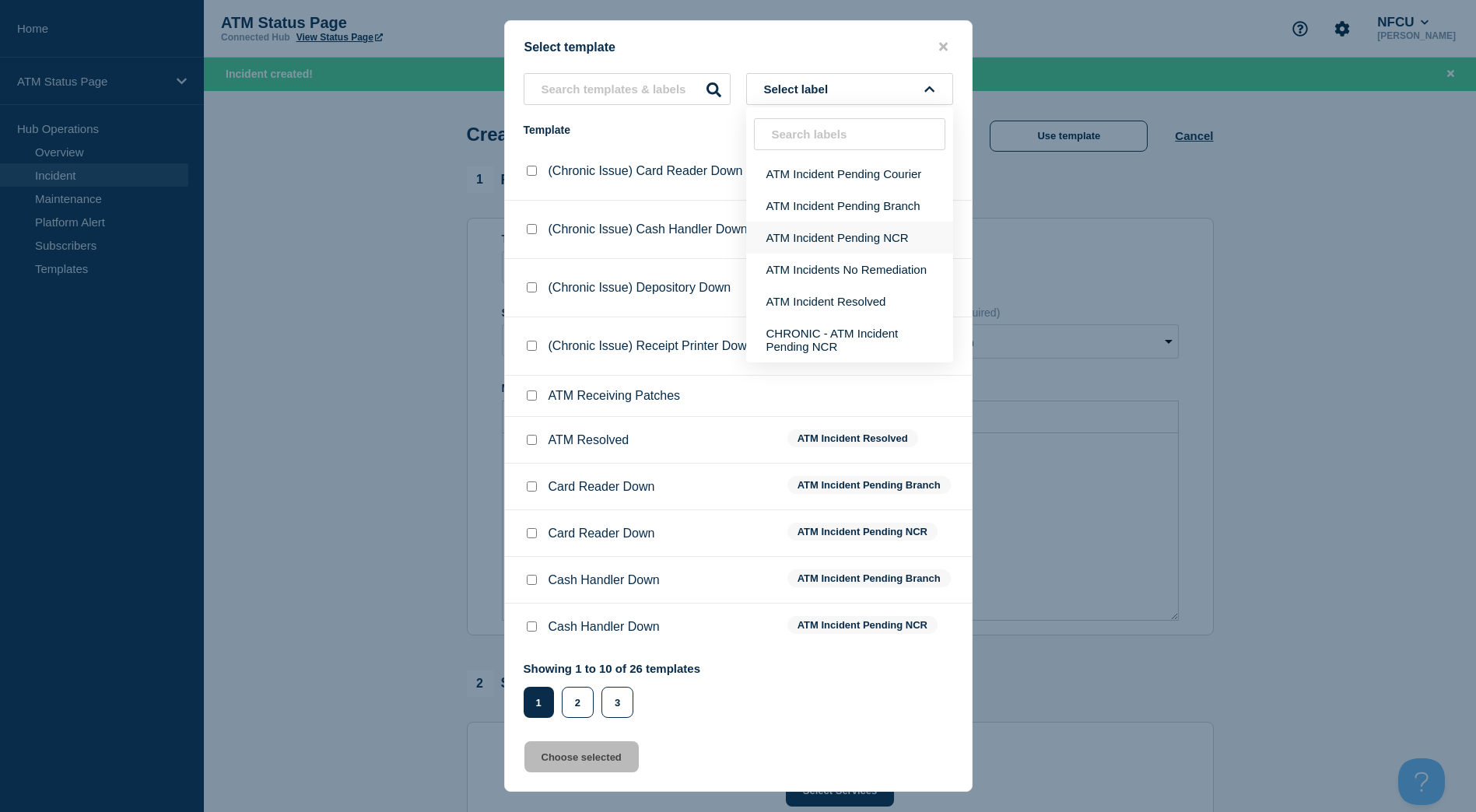
click at [851, 228] on button "ATM Incident Pending NCR" at bounding box center [849, 238] width 207 height 32
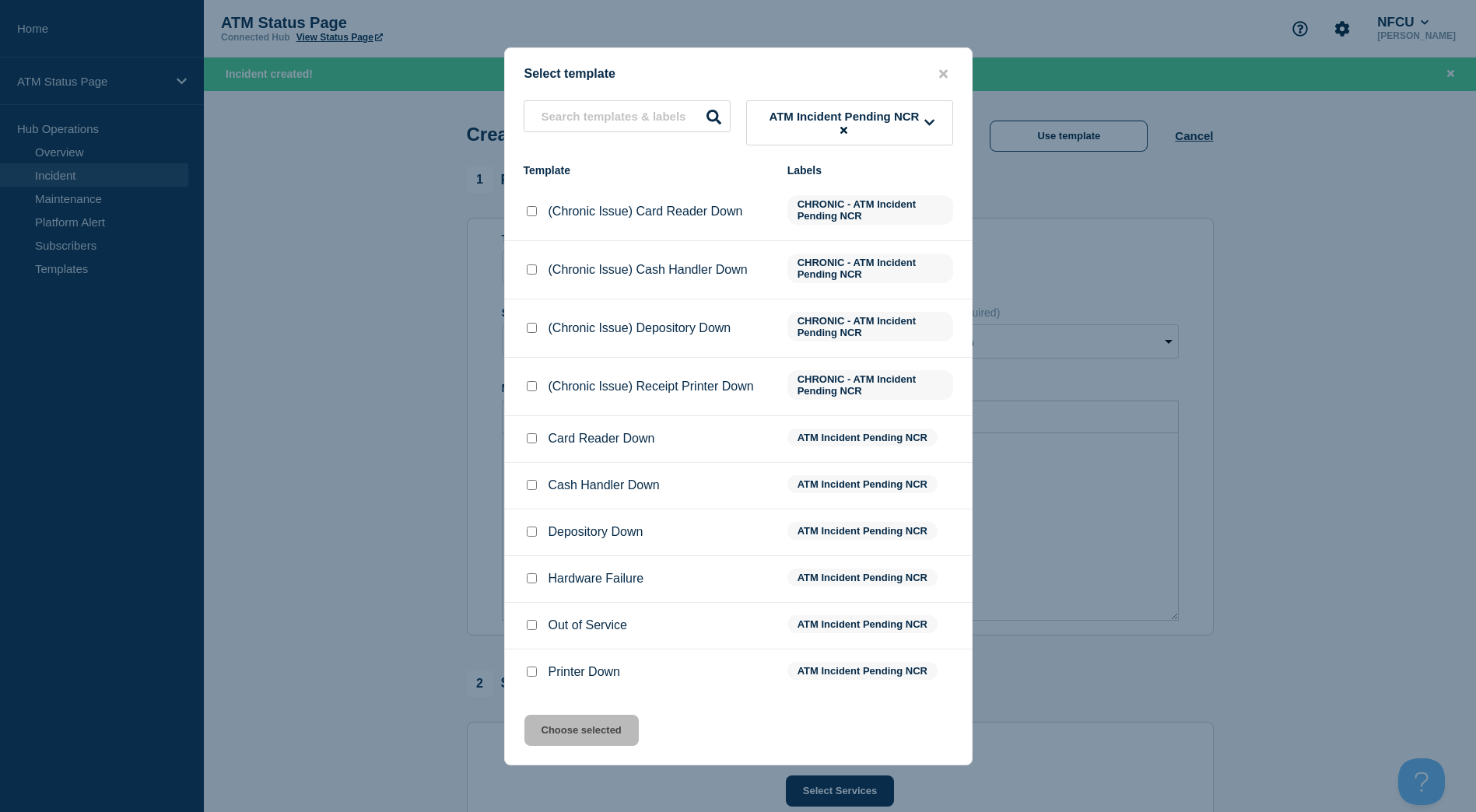
click at [539, 530] on div at bounding box center [531, 531] width 15 height 15
click at [517, 557] on li "Depository Down ATM Incident Pending NCR" at bounding box center [739, 579] width 467 height 46
click at [525, 534] on div at bounding box center [531, 531] width 15 height 15
click at [530, 537] on input "Depository Down checkbox" at bounding box center [531, 531] width 10 height 10
checkbox input "true"
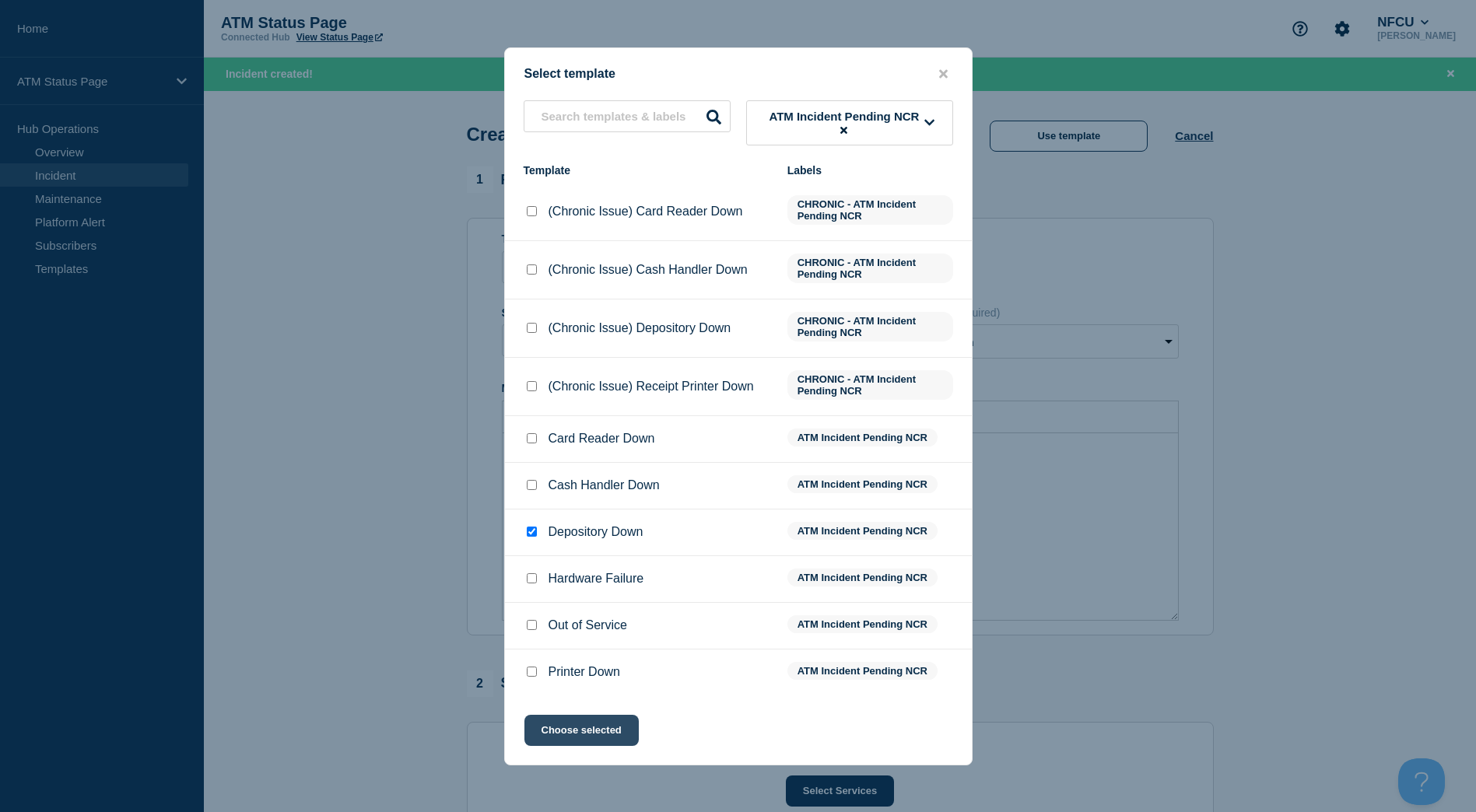
click at [577, 736] on button "Choose selected" at bounding box center [581, 731] width 115 height 31
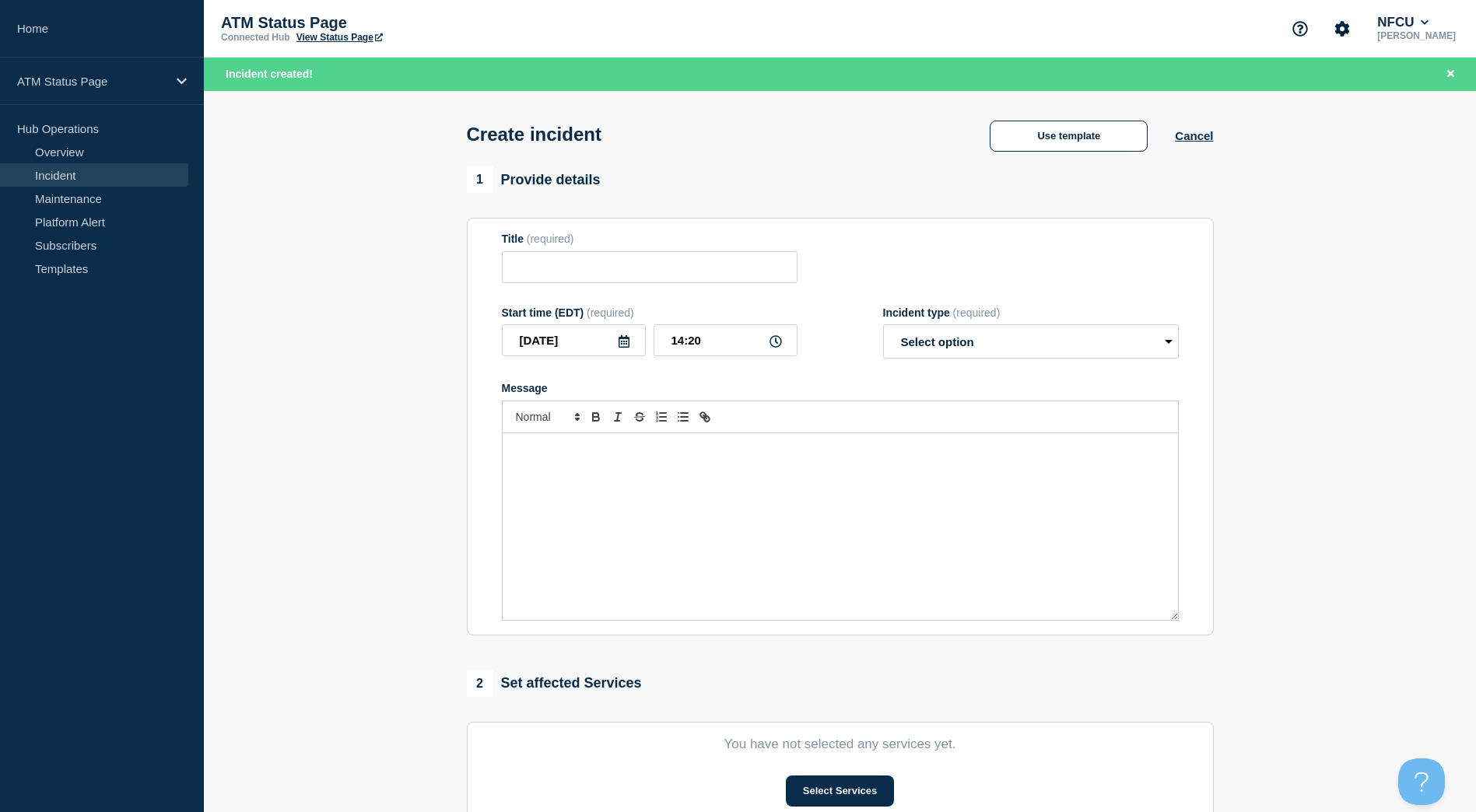
type input "Depository Down"
select select "identified"
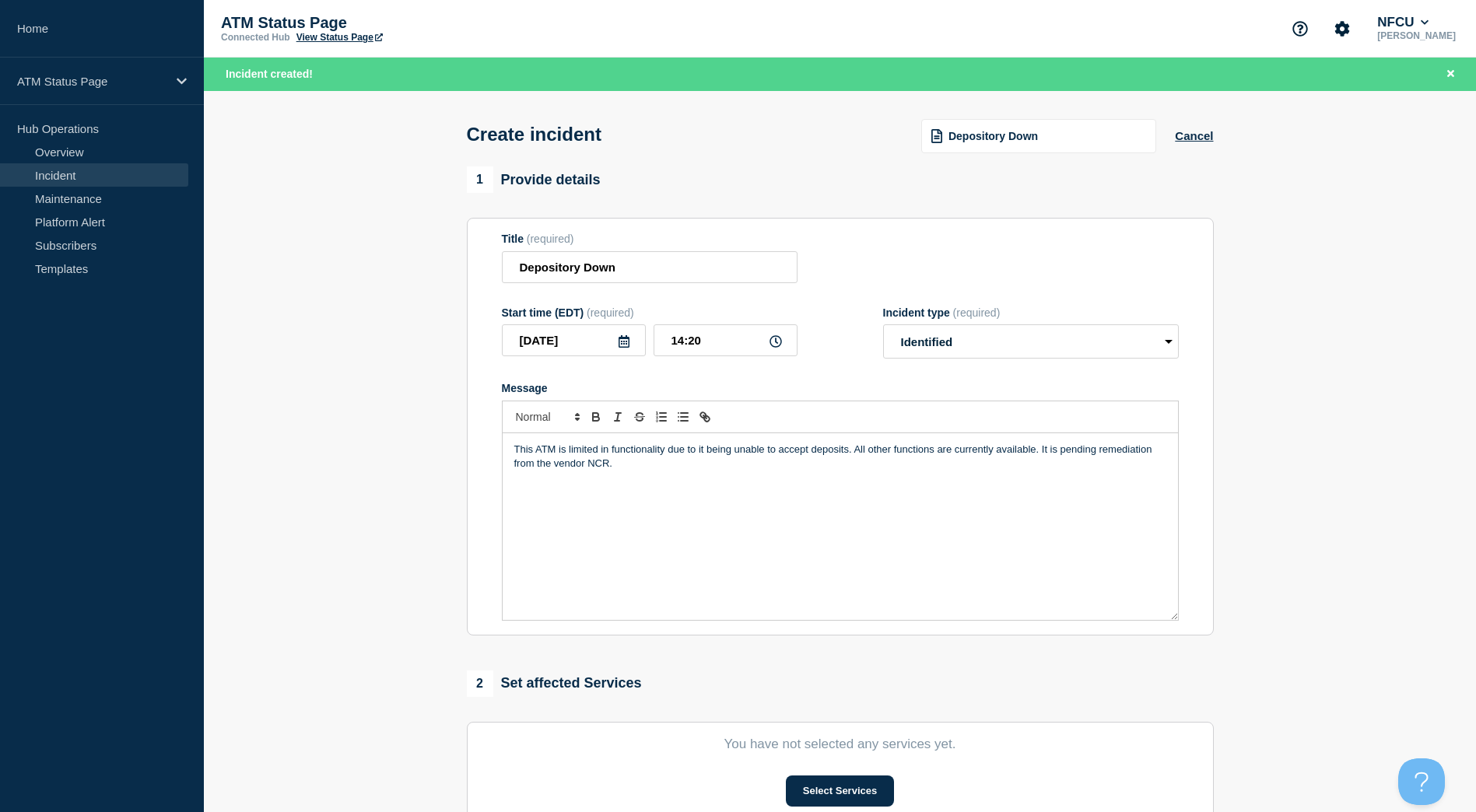
drag, startPoint x: 1474, startPoint y: 417, endPoint x: 1483, endPoint y: 515, distance: 98.4
click at [1476, 515] on html "Home ATM Status Page Hub Operations Overview Incident Maintenance Platform Aler…" at bounding box center [738, 406] width 1476 height 812
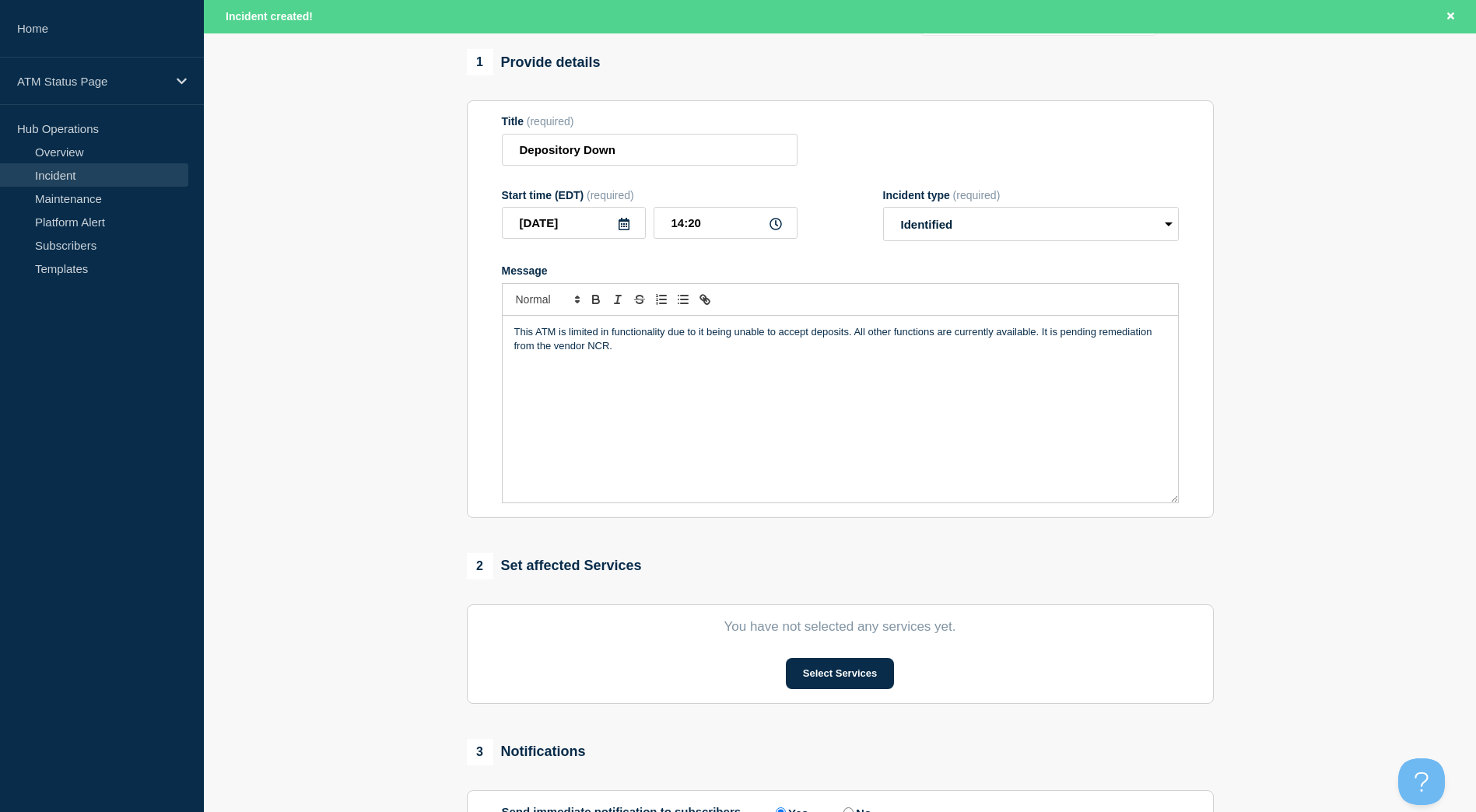
scroll to position [151, 0]
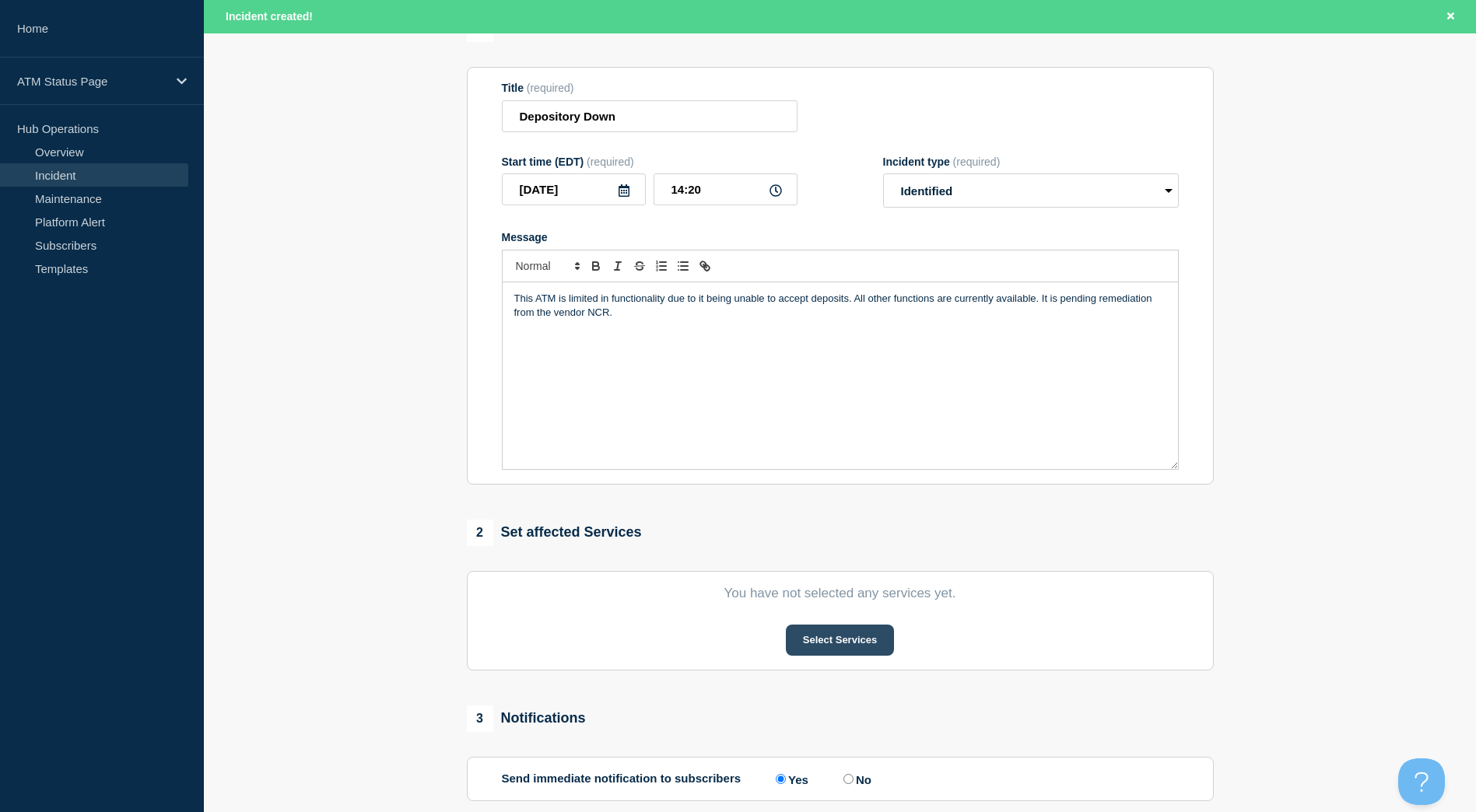
click at [849, 644] on button "Select Services" at bounding box center [840, 640] width 108 height 31
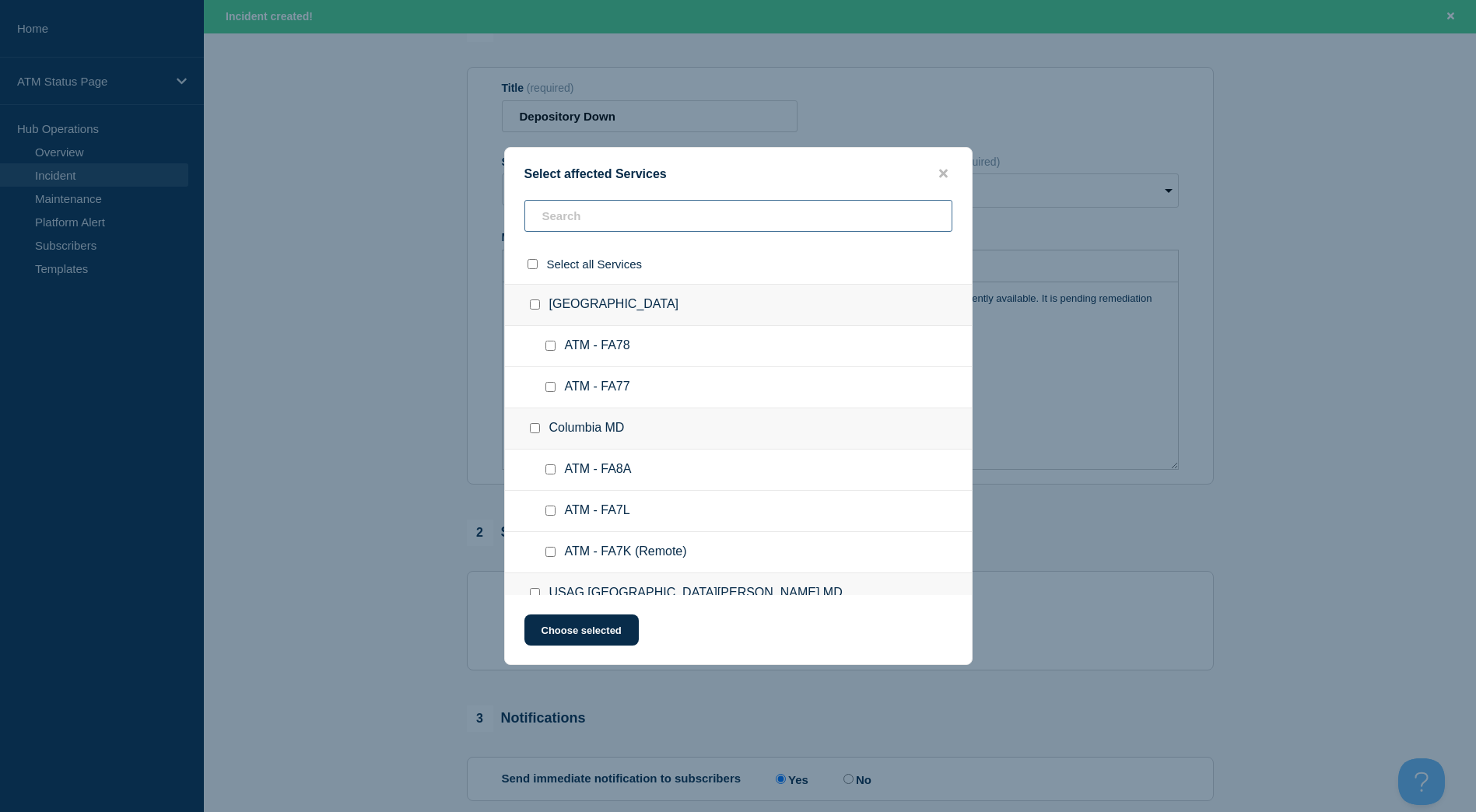
click at [622, 222] on input "text" at bounding box center [738, 216] width 428 height 32
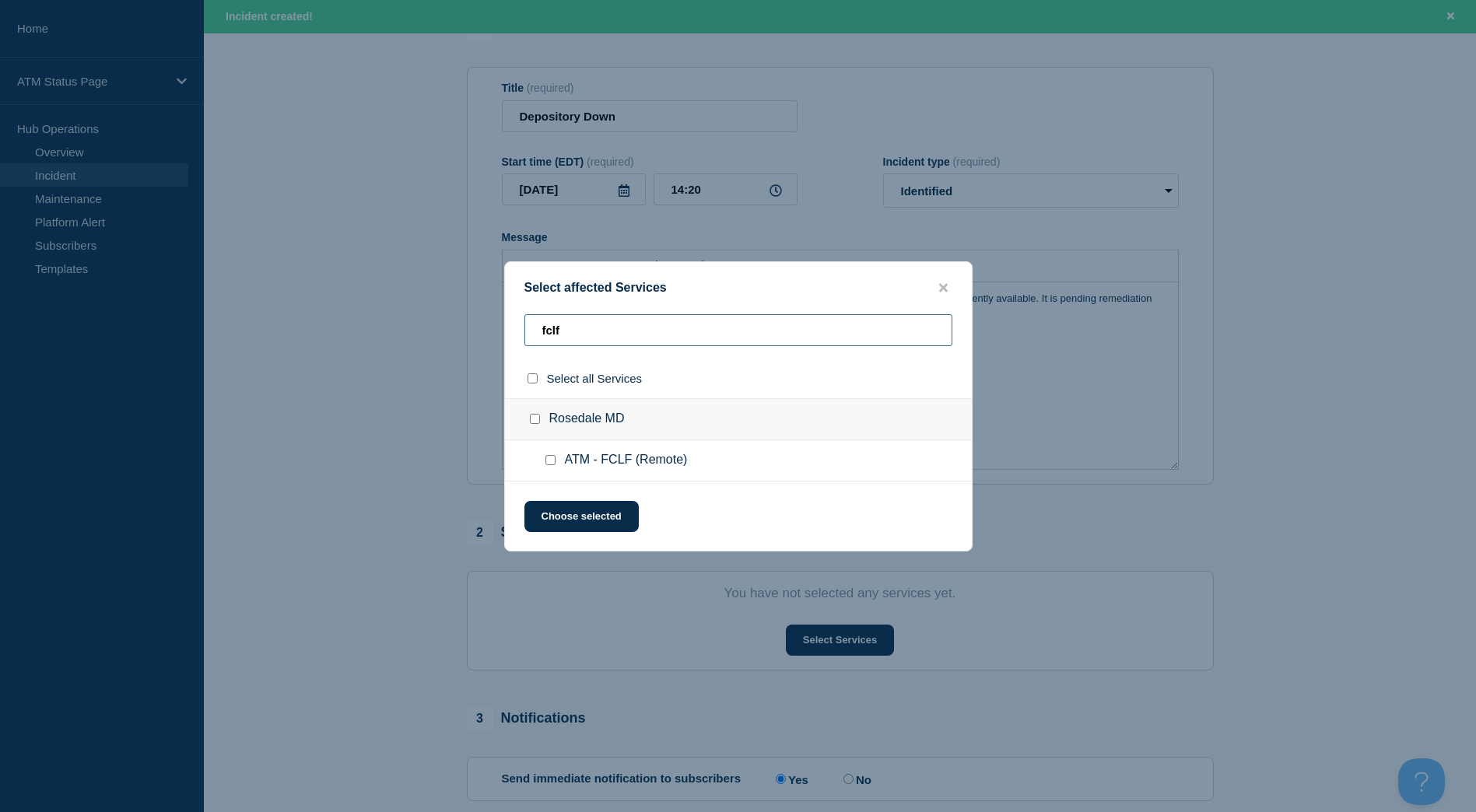
type input "fclf"
click at [528, 420] on div at bounding box center [538, 419] width 23 height 15
click at [535, 424] on input "Rosedale MD checkbox" at bounding box center [535, 419] width 10 height 10
checkbox input "true"
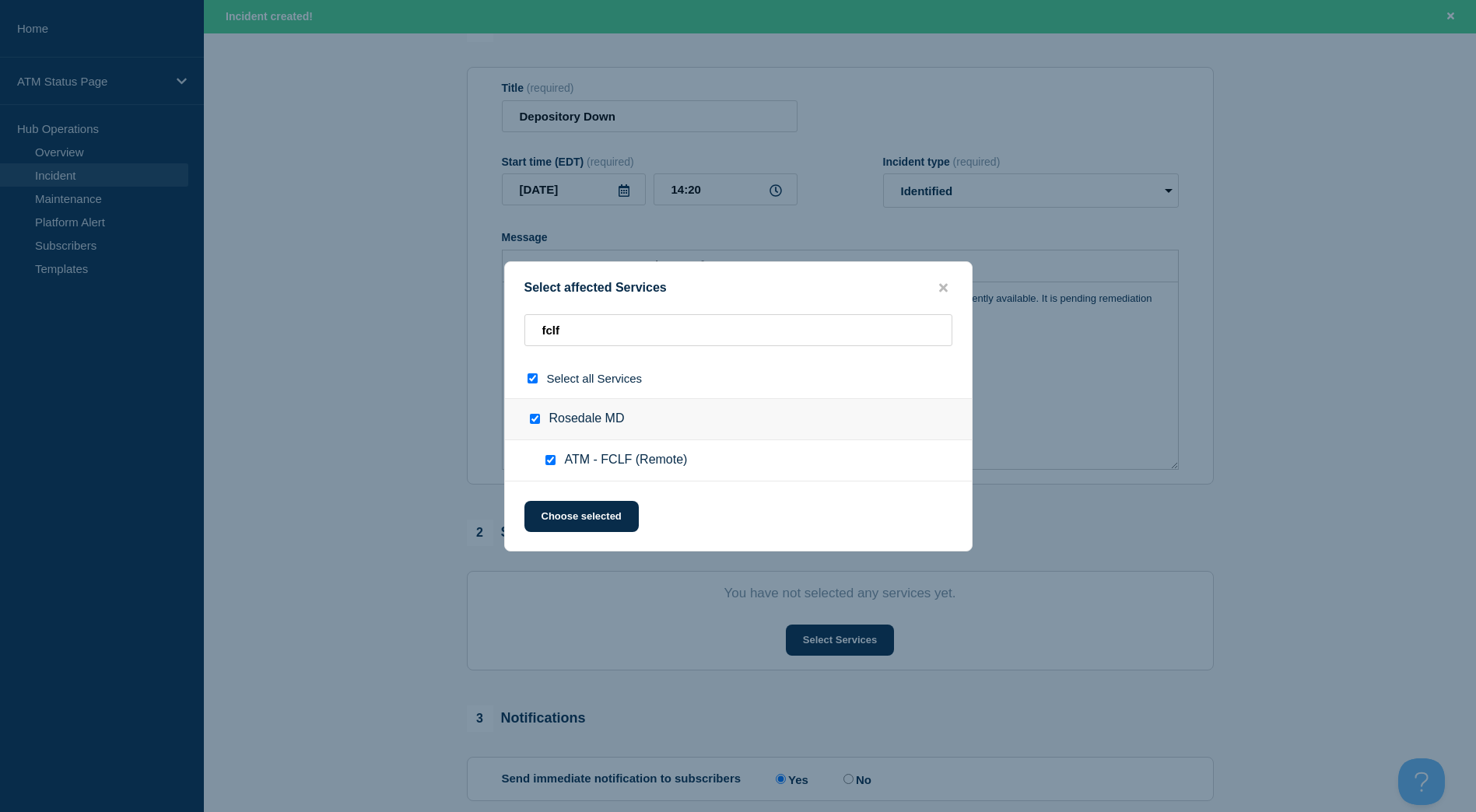
checkbox input "true"
click at [572, 519] on button "Choose selected" at bounding box center [581, 517] width 115 height 31
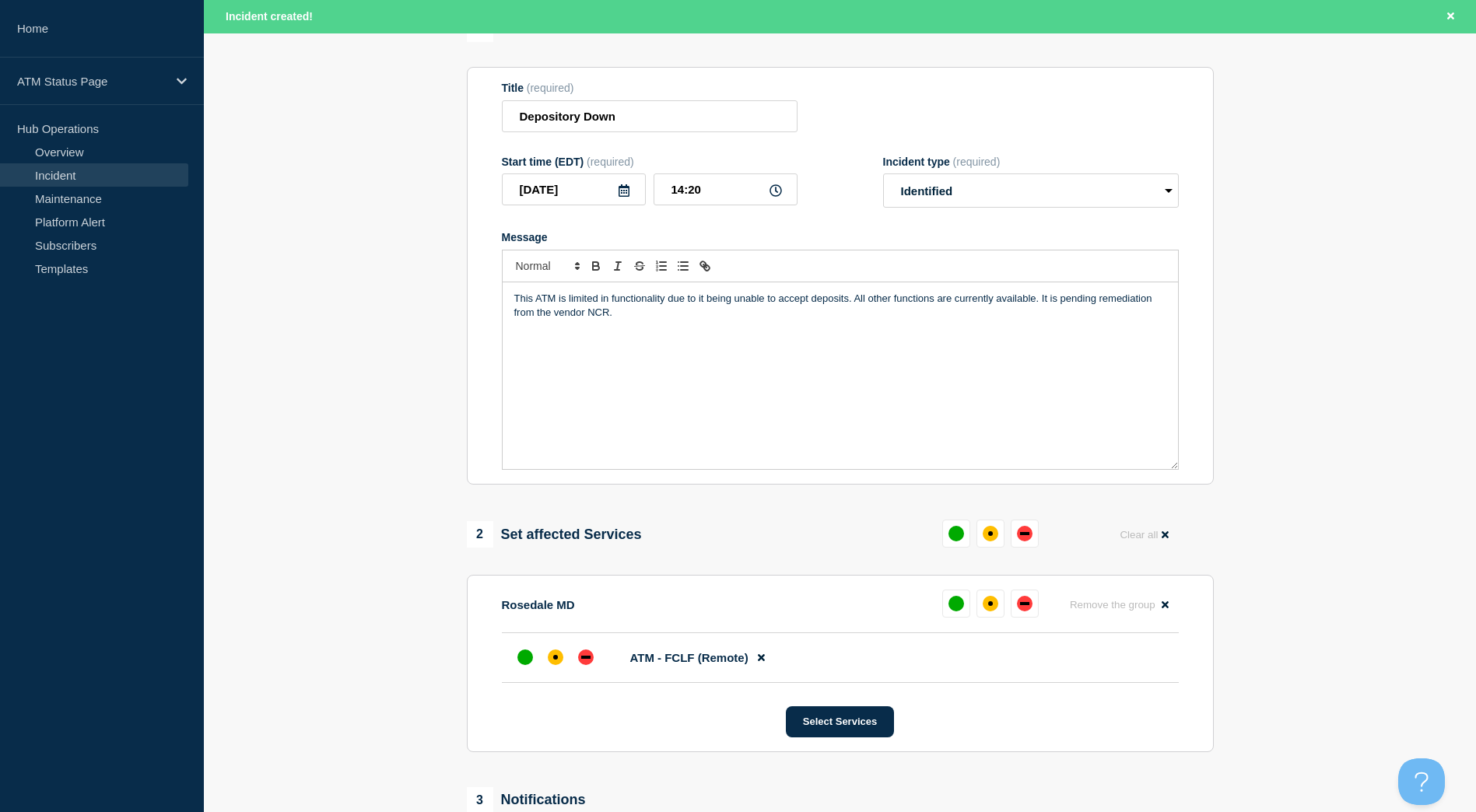
scroll to position [229, 0]
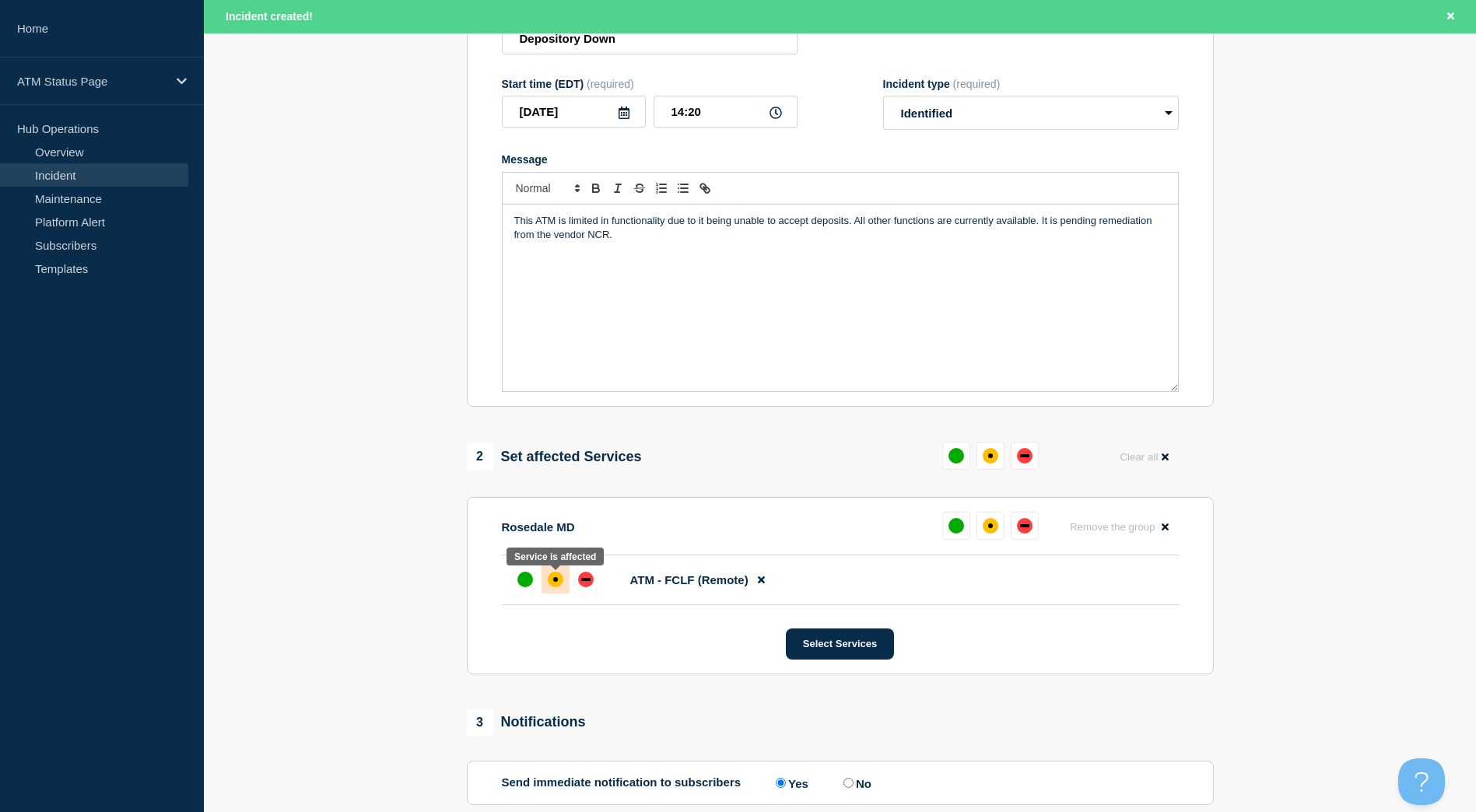
click at [552, 577] on div "affected" at bounding box center [555, 579] width 15 height 15
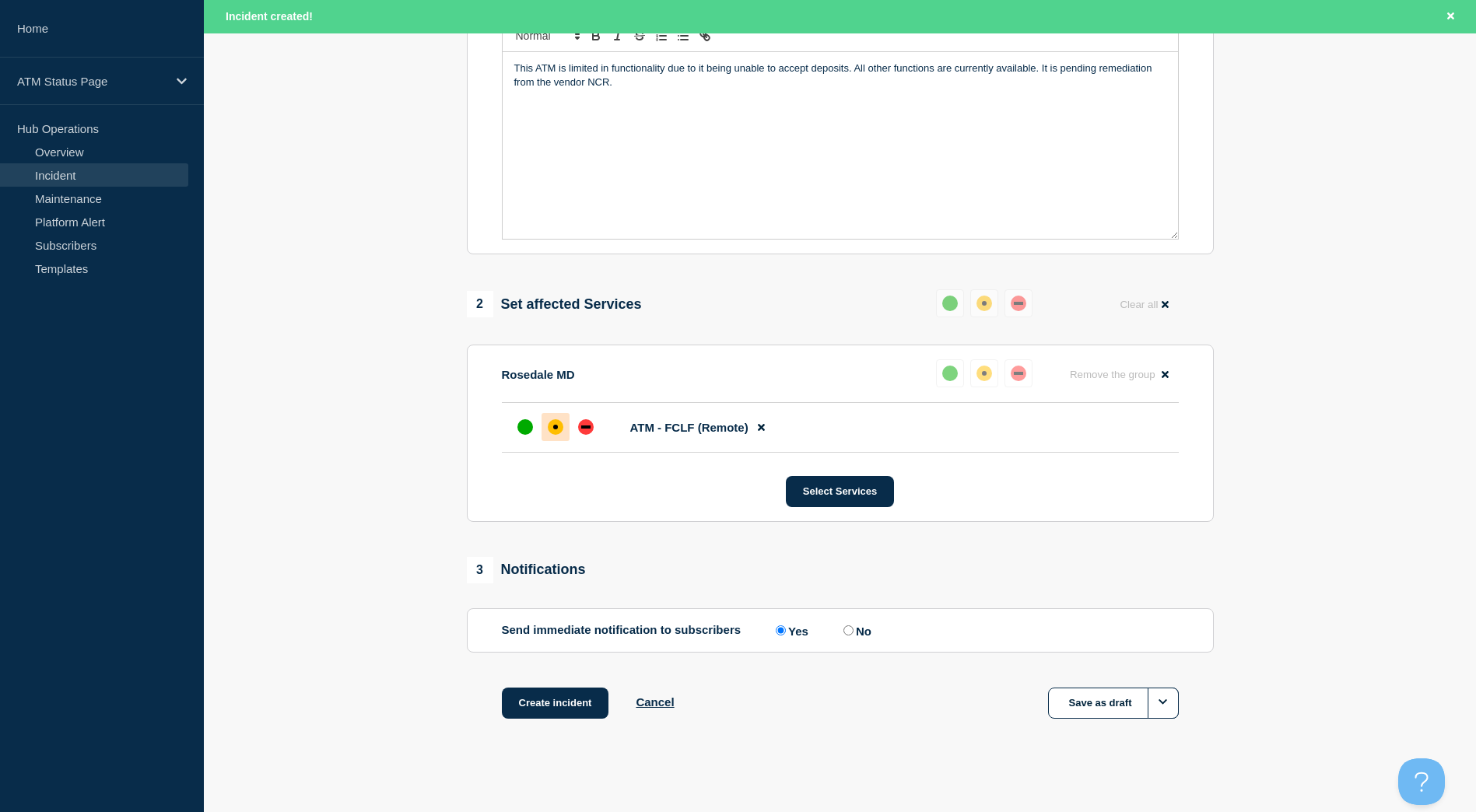
scroll to position [393, 0]
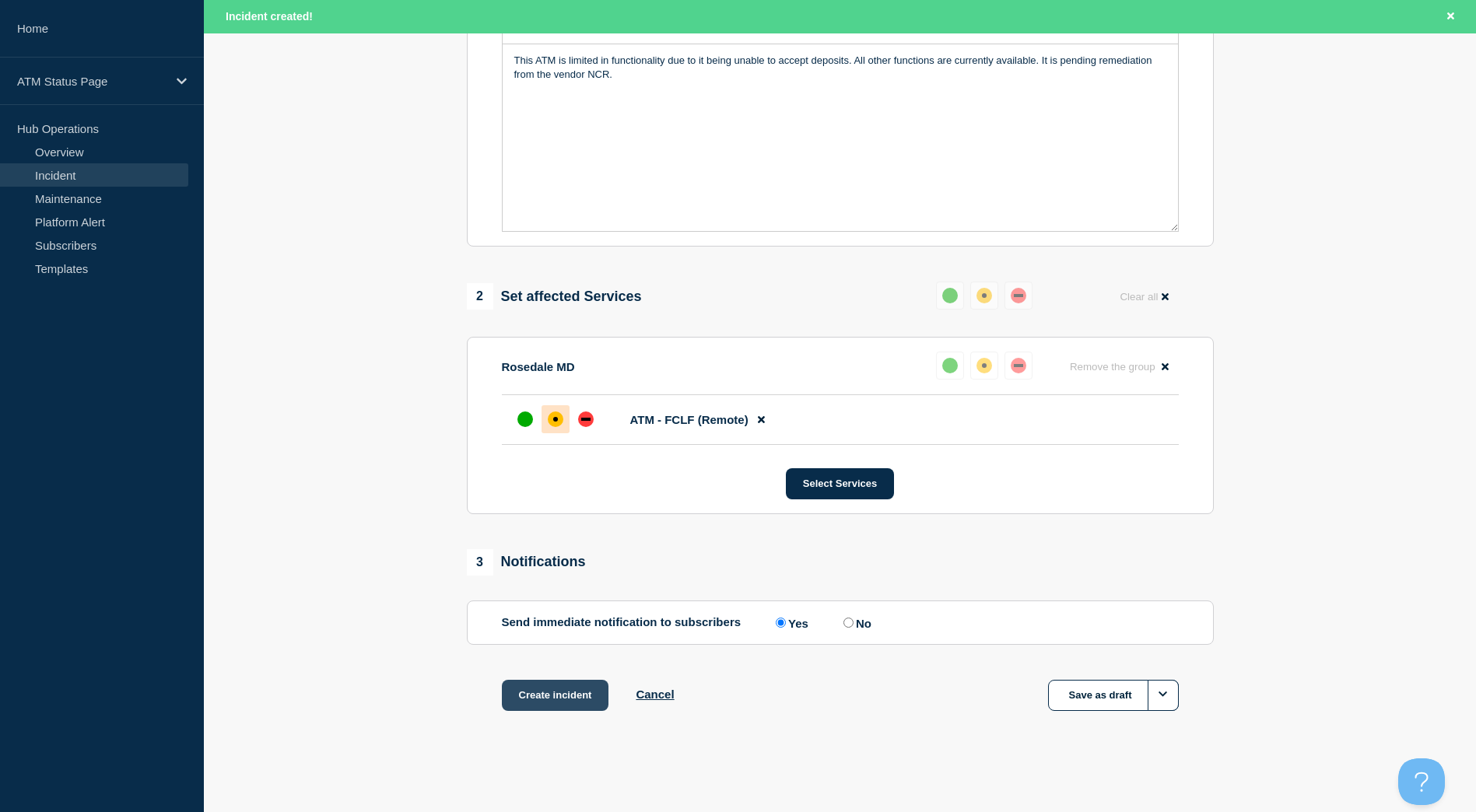
click at [584, 683] on button "Create incident" at bounding box center [556, 696] width 107 height 31
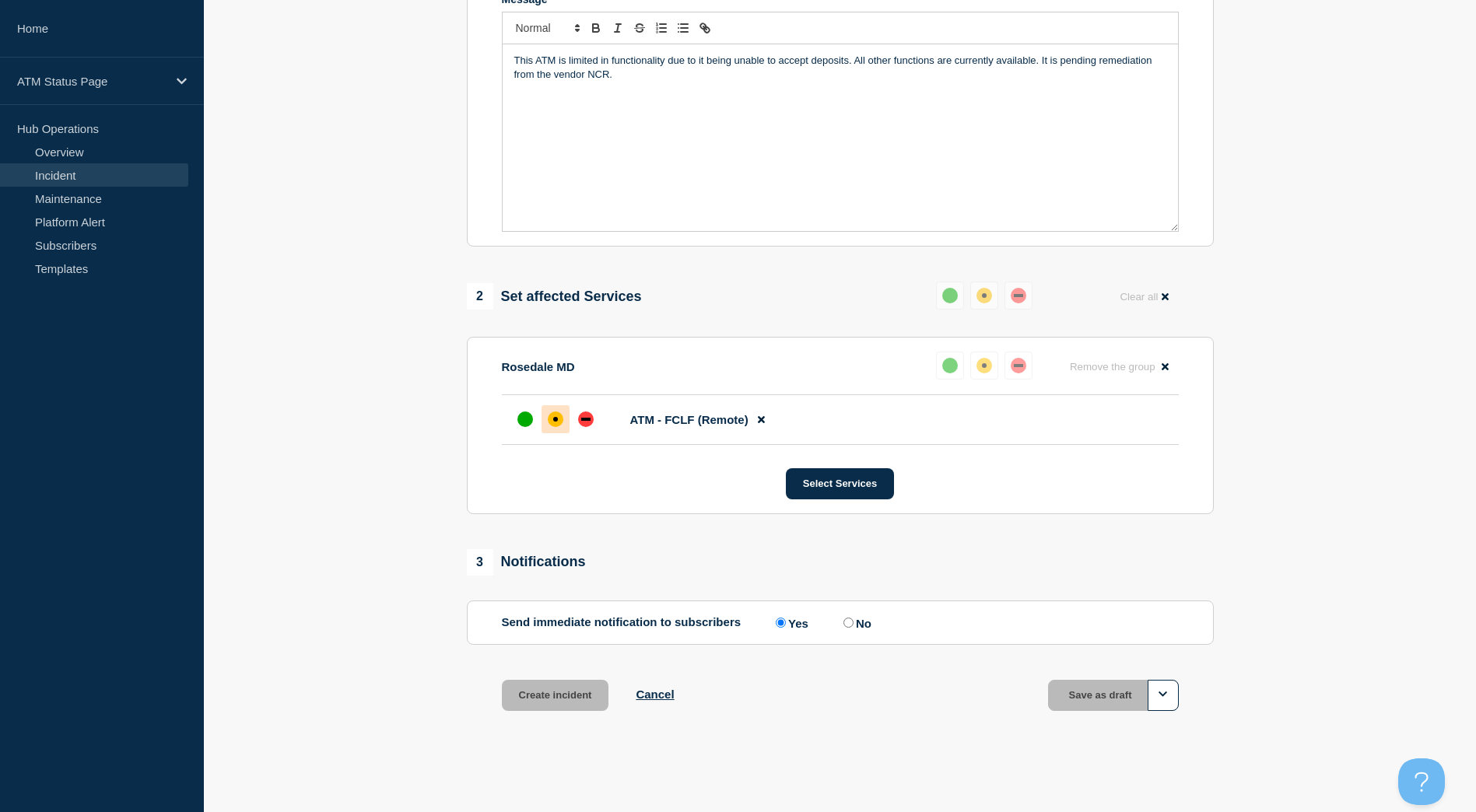
scroll to position [360, 0]
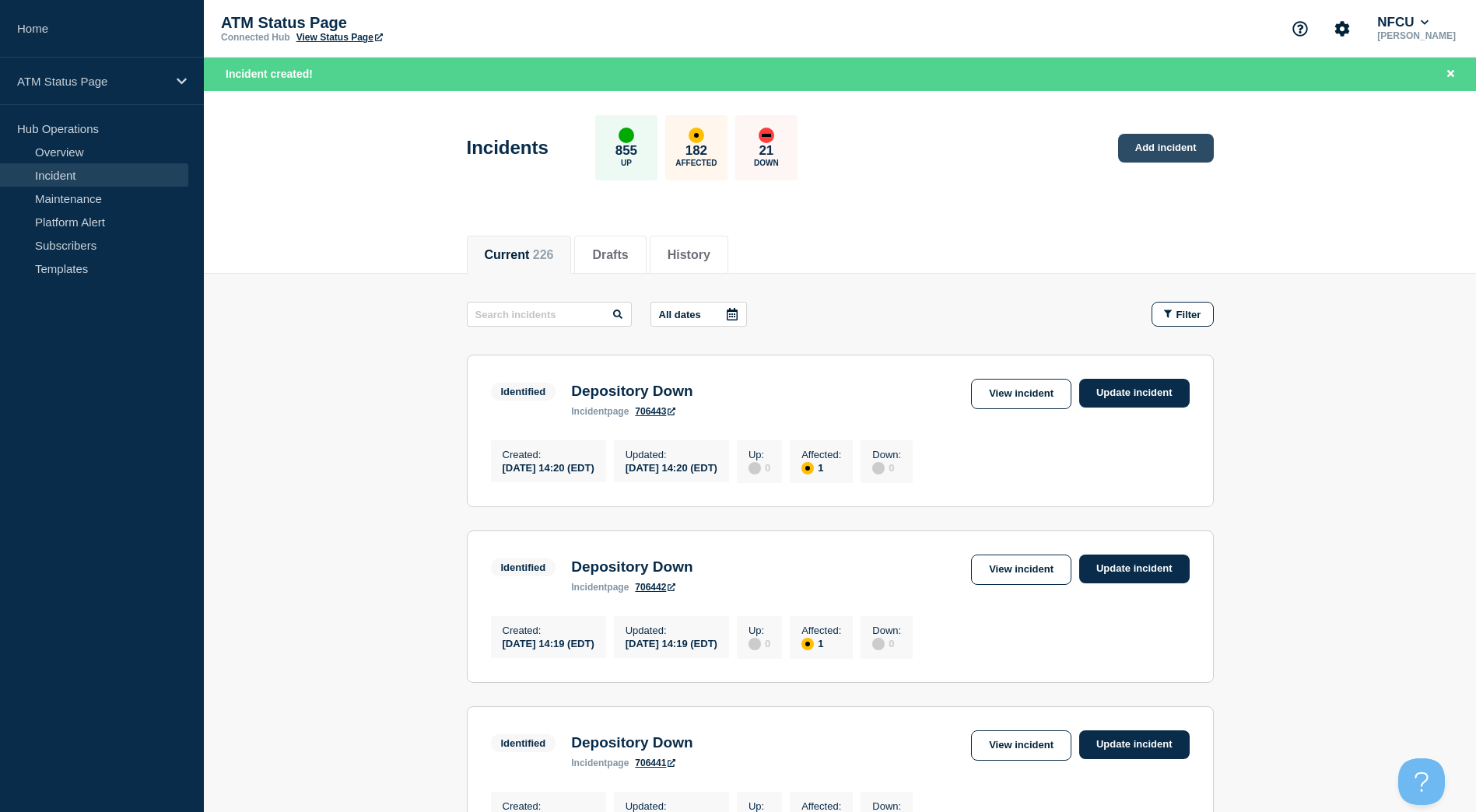
click at [1171, 134] on link "Add incident" at bounding box center [1166, 147] width 96 height 28
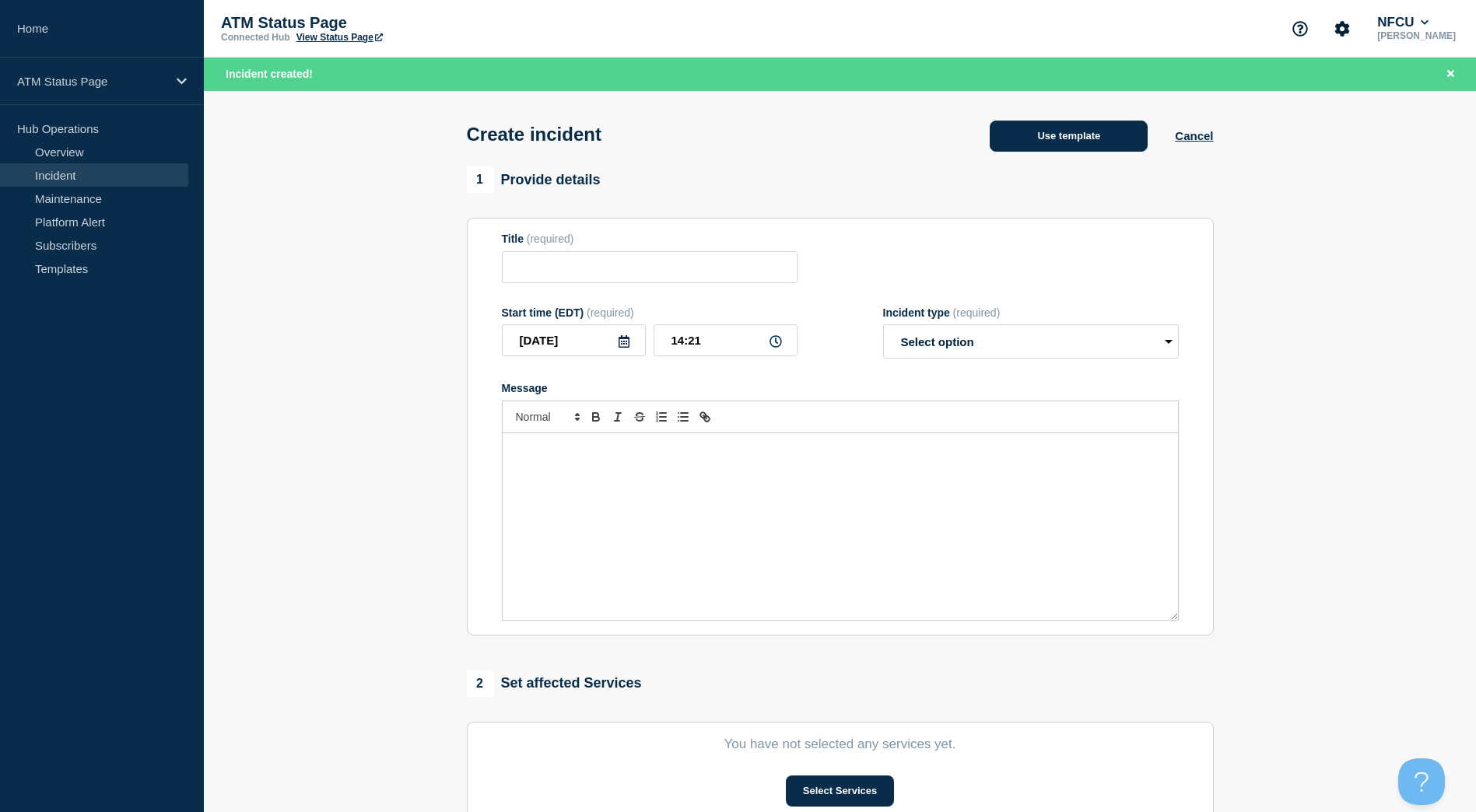
click at [1107, 129] on button "Use template" at bounding box center [1068, 136] width 158 height 31
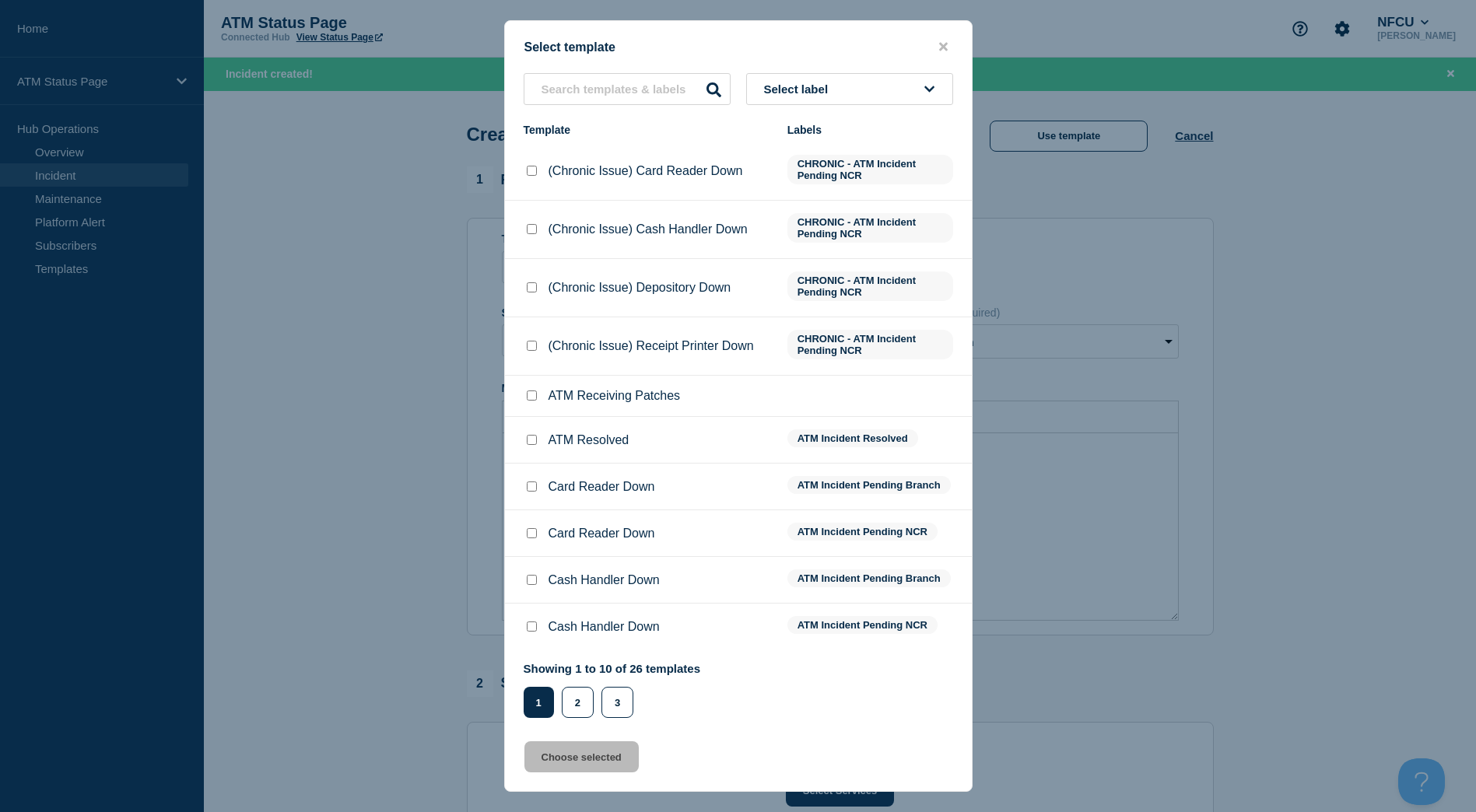
click at [890, 91] on button "Select label" at bounding box center [849, 89] width 207 height 32
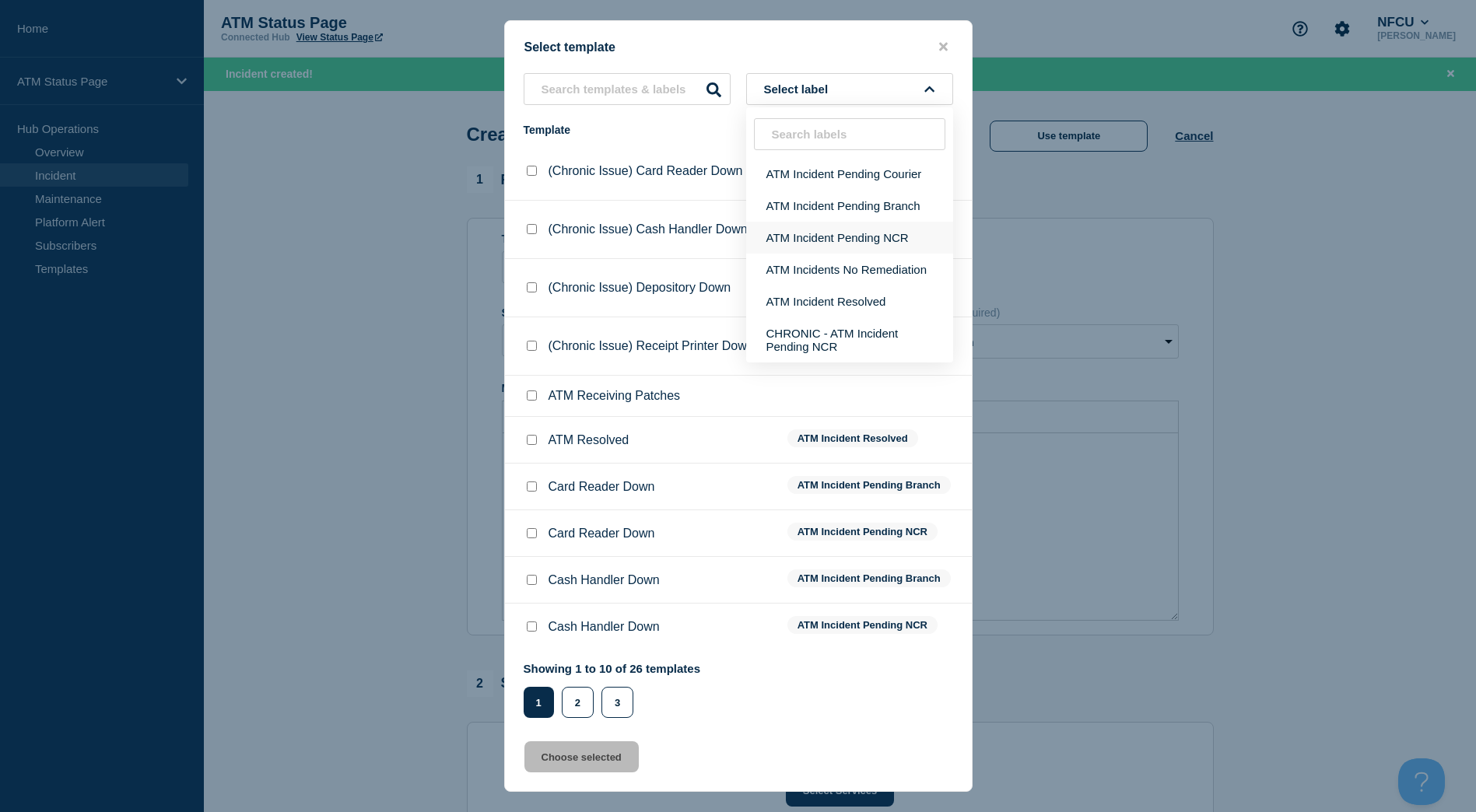
click at [872, 243] on button "ATM Incident Pending NCR" at bounding box center [849, 238] width 207 height 32
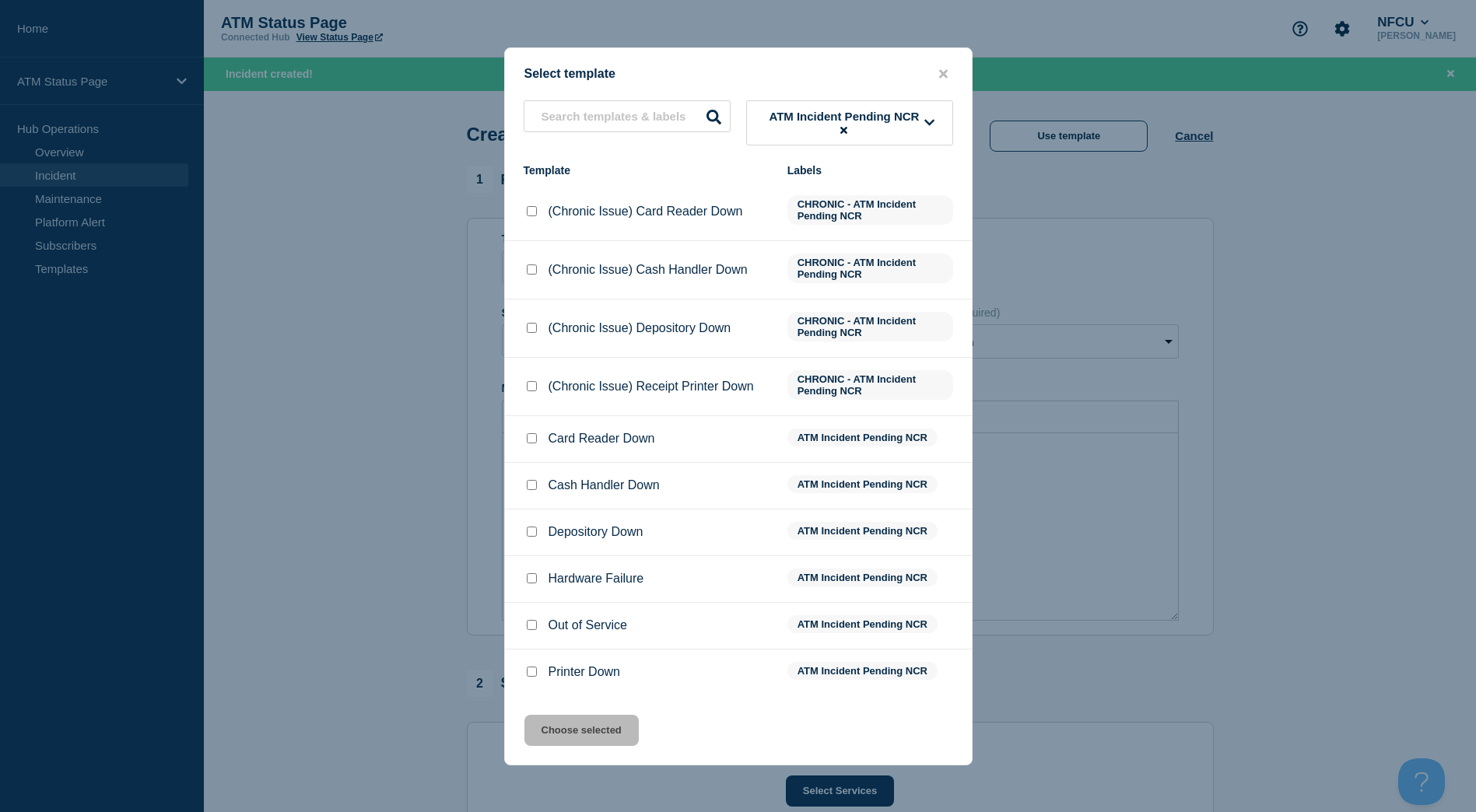
click at [532, 535] on input "Depository Down checkbox" at bounding box center [531, 531] width 10 height 10
checkbox input "true"
click at [567, 740] on button "Choose selected" at bounding box center [581, 731] width 115 height 31
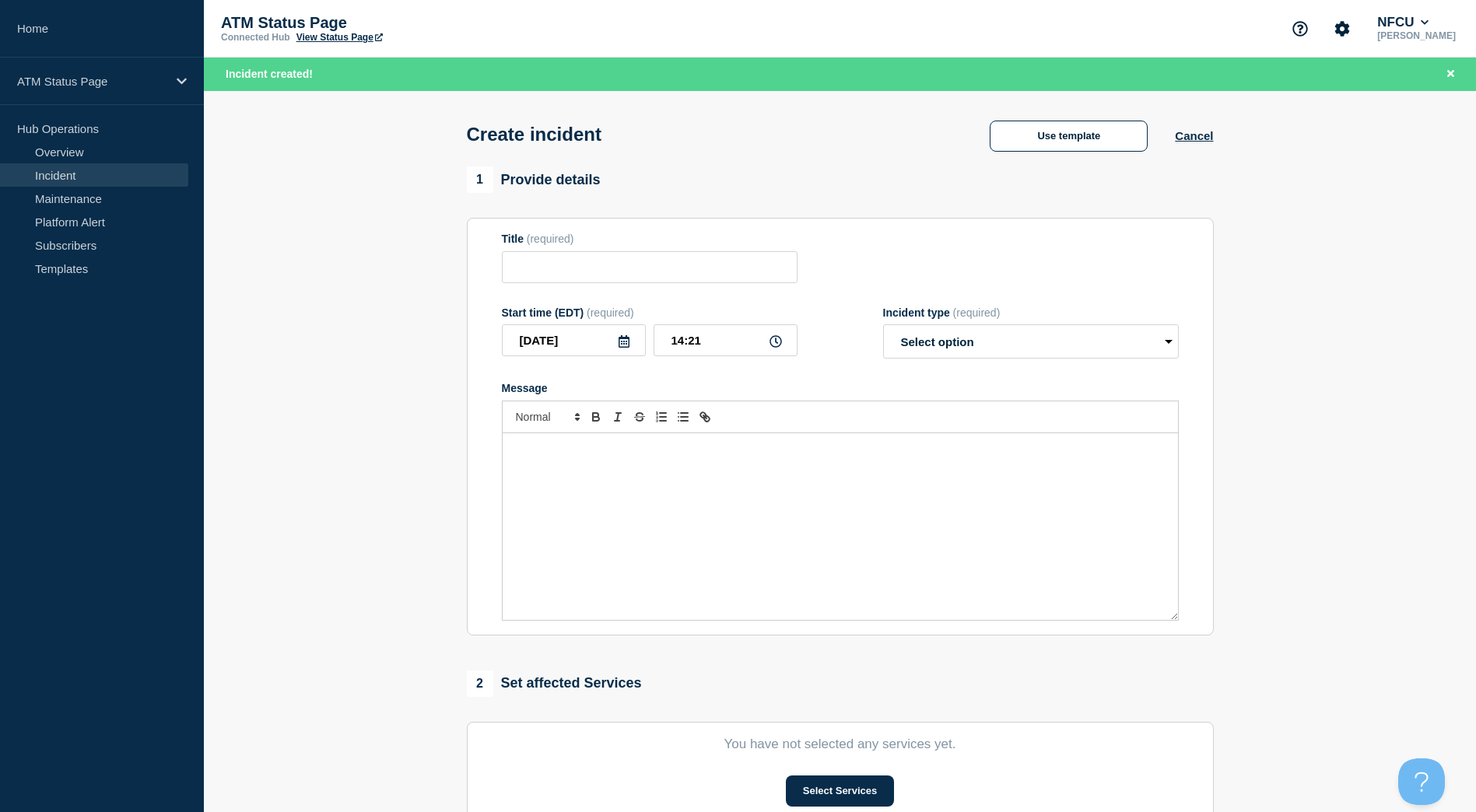
type input "Depository Down"
select select "identified"
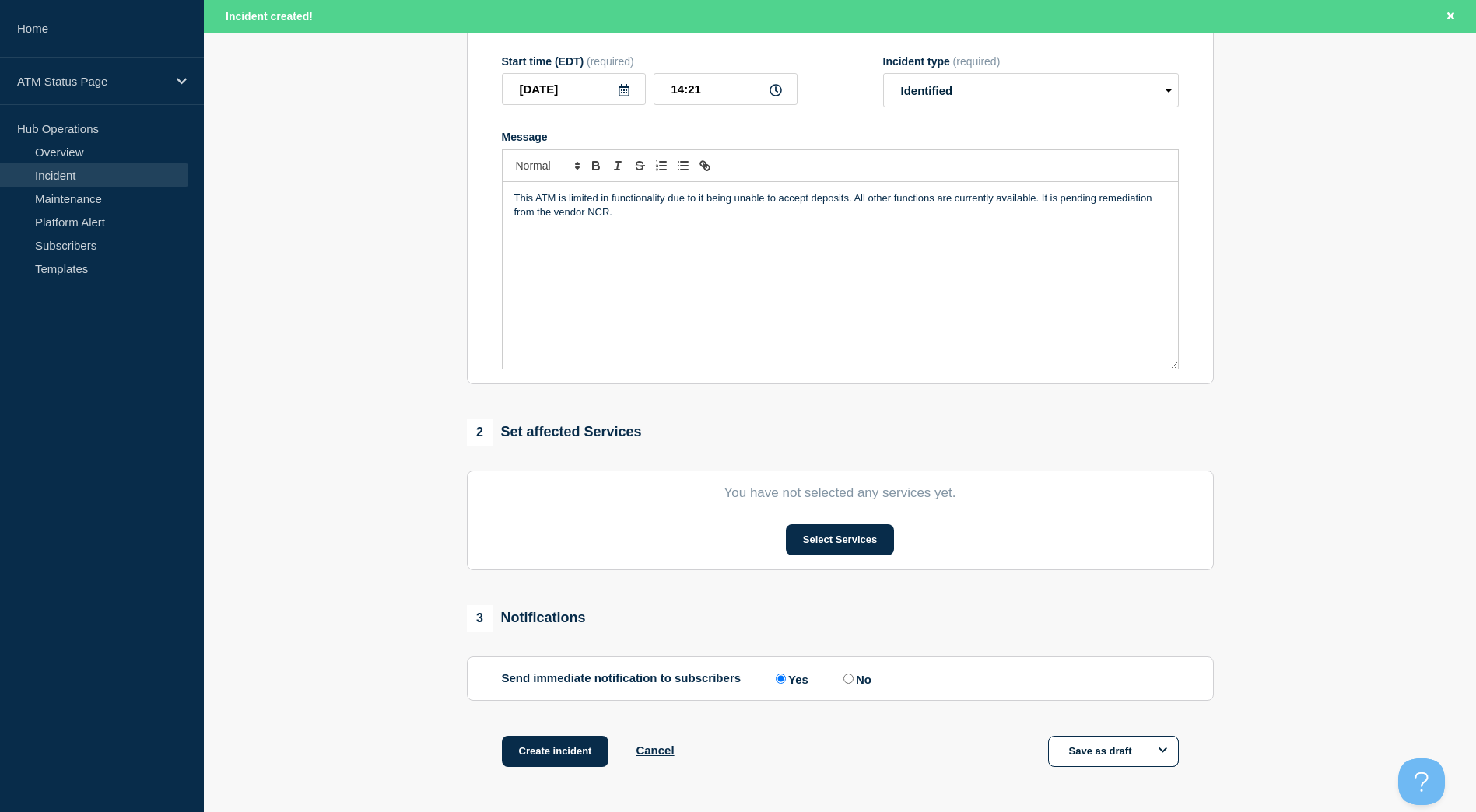
scroll to position [258, 0]
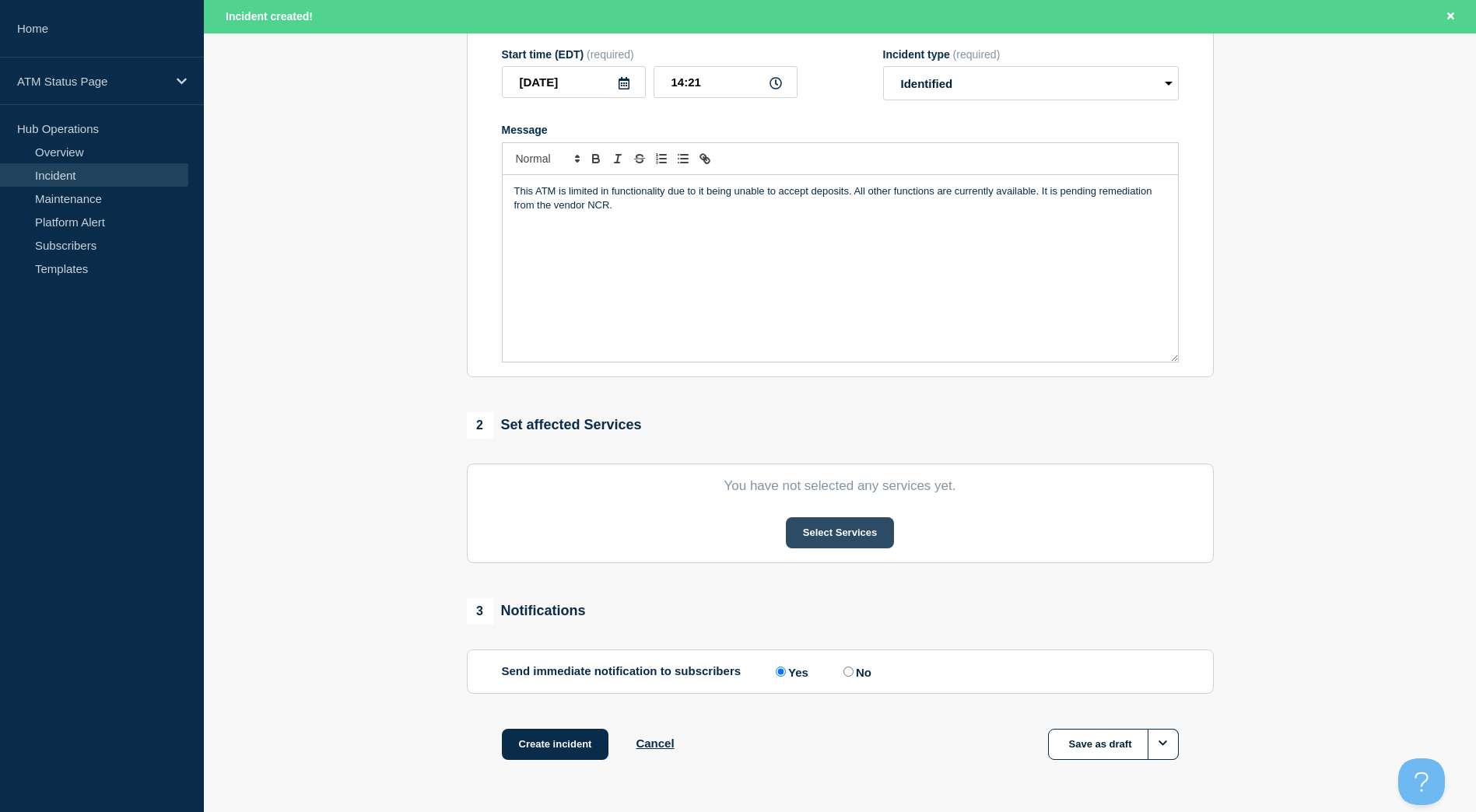
click at [848, 526] on button "Select Services" at bounding box center [840, 533] width 108 height 31
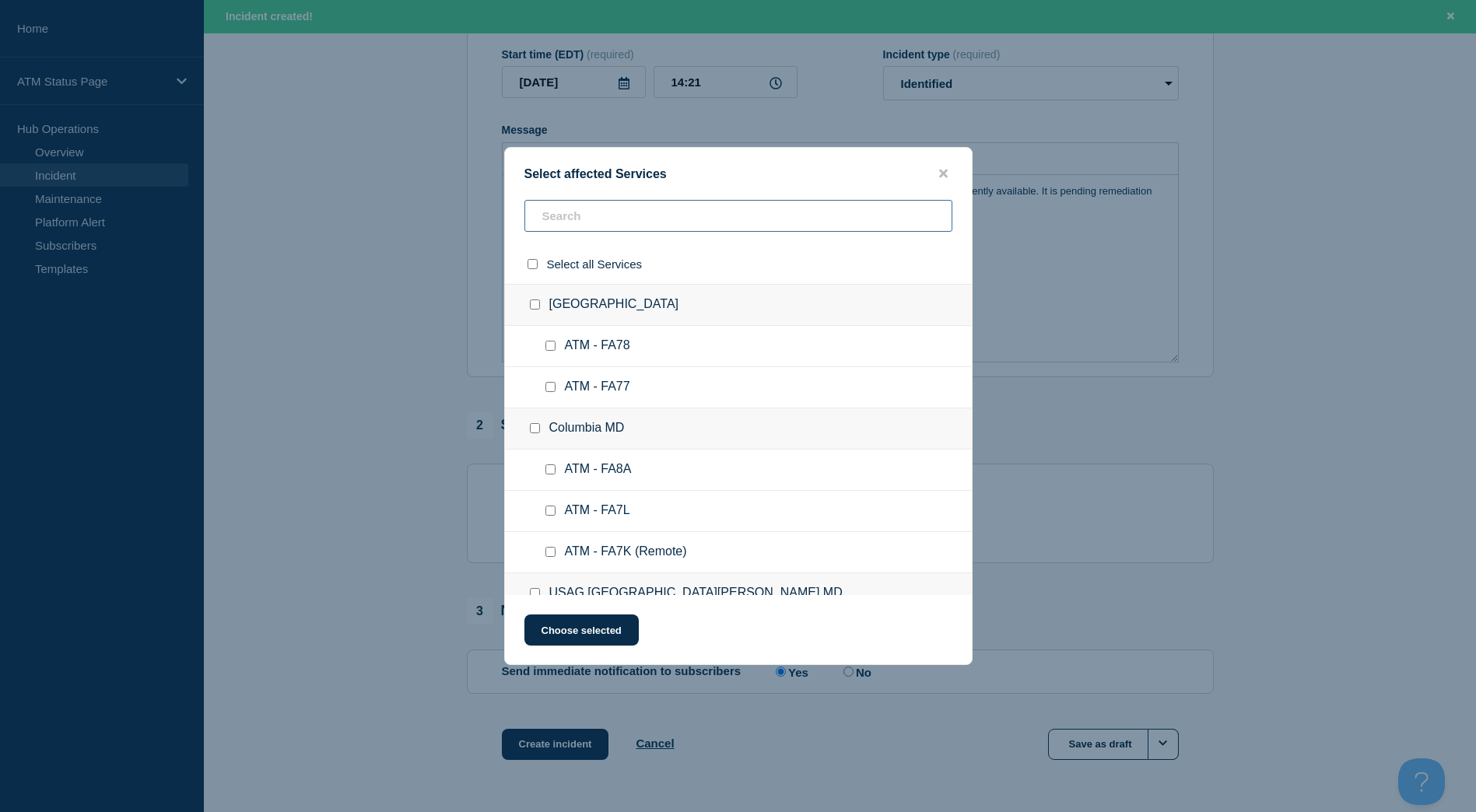
click at [631, 222] on input "text" at bounding box center [738, 216] width 428 height 32
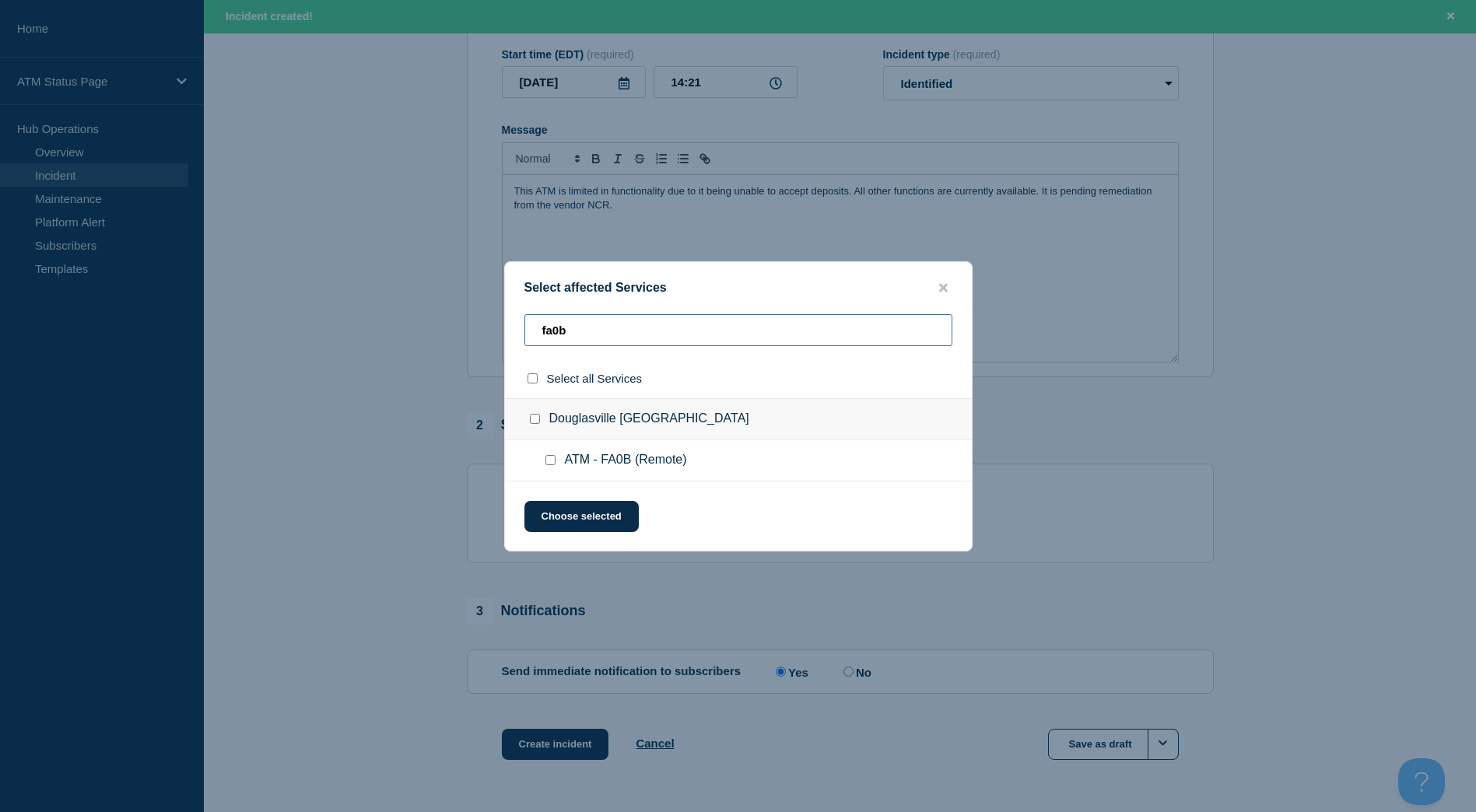
type input "fa0b"
click at [526, 415] on div at bounding box center [538, 419] width 23 height 15
click at [539, 432] on div "Douglasville [GEOGRAPHIC_DATA]" at bounding box center [739, 420] width 467 height 42
click at [539, 430] on div "Douglasville [GEOGRAPHIC_DATA]" at bounding box center [739, 420] width 467 height 42
click at [539, 420] on input "Douglasville GA checkbox" at bounding box center [535, 419] width 10 height 10
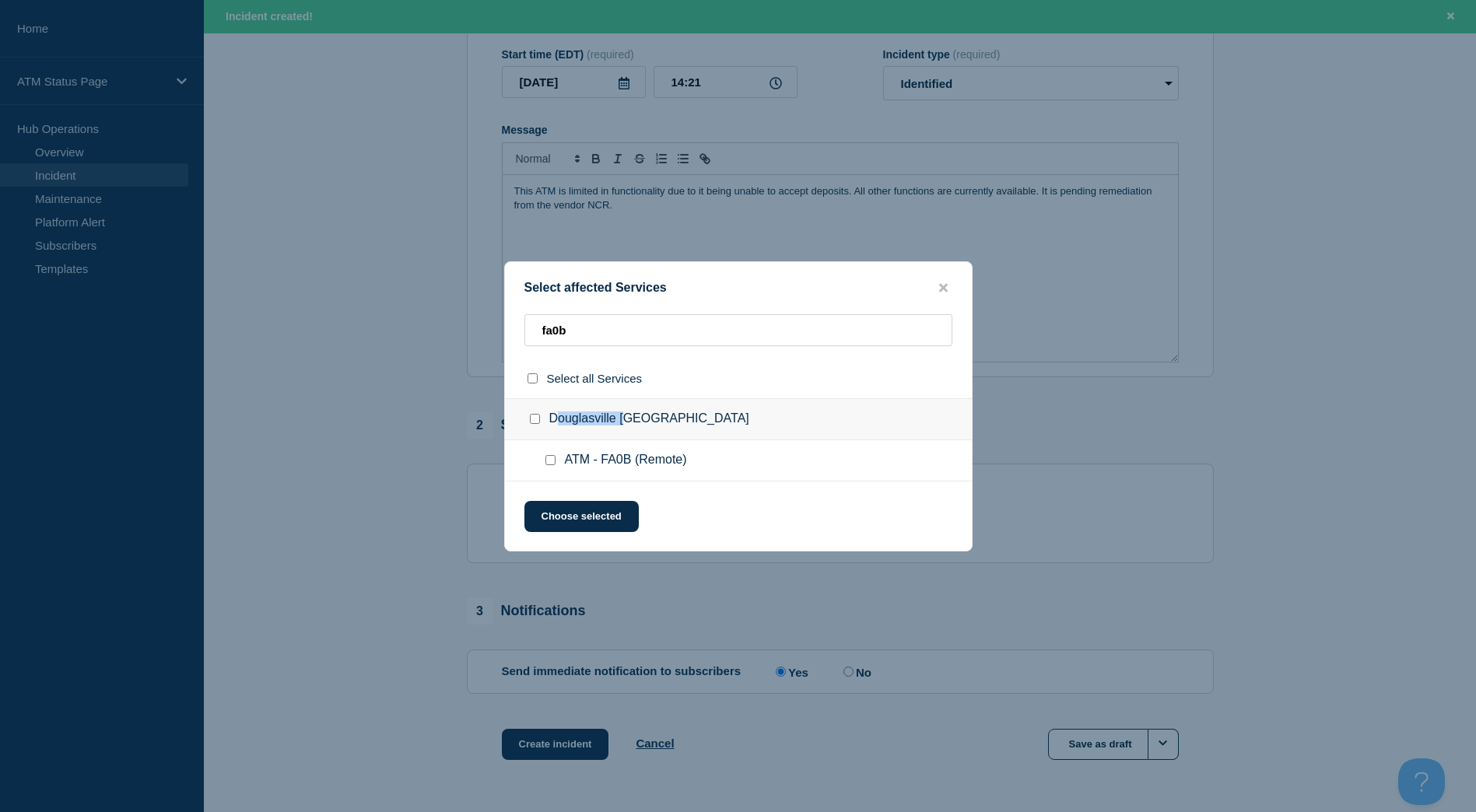
checkbox input "true"
click at [565, 517] on button "Choose selected" at bounding box center [581, 517] width 115 height 31
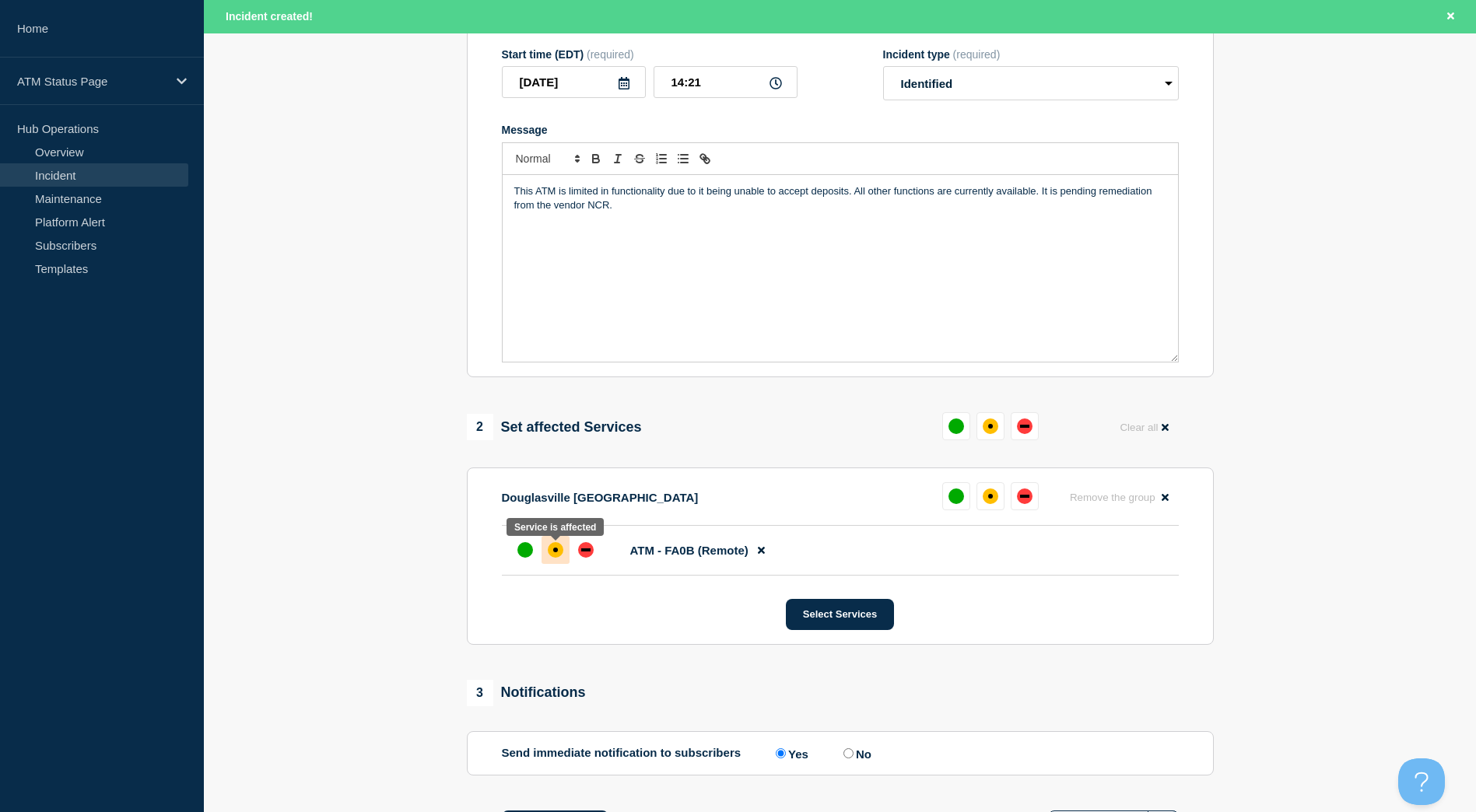
click at [559, 547] on div "affected" at bounding box center [555, 549] width 15 height 15
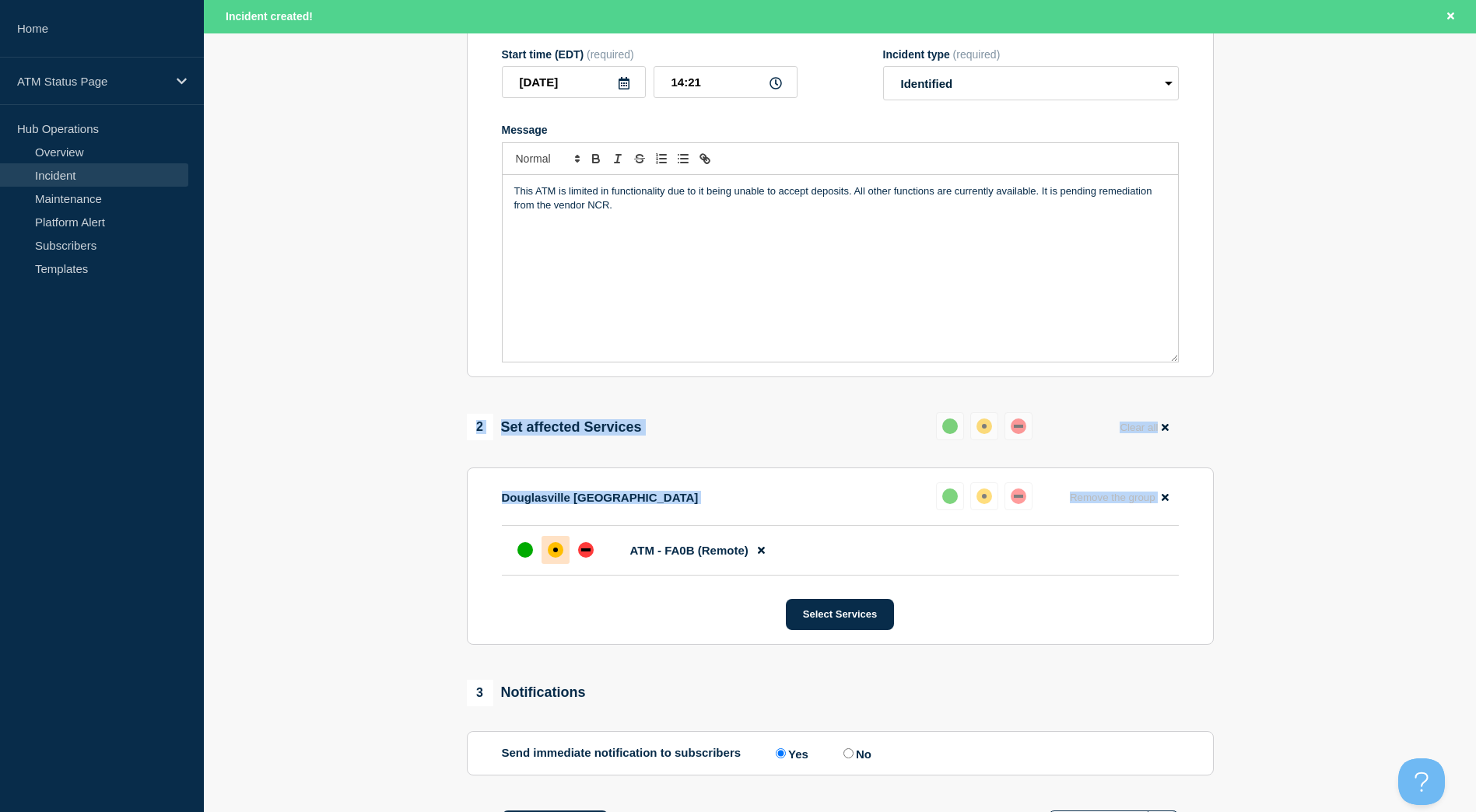
drag, startPoint x: 1474, startPoint y: 306, endPoint x: 1473, endPoint y: 478, distance: 172.0
click at [1473, 478] on section "1 Provide details Title (required) Depository Down Start time (EDT) (required) …" at bounding box center [840, 394] width 1272 height 972
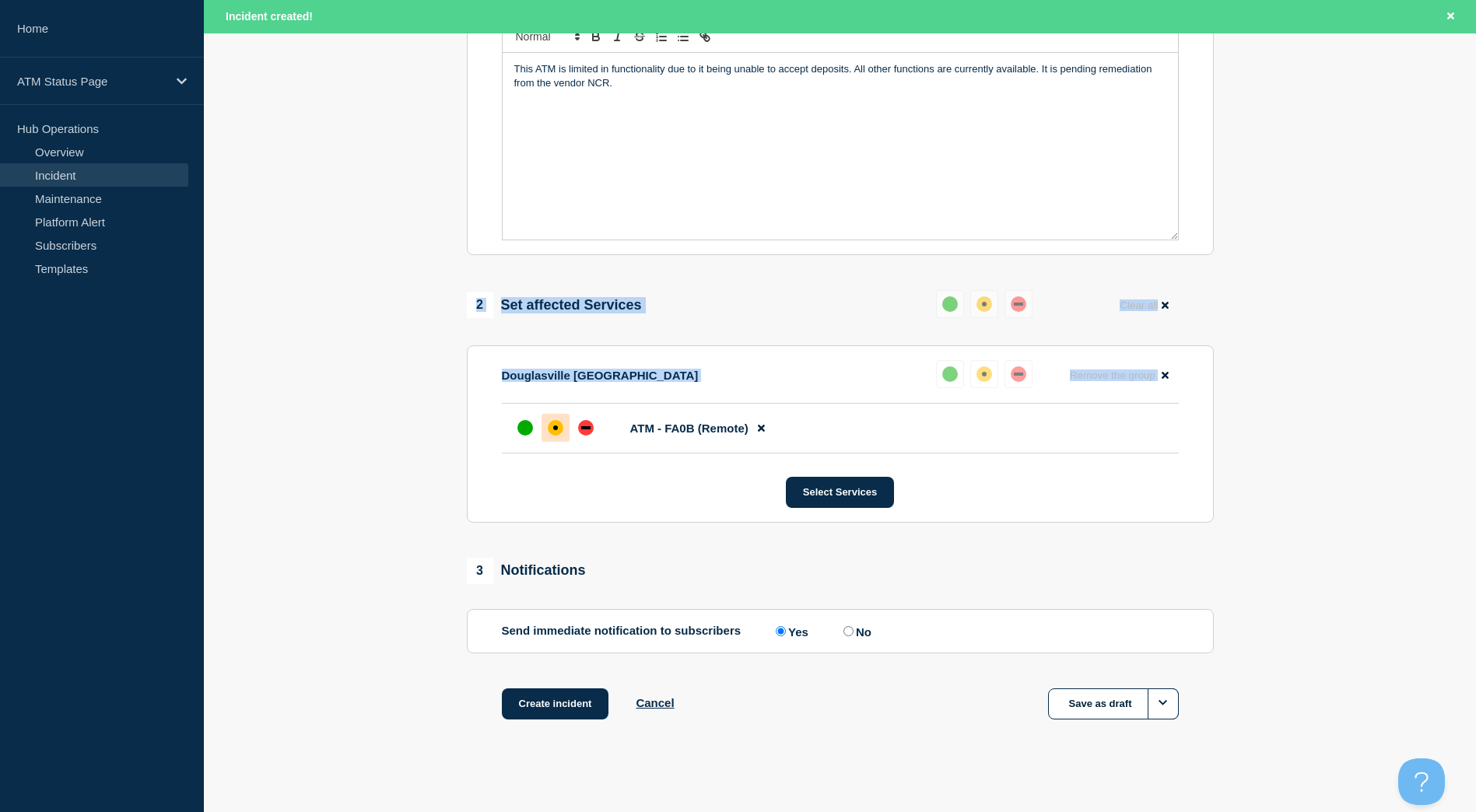
scroll to position [382, 0]
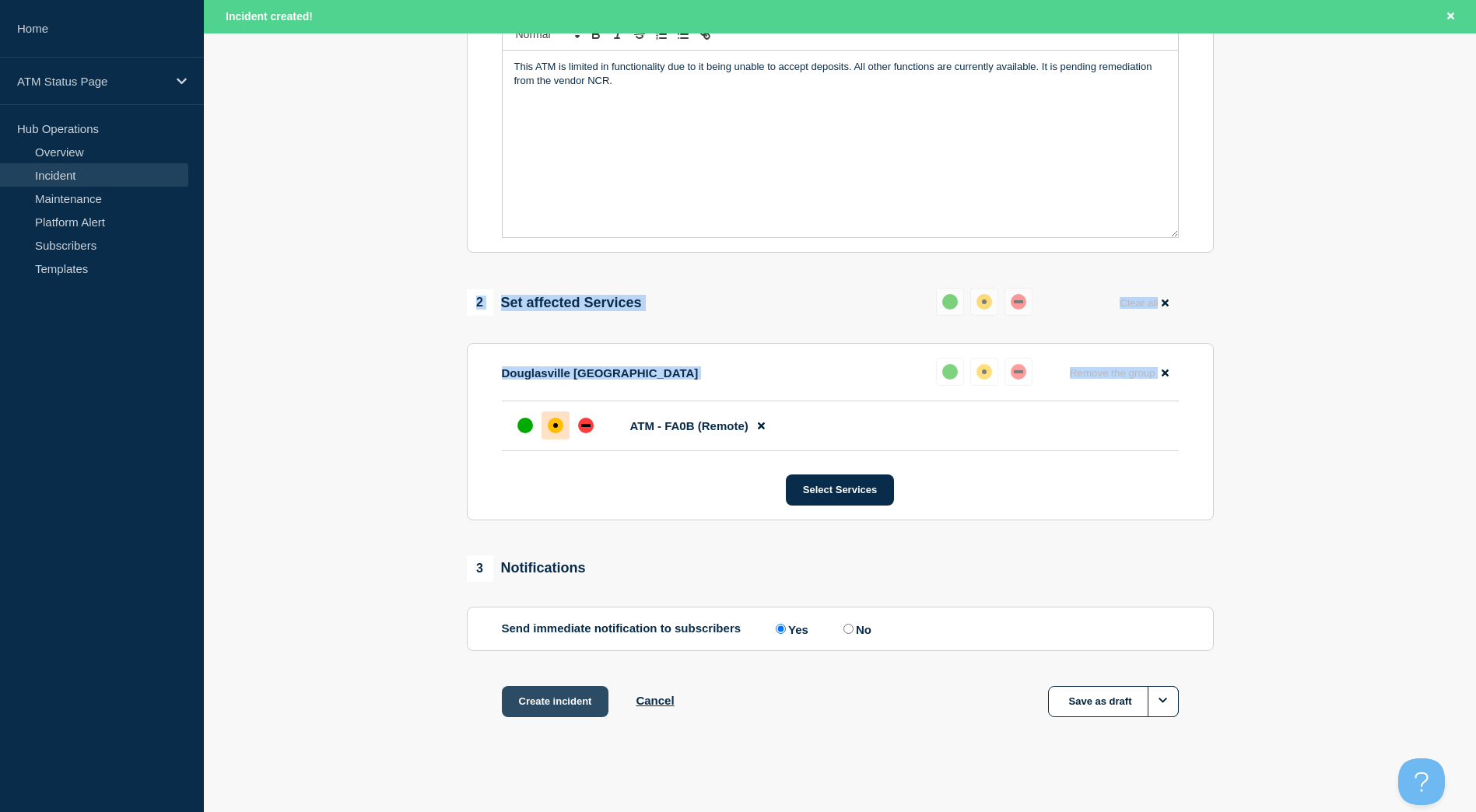
click at [580, 692] on button "Create incident" at bounding box center [556, 701] width 107 height 31
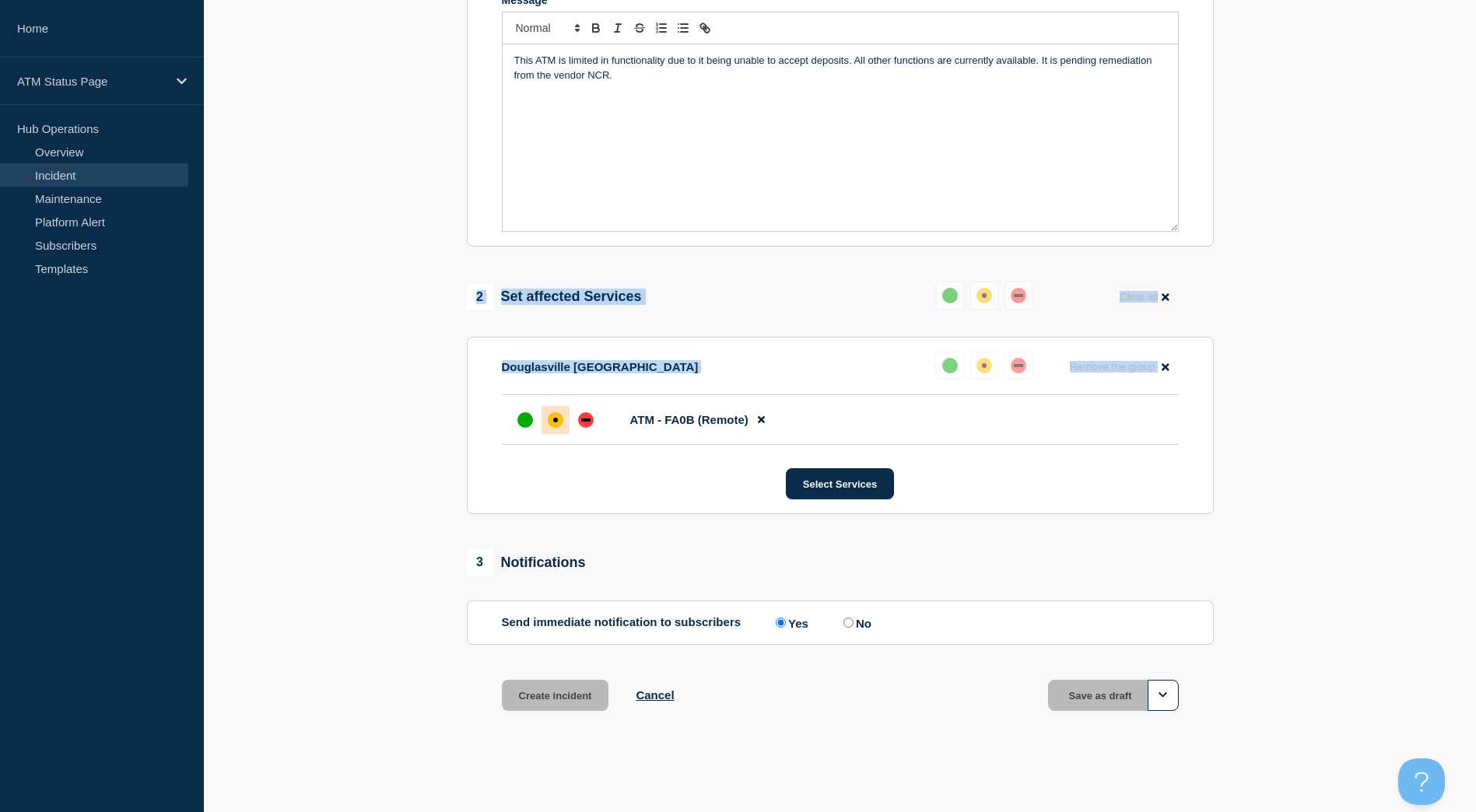
scroll to position [350, 0]
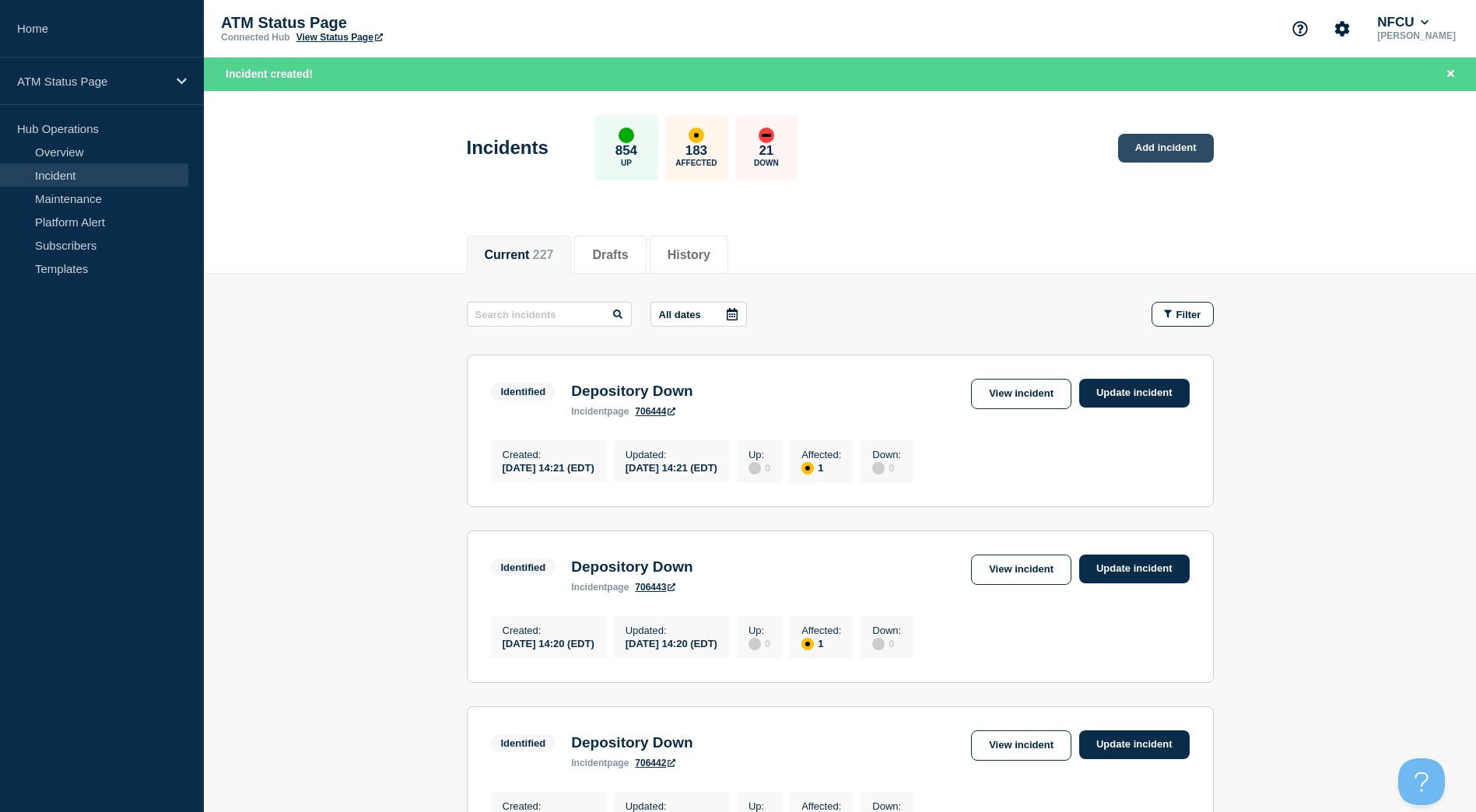
drag, startPoint x: 1175, startPoint y: 173, endPoint x: 1170, endPoint y: 154, distance: 19.6
click at [1175, 173] on div "Incidents 854 Up 183 Affected 21 Down Add incident" at bounding box center [840, 142] width 782 height 95
click at [1170, 151] on link "Add incident" at bounding box center [1166, 147] width 96 height 28
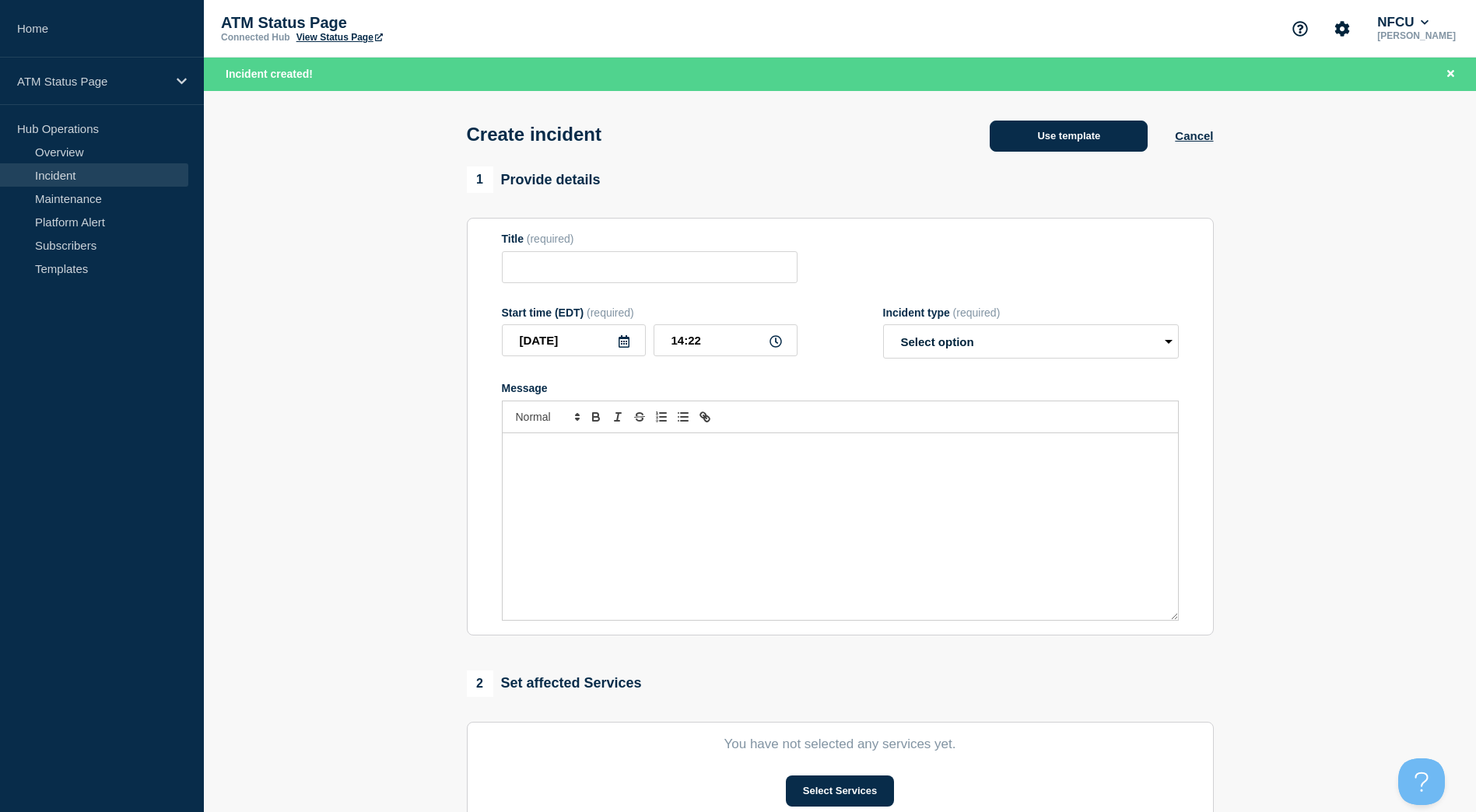
click at [1098, 146] on button "Use template" at bounding box center [1068, 136] width 158 height 31
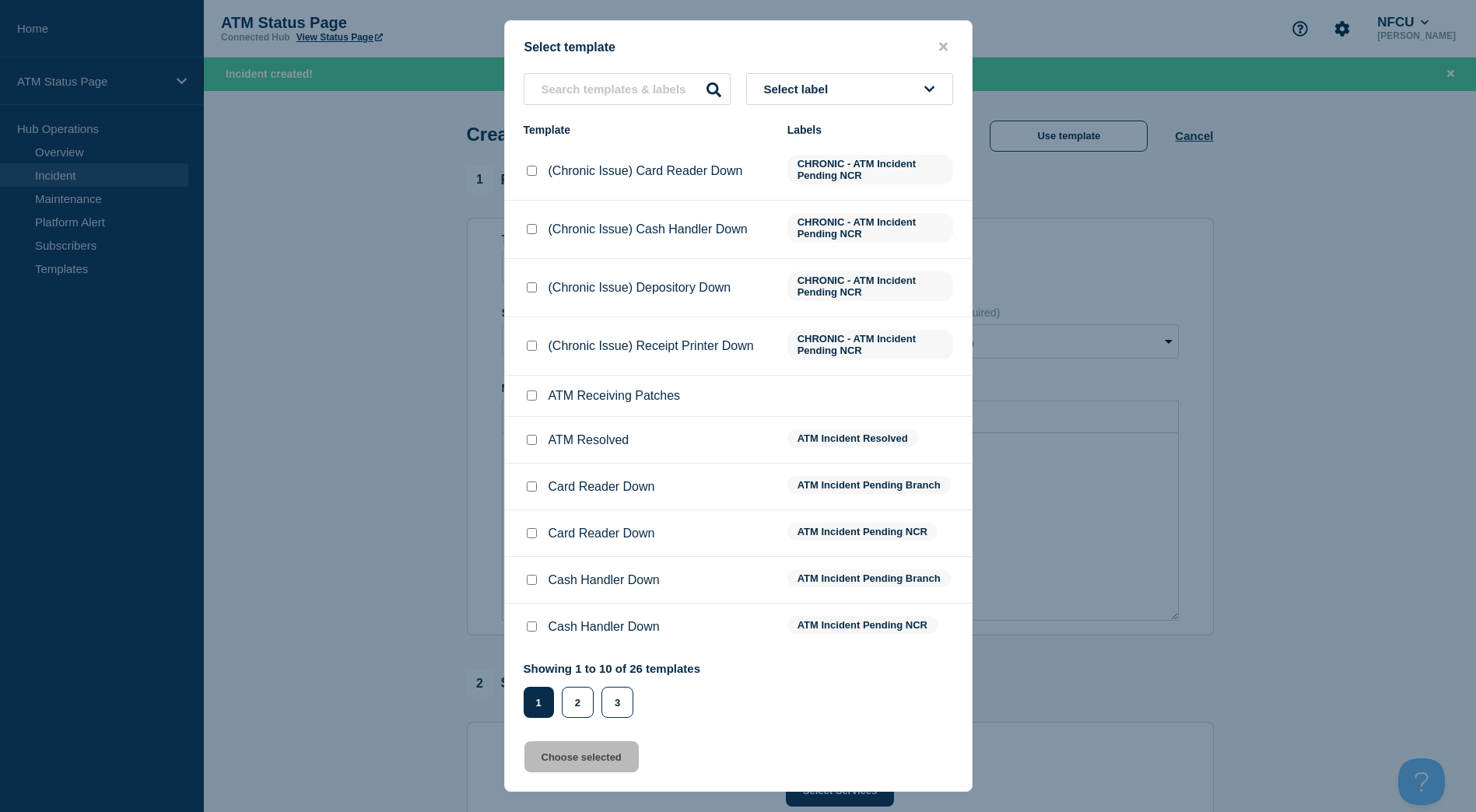
click at [919, 84] on button "Select label" at bounding box center [849, 89] width 207 height 32
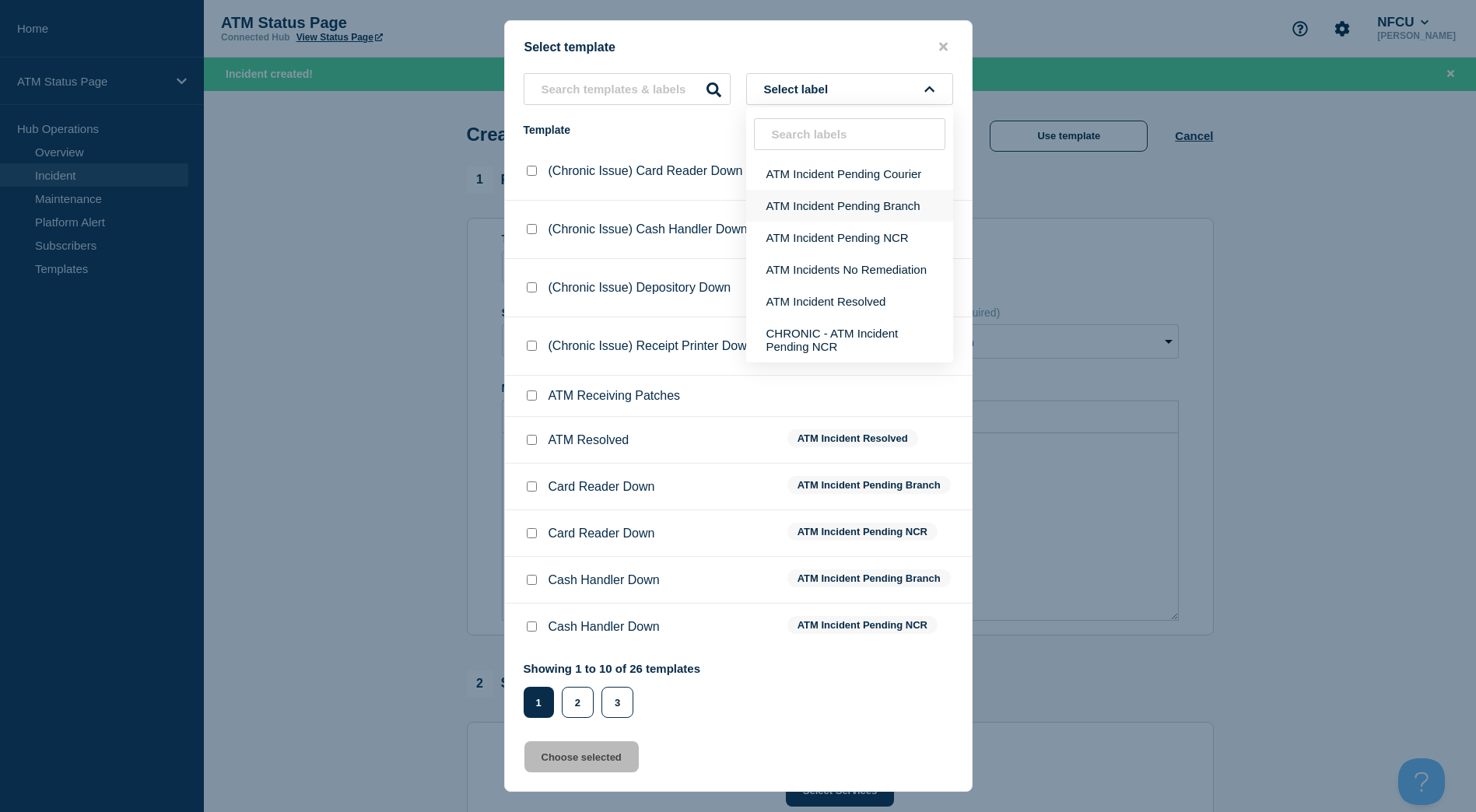
click at [854, 213] on button "ATM Incident Pending Branch" at bounding box center [849, 205] width 207 height 32
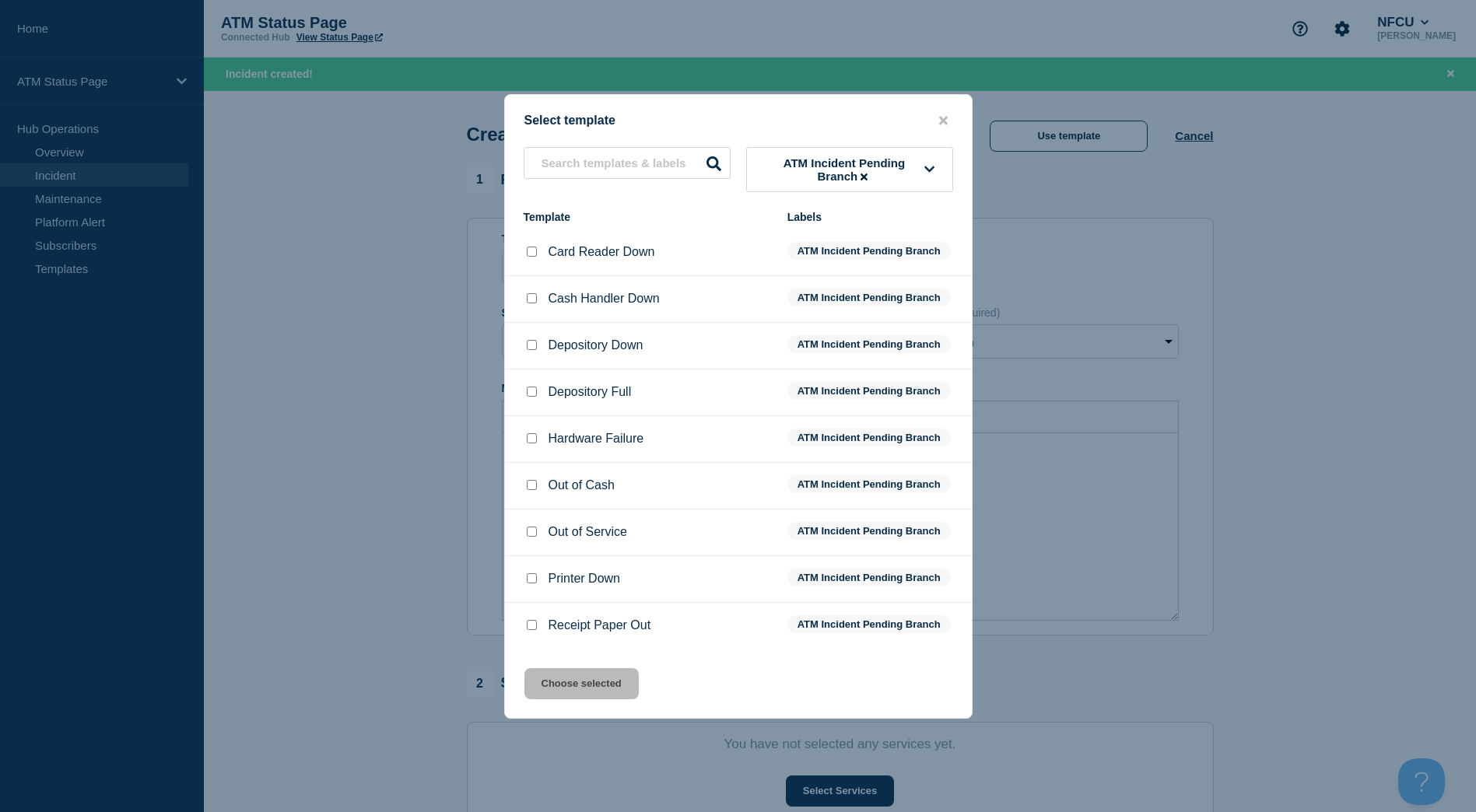
click at [532, 347] on input "Depository Down checkbox" at bounding box center [531, 345] width 10 height 10
checkbox input "true"
click at [570, 677] on button "Choose selected" at bounding box center [581, 683] width 115 height 31
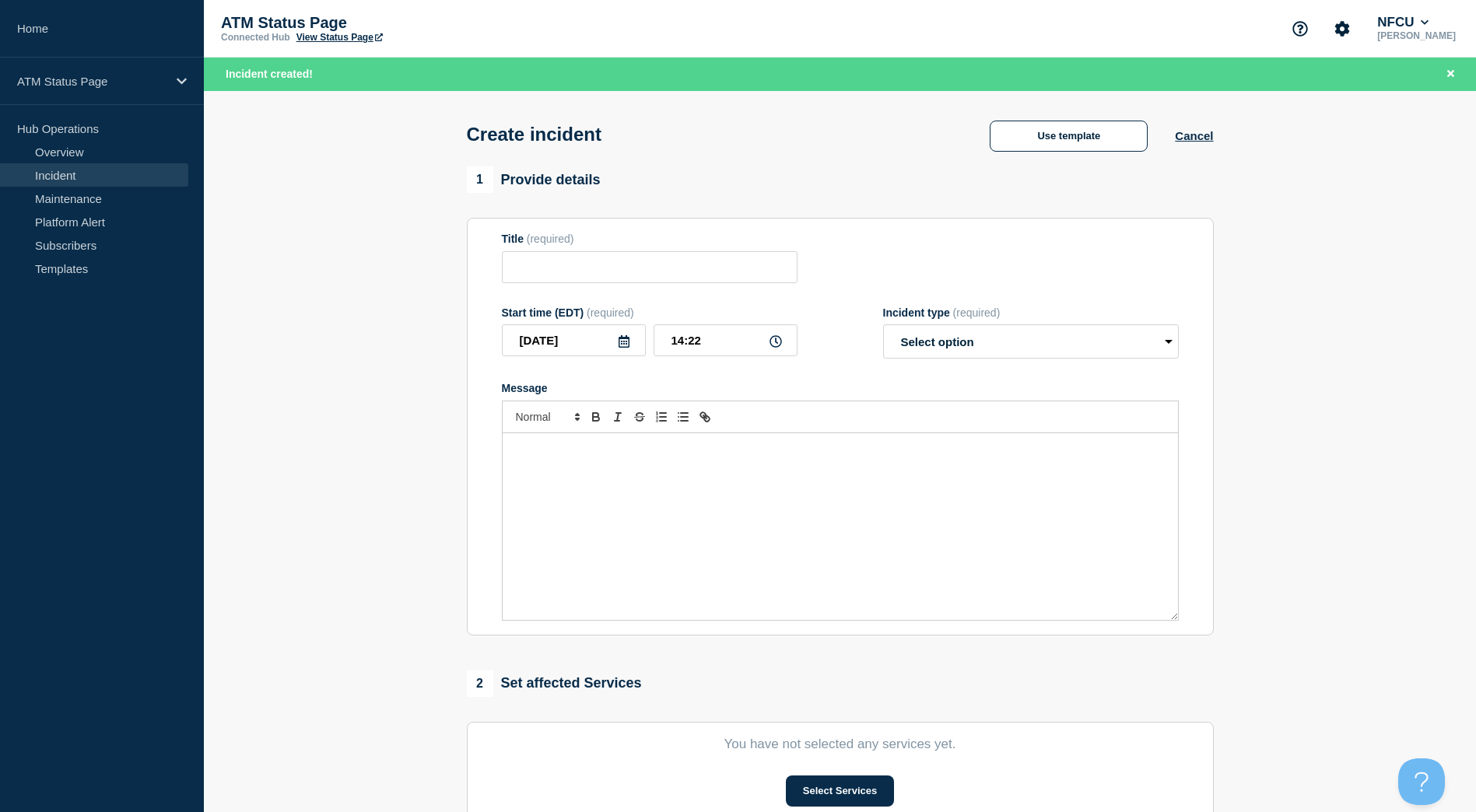
type input "Depository Down"
select select "identified"
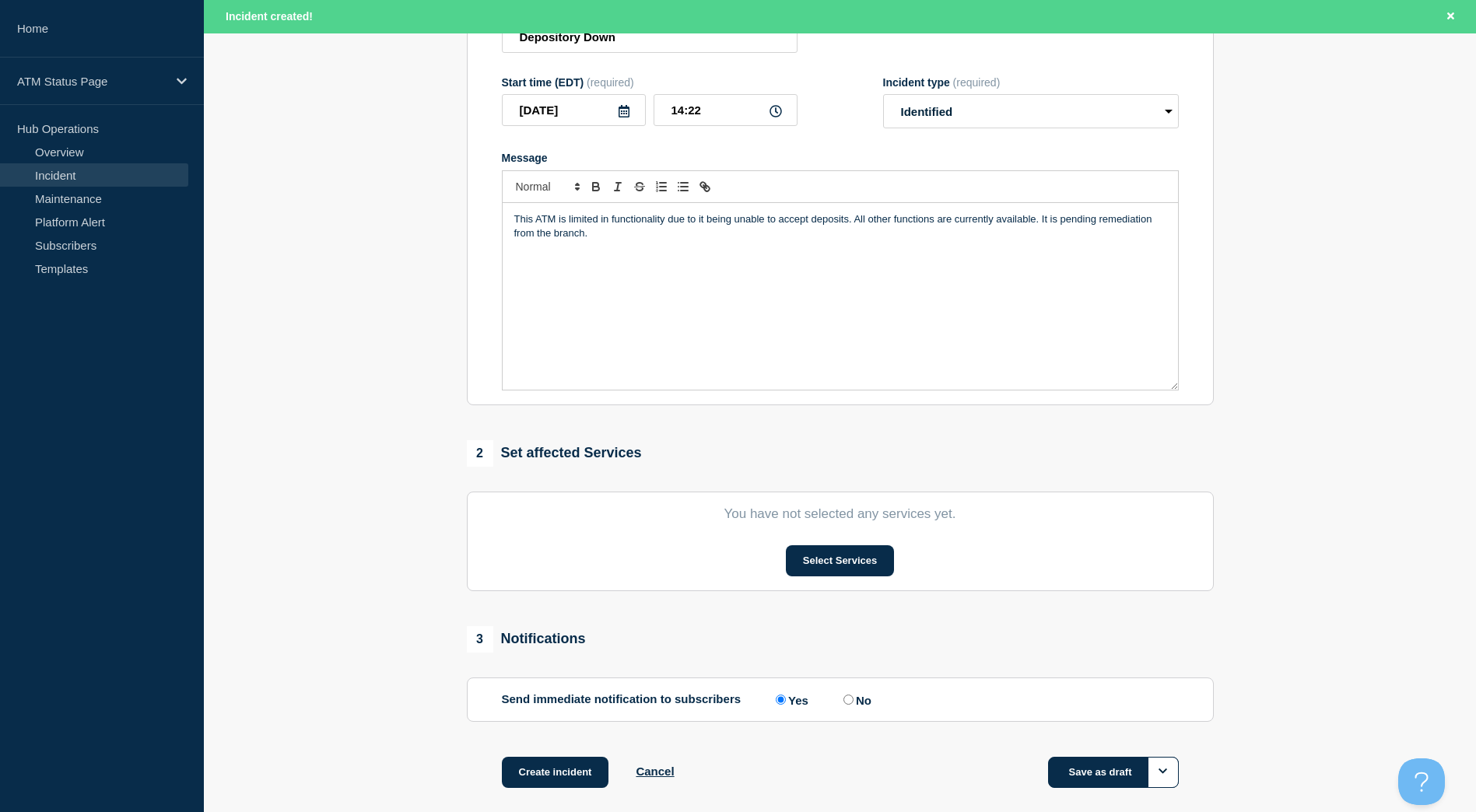
scroll to position [311, 0]
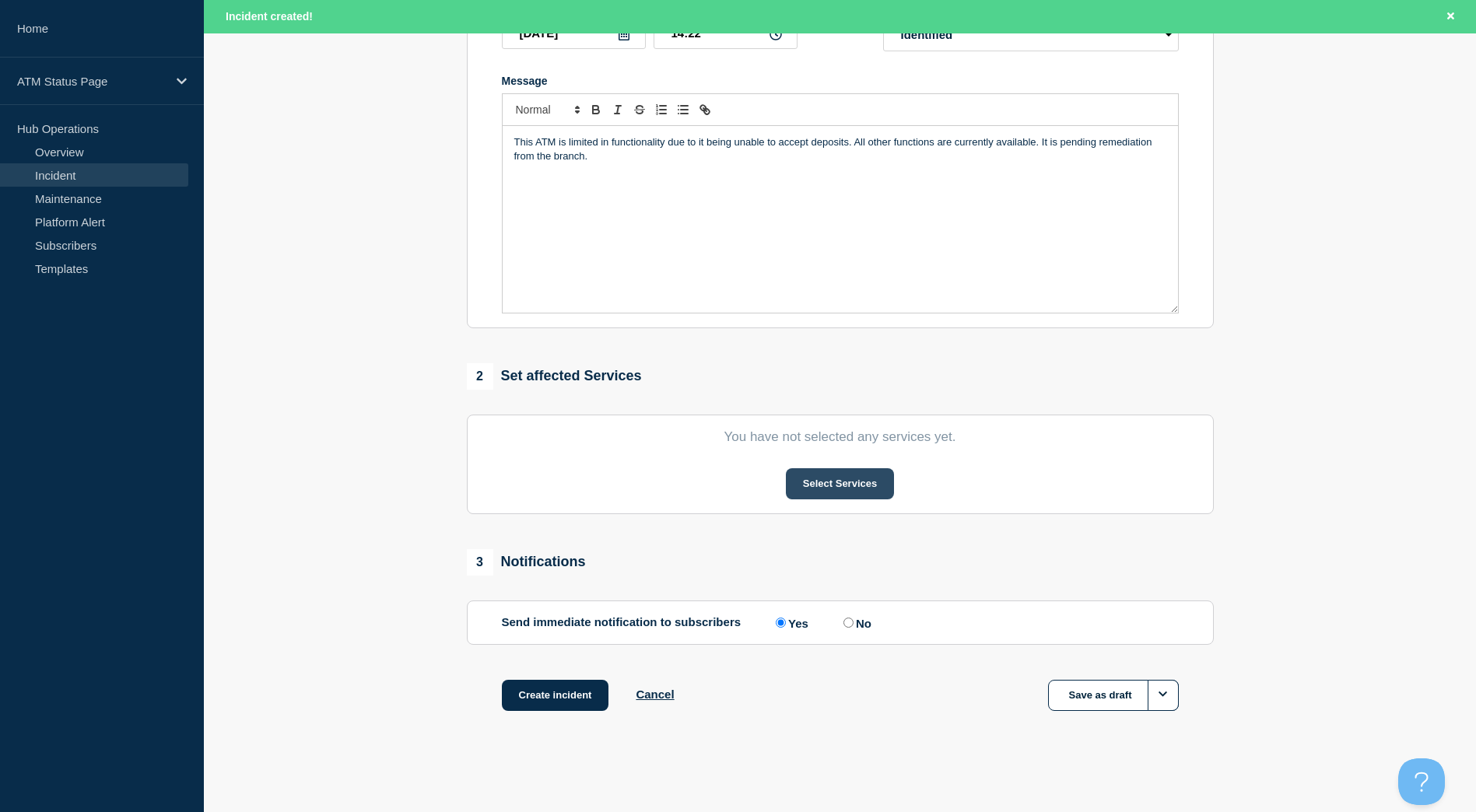
click at [848, 495] on button "Select Services" at bounding box center [840, 484] width 108 height 31
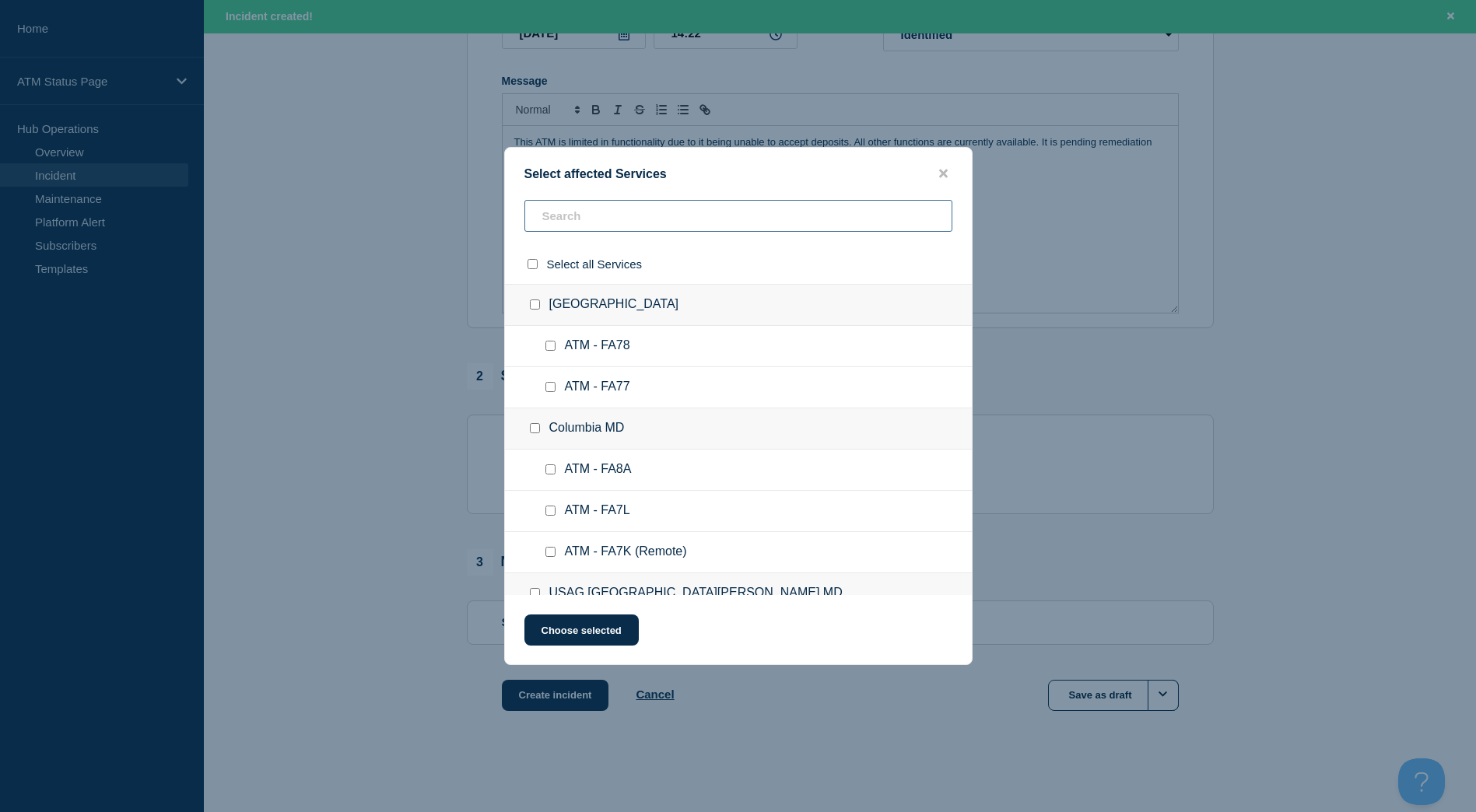
click at [630, 207] on input "text" at bounding box center [738, 216] width 428 height 32
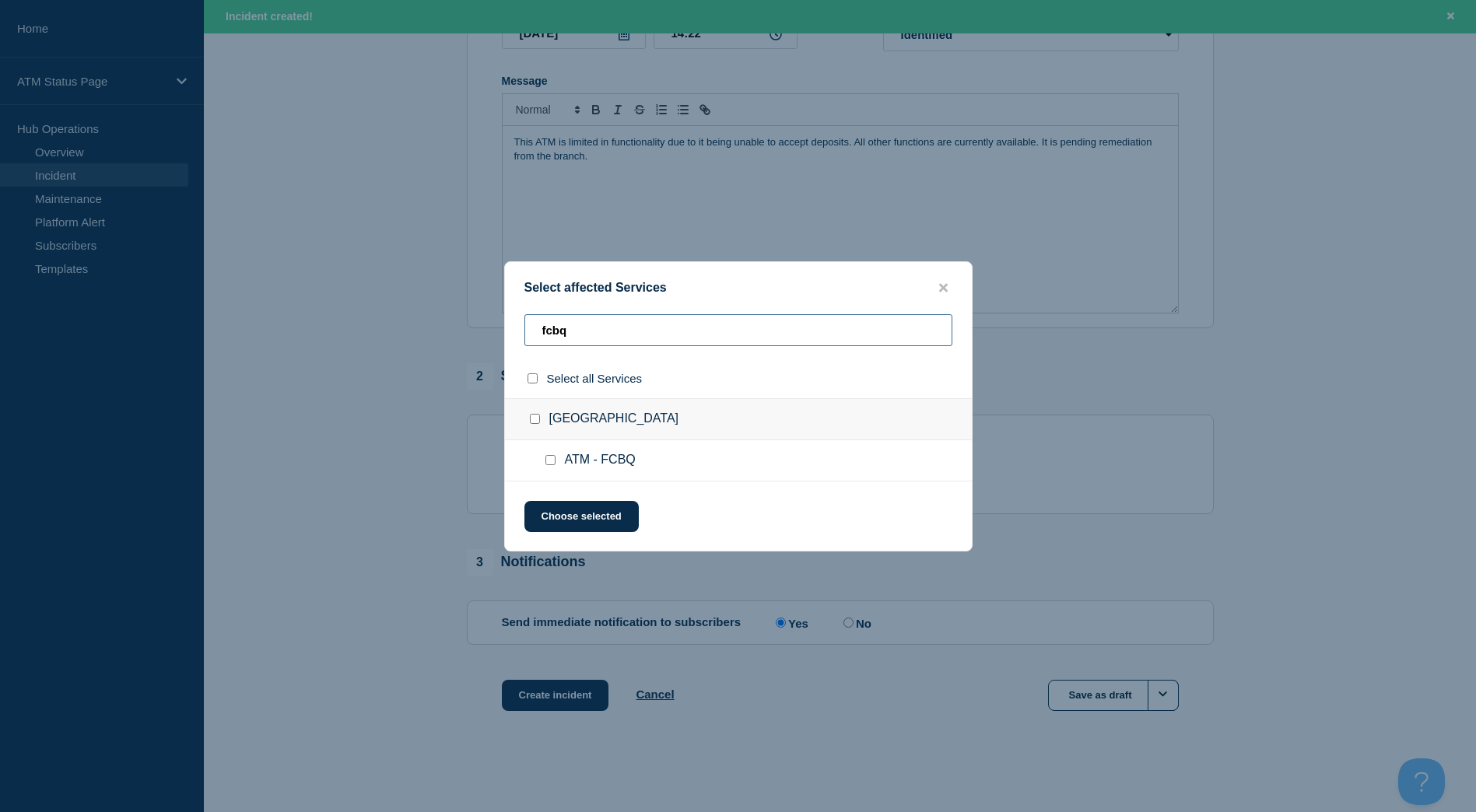
type input "fcbq"
click at [540, 417] on div at bounding box center [538, 419] width 23 height 15
click at [539, 429] on div "[GEOGRAPHIC_DATA]" at bounding box center [739, 420] width 467 height 42
click at [539, 424] on input "Capitol Heights MD checkbox" at bounding box center [535, 419] width 10 height 10
checkbox input "true"
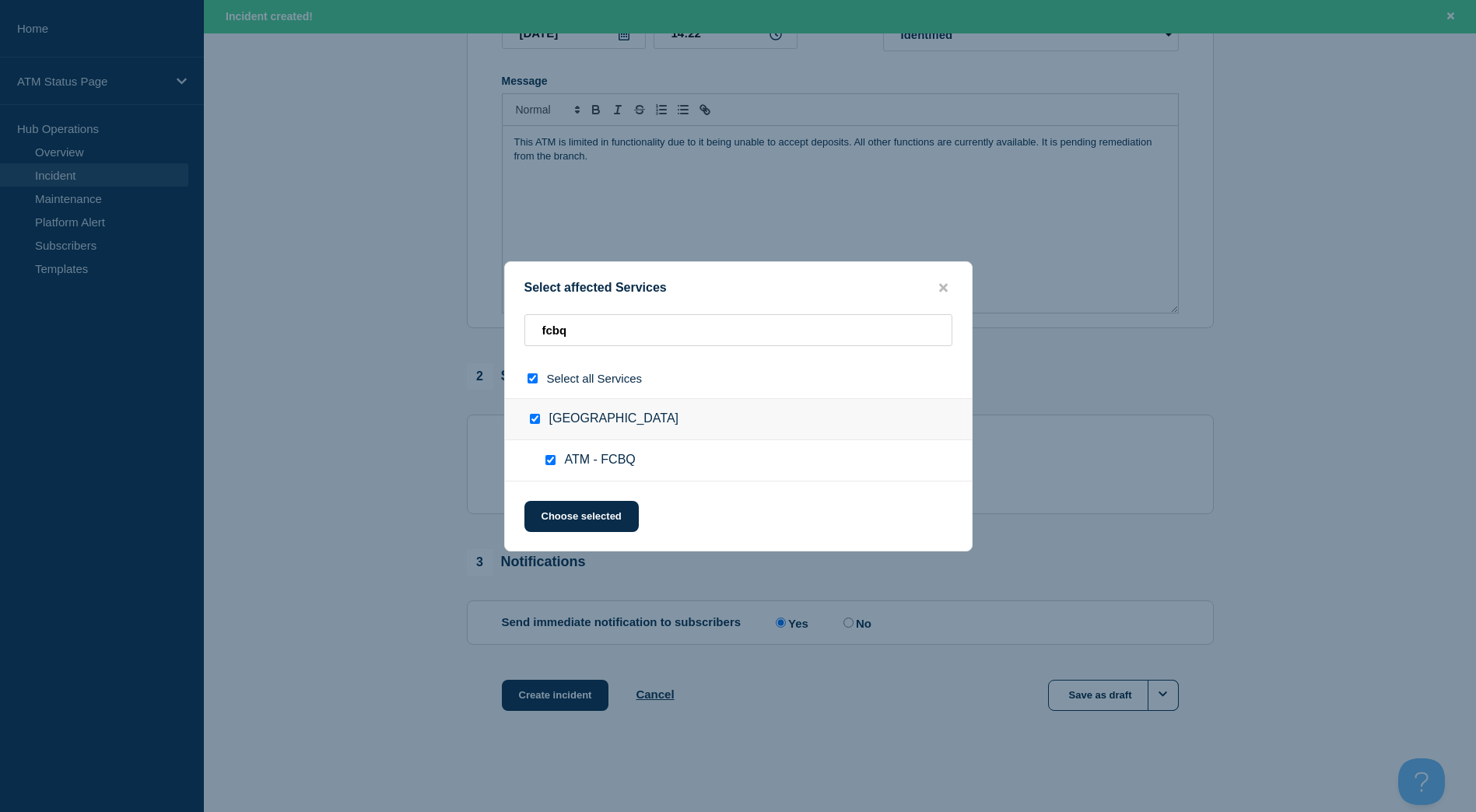
checkbox input "true"
click at [564, 507] on button "Choose selected" at bounding box center [581, 517] width 115 height 31
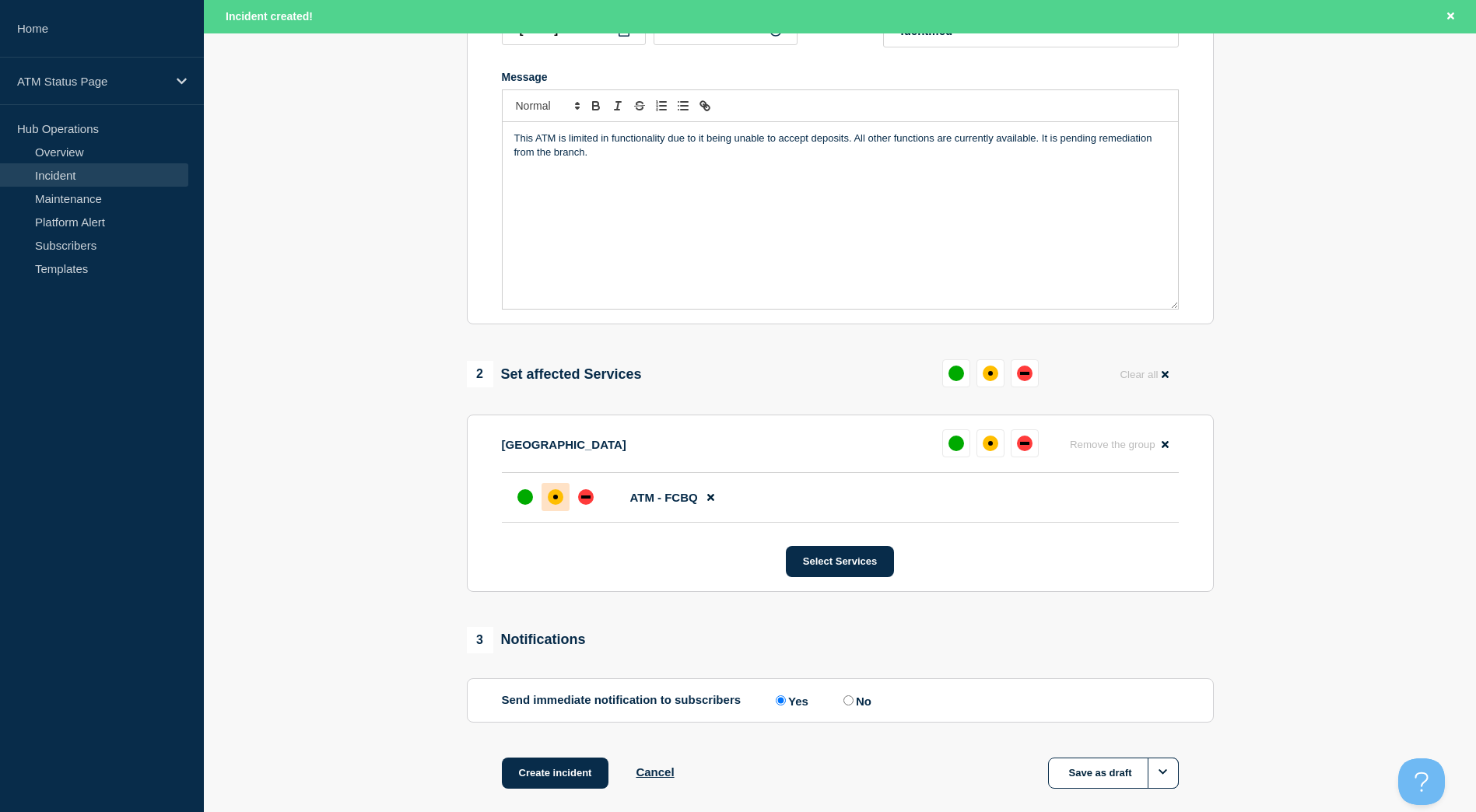
click at [557, 489] on body "Home ATM Status Page Hub Operations Overview Incident Maintenance Platform Aler…" at bounding box center [738, 95] width 1476 height 812
click at [564, 760] on div "1 Provide details Title (required) Depository Down Start time (EDT) (required) …" at bounding box center [840, 341] width 765 height 972
click at [550, 772] on button "Create incident" at bounding box center [556, 773] width 107 height 31
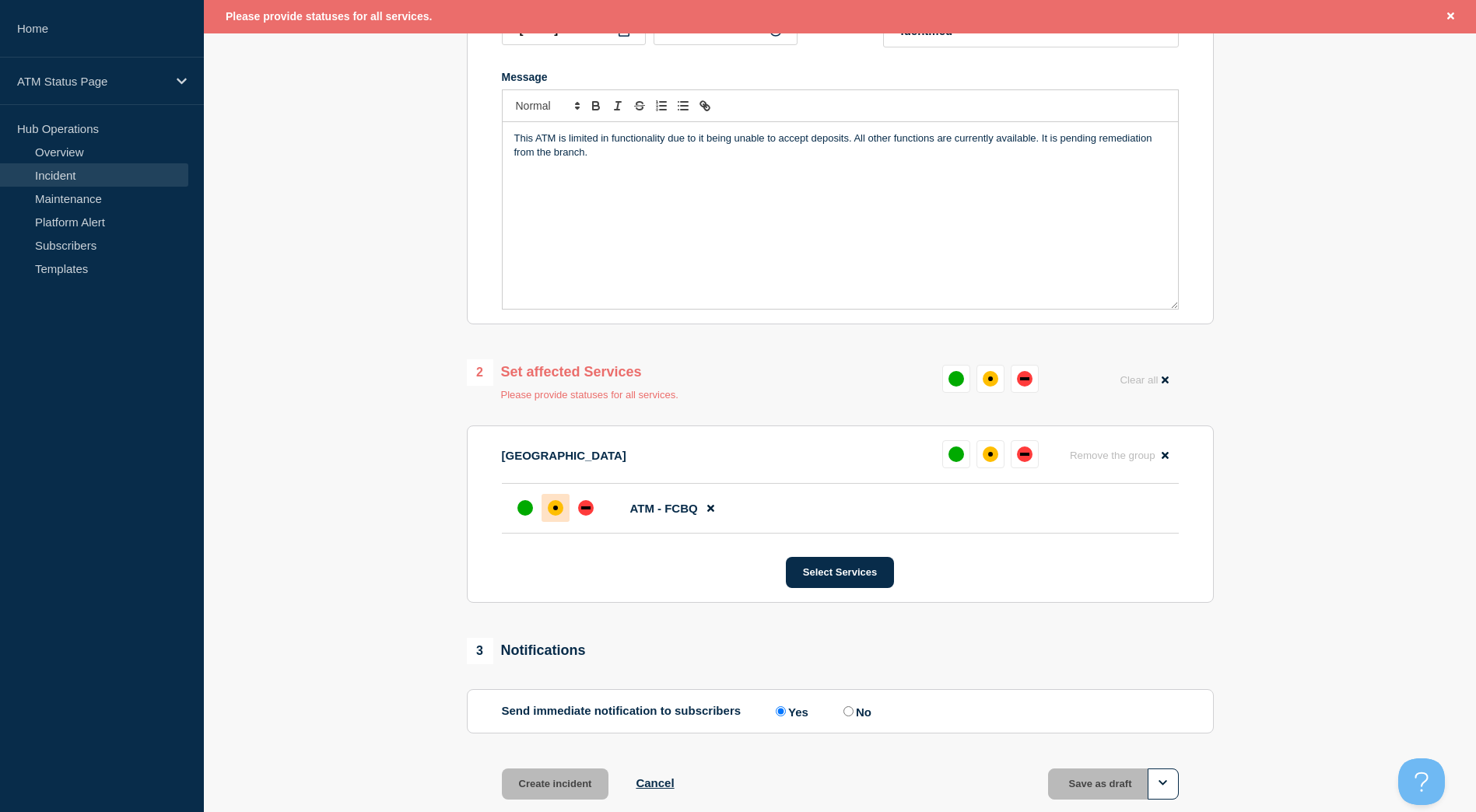
click at [550, 503] on div at bounding box center [555, 508] width 28 height 28
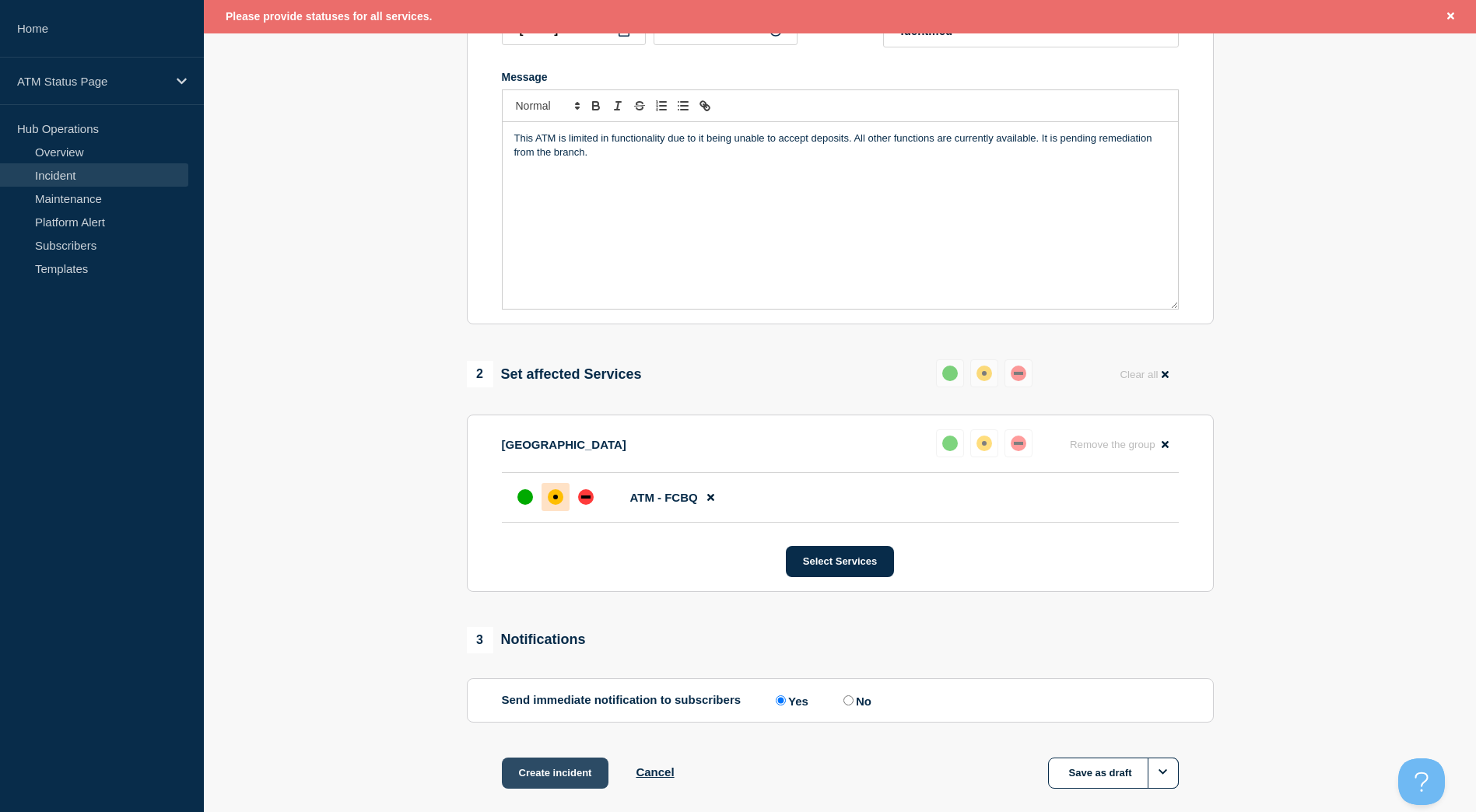
click at [548, 763] on button "Create incident" at bounding box center [556, 773] width 107 height 31
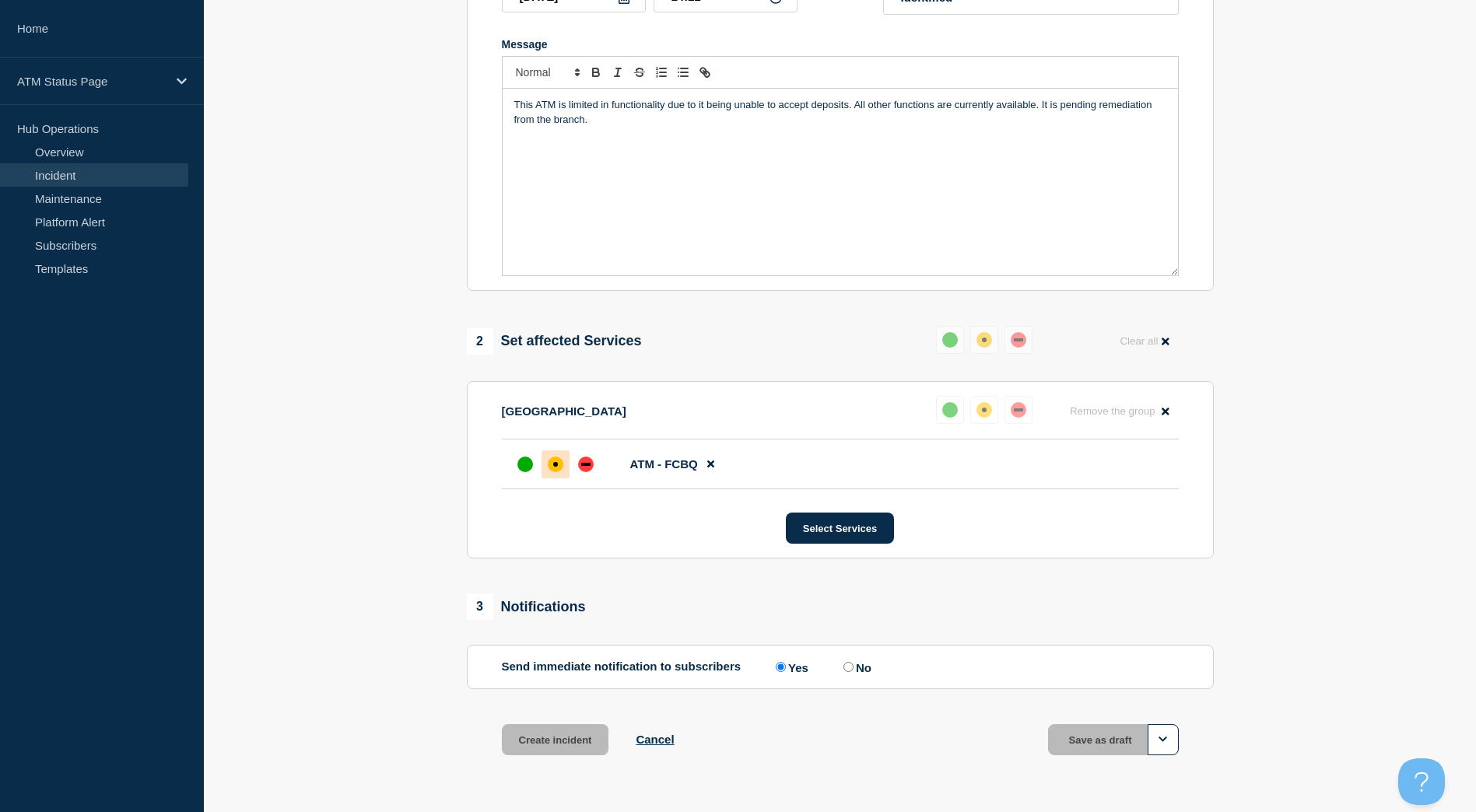
scroll to position [277, 0]
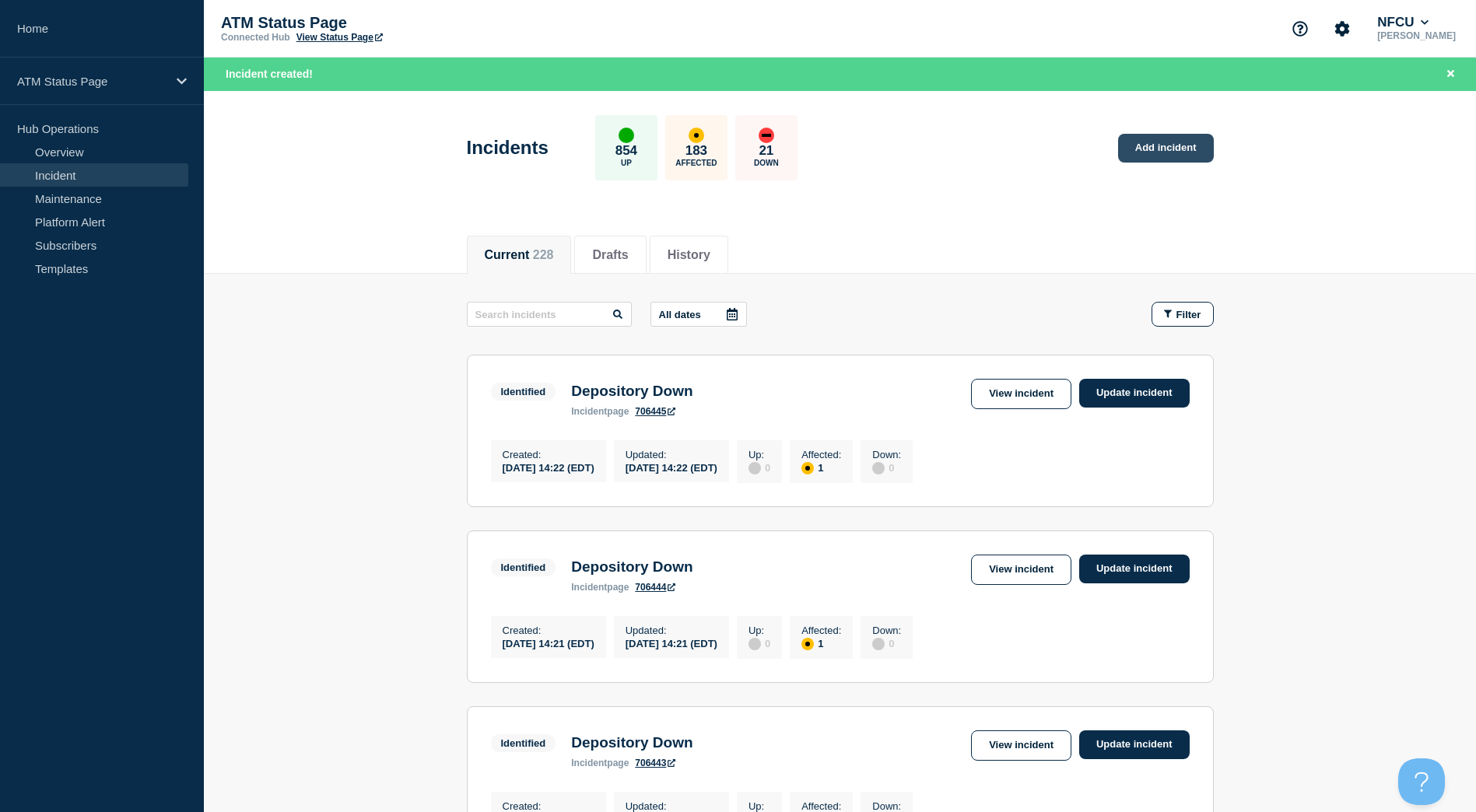
click at [1173, 139] on link "Add incident" at bounding box center [1166, 147] width 96 height 28
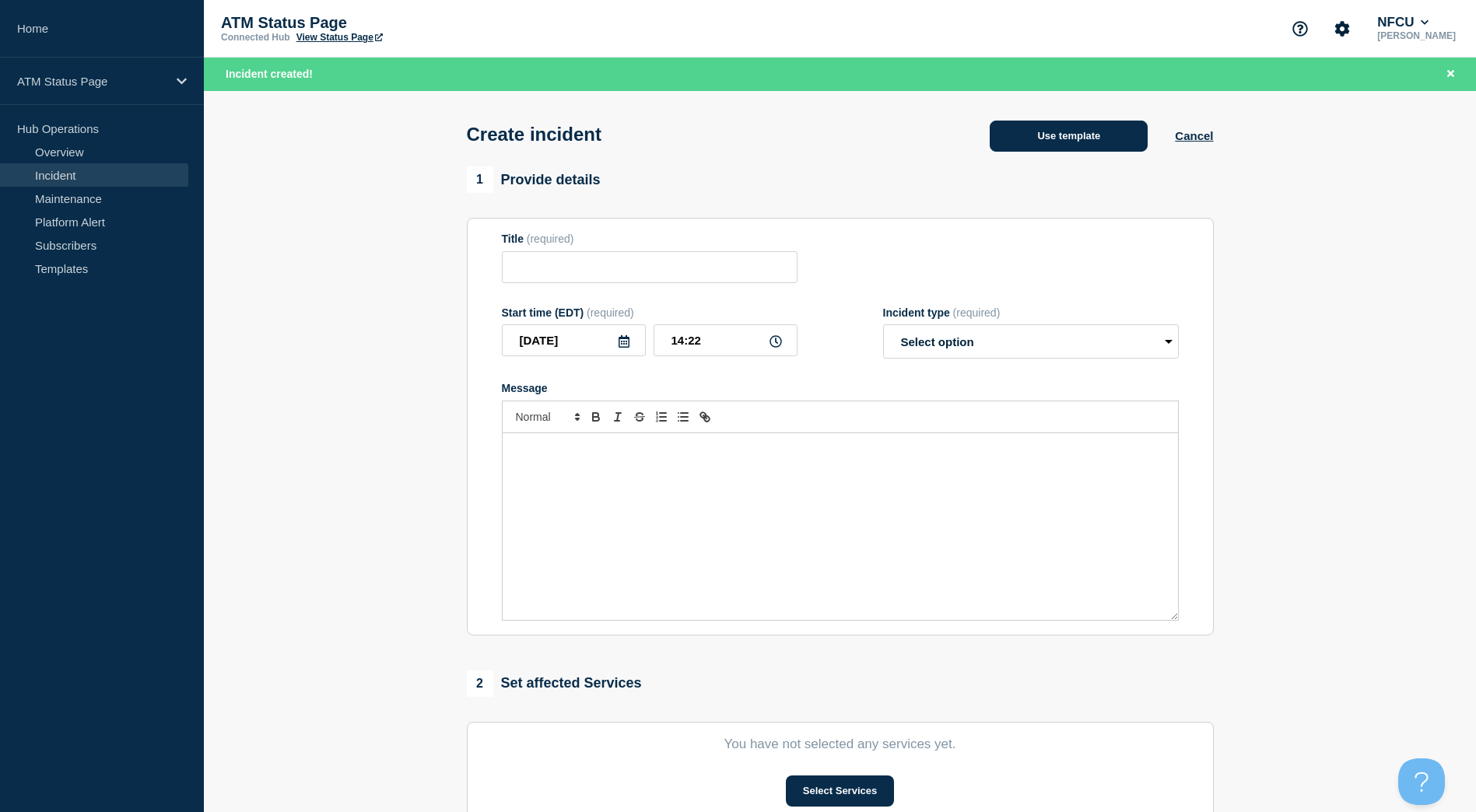
click at [1086, 125] on button "Use template" at bounding box center [1068, 136] width 158 height 31
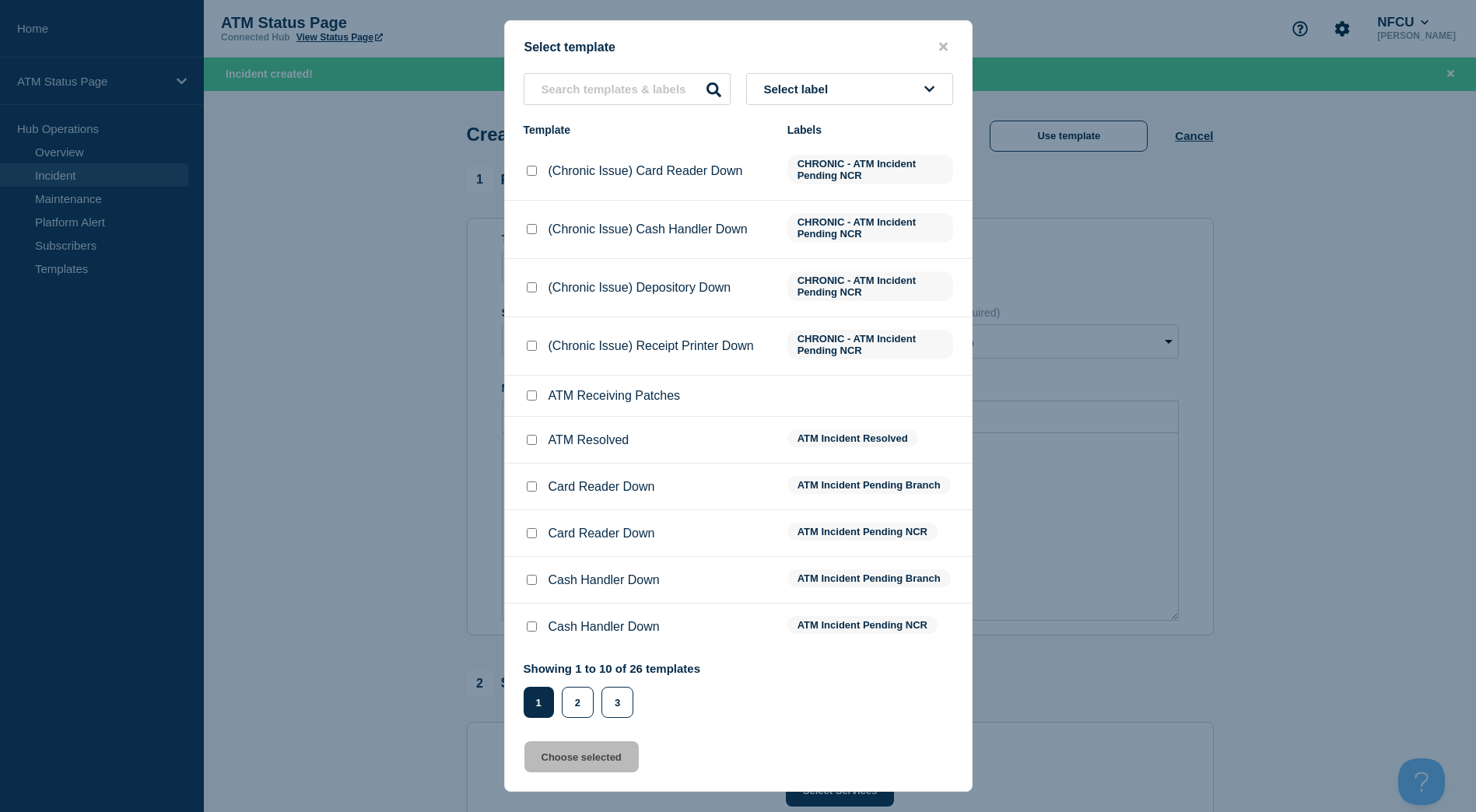
click at [879, 71] on div "Select template Select label Template Labels (Chronic Issue) Card Reader Down C…" at bounding box center [739, 406] width 469 height 772
click at [886, 87] on button "Select label" at bounding box center [849, 89] width 207 height 32
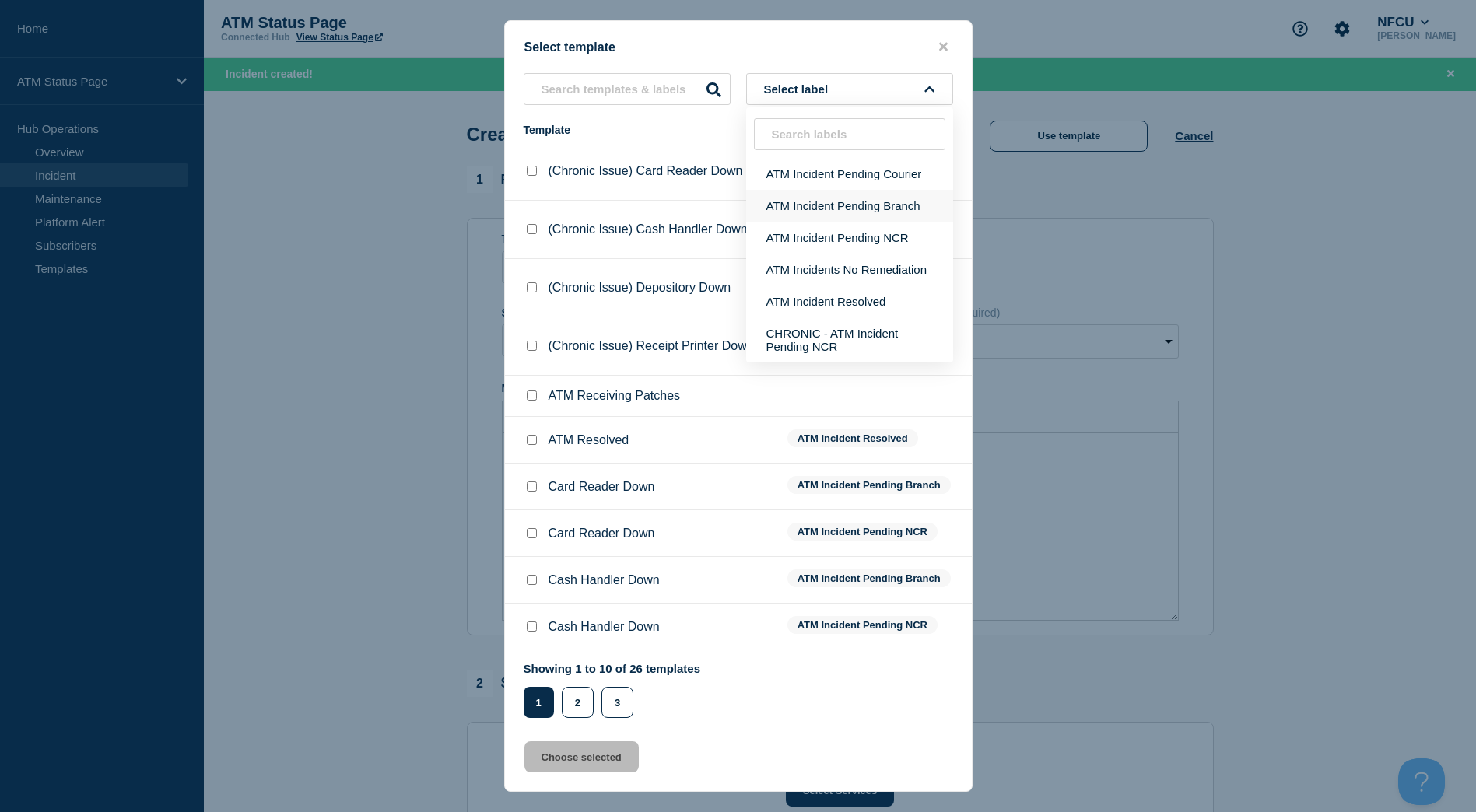
click at [858, 199] on button "ATM Incident Pending Branch" at bounding box center [849, 205] width 207 height 32
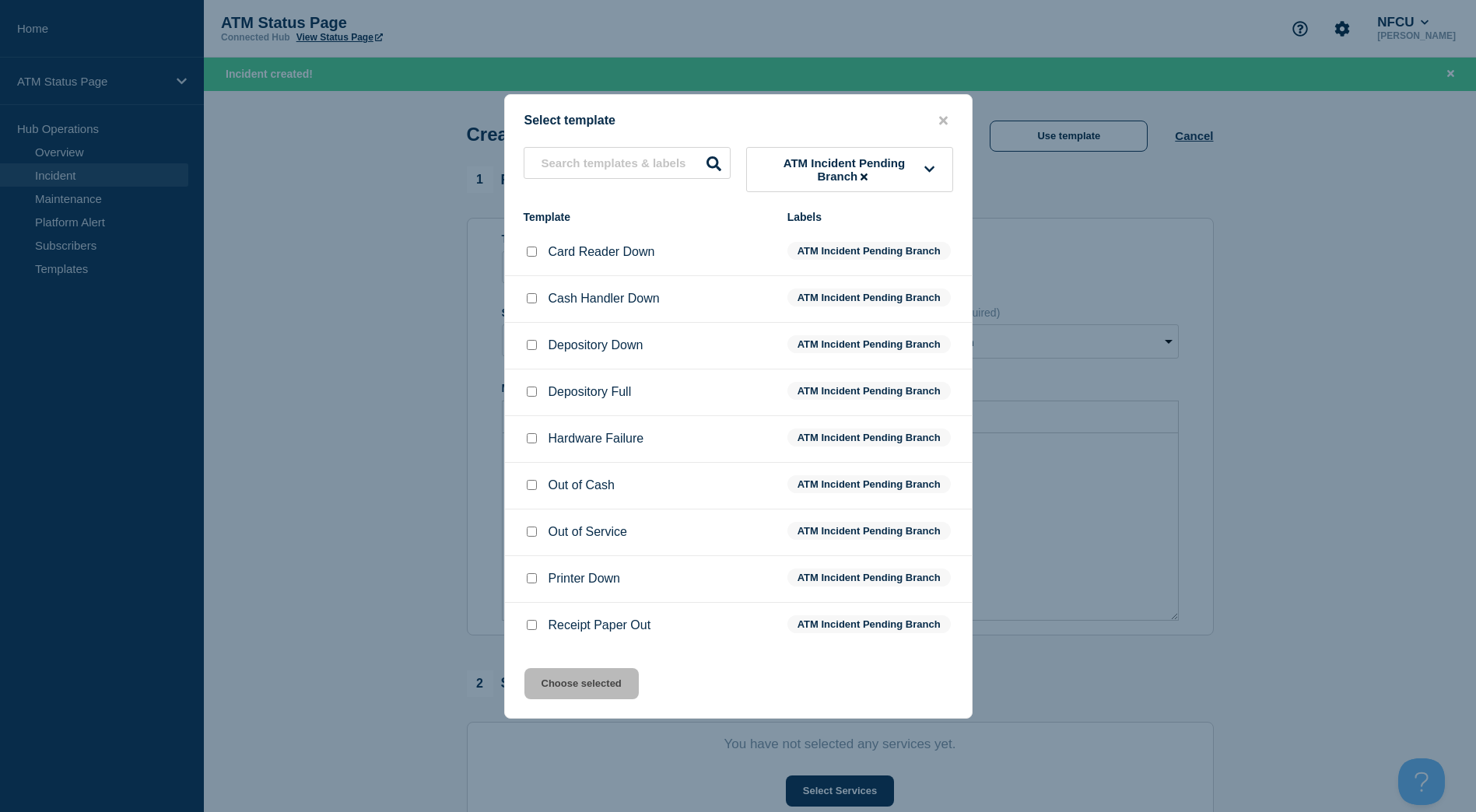
click at [533, 343] on input "Depository Down checkbox" at bounding box center [531, 345] width 10 height 10
checkbox input "true"
click at [605, 691] on button "Choose selected" at bounding box center [581, 683] width 115 height 31
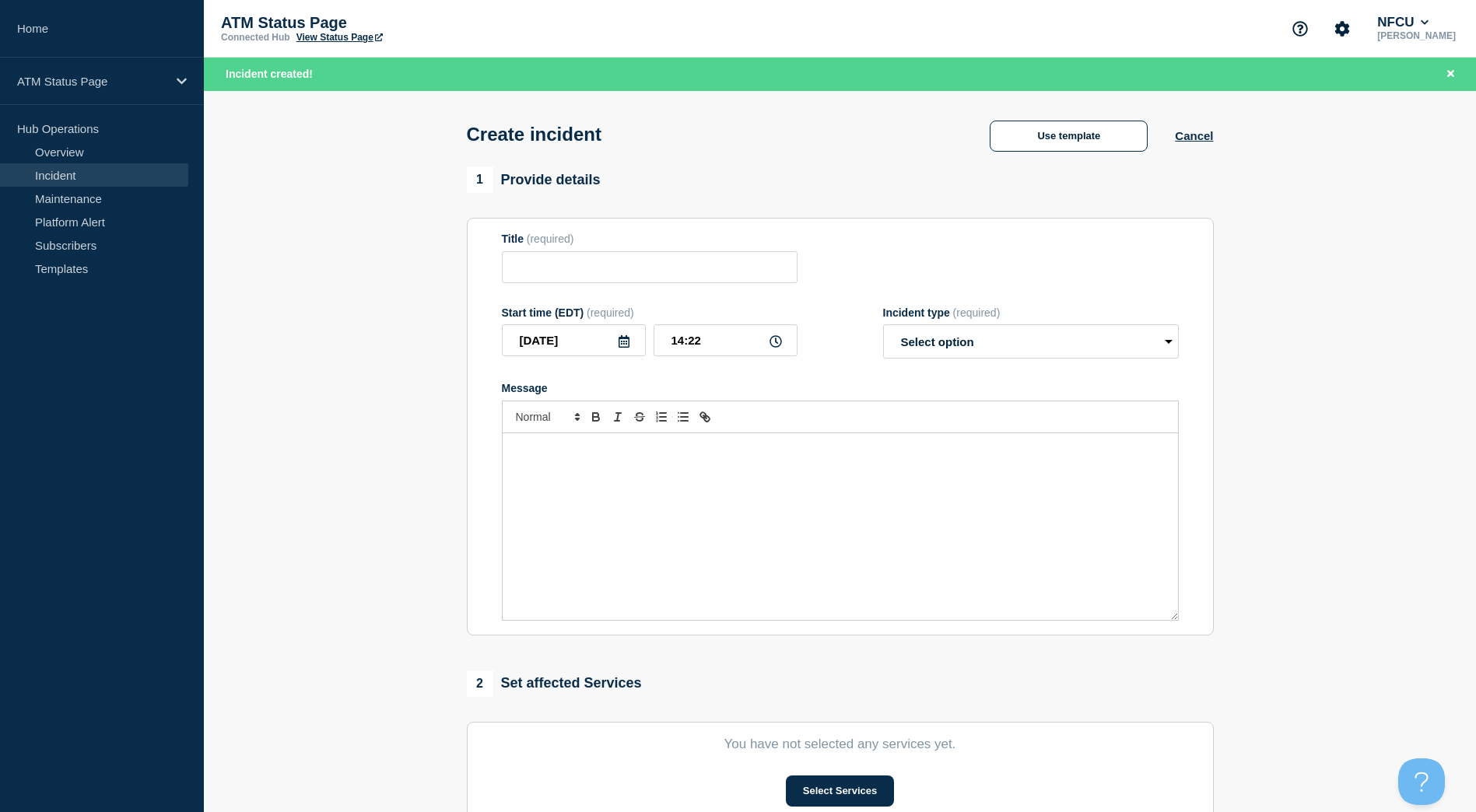
type input "Depository Down"
select select "identified"
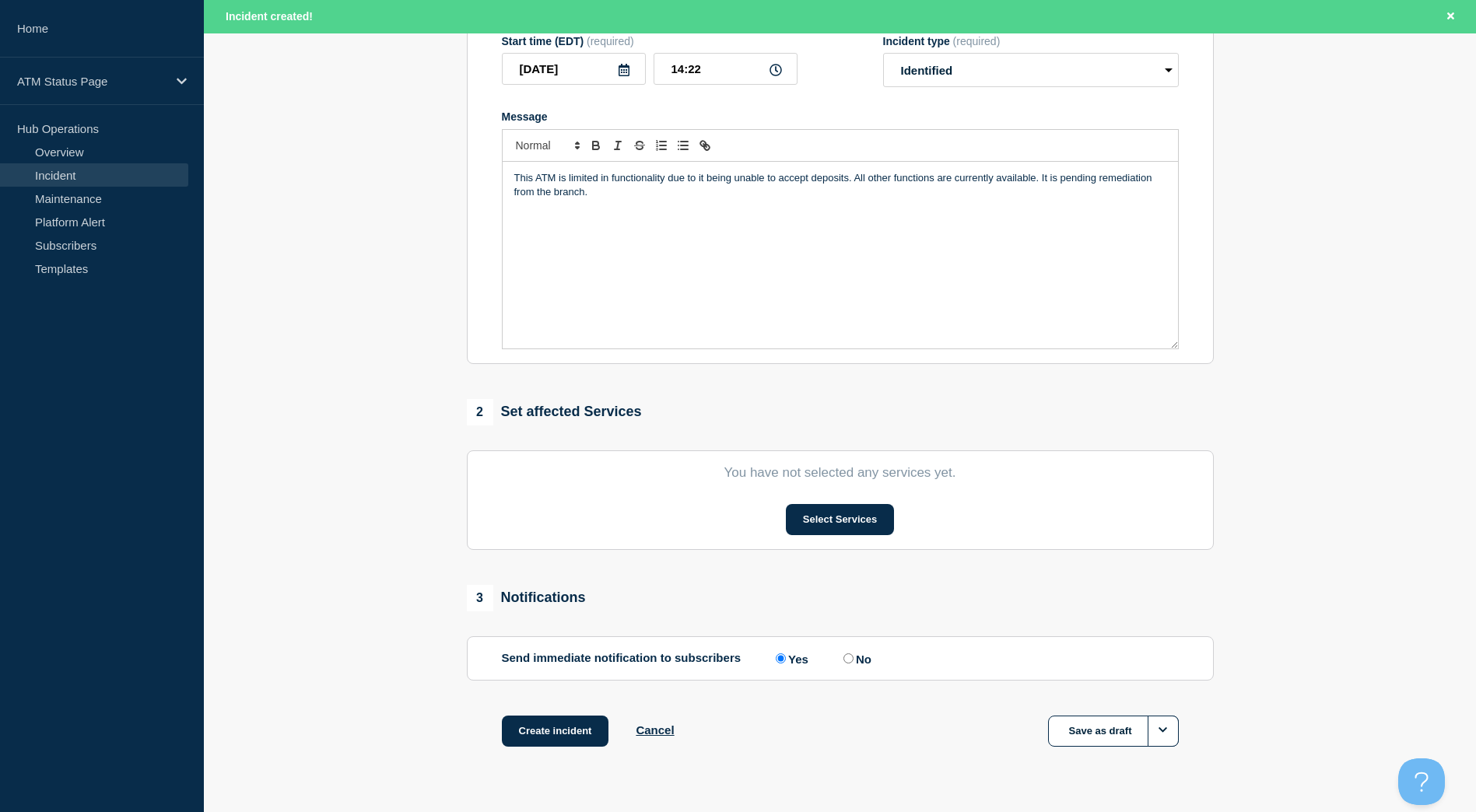
scroll to position [311, 0]
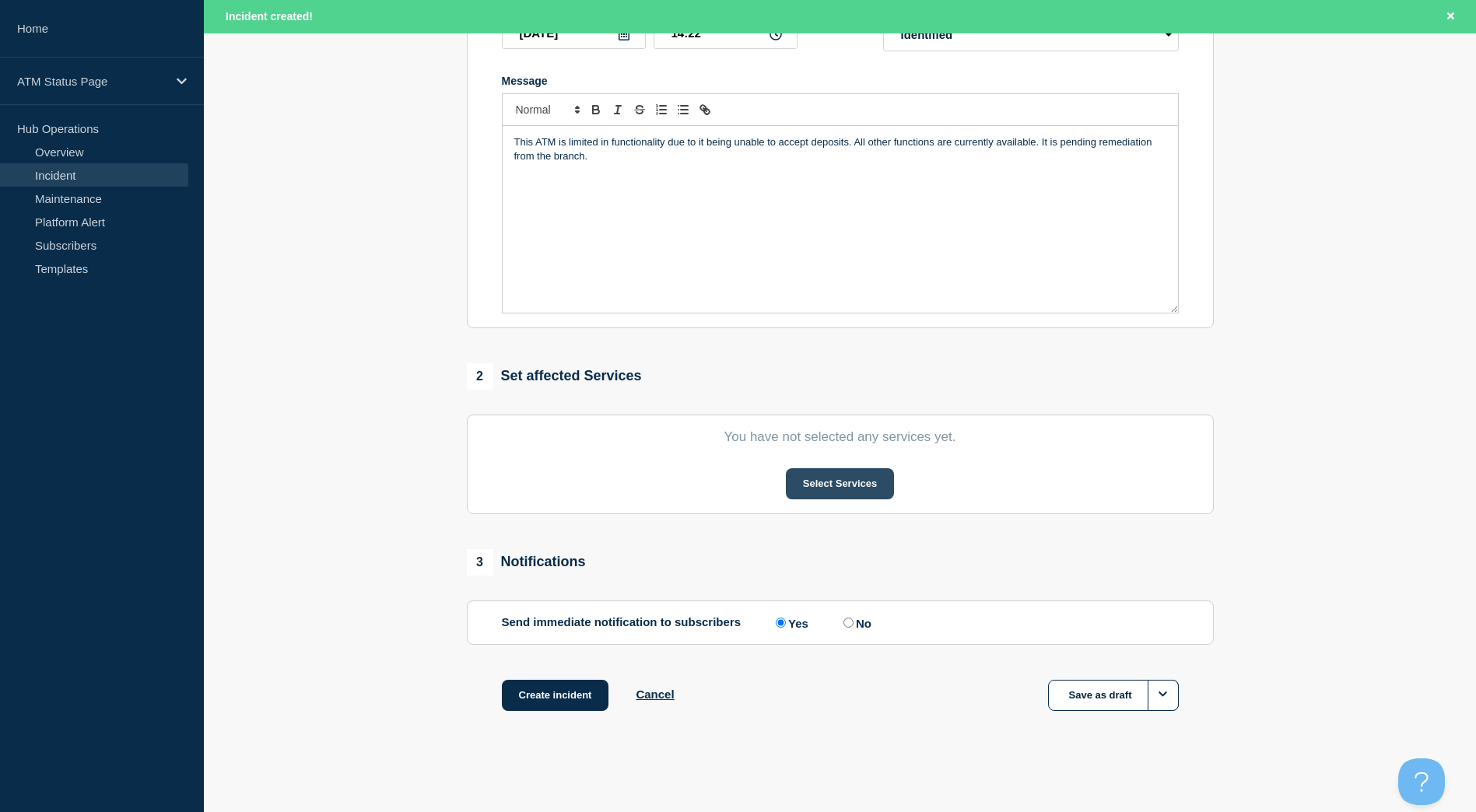
click at [825, 488] on button "Select Services" at bounding box center [840, 484] width 108 height 31
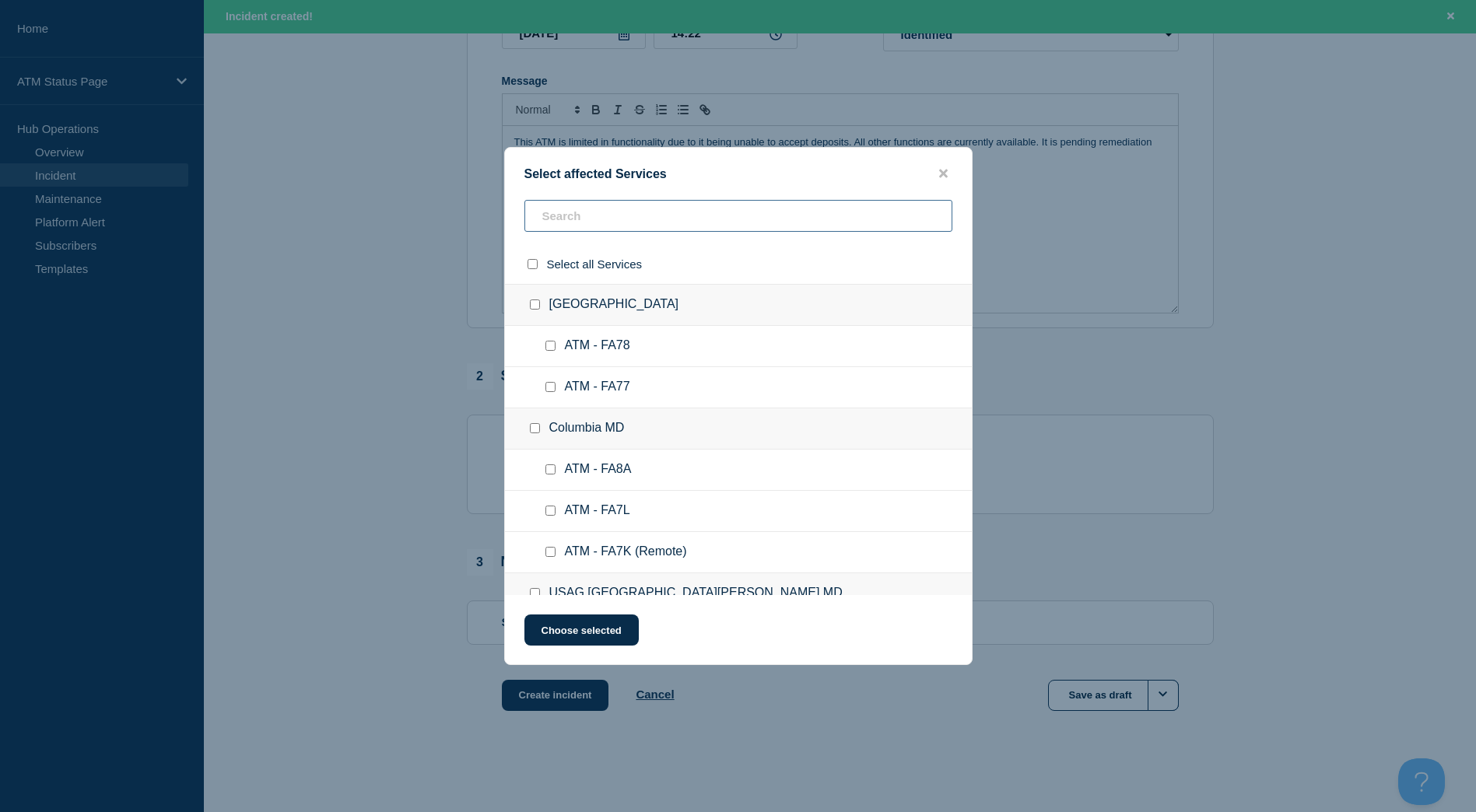
click at [581, 211] on input "text" at bounding box center [738, 216] width 428 height 32
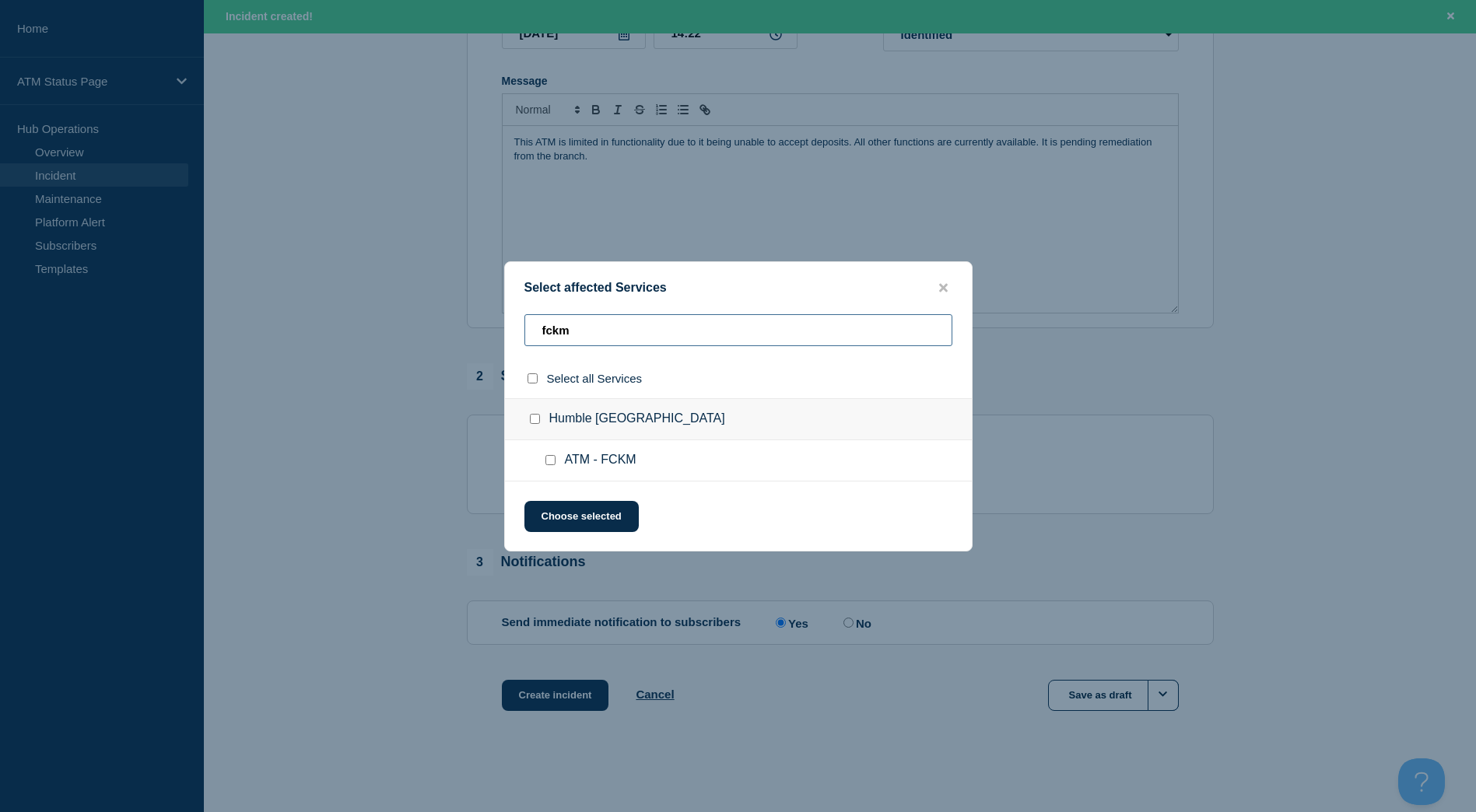
type input "fckm"
click at [533, 408] on div "Humble [GEOGRAPHIC_DATA]" at bounding box center [739, 420] width 467 height 42
click at [531, 419] on input "Humble TX checkbox" at bounding box center [535, 419] width 10 height 10
checkbox input "true"
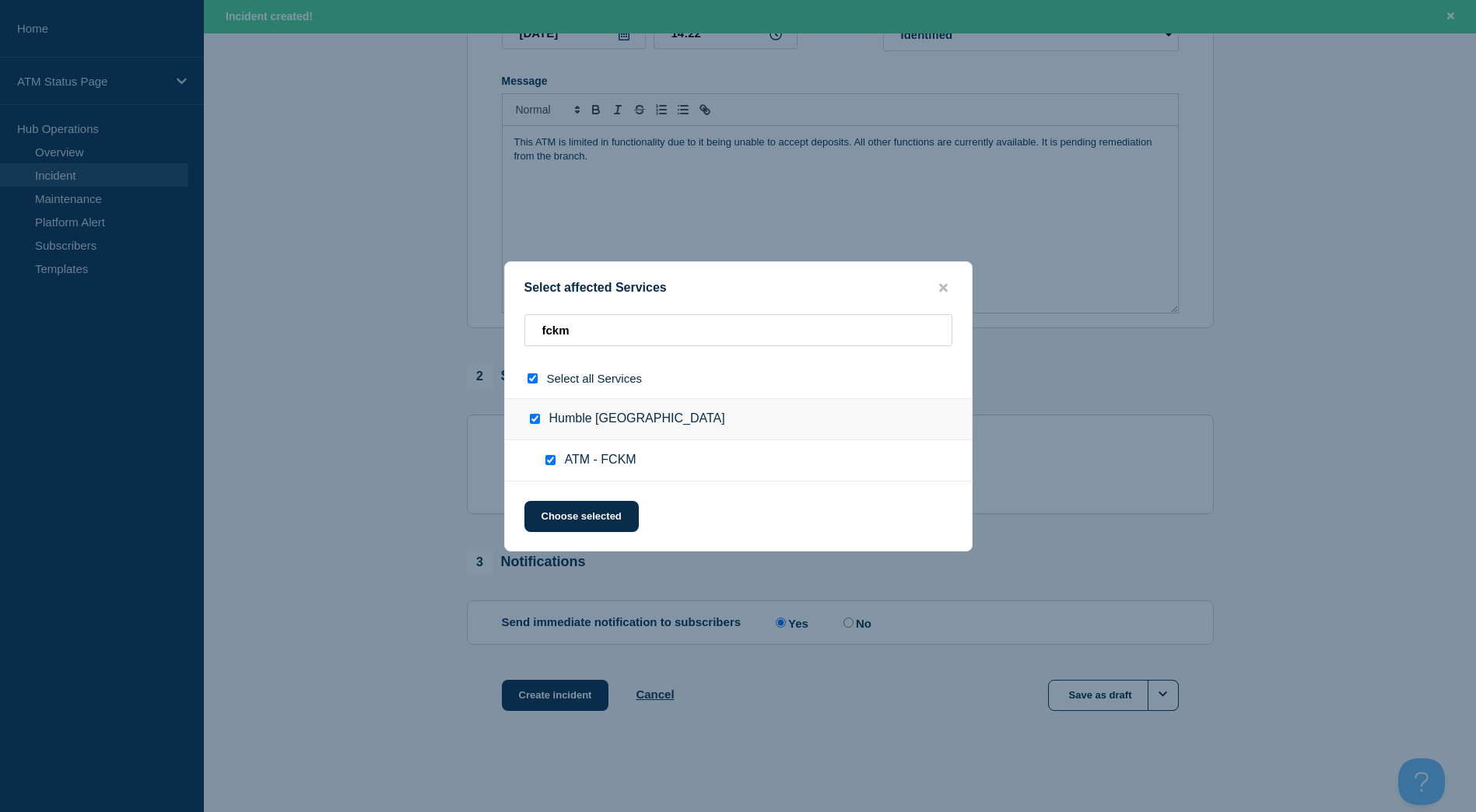
checkbox input "true"
click at [589, 510] on button "Choose selected" at bounding box center [581, 517] width 115 height 31
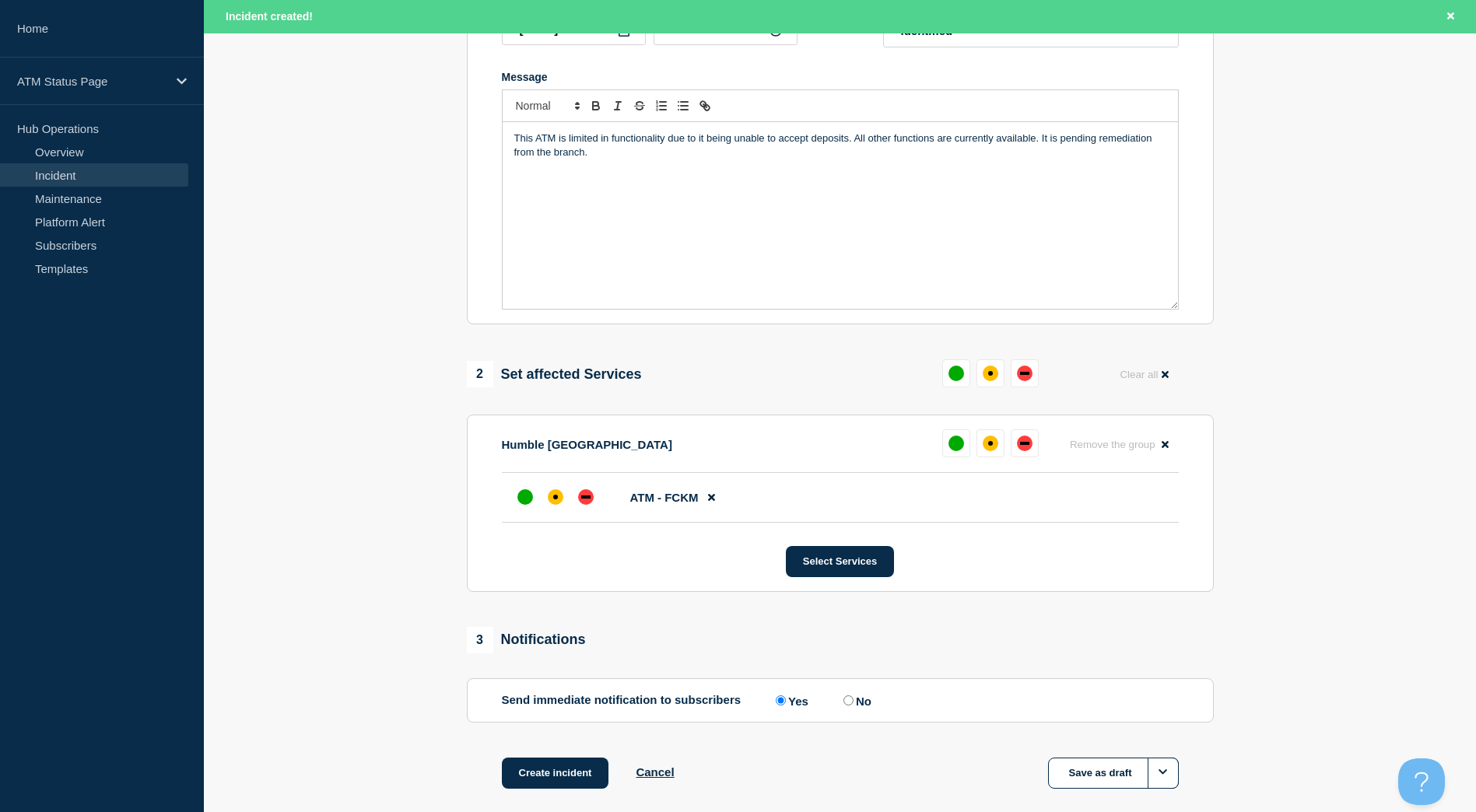
click at [570, 505] on div at bounding box center [555, 497] width 89 height 28
click at [561, 501] on div "affected" at bounding box center [555, 496] width 15 height 15
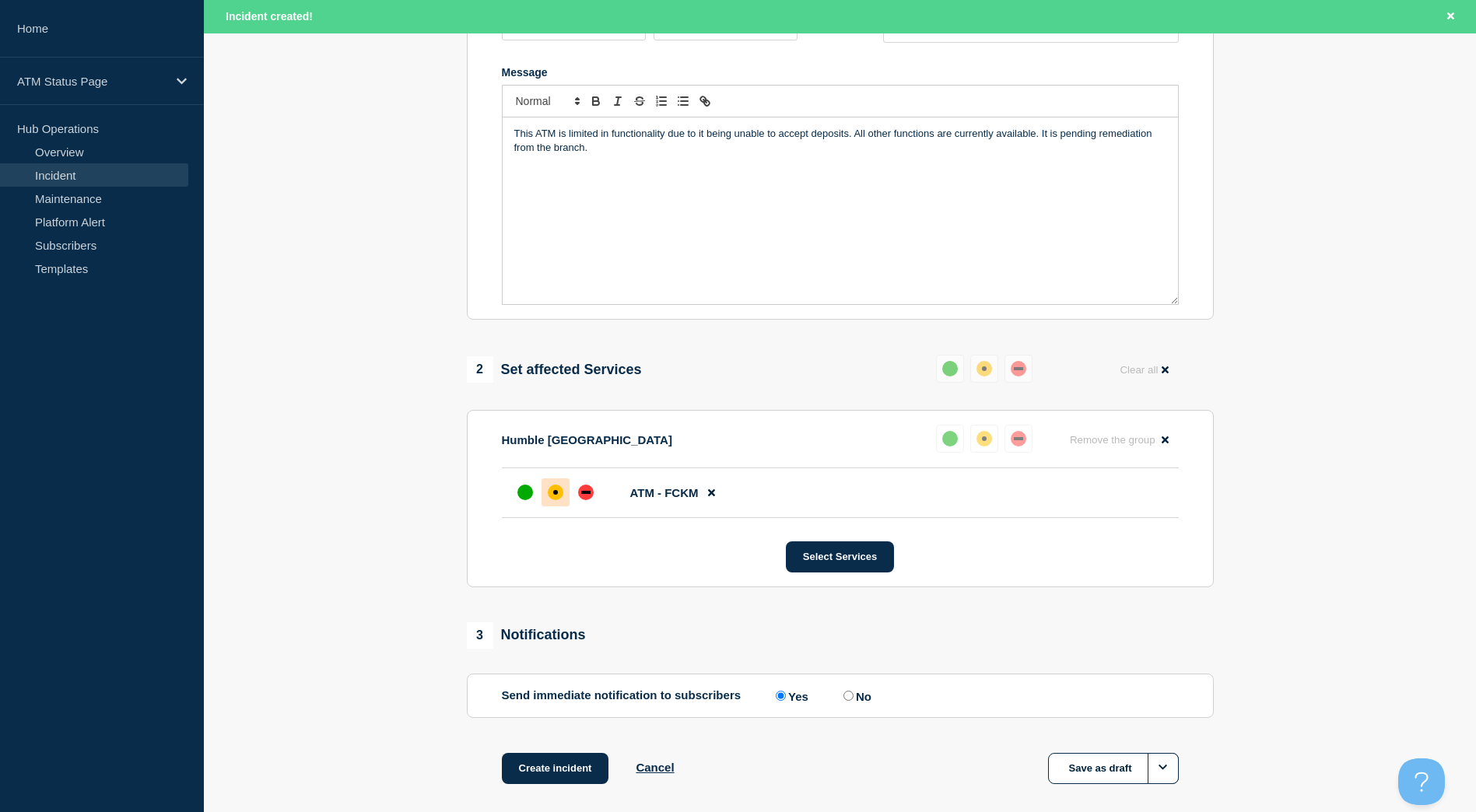
scroll to position [393, 0]
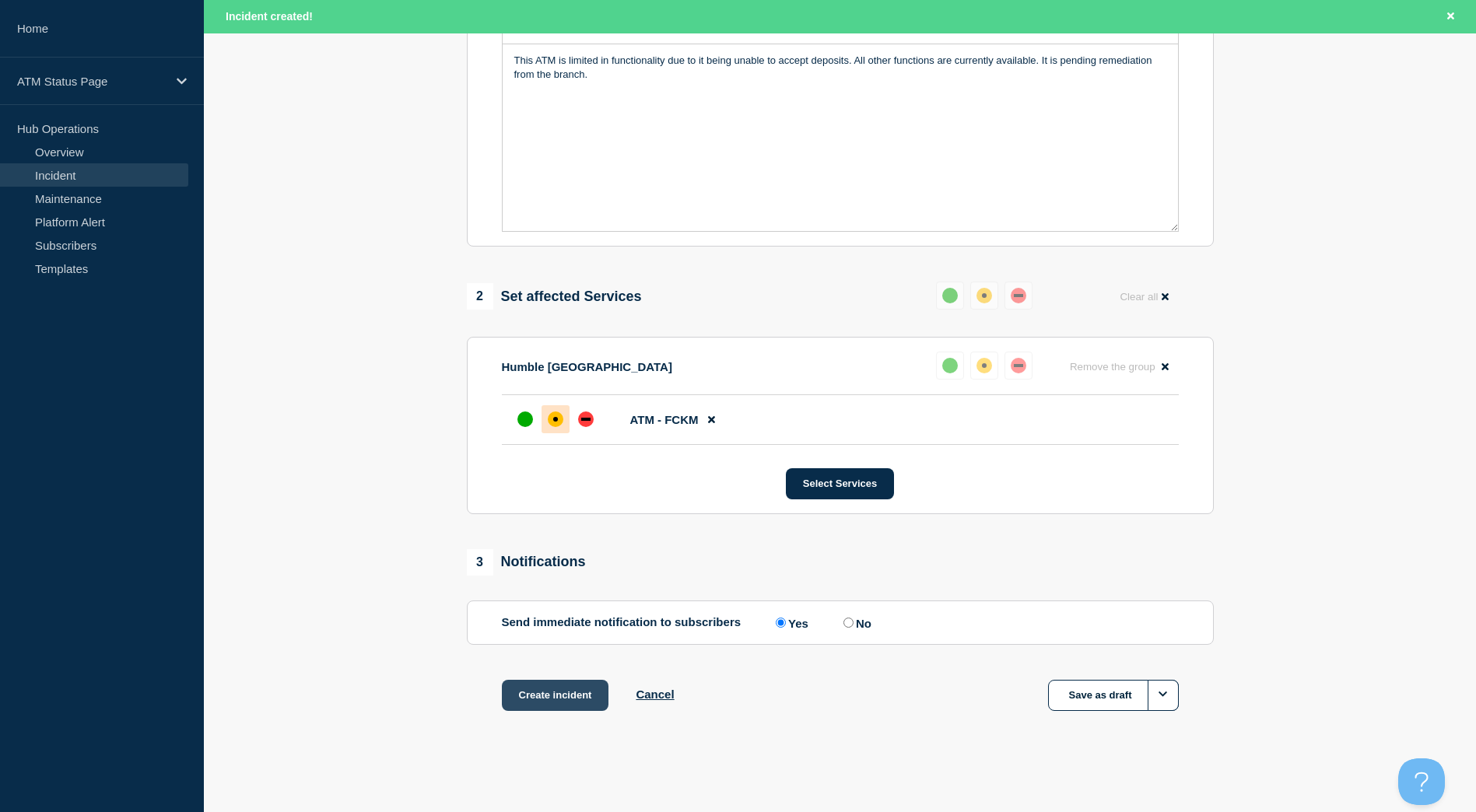
click at [559, 701] on button "Create incident" at bounding box center [556, 696] width 107 height 31
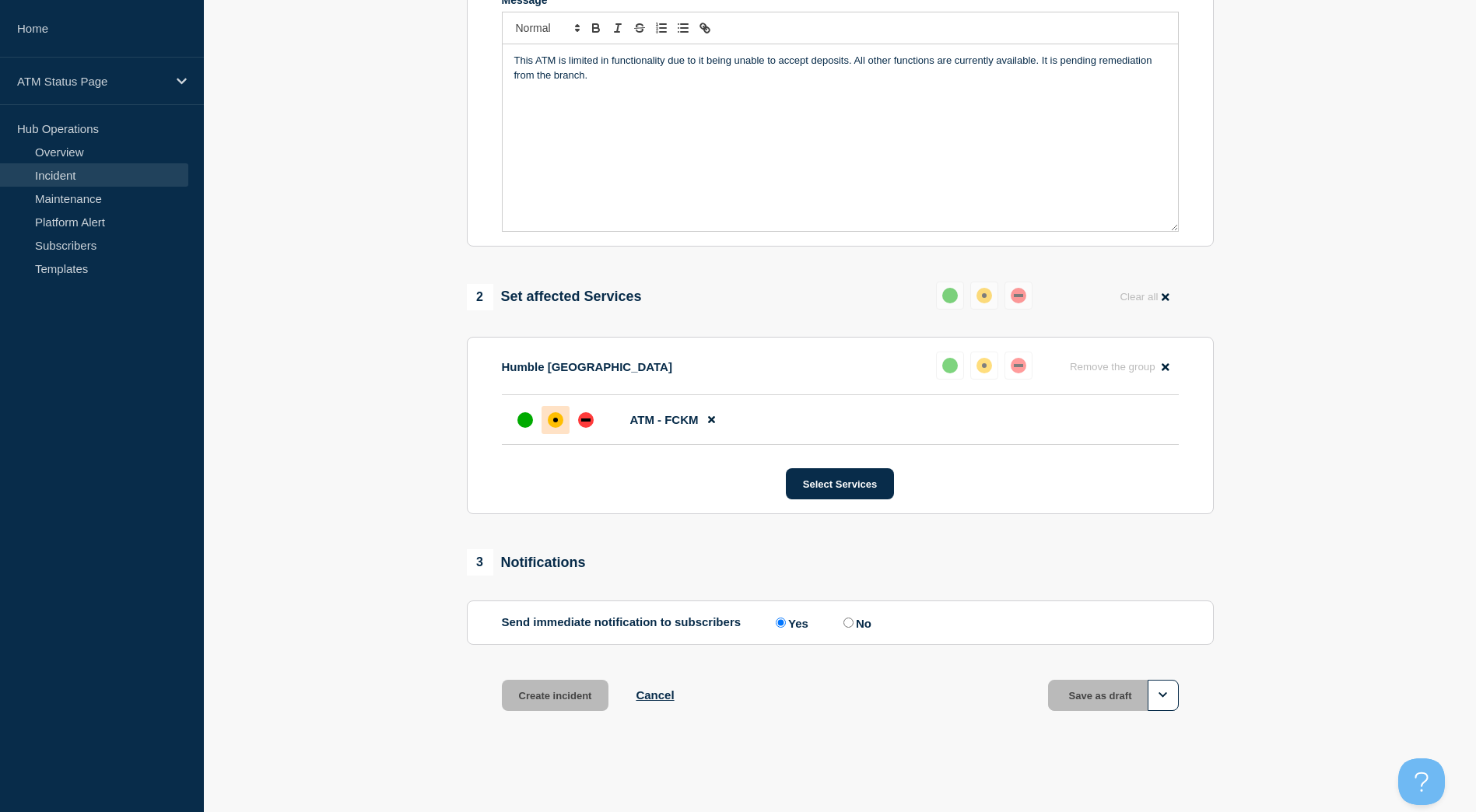
scroll to position [360, 0]
